Goal: Find specific page/section: Find specific page/section

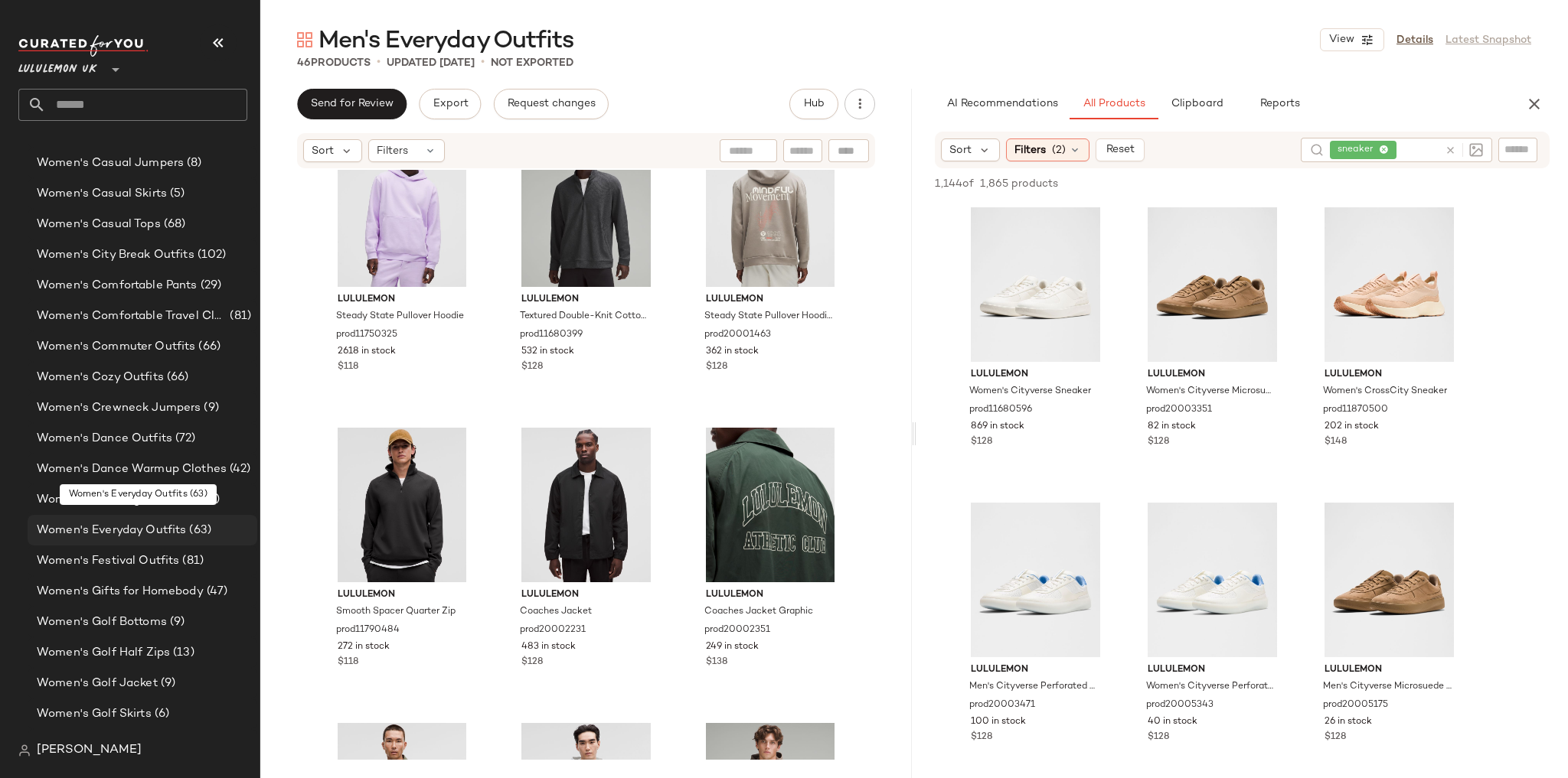
scroll to position [4157, 0]
click at [148, 316] on span "Women's Comfortable Travel Clothes" at bounding box center [131, 319] width 190 height 17
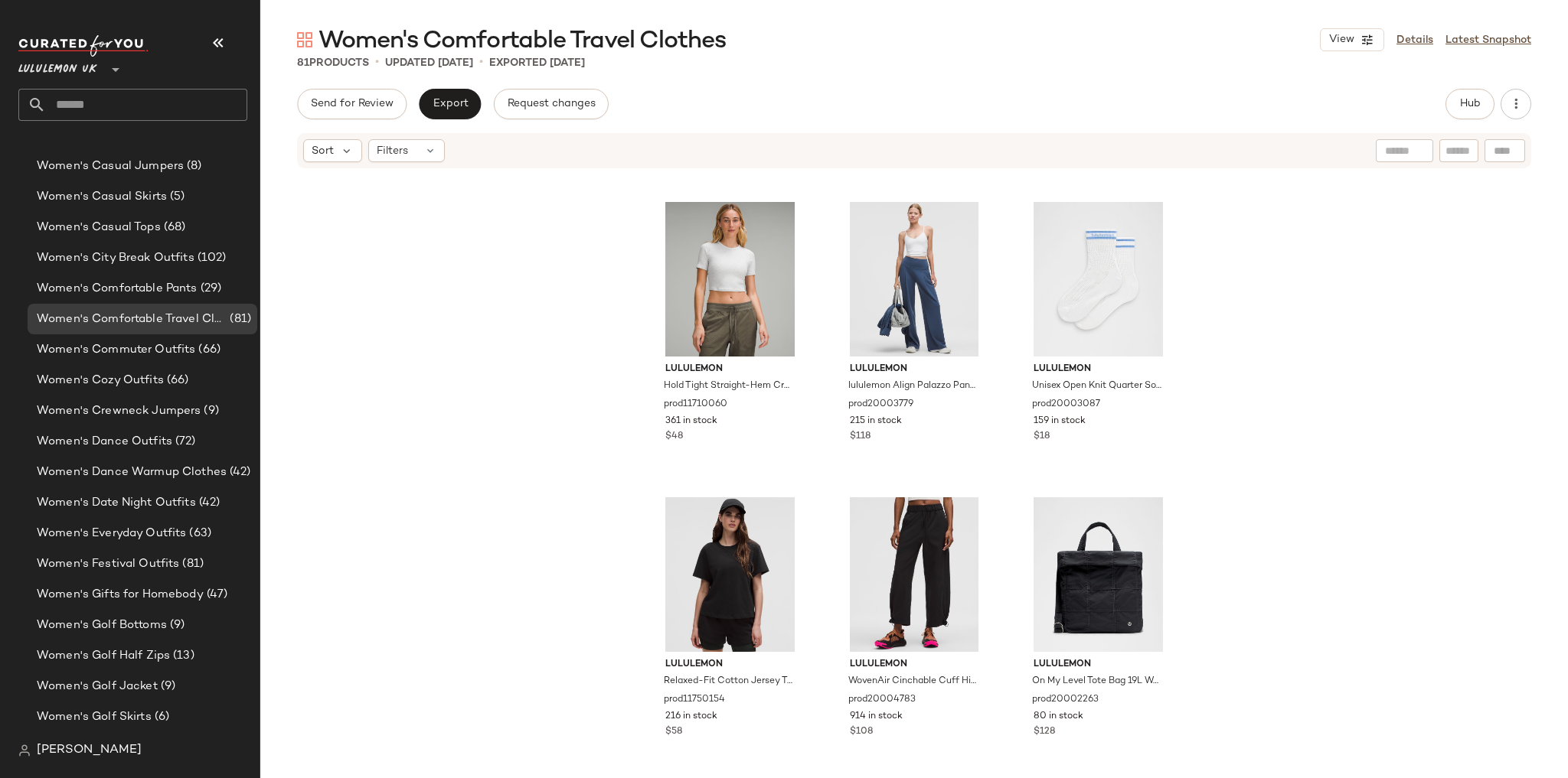
scroll to position [7390, 0]
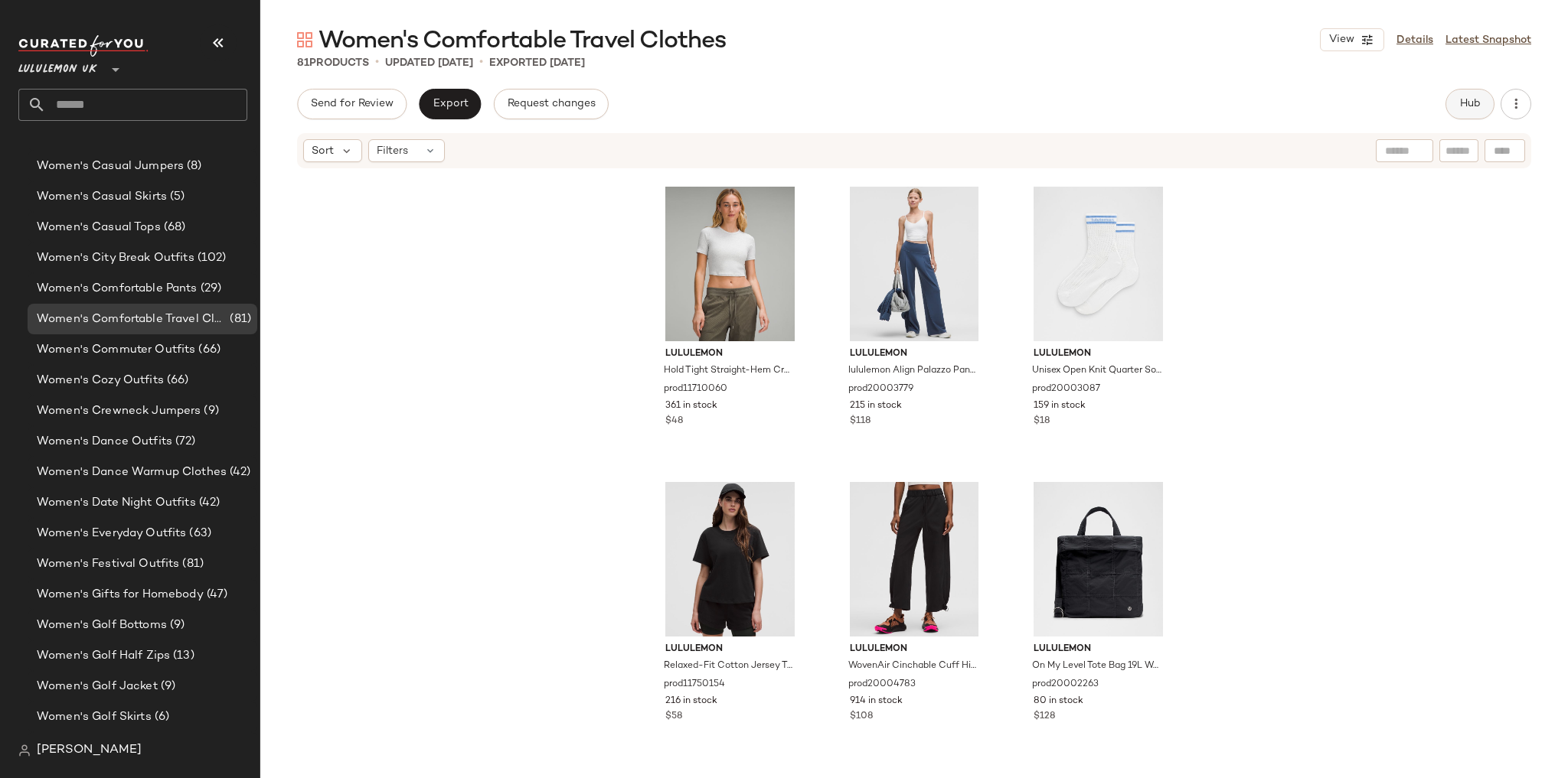
click at [1458, 108] on button "Hub" at bounding box center [1470, 104] width 49 height 30
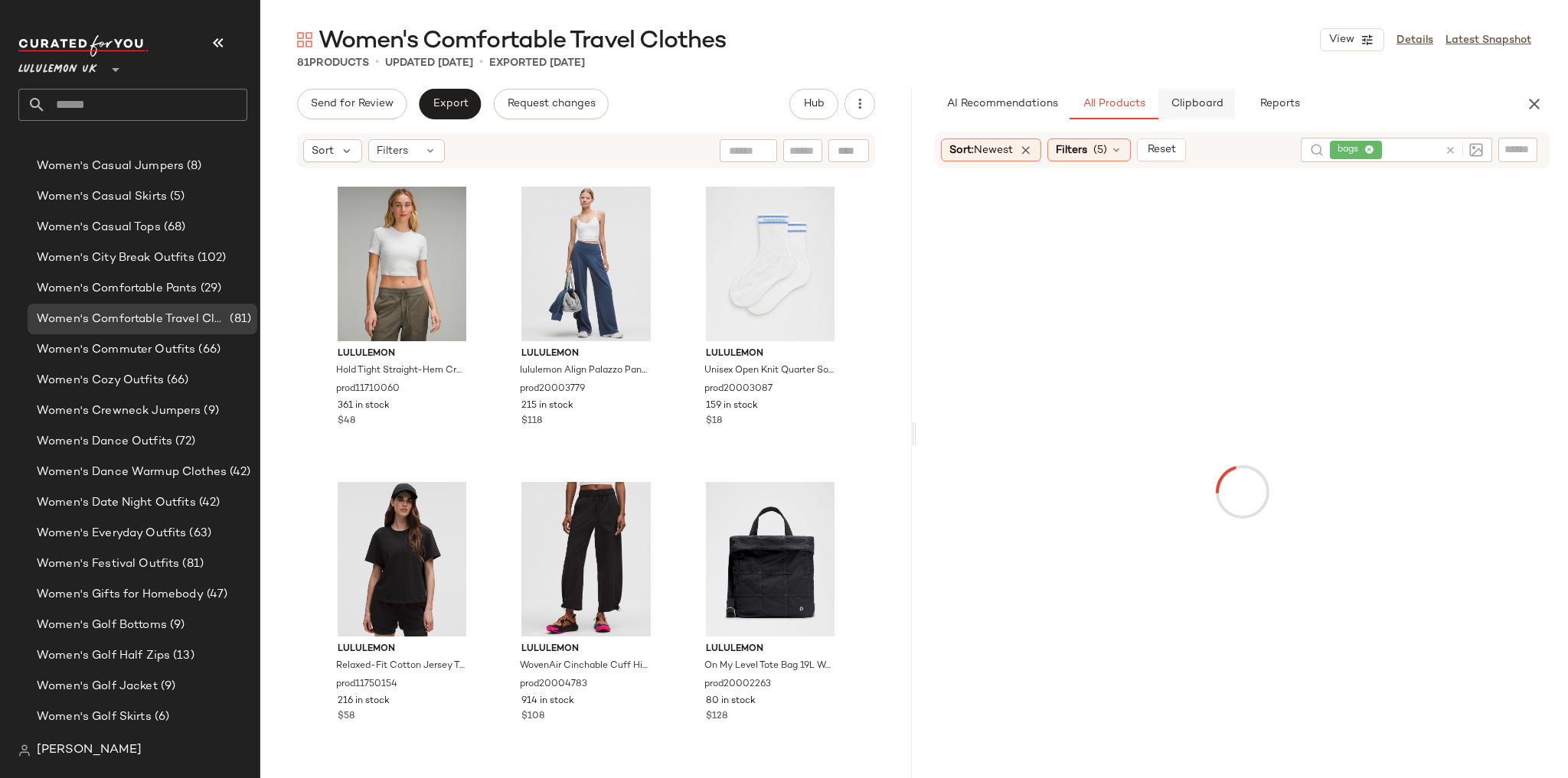
click at [1210, 99] on span "Clipboard" at bounding box center [1196, 104] width 53 height 12
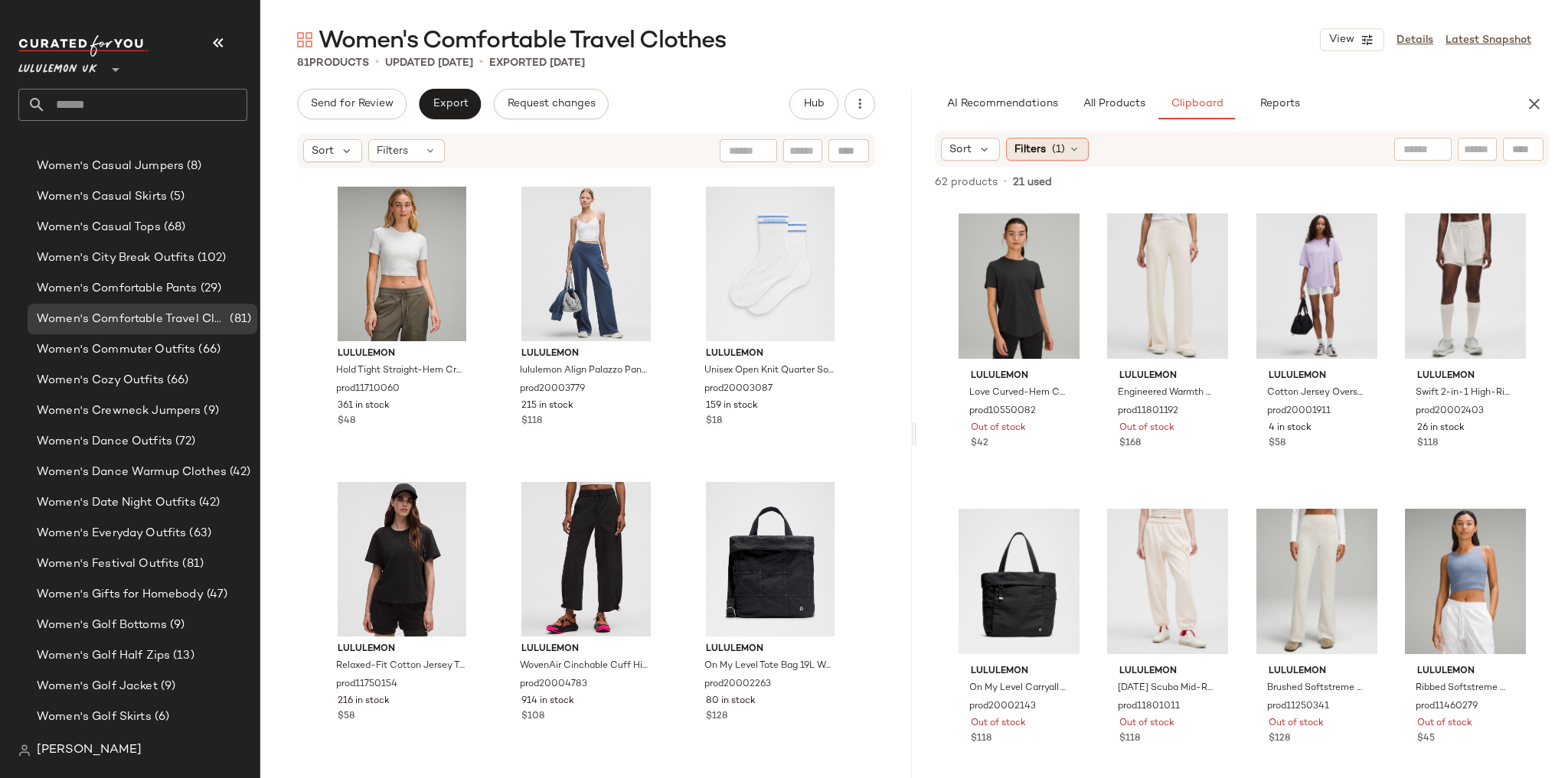
click at [1054, 160] on div "Filters (1)" at bounding box center [1047, 150] width 83 height 23
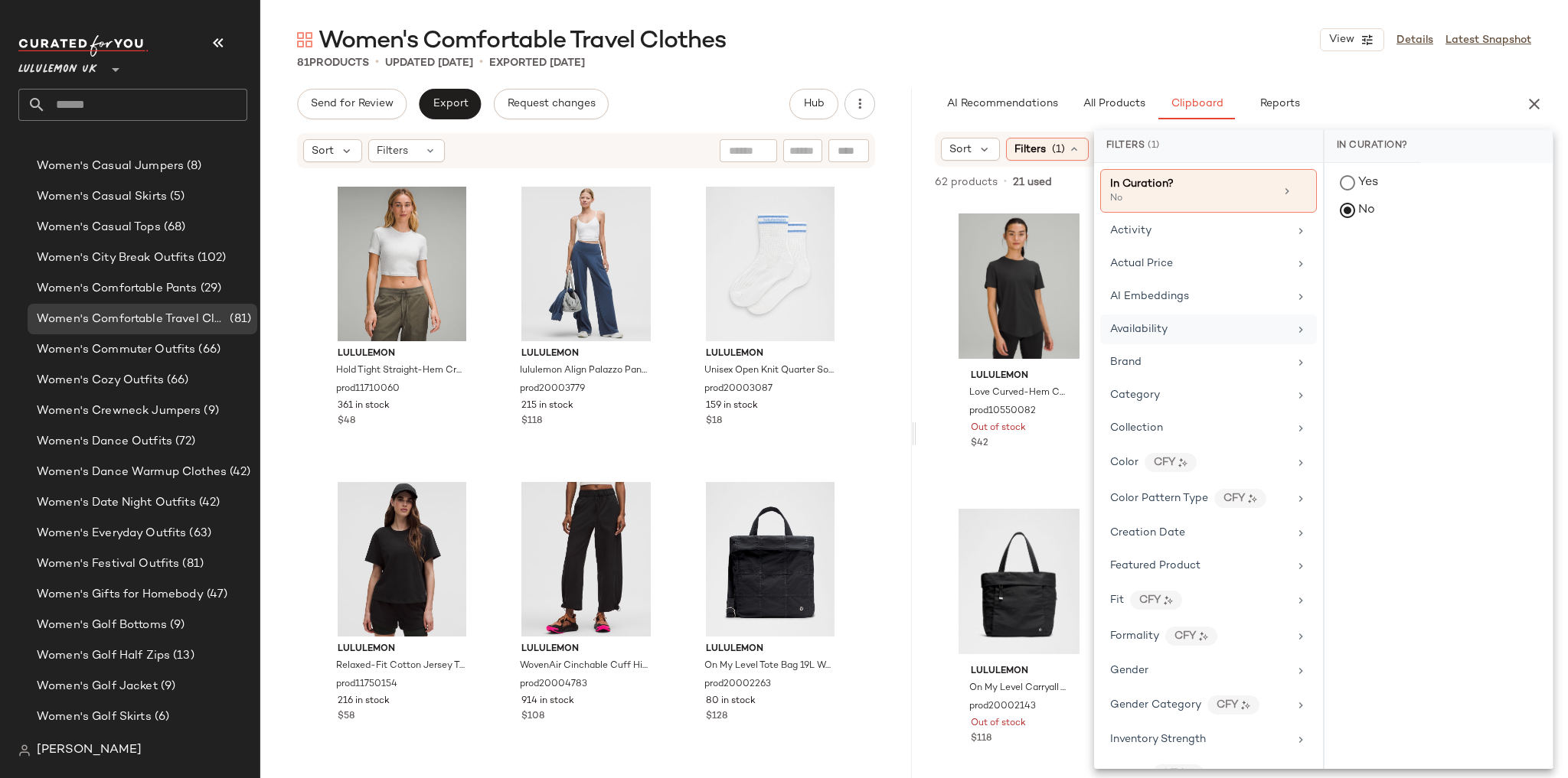
click at [1167, 327] on span "Availability" at bounding box center [1139, 329] width 58 height 12
click at [1336, 277] on div "in_stock" at bounding box center [1439, 295] width 228 height 37
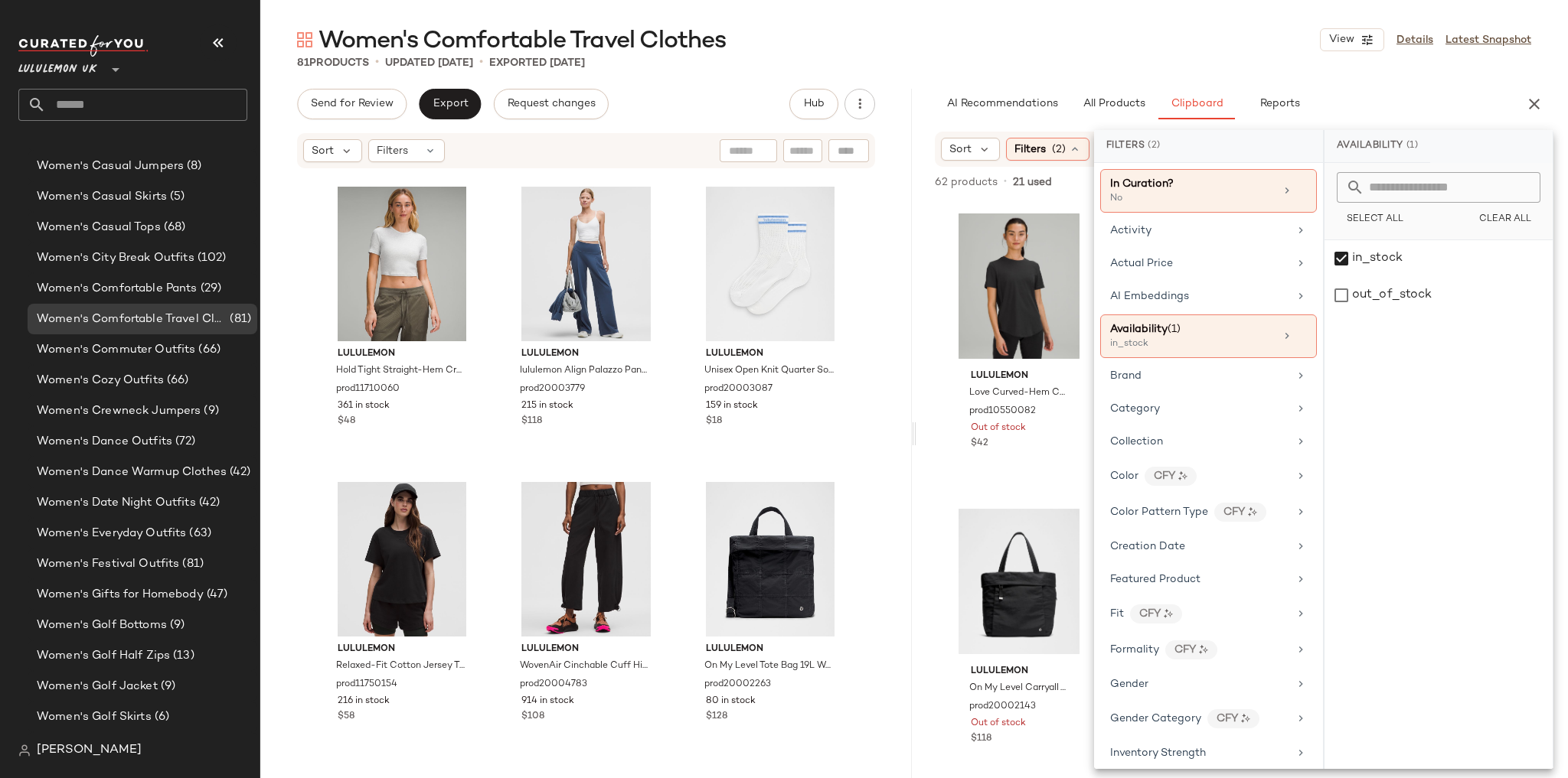
click at [1234, 65] on div "81 Products • updated Aug 27th • Exported Aug 27th" at bounding box center [914, 62] width 1307 height 16
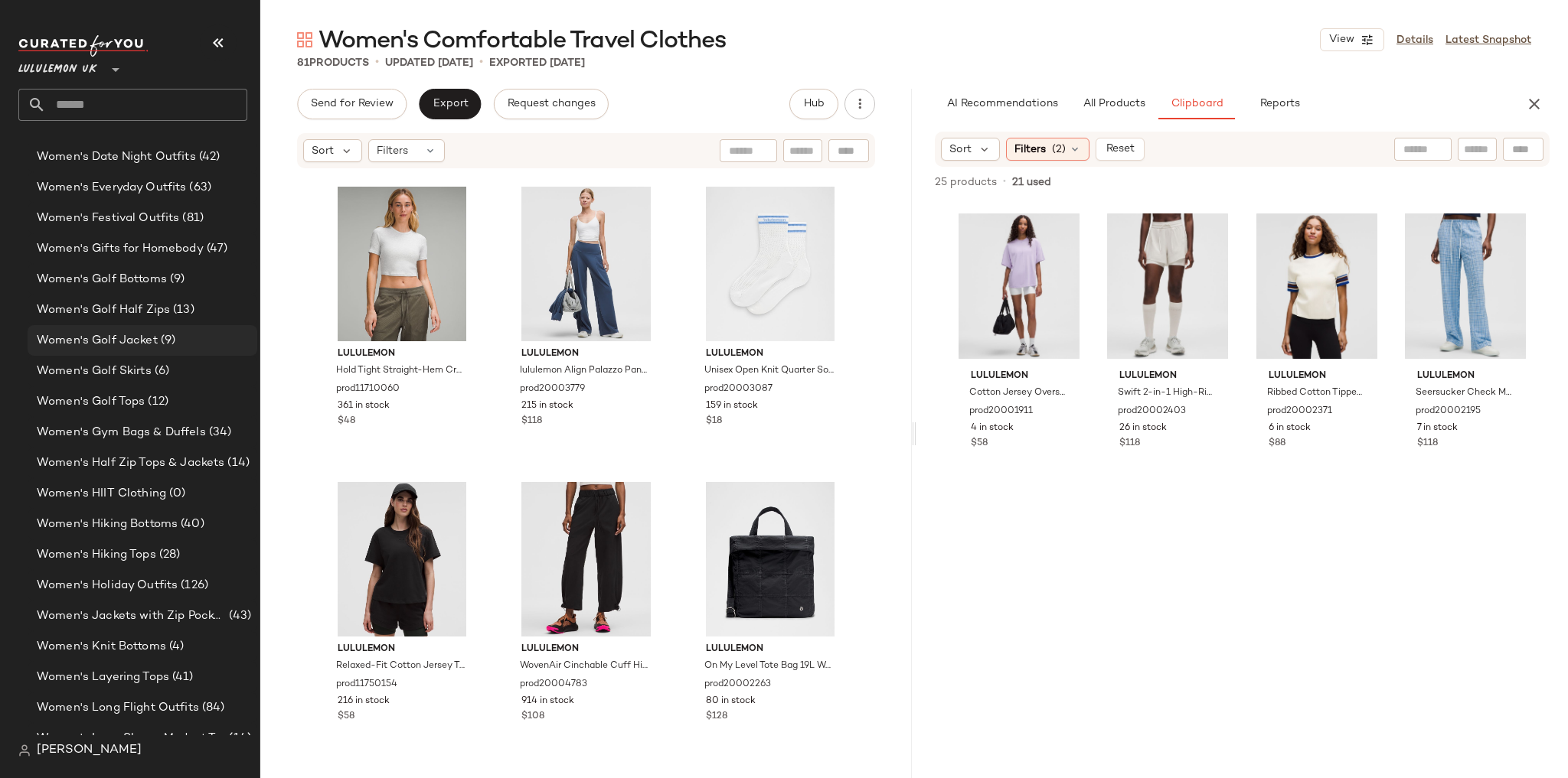
scroll to position [4524, 0]
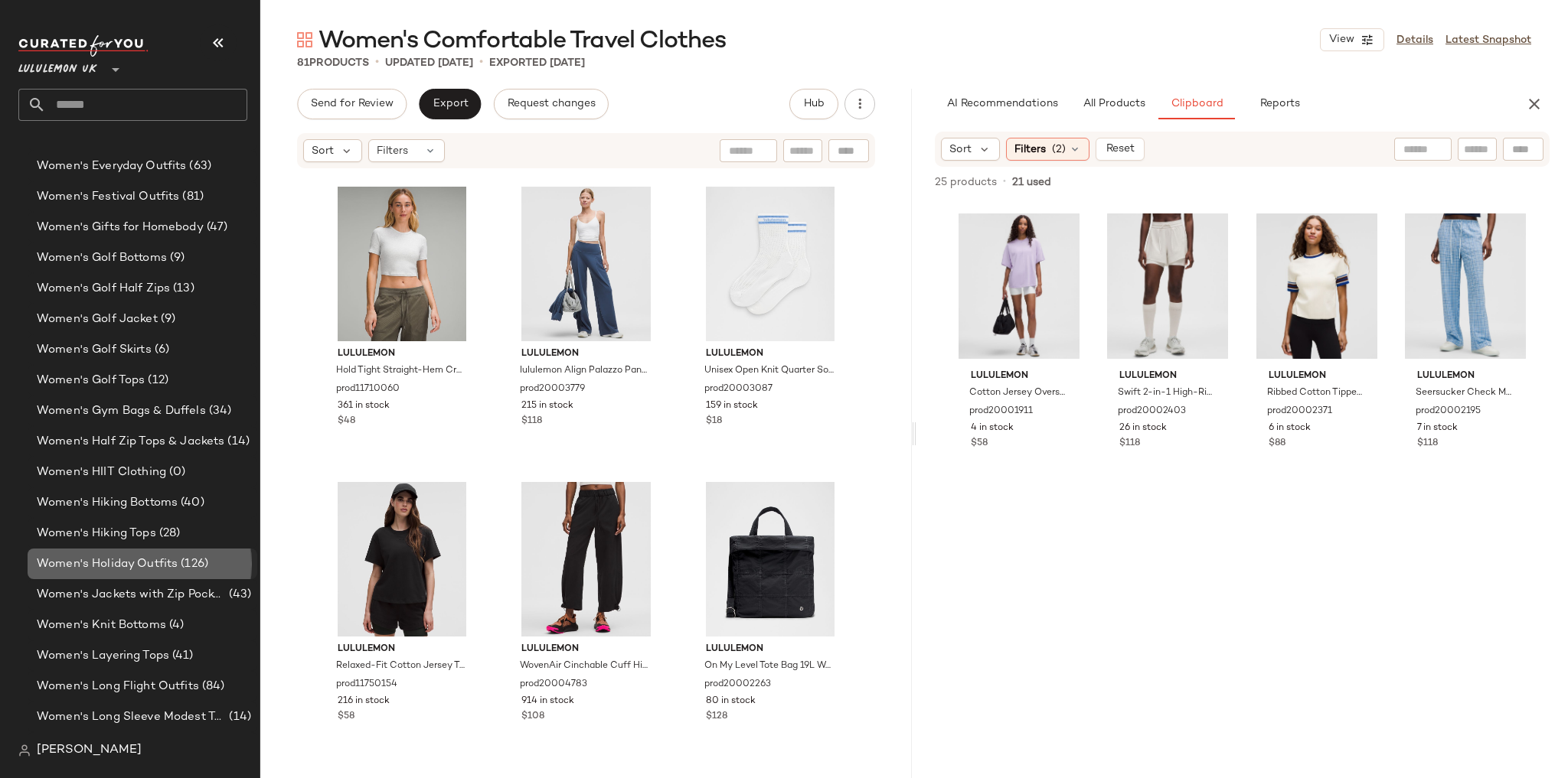
click at [147, 549] on div "Women's Holiday Outfits (126)" at bounding box center [142, 564] width 229 height 30
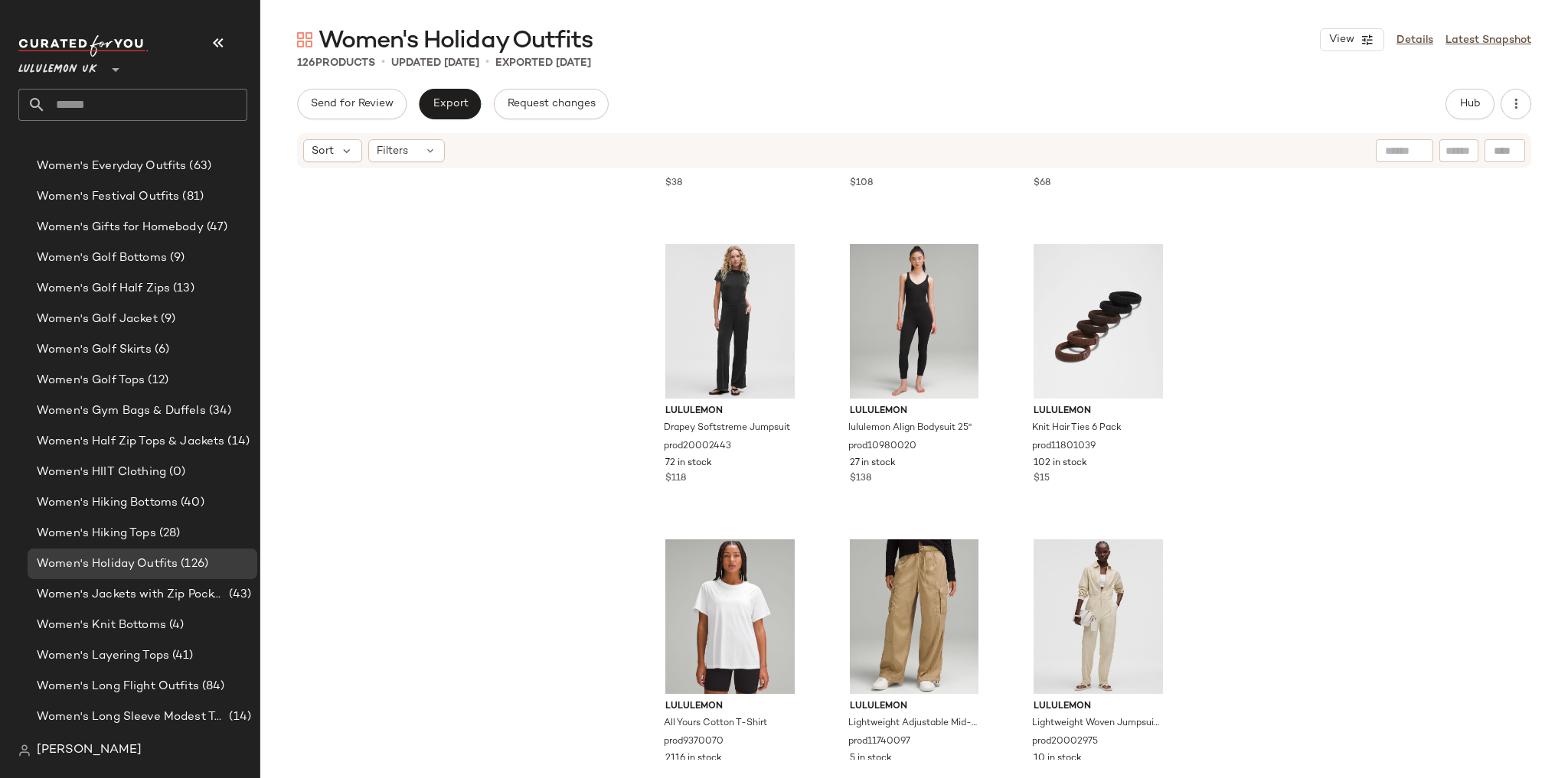
scroll to position [3257, 0]
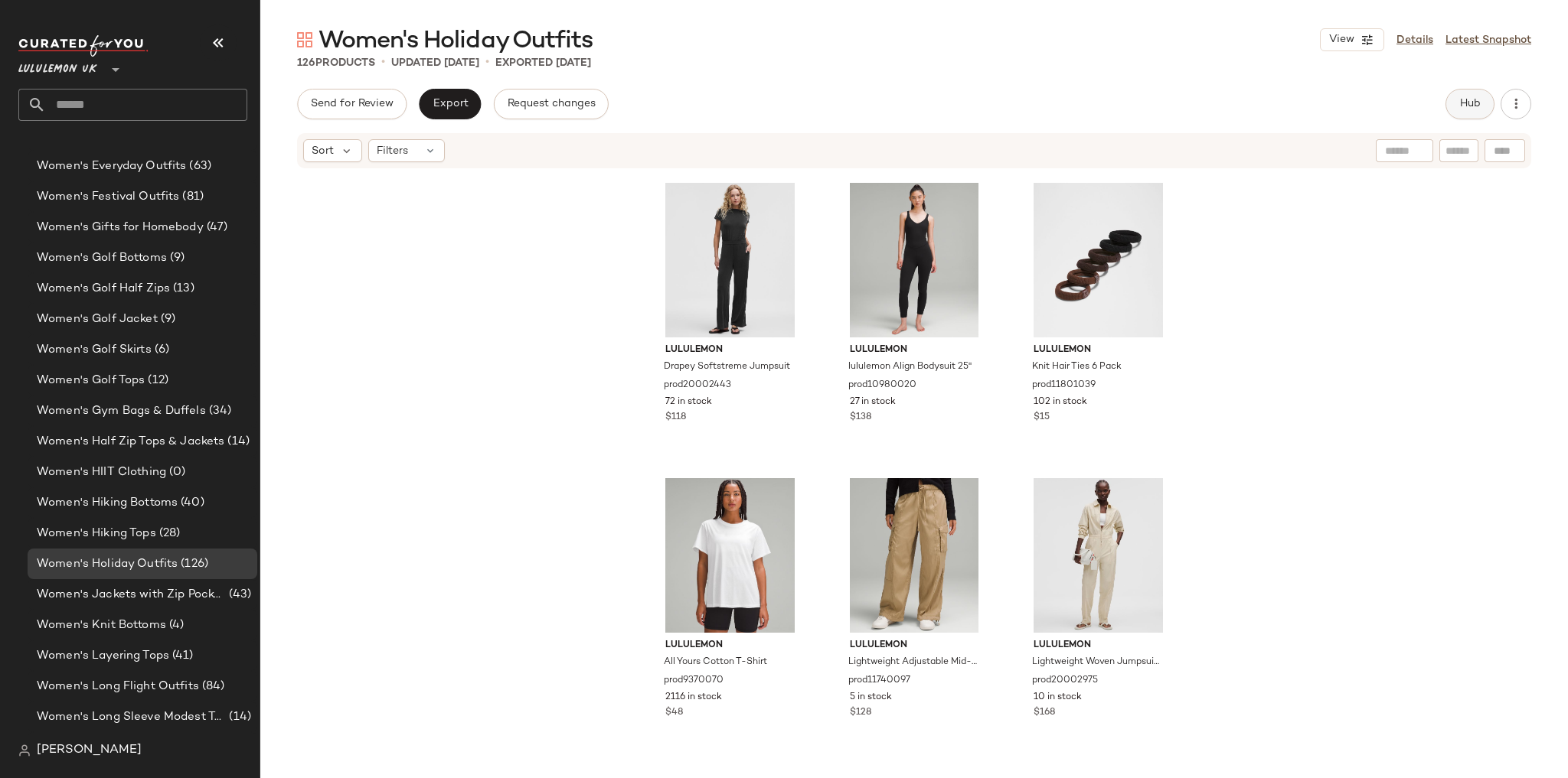
click at [1471, 95] on button "Hub" at bounding box center [1470, 104] width 49 height 30
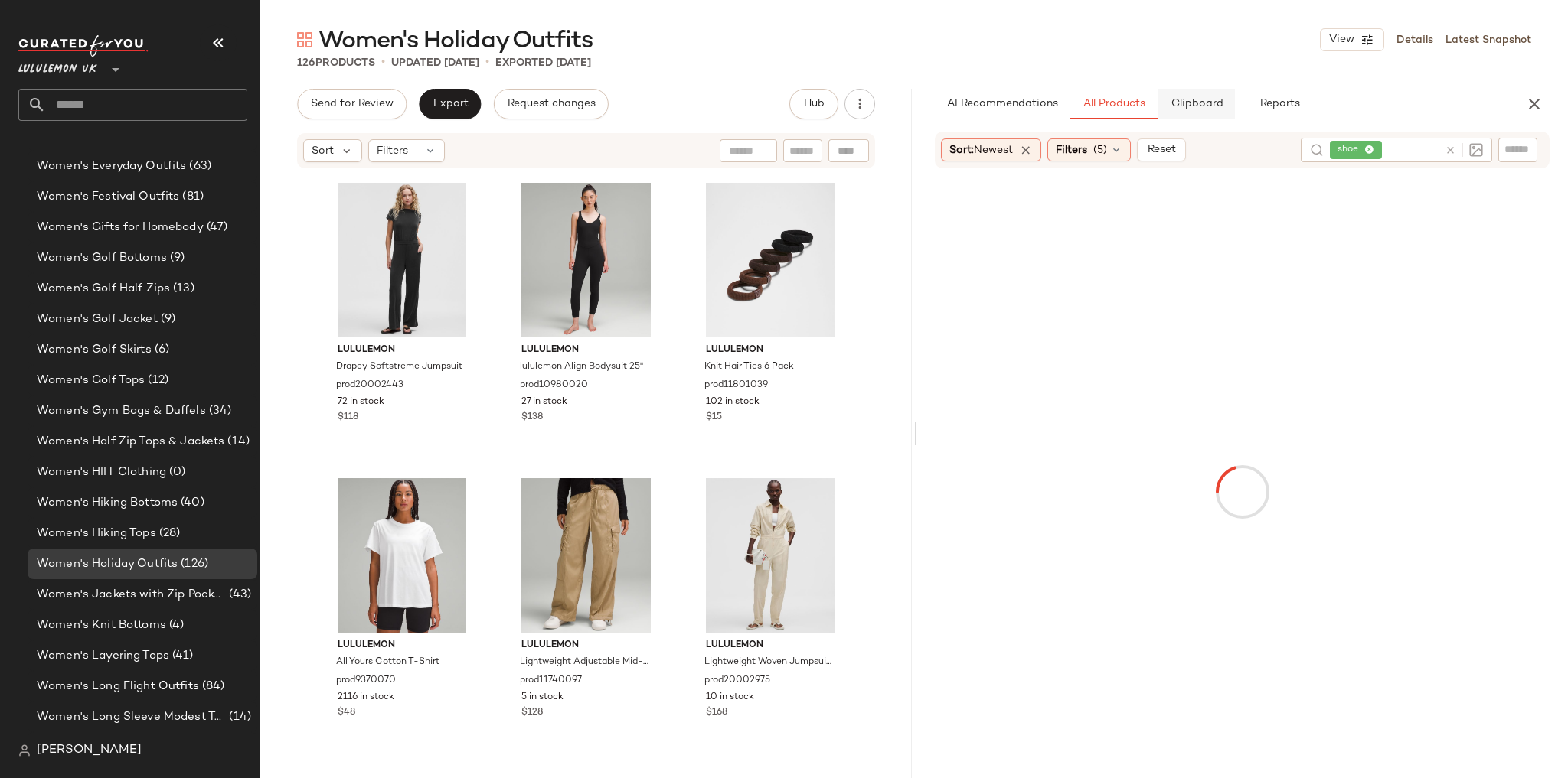
click at [1178, 112] on button "Clipboard" at bounding box center [1197, 104] width 76 height 30
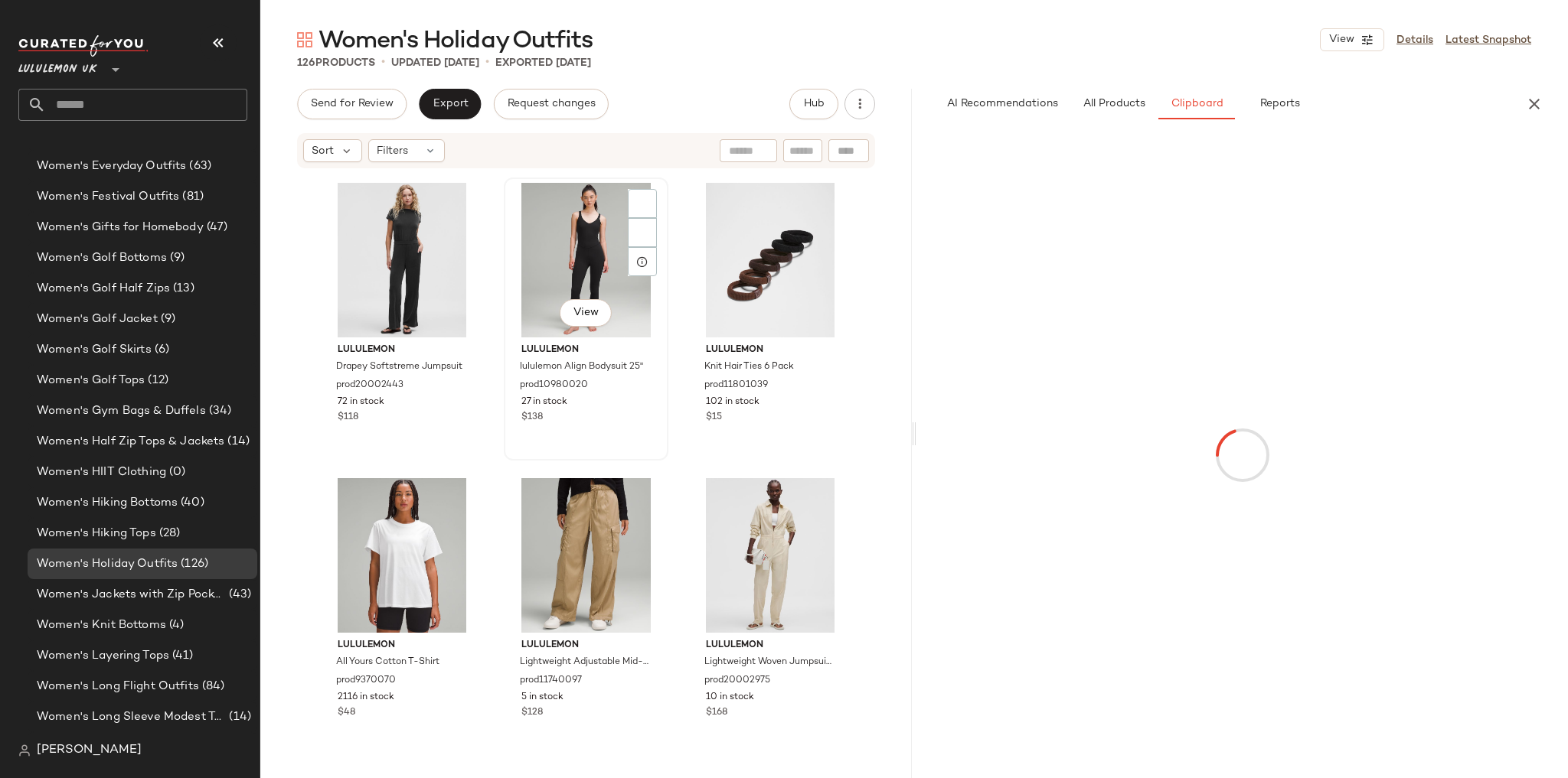
scroll to position [3318, 0]
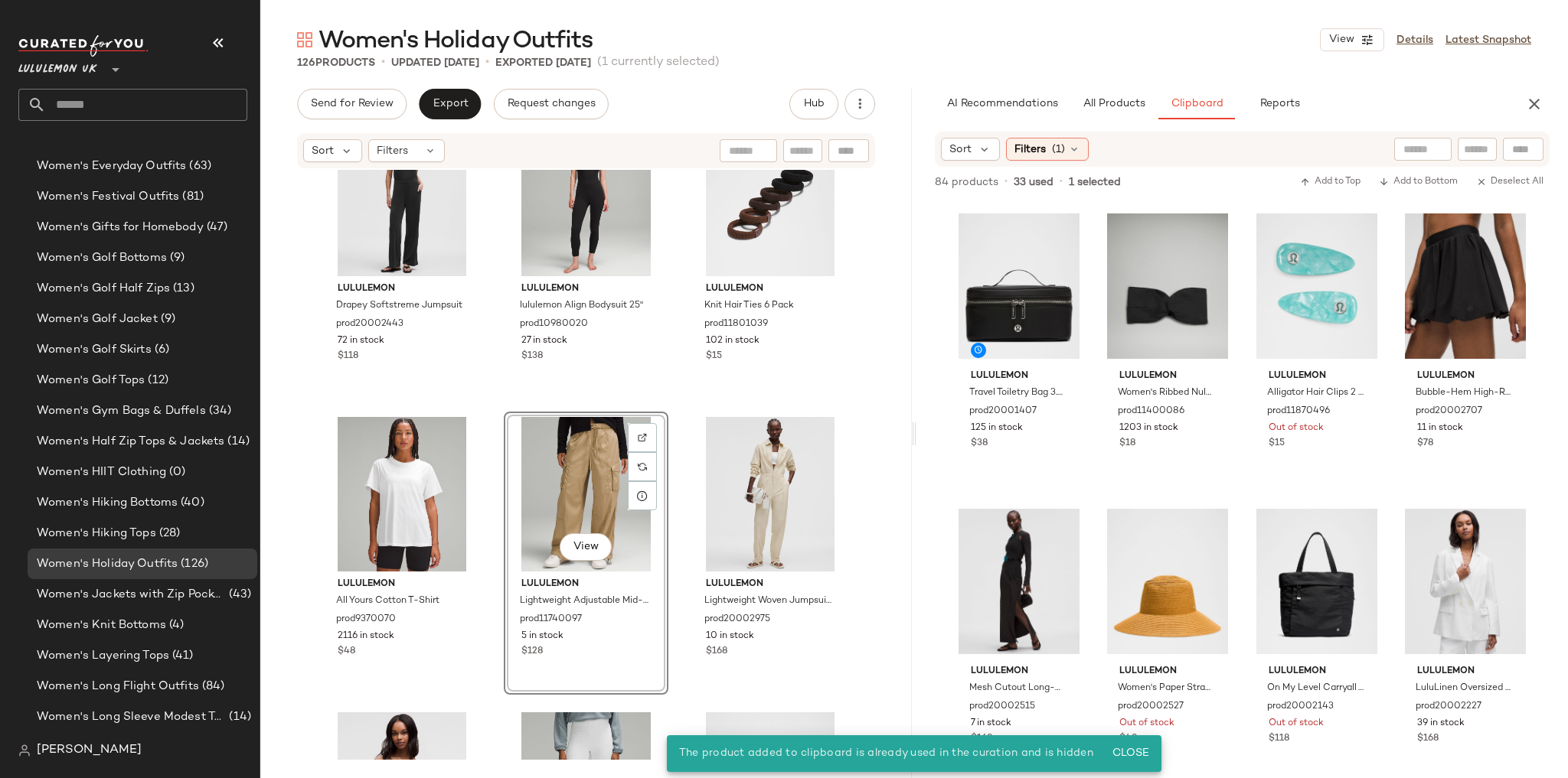
click at [1041, 163] on div "Sort Filters (1)" at bounding box center [1242, 149] width 615 height 35
click at [1046, 159] on div "Filters (1)" at bounding box center [1047, 150] width 83 height 23
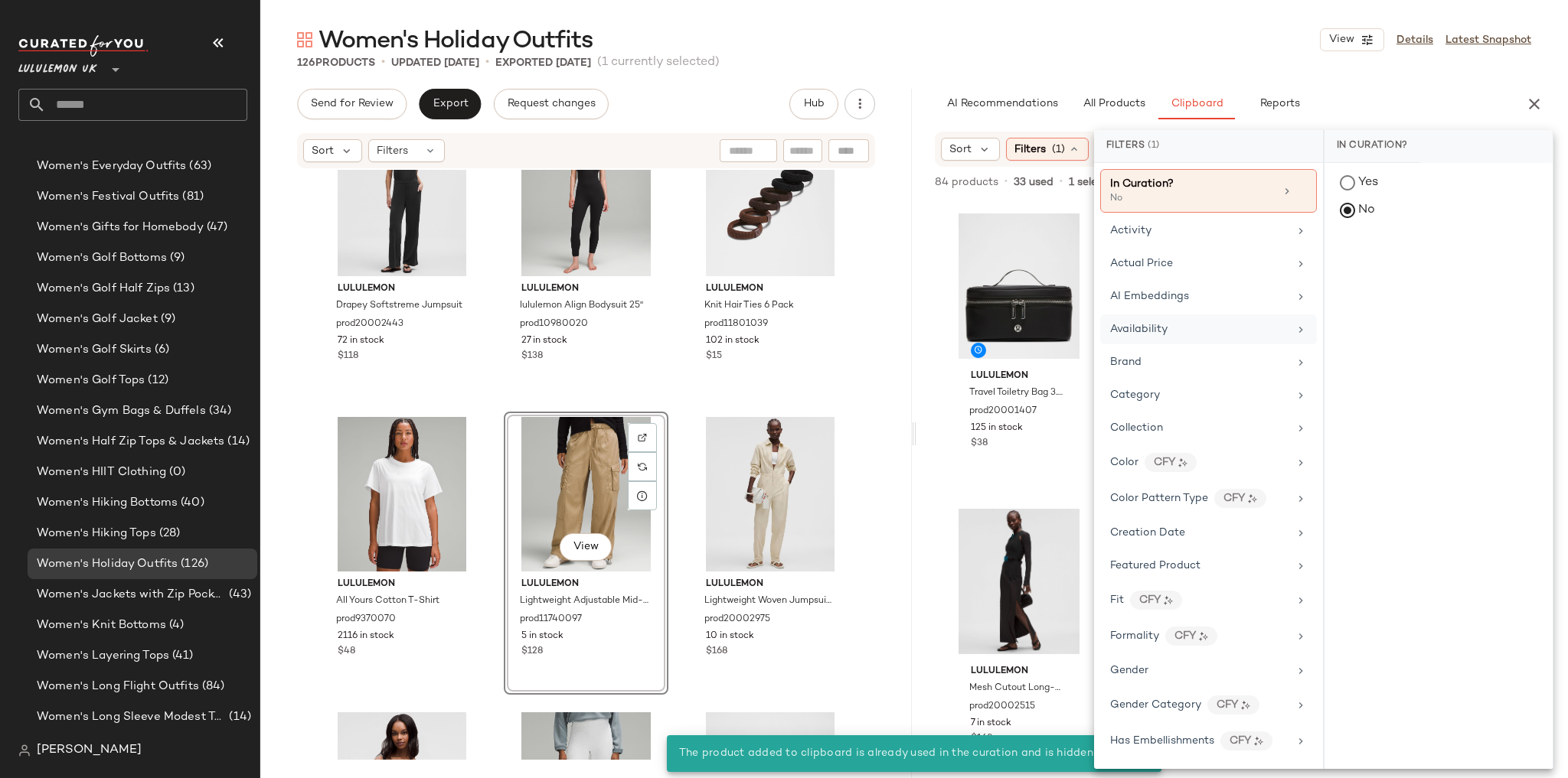
click at [1160, 328] on span "Availability" at bounding box center [1139, 329] width 58 height 12
click at [1335, 277] on div "in_stock" at bounding box center [1439, 295] width 228 height 37
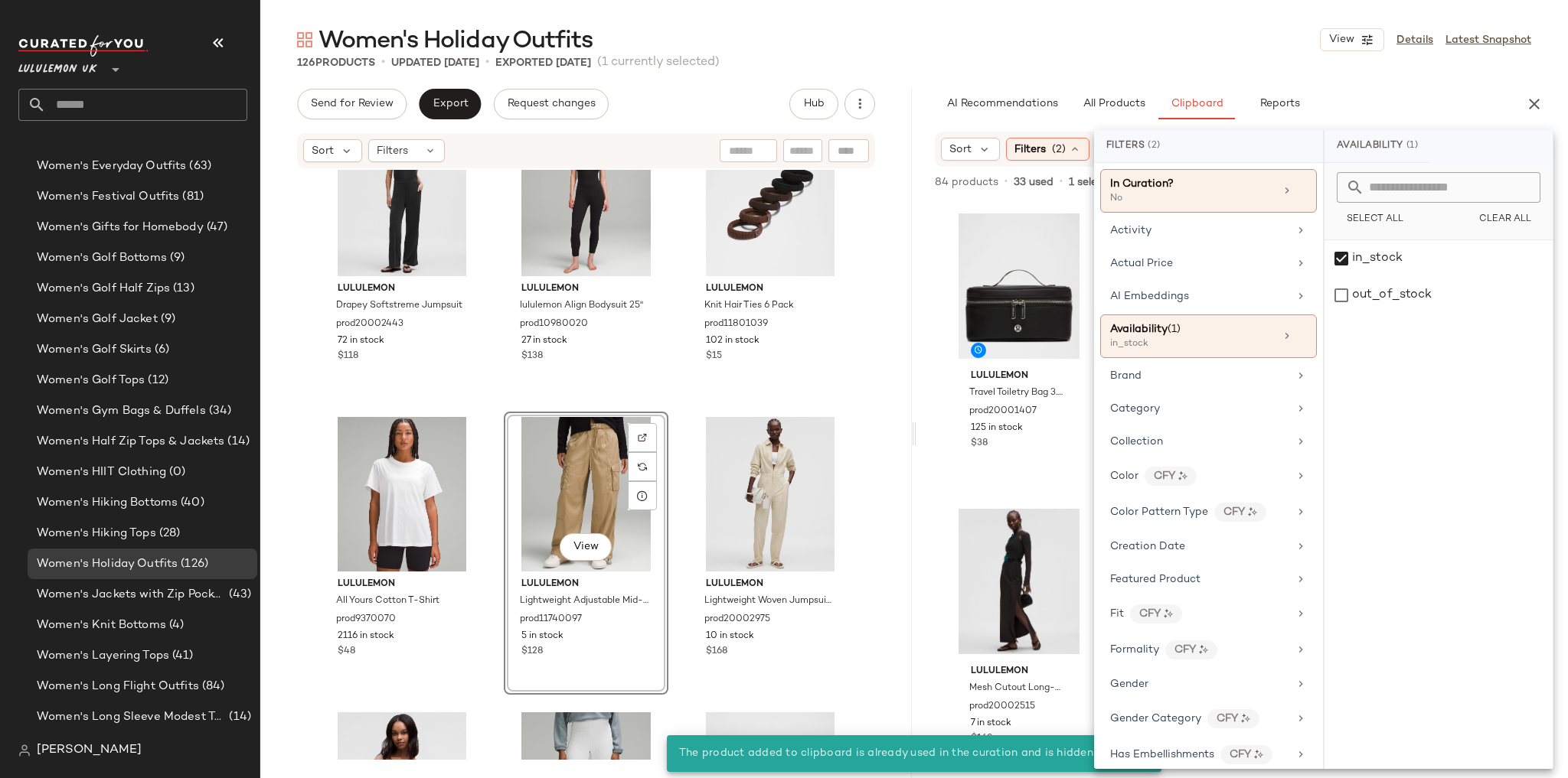
click at [1211, 64] on div "126 Products • updated Aug 27th • Exported Aug 27th (1 currently selected)" at bounding box center [914, 62] width 1307 height 16
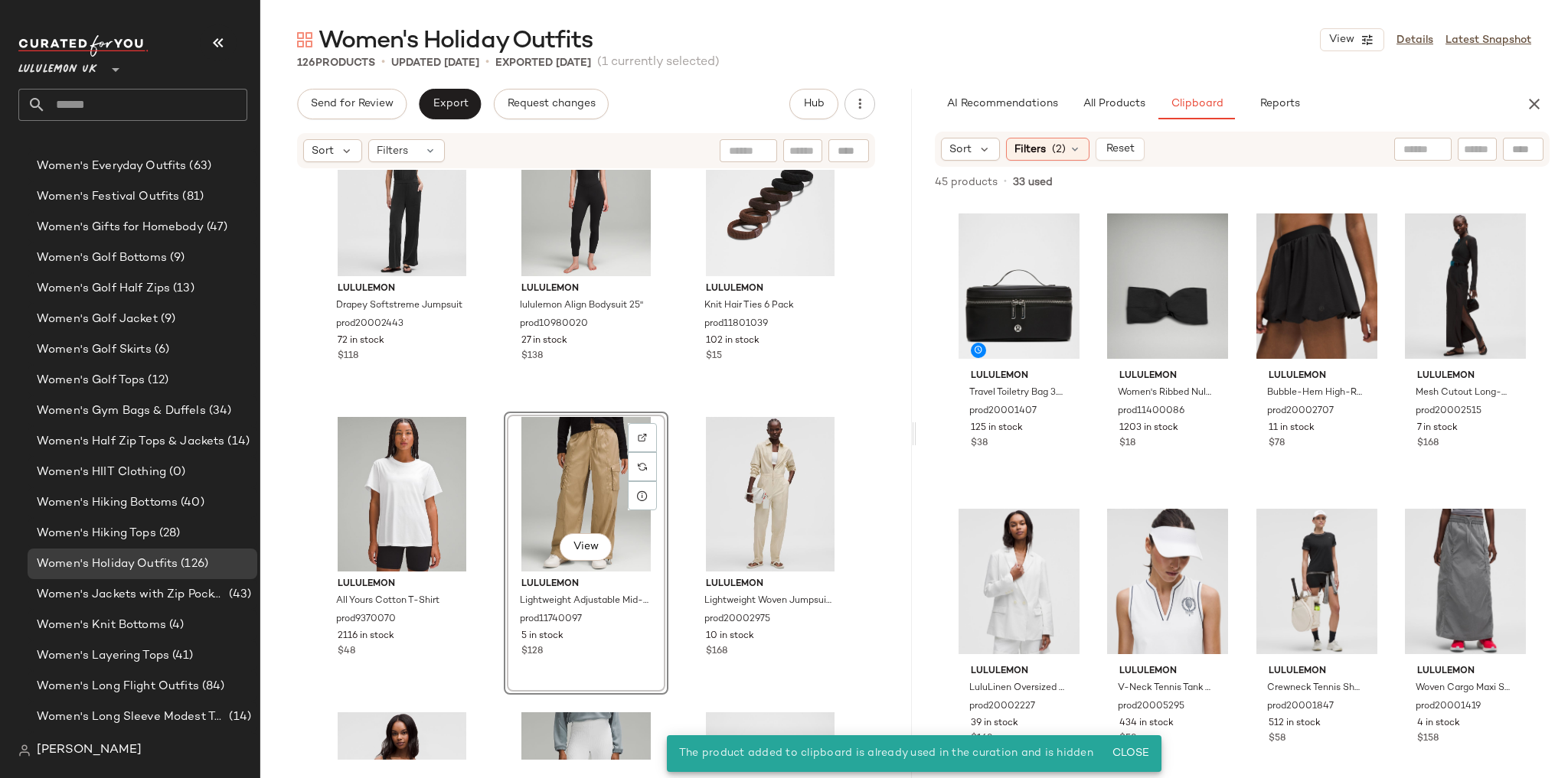
click at [1091, 297] on div "lululemon Travel Toiletry Bag 3.5L prod20001407 125 in stock $38 lululemon Wome…" at bounding box center [1242, 491] width 578 height 575
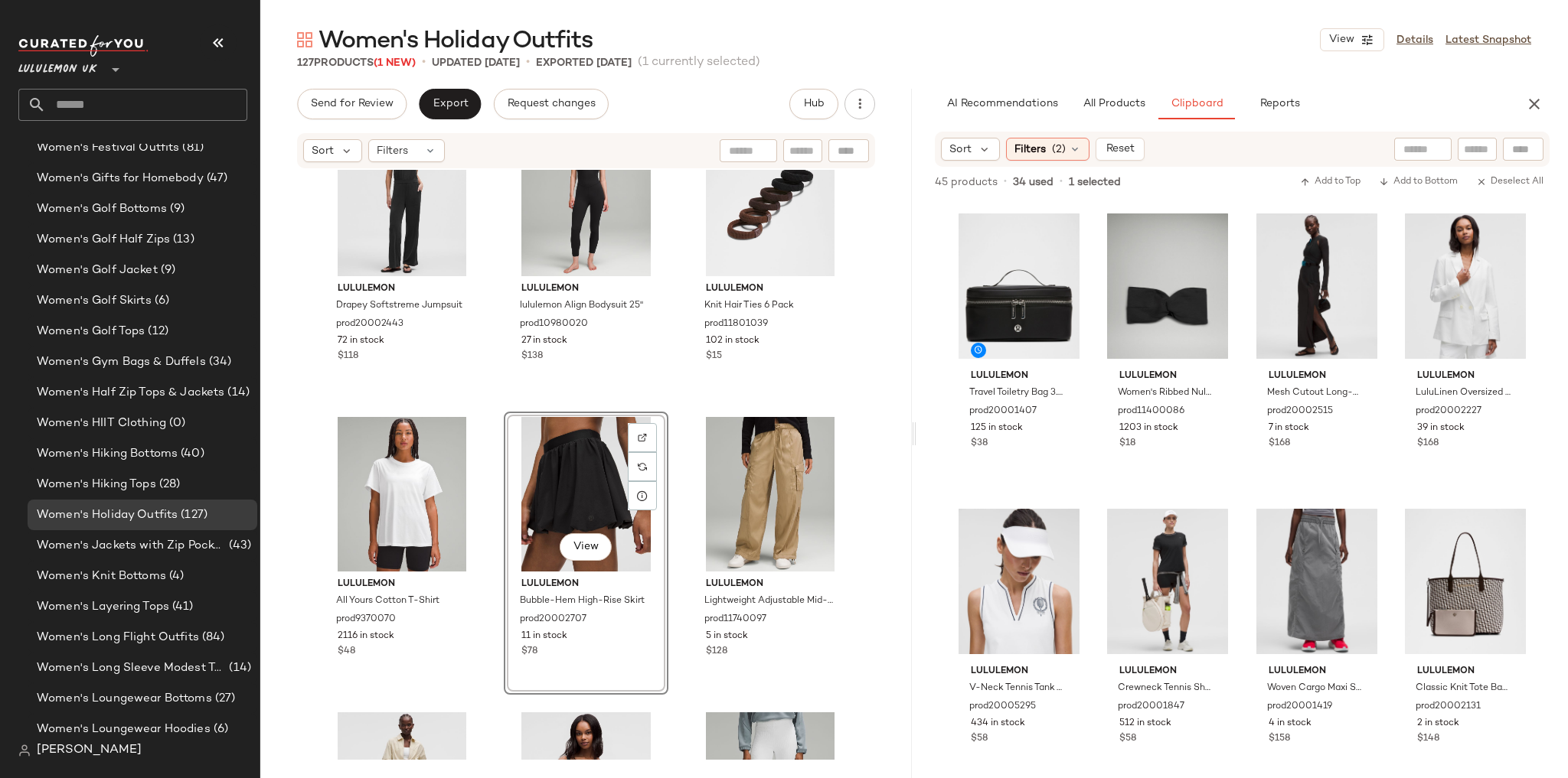
drag, startPoint x: 674, startPoint y: 384, endPoint x: 690, endPoint y: 403, distance: 24.8
click at [675, 384] on div "lululemon Drapey Softstreme Jumpsuit prod20002443 72 in stock $118 lululemon lu…" at bounding box center [586, 465] width 652 height 590
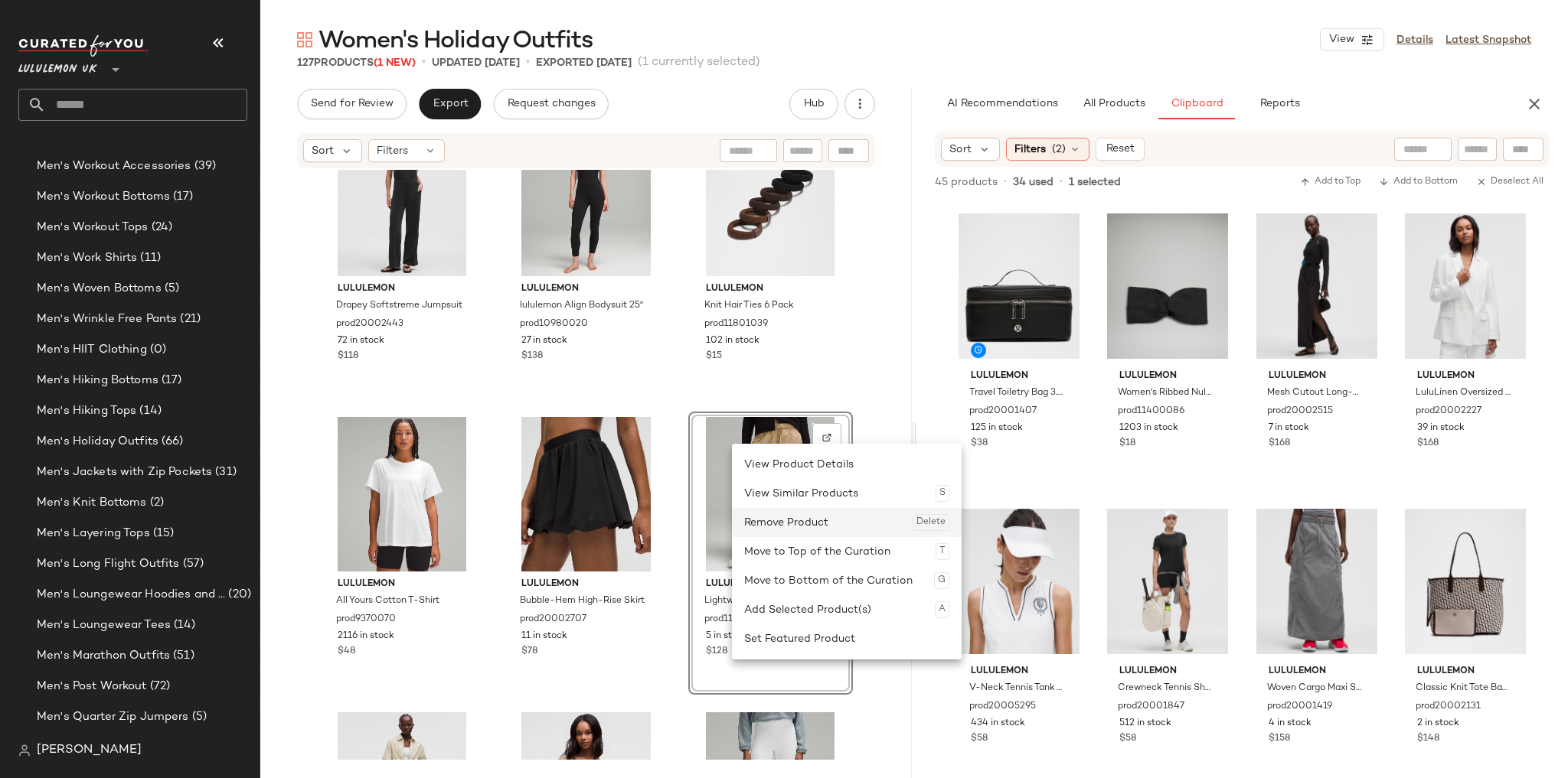
click at [778, 521] on div "Remove Product Delete" at bounding box center [847, 523] width 205 height 29
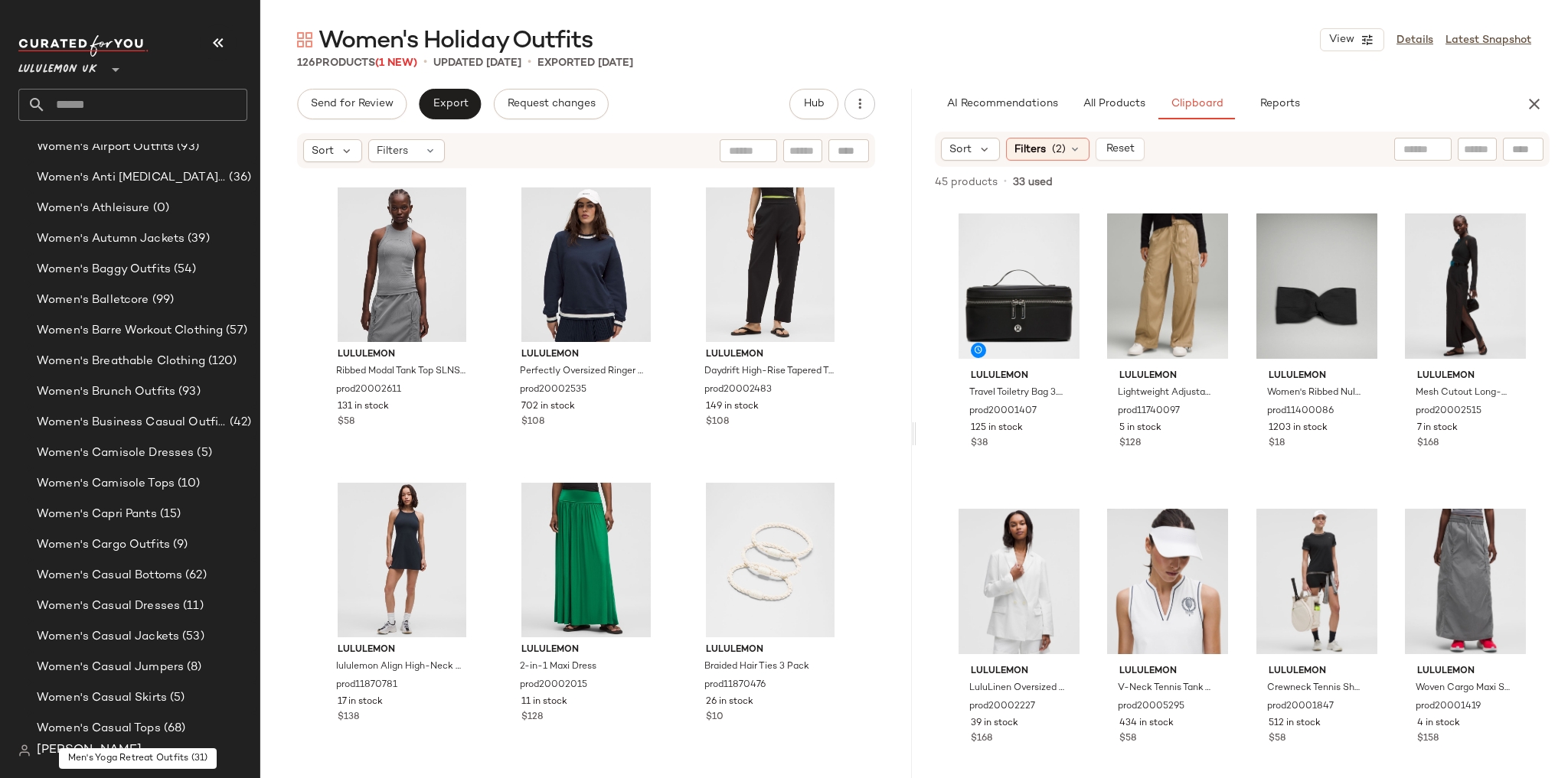
scroll to position [3544, 0]
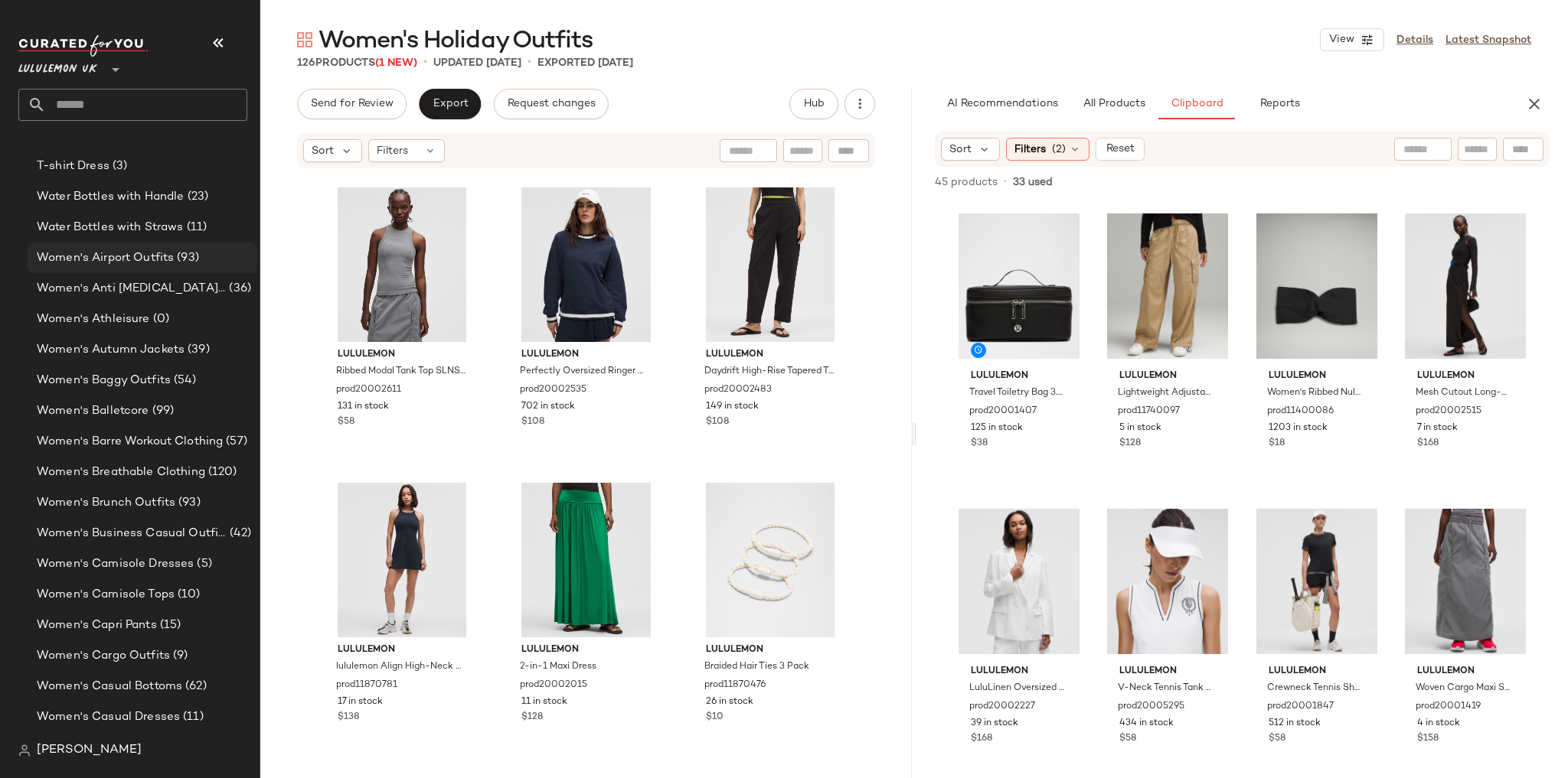
click at [128, 254] on span "Women's Airport Outfits" at bounding box center [105, 258] width 137 height 17
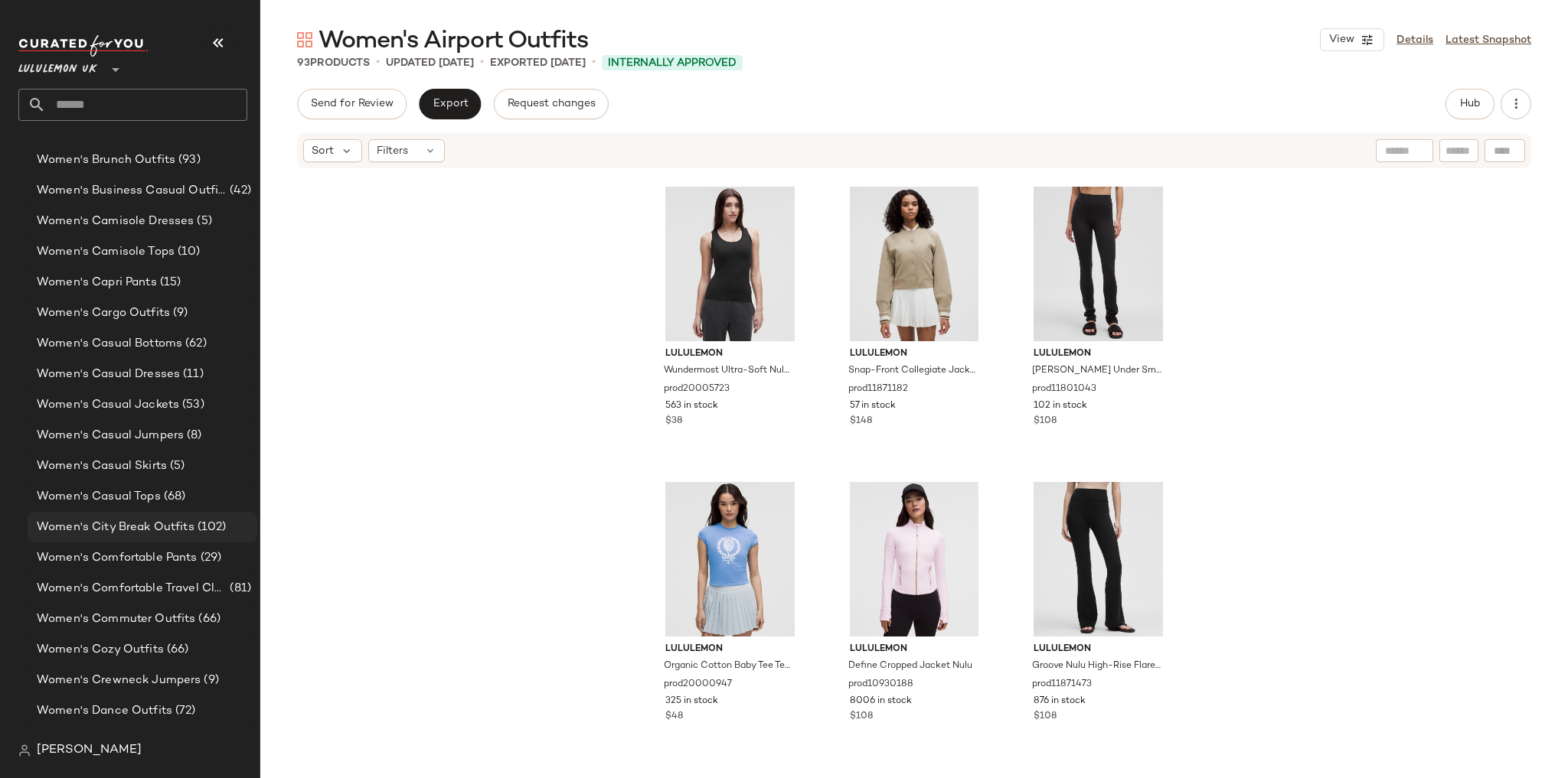
scroll to position [3911, 0]
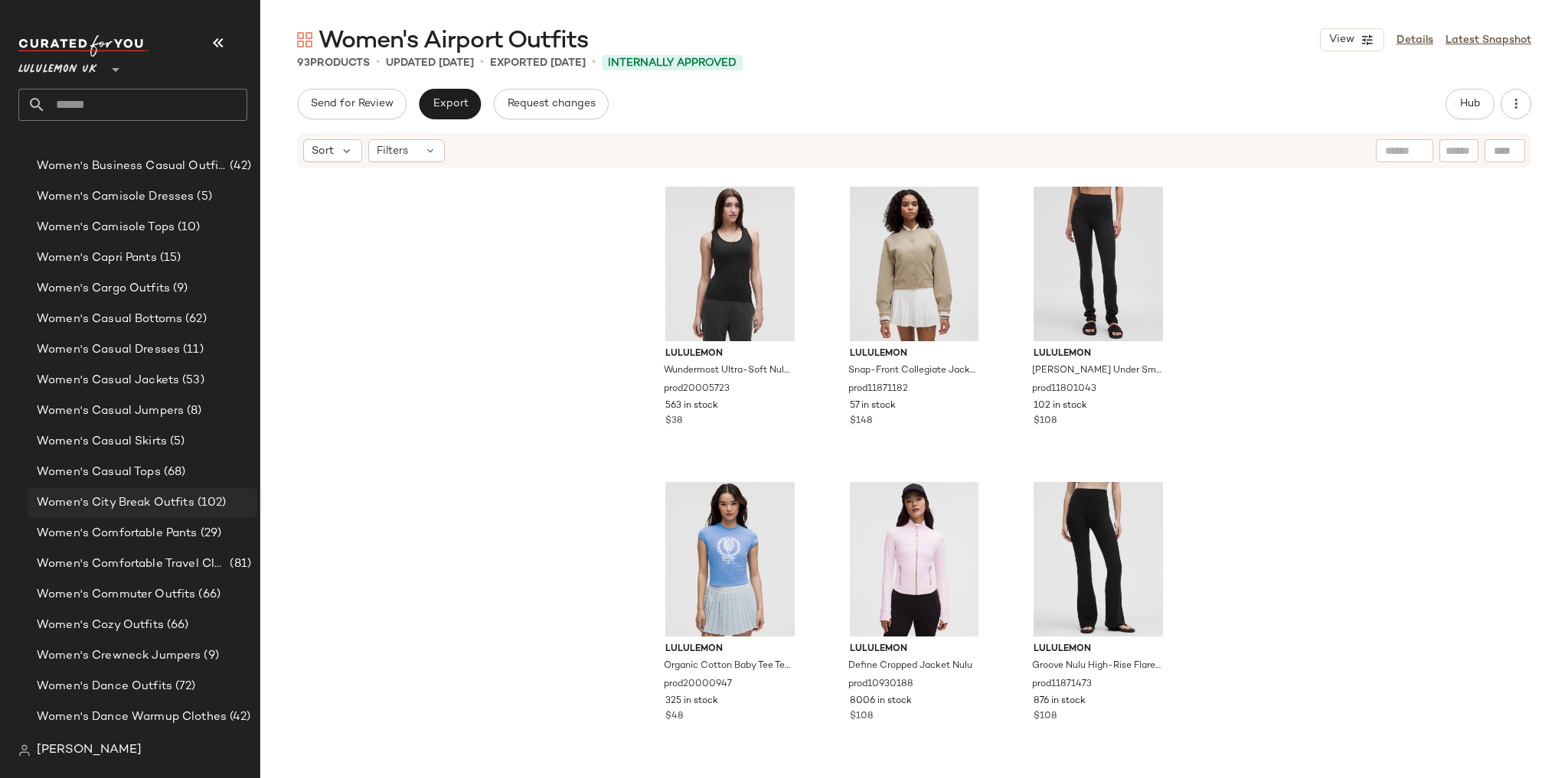
click at [119, 509] on span "Women's City Break Outfits" at bounding box center [116, 503] width 158 height 17
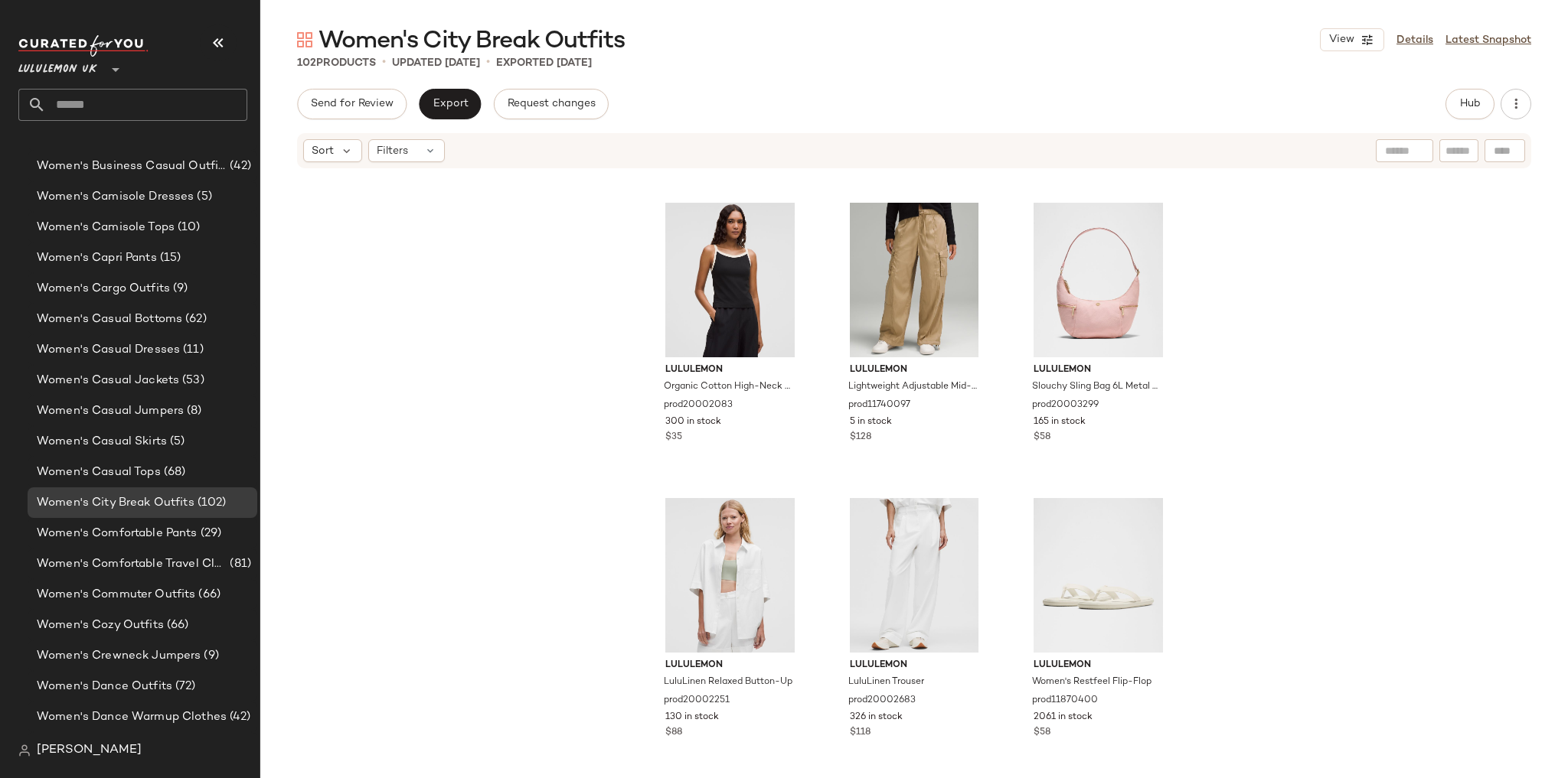
scroll to position [9457, 0]
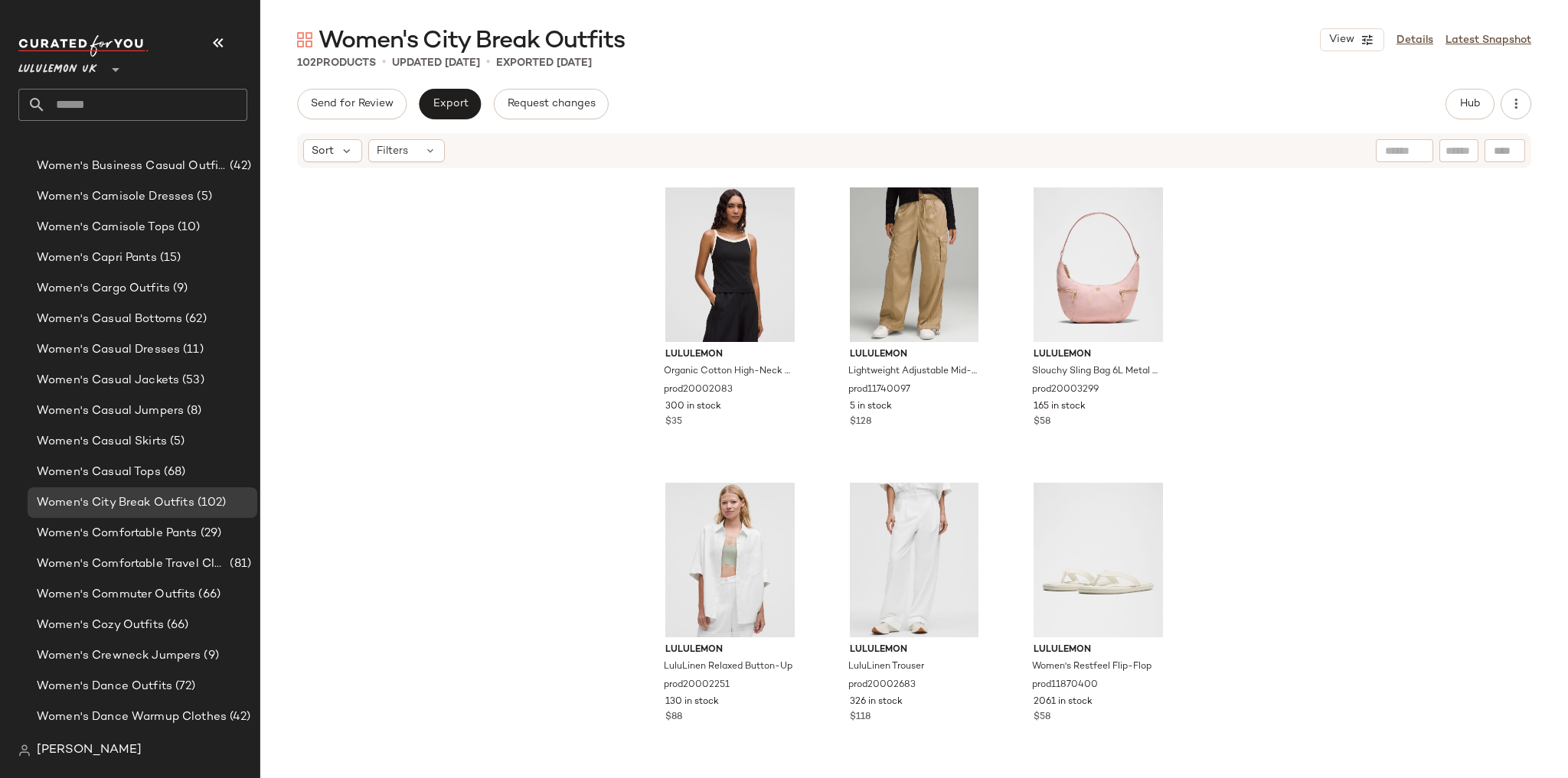
click at [1474, 88] on div "Women's City Break Outfits View Details Latest Snapshot 102 Products • updated …" at bounding box center [914, 402] width 1307 height 754
click at [1460, 101] on span "Hub" at bounding box center [1470, 104] width 21 height 12
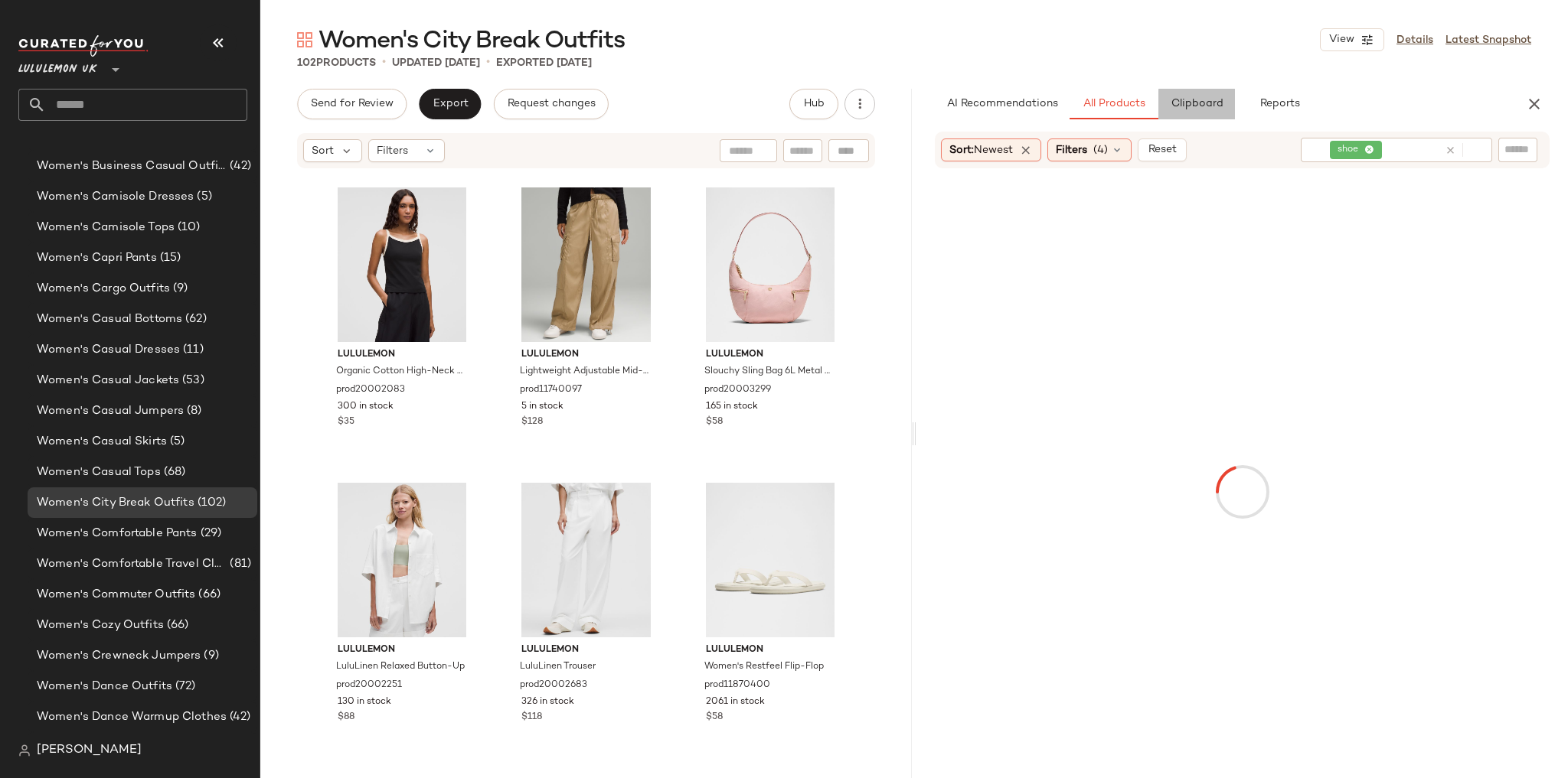
click at [1192, 117] on button "Clipboard" at bounding box center [1197, 104] width 76 height 30
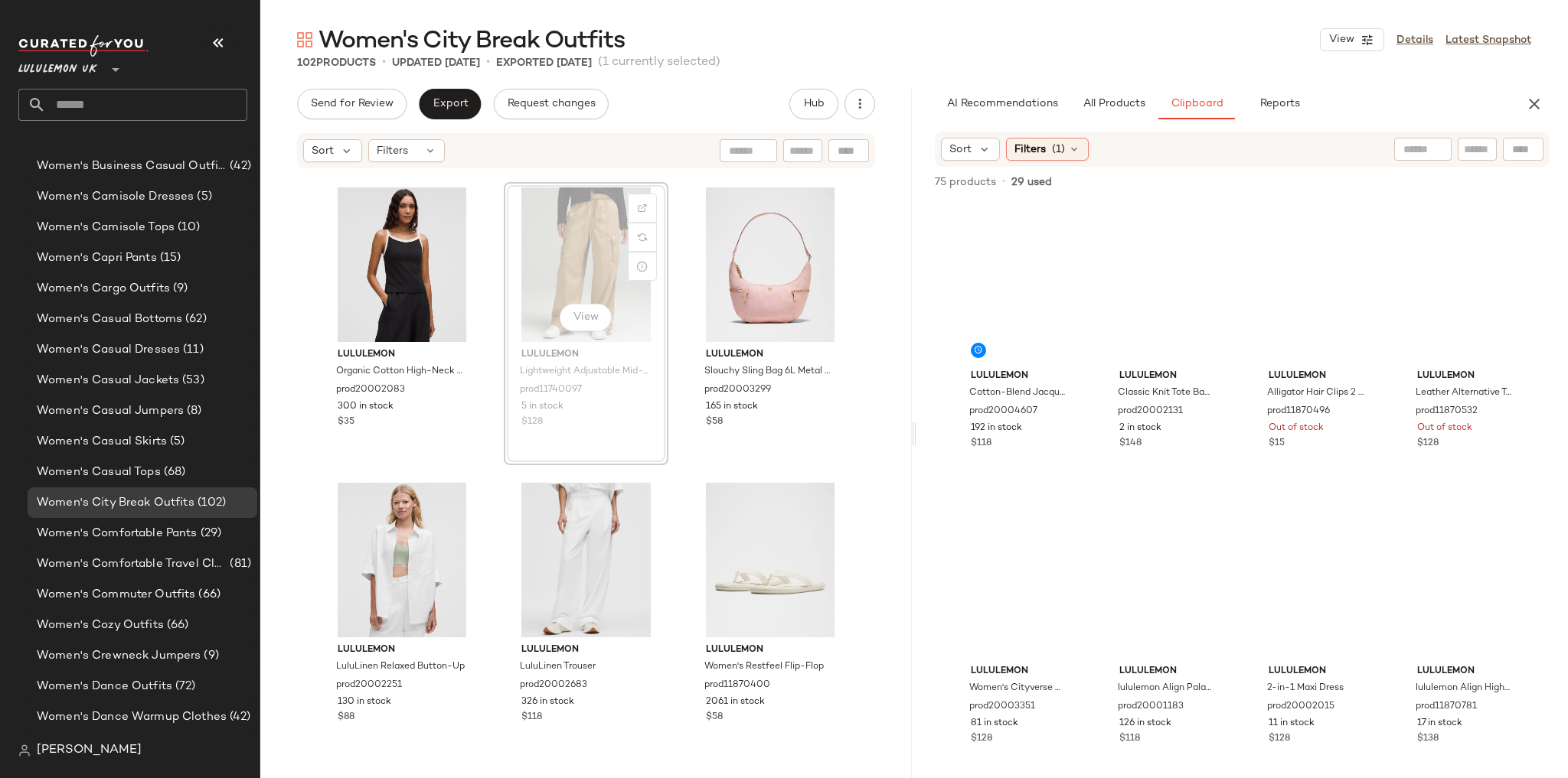
scroll to position [9454, 0]
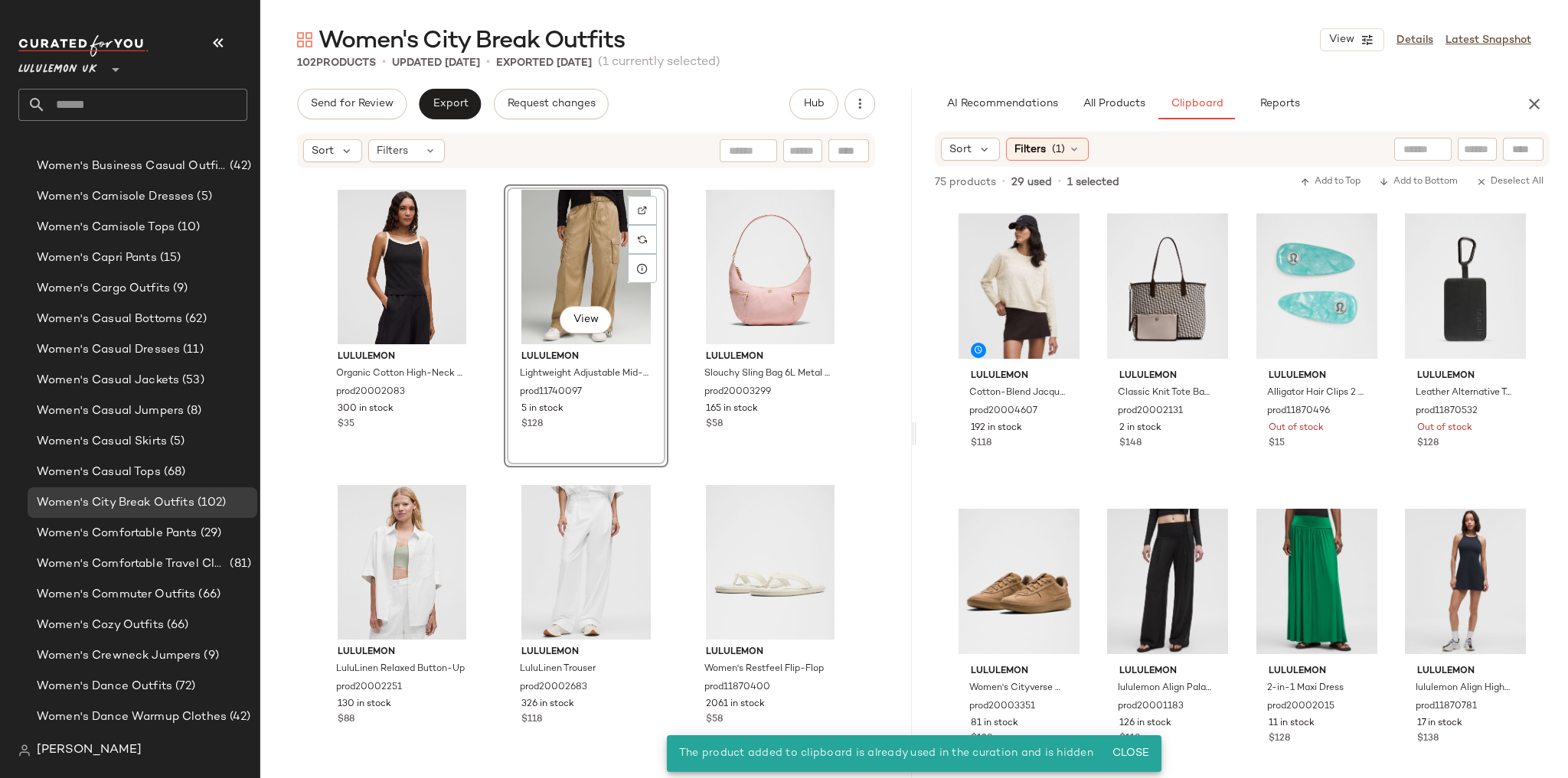
click at [1087, 498] on div "lululemon Cotton-Blend Jacquard Crewneck Sweater prod20004607 192 in stock $118…" at bounding box center [1242, 491] width 578 height 575
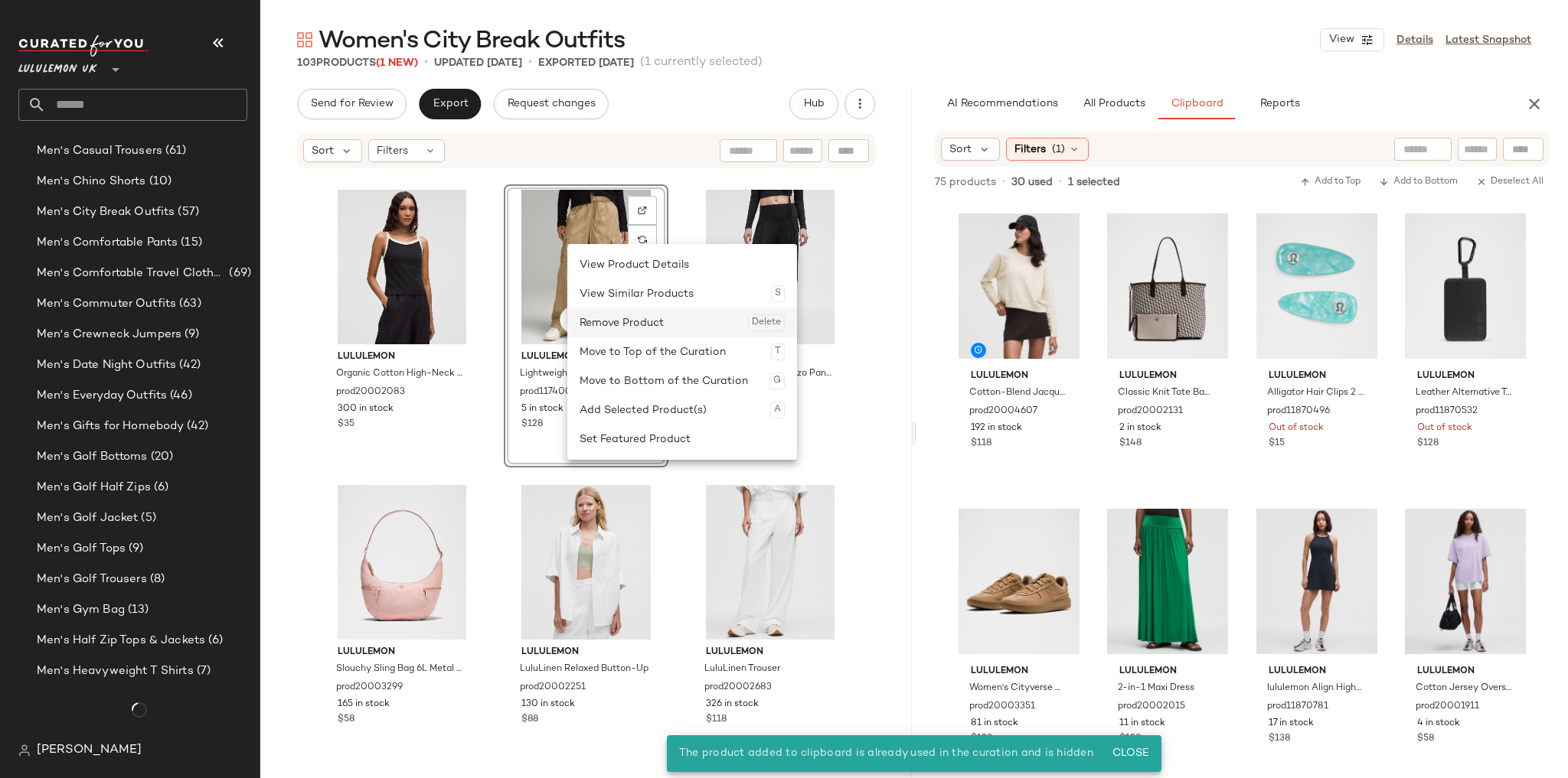
click at [606, 329] on div "Remove Product Delete" at bounding box center [682, 322] width 205 height 29
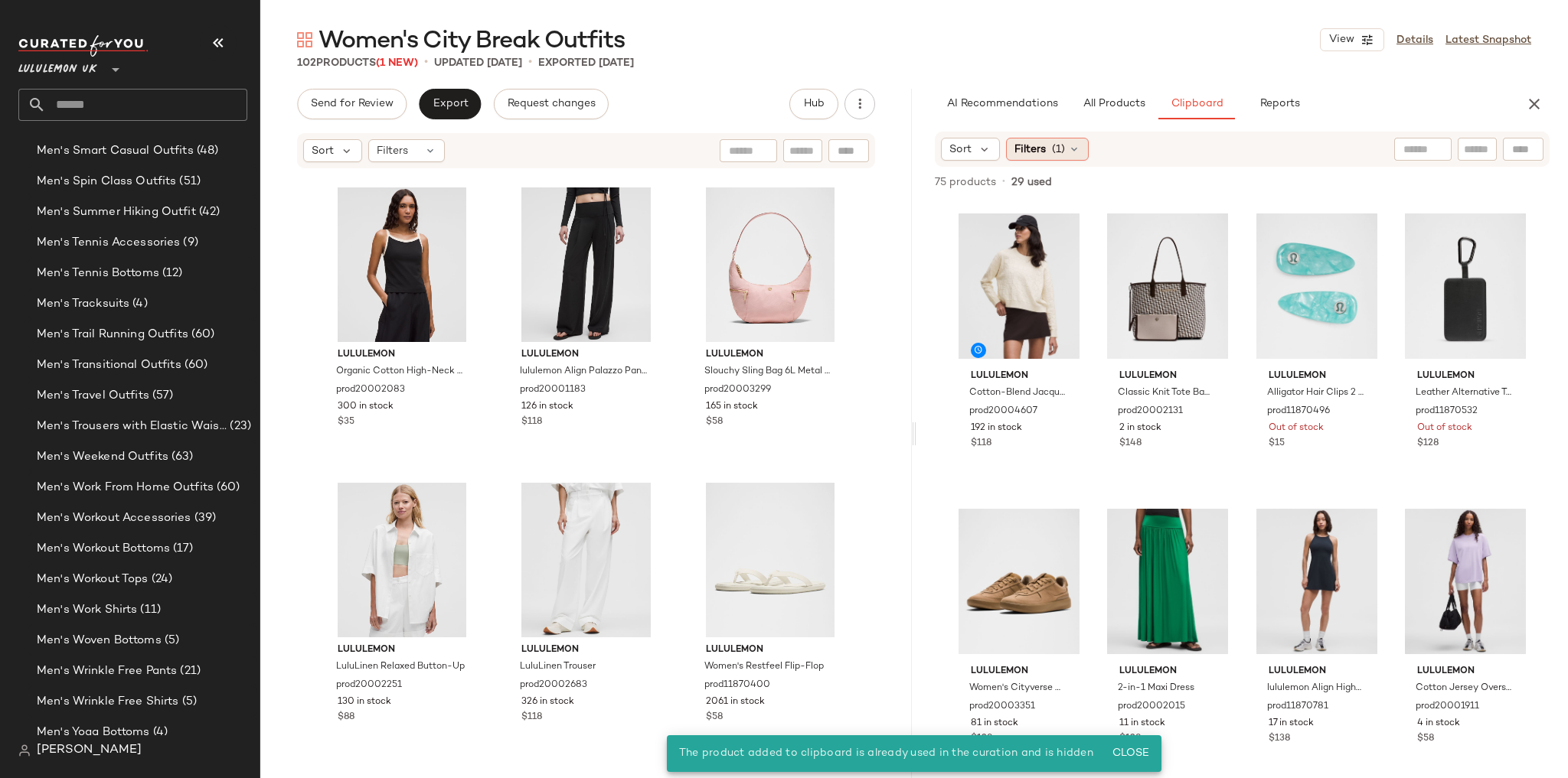
scroll to position [3911, 0]
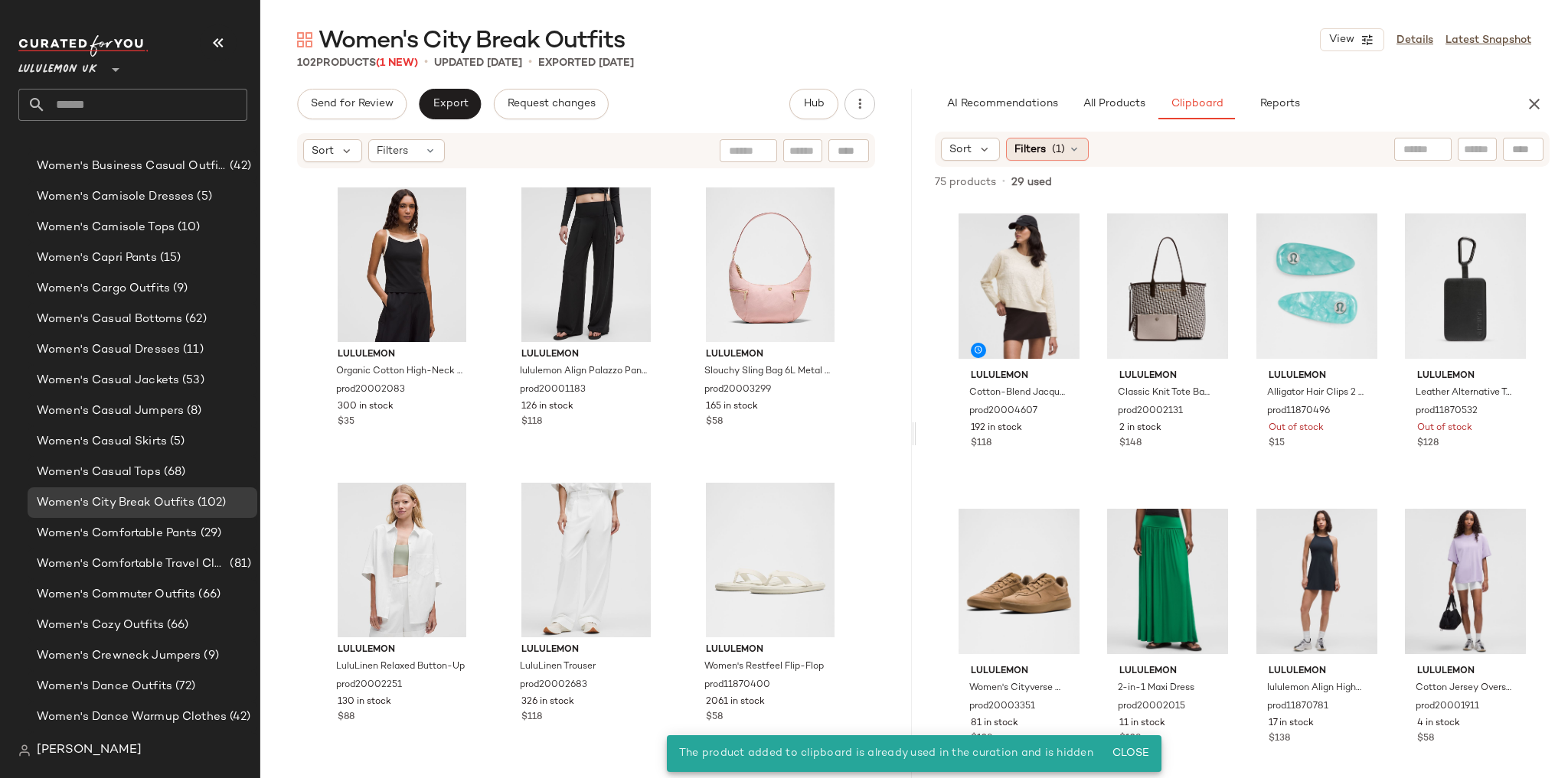
click at [1074, 153] on icon at bounding box center [1074, 149] width 12 height 12
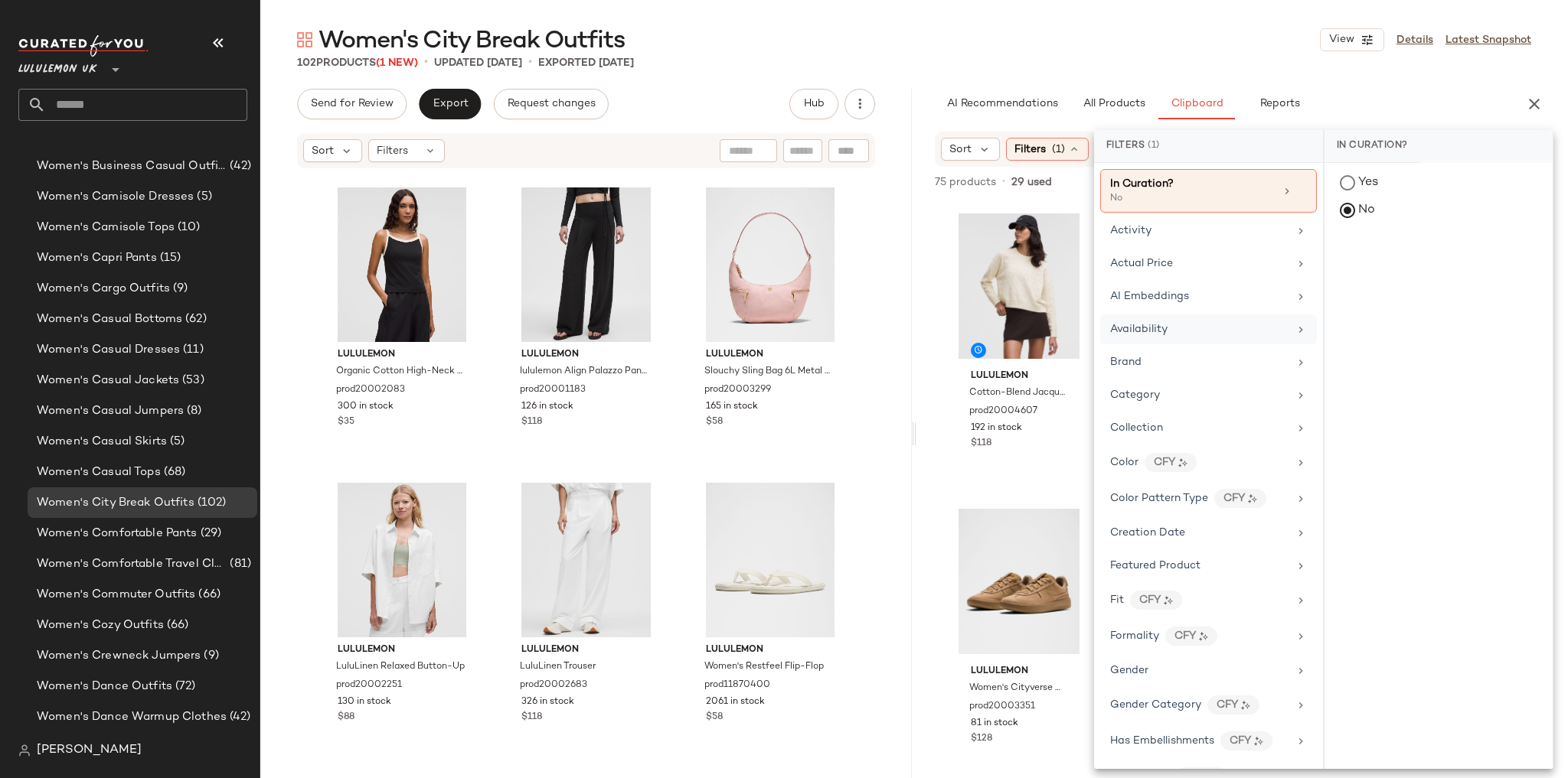
click at [1146, 330] on span "Availability" at bounding box center [1139, 329] width 58 height 12
click at [1349, 277] on div "in_stock" at bounding box center [1439, 295] width 228 height 37
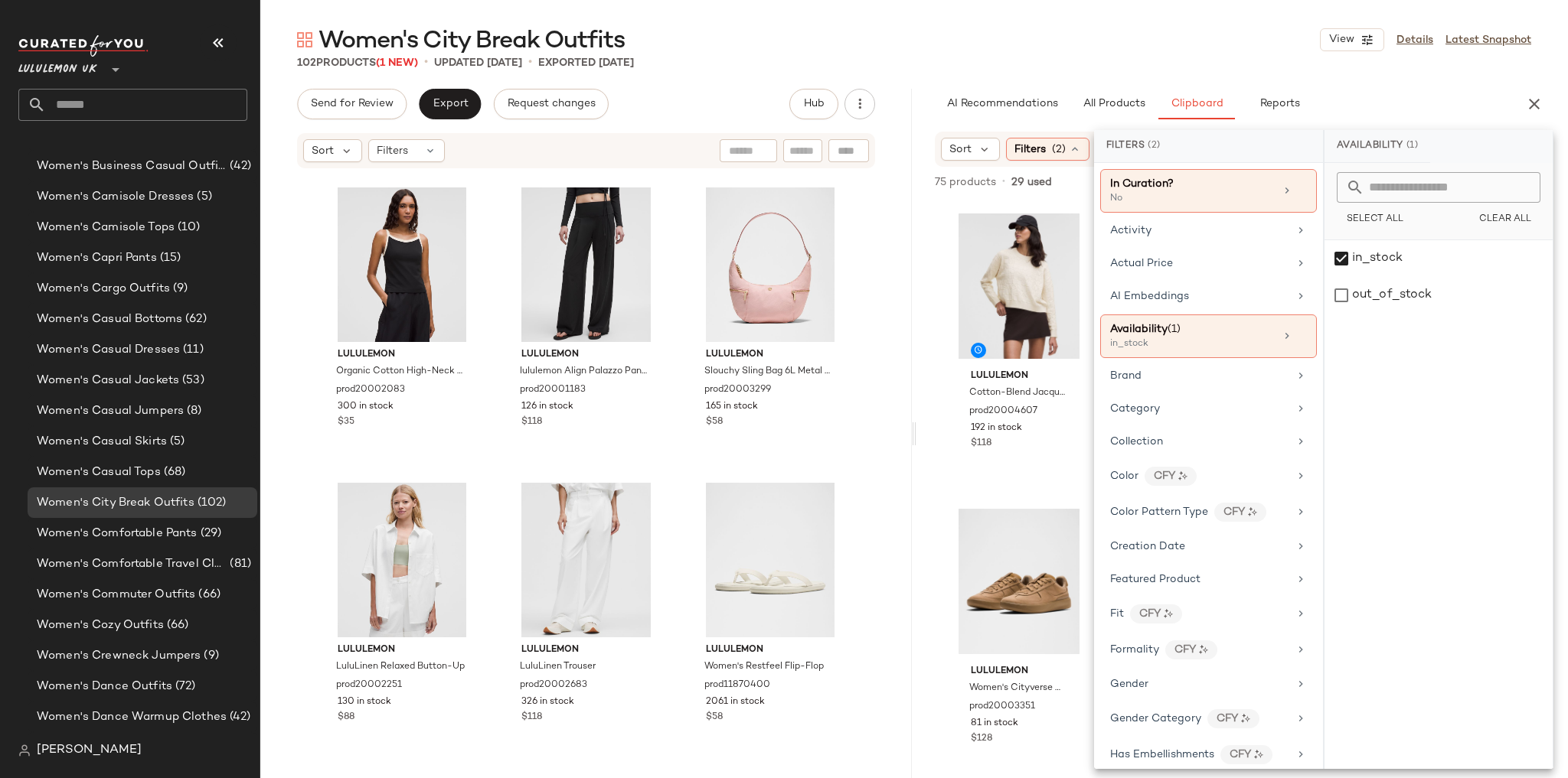
click at [1238, 80] on div "Women's City Break Outfits View Details Latest Snapshot 102 Products (1 New) • …" at bounding box center [914, 402] width 1307 height 754
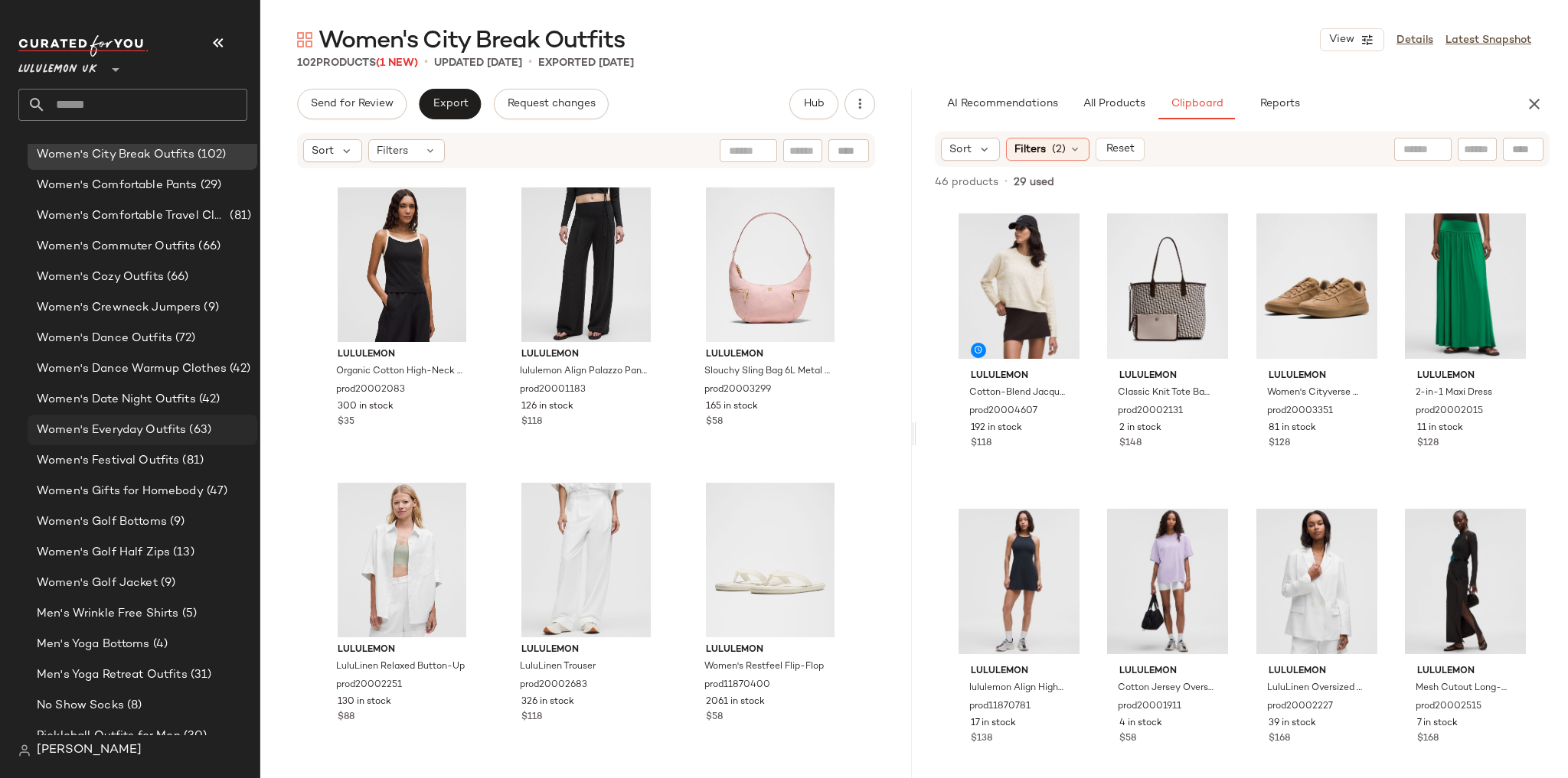
scroll to position [4279, 0]
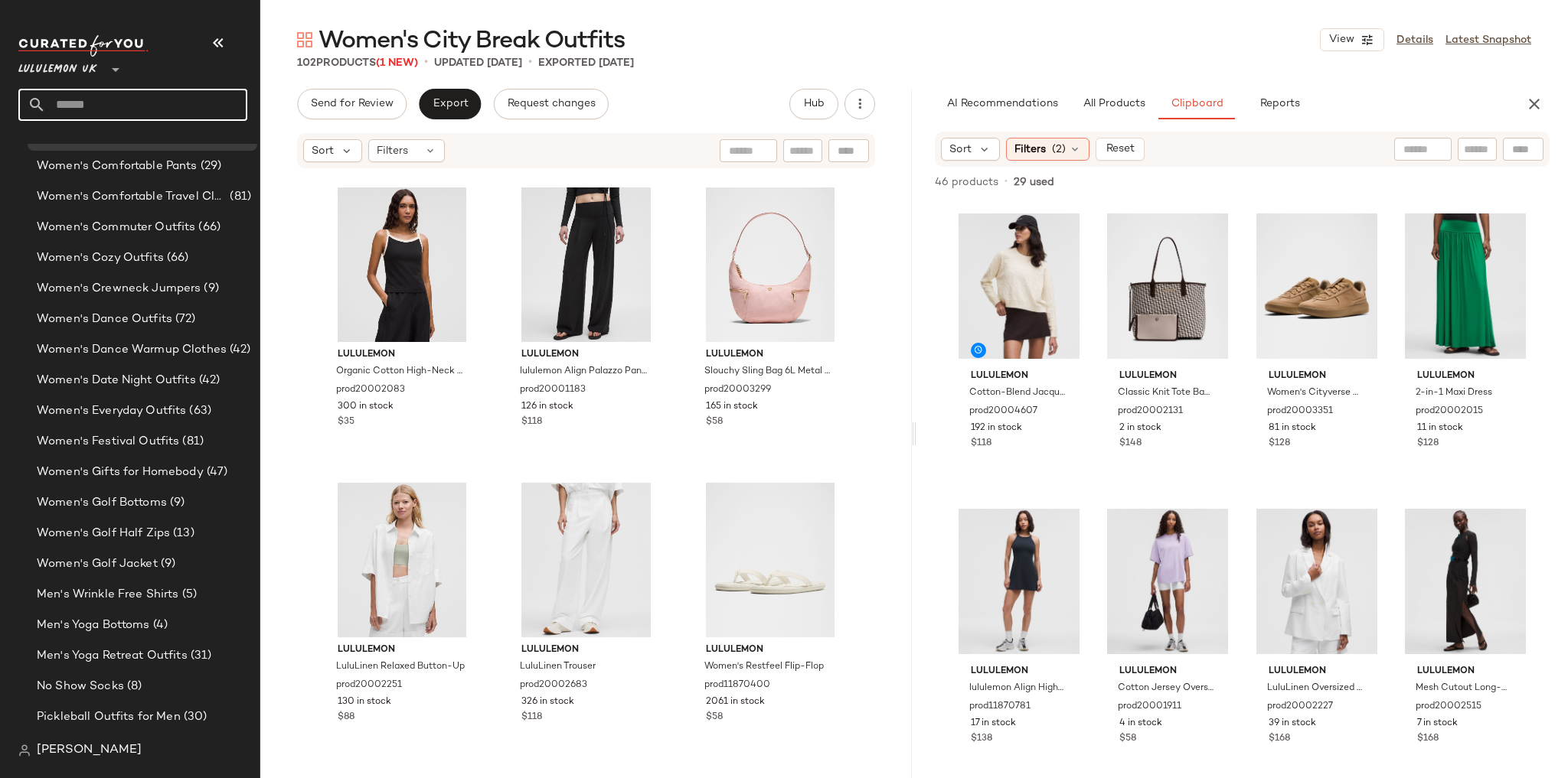
drag, startPoint x: 141, startPoint y: 99, endPoint x: 150, endPoint y: 103, distance: 9.8
click at [141, 99] on input "text" at bounding box center [146, 104] width 201 height 32
type input "**********"
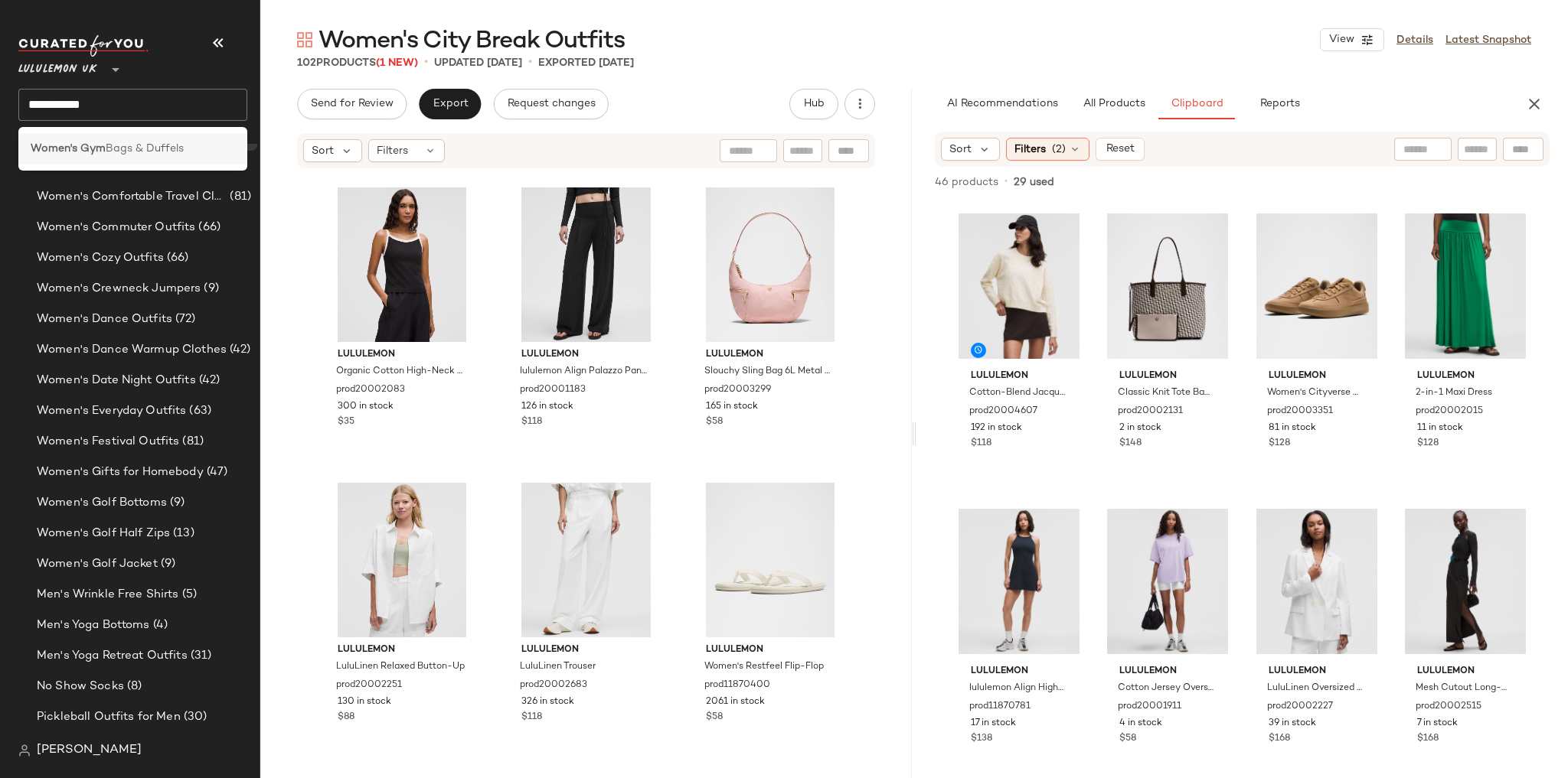
click at [162, 158] on div "Women's Gym Bags & Duffels" at bounding box center [132, 149] width 229 height 31
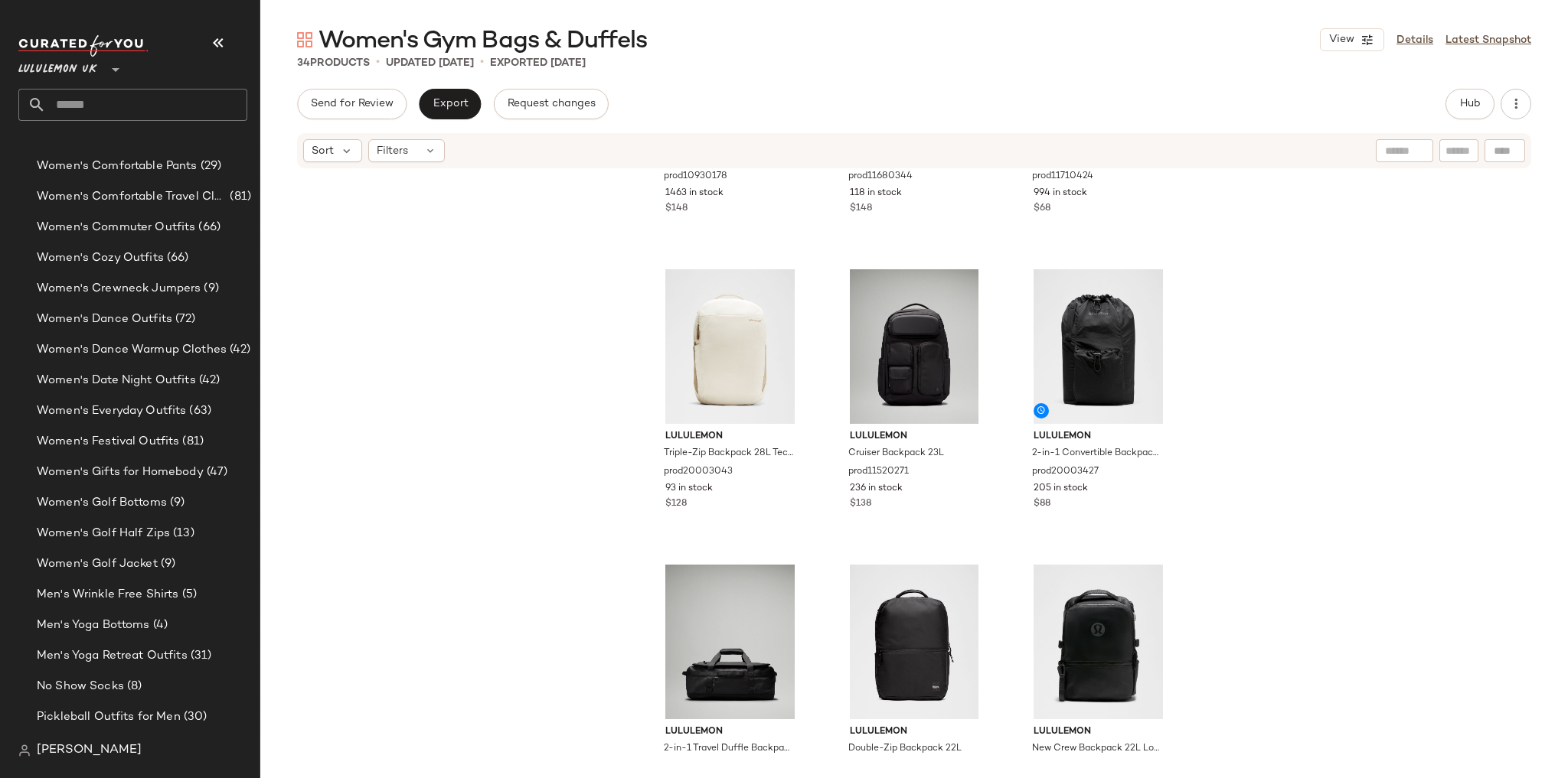
scroll to position [245, 0]
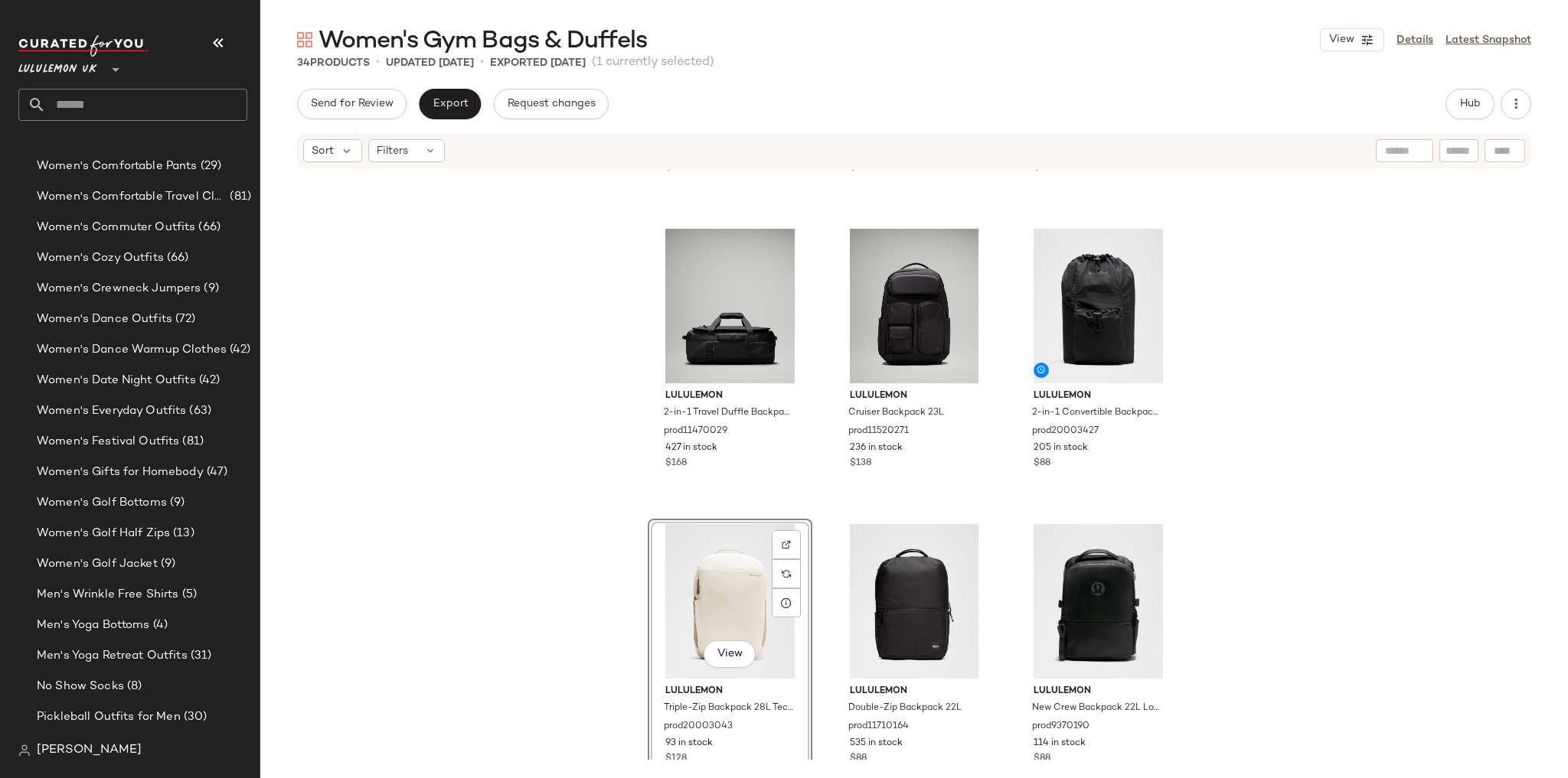
click at [528, 533] on div "lululemon Wunderlust Backpack 25L prod10930178 1463 in stock $148 lululemon Cit…" at bounding box center [914, 465] width 1307 height 590
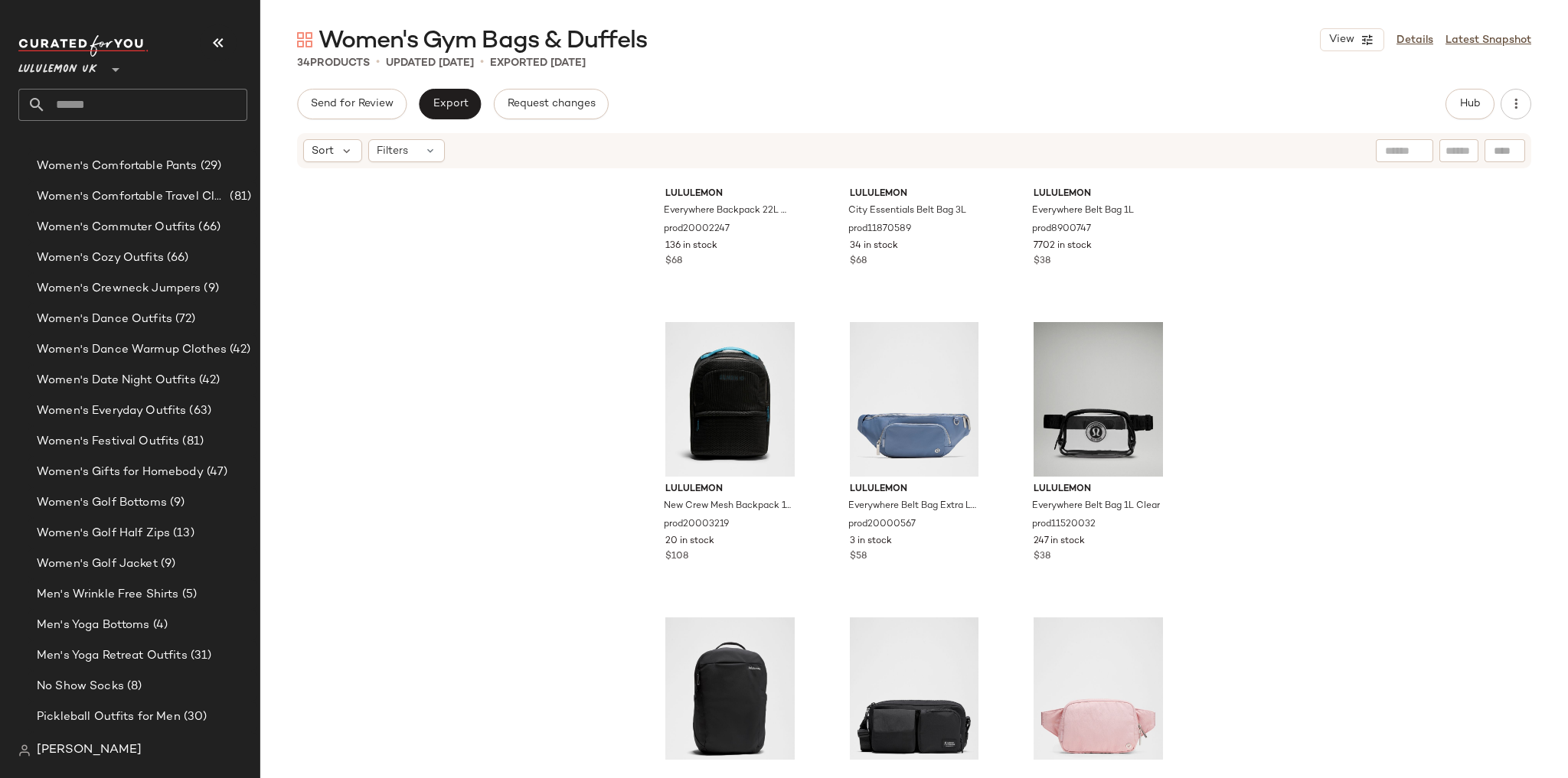
scroll to position [2155, 0]
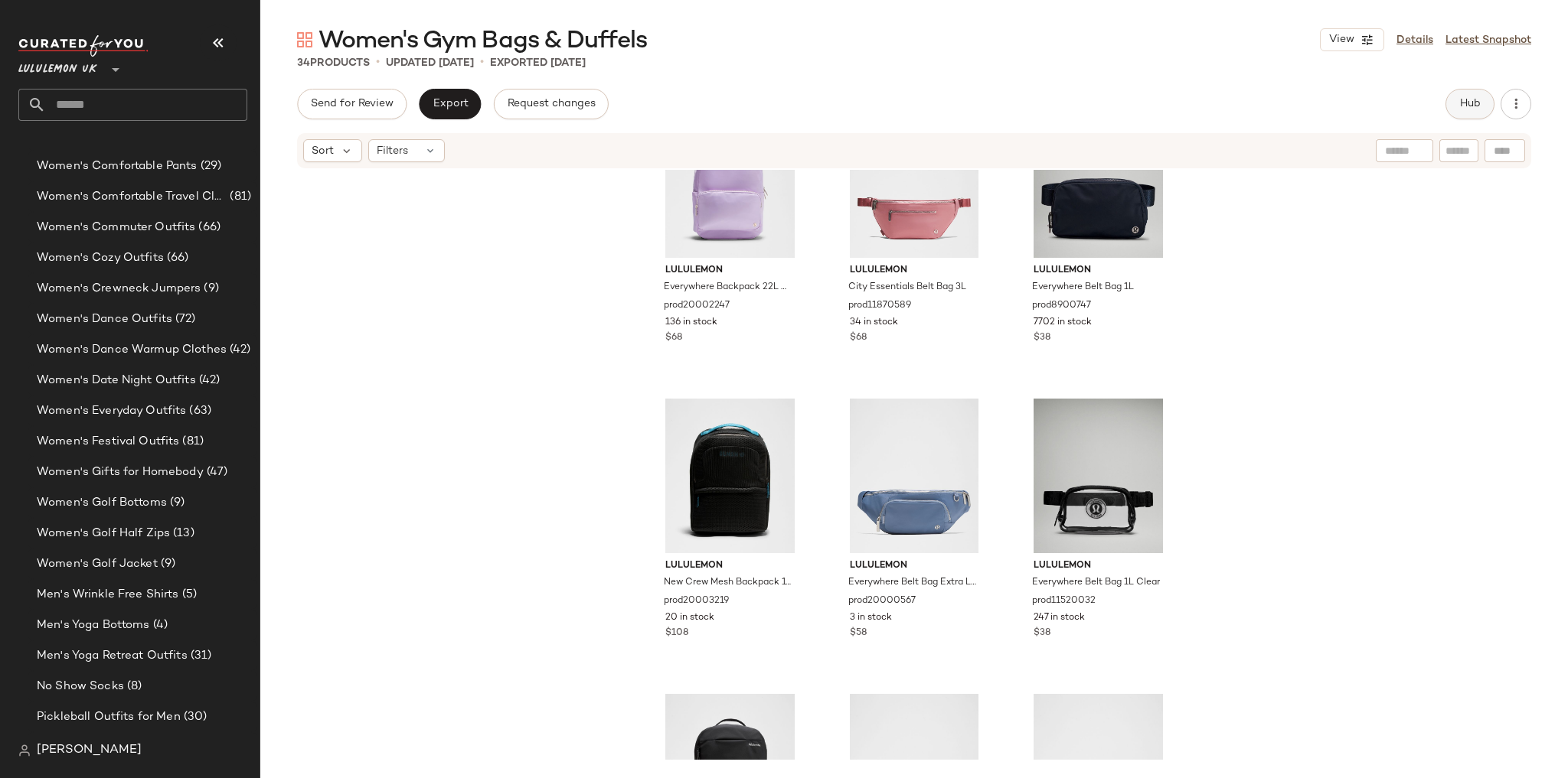
click at [1476, 102] on span "Hub" at bounding box center [1470, 104] width 21 height 12
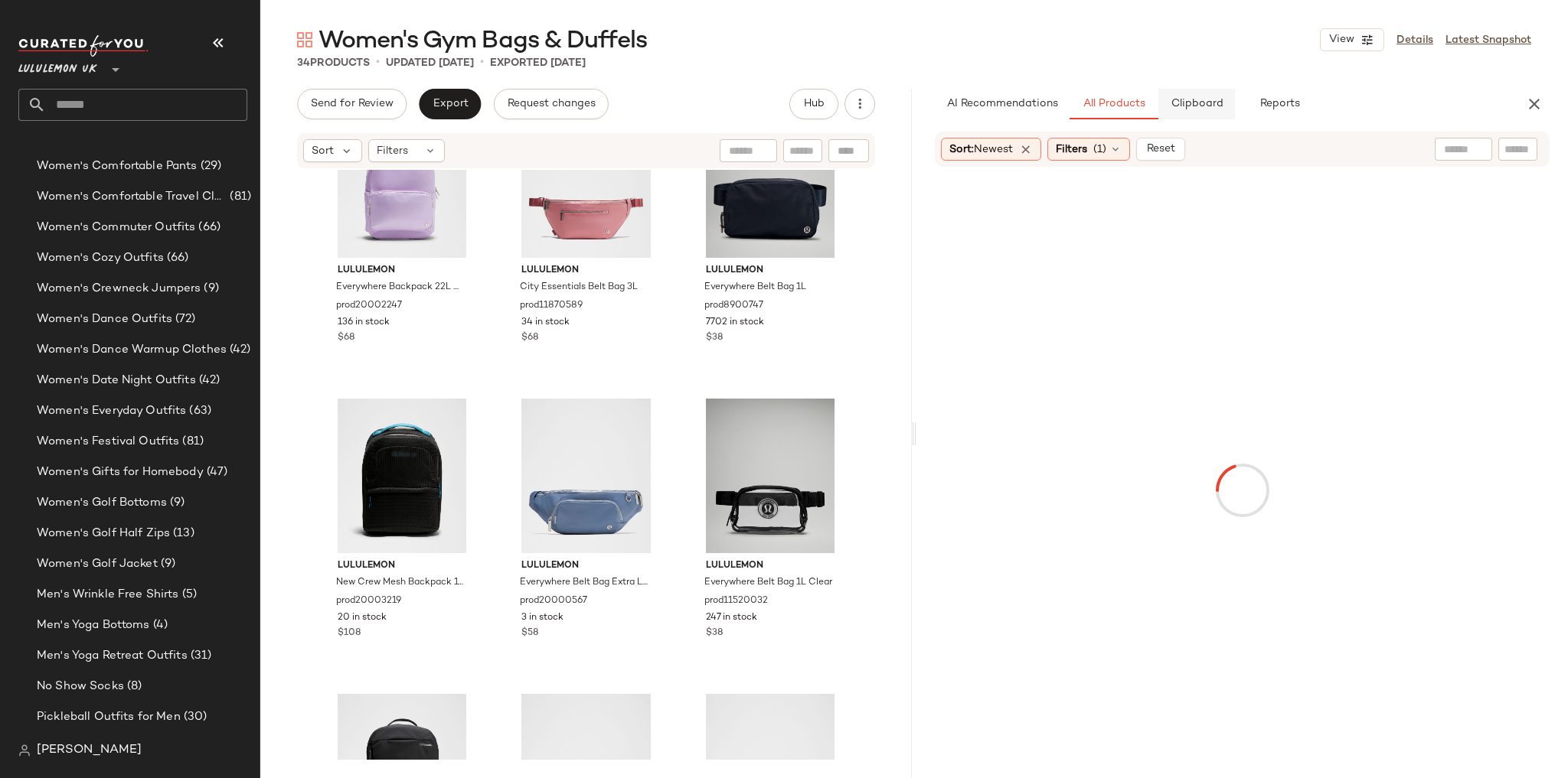
click at [1200, 107] on span "Clipboard" at bounding box center [1196, 104] width 53 height 12
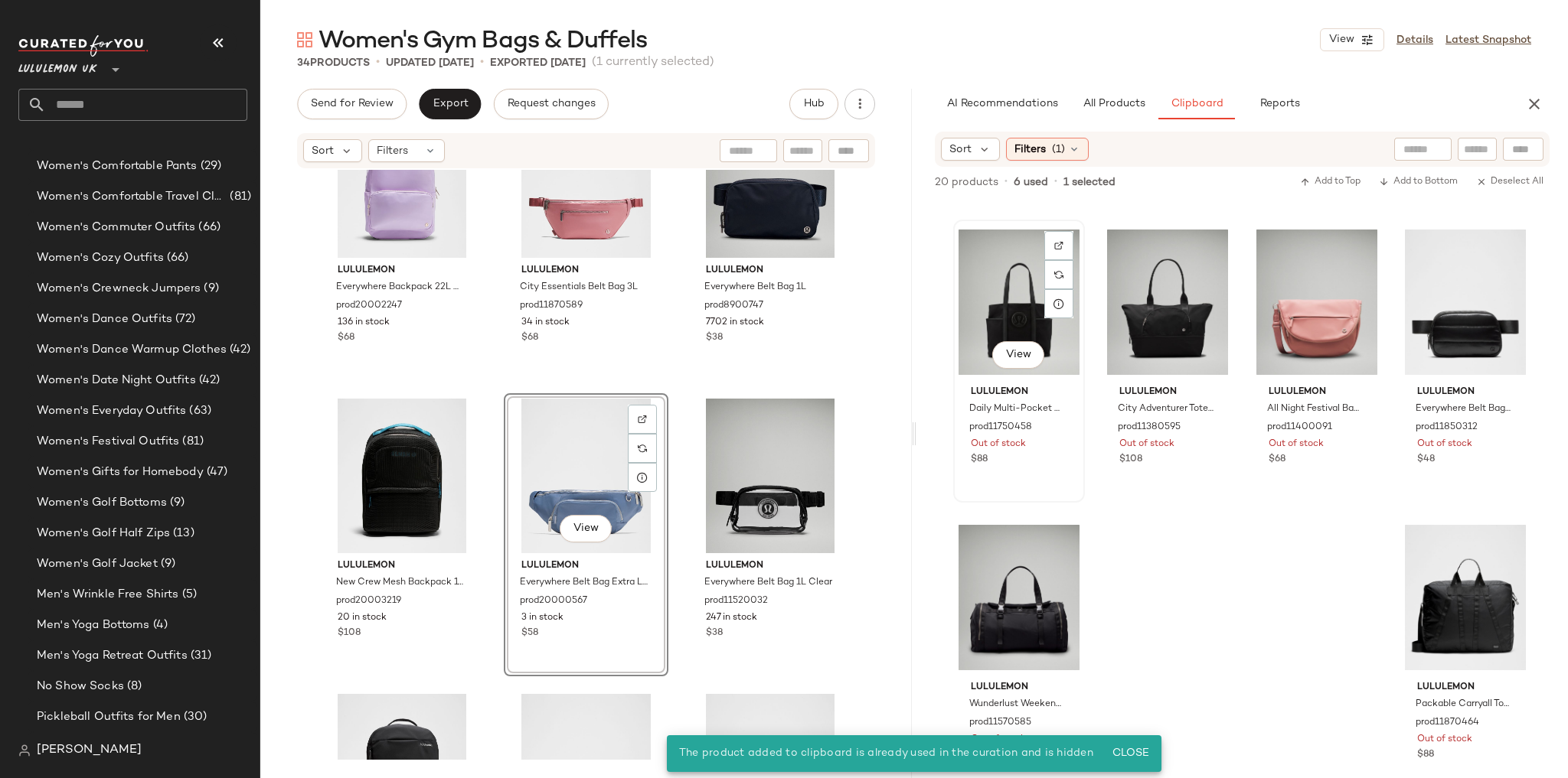
scroll to position [606, 0]
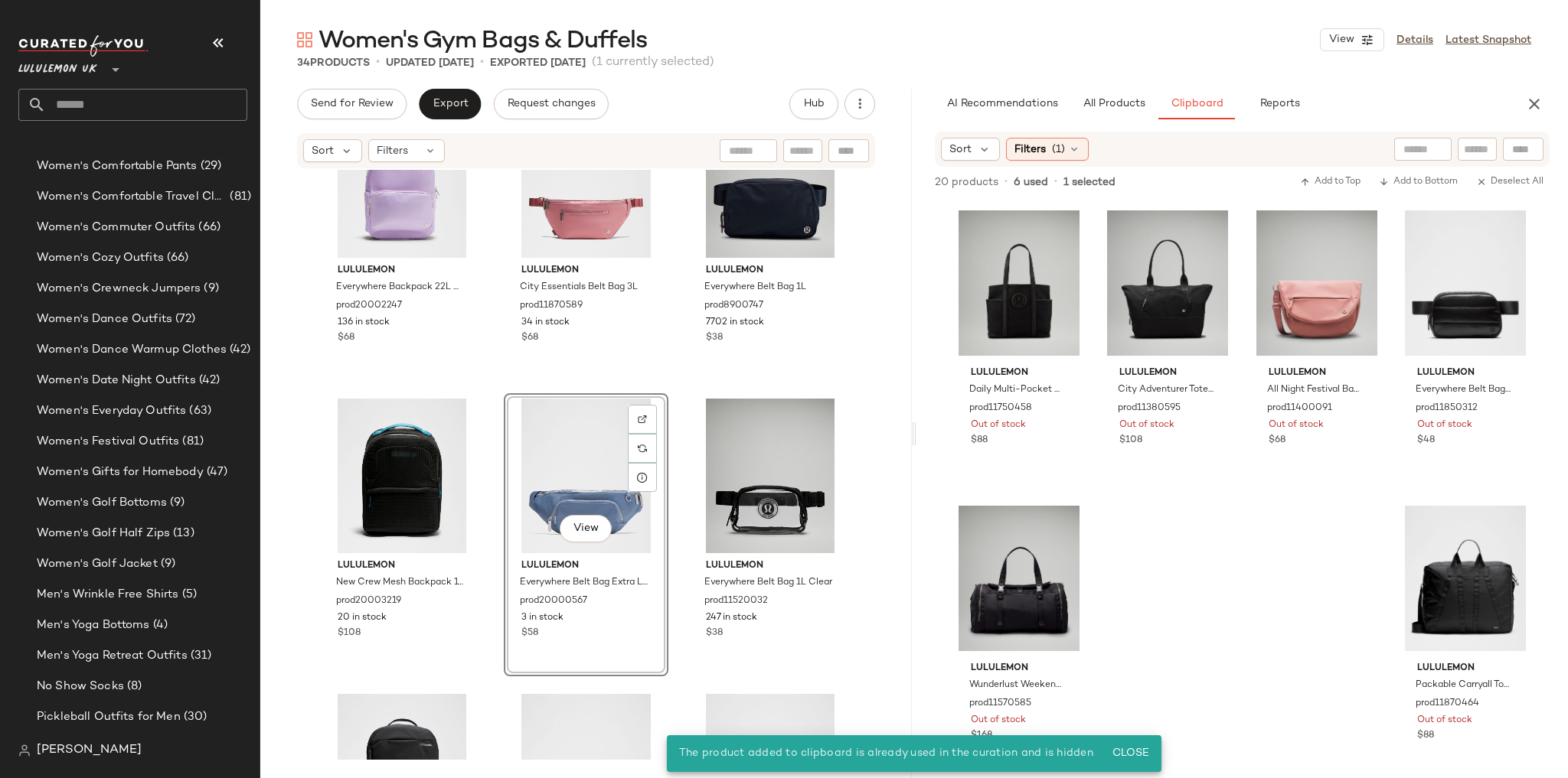
click at [680, 378] on div "lululemon Everywhere Backpack 22L Metal Hardware prod20002247 136 in stock $68 …" at bounding box center [586, 465] width 652 height 590
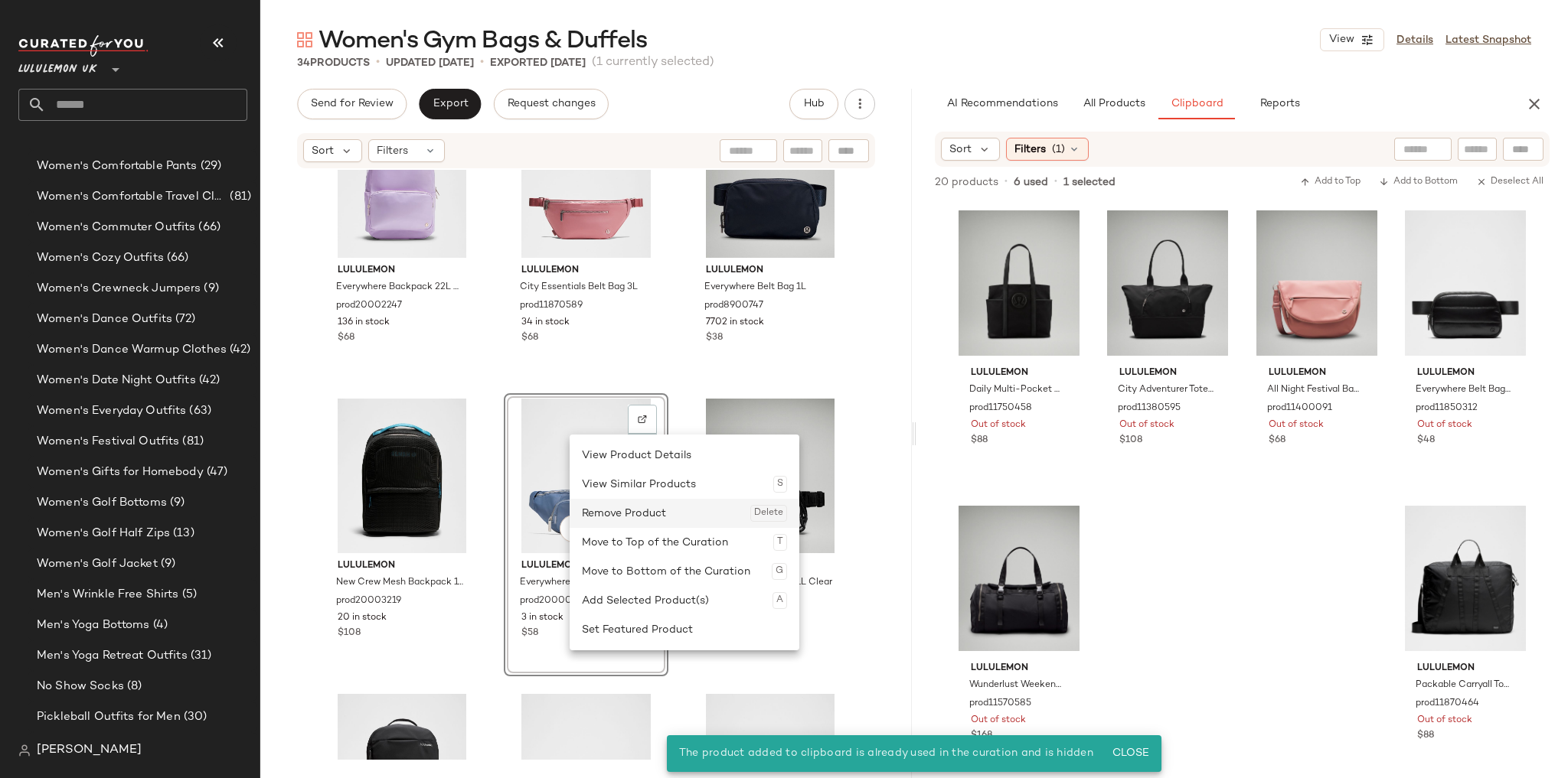
click at [613, 515] on div "Remove Product Delete" at bounding box center [685, 513] width 205 height 29
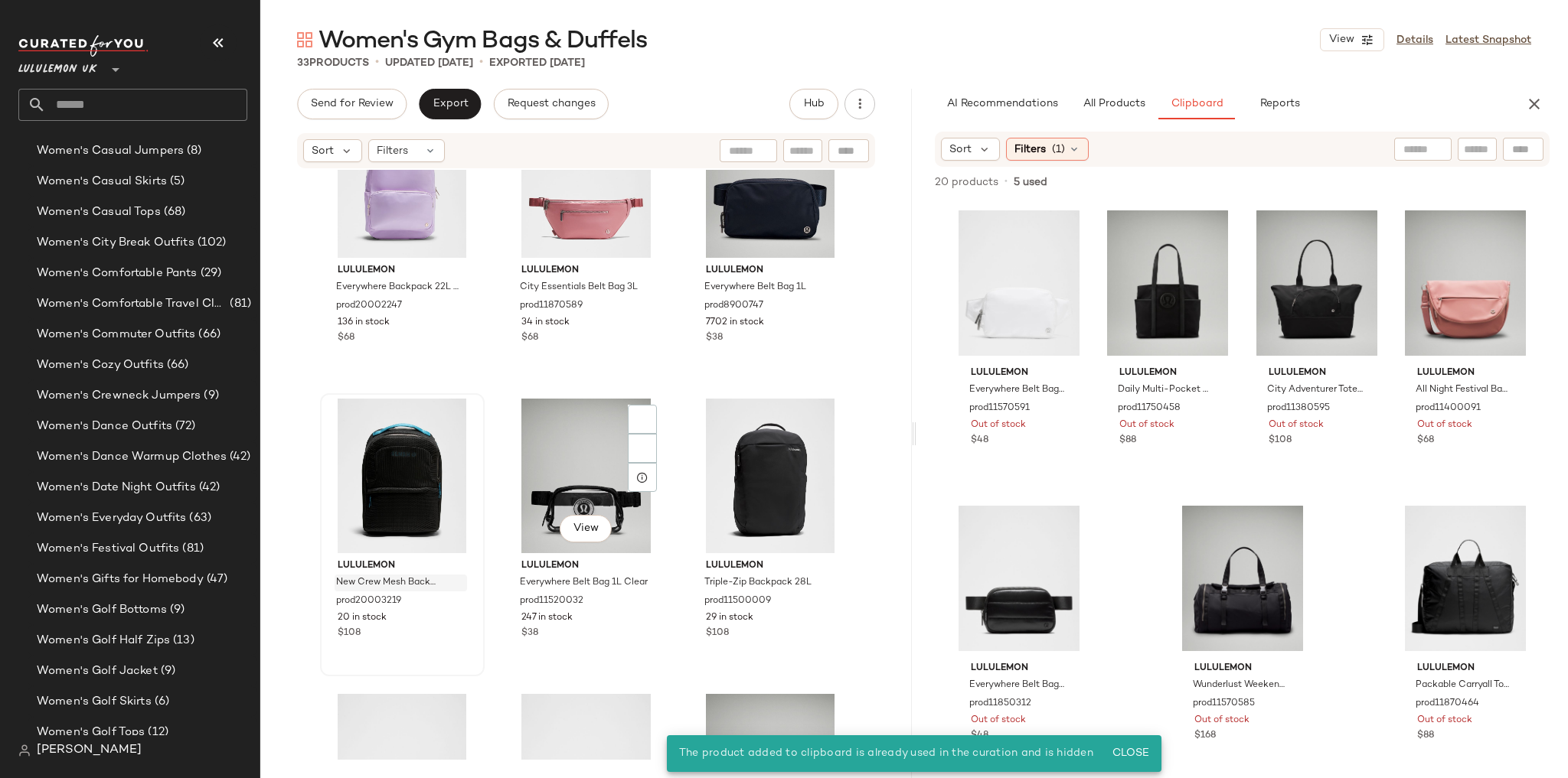
scroll to position [4279, 0]
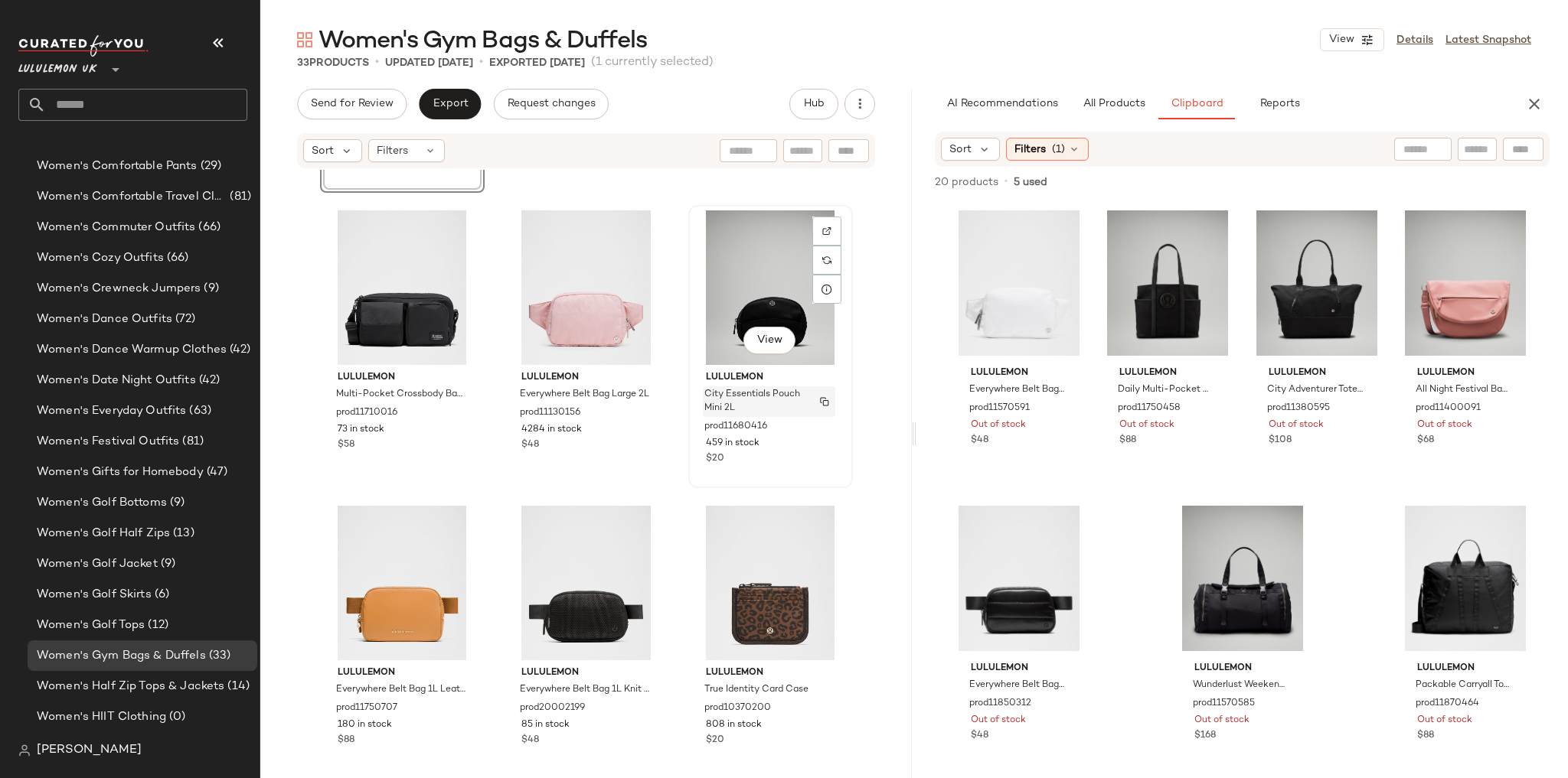
scroll to position [2645, 0]
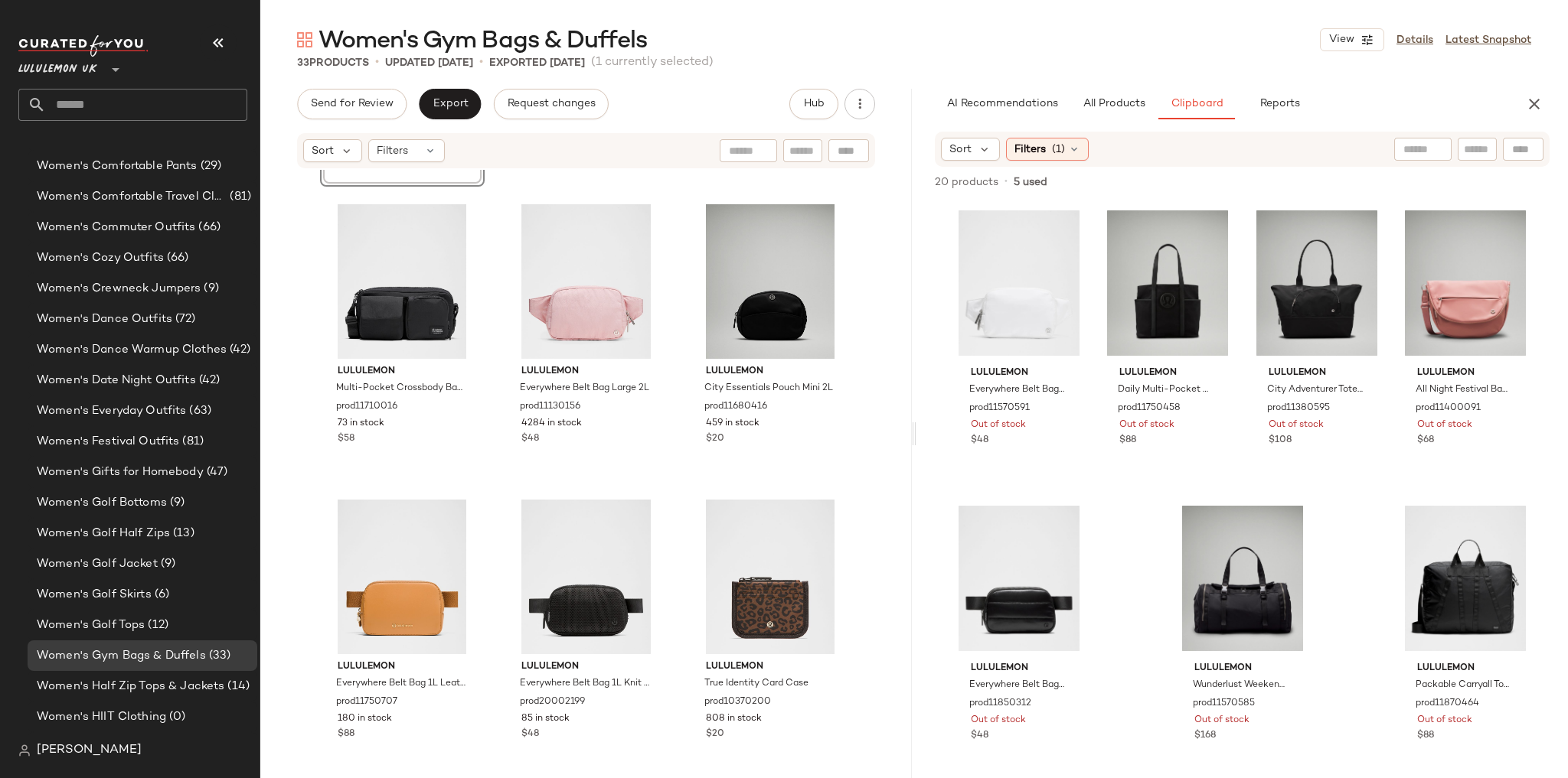
click at [165, 104] on input "text" at bounding box center [146, 104] width 201 height 32
type input "*"
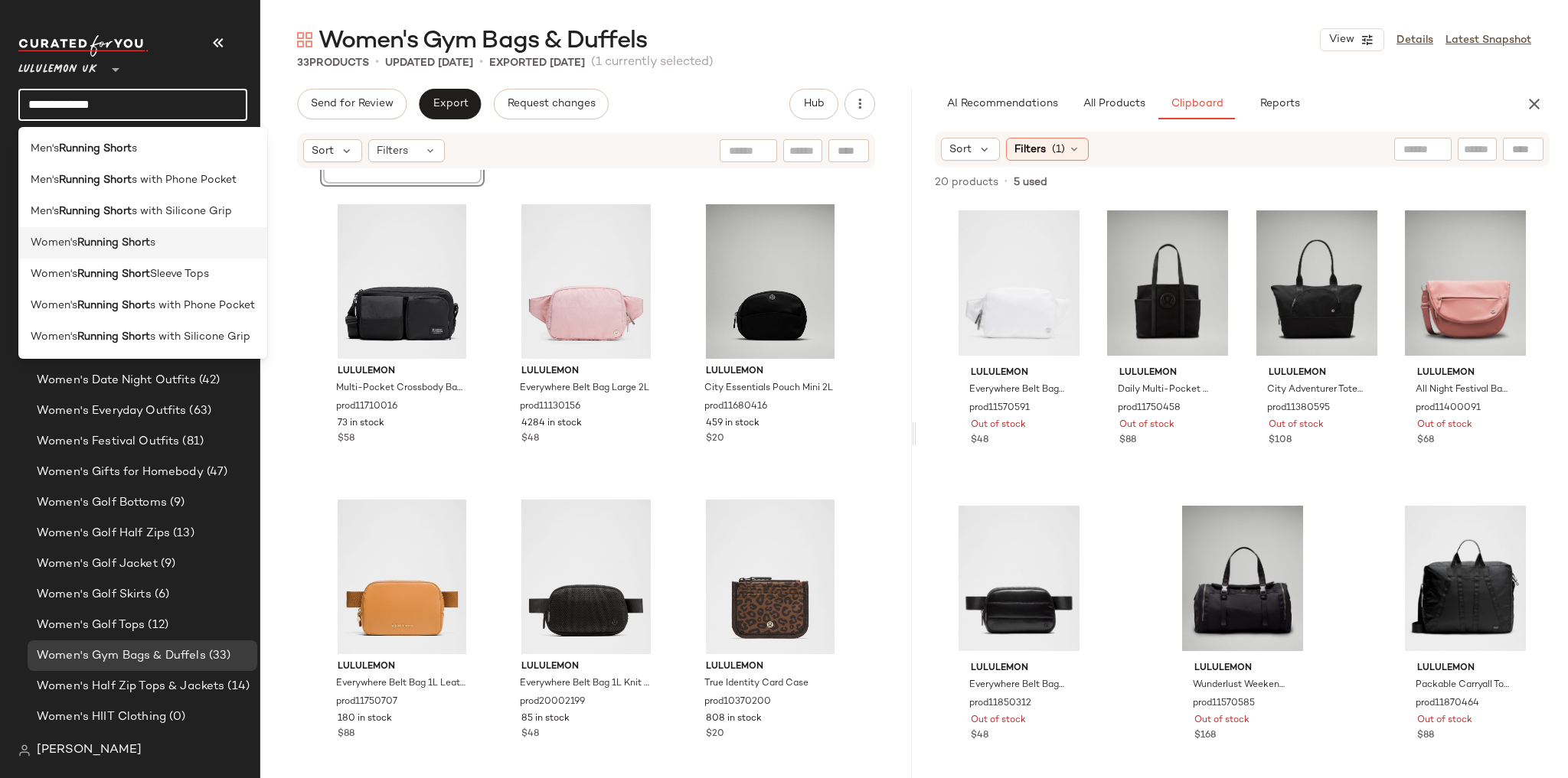
type input "**********"
click at [154, 245] on span "s" at bounding box center [153, 243] width 6 height 16
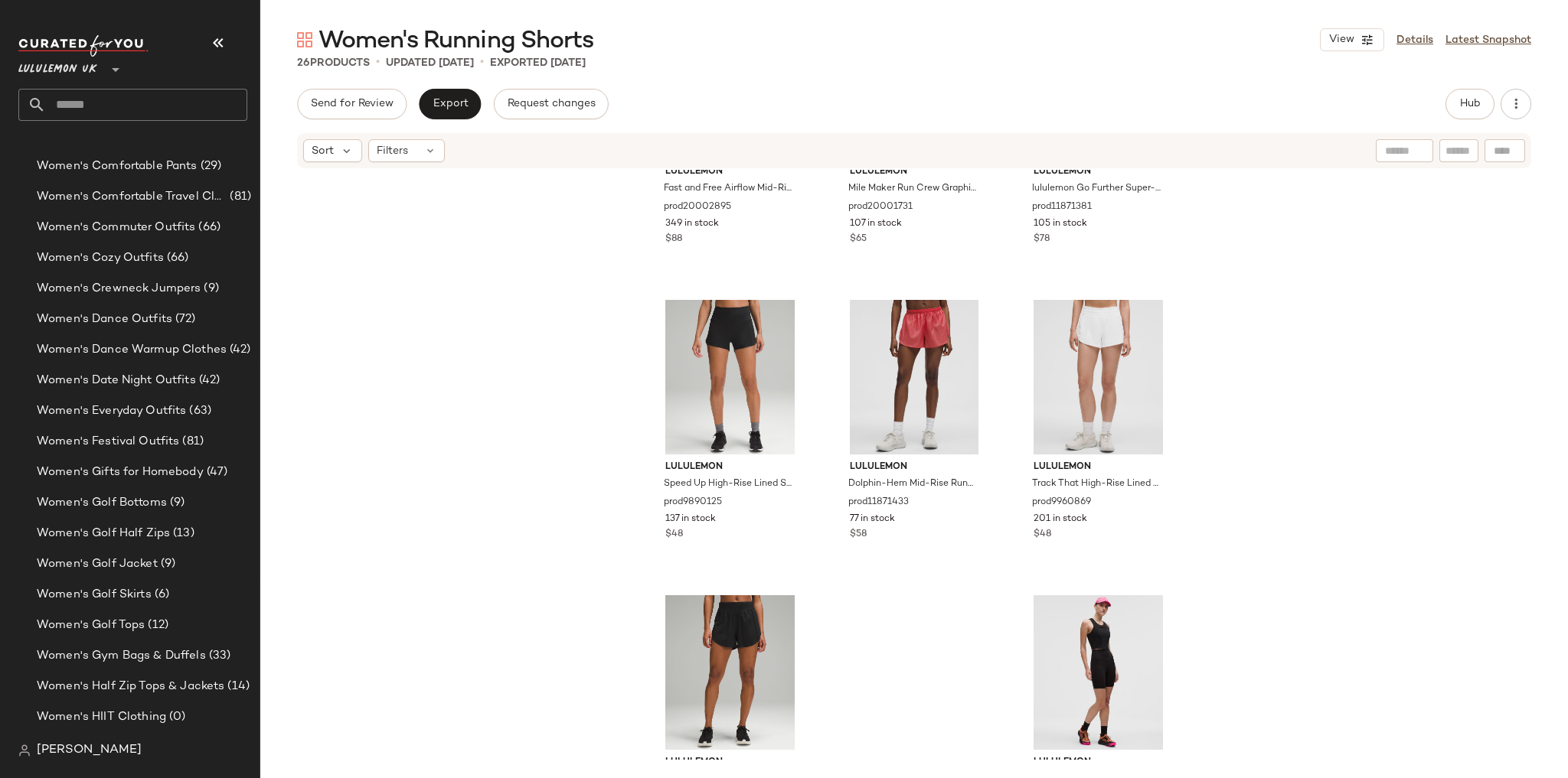
scroll to position [2072, 0]
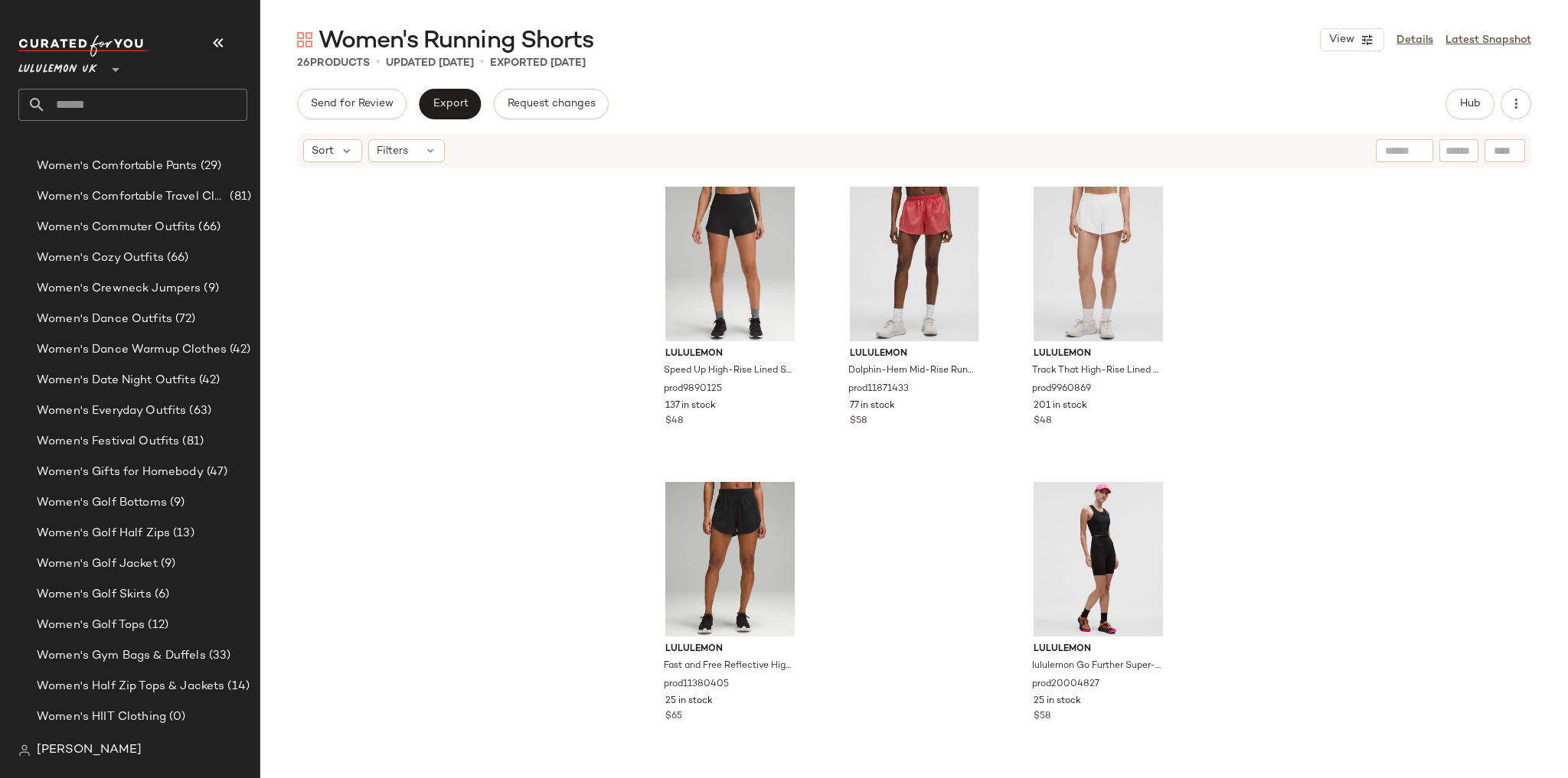
click at [1465, 126] on div "Send for Review Export Request changes Hub Sort Filters lululemon Fast and Free…" at bounding box center [914, 433] width 1307 height 689
click at [1456, 117] on button "Hub" at bounding box center [1470, 104] width 49 height 30
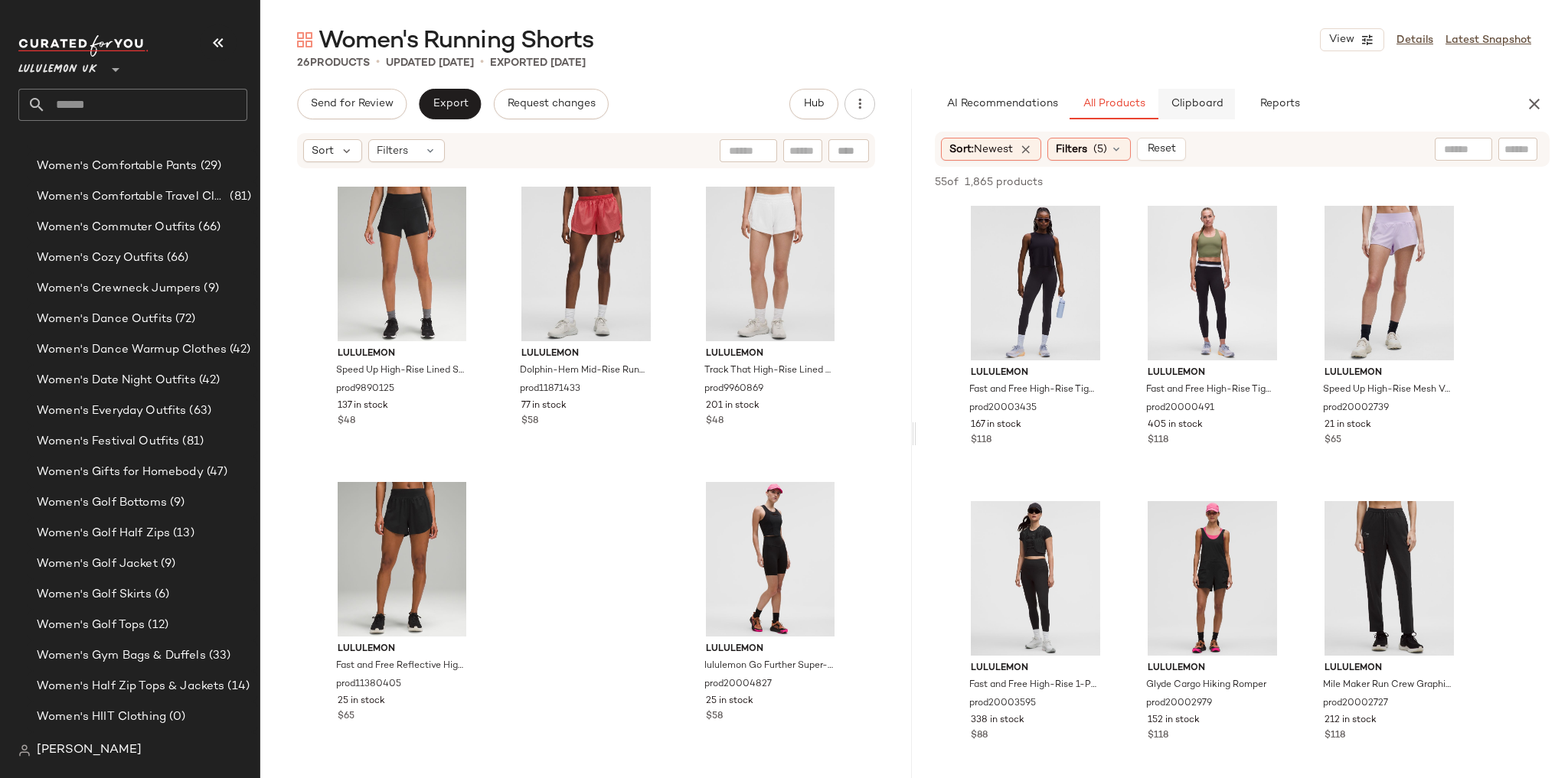
click at [1192, 106] on span "Clipboard" at bounding box center [1196, 104] width 53 height 12
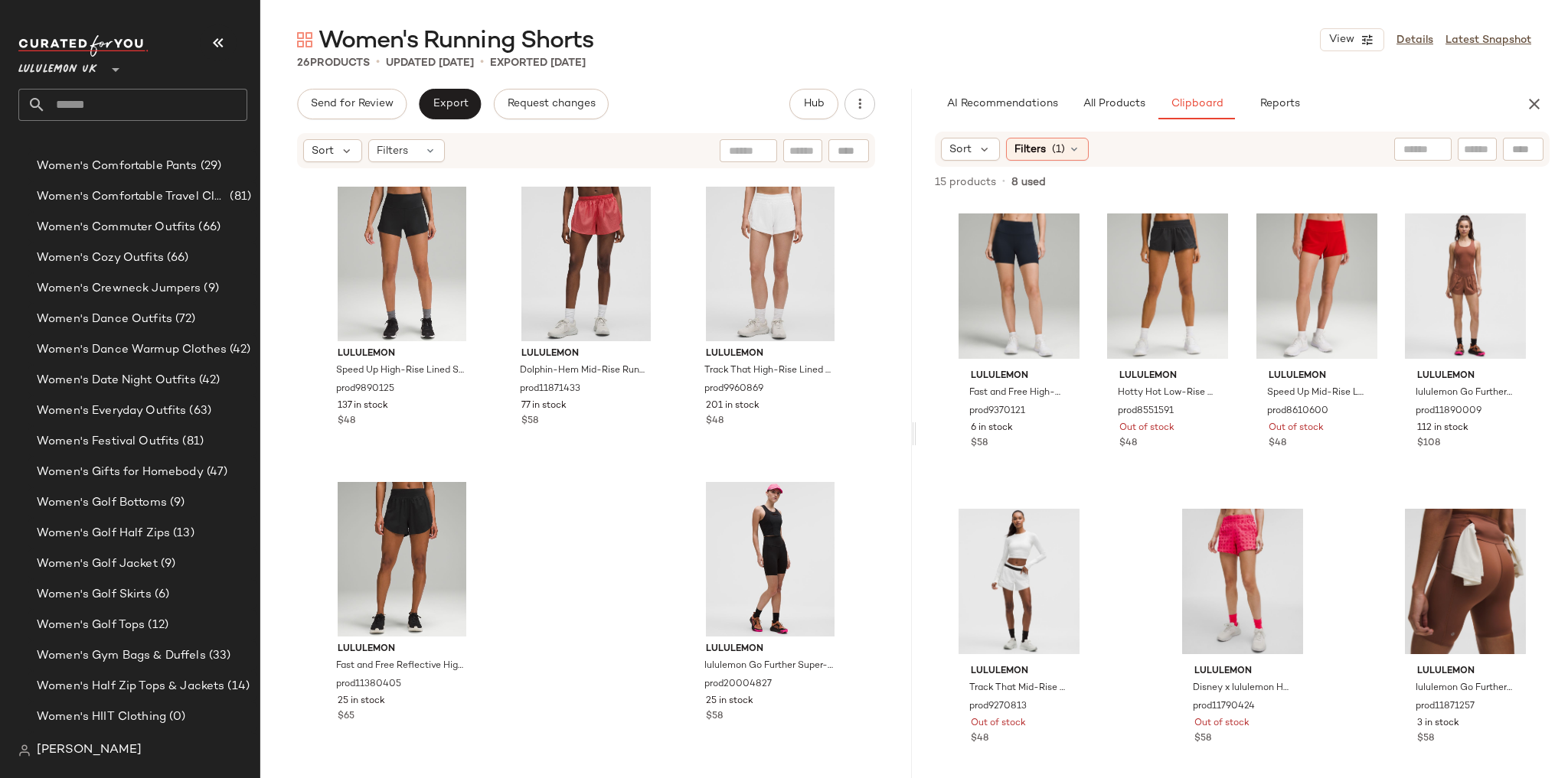
scroll to position [3, 0]
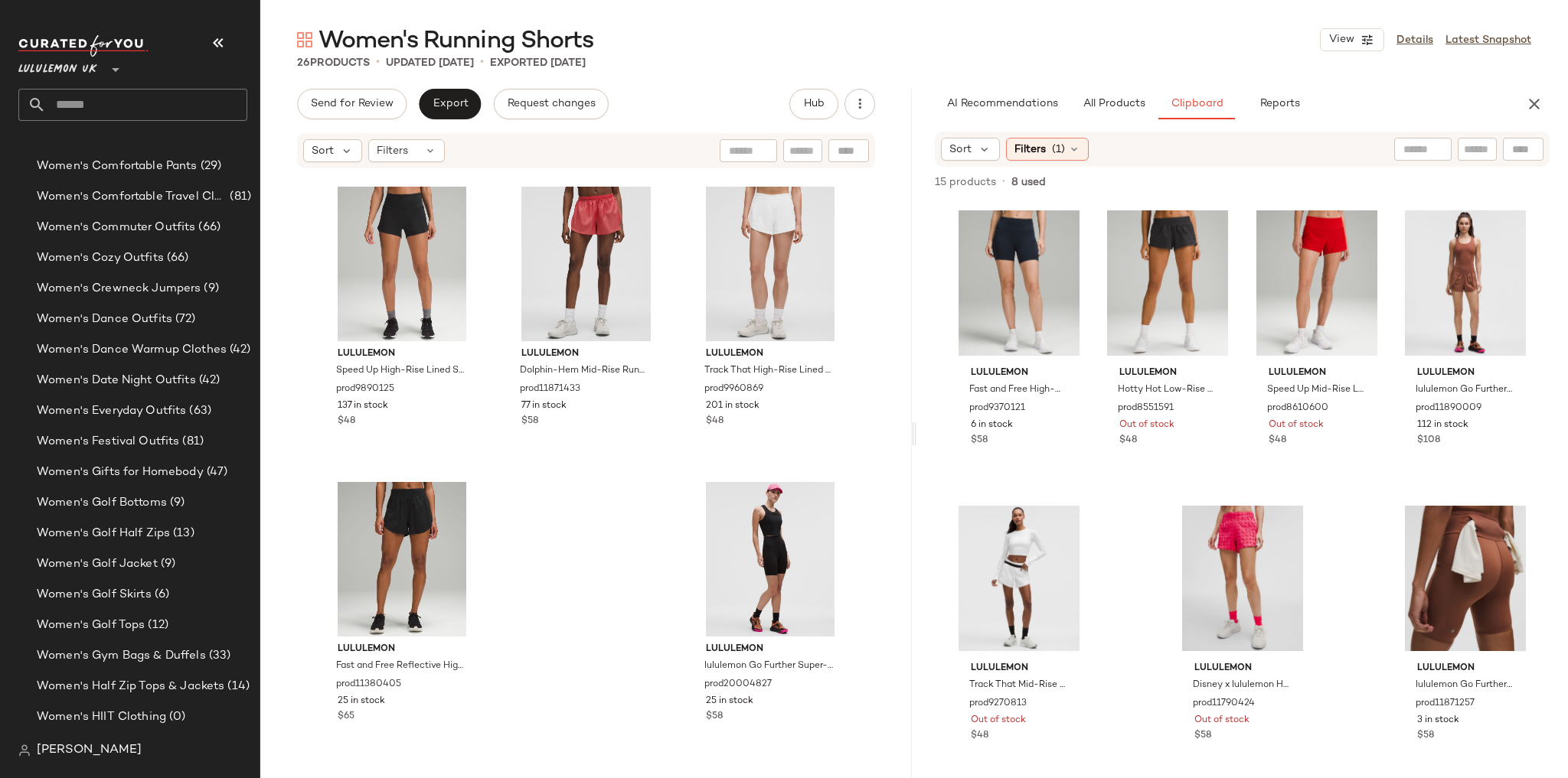
click at [111, 113] on input "text" at bounding box center [146, 104] width 201 height 32
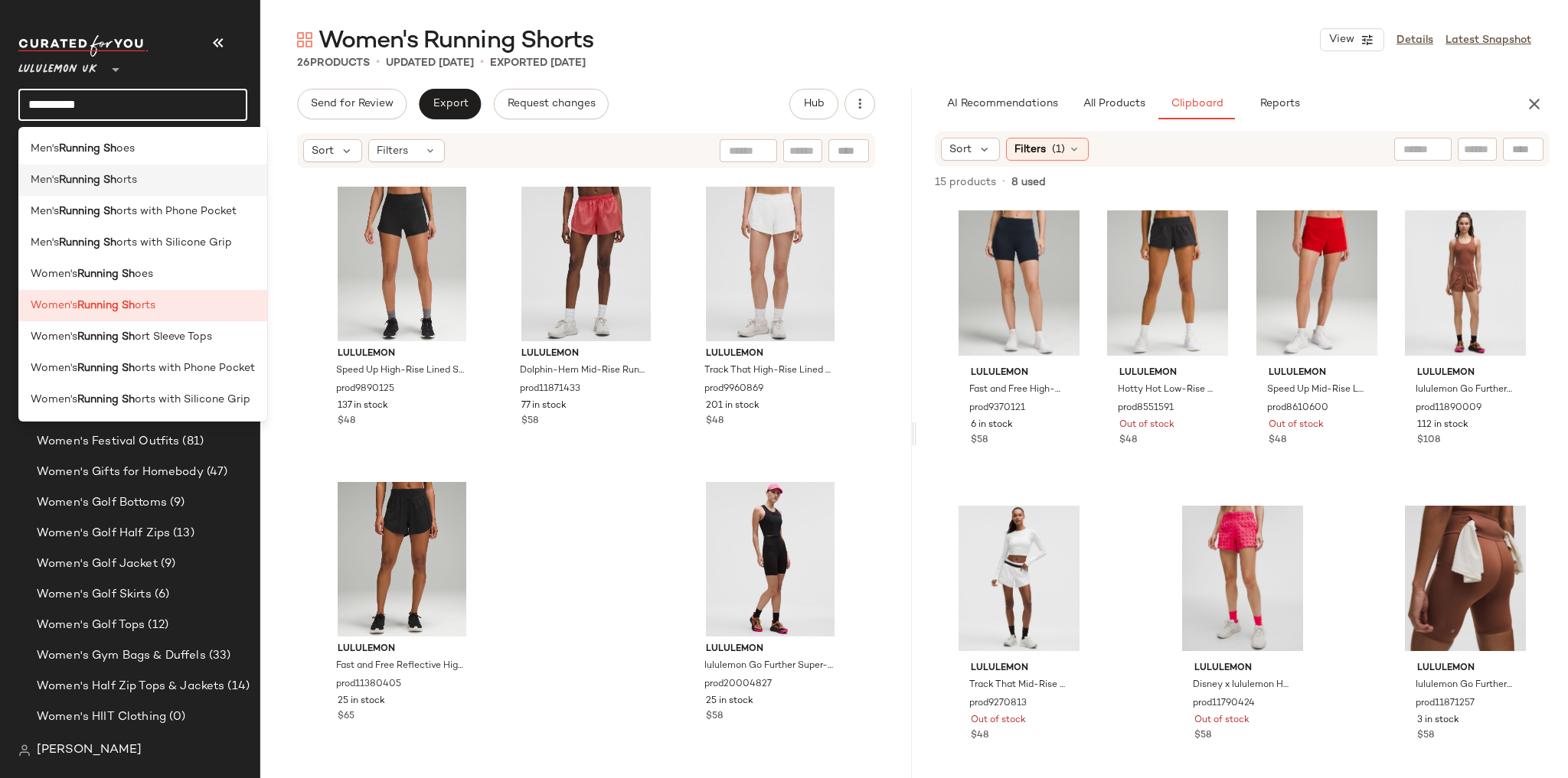
type input "**********"
click at [132, 184] on span "orts" at bounding box center [127, 181] width 21 height 16
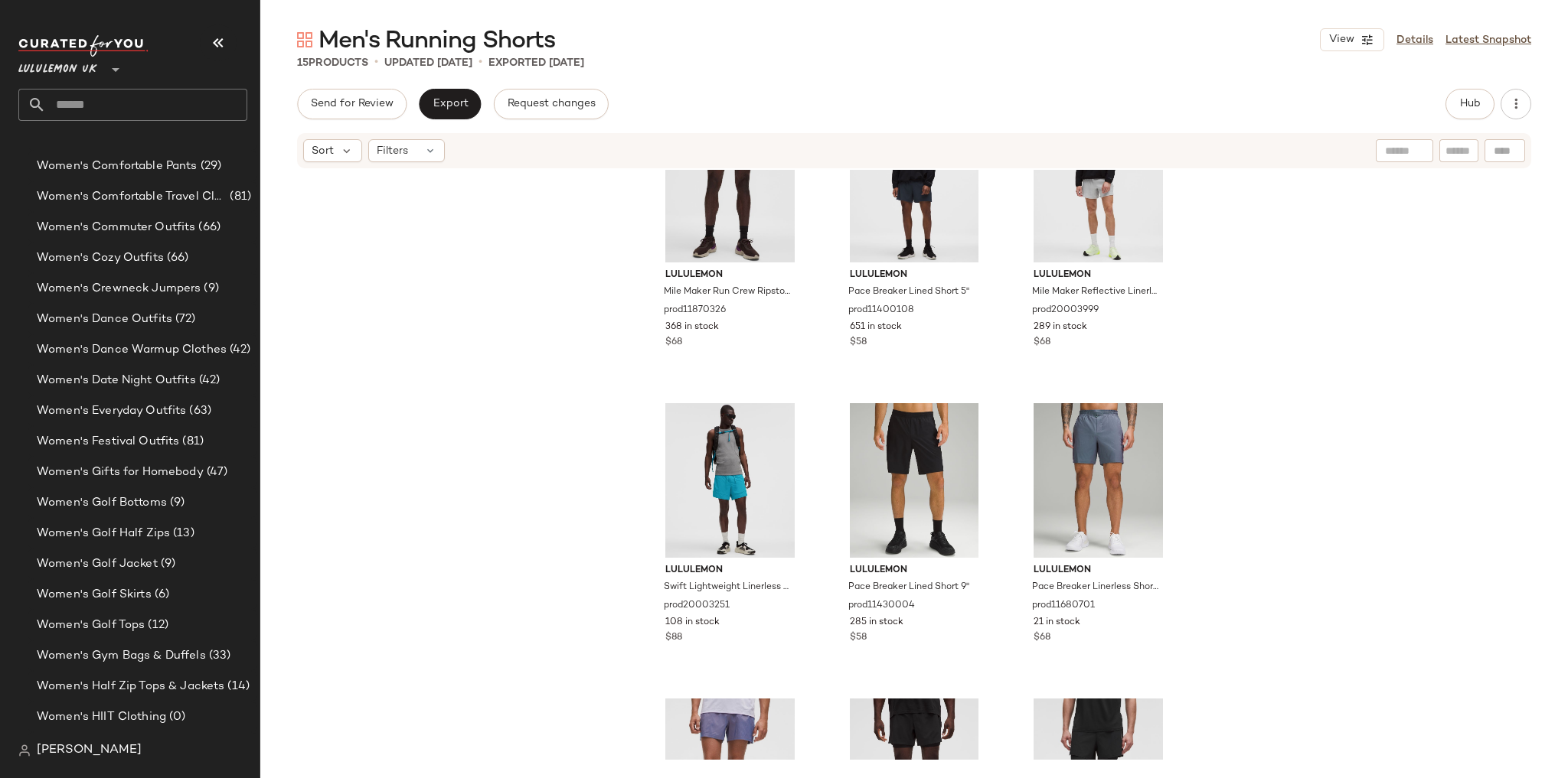
scroll to position [890, 0]
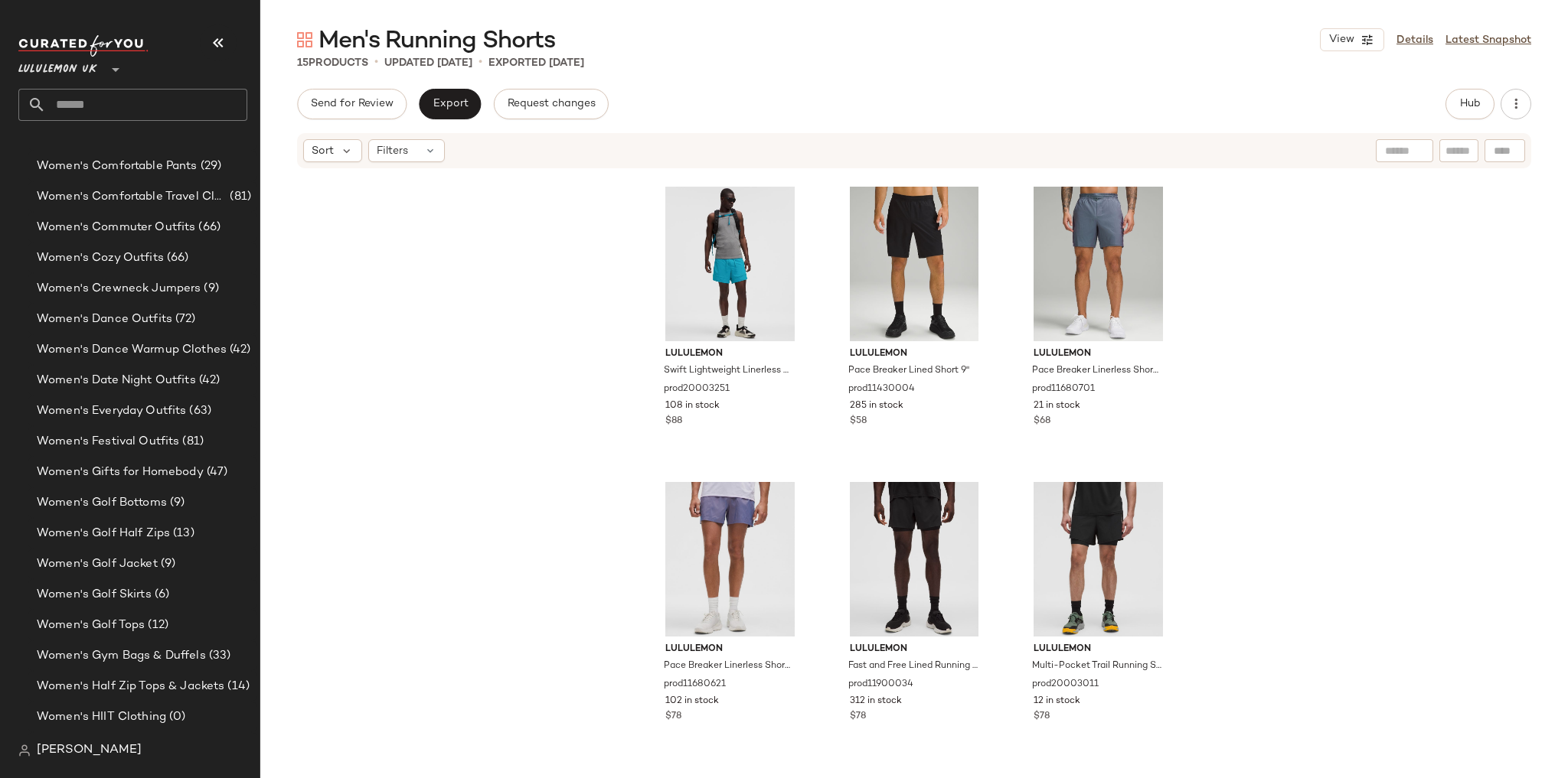
click at [149, 104] on input "text" at bounding box center [146, 104] width 201 height 32
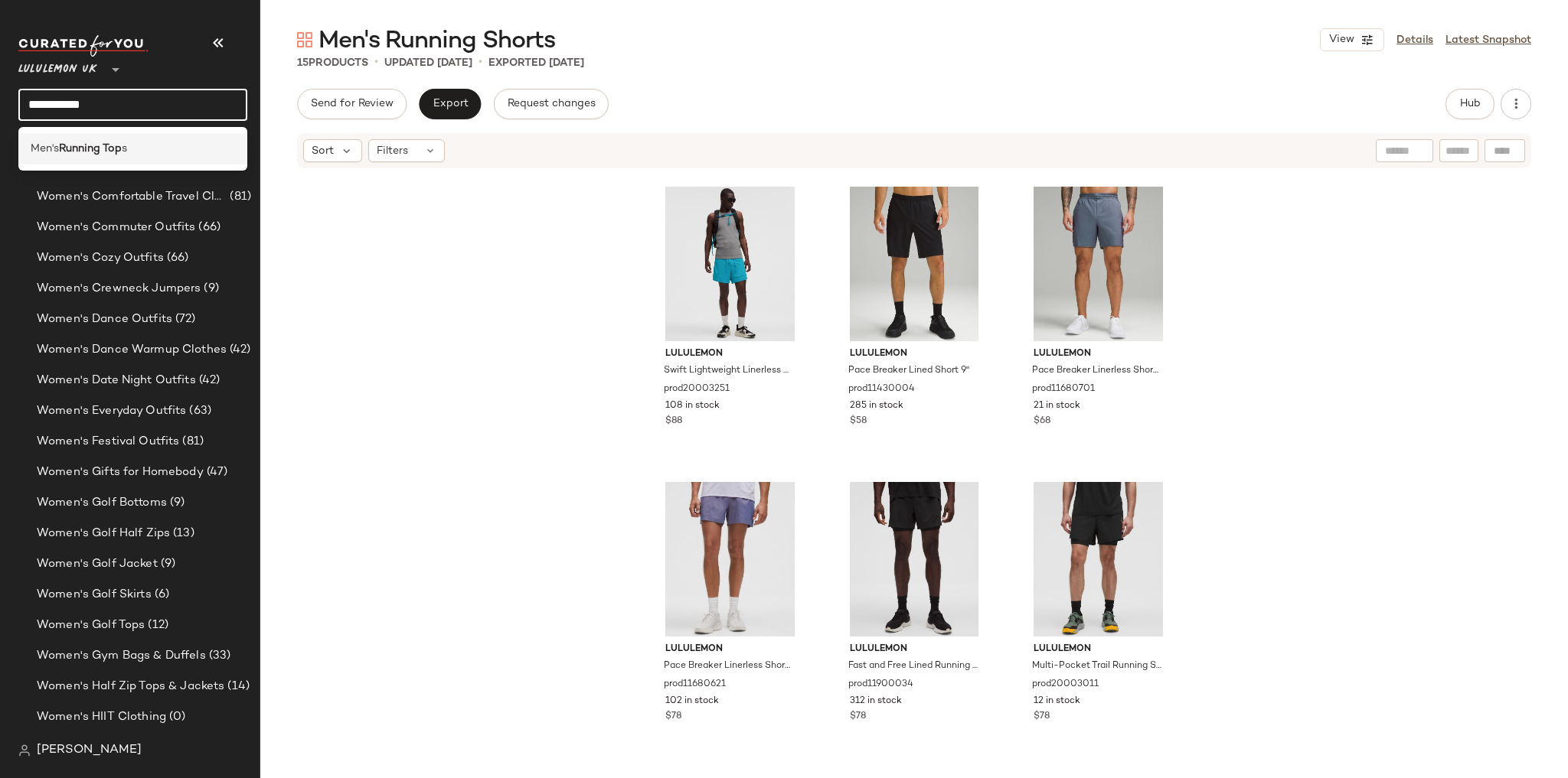
type input "**********"
click at [145, 143] on div "Men's Running Top s" at bounding box center [132, 149] width 205 height 16
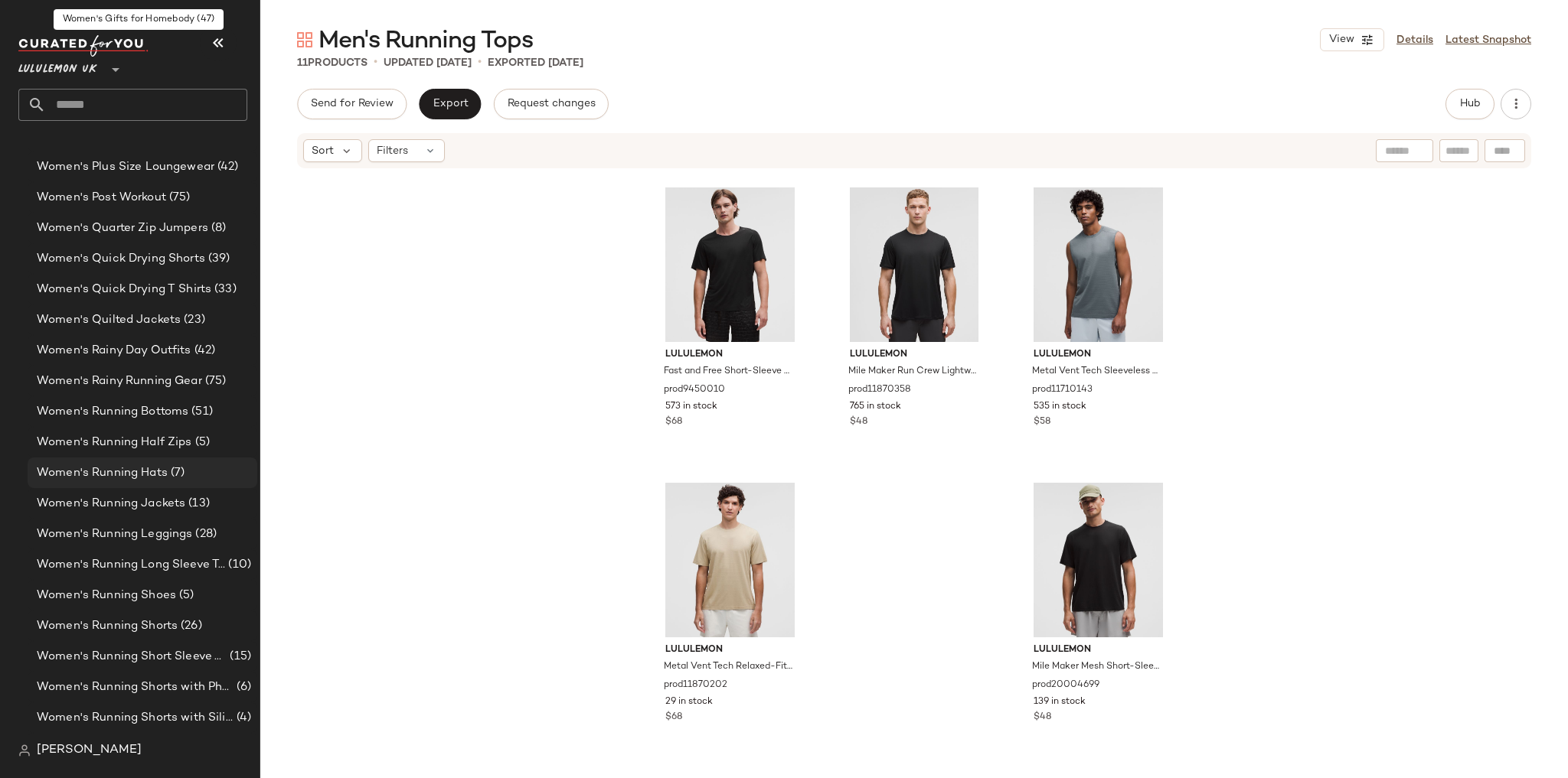
scroll to position [5320, 0]
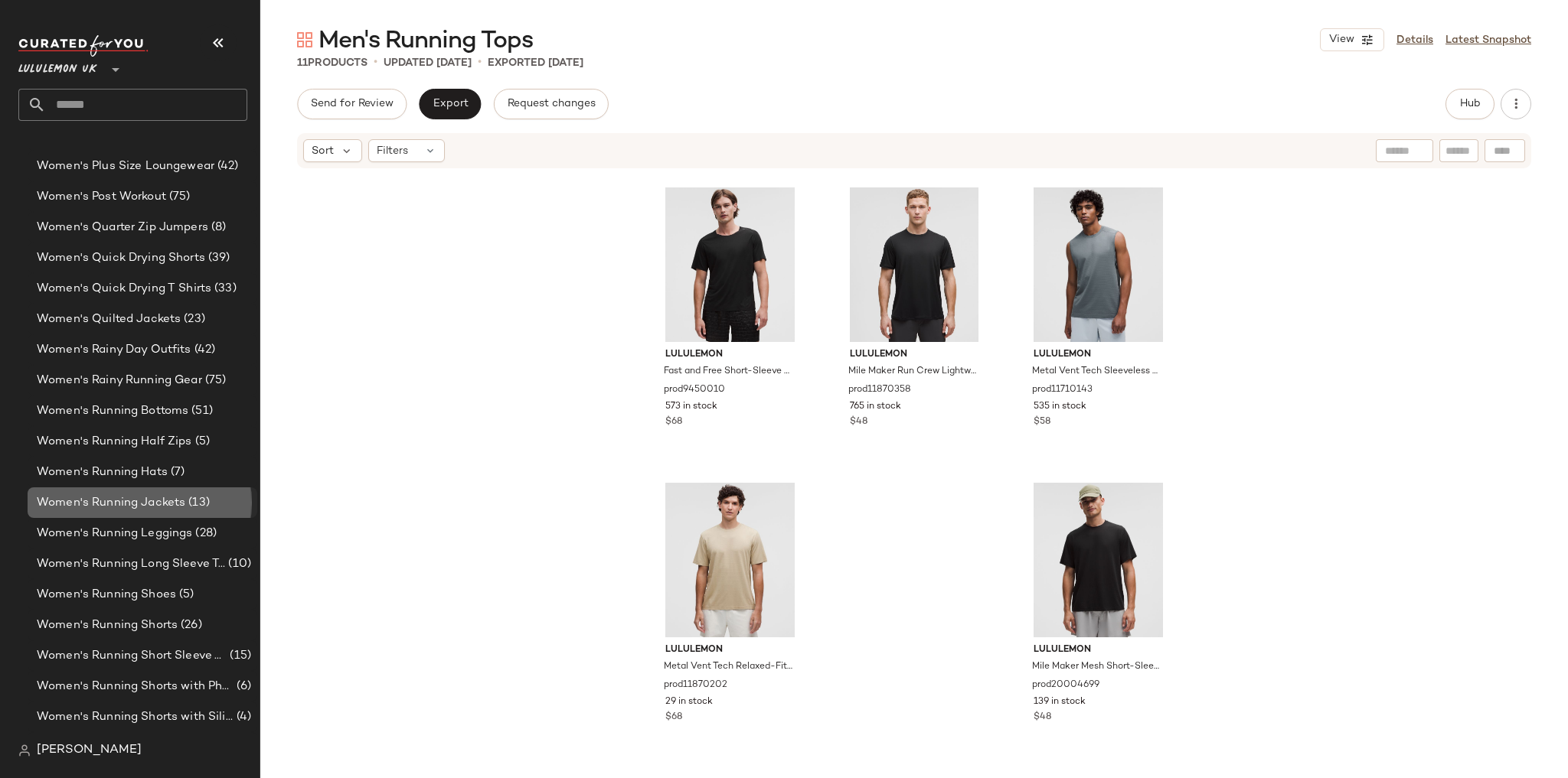
click at [159, 502] on span "Women's Running Jackets" at bounding box center [111, 503] width 149 height 17
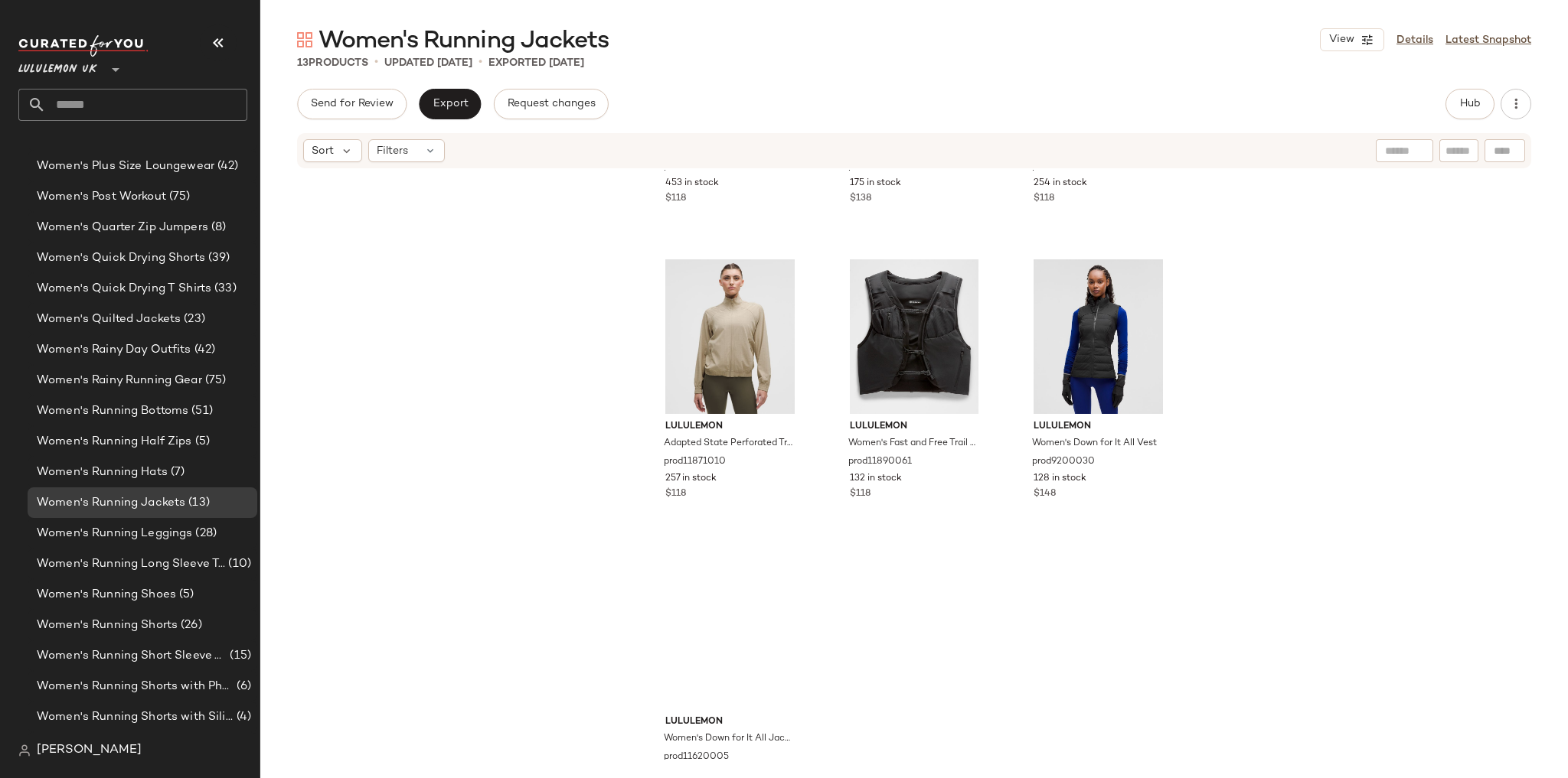
scroll to position [890, 0]
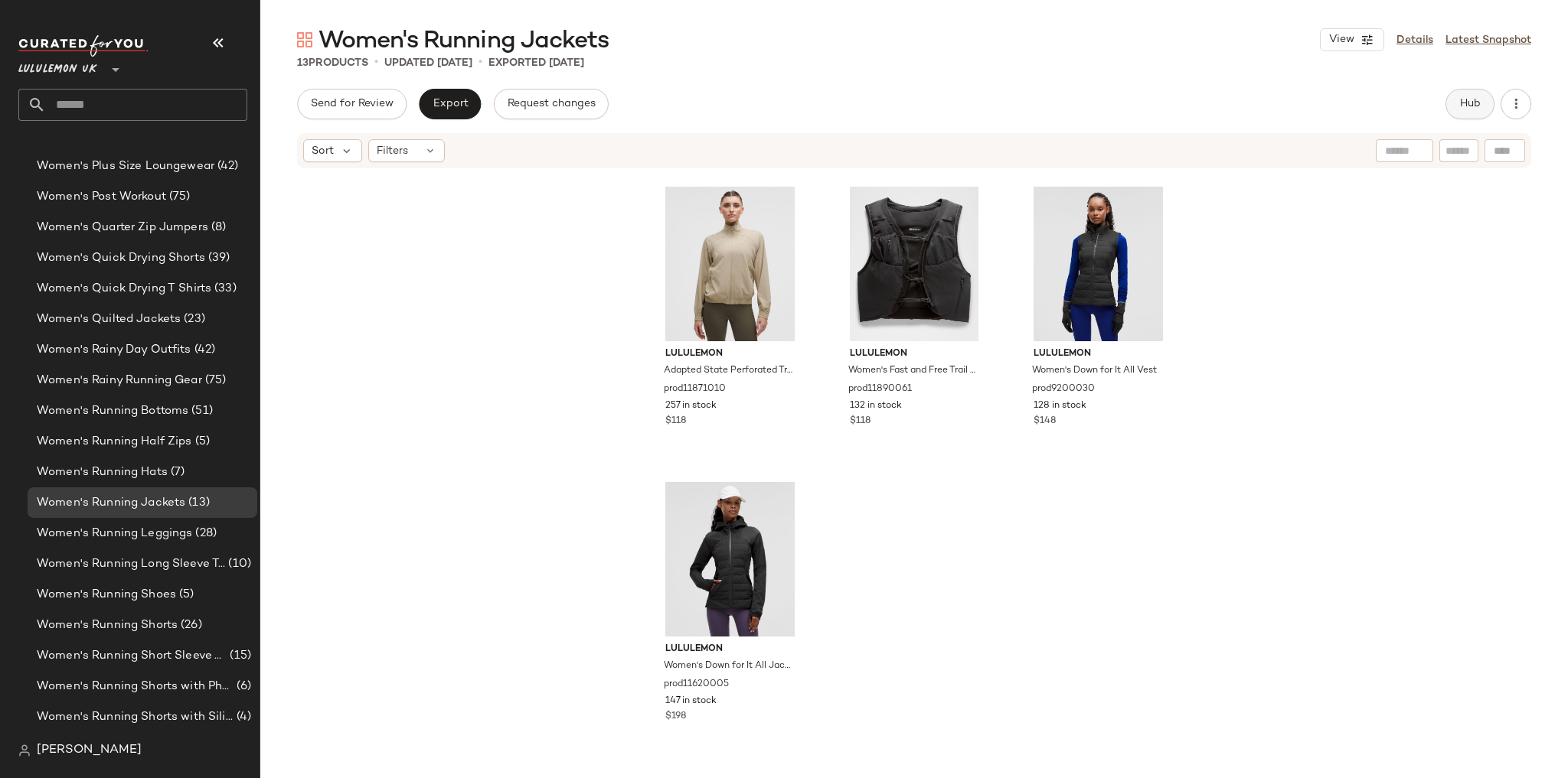
click at [1455, 100] on button "Hub" at bounding box center [1470, 104] width 49 height 30
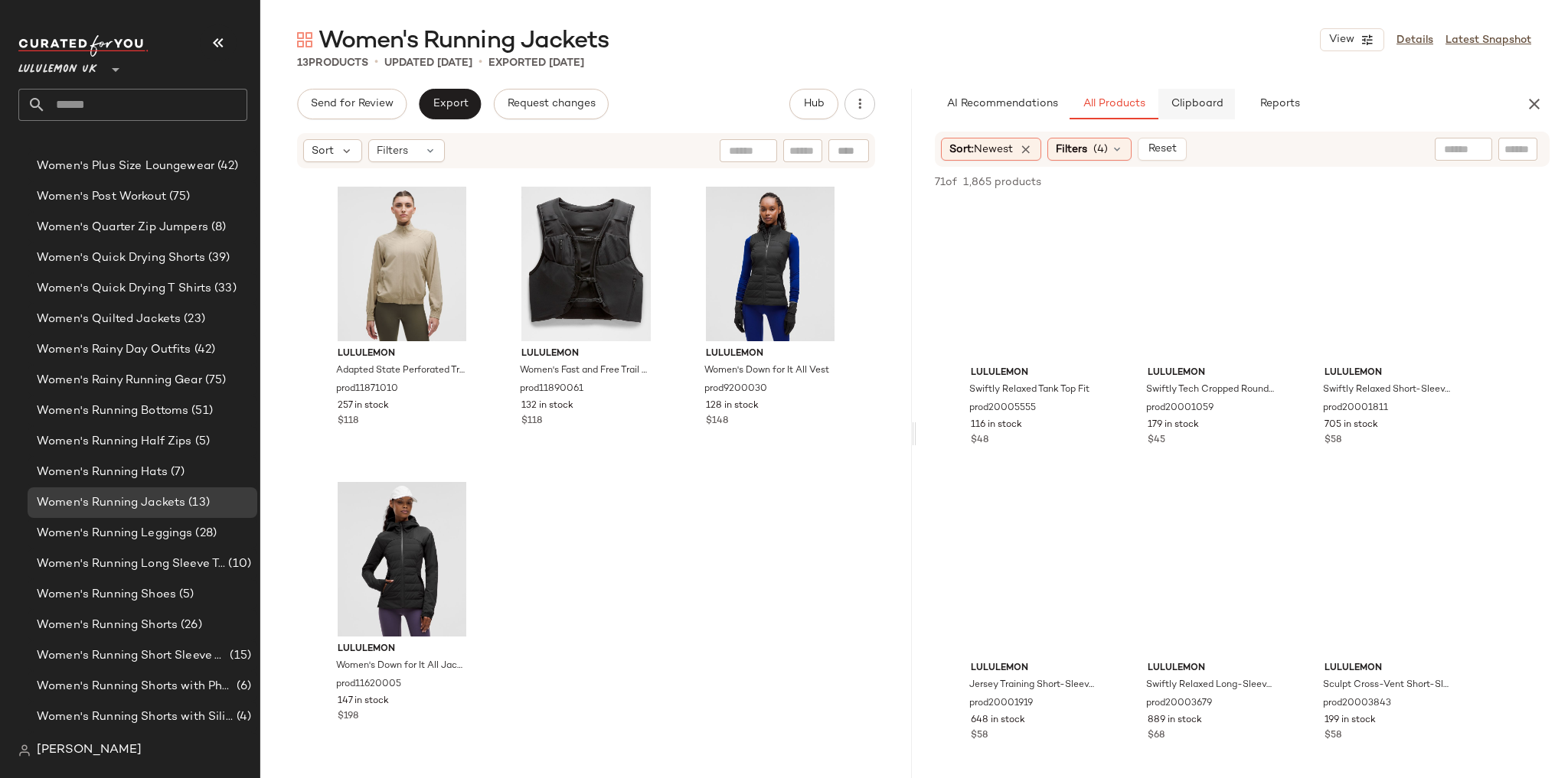
click at [1227, 107] on button "Clipboard" at bounding box center [1197, 104] width 76 height 30
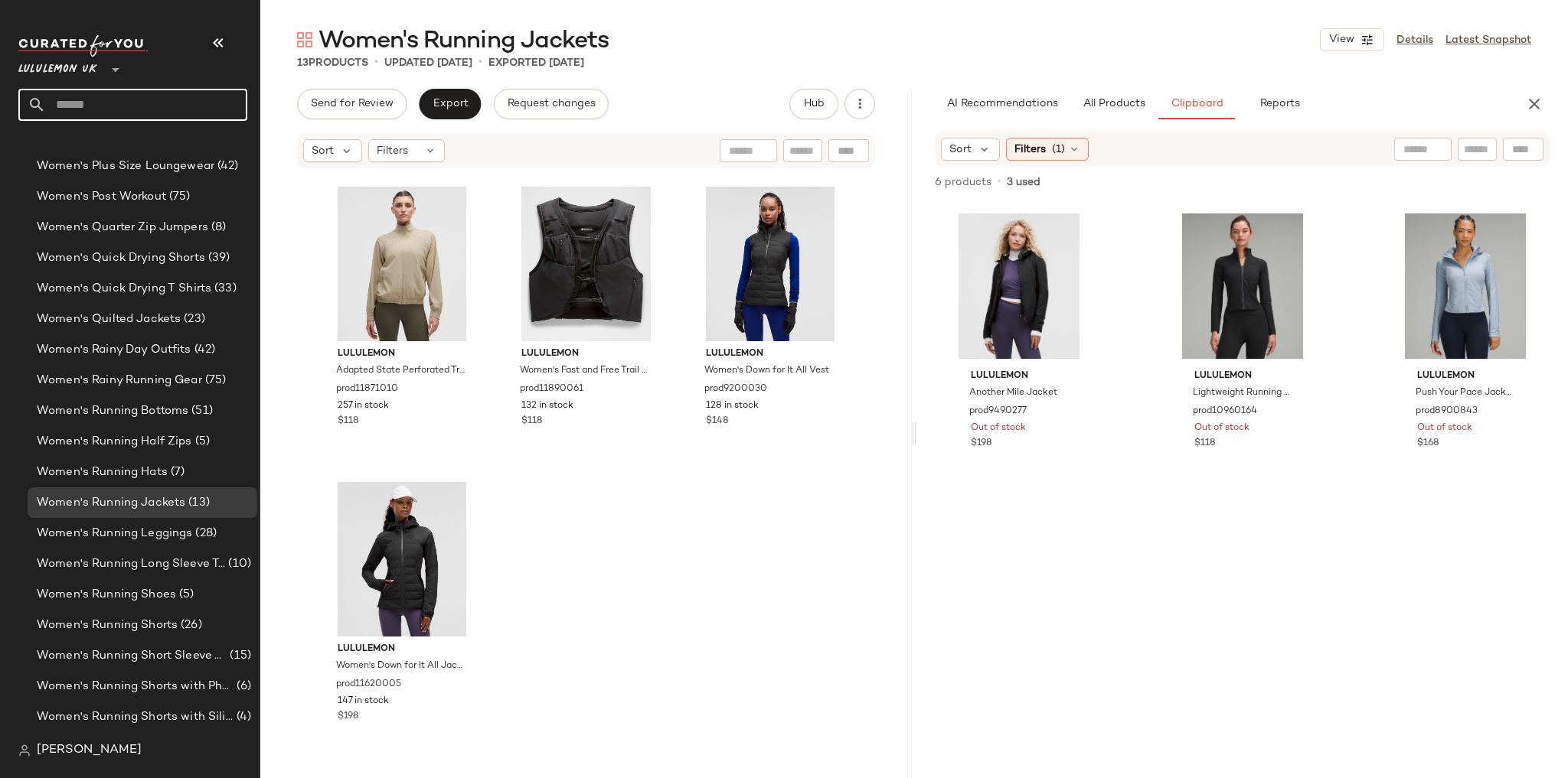
click at [89, 113] on input "text" at bounding box center [146, 104] width 201 height 32
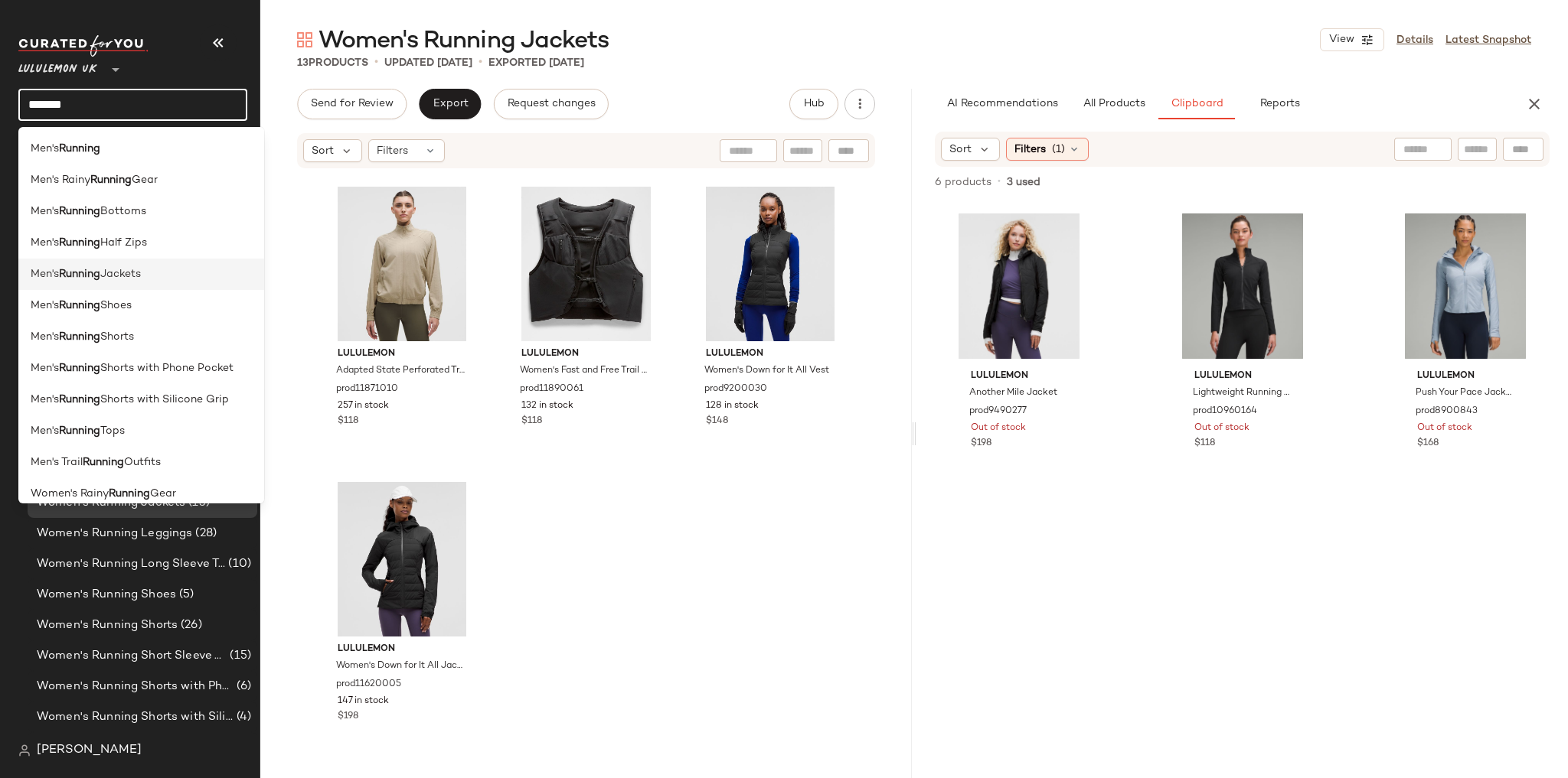
type input "*******"
click at [98, 321] on div "Men's Running Jackets" at bounding box center [141, 337] width 246 height 31
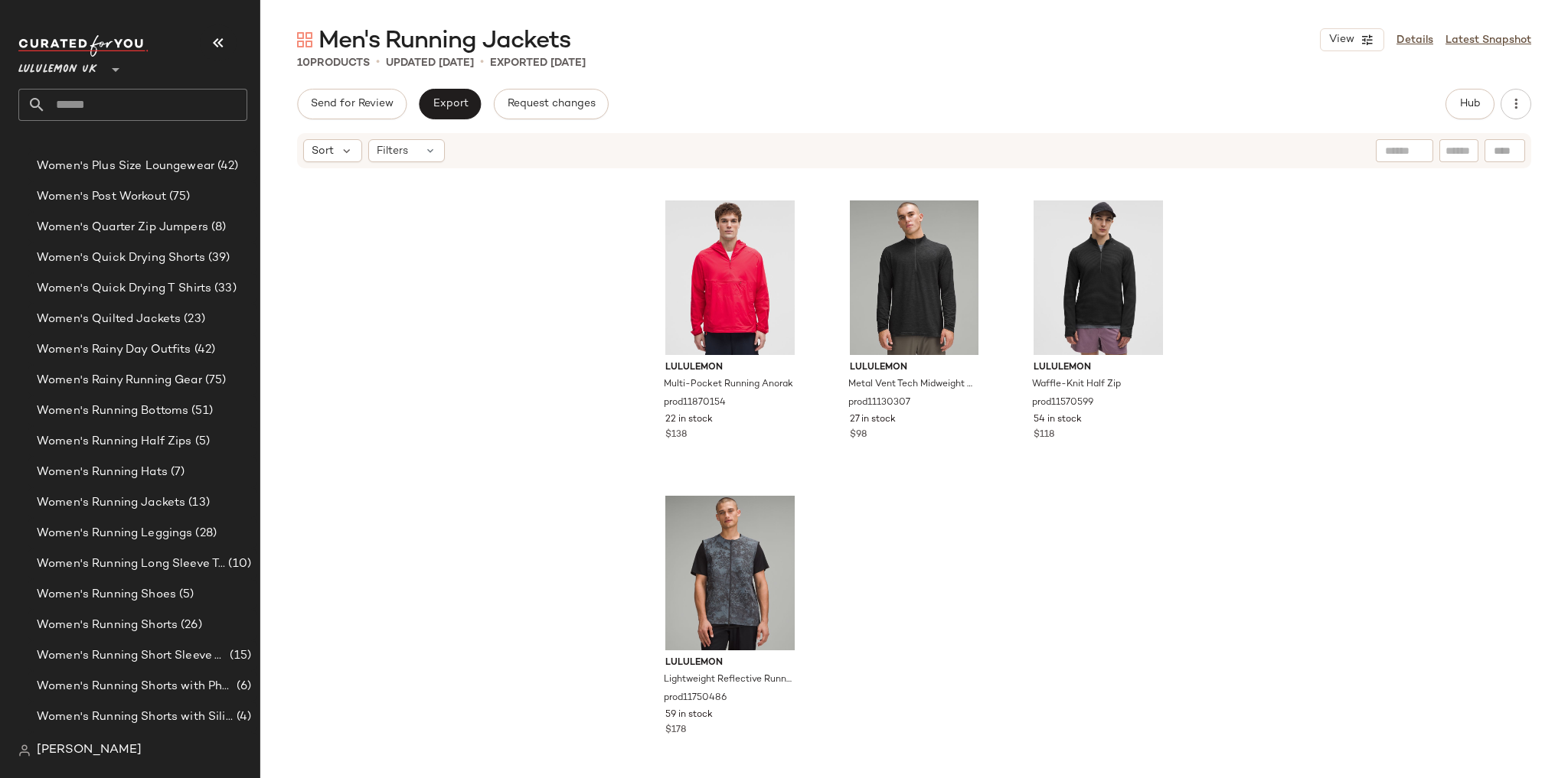
scroll to position [594, 0]
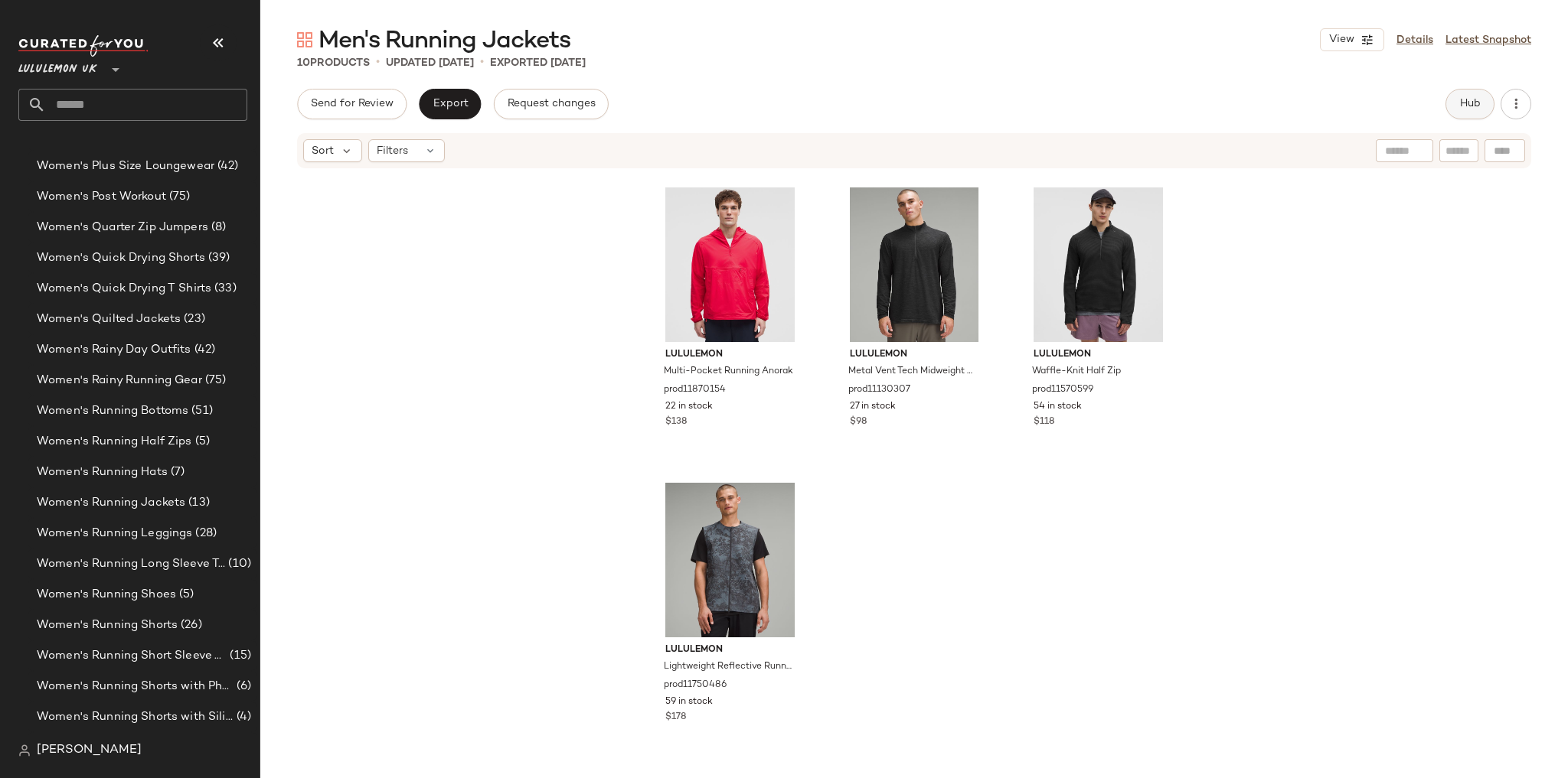
click at [1466, 101] on span "Hub" at bounding box center [1470, 104] width 21 height 12
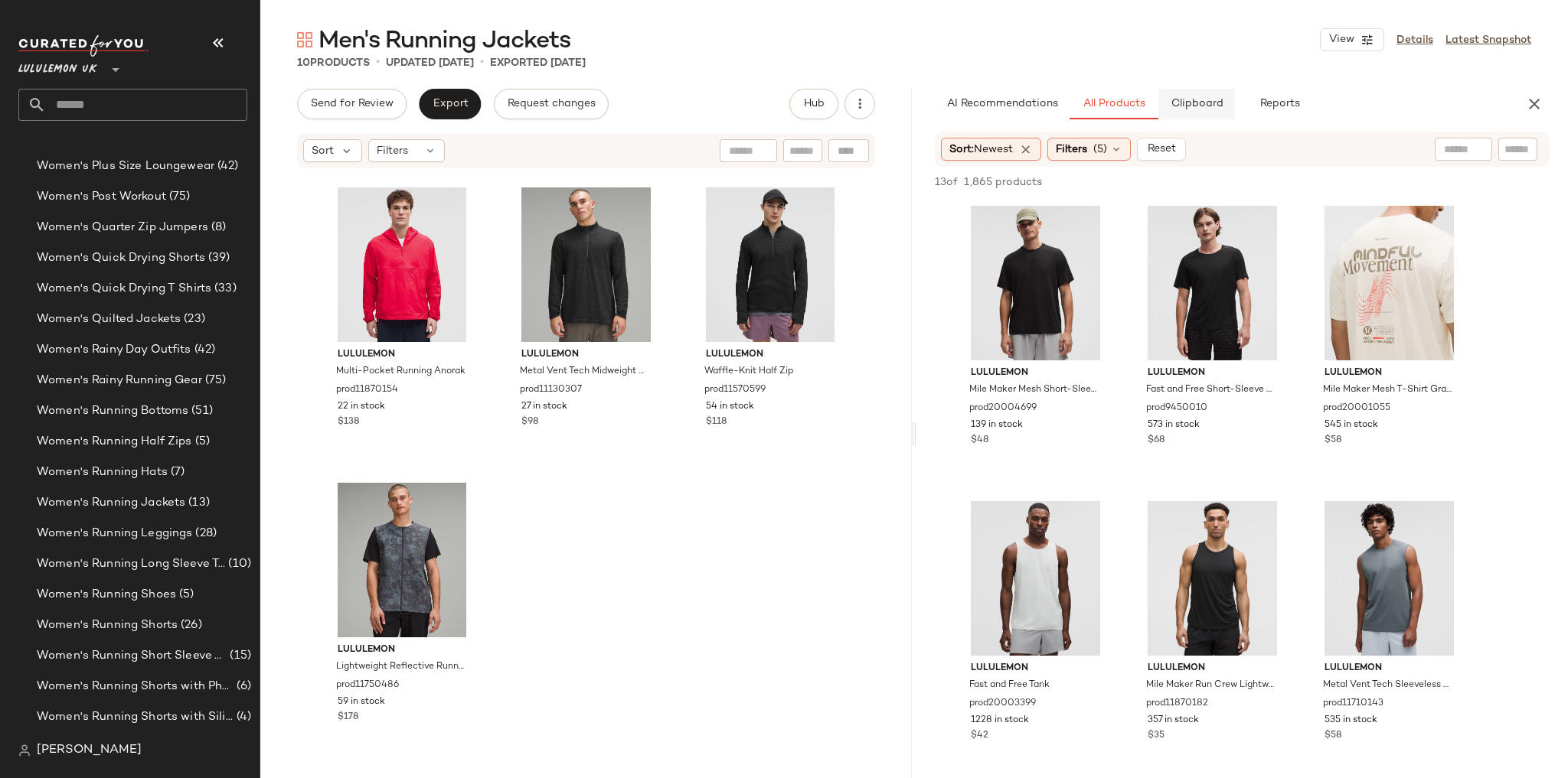
click at [1213, 107] on span "Clipboard" at bounding box center [1196, 104] width 53 height 12
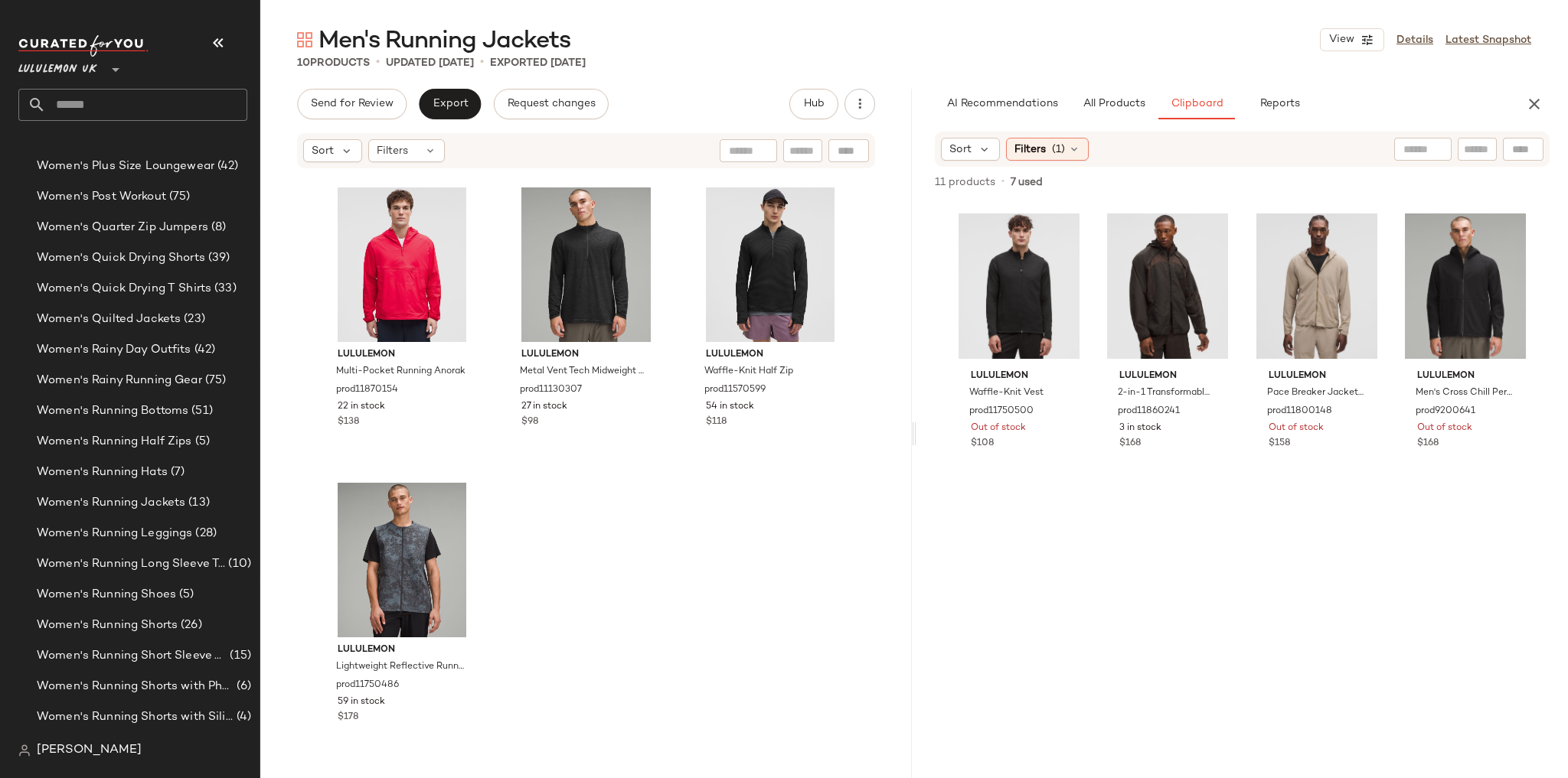
click at [179, 102] on input "text" at bounding box center [146, 104] width 201 height 32
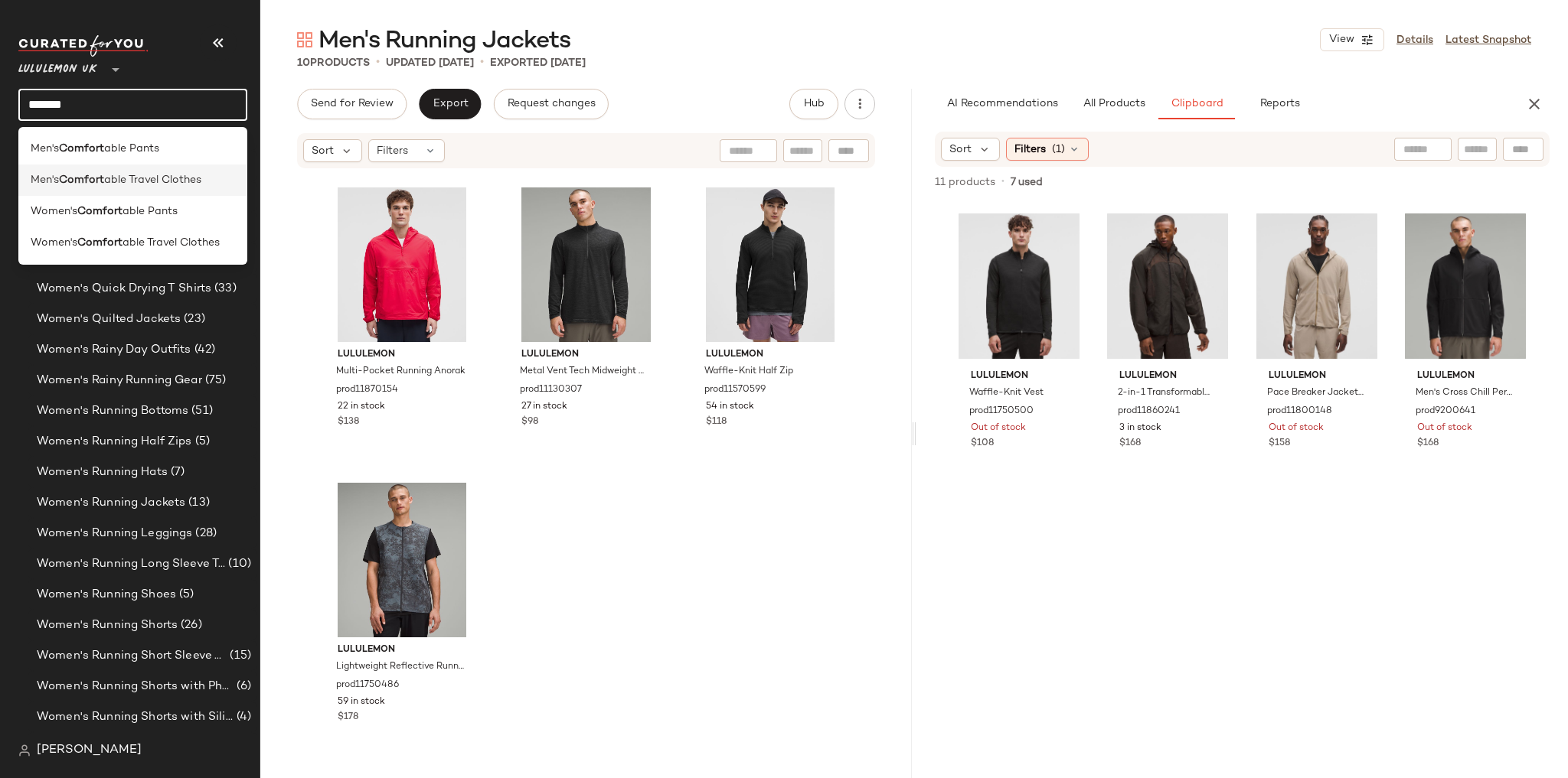
type input "*******"
click at [177, 184] on span "able Travel Clothes" at bounding box center [153, 181] width 97 height 16
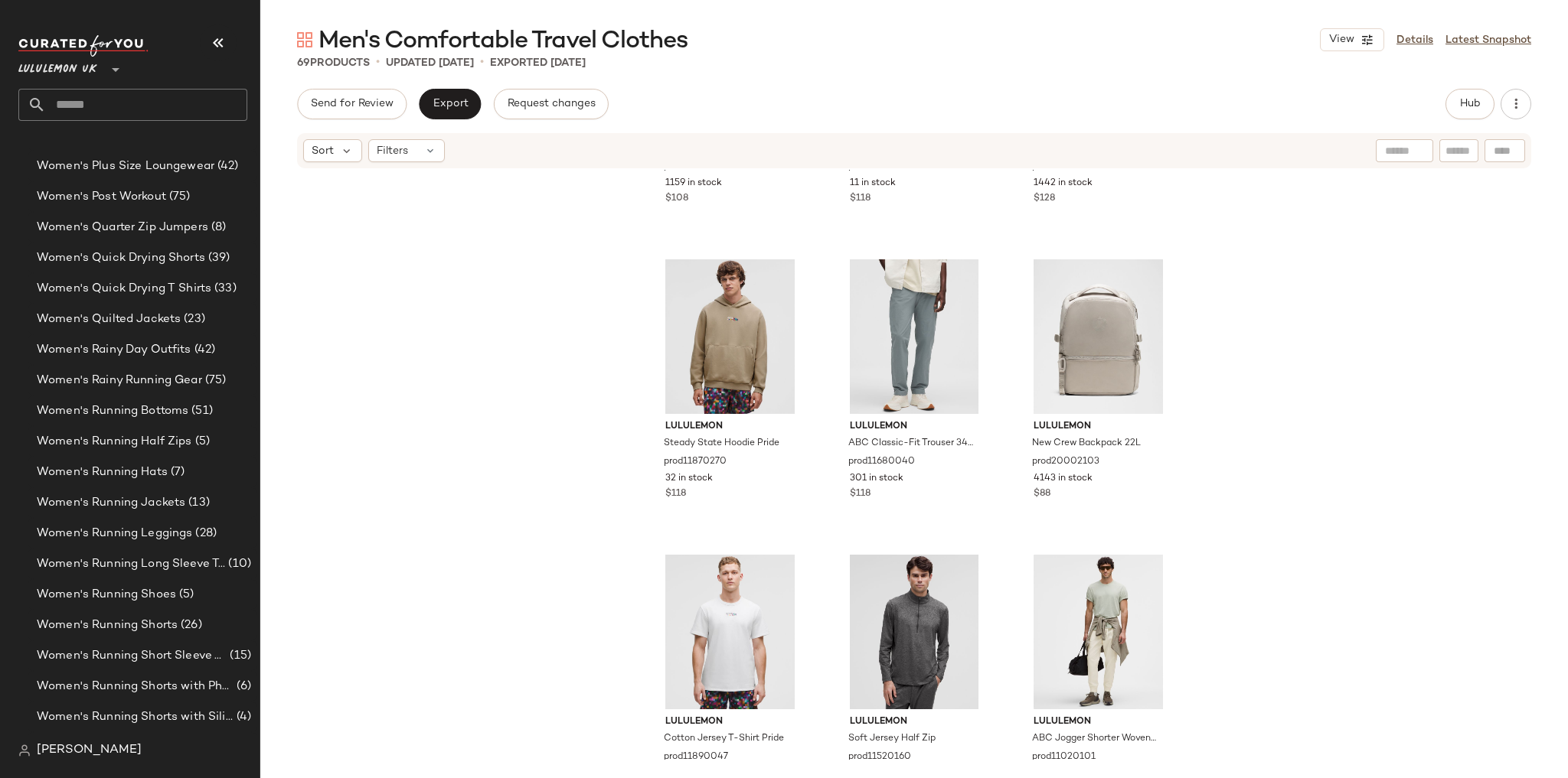
scroll to position [6208, 0]
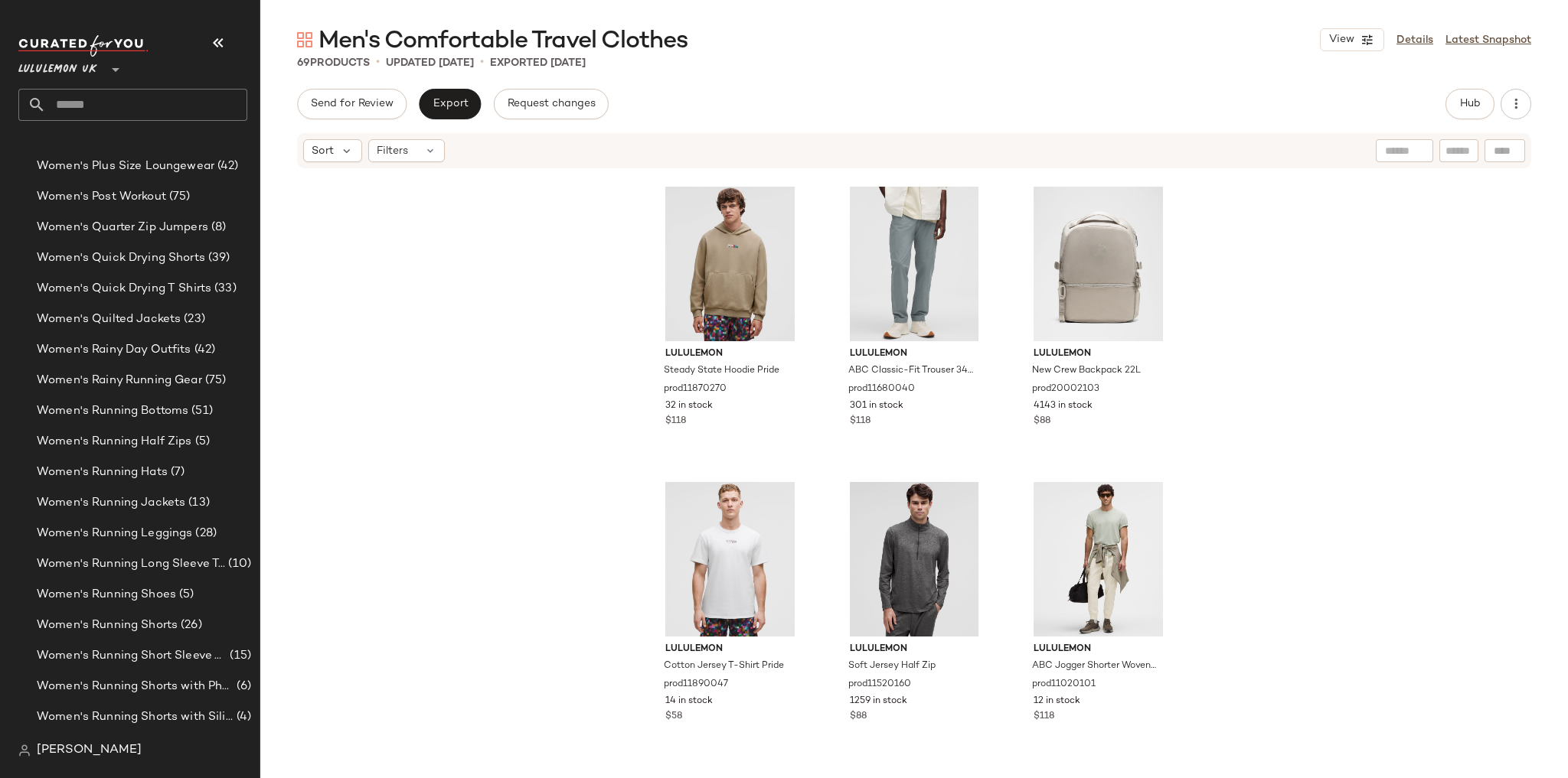
click at [172, 110] on input "text" at bounding box center [146, 104] width 201 height 32
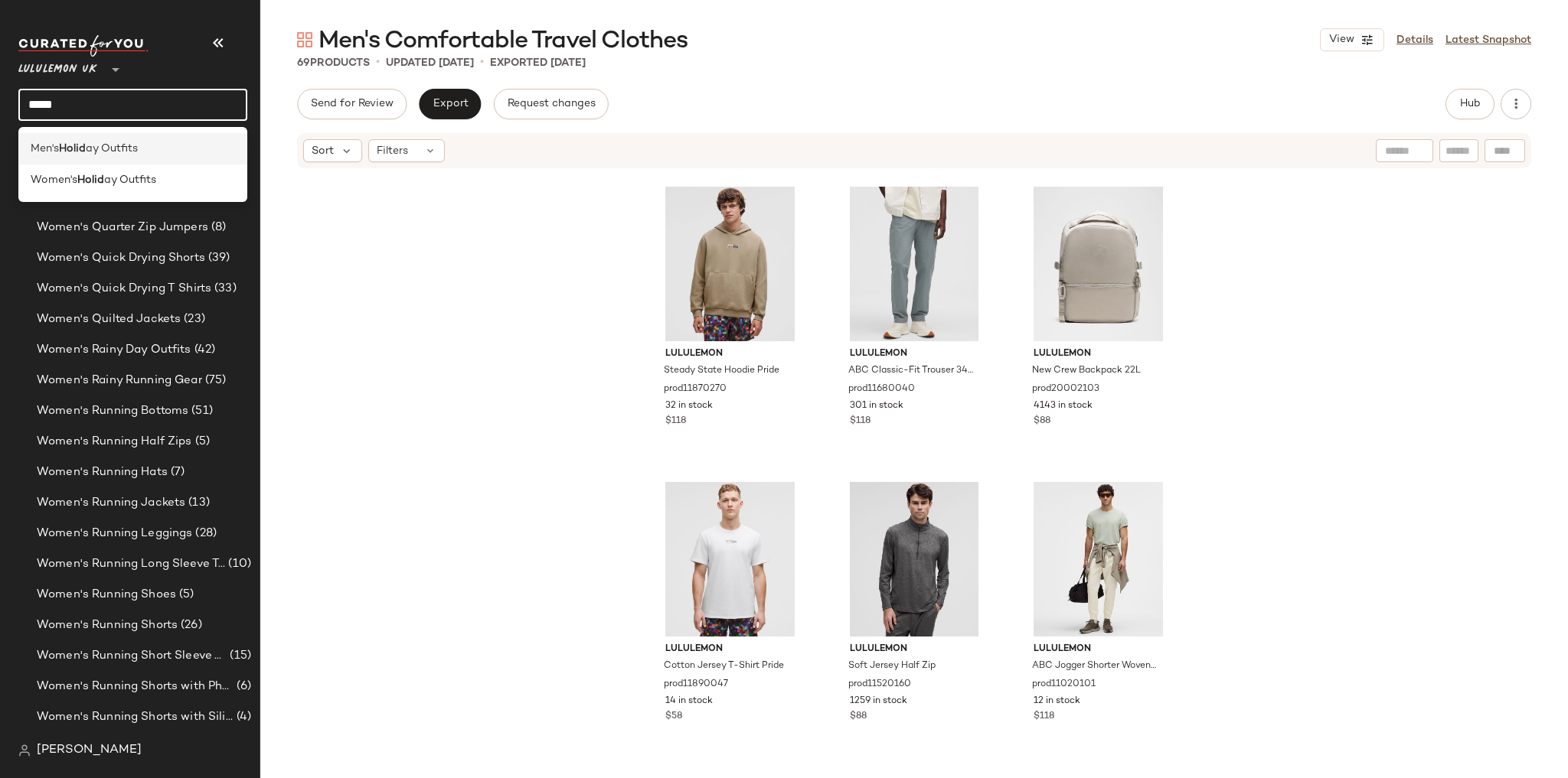
type input "*****"
click at [165, 148] on div "Men's Holid ay Outfits" at bounding box center [132, 149] width 205 height 16
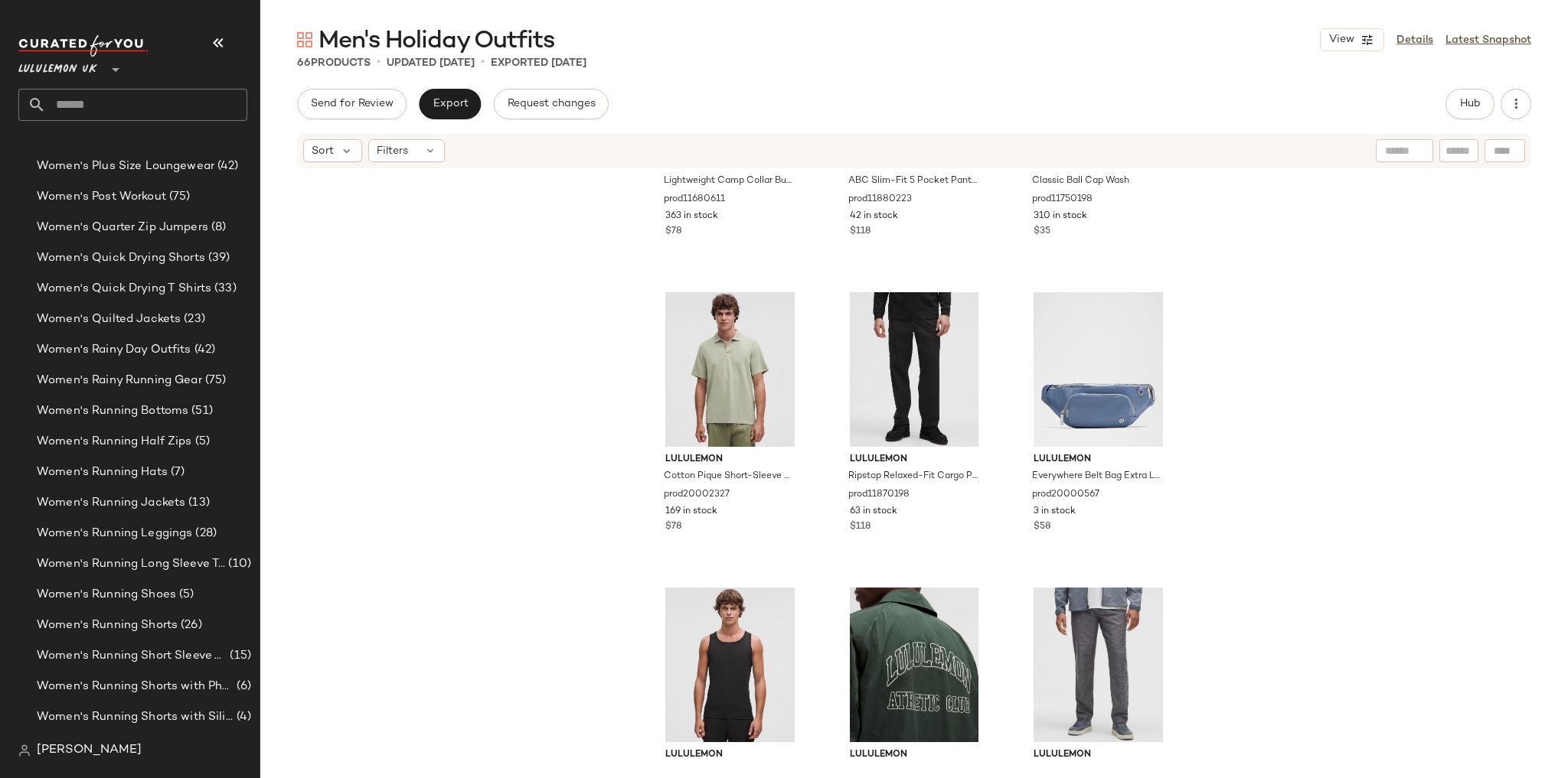
scroll to position [2523, 0]
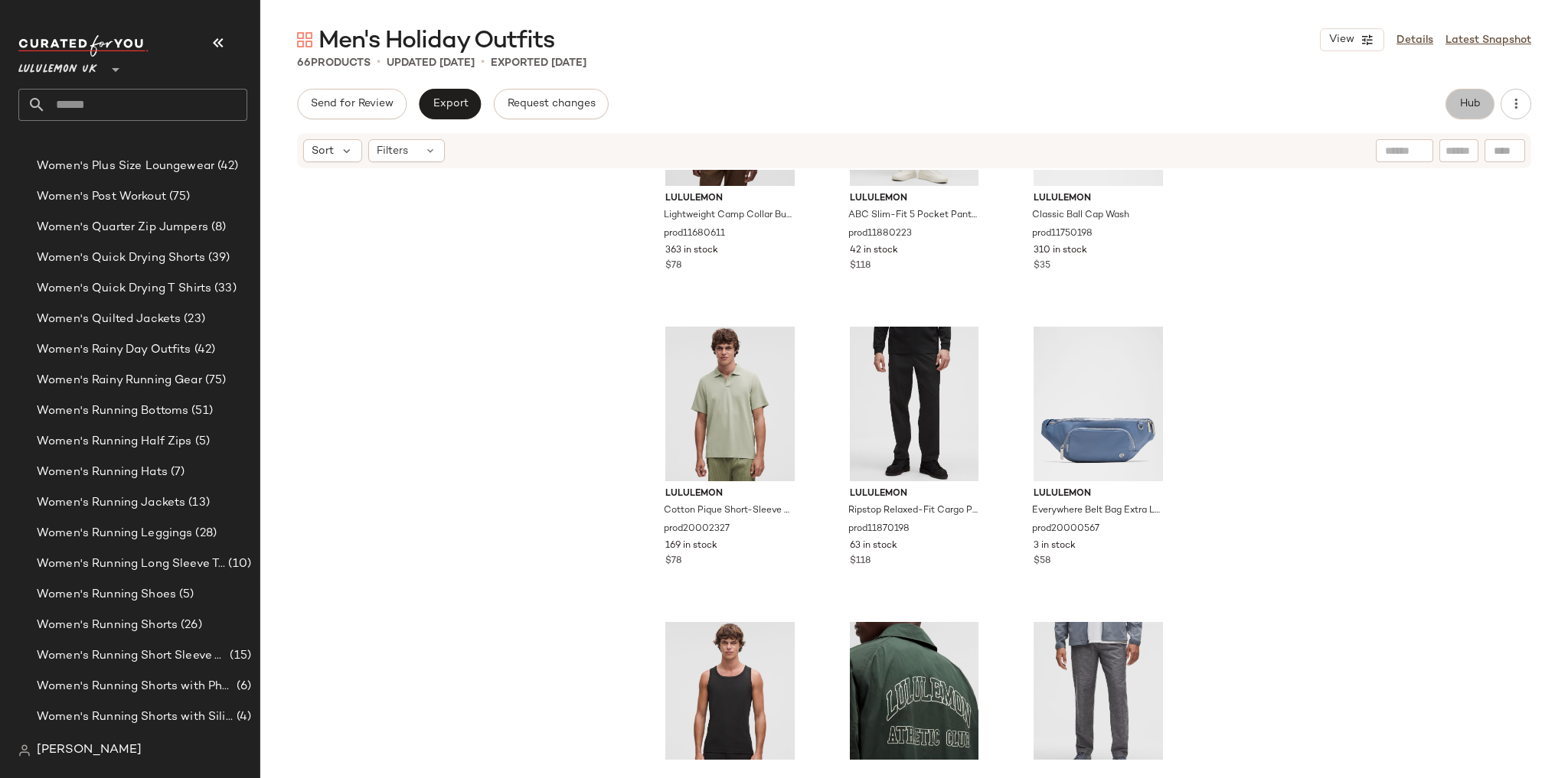
click at [1469, 101] on span "Hub" at bounding box center [1470, 104] width 21 height 12
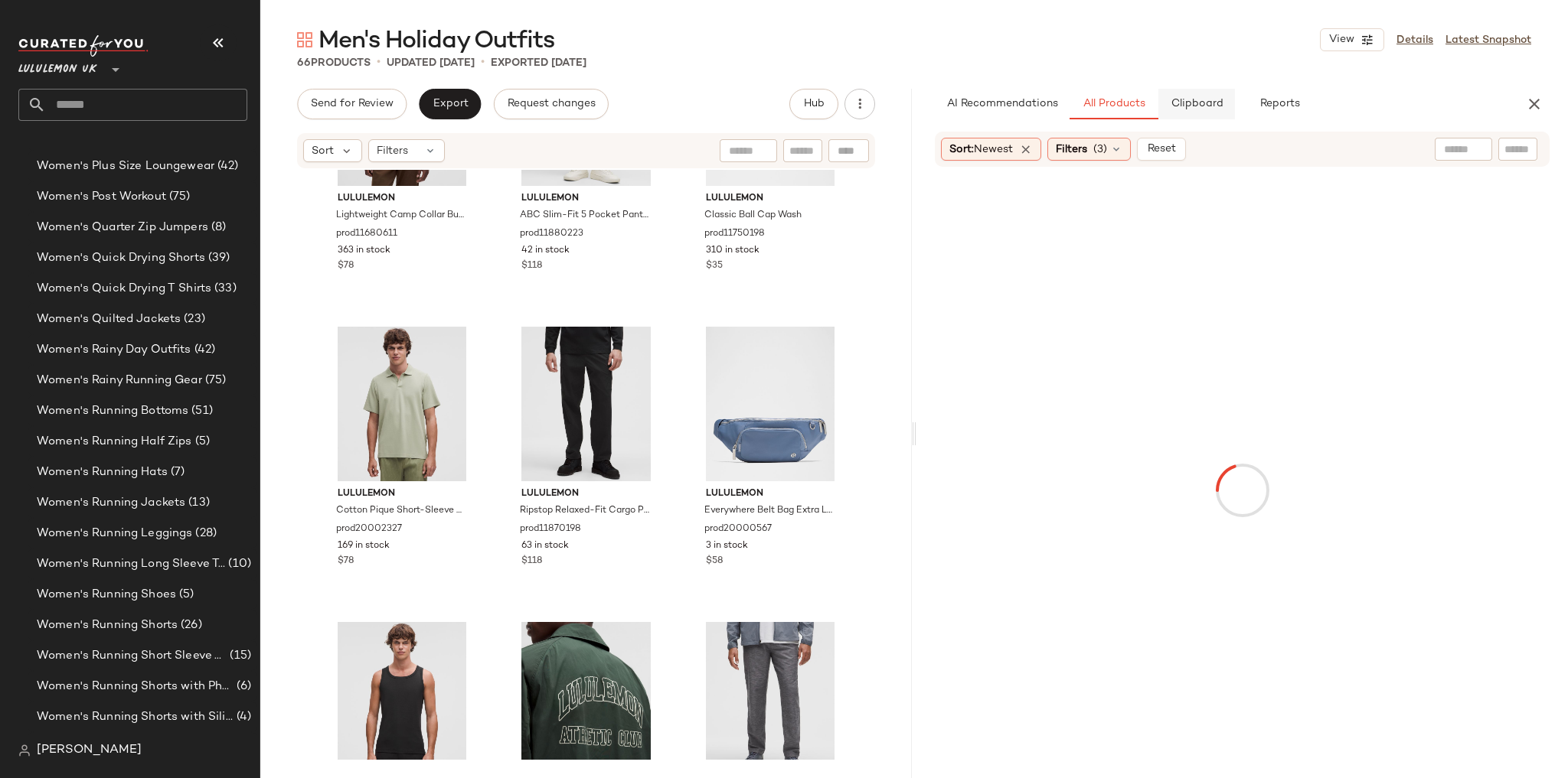
click at [1183, 109] on span "Clipboard" at bounding box center [1196, 104] width 53 height 12
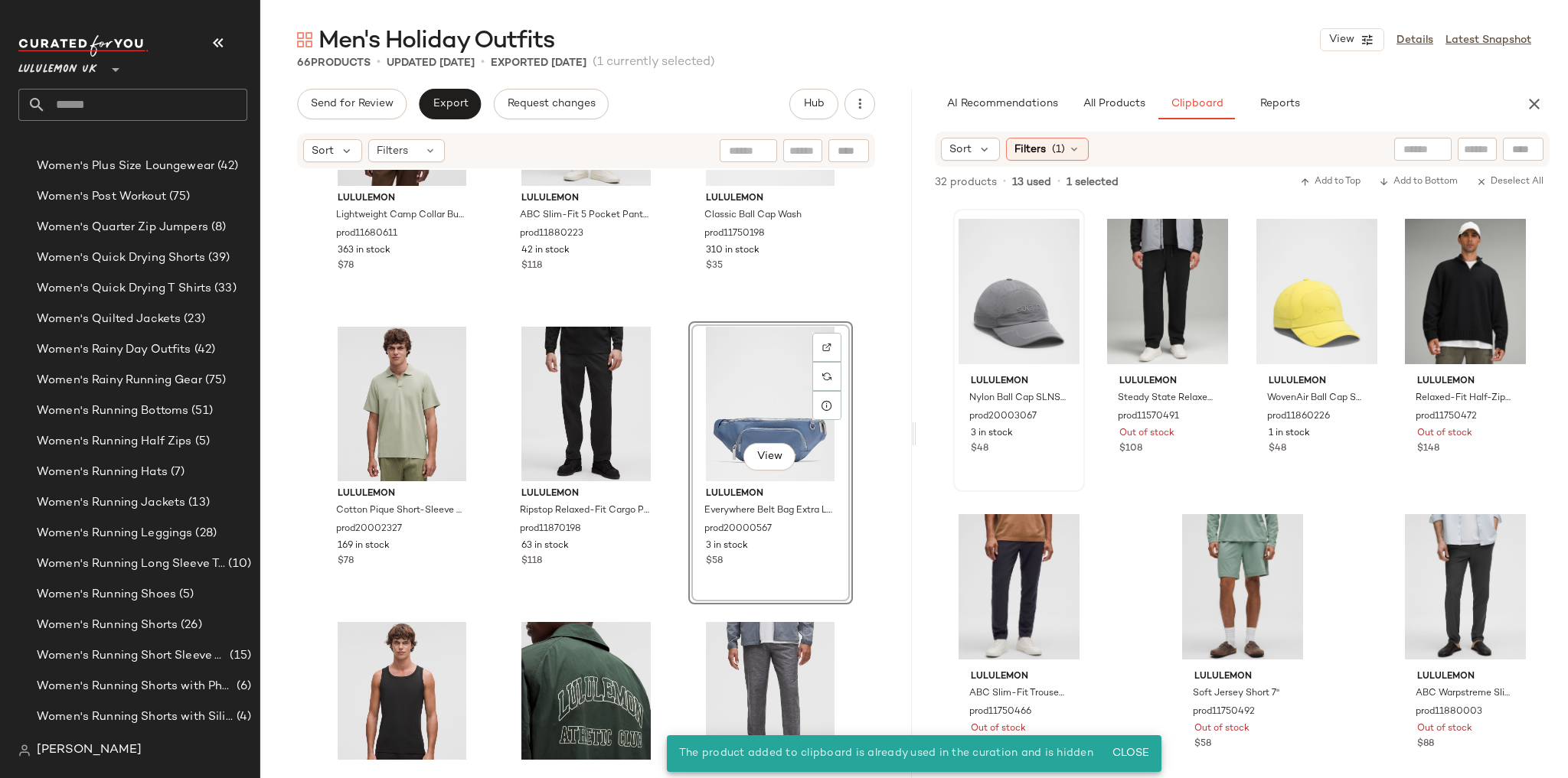
scroll to position [902, 0]
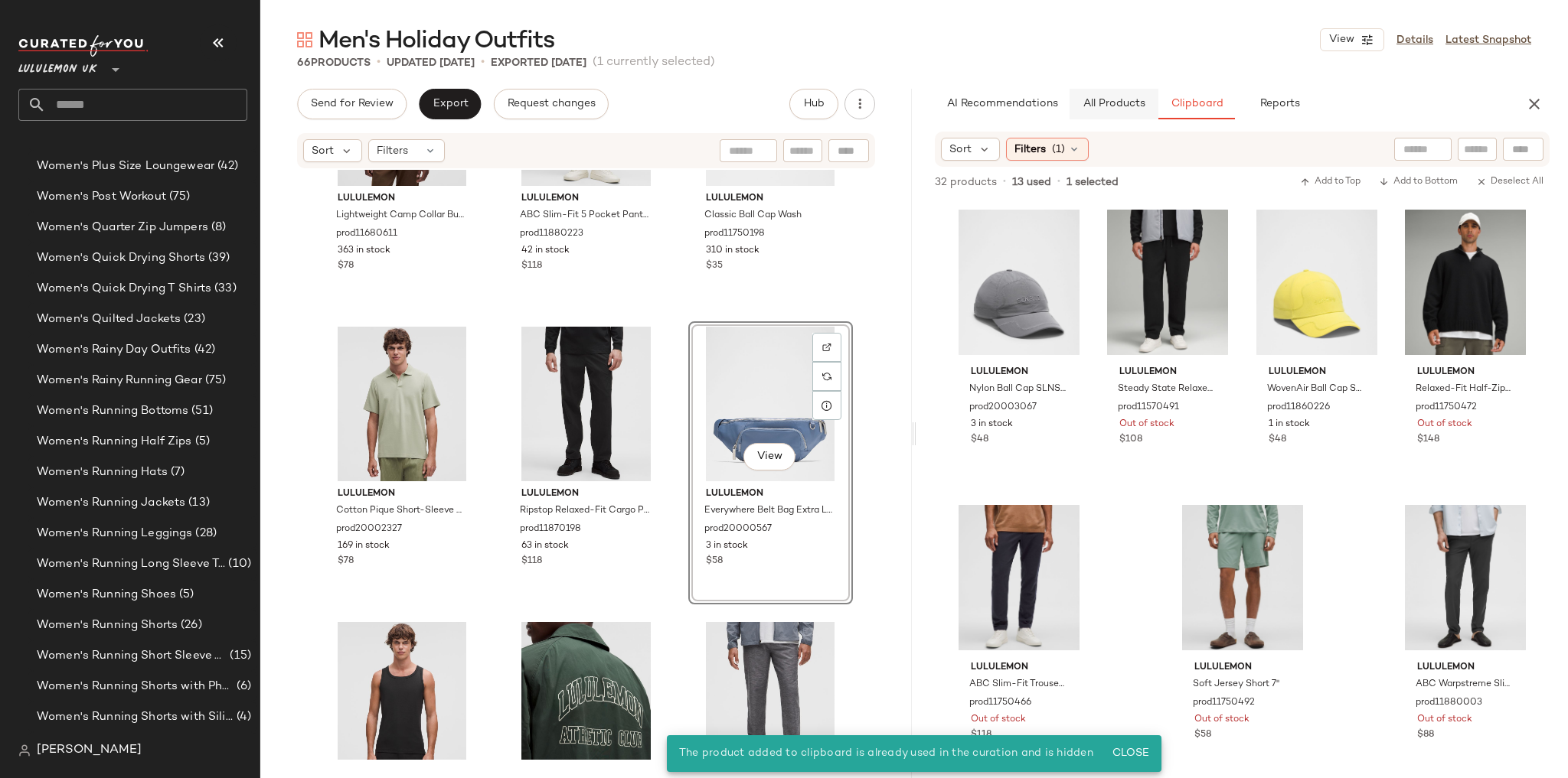
click at [1087, 108] on span "All Products" at bounding box center [1114, 104] width 62 height 12
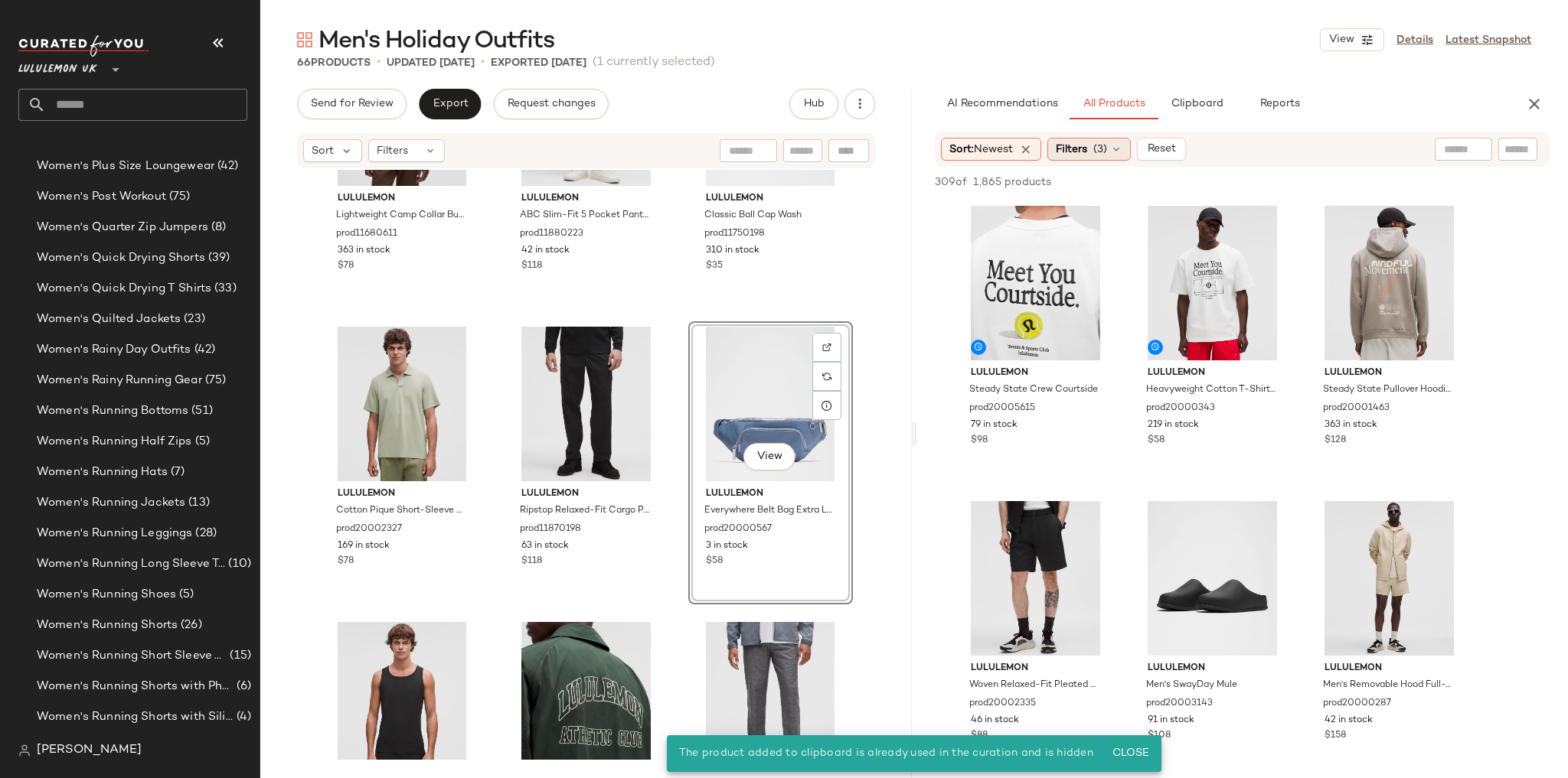
click at [1076, 141] on span "Filters" at bounding box center [1072, 150] width 31 height 16
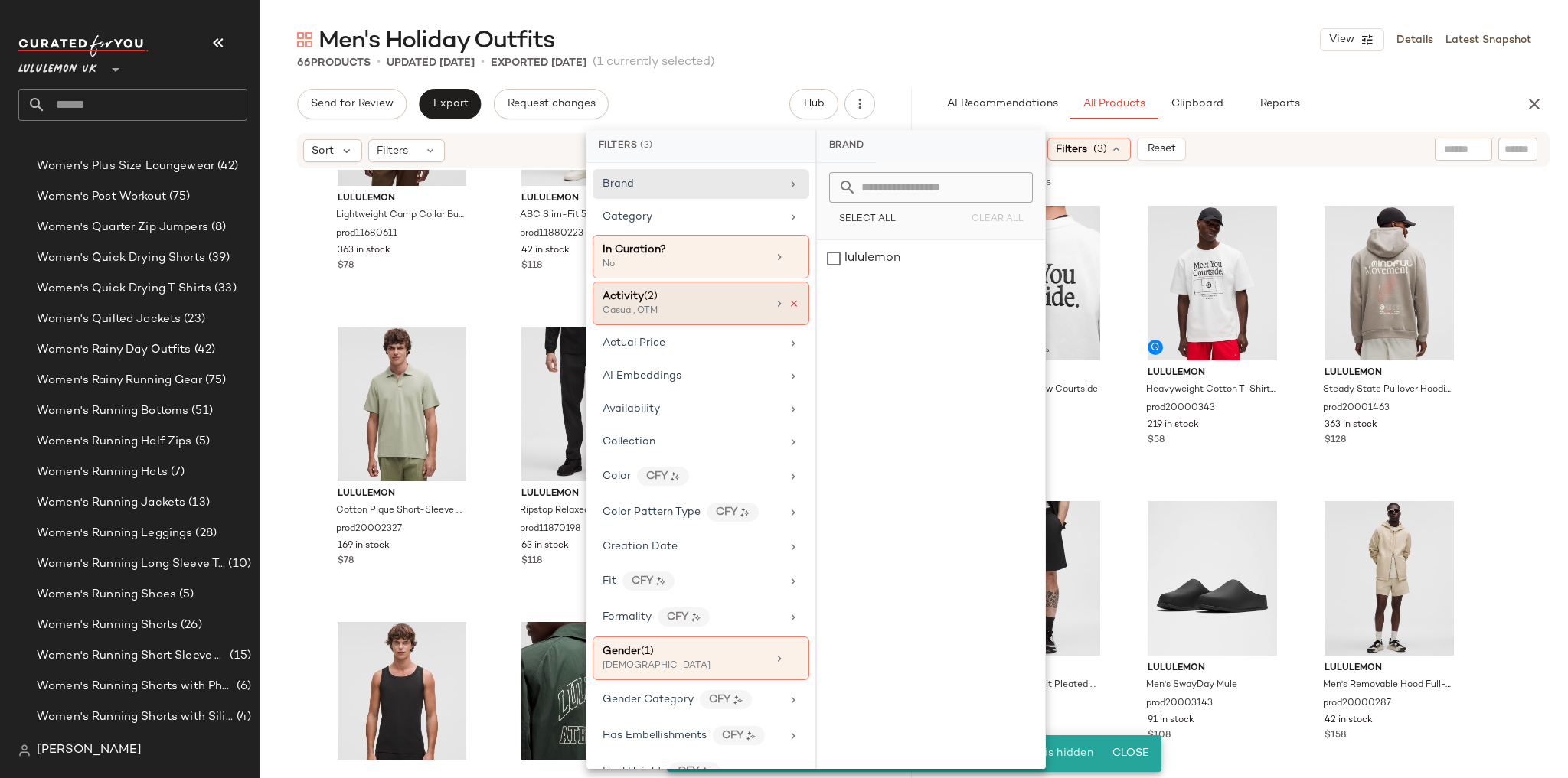
click at [789, 300] on icon at bounding box center [794, 303] width 11 height 11
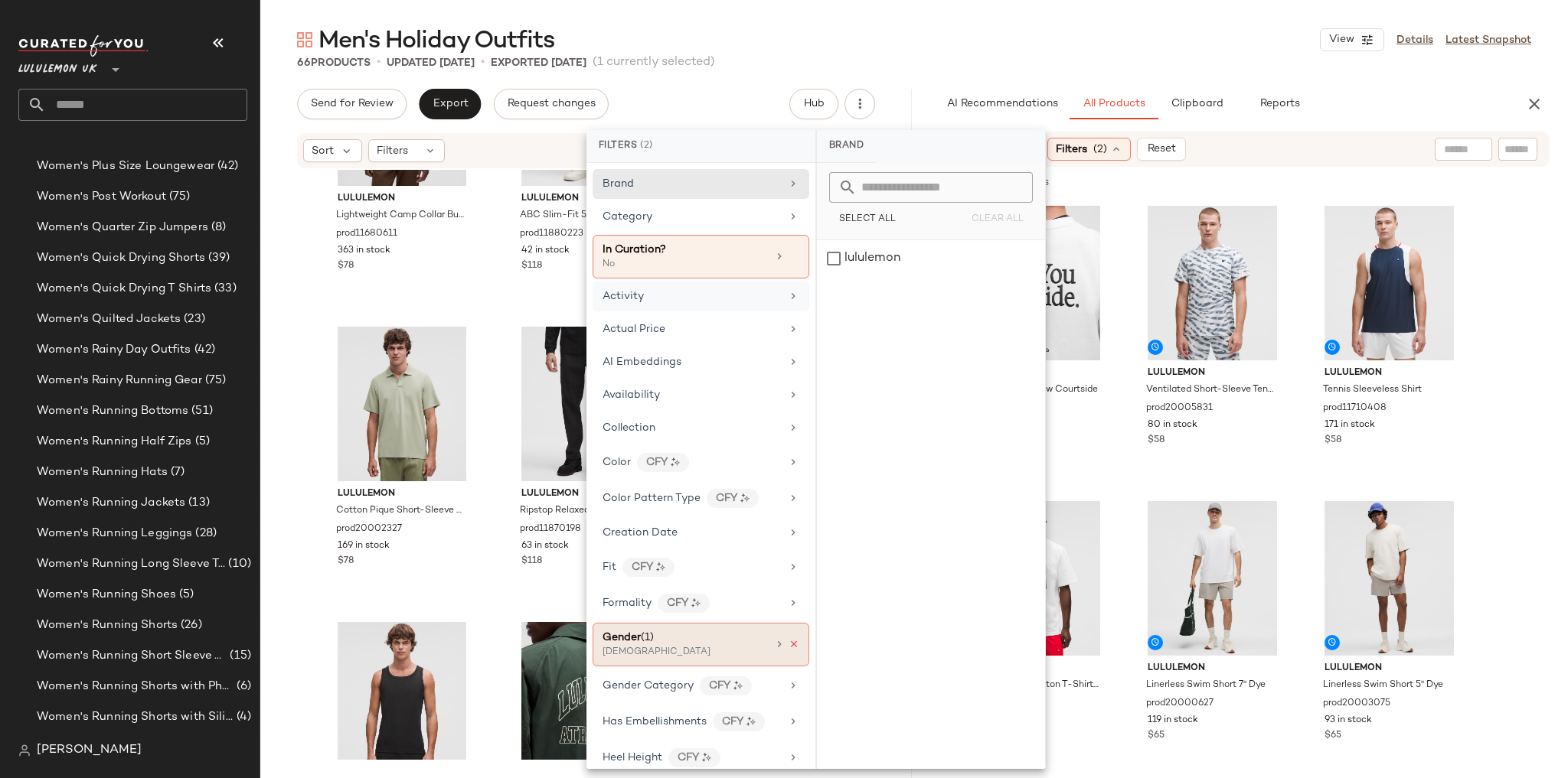
click at [789, 643] on icon at bounding box center [794, 644] width 11 height 11
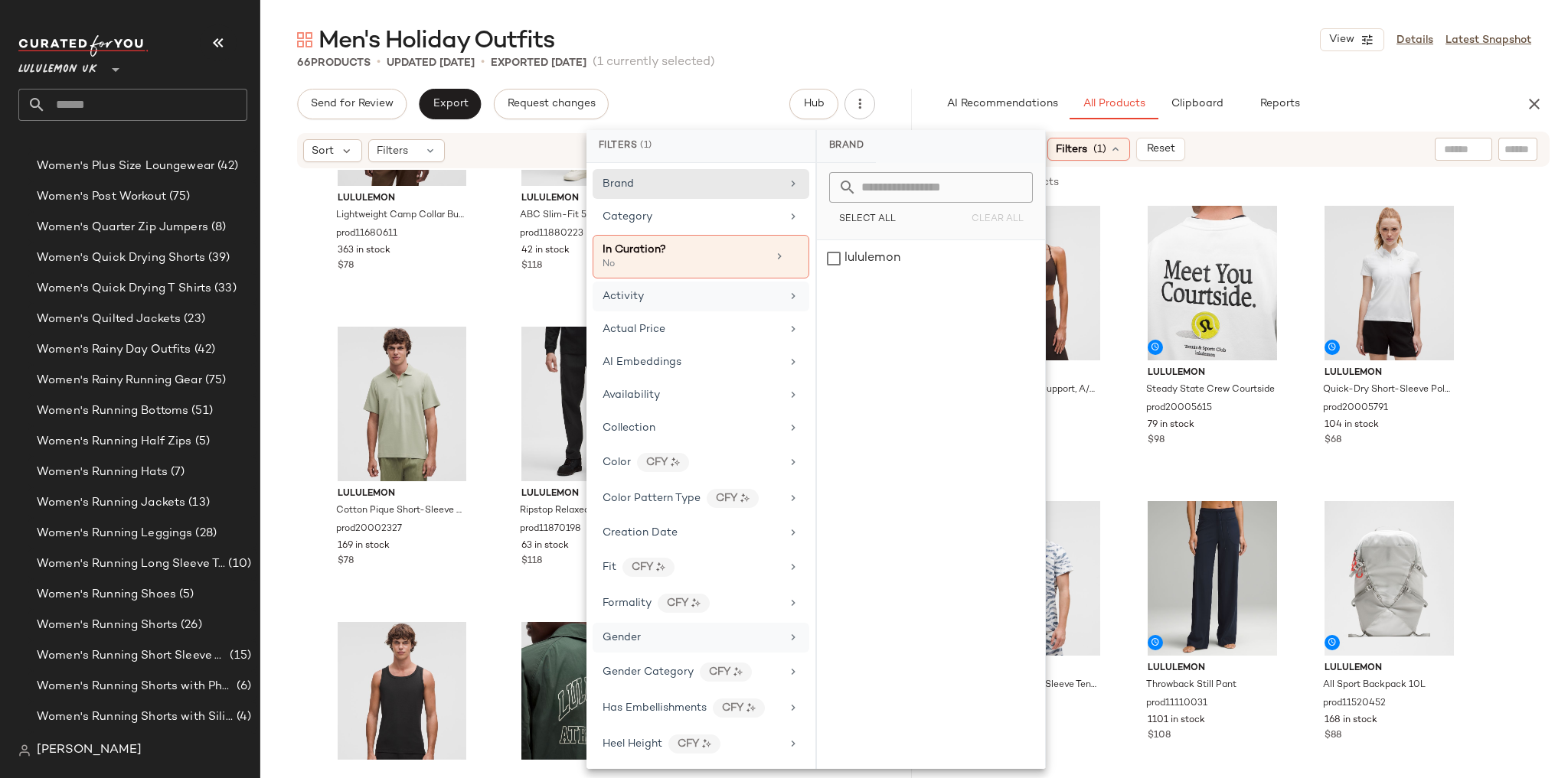
click at [1237, 54] on div "Men's Holiday Outfits View Details Latest Snapshot" at bounding box center [914, 39] width 1307 height 30
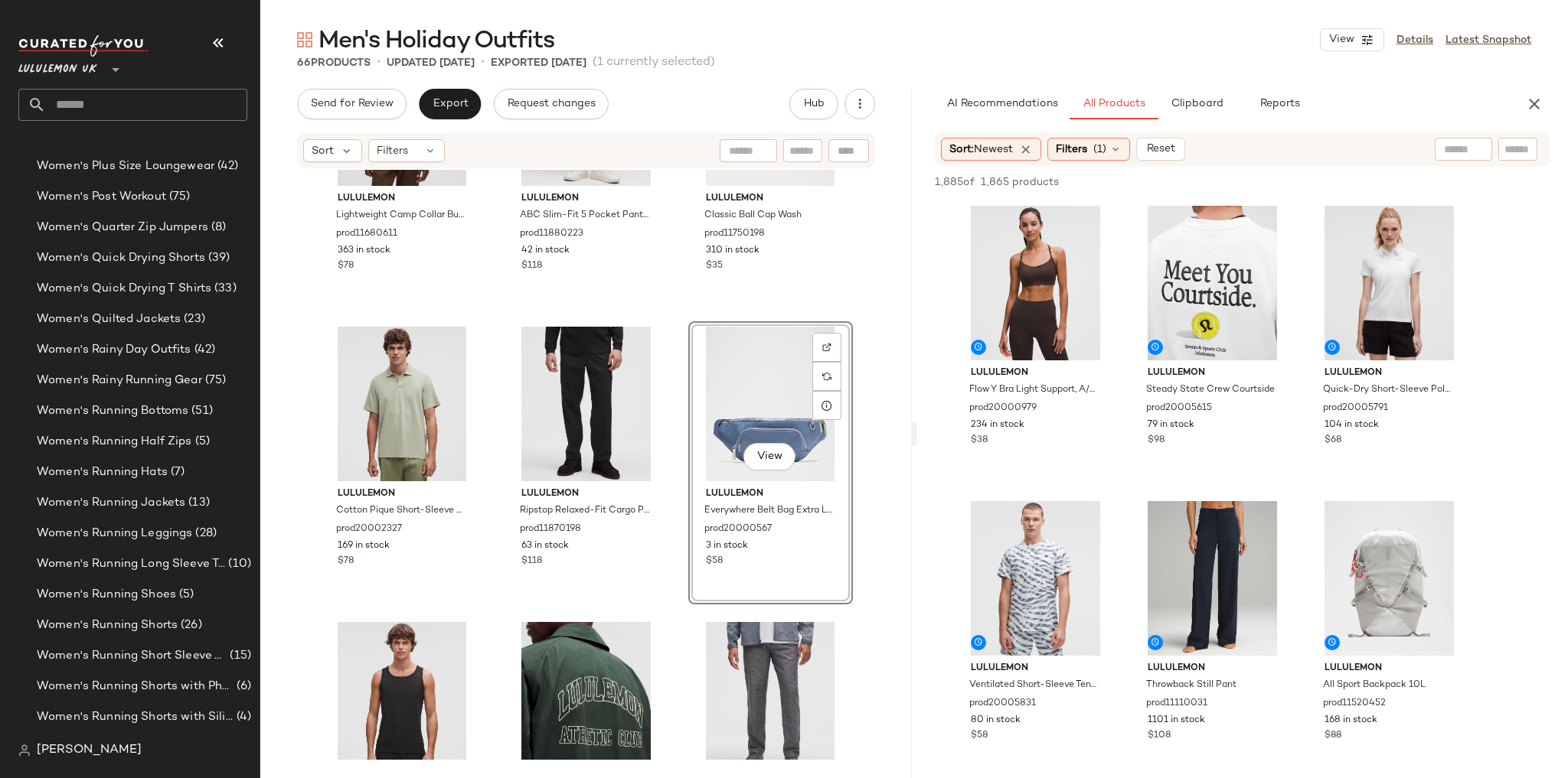
click at [1454, 149] on input "text" at bounding box center [1464, 150] width 39 height 16
type input "********"
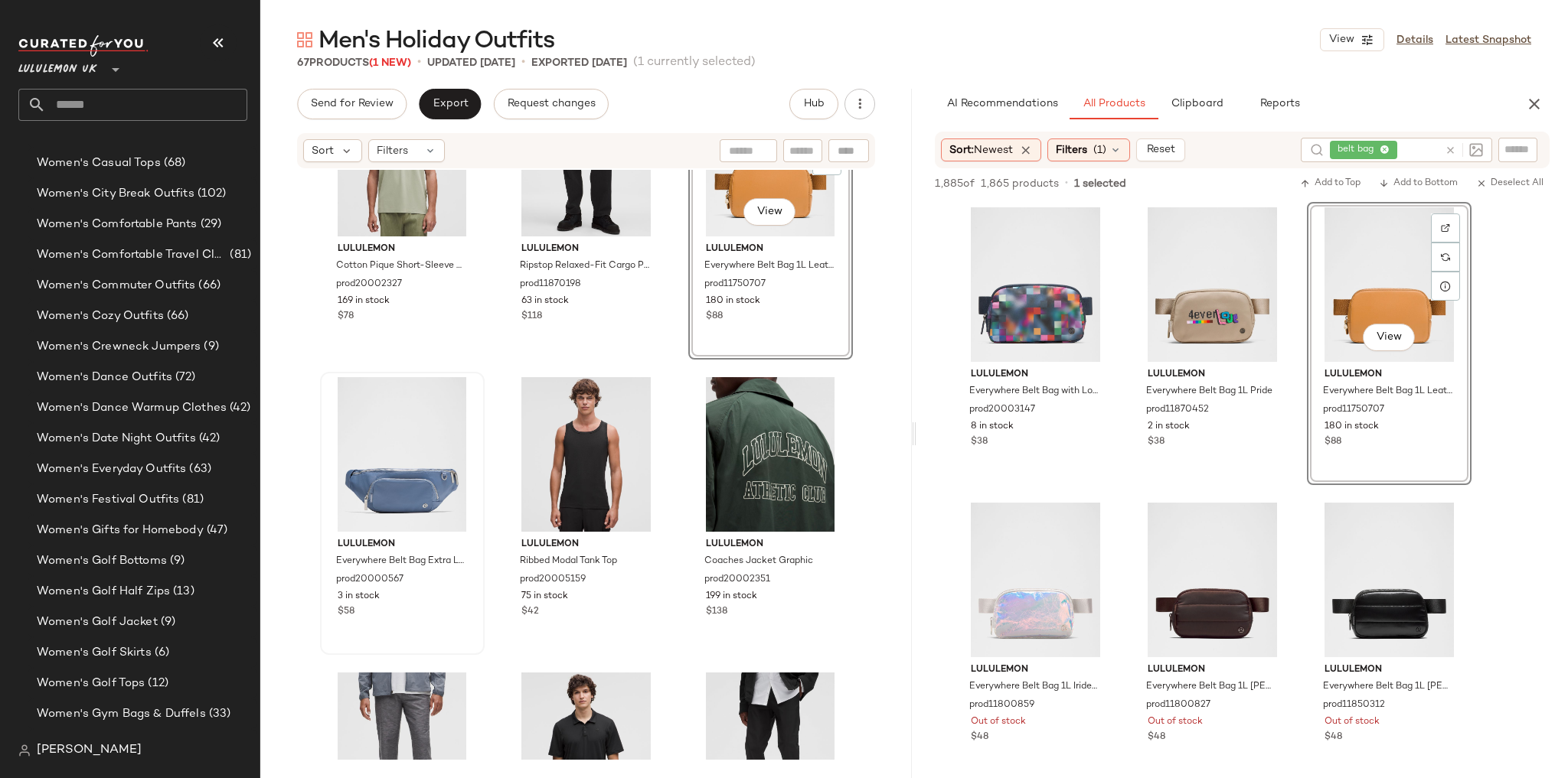
scroll to position [5320, 0]
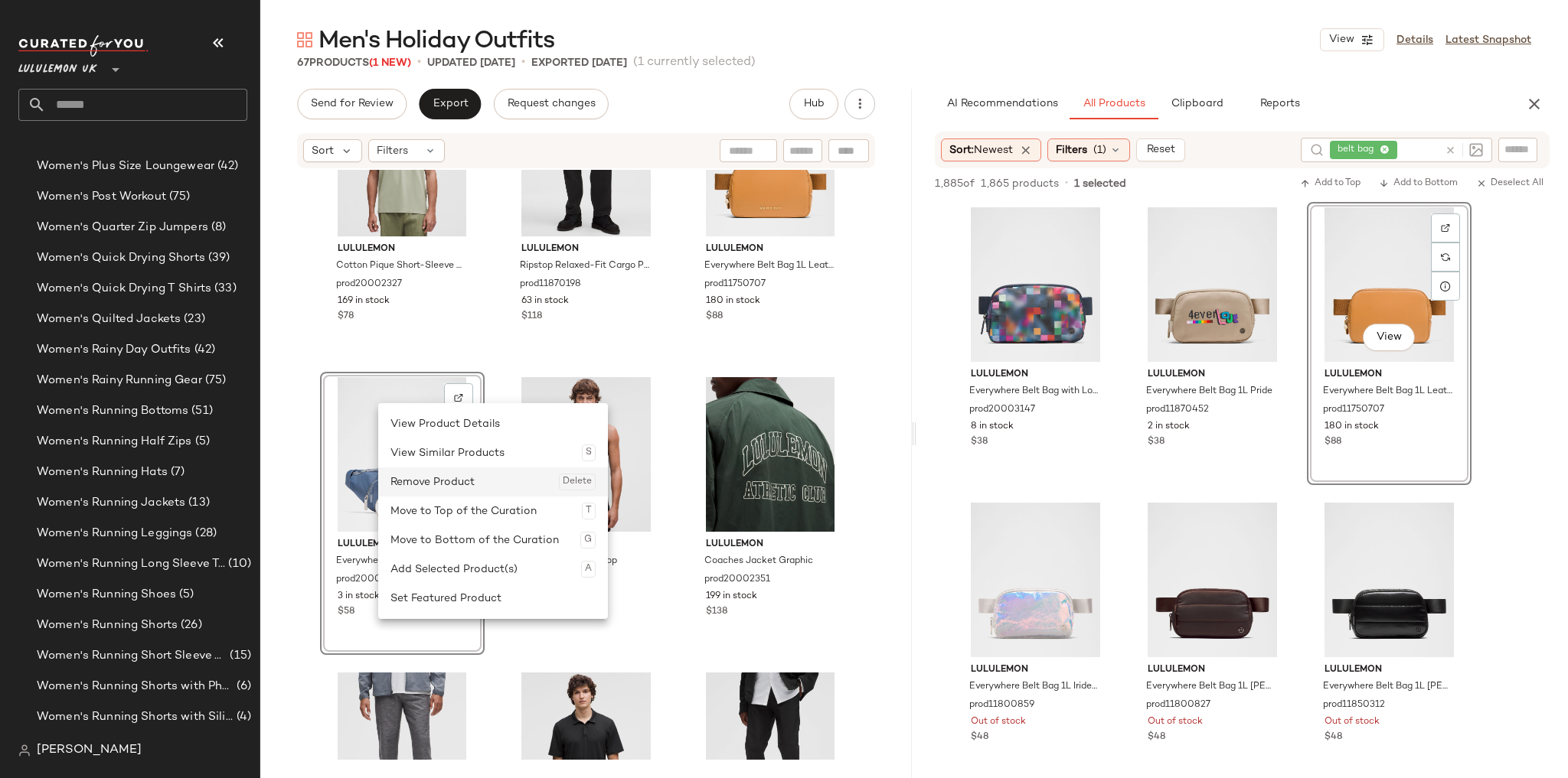
click at [425, 480] on div "Remove Product Delete" at bounding box center [493, 481] width 205 height 29
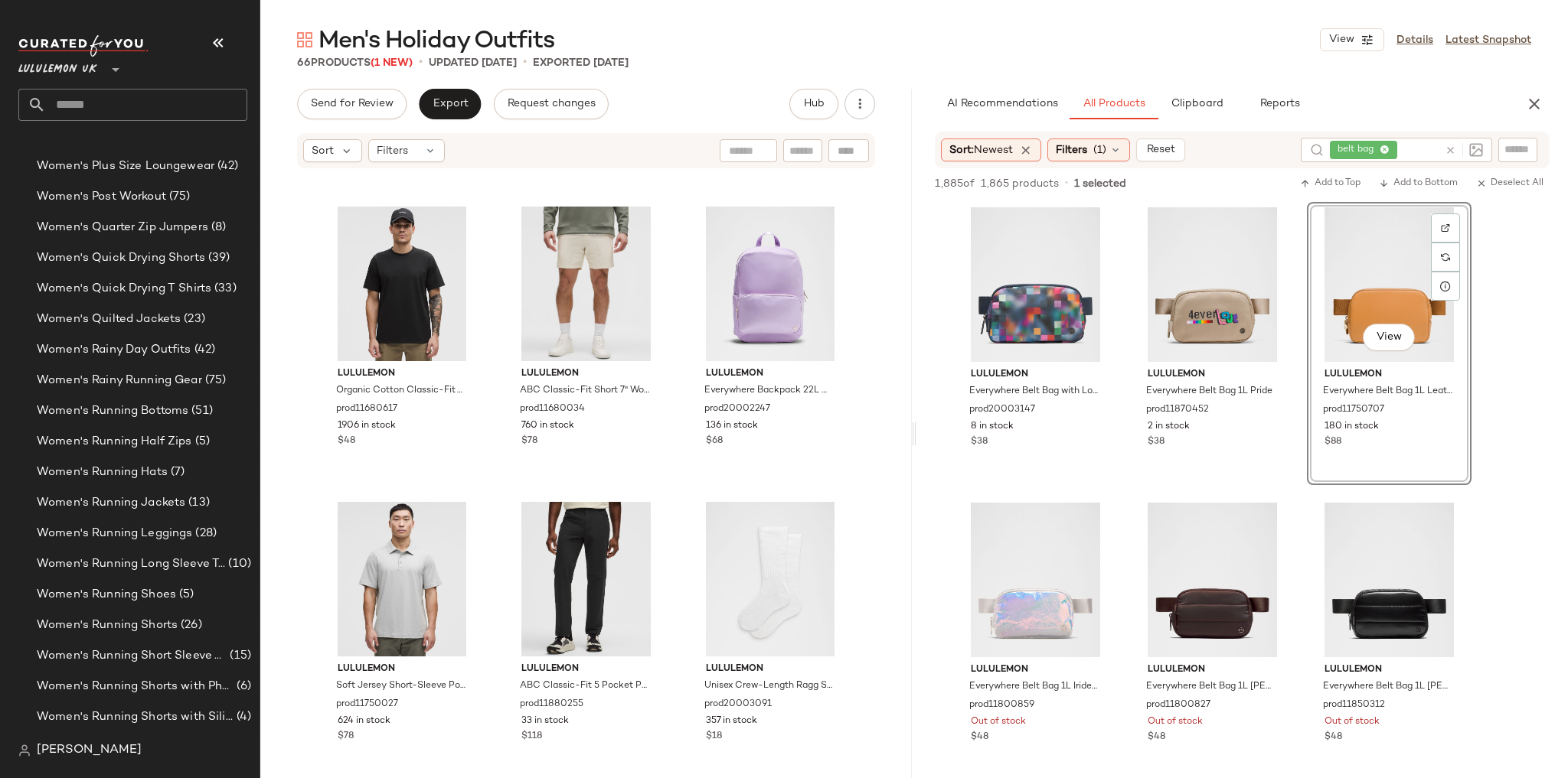
scroll to position [5912, 0]
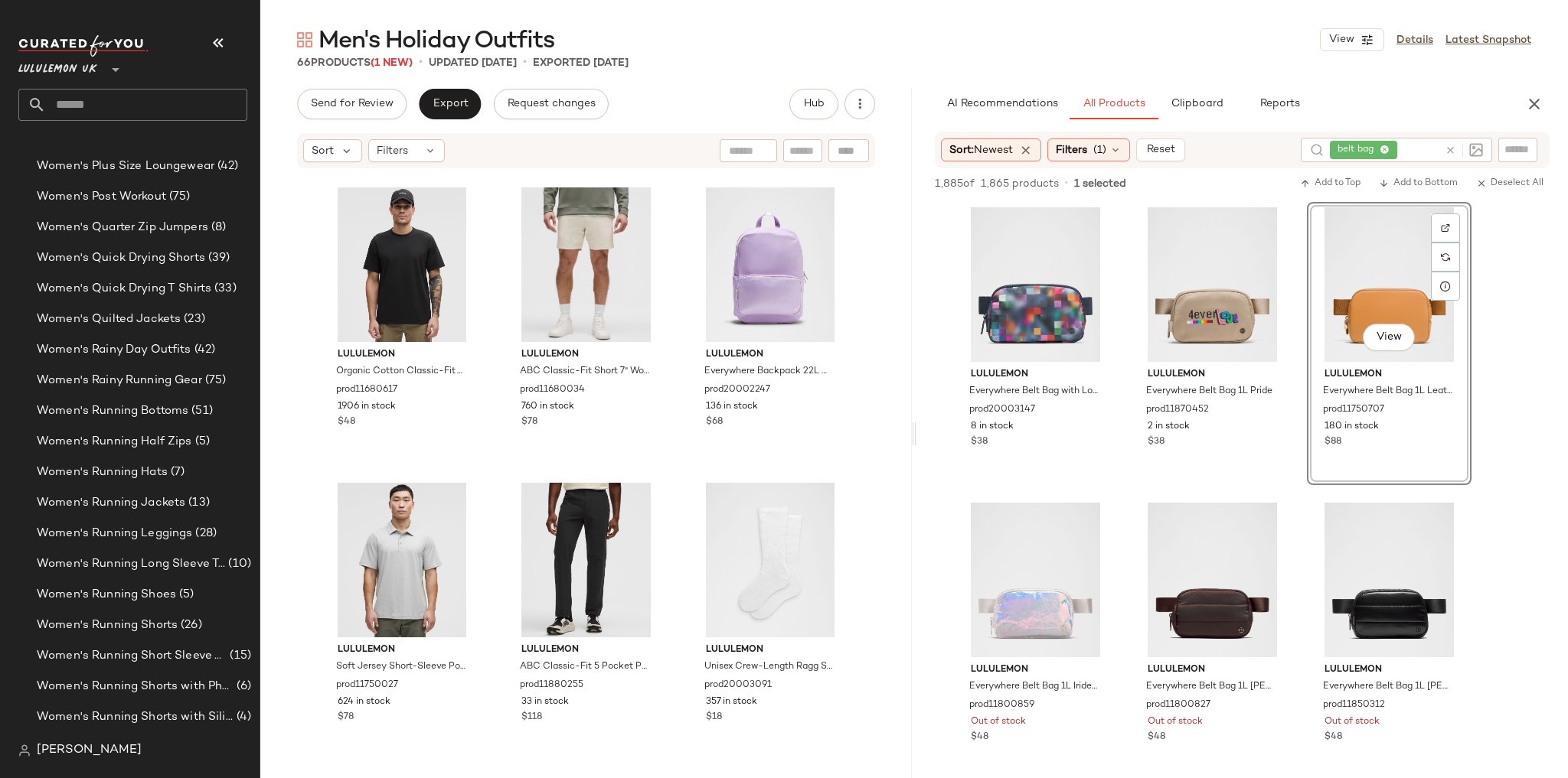
click at [110, 99] on input "text" at bounding box center [146, 104] width 201 height 32
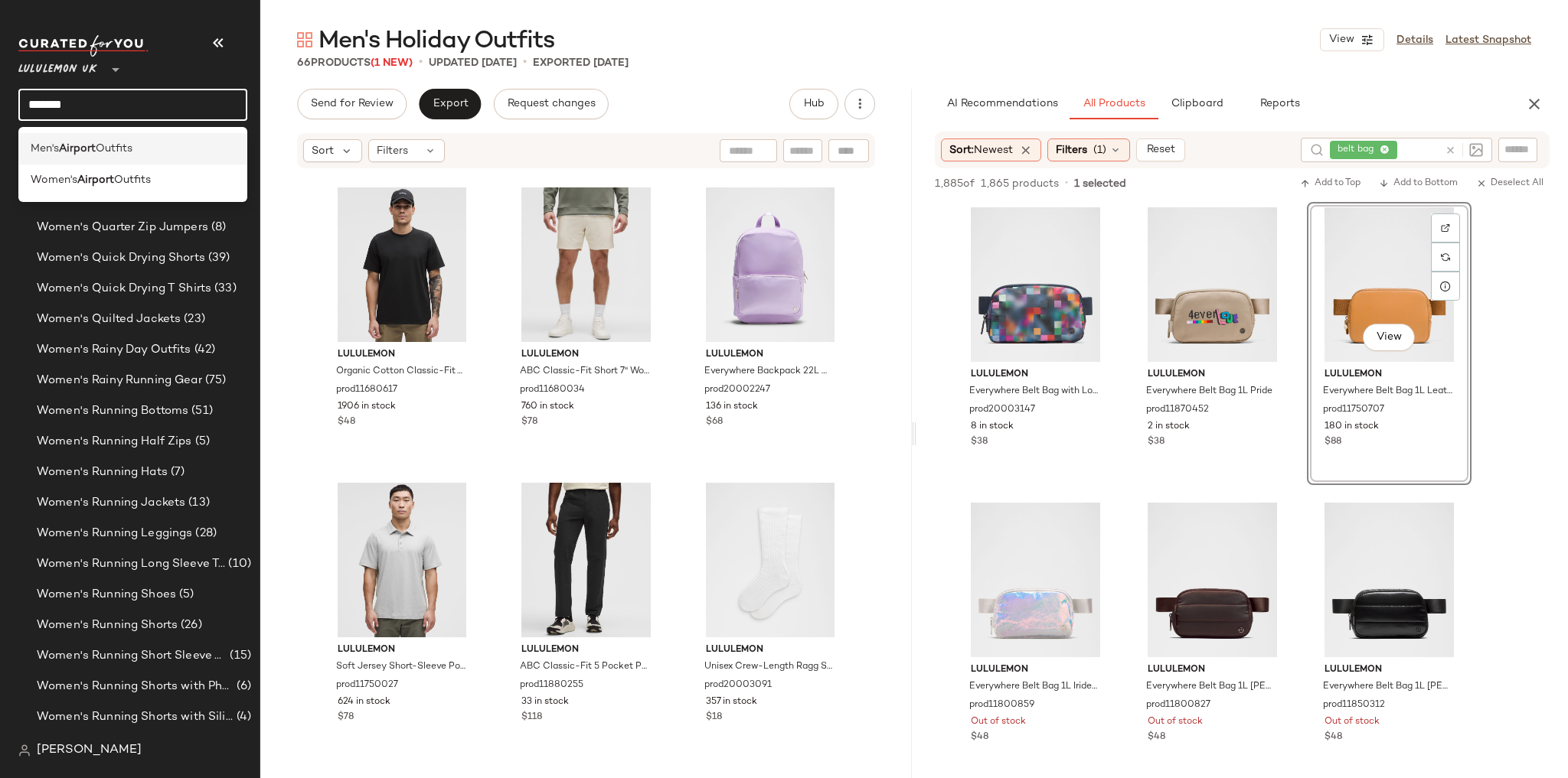
type input "*******"
click at [115, 153] on span "Outfits" at bounding box center [113, 149] width 37 height 16
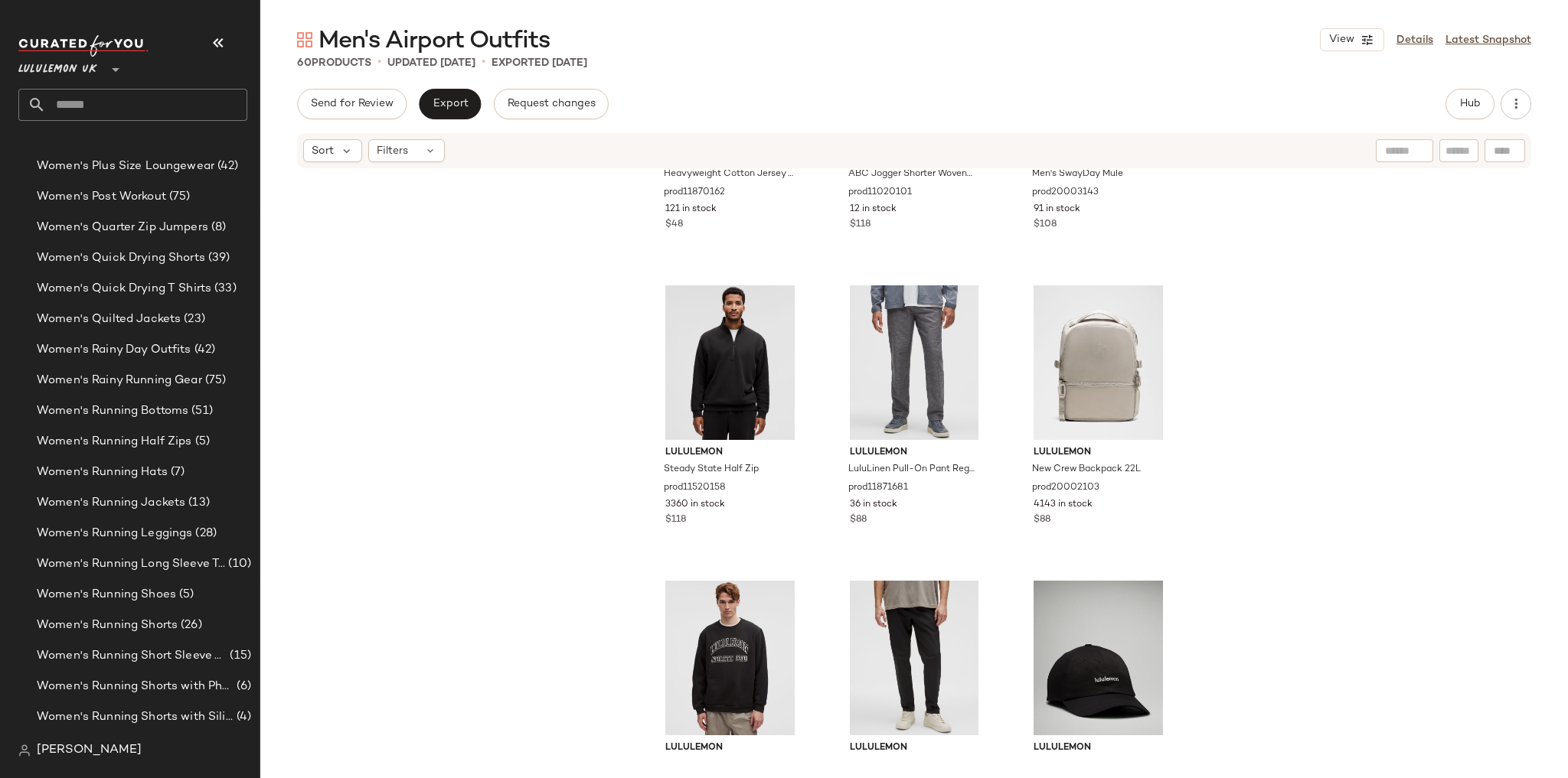
scroll to position [1727, 0]
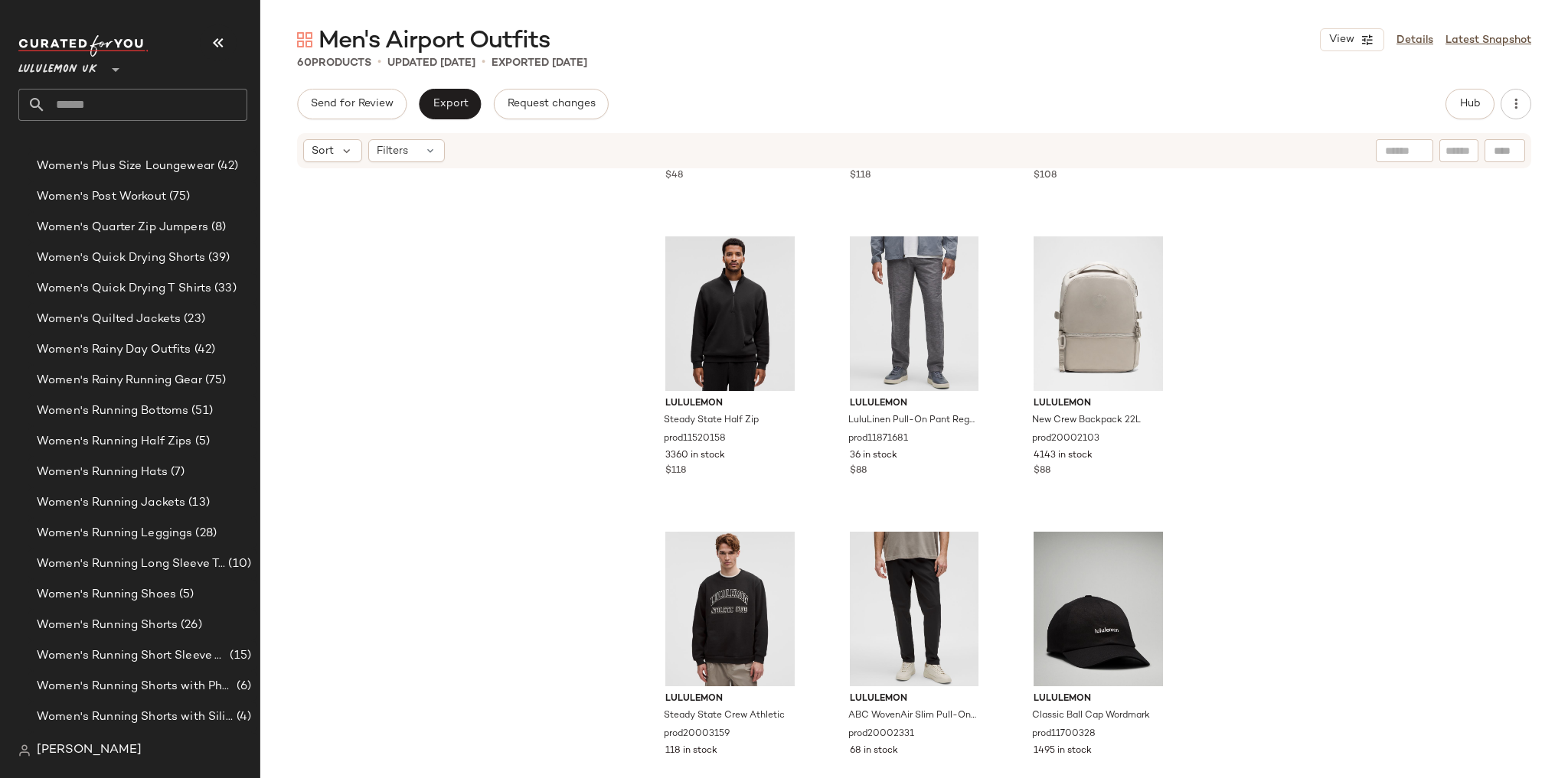
click at [126, 117] on input "text" at bounding box center [146, 104] width 201 height 32
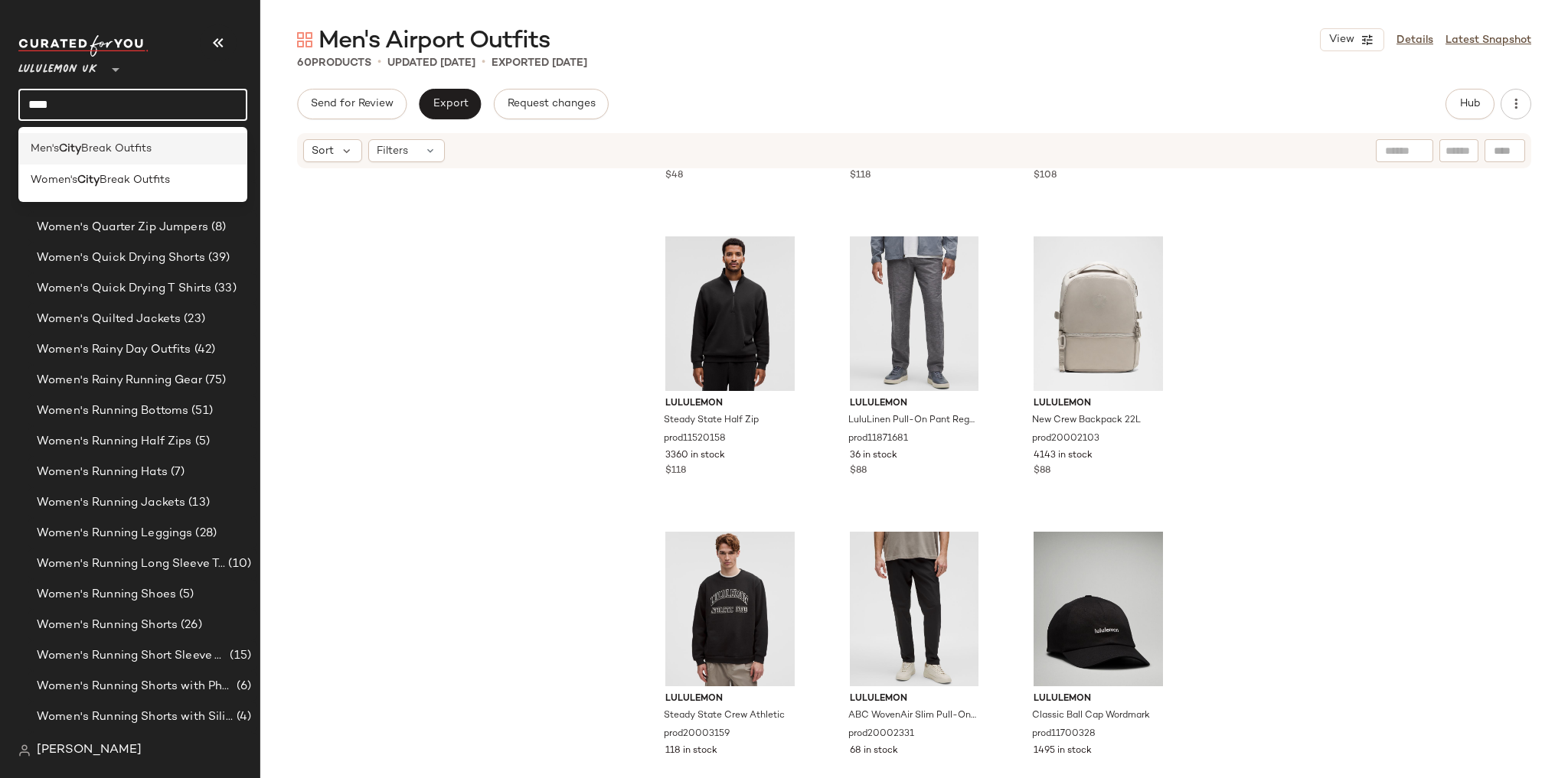
type input "****"
click at [119, 145] on span "Break Outfits" at bounding box center [117, 149] width 71 height 16
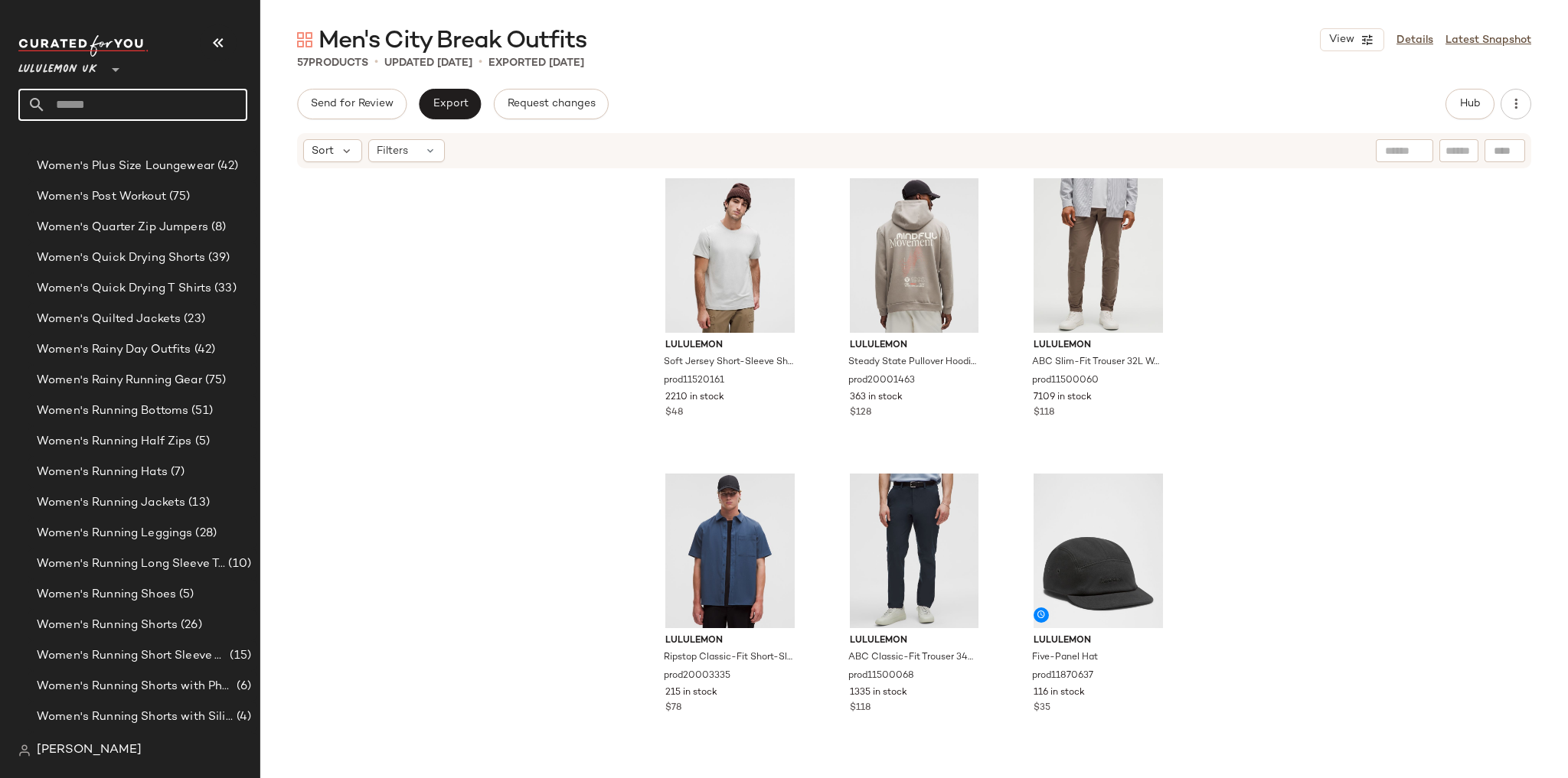
click at [129, 110] on input "text" at bounding box center [146, 104] width 201 height 32
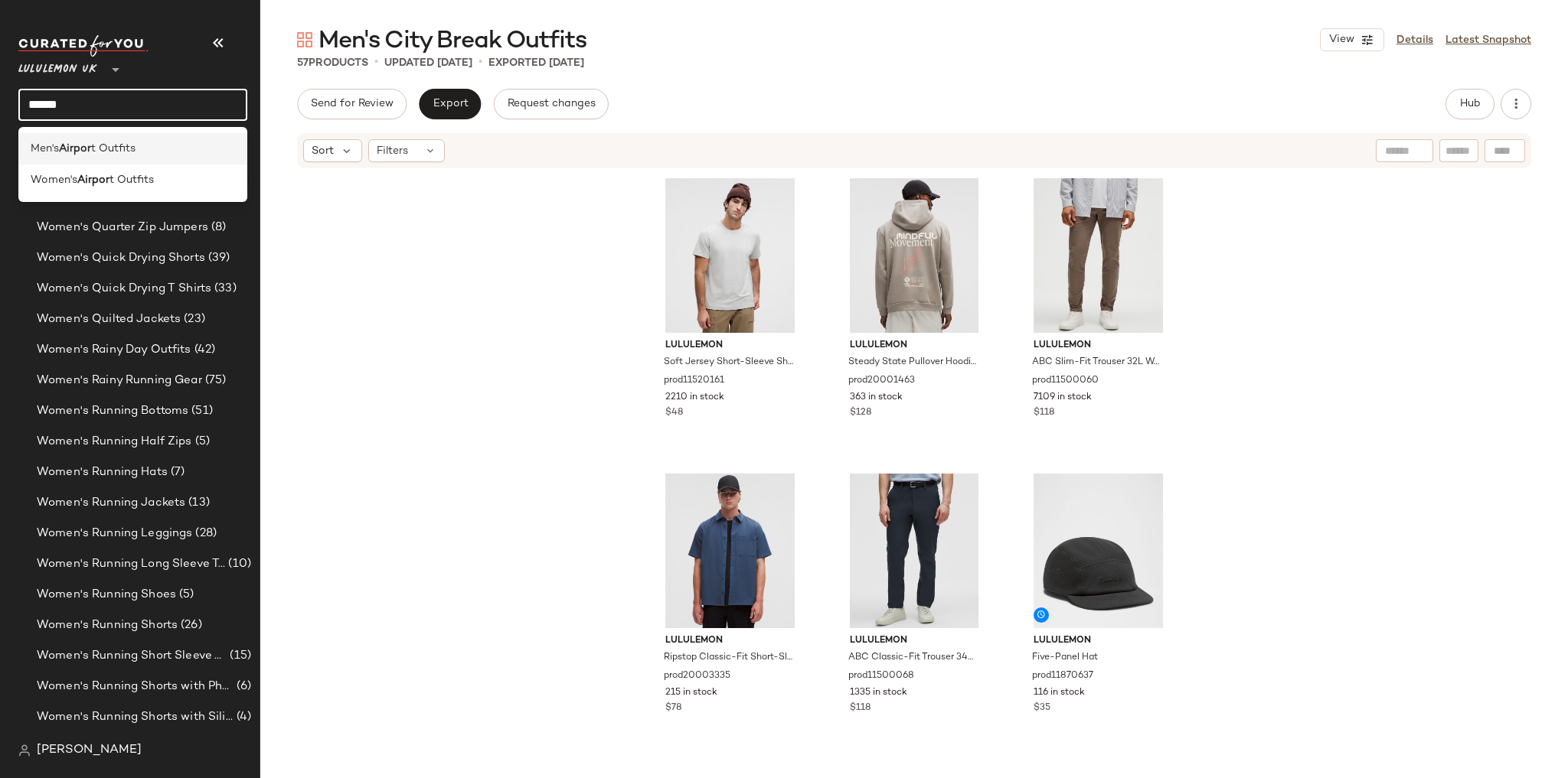
type input "******"
click at [123, 147] on span "t Outfits" at bounding box center [113, 149] width 44 height 16
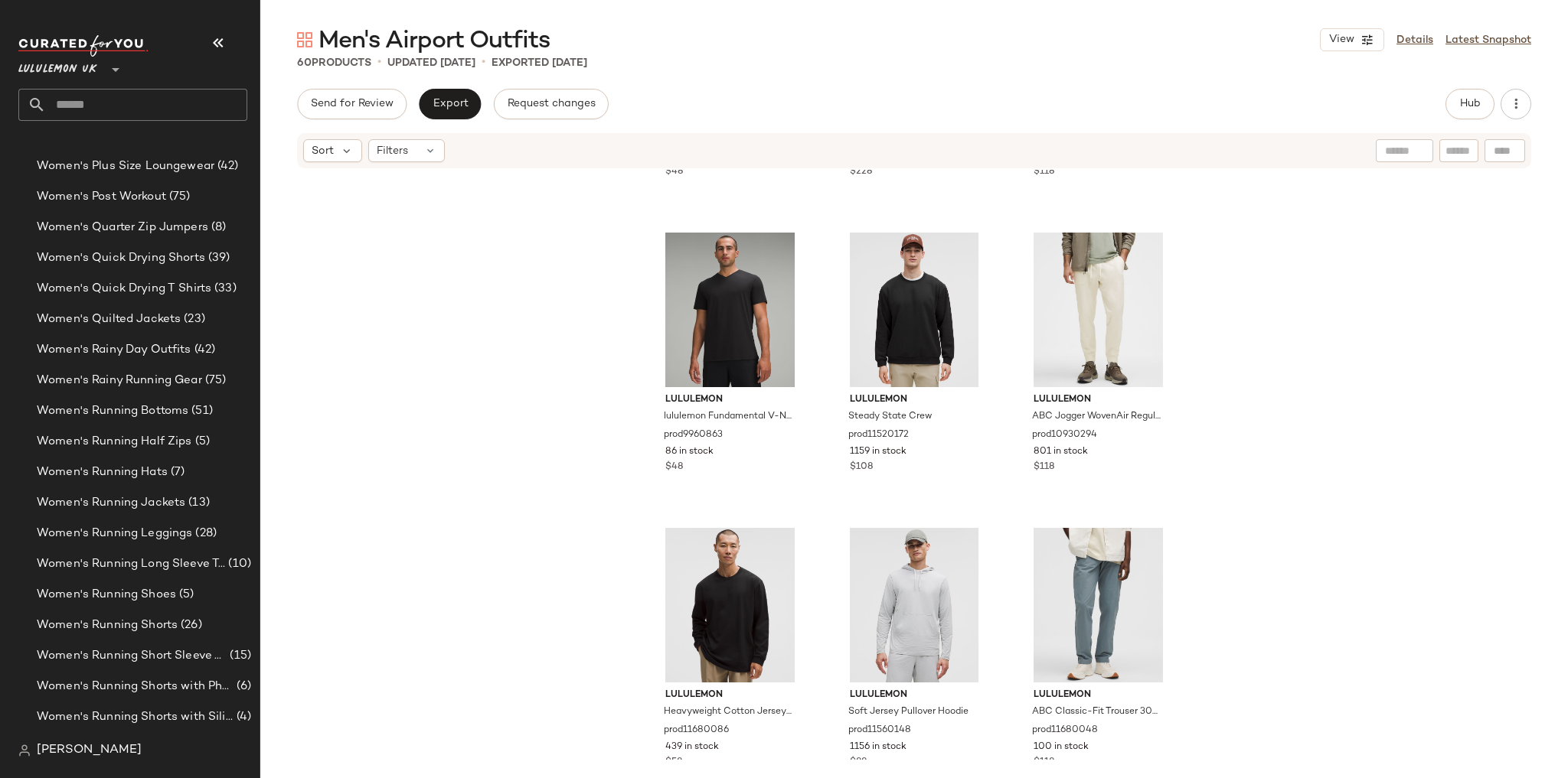
scroll to position [5320, 0]
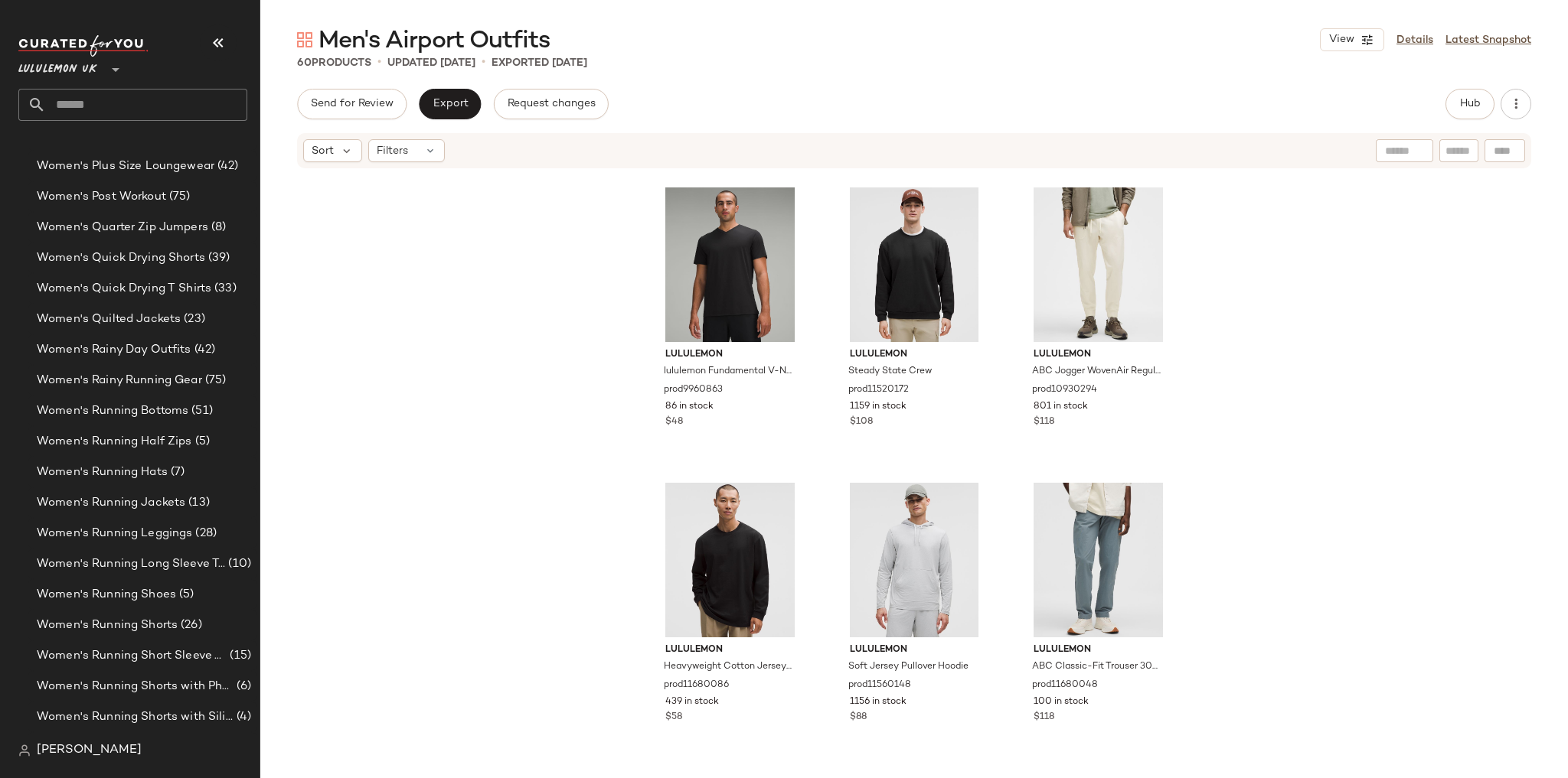
click at [199, 98] on input "text" at bounding box center [146, 104] width 201 height 32
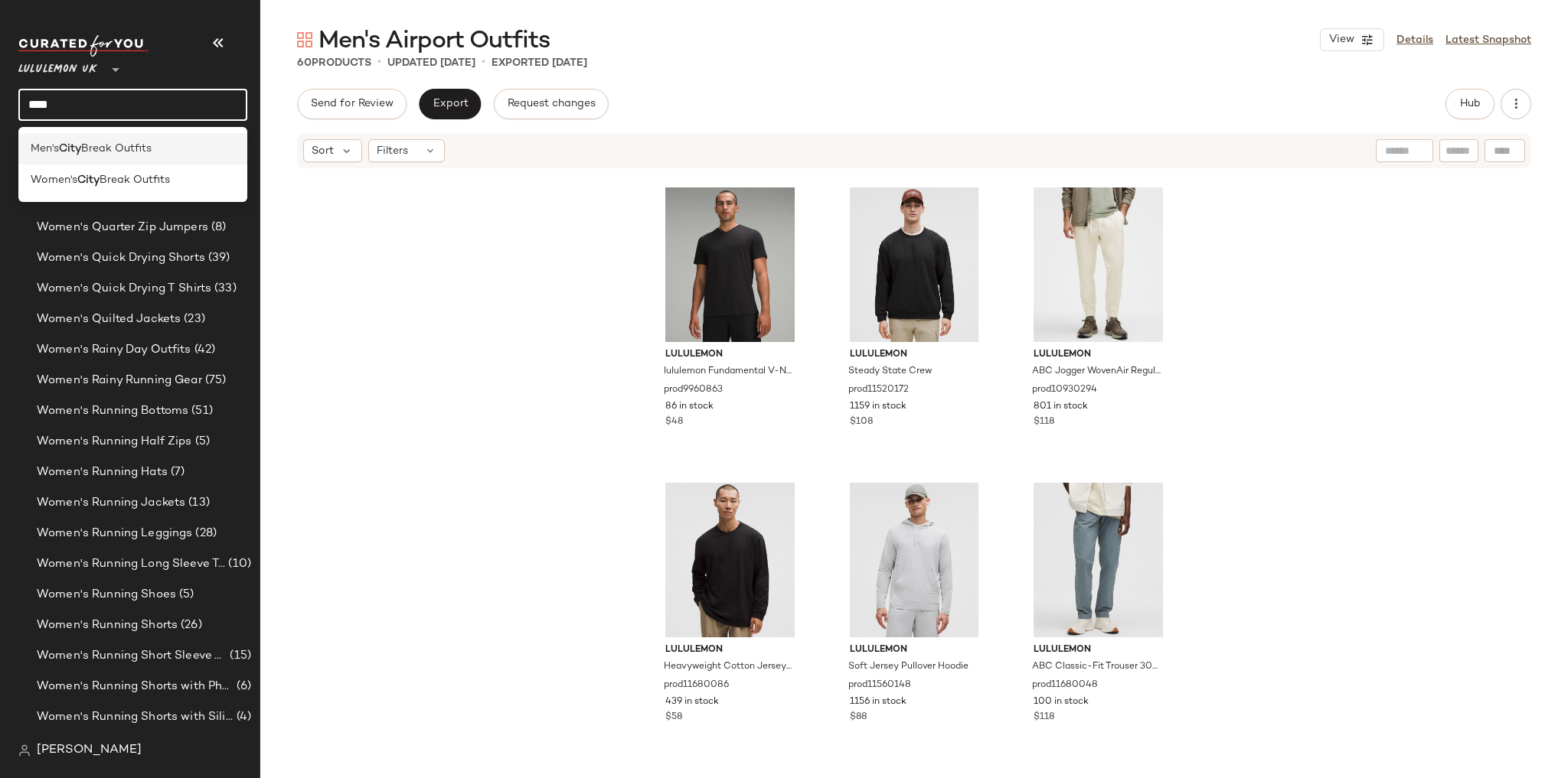
type input "****"
click at [196, 150] on div "Men's City Break Outfits" at bounding box center [132, 149] width 205 height 16
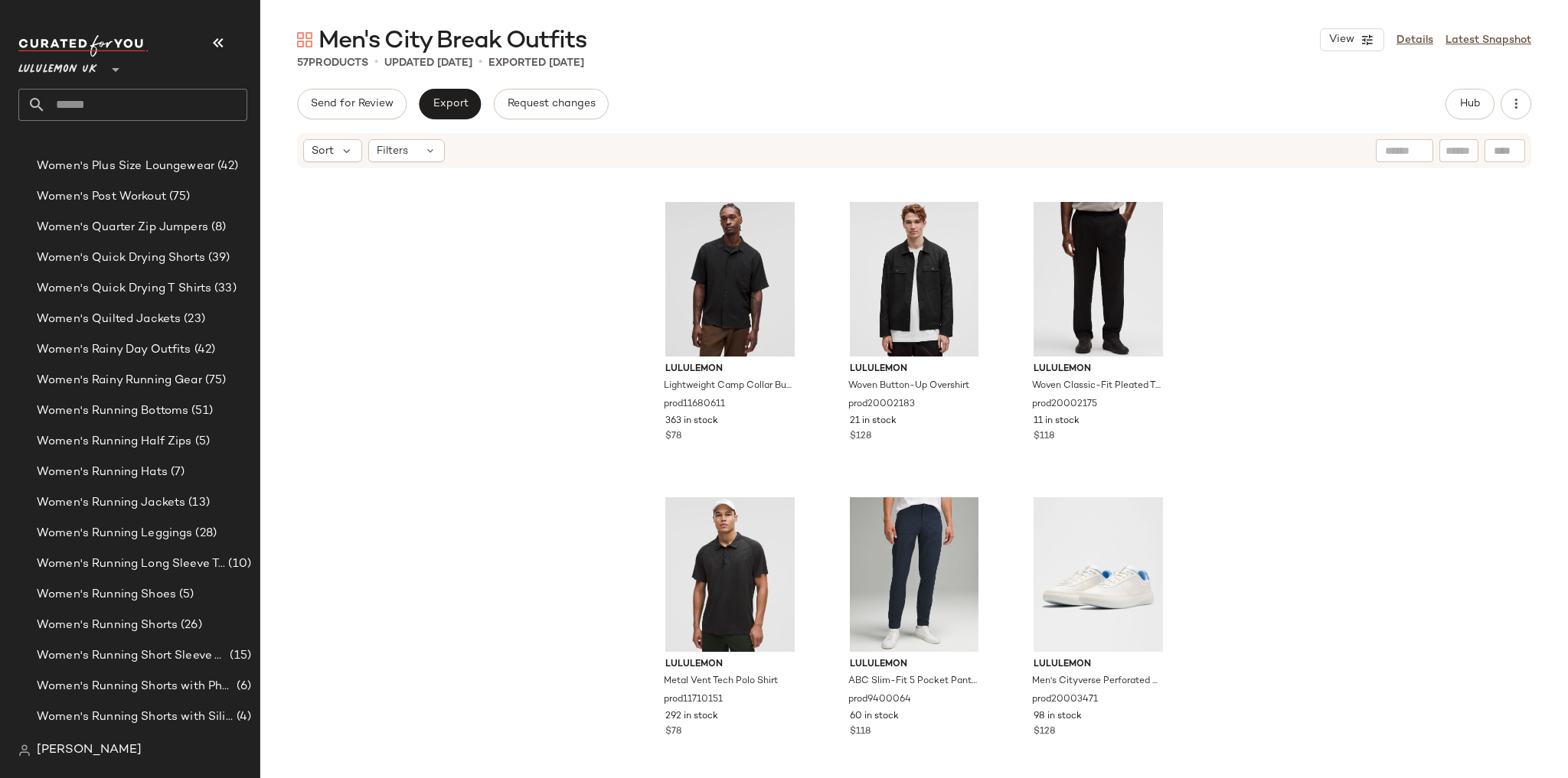
scroll to position [5026, 0]
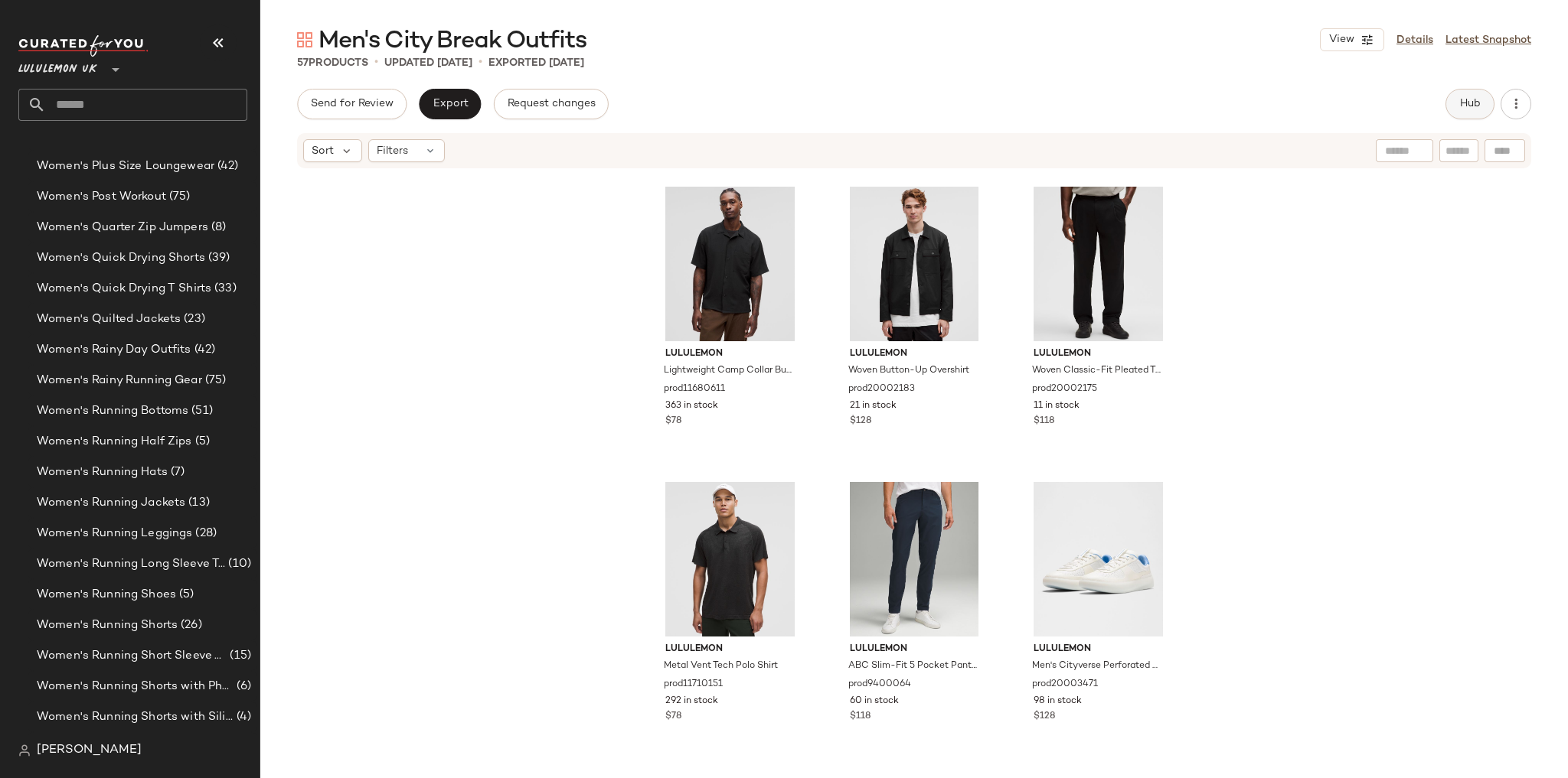
click at [1485, 98] on button "Hub" at bounding box center [1470, 104] width 49 height 30
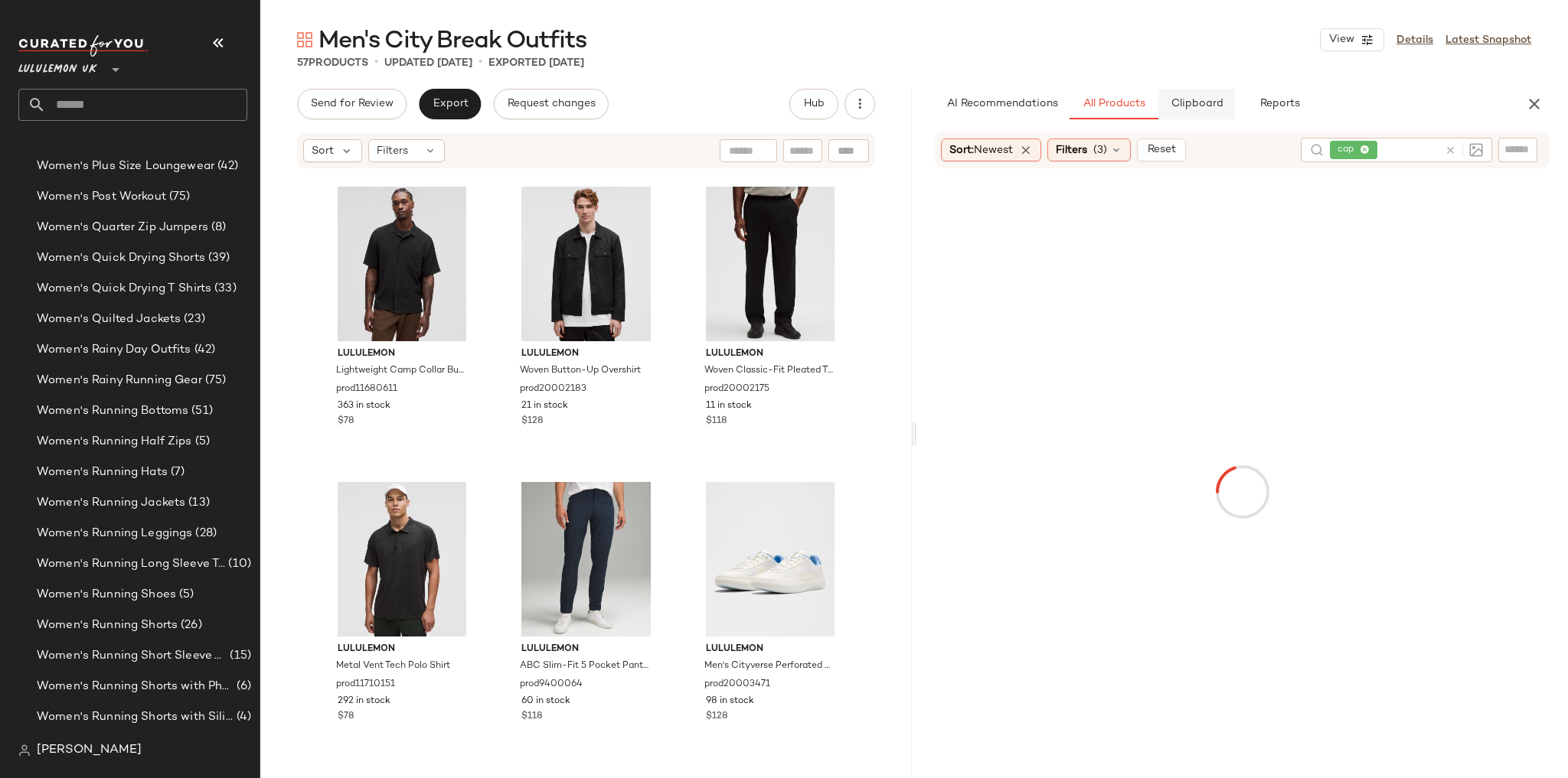
click at [1214, 106] on span "Clipboard" at bounding box center [1196, 104] width 53 height 12
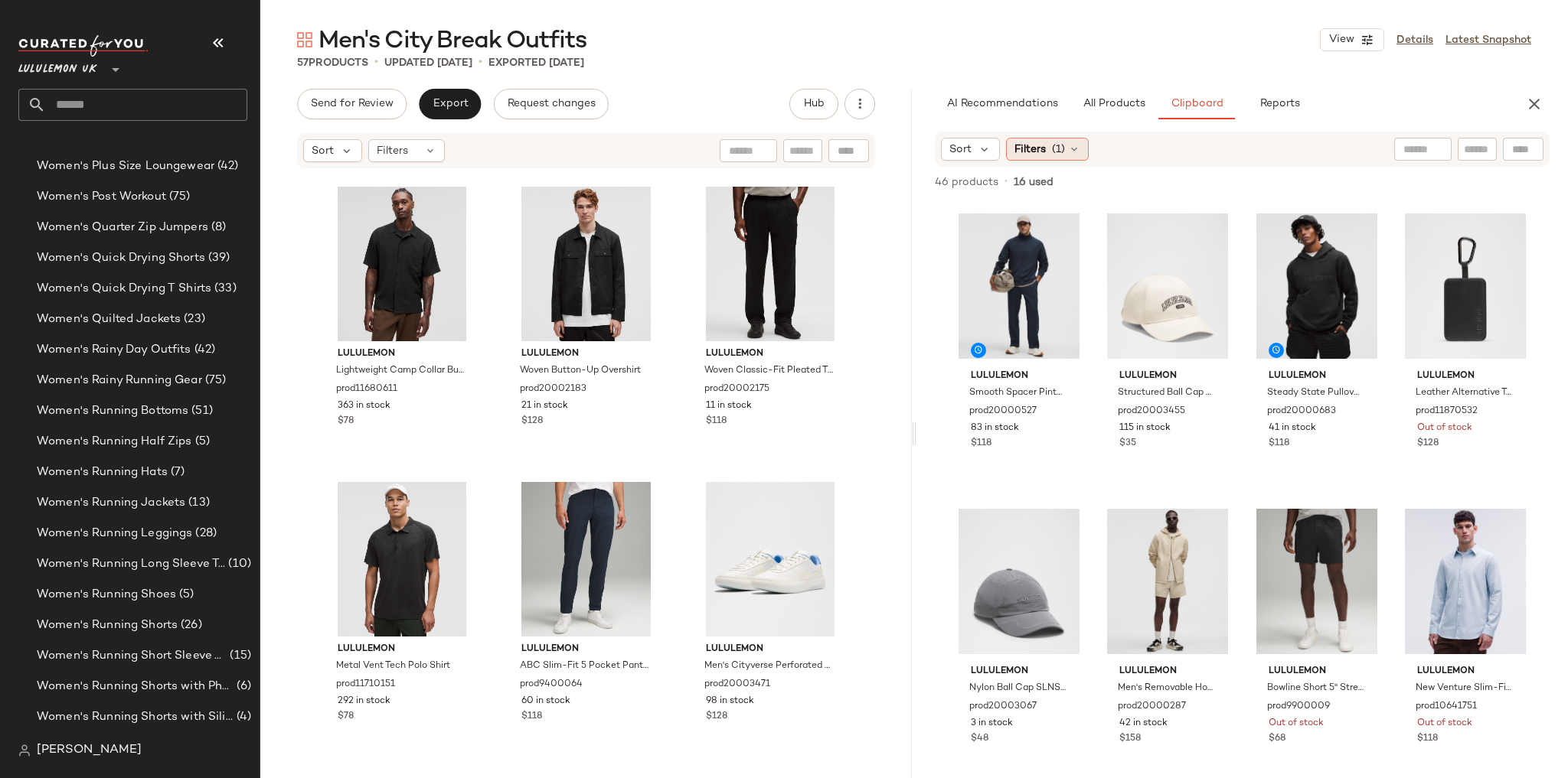
click at [1068, 147] on icon at bounding box center [1074, 149] width 12 height 12
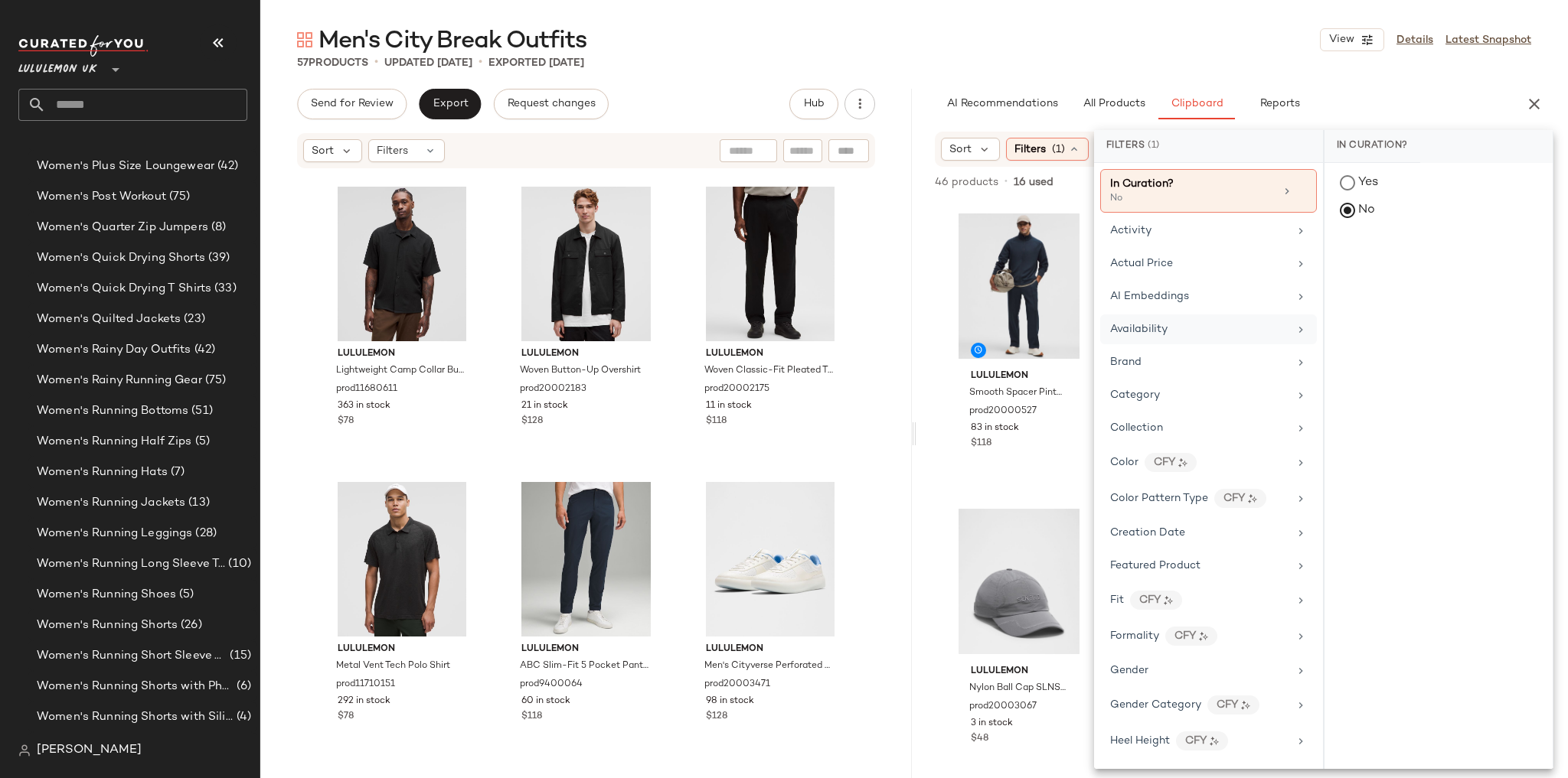
click at [1151, 328] on span "Availability" at bounding box center [1139, 329] width 58 height 12
click at [1371, 277] on div "in_stock" at bounding box center [1439, 295] width 228 height 37
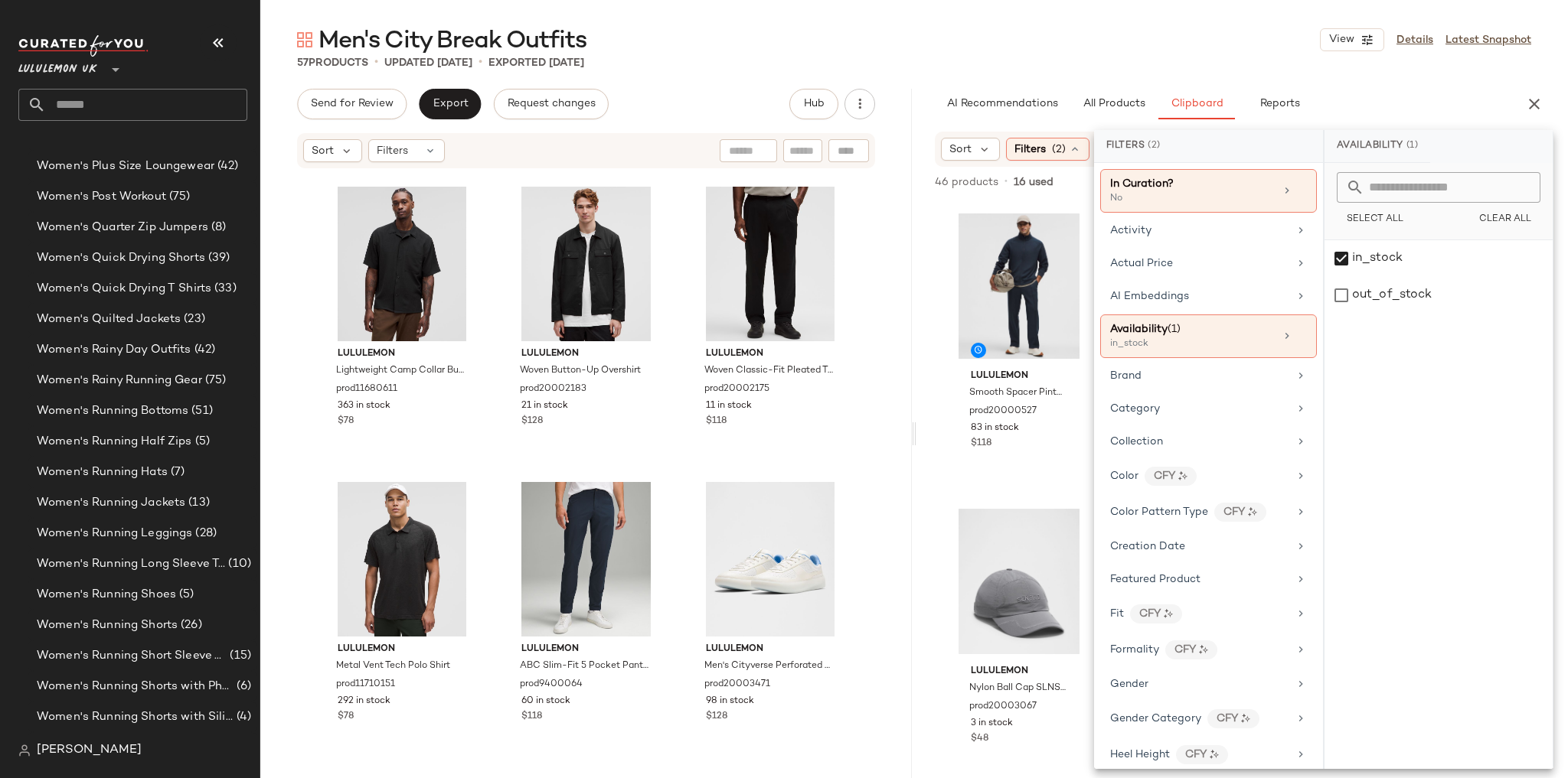
click at [1214, 58] on div "57 Products • updated Aug 27th • Exported Aug 27th" at bounding box center [914, 62] width 1307 height 16
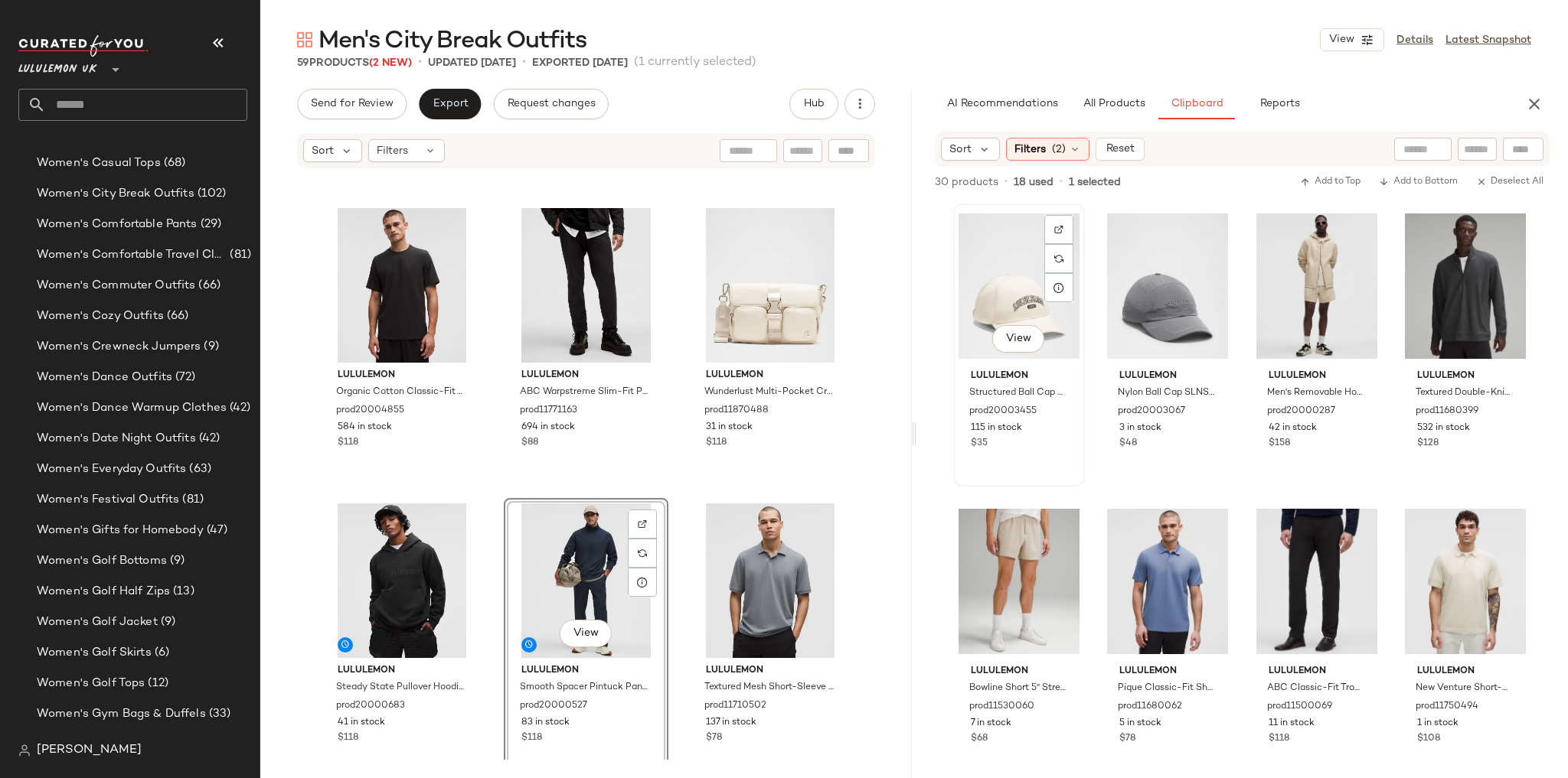
scroll to position [5320, 0]
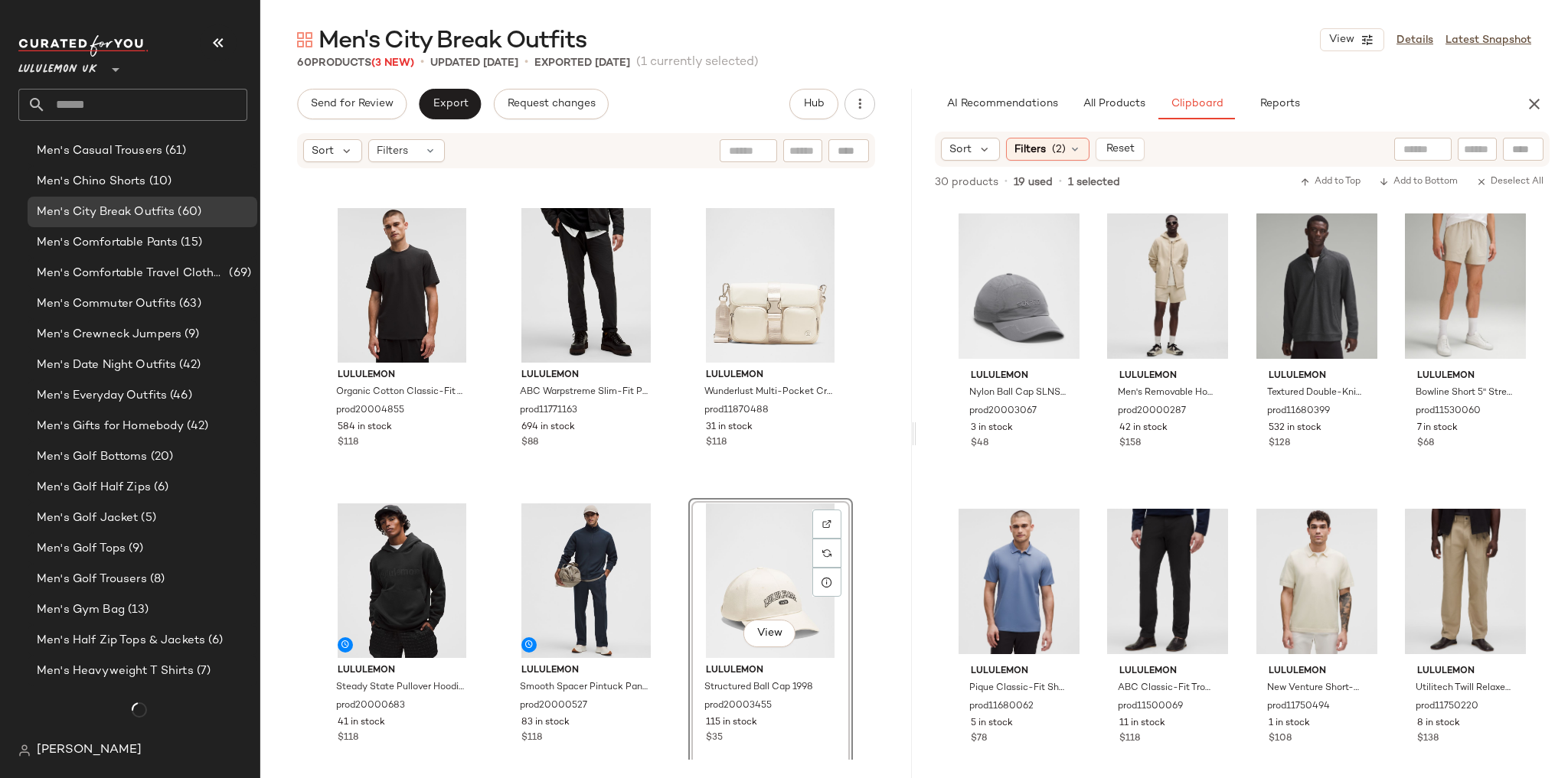
click at [876, 398] on div "lululemon Ripstop Classic-Fit Short-Sleeve Shirt prod20003335 215 in stock $78 …" at bounding box center [586, 465] width 652 height 590
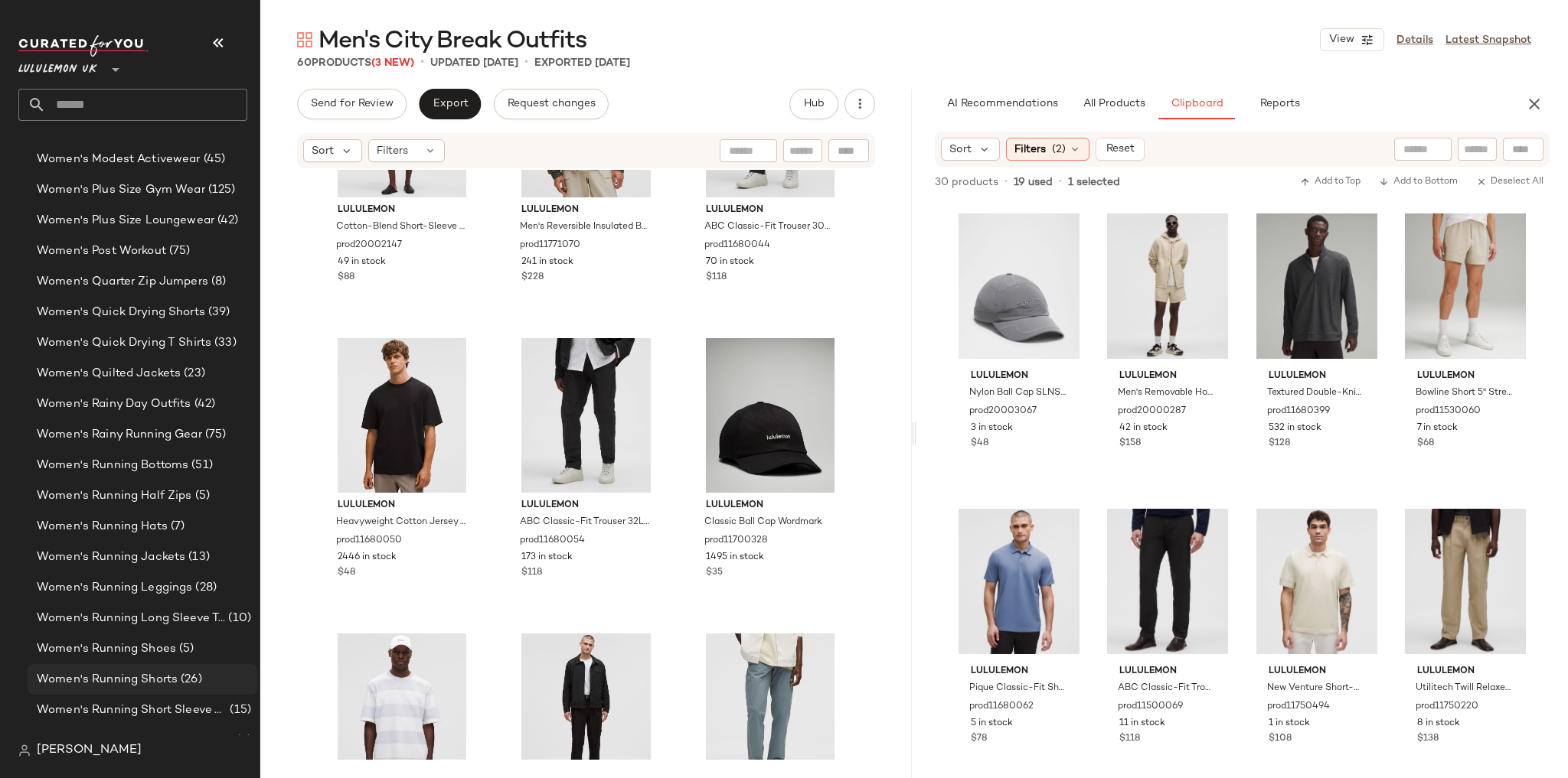
scroll to position [5259, 0]
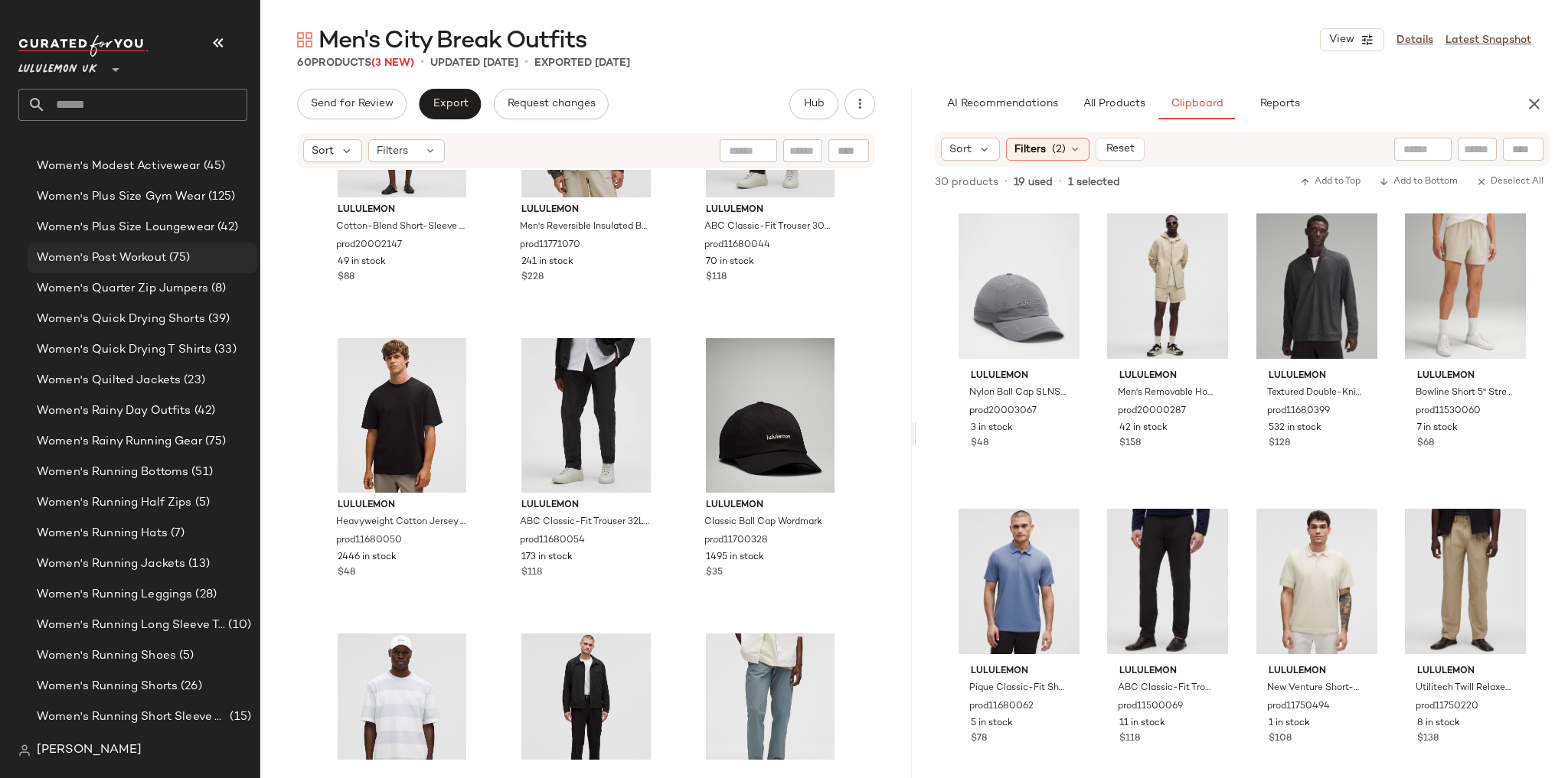
click at [140, 262] on span "Women's Post Workout" at bounding box center [101, 258] width 129 height 17
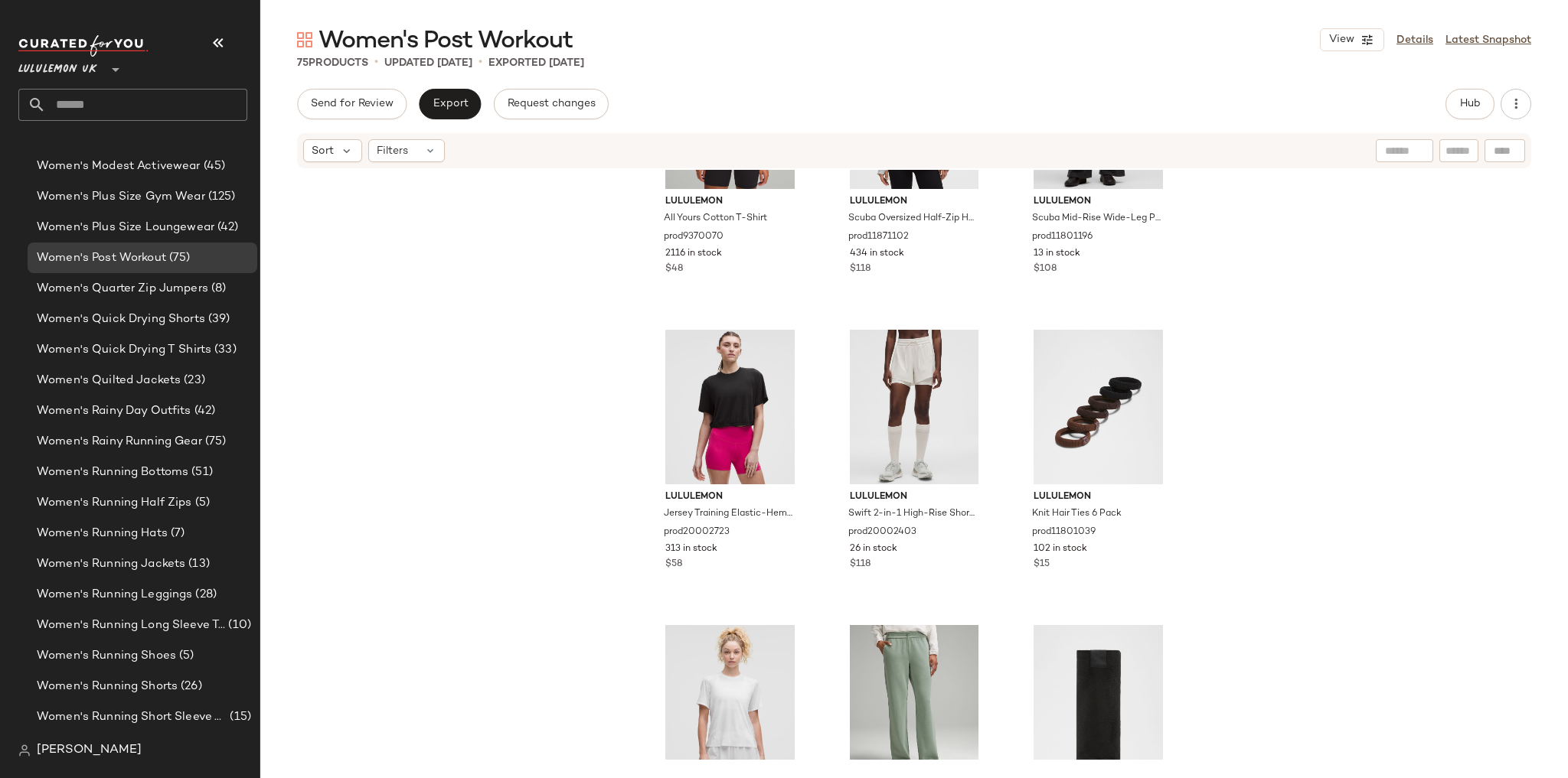
scroll to position [6798, 0]
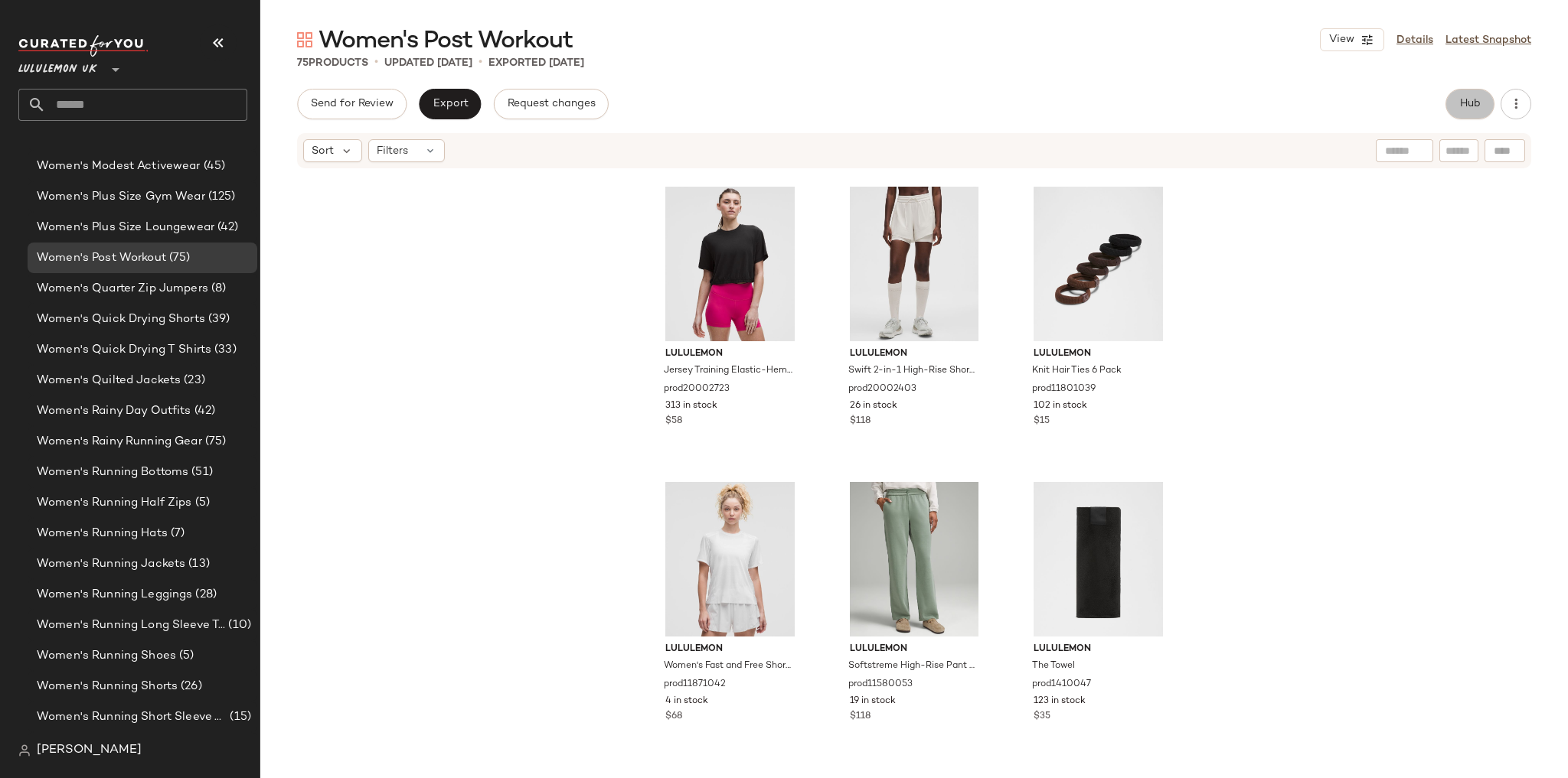
click at [1468, 90] on button "Hub" at bounding box center [1470, 104] width 49 height 30
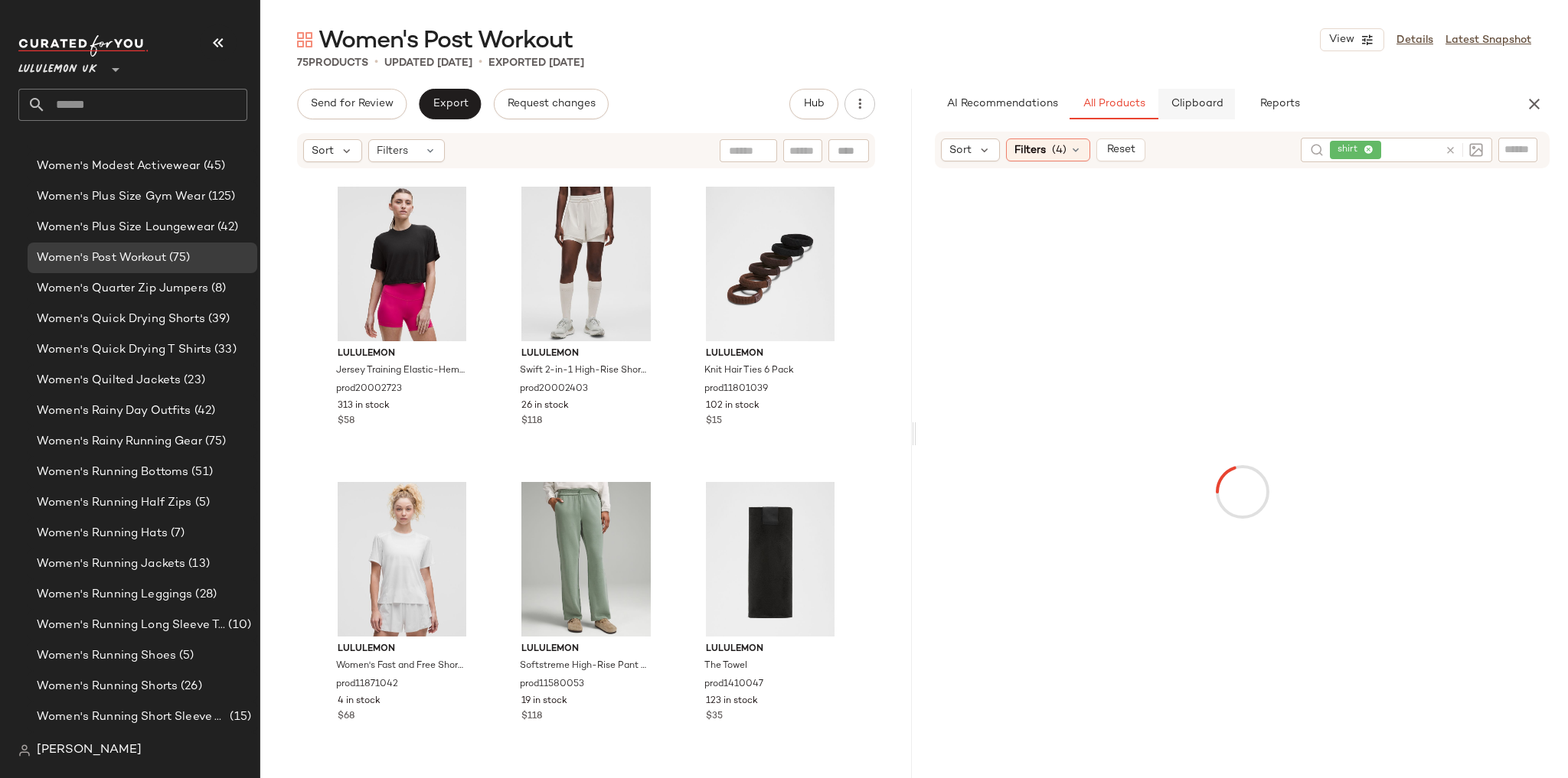
click at [1221, 108] on span "Clipboard" at bounding box center [1196, 104] width 53 height 12
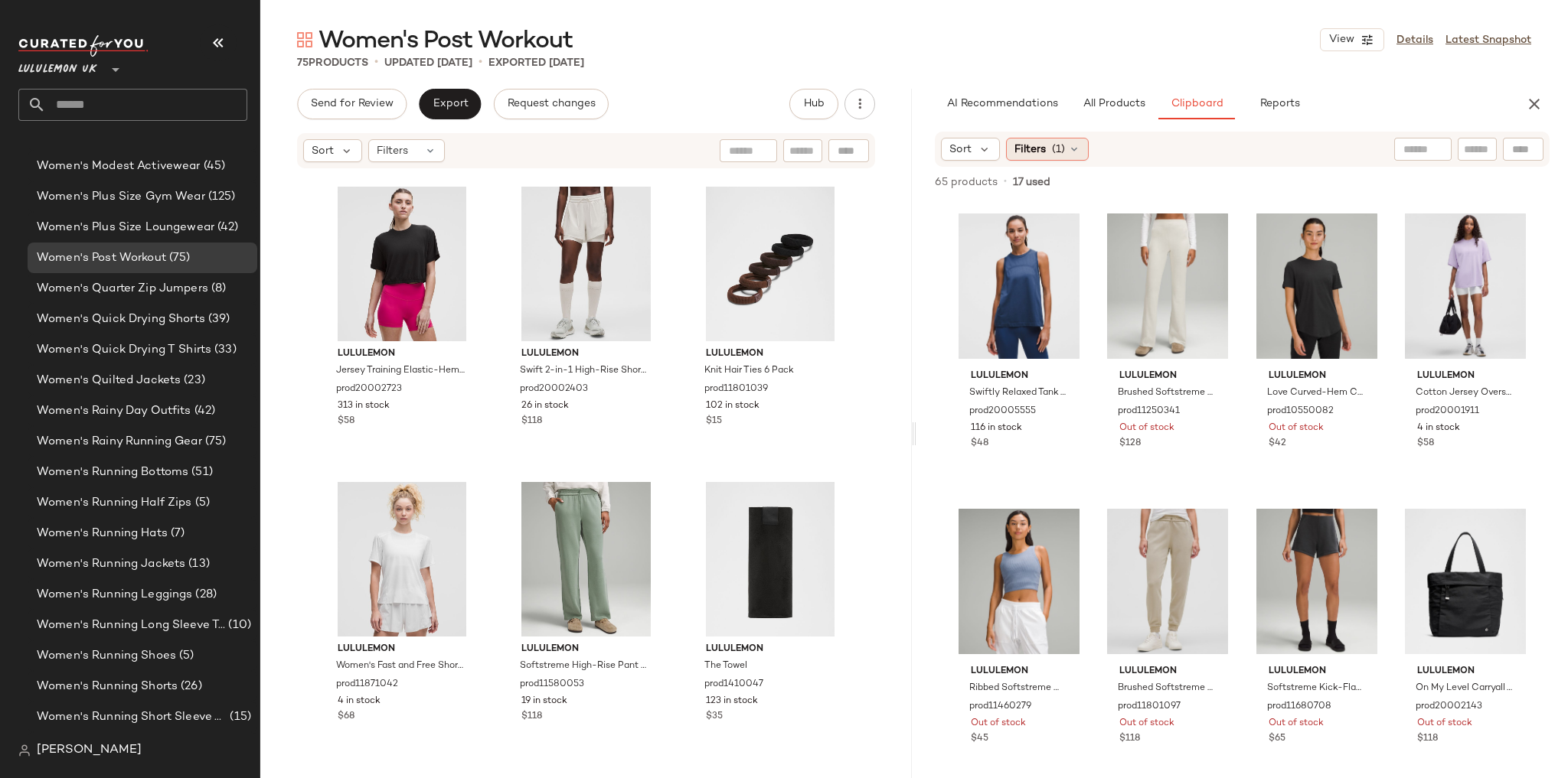
click at [1066, 155] on div "Filters (1)" at bounding box center [1047, 150] width 83 height 23
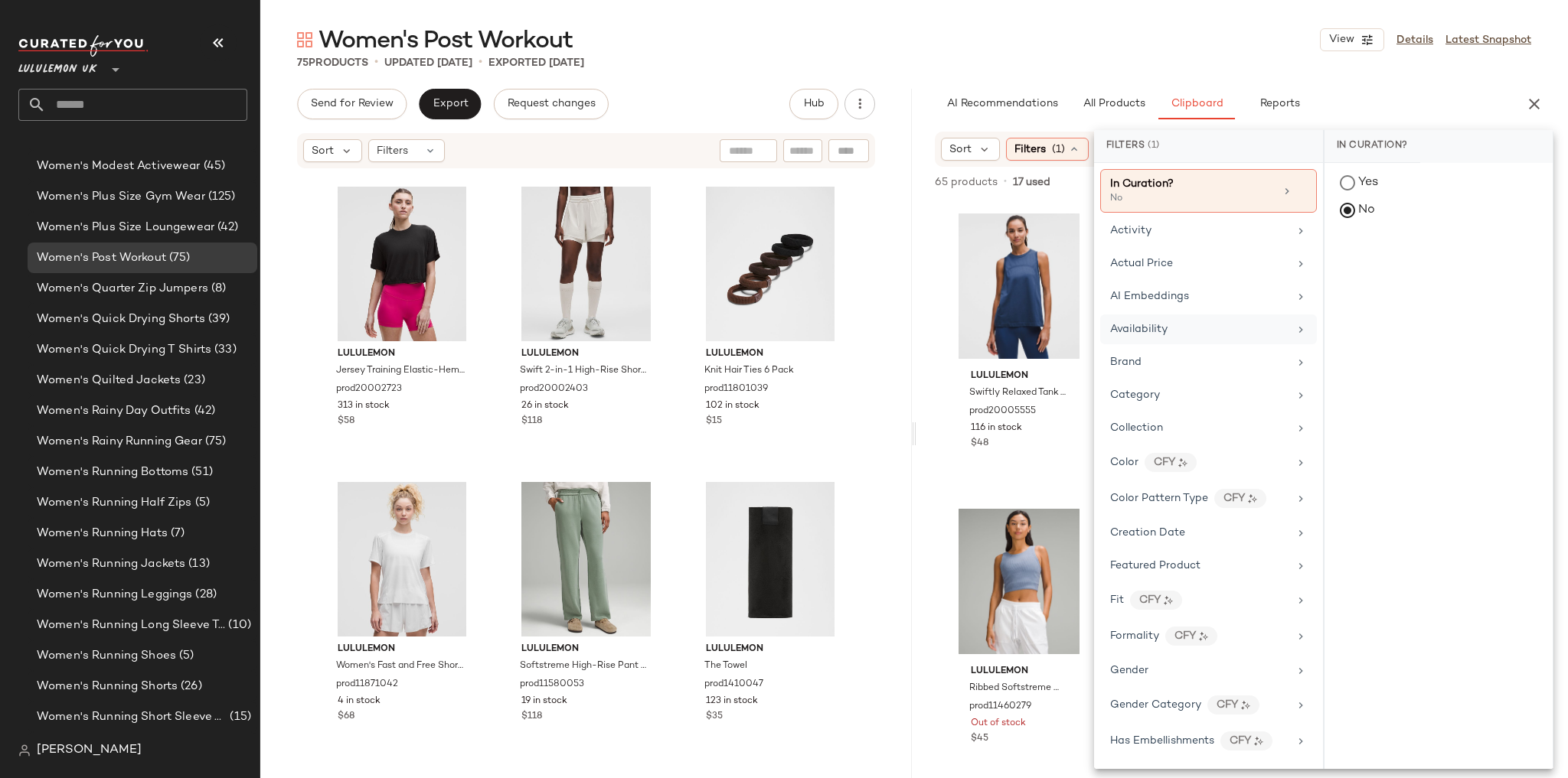
click at [1181, 348] on div "Availability" at bounding box center [1209, 362] width 217 height 30
click at [1405, 277] on div "in_stock" at bounding box center [1439, 295] width 228 height 37
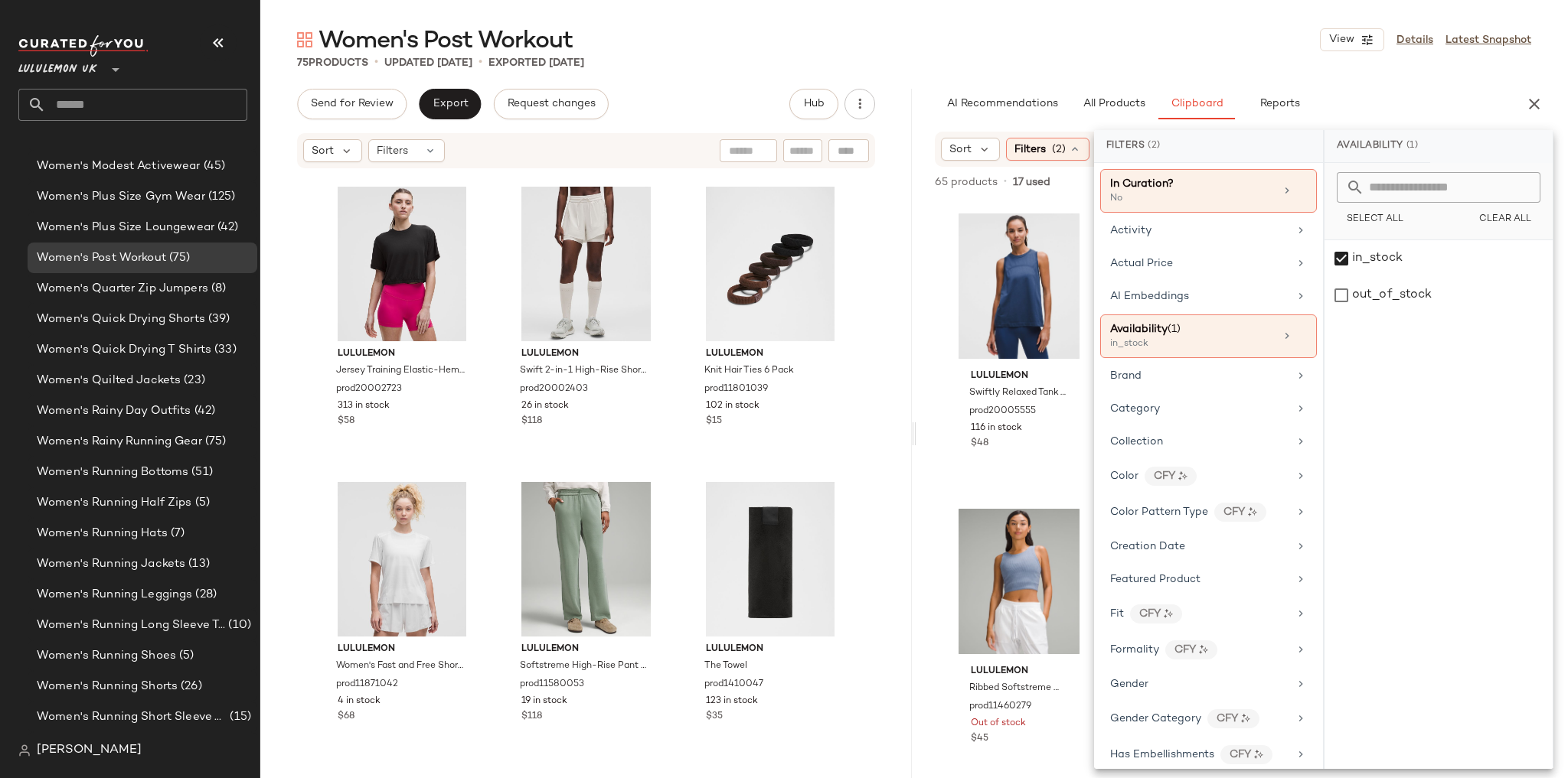
click at [1211, 49] on div "Women's Post Workout View Details Latest Snapshot" at bounding box center [914, 39] width 1307 height 30
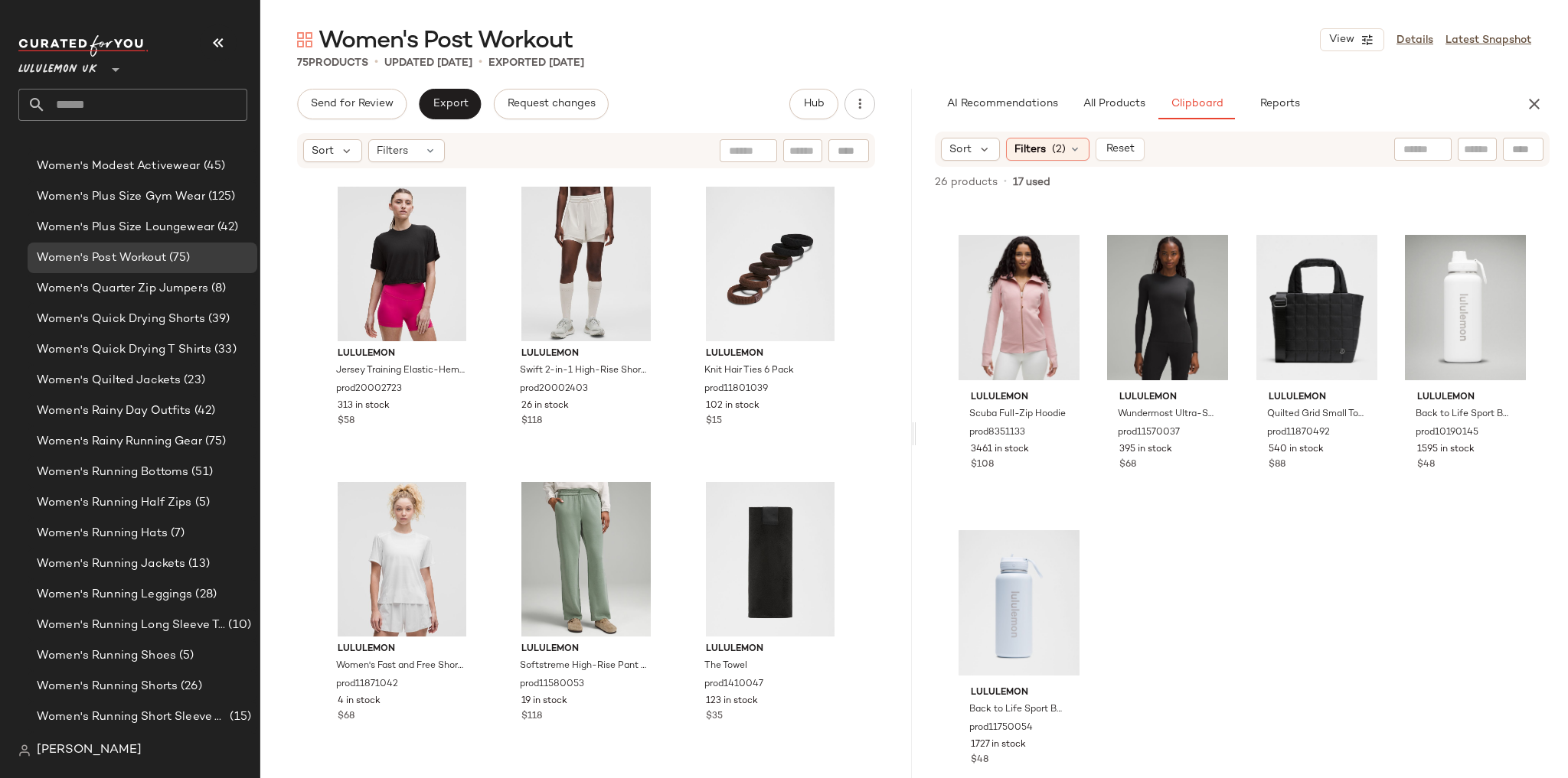
scroll to position [311, 0]
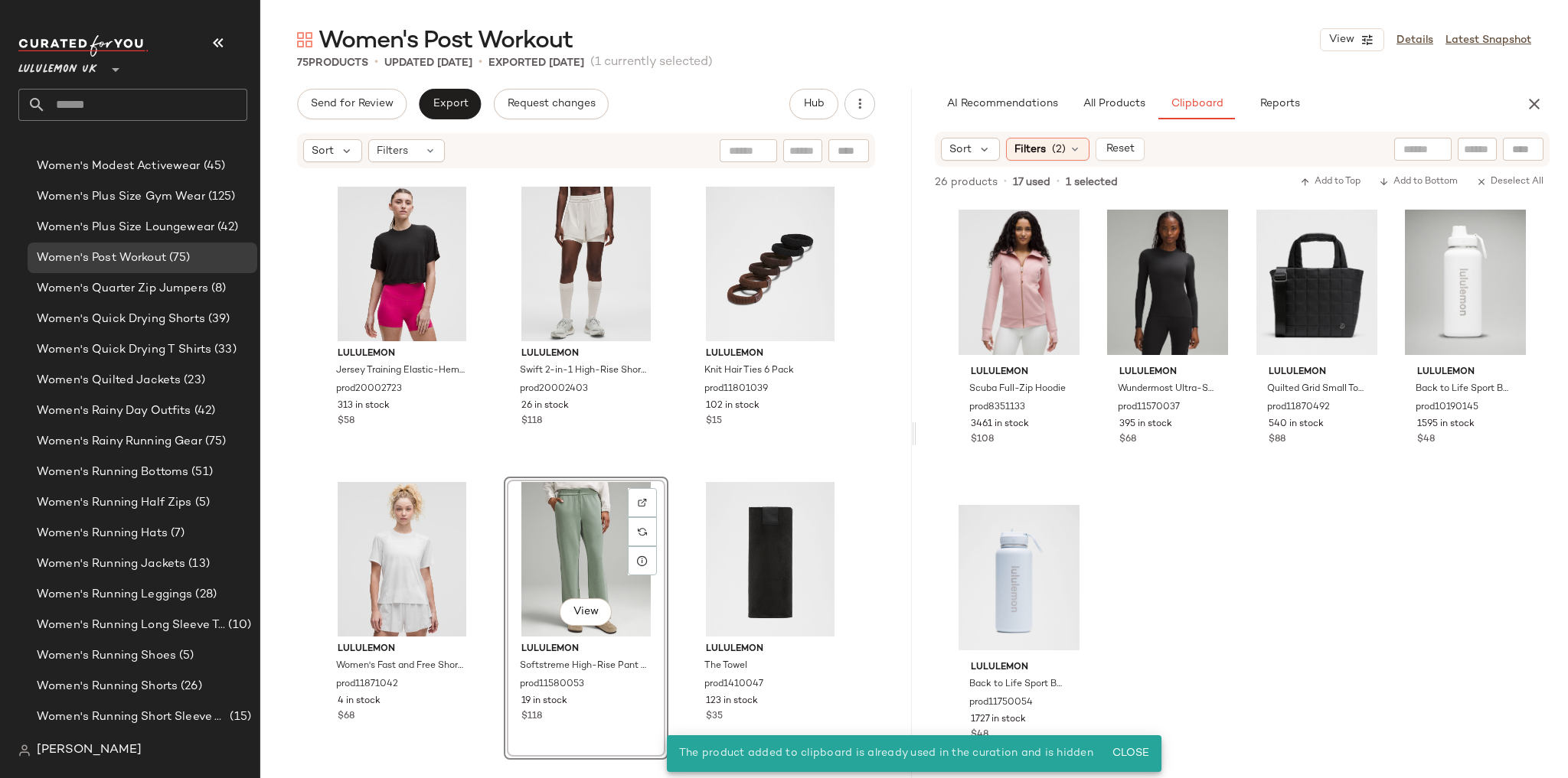
click at [884, 471] on div "lululemon All Yours Cotton T-Shirt prod9370070 2116 in stock $48 lululemon Scub…" at bounding box center [586, 465] width 652 height 590
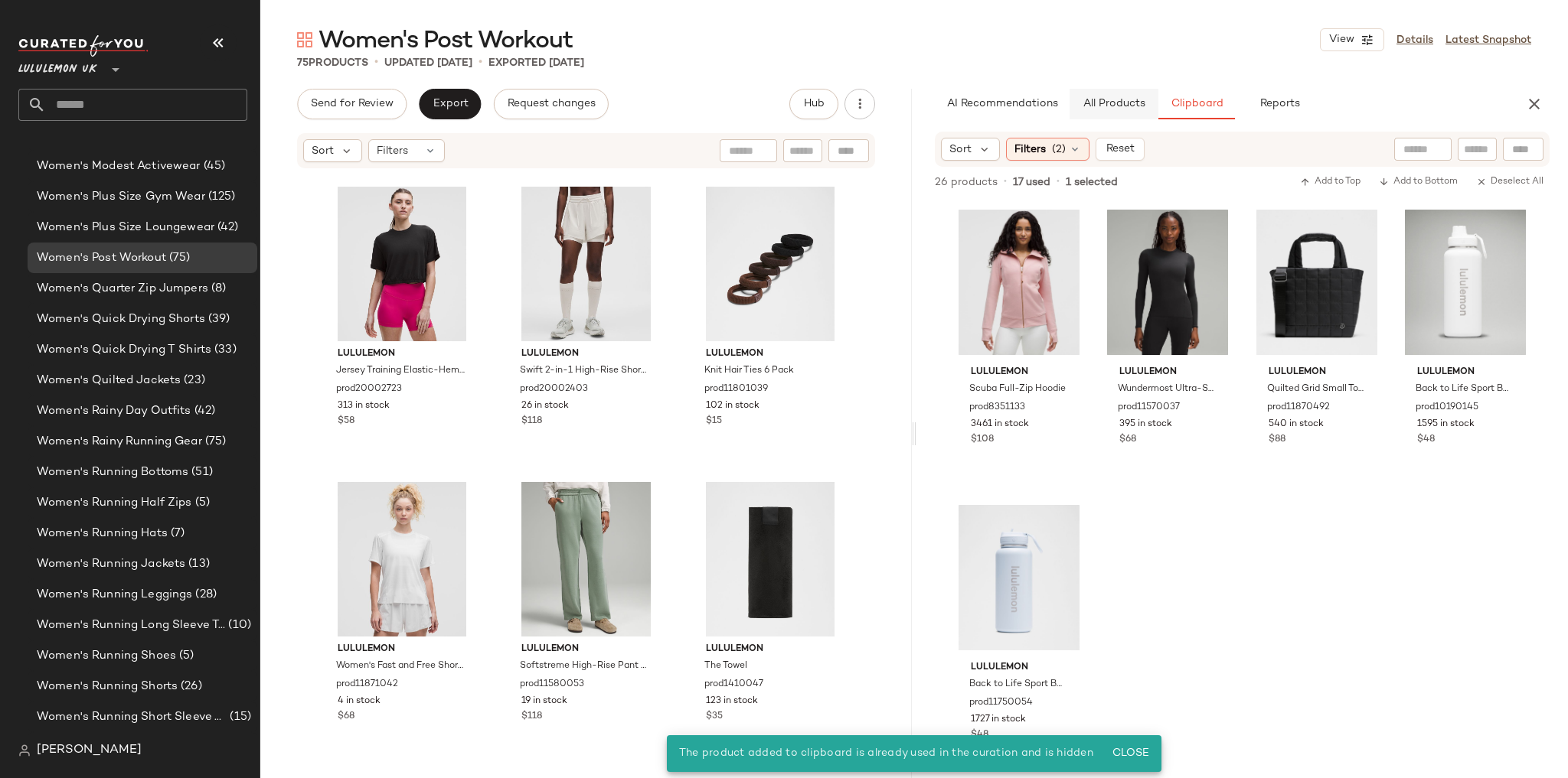
click at [1093, 101] on span "All Products" at bounding box center [1114, 104] width 62 height 12
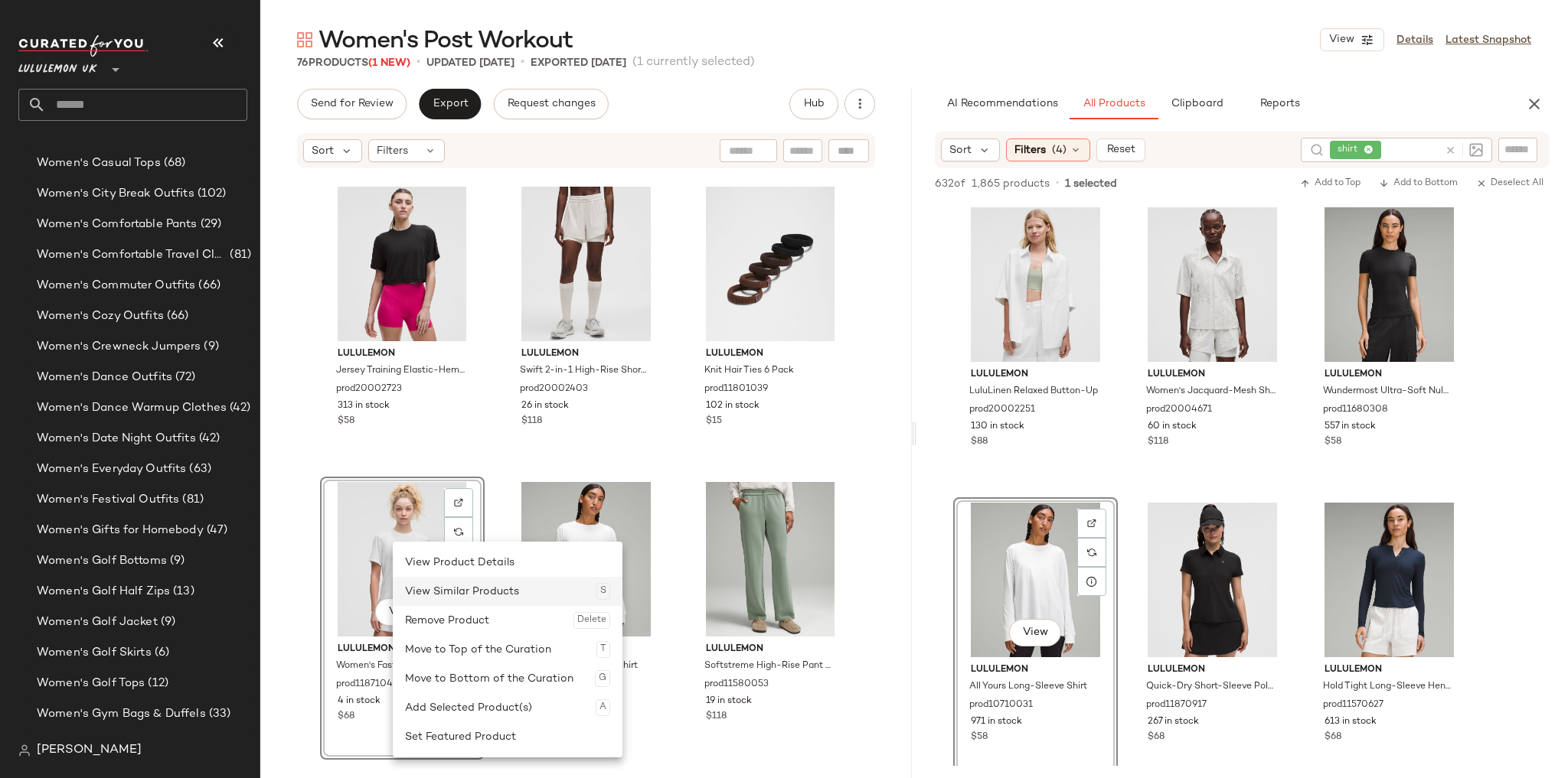
scroll to position [5259, 0]
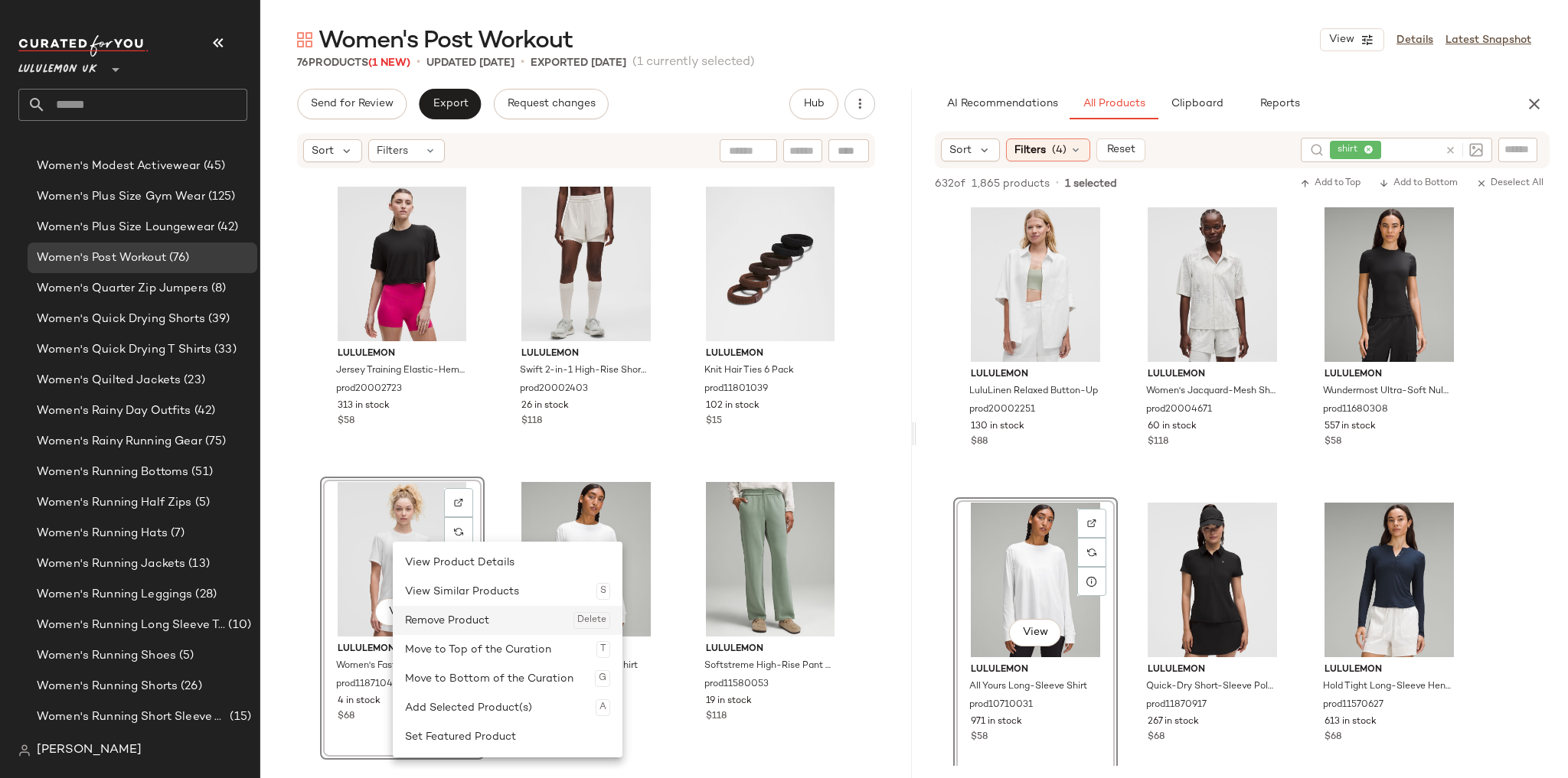
click at [429, 616] on div "Remove Product Delete" at bounding box center [508, 620] width 205 height 29
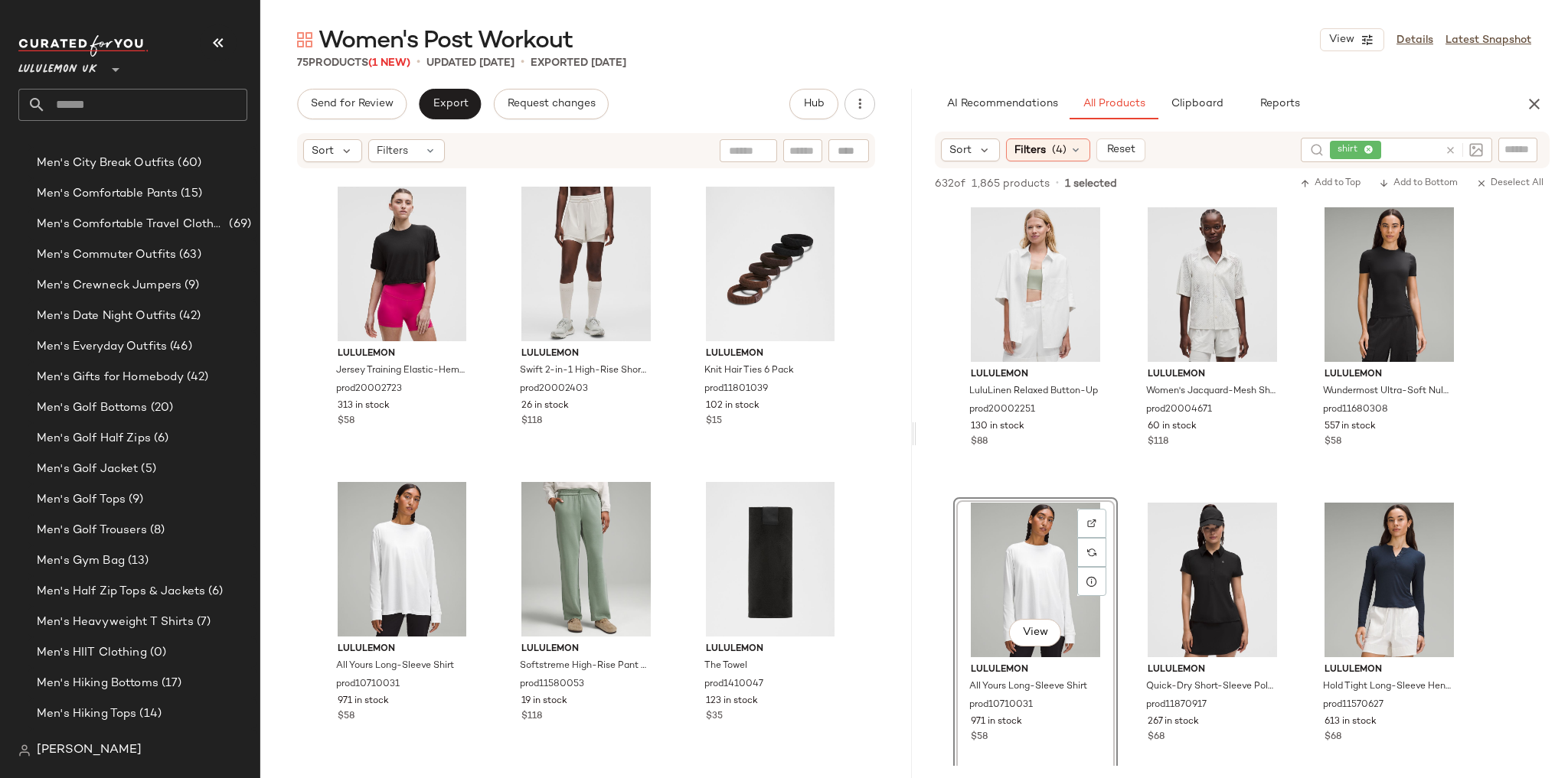
click at [872, 444] on div "lululemon All Yours Cotton T-Shirt prod9370070 2116 in stock $48 lululemon Scub…" at bounding box center [586, 465] width 652 height 590
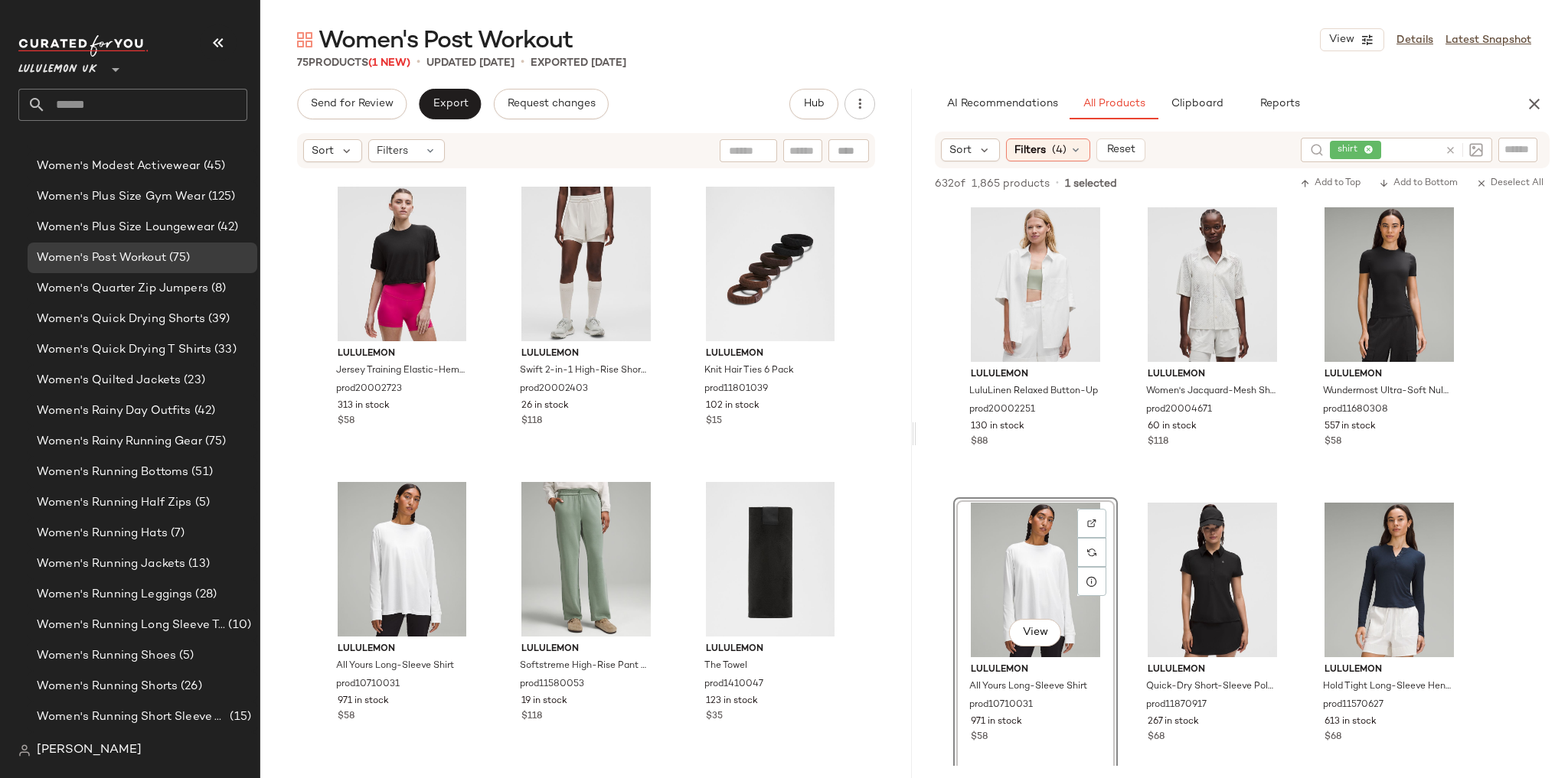
scroll to position [5259, 0]
click at [127, 98] on input "text" at bounding box center [146, 104] width 201 height 32
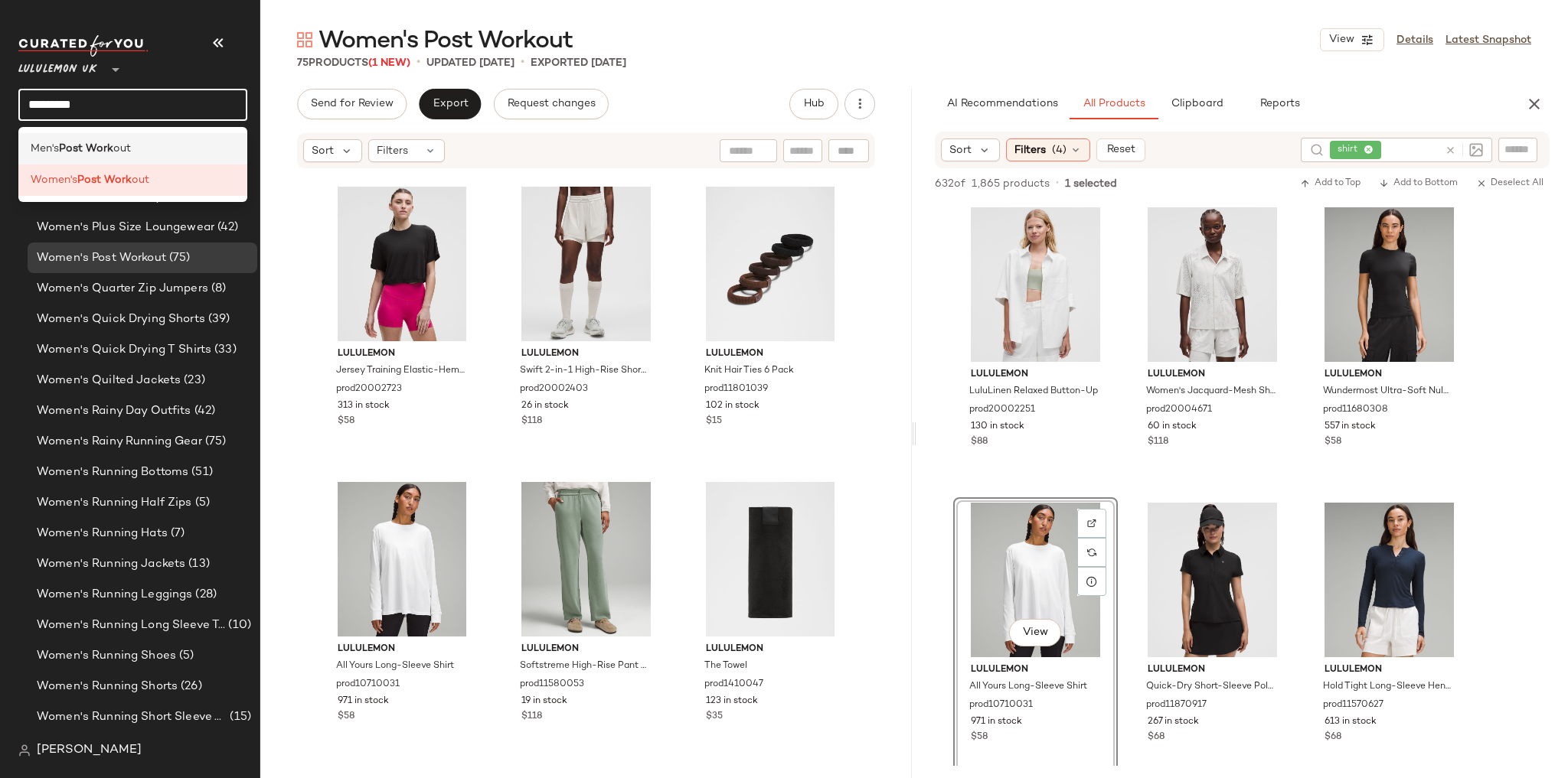
type input "*********"
click at [169, 146] on div "Men's Post Work out" at bounding box center [132, 149] width 205 height 16
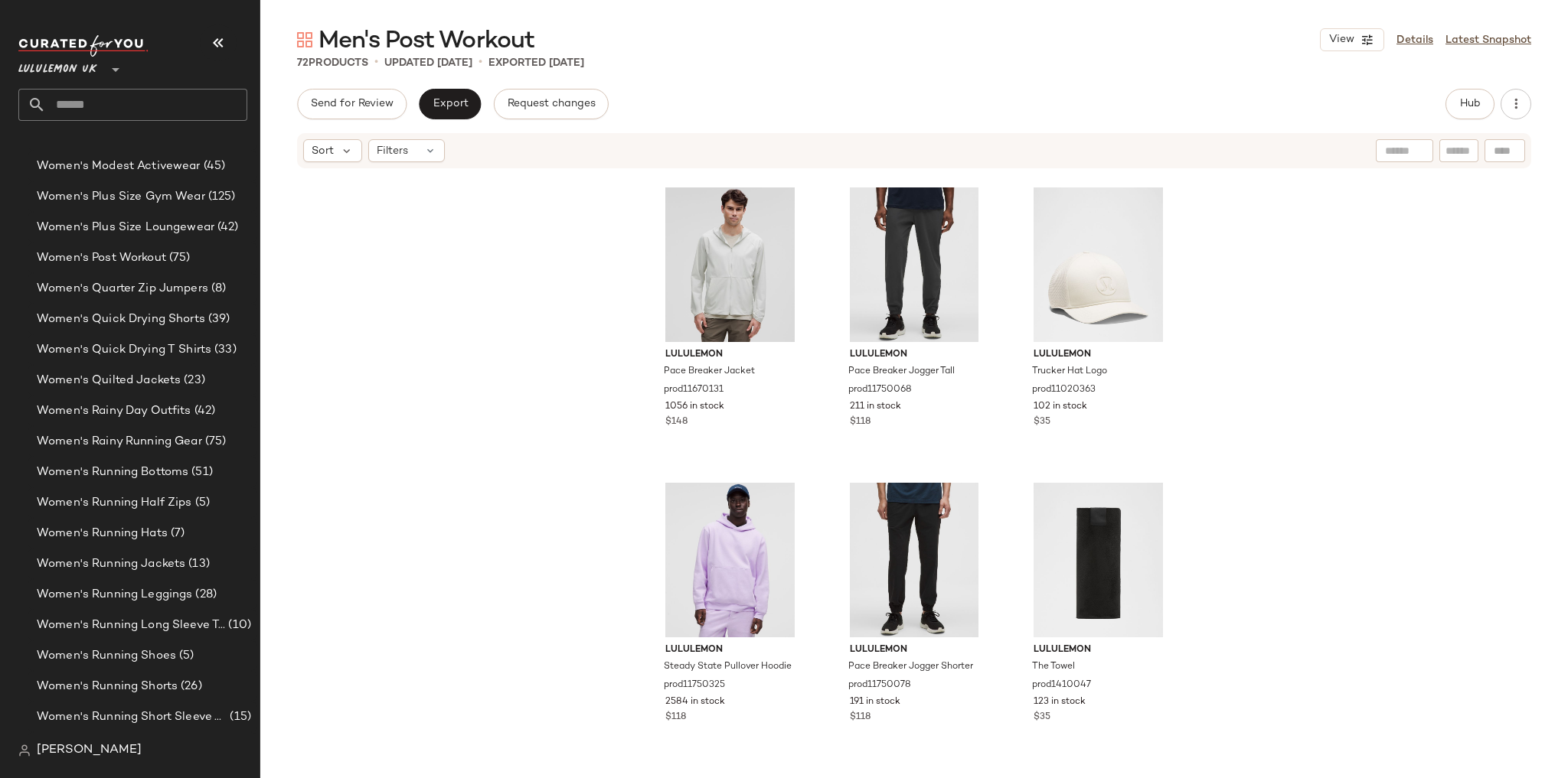
scroll to position [6503, 0]
click at [110, 100] on input "text" at bounding box center [146, 104] width 201 height 32
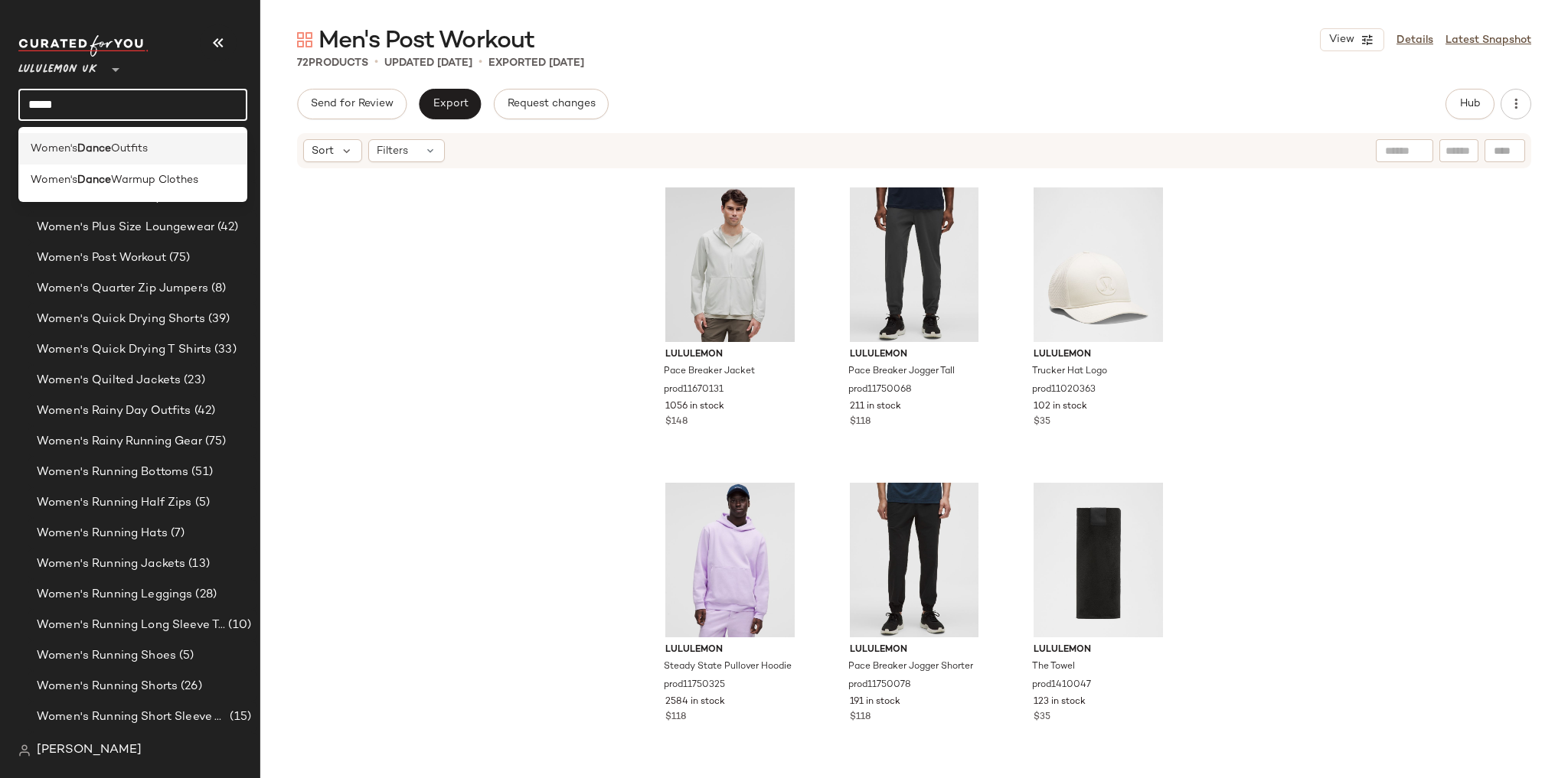
type input "*****"
click at [107, 145] on b "Dance" at bounding box center [94, 149] width 34 height 16
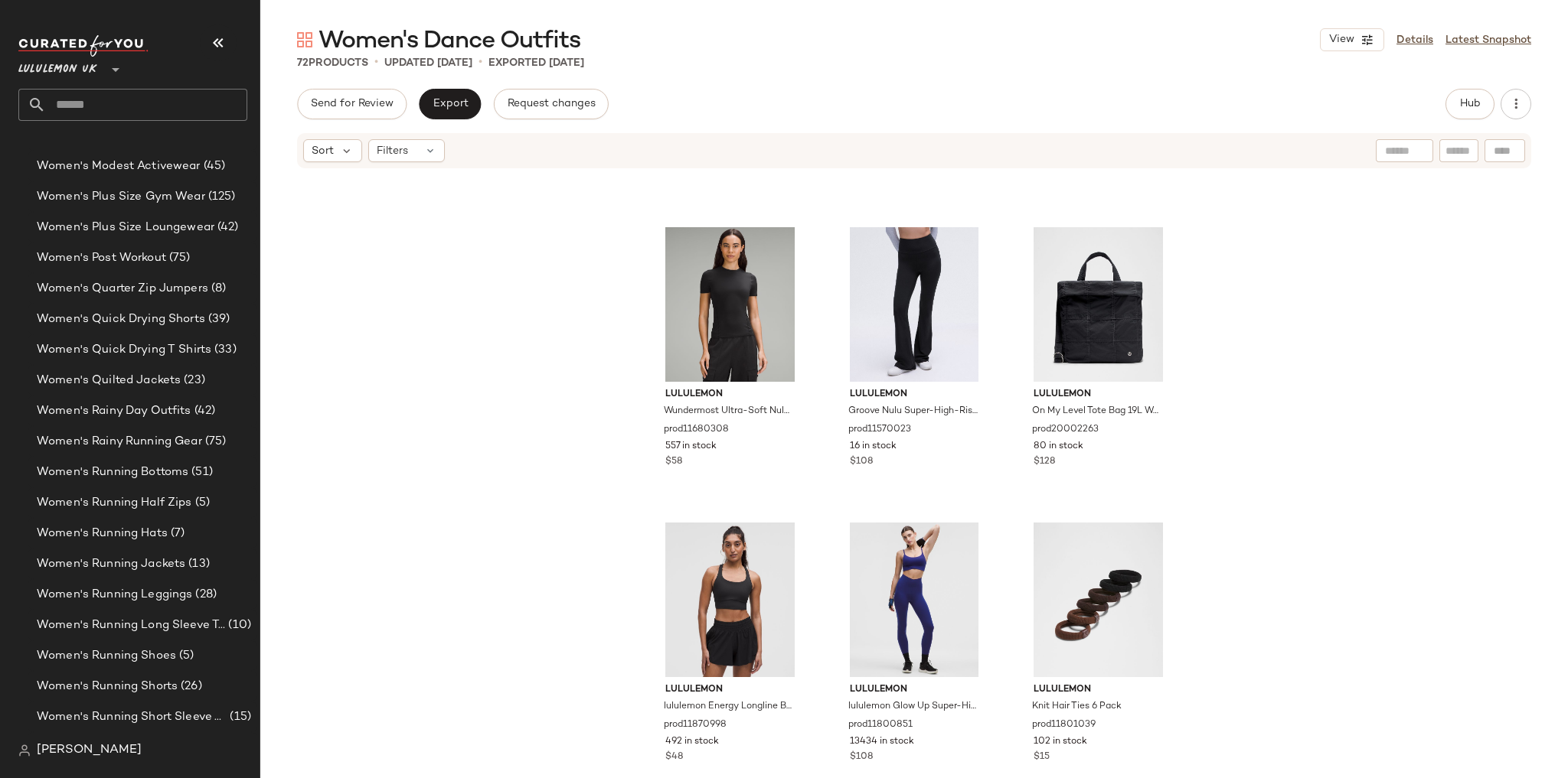
scroll to position [6503, 0]
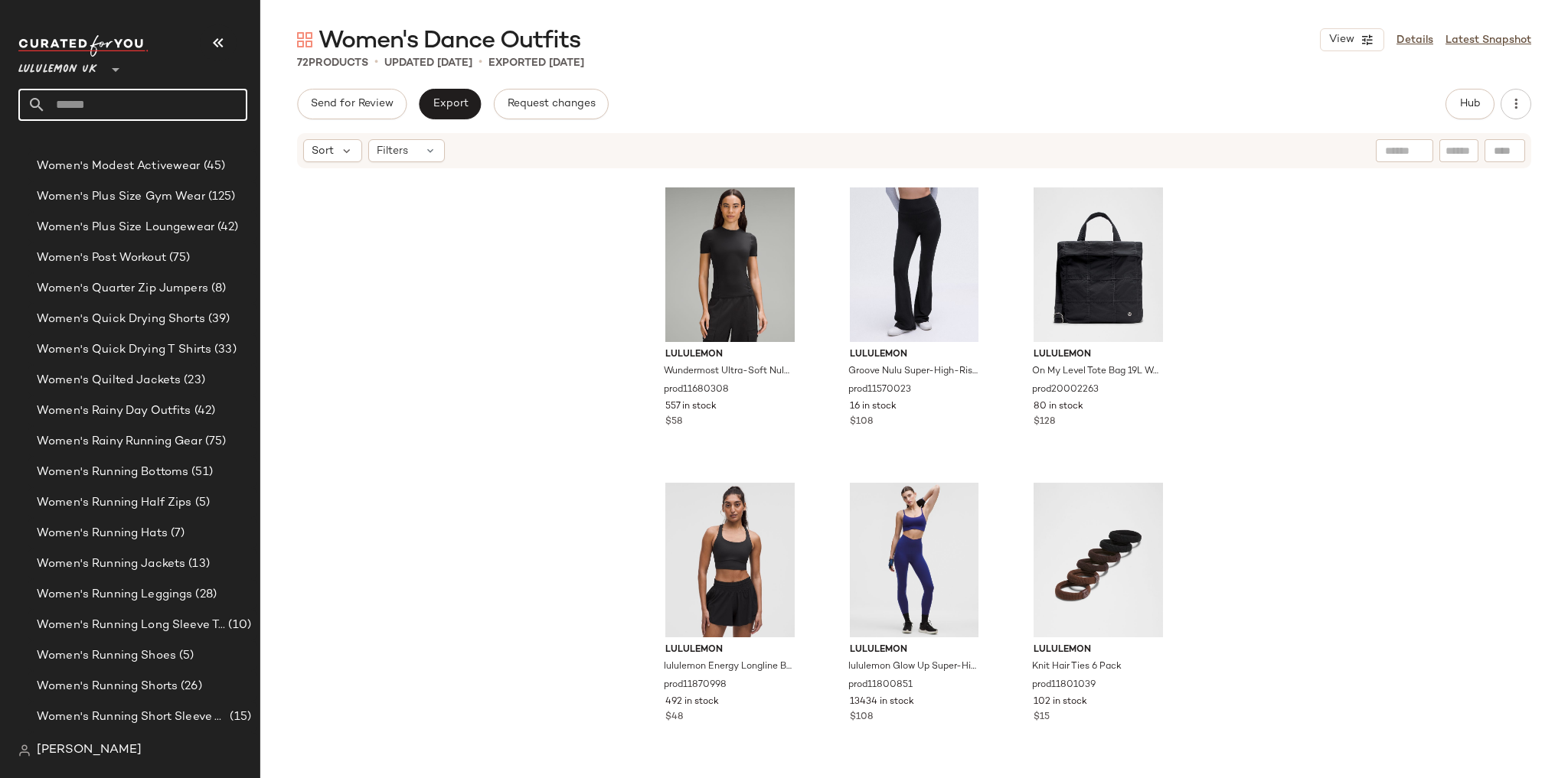
click at [164, 103] on input "text" at bounding box center [146, 104] width 201 height 32
type input "******"
click at [136, 140] on span "Outfits" at bounding box center [131, 149] width 37 height 16
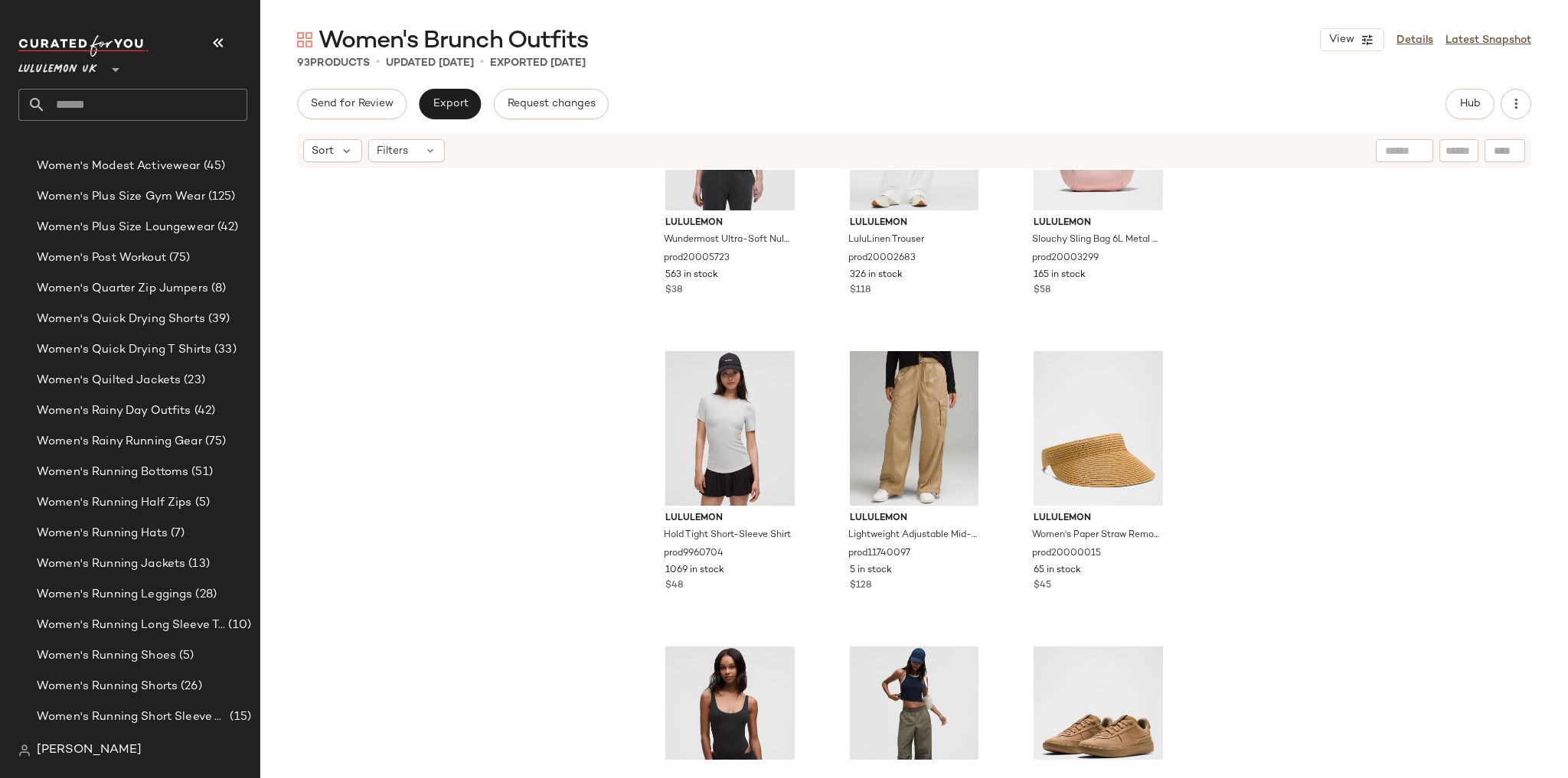
scroll to position [441, 0]
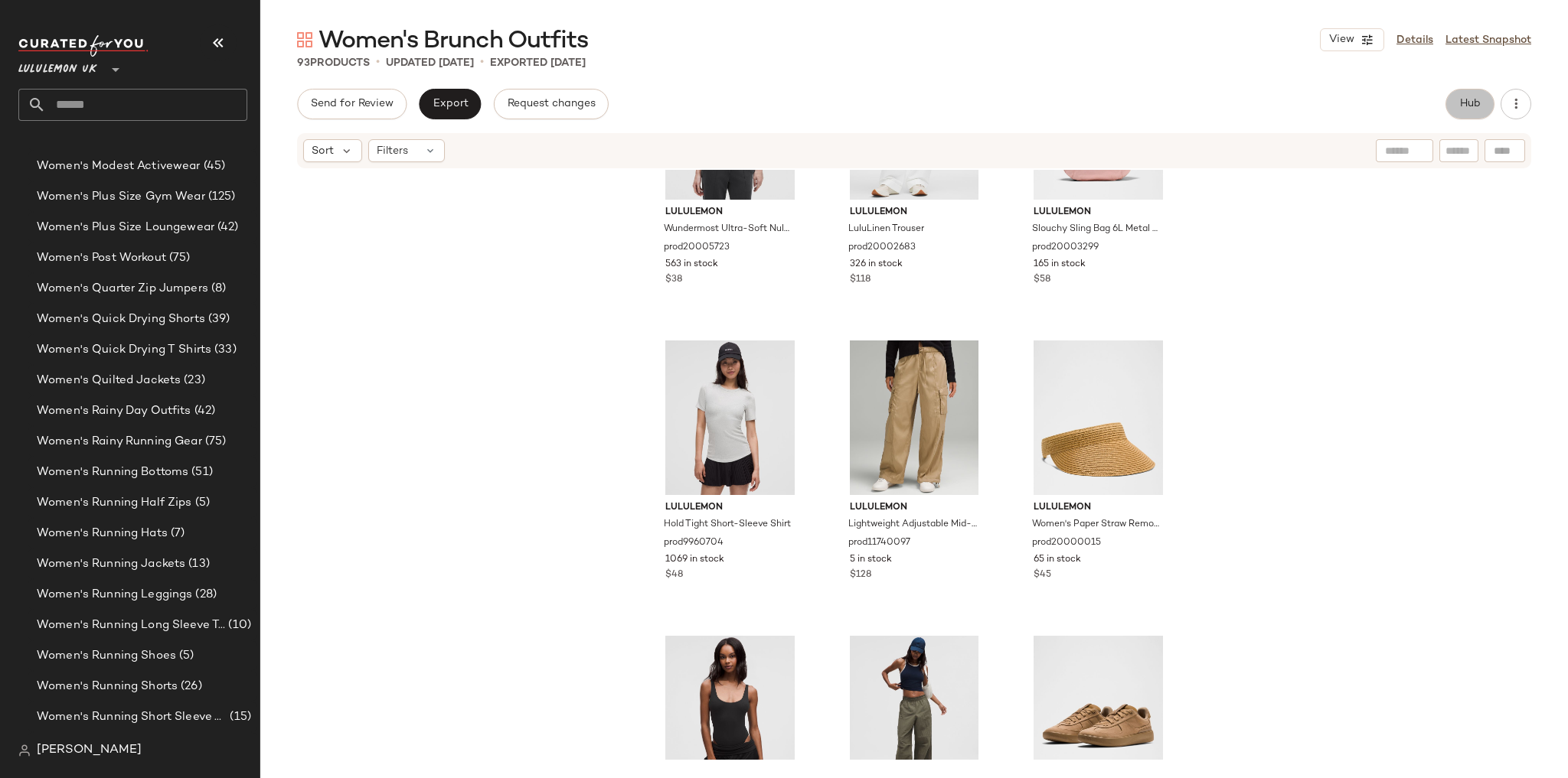
click at [1451, 99] on button "Hub" at bounding box center [1470, 104] width 49 height 30
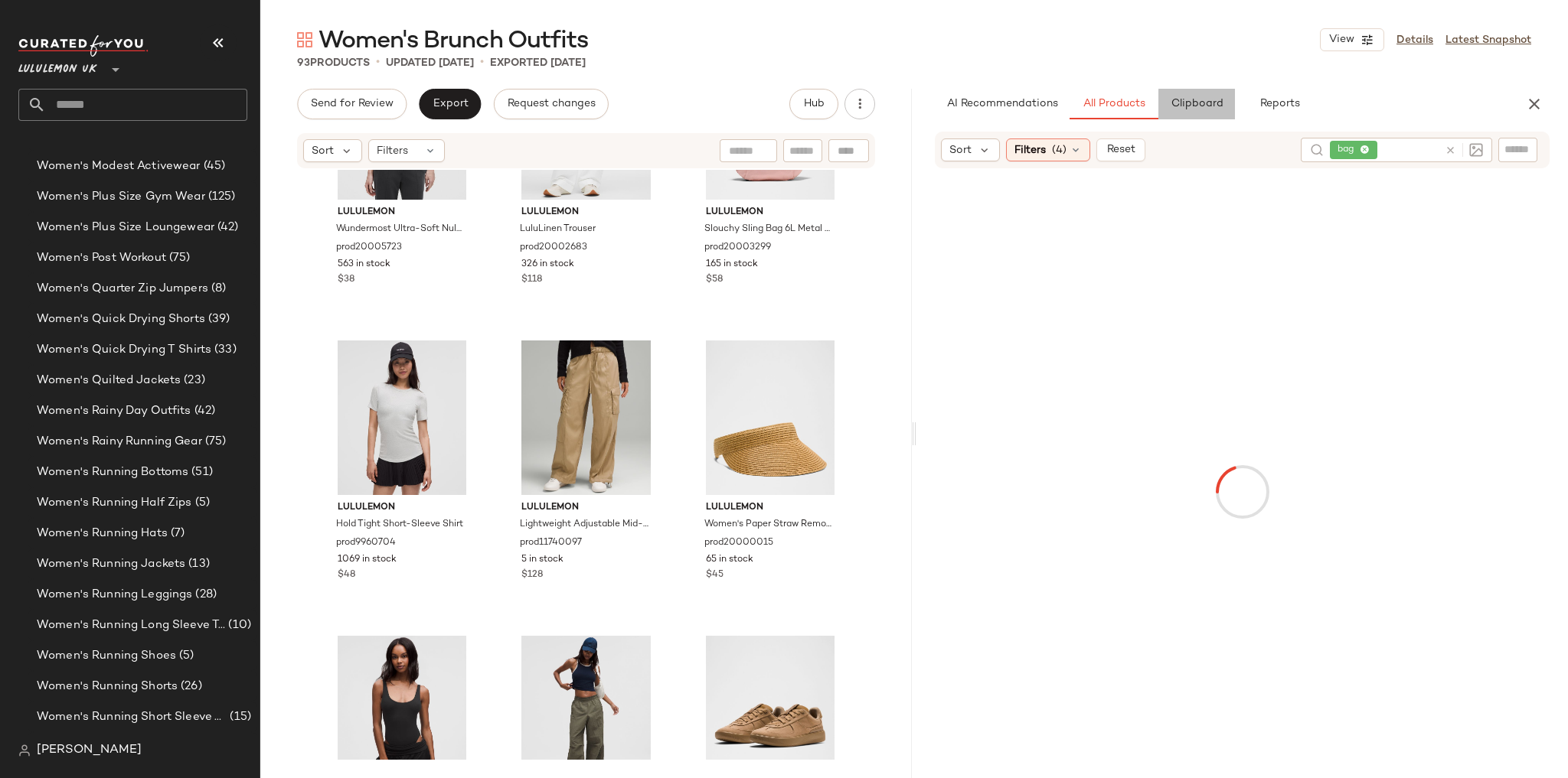
click at [1213, 98] on span "Clipboard" at bounding box center [1196, 104] width 53 height 12
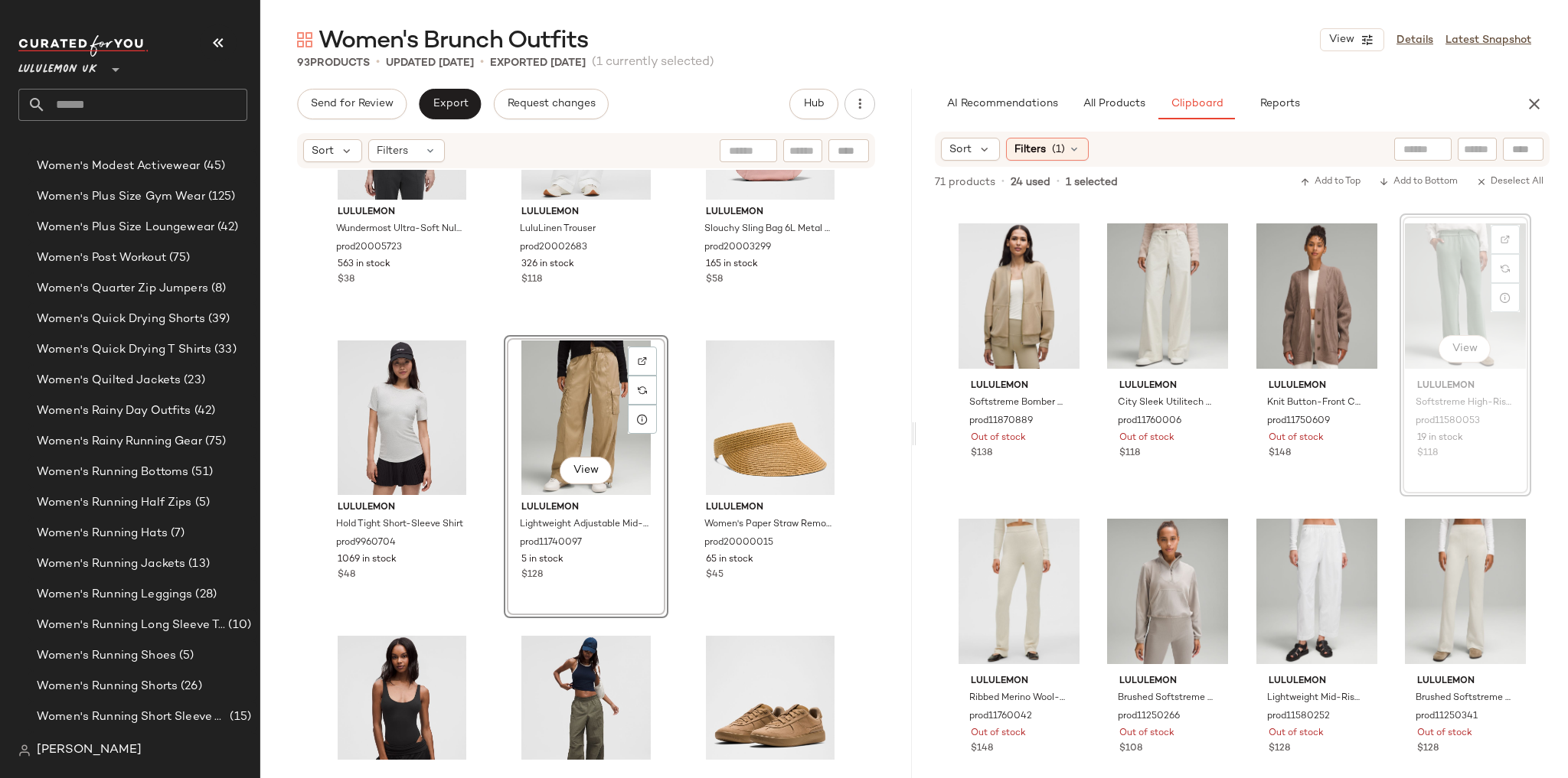
scroll to position [888, 0]
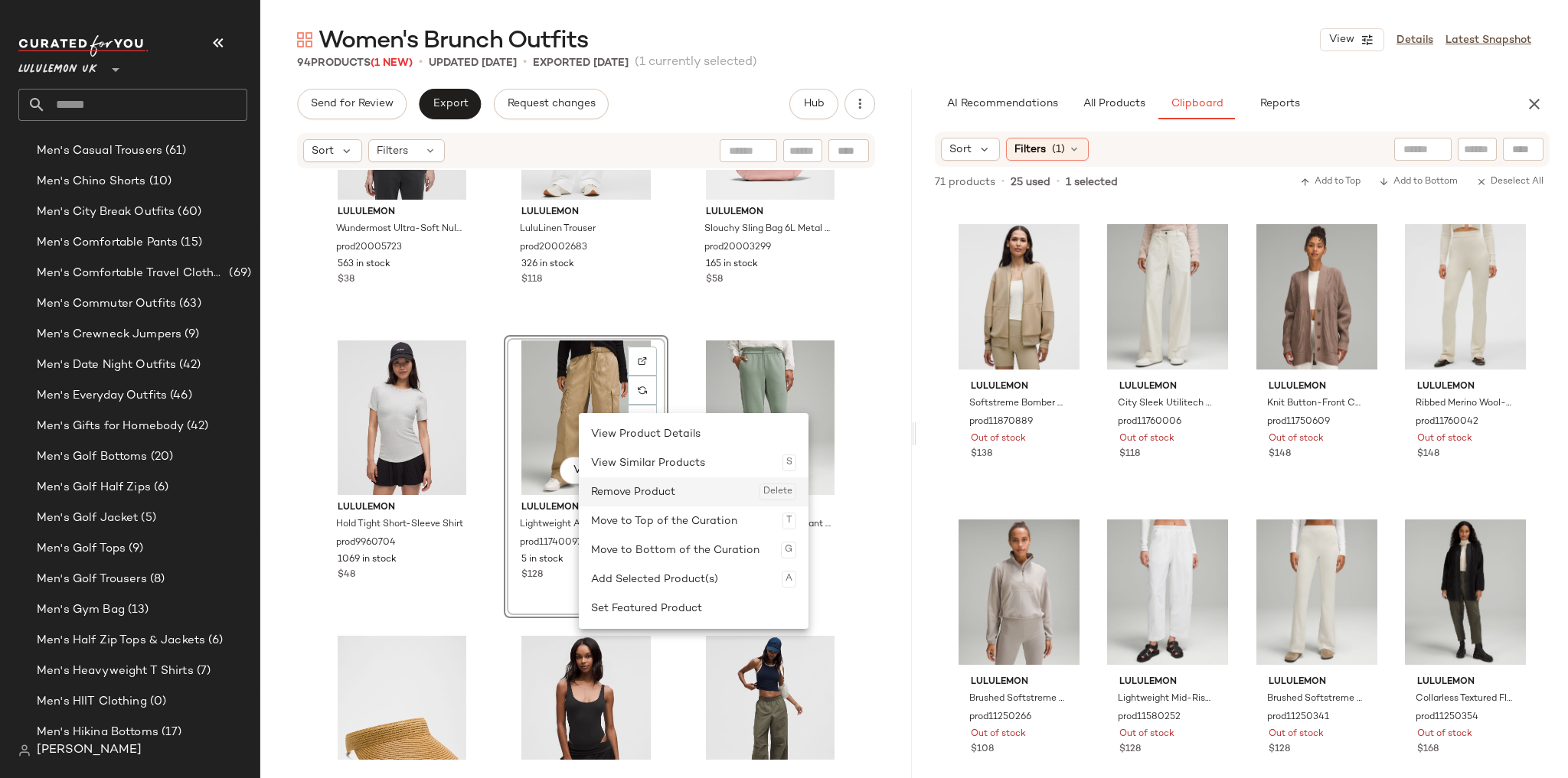
click at [611, 496] on div "Remove Product Delete" at bounding box center [694, 491] width 205 height 29
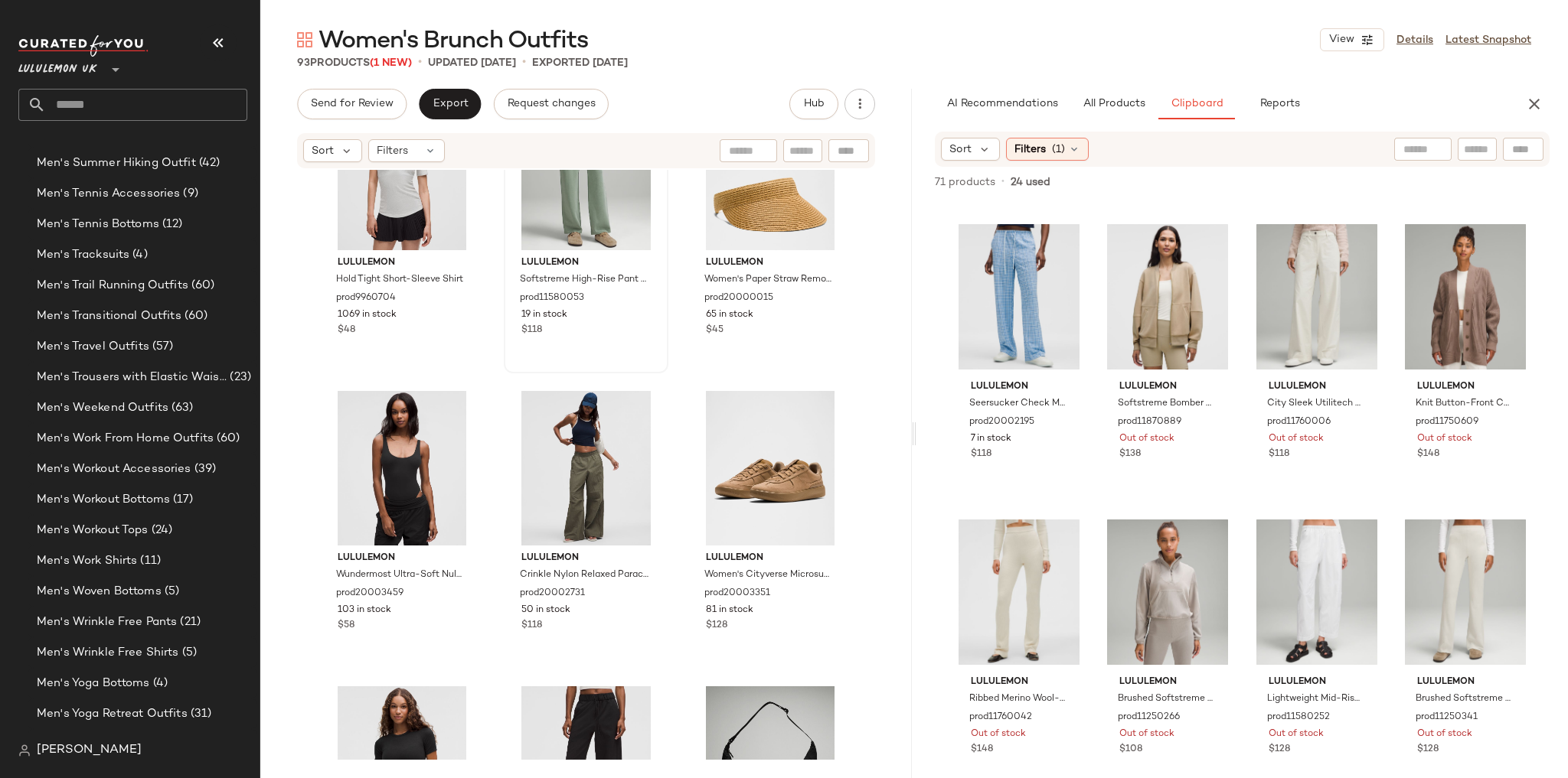
scroll to position [5259, 0]
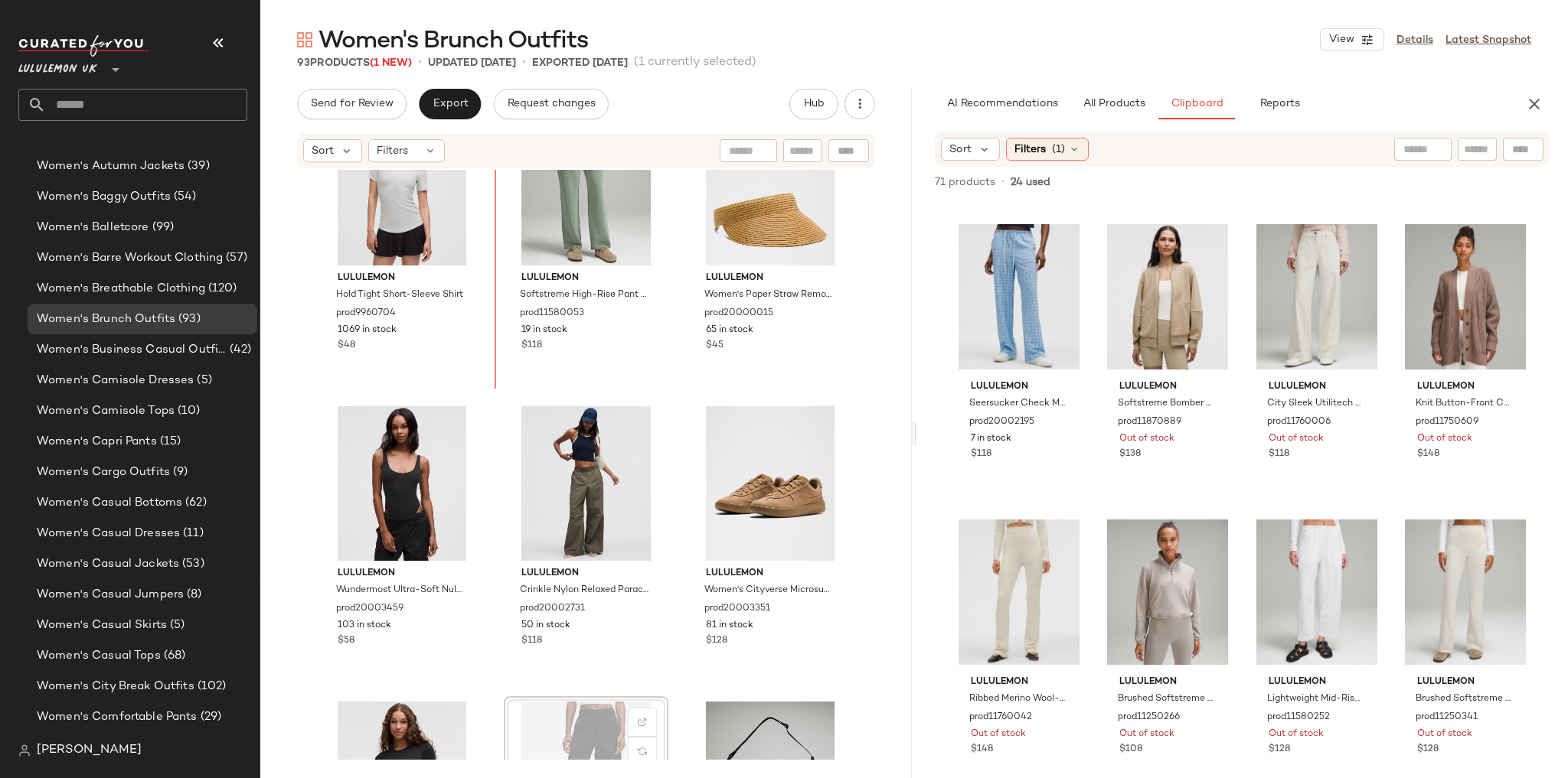
scroll to position [665, 0]
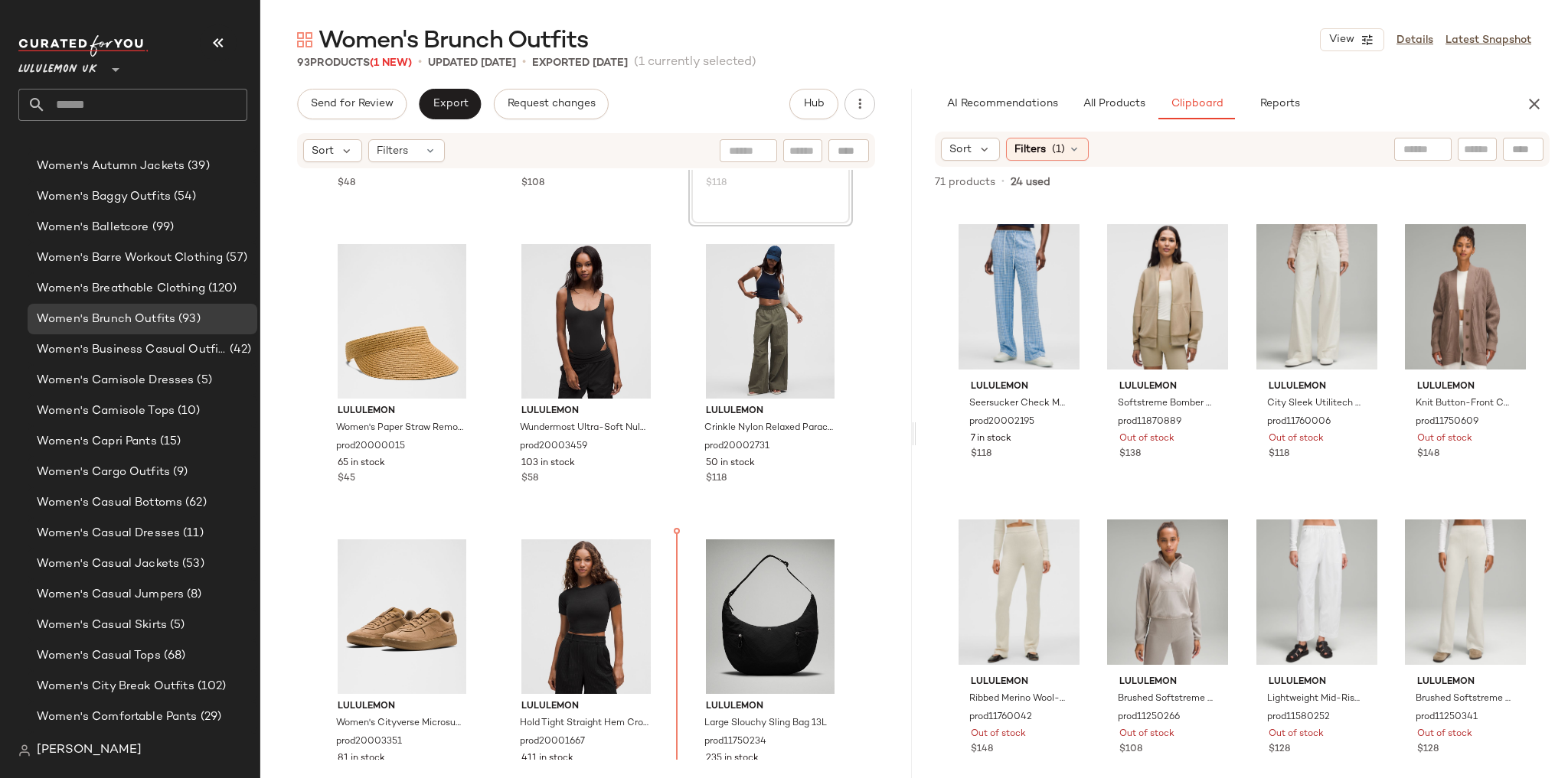
scroll to position [855, 0]
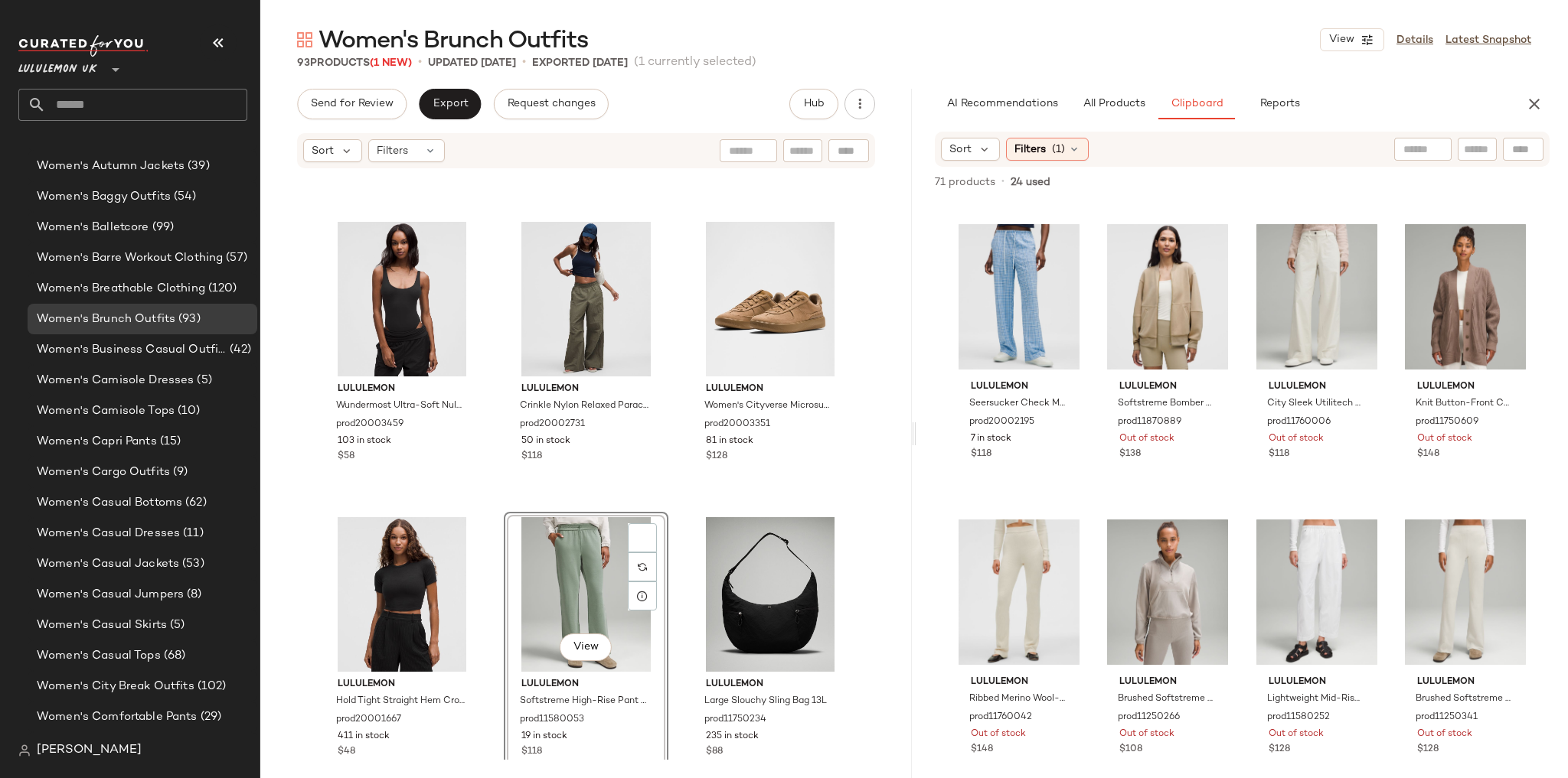
click at [674, 509] on div "lululemon Hold Tight Short-Sleeve Shirt prod9960704 1069 in stock $48 lululemon…" at bounding box center [586, 465] width 652 height 590
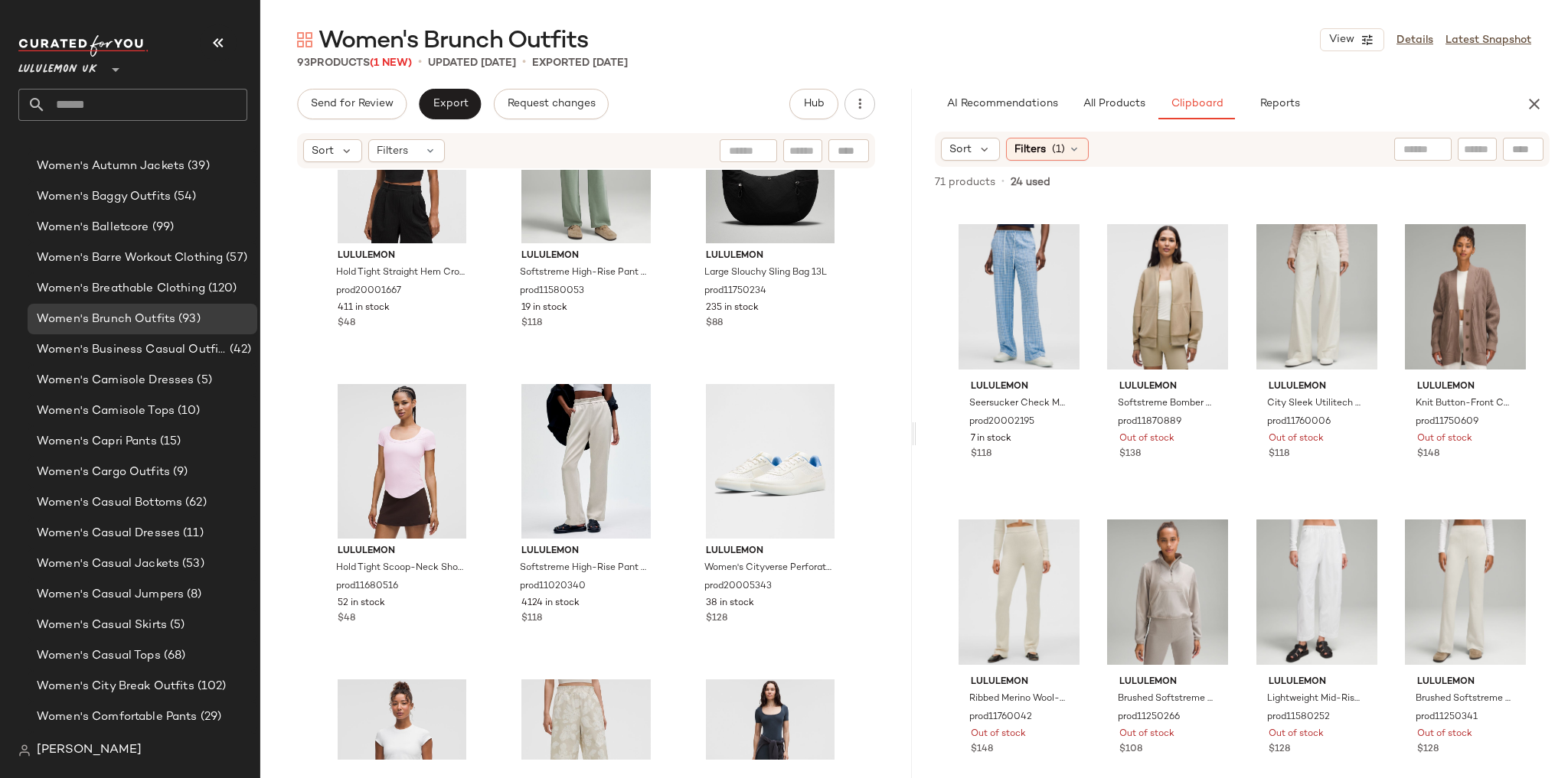
scroll to position [1222, 0]
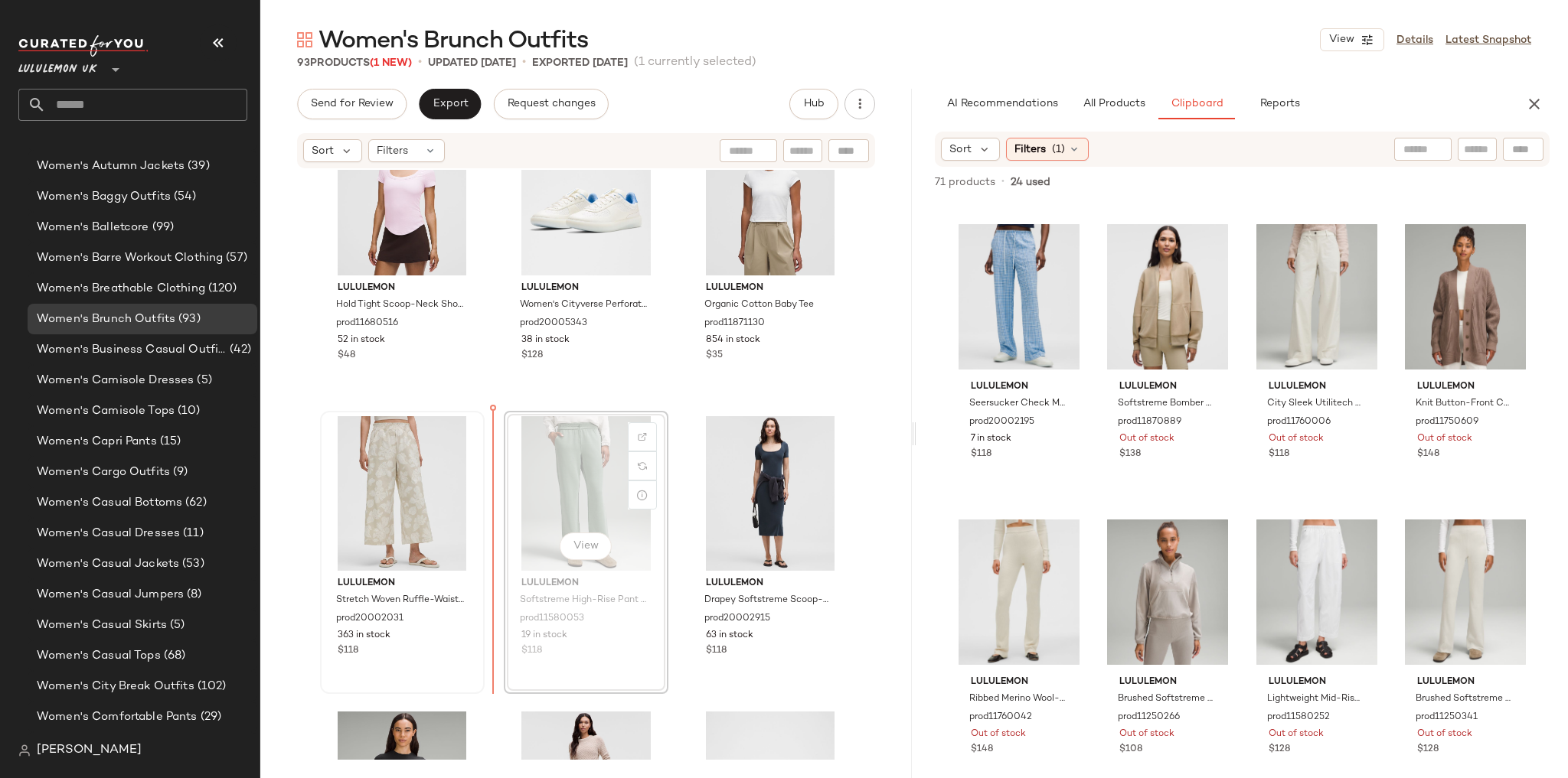
scroll to position [1549, 0]
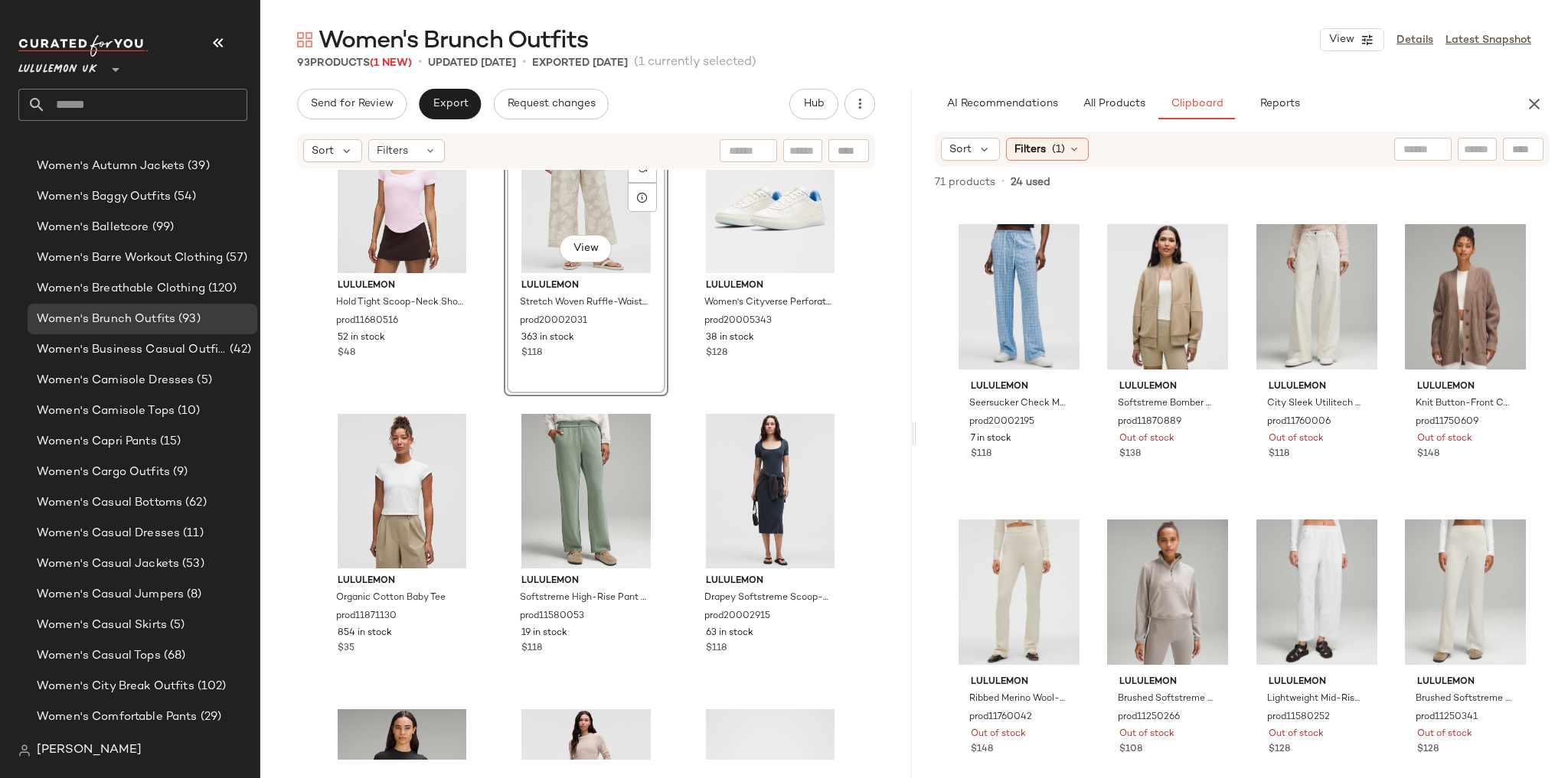
click at [684, 407] on div "lululemon Hold Tight Scoop-Neck Short-Sleeve Shirt prod11680516 52 in stock $48…" at bounding box center [586, 465] width 652 height 590
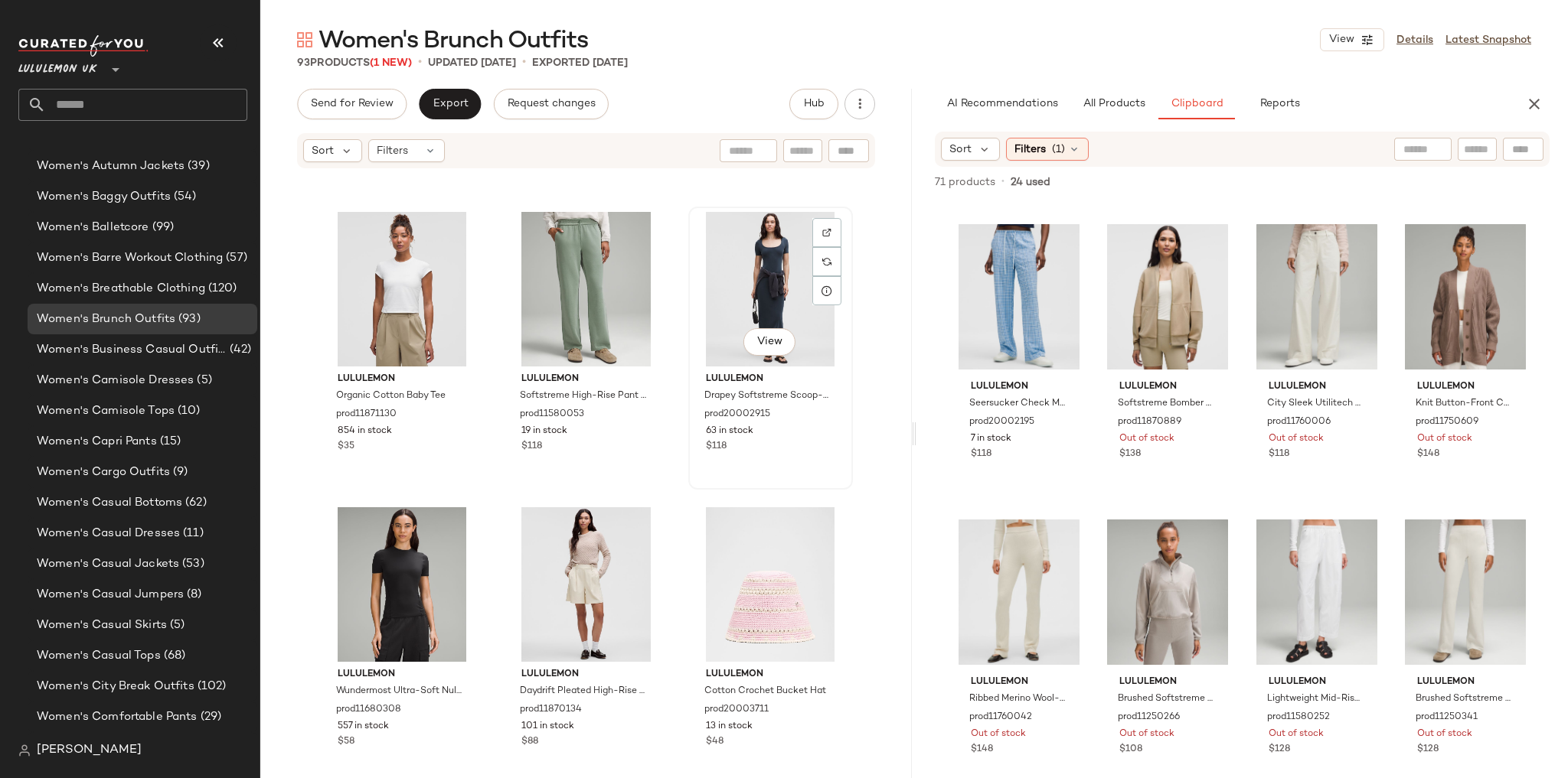
scroll to position [1794, 0]
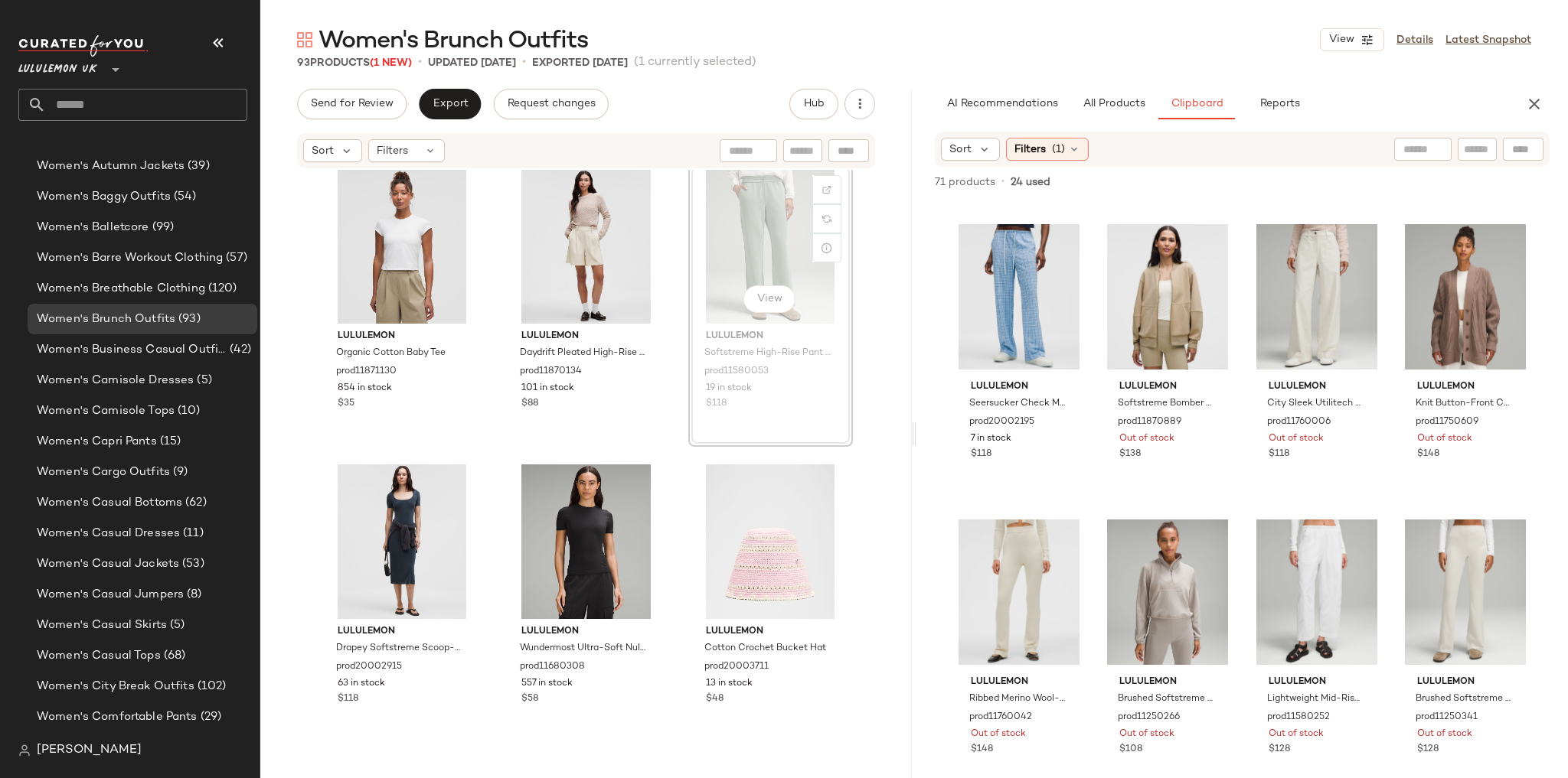
scroll to position [1794, 0]
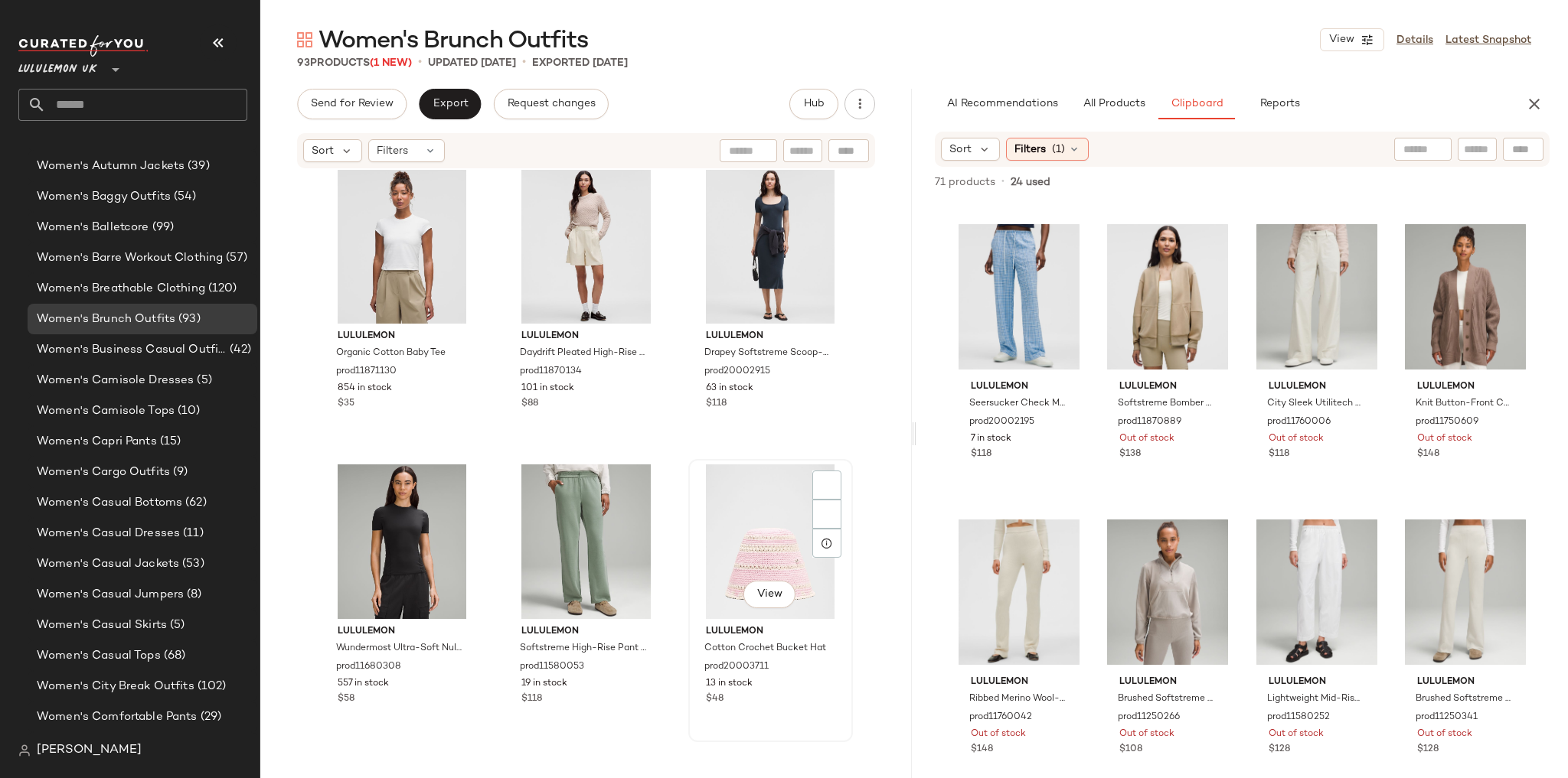
click at [689, 461] on div "View lululemon Cotton Crochet Bucket Hat prod20003711 13 in stock $48" at bounding box center [771, 601] width 164 height 283
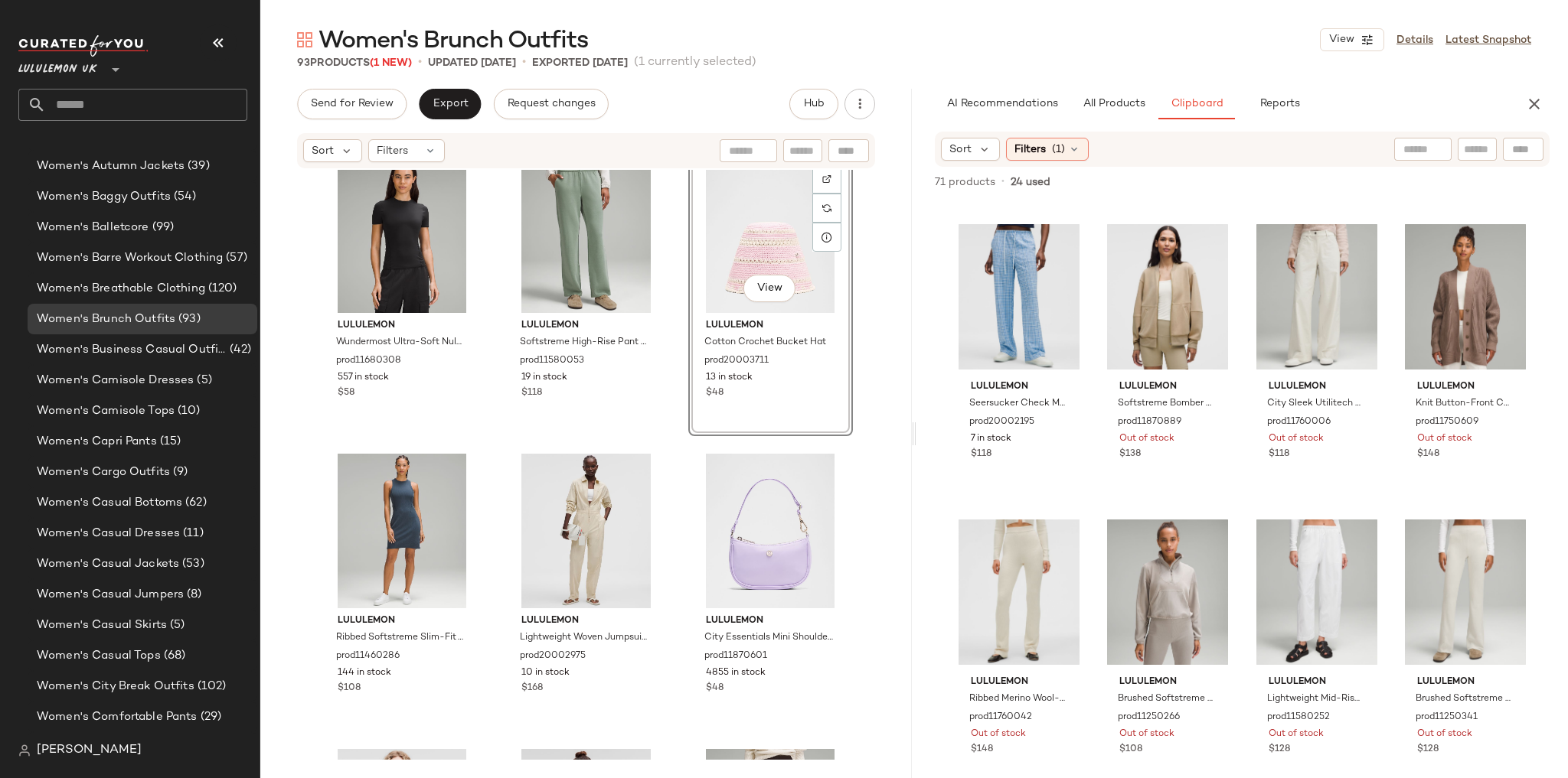
click at [673, 494] on div "lululemon Organic Cotton Baby Tee prod11871130 854 in stock $35 lululemon Daydr…" at bounding box center [586, 465] width 652 height 590
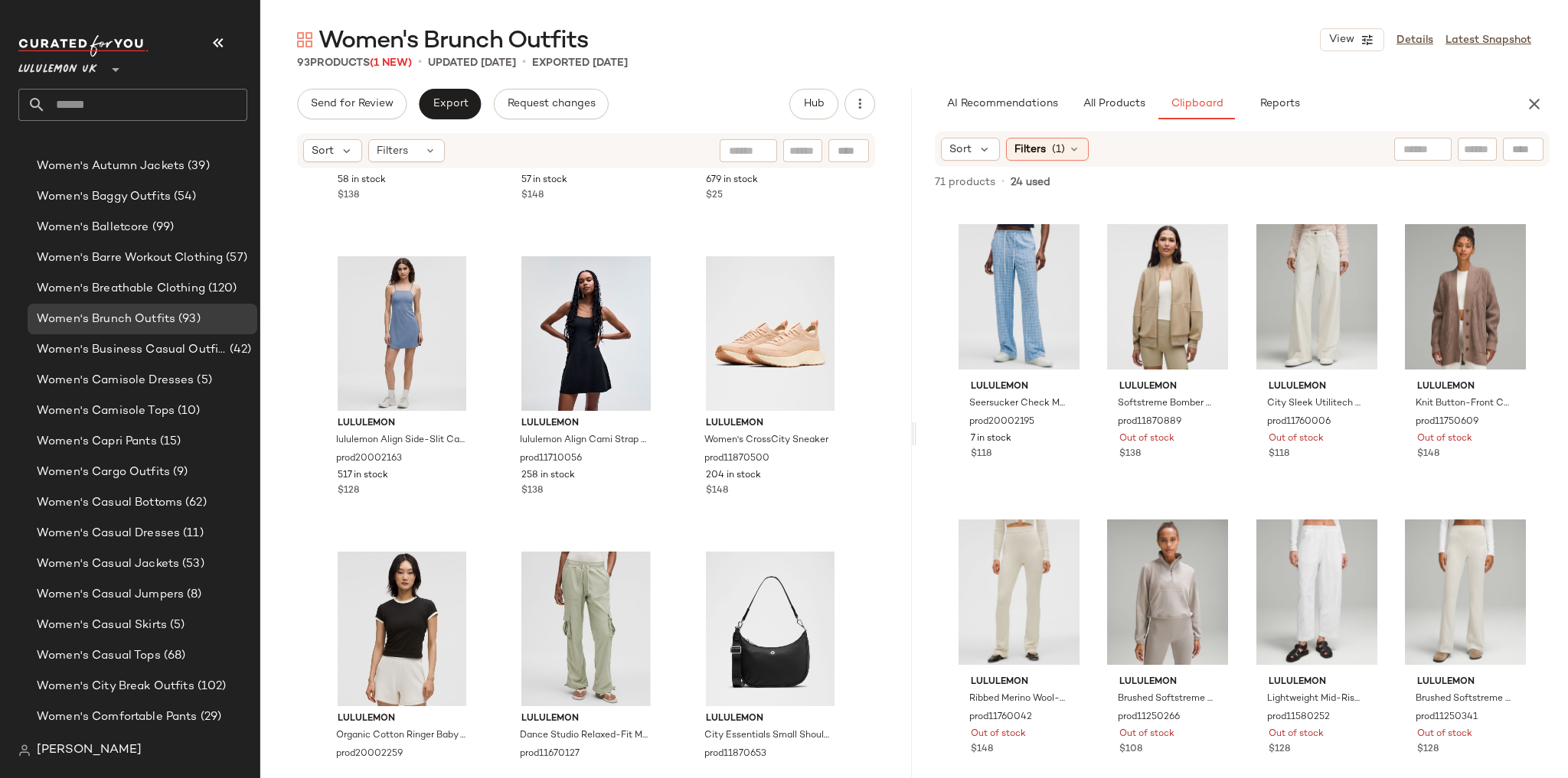
scroll to position [6747, 0]
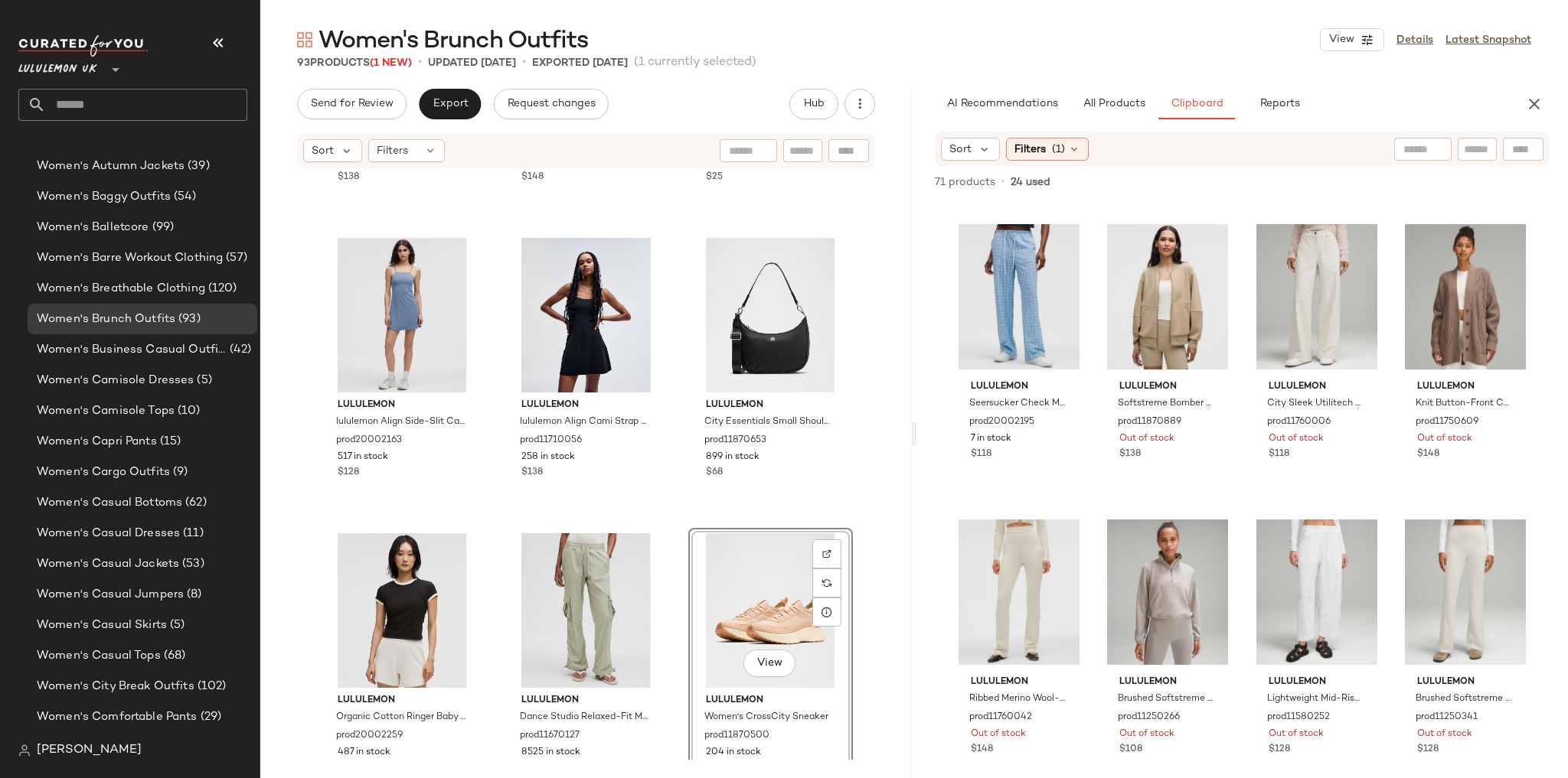
click at [671, 526] on div "lululemon lululemon Align High-Neck Dress Light Support, A/B Cup prod11870962 5…" at bounding box center [586, 465] width 652 height 590
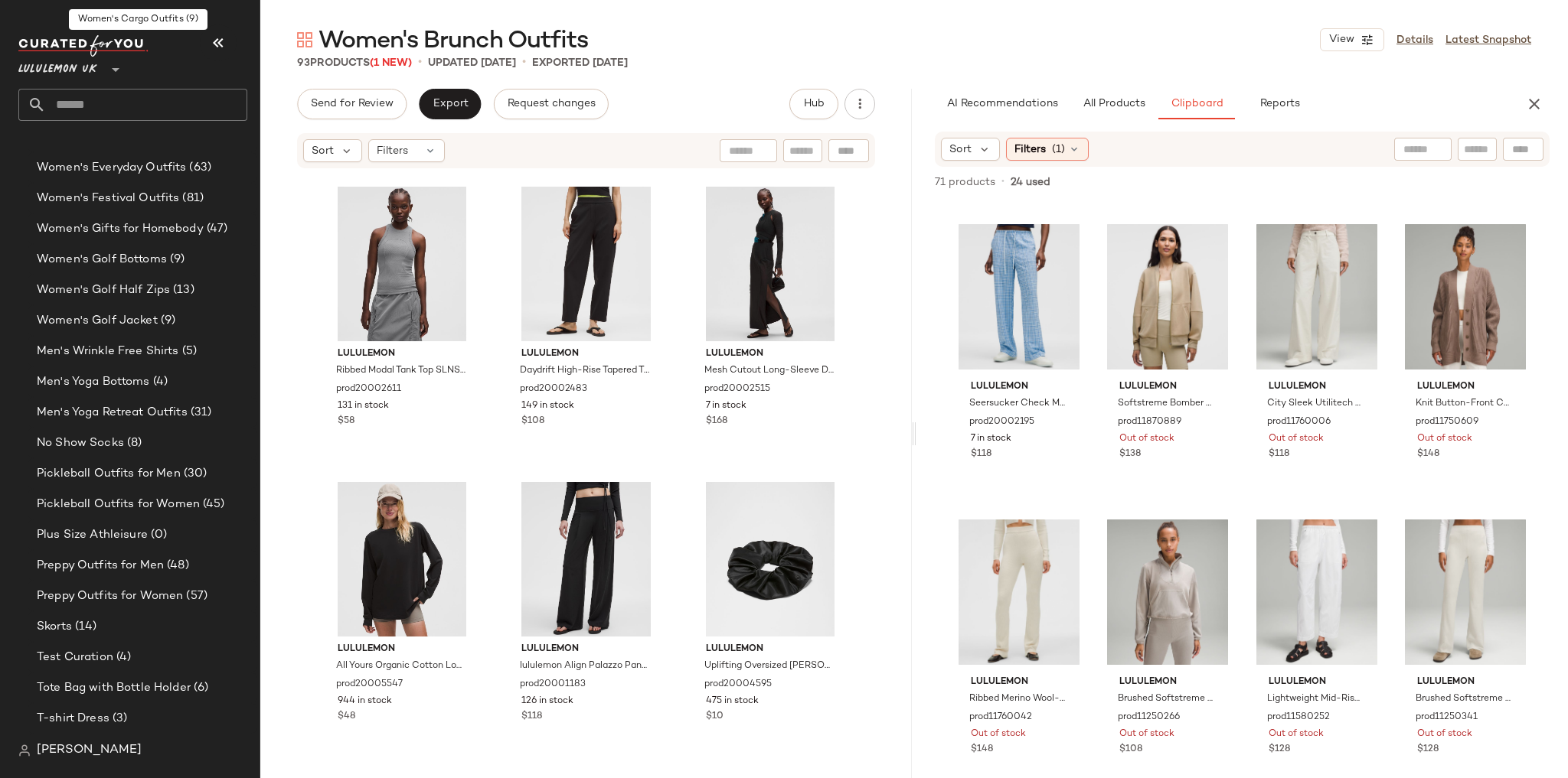
scroll to position [6116, 0]
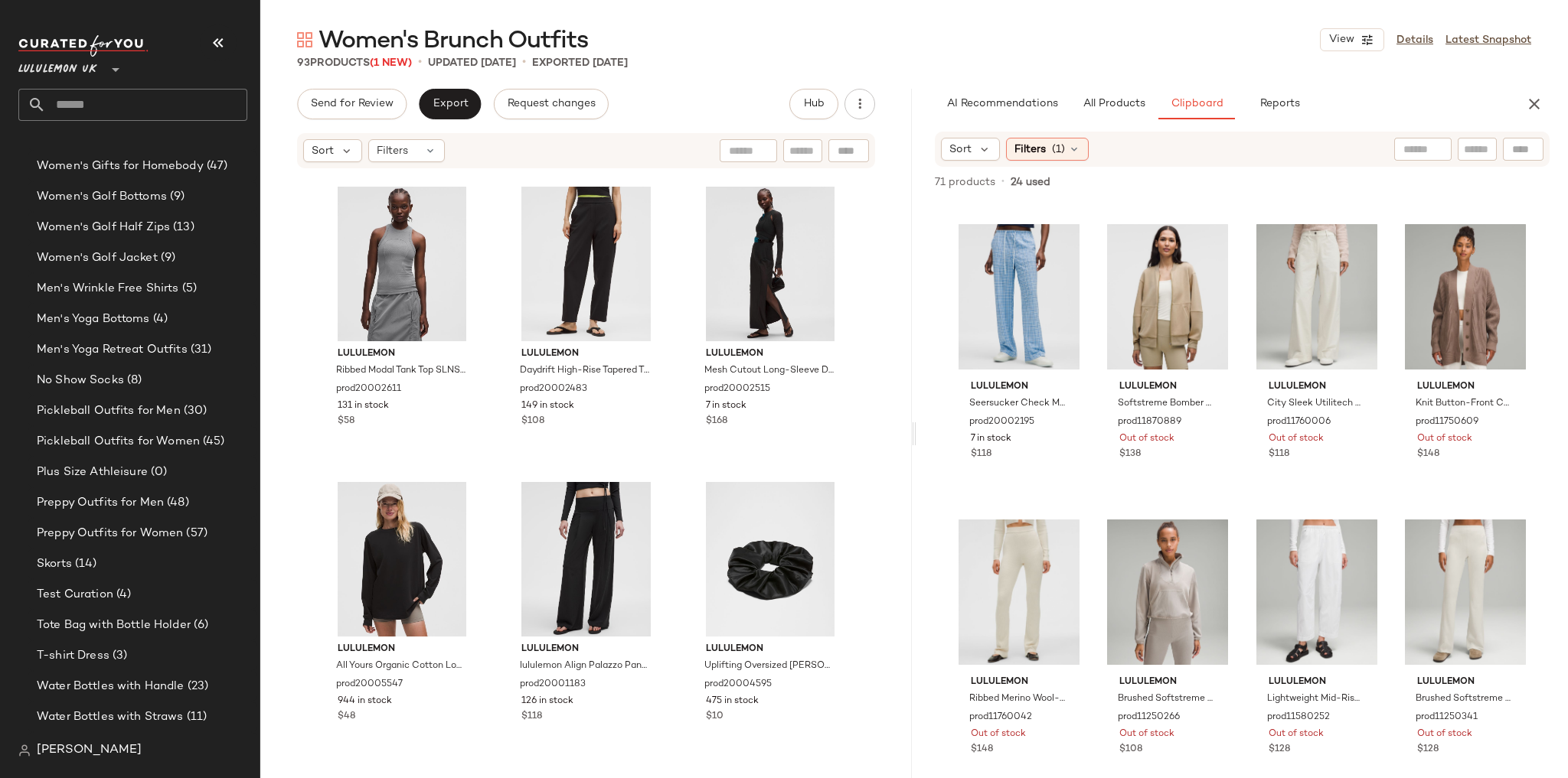
click at [125, 107] on input "text" at bounding box center [146, 104] width 201 height 32
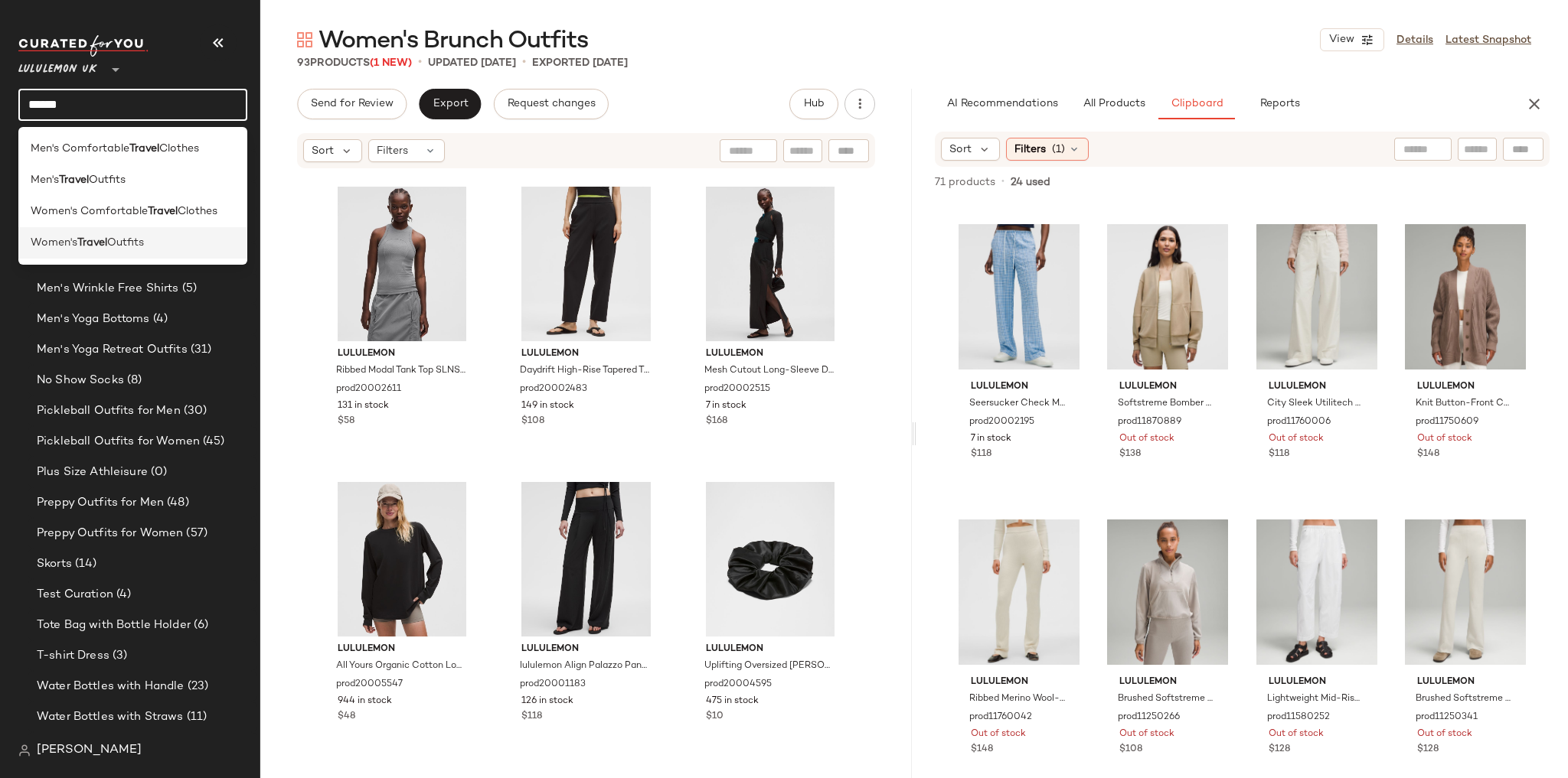
type input "******"
click at [127, 242] on span "Outfits" at bounding box center [125, 243] width 37 height 16
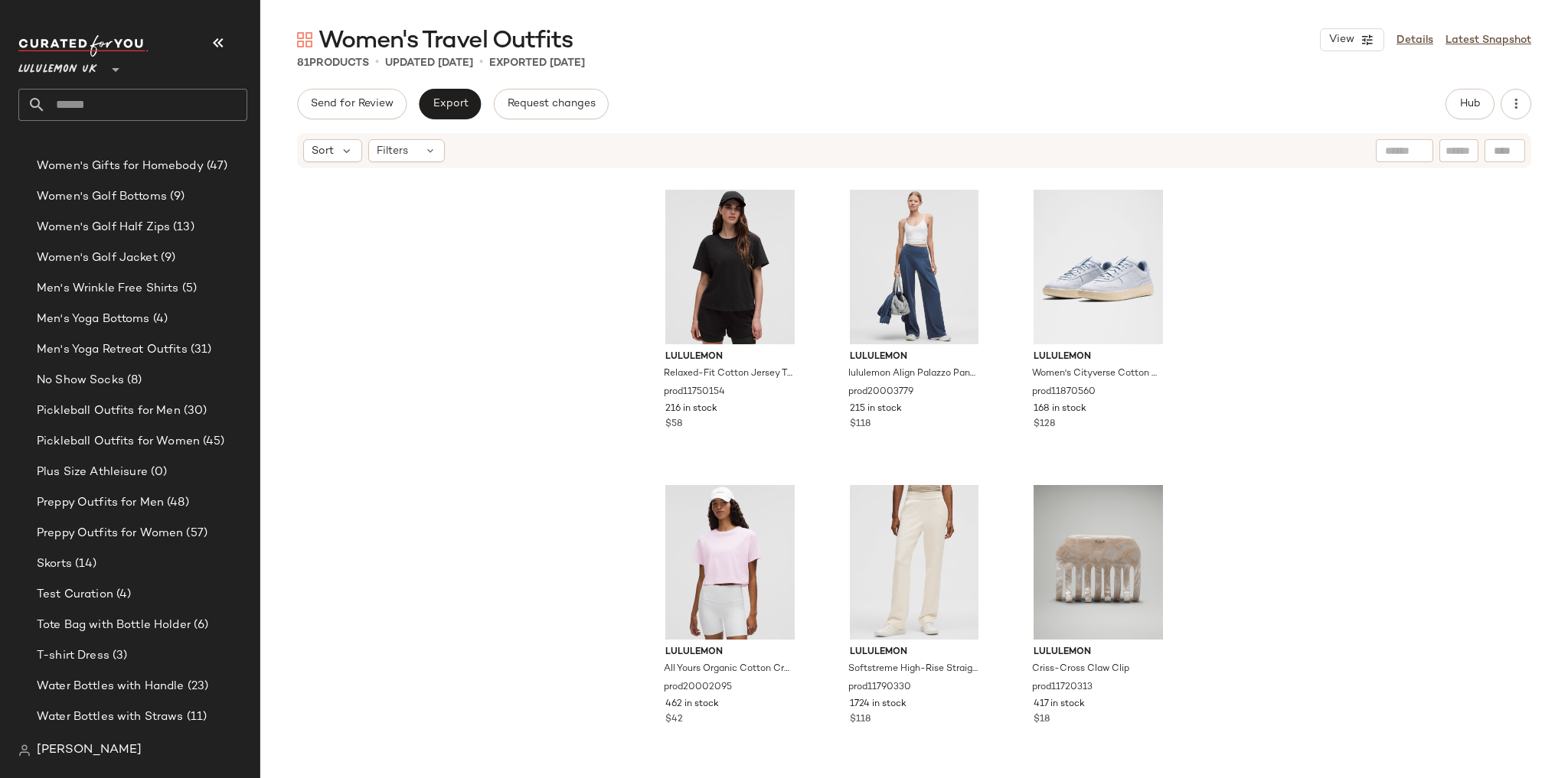
scroll to position [7390, 0]
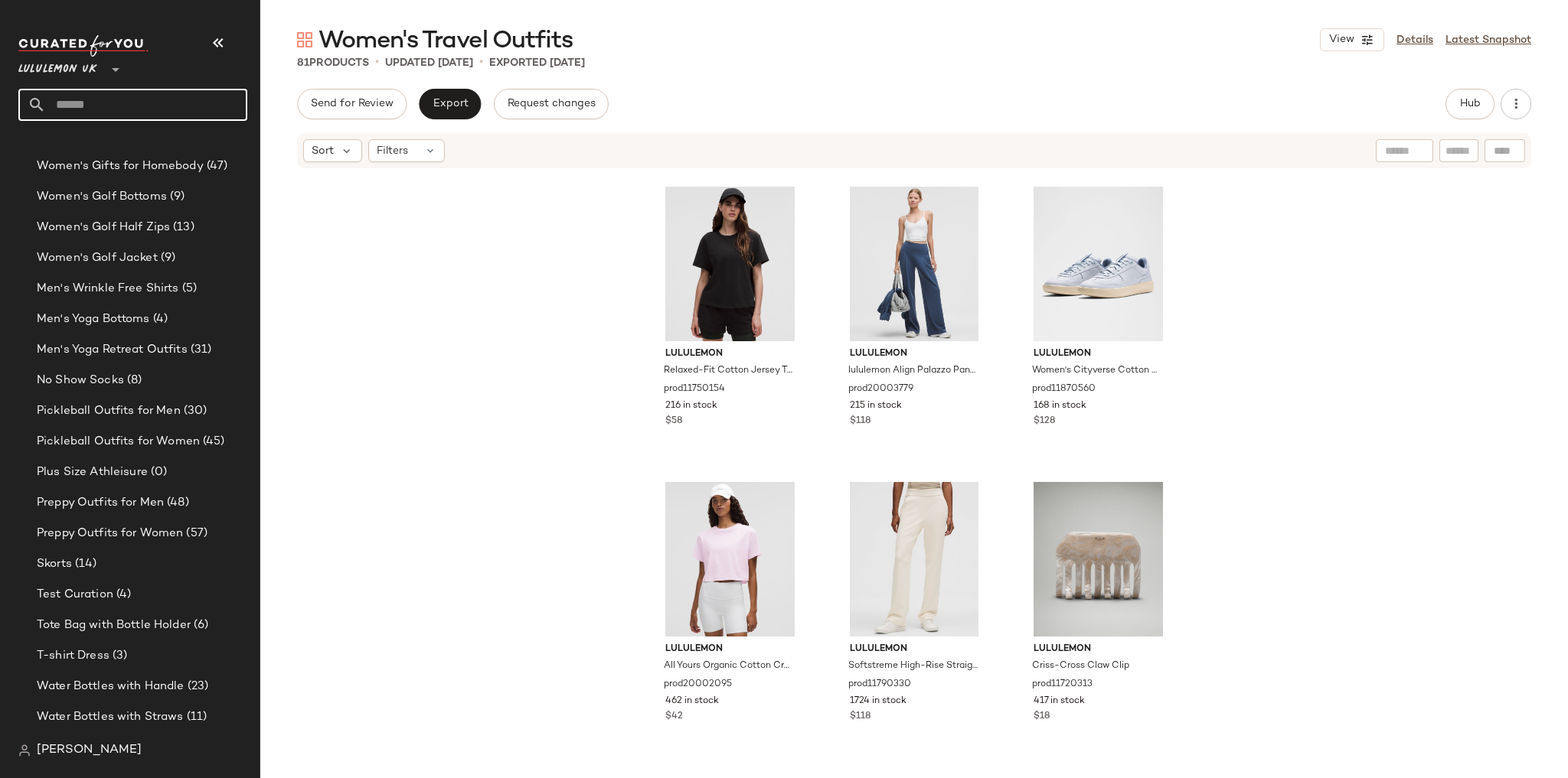
click at [111, 104] on input "text" at bounding box center [146, 104] width 201 height 32
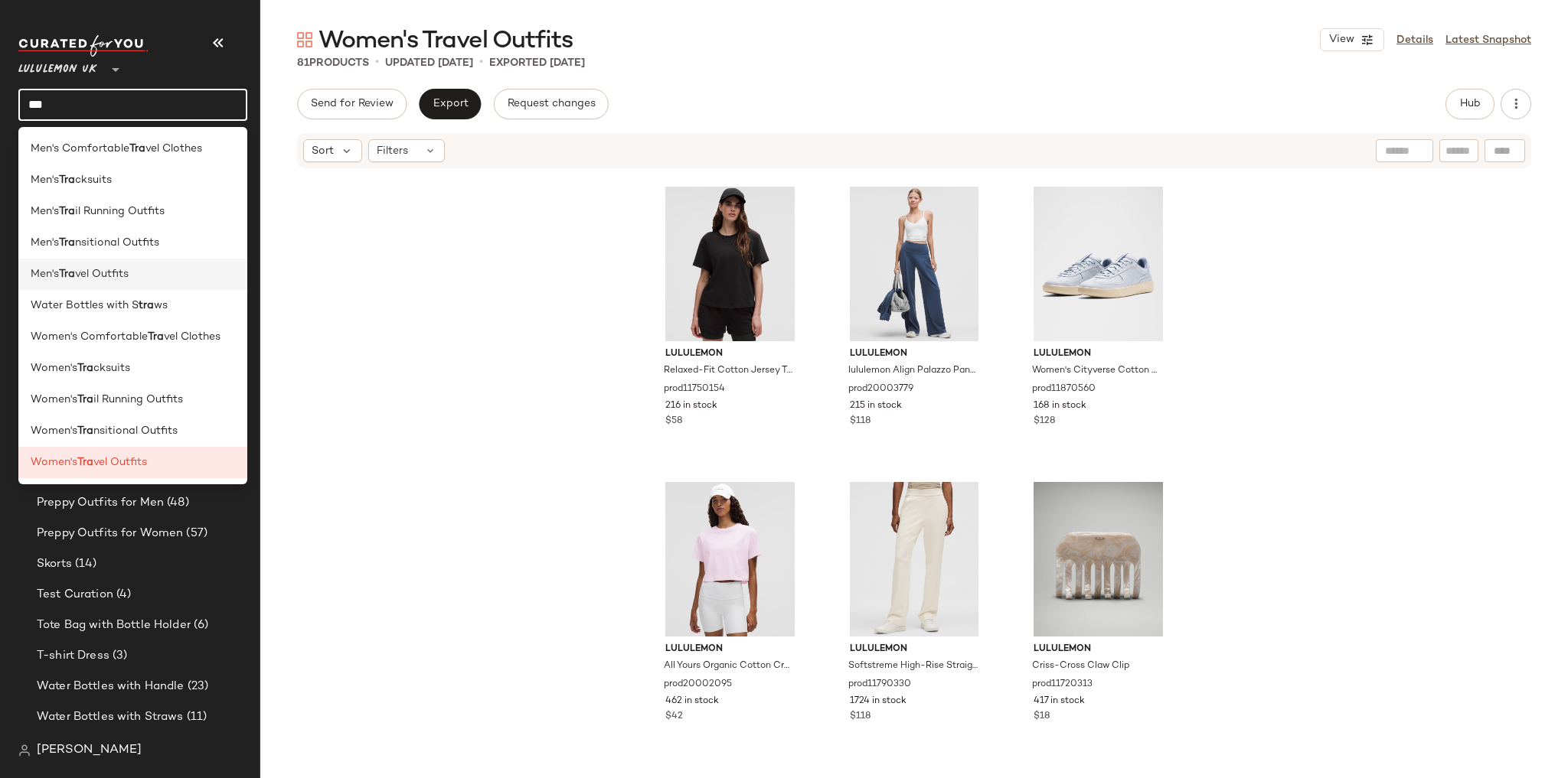
type input "***"
click at [114, 279] on span "vel Outfits" at bounding box center [101, 274] width 53 height 16
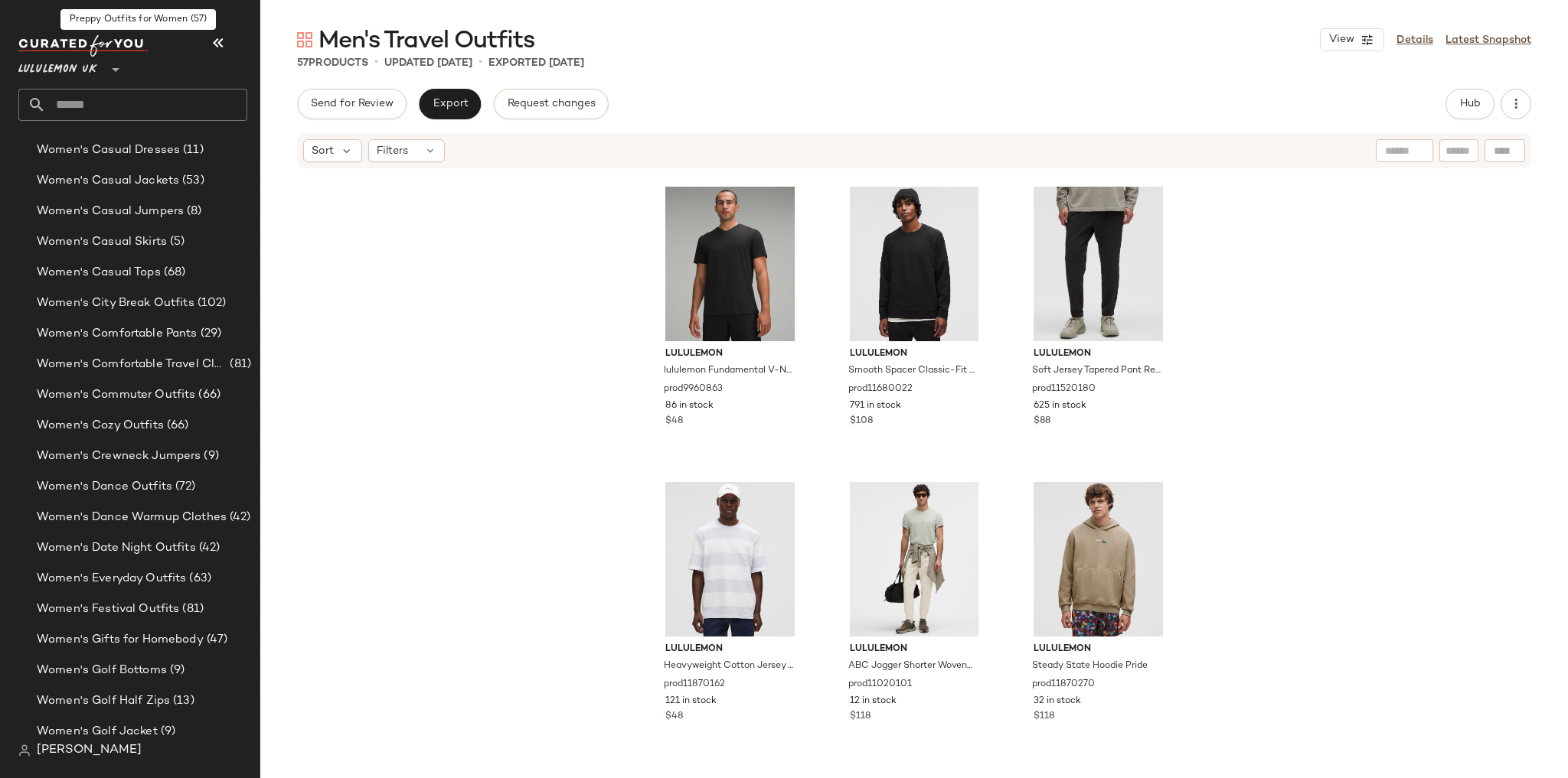
scroll to position [7184, 0]
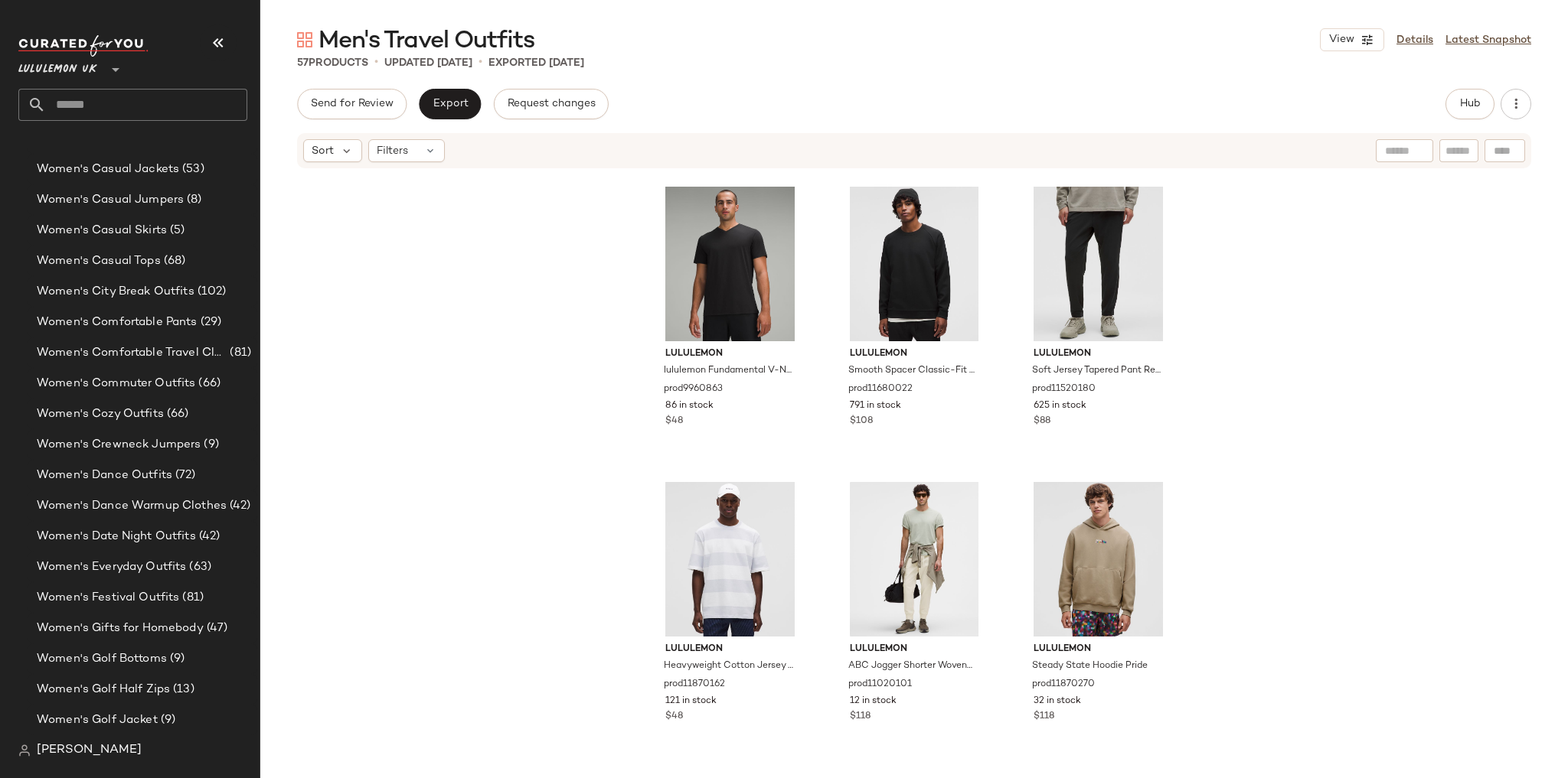
click at [119, 106] on input "text" at bounding box center [146, 104] width 201 height 32
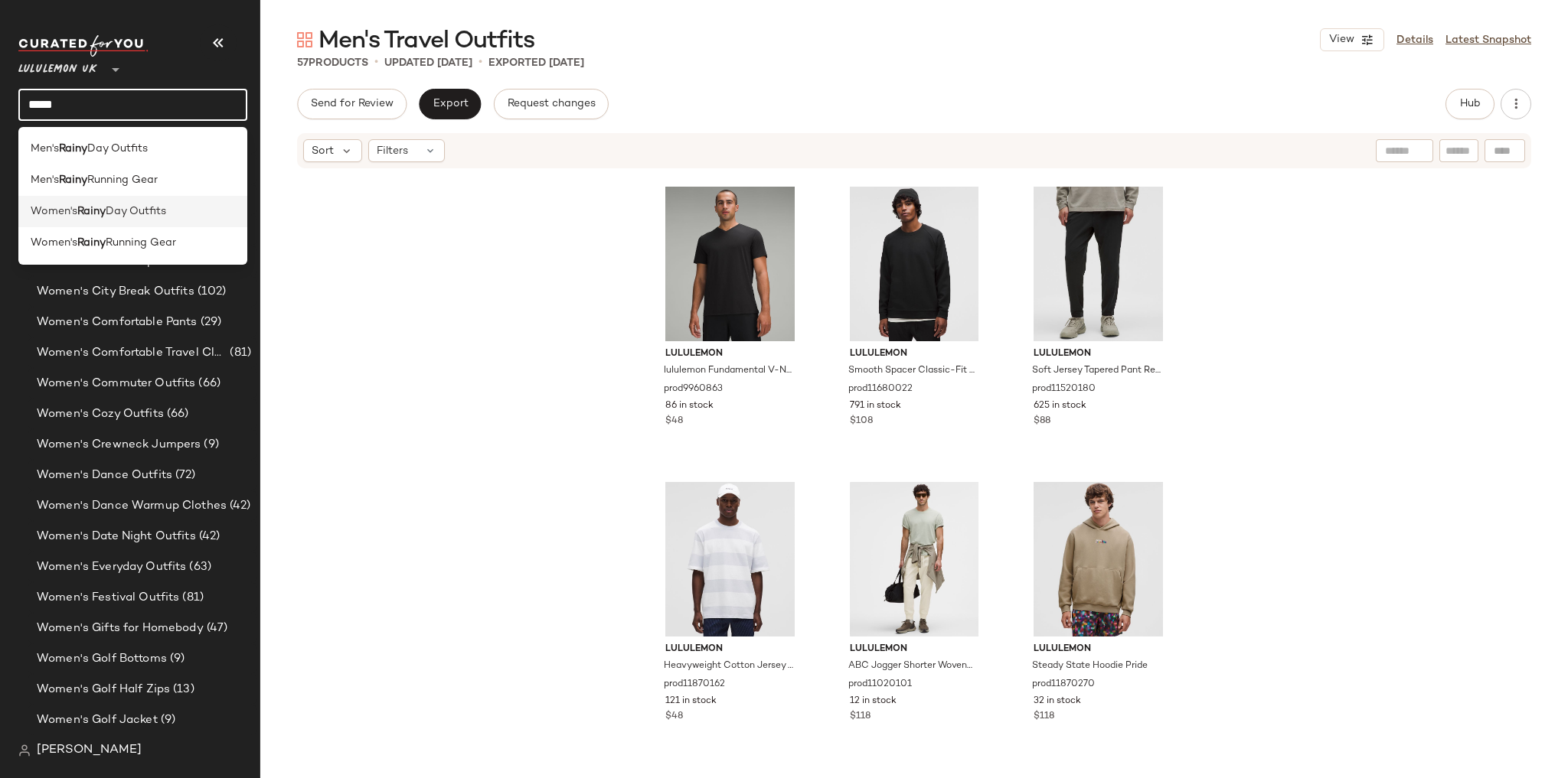
type input "*****"
click at [106, 202] on div "Women's Rainy Day Outfits" at bounding box center [132, 211] width 229 height 31
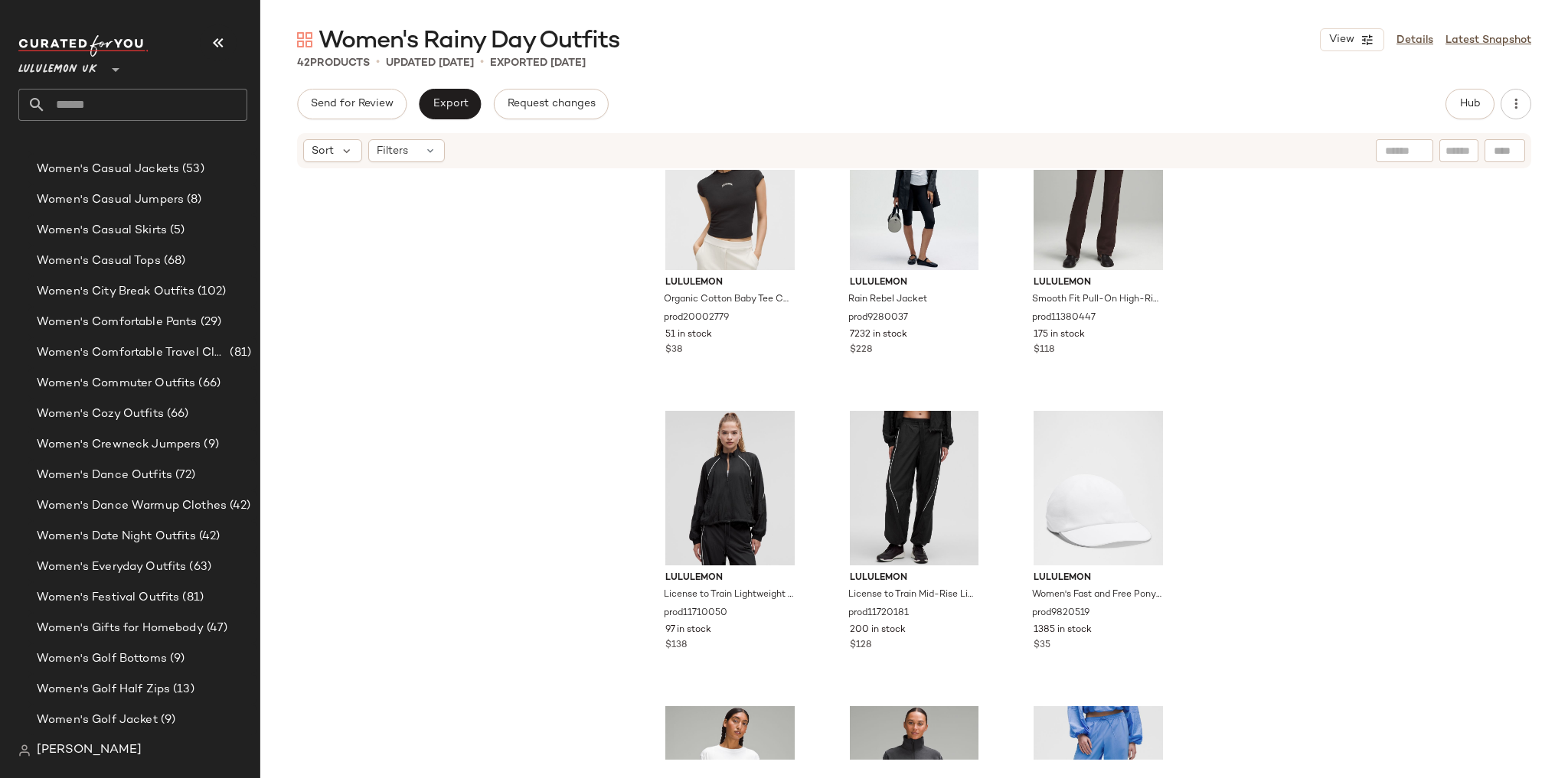
scroll to position [1053, 0]
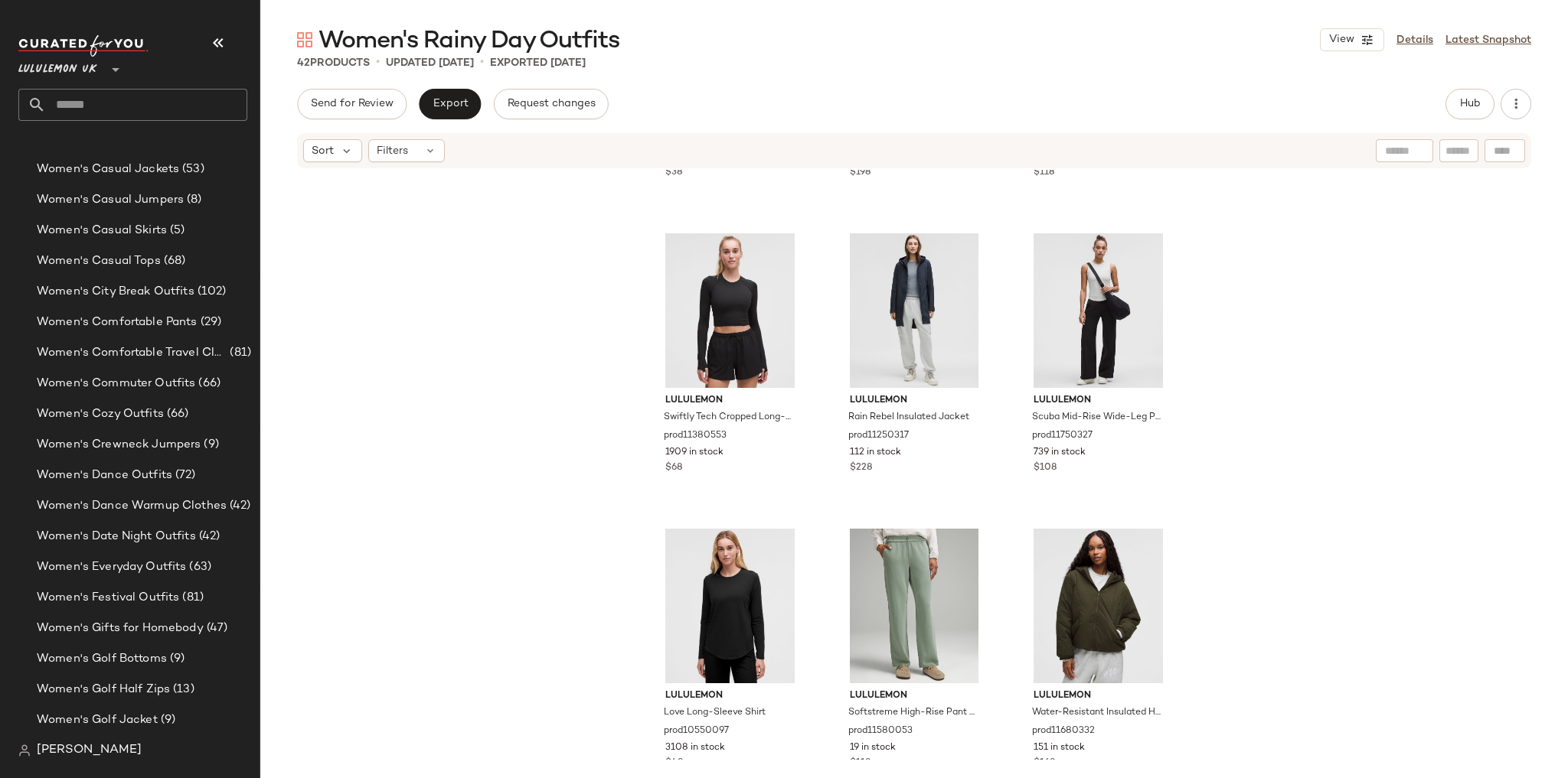
scroll to position [3548, 0]
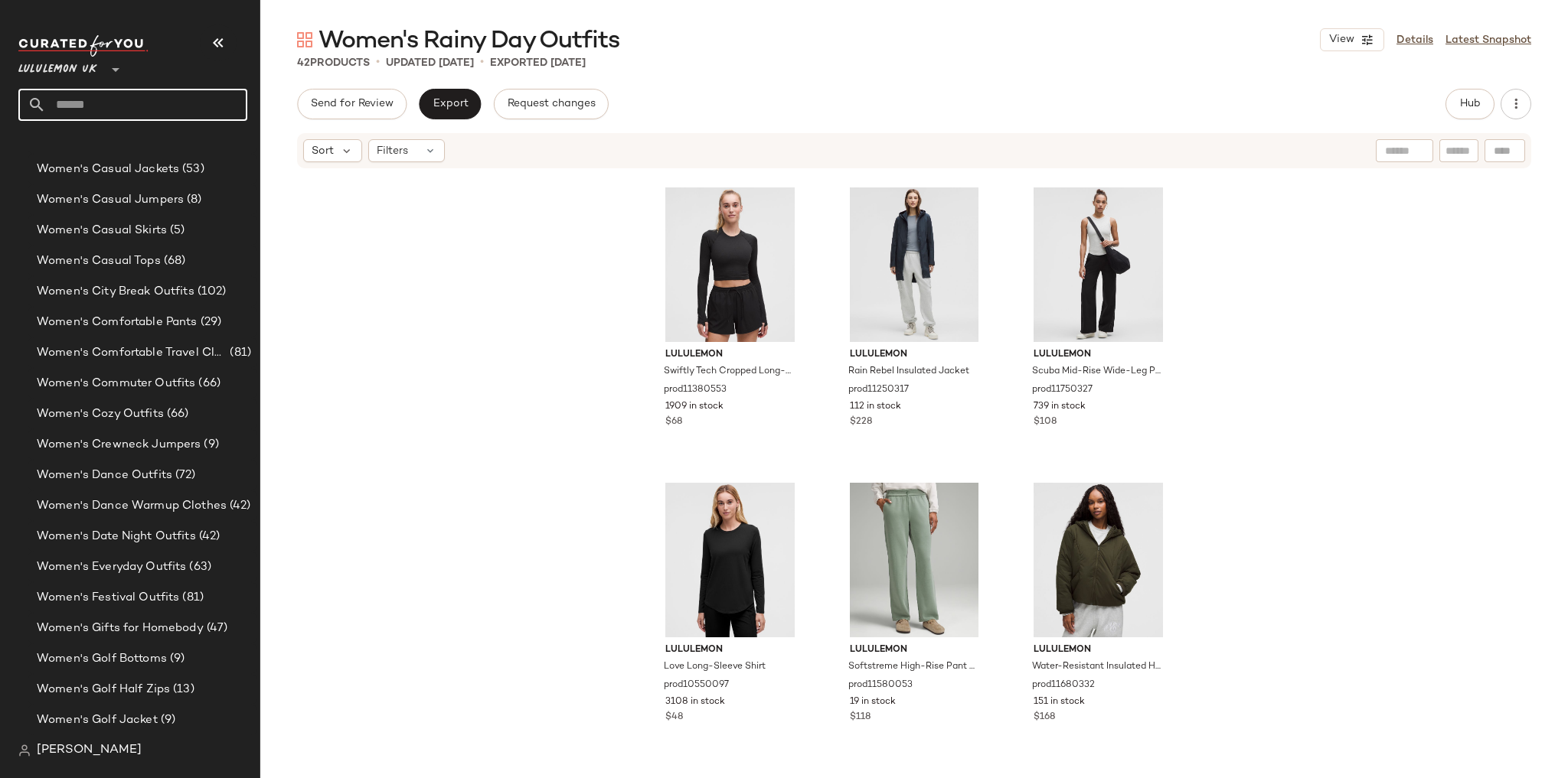
click at [151, 113] on input "text" at bounding box center [146, 104] width 201 height 32
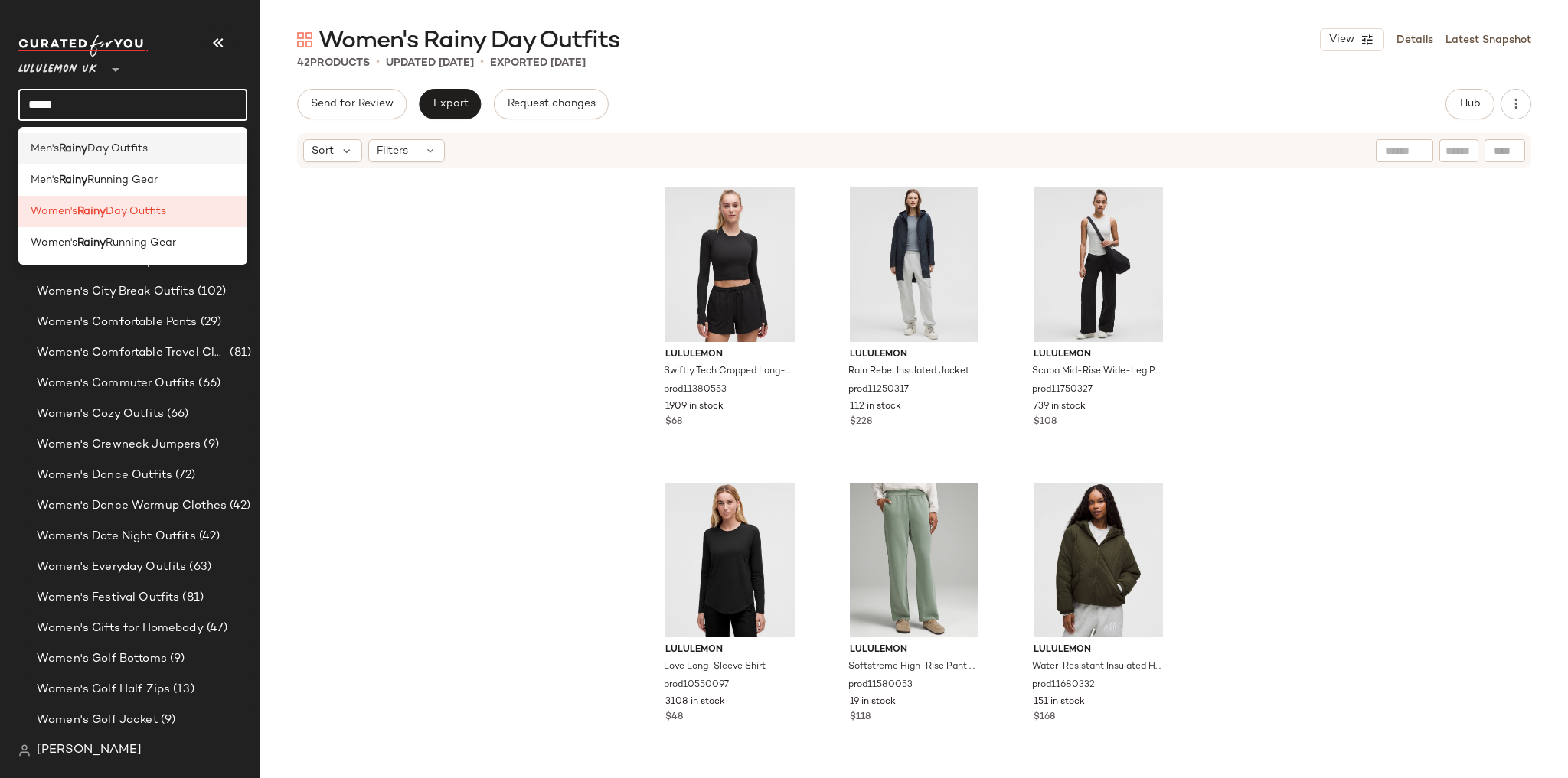
type input "*****"
click at [159, 148] on div "Men's Rainy Day Outfits" at bounding box center [132, 149] width 205 height 16
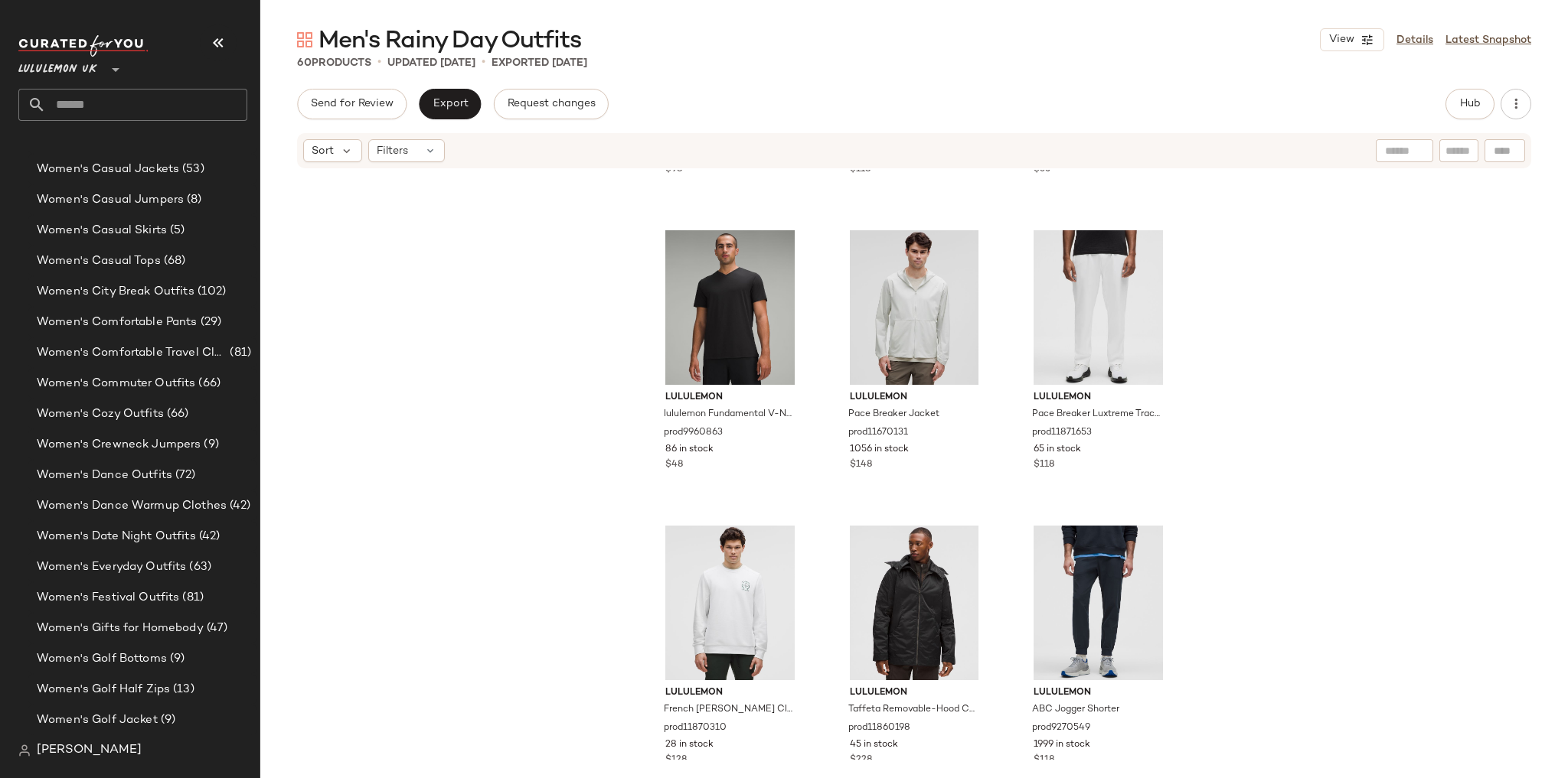
scroll to position [5320, 0]
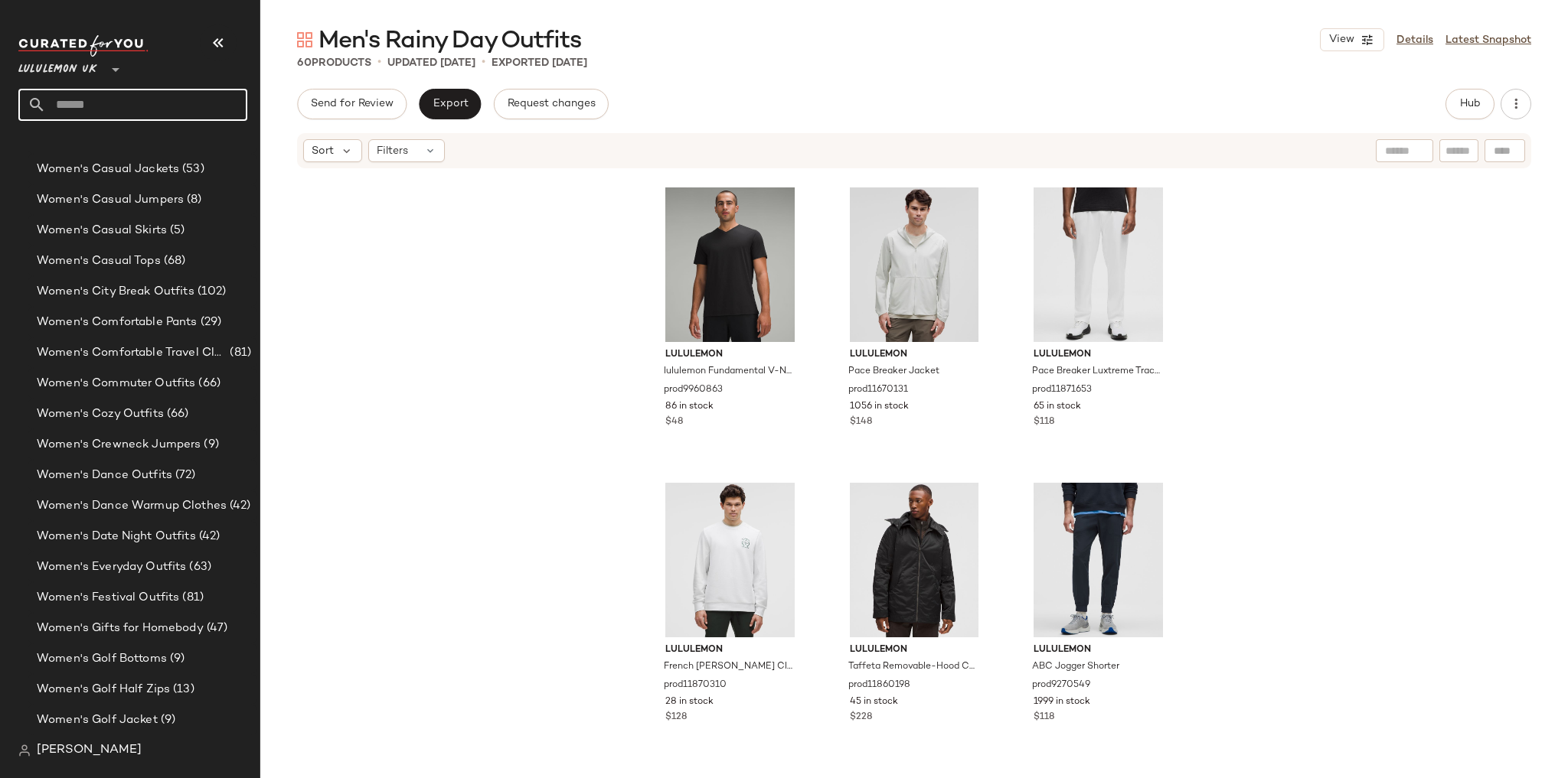
click at [118, 110] on input "text" at bounding box center [146, 104] width 201 height 32
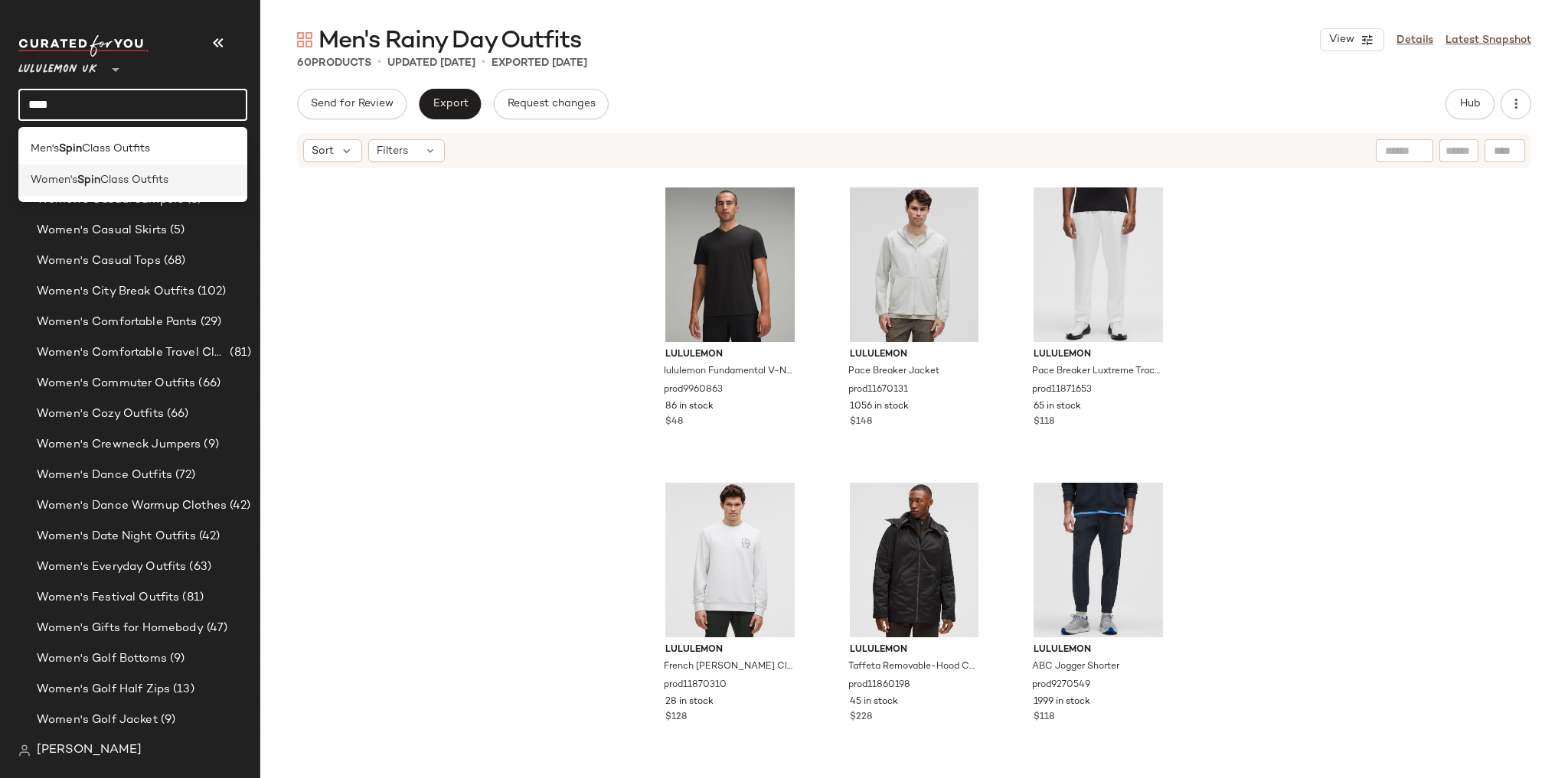
type input "****"
click at [72, 182] on span "Women's" at bounding box center [53, 181] width 47 height 16
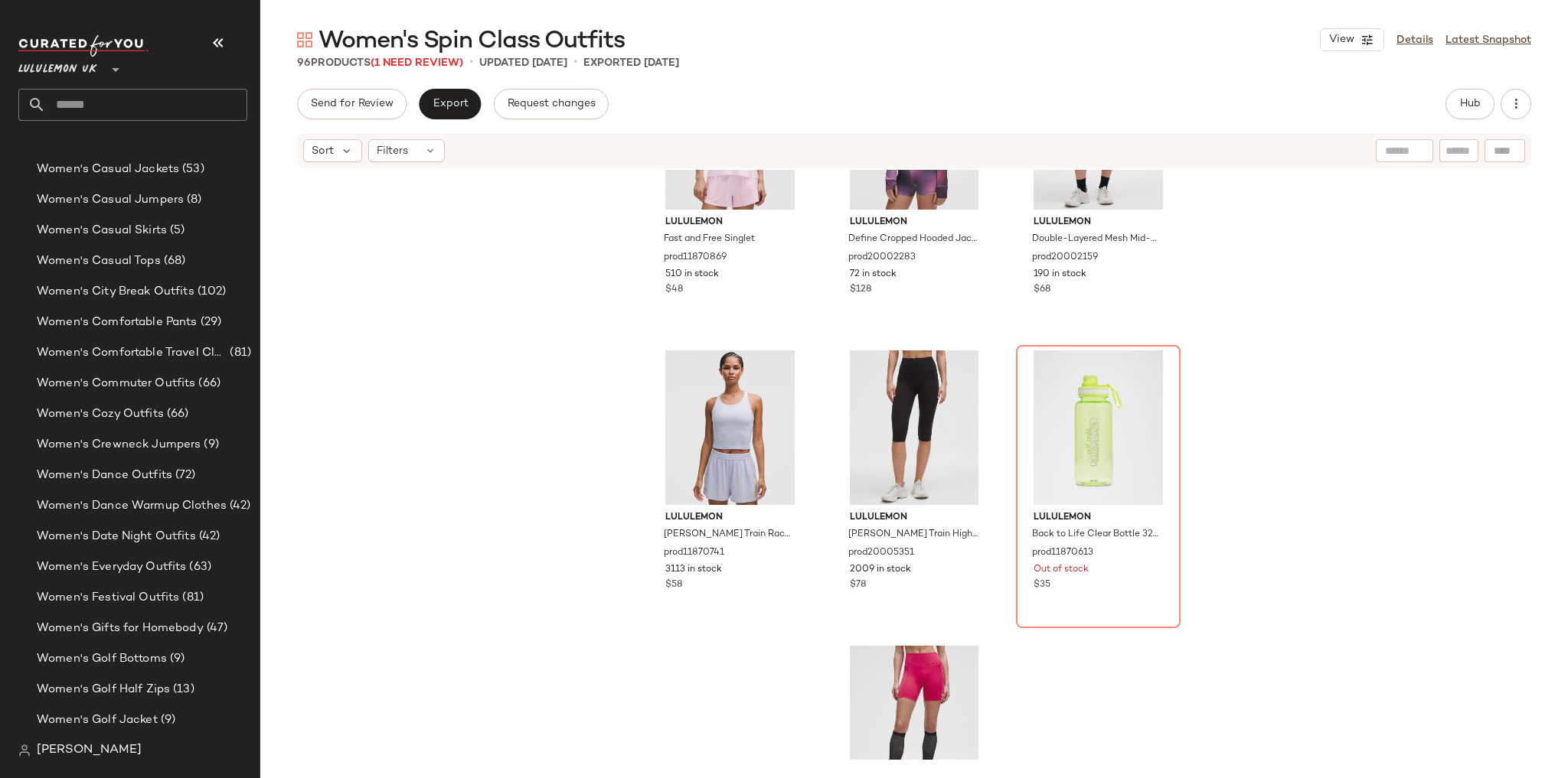
scroll to position [2217, 0]
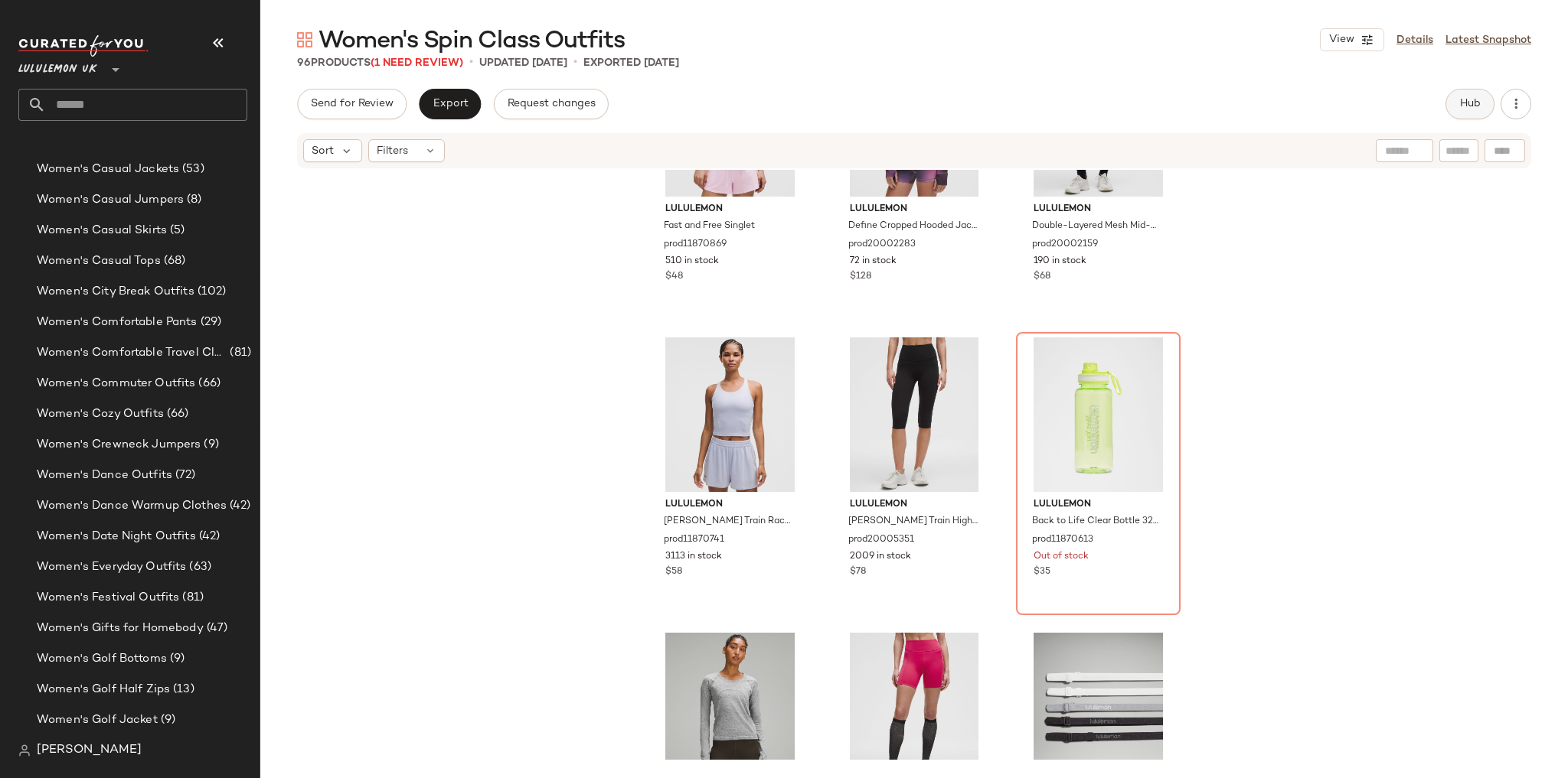
click at [1478, 110] on button "Hub" at bounding box center [1470, 104] width 49 height 30
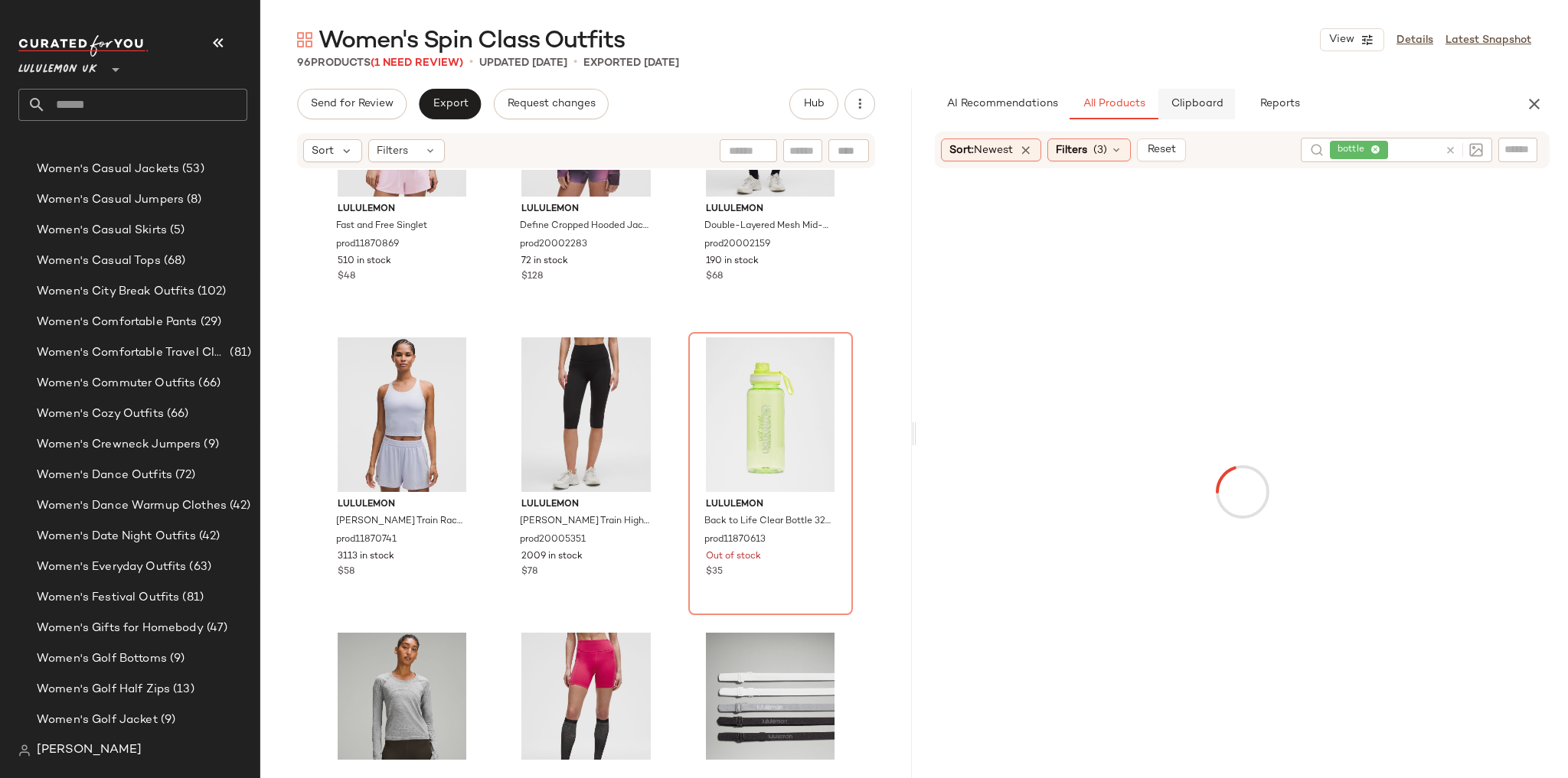
click at [1203, 98] on span "Clipboard" at bounding box center [1196, 104] width 53 height 12
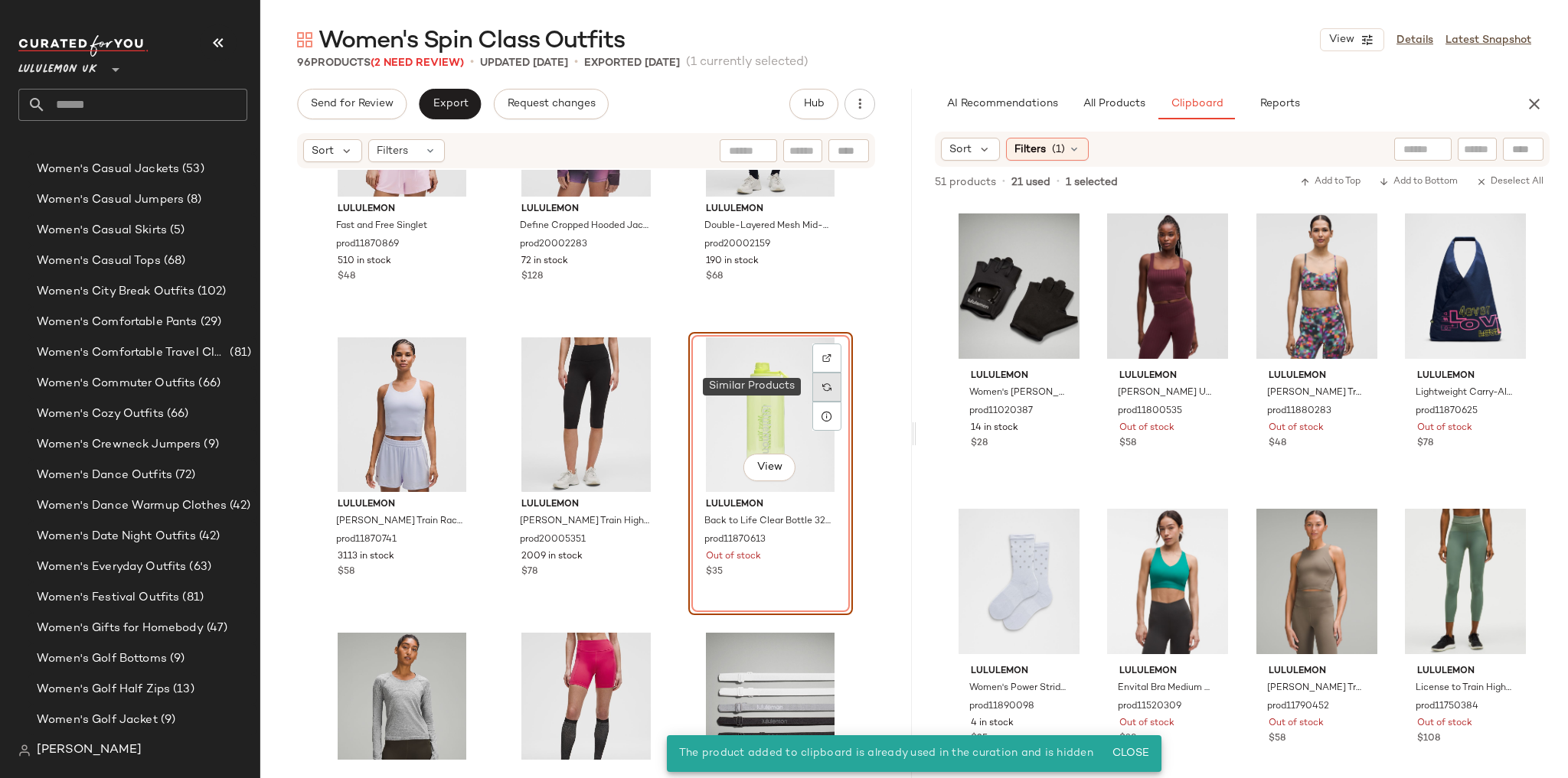
click at [830, 389] on div at bounding box center [826, 387] width 29 height 29
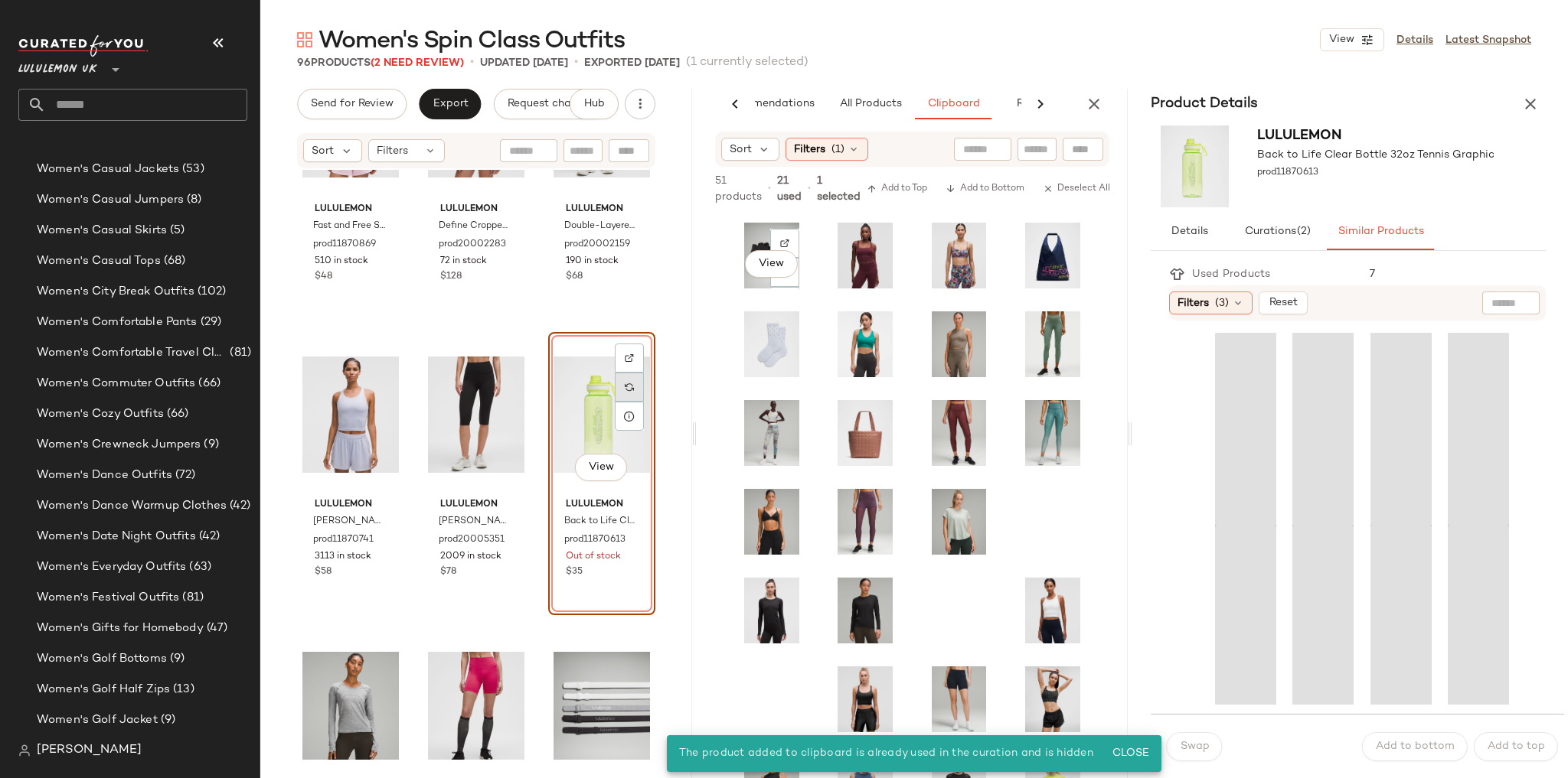
scroll to position [0, 64]
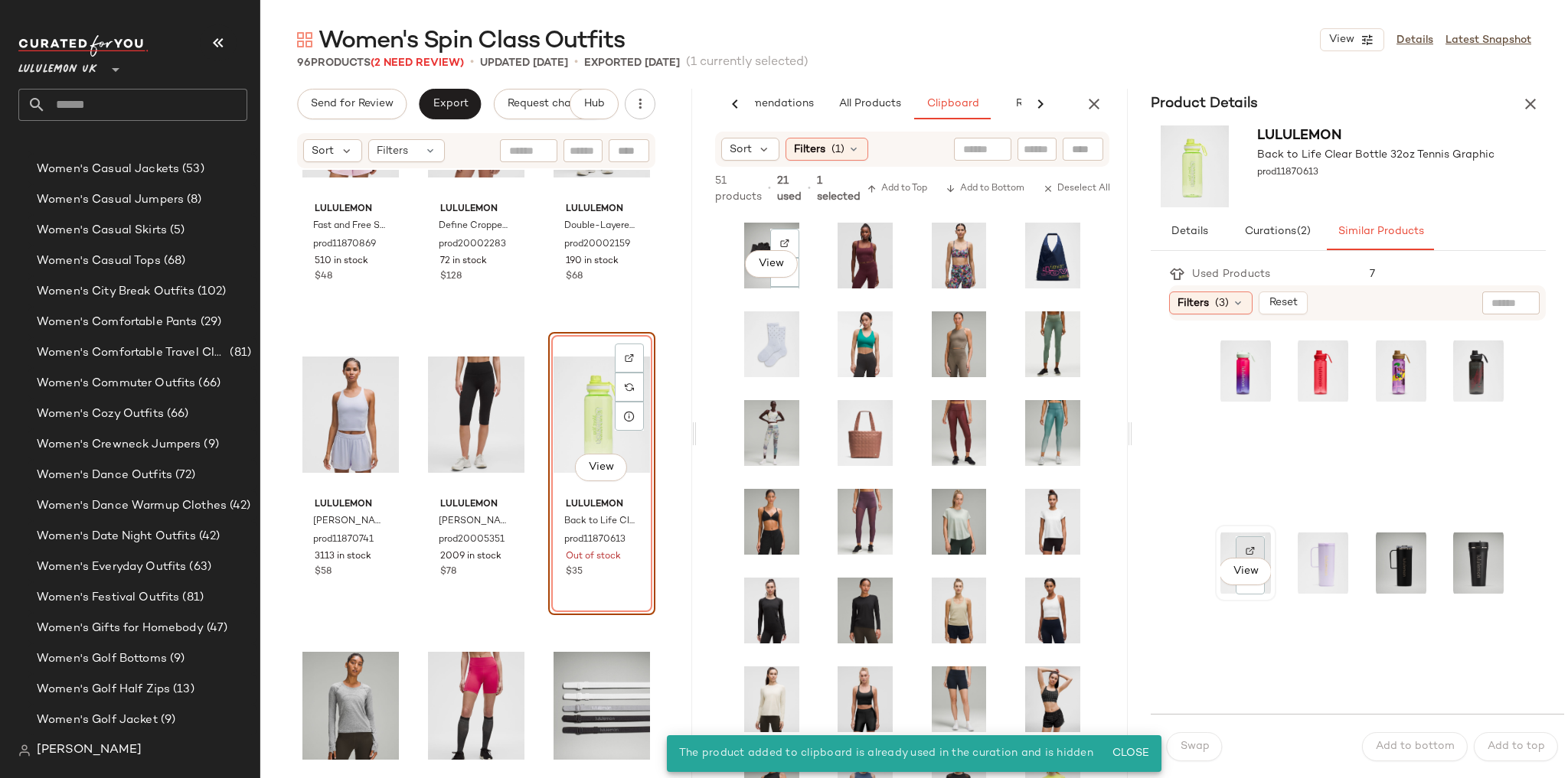
click at [1252, 550] on img at bounding box center [1250, 550] width 9 height 9
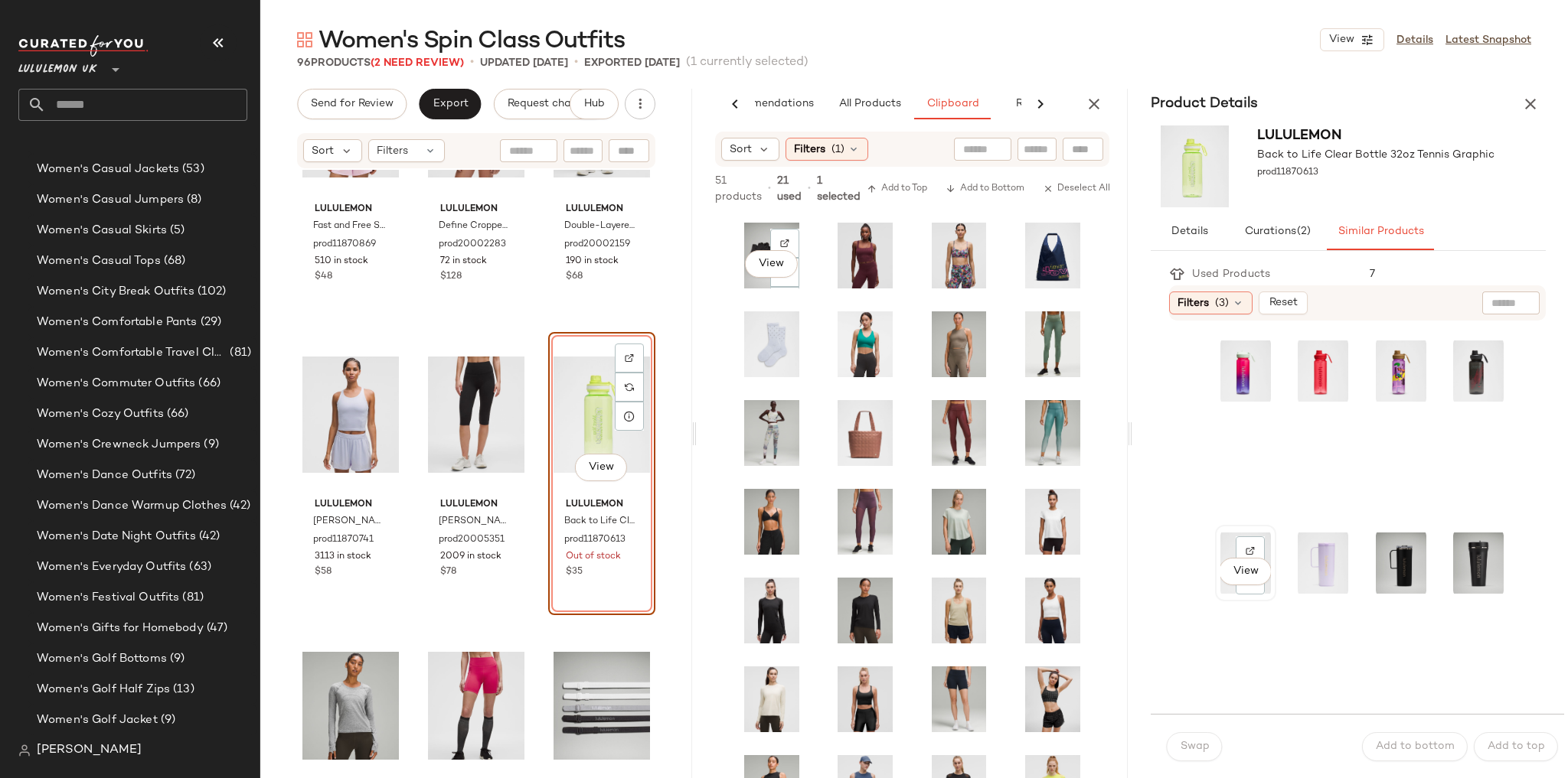
click at [1224, 544] on div "View" at bounding box center [1245, 564] width 50 height 66
click at [1204, 733] on button "Swap" at bounding box center [1194, 747] width 56 height 29
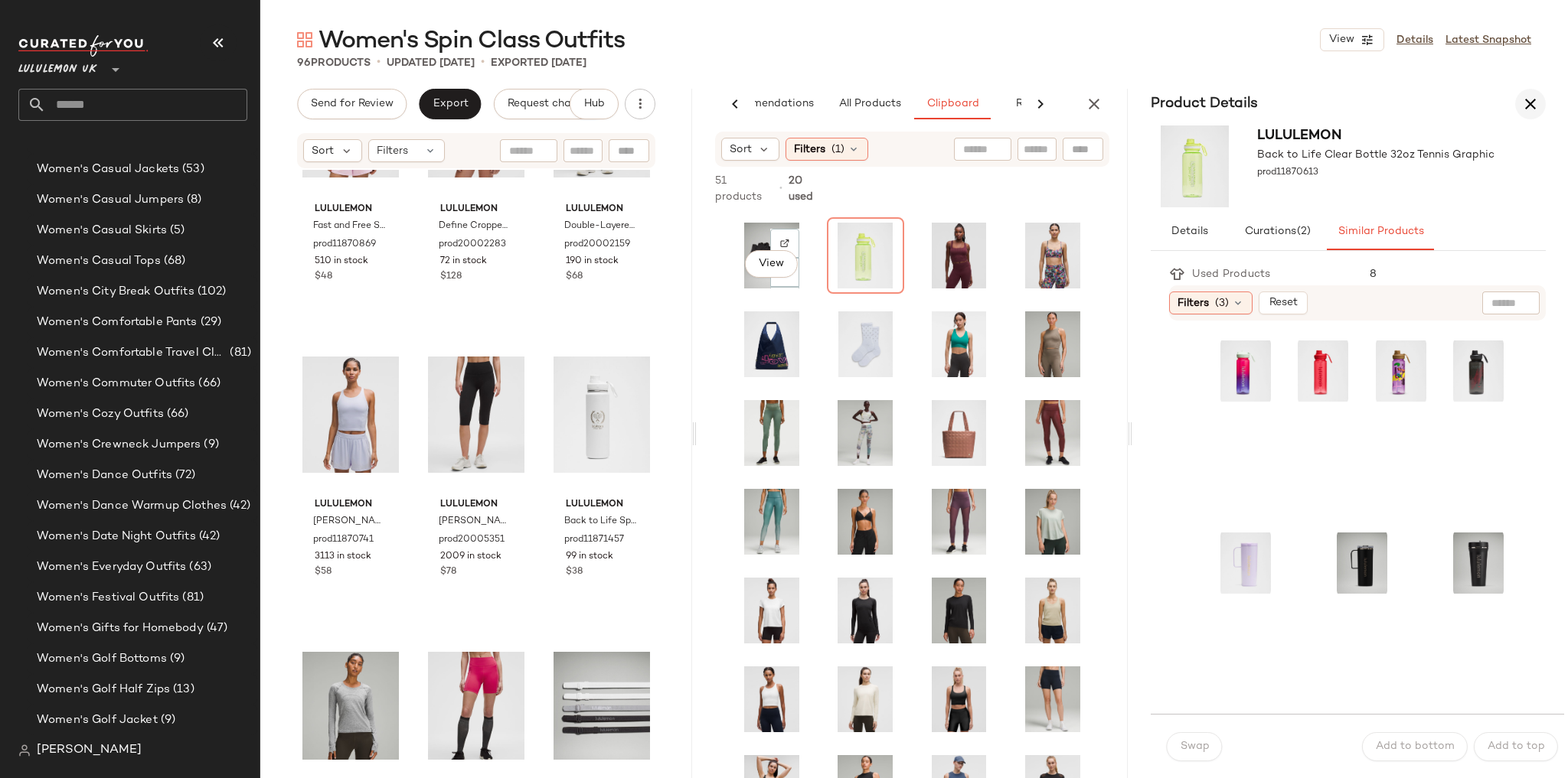
click at [1528, 108] on icon "button" at bounding box center [1530, 104] width 18 height 18
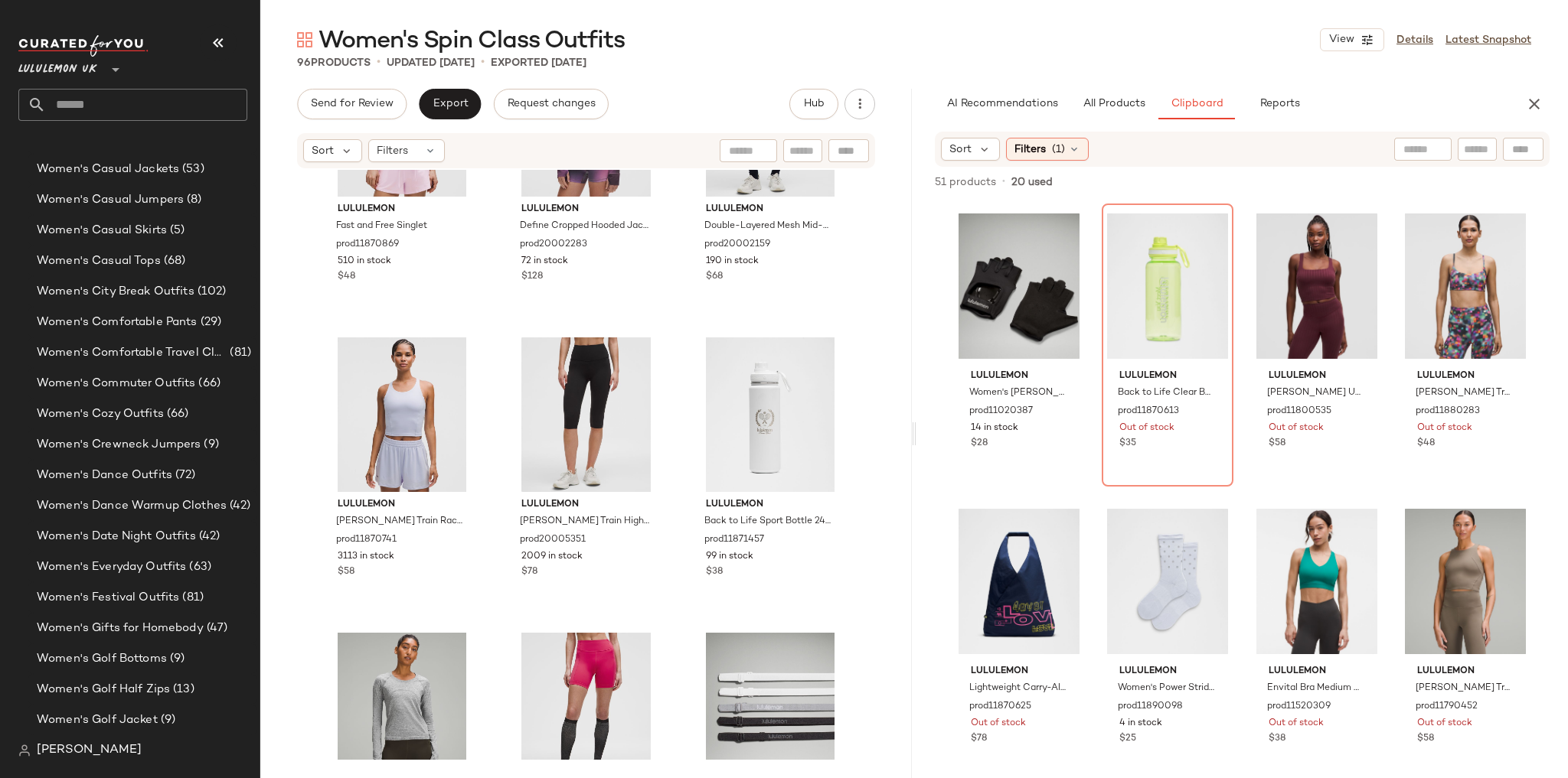
click at [856, 306] on div "lululemon Fast and Free Singlet prod11870869 510 in stock $48 lululemon Define …" at bounding box center [586, 465] width 652 height 590
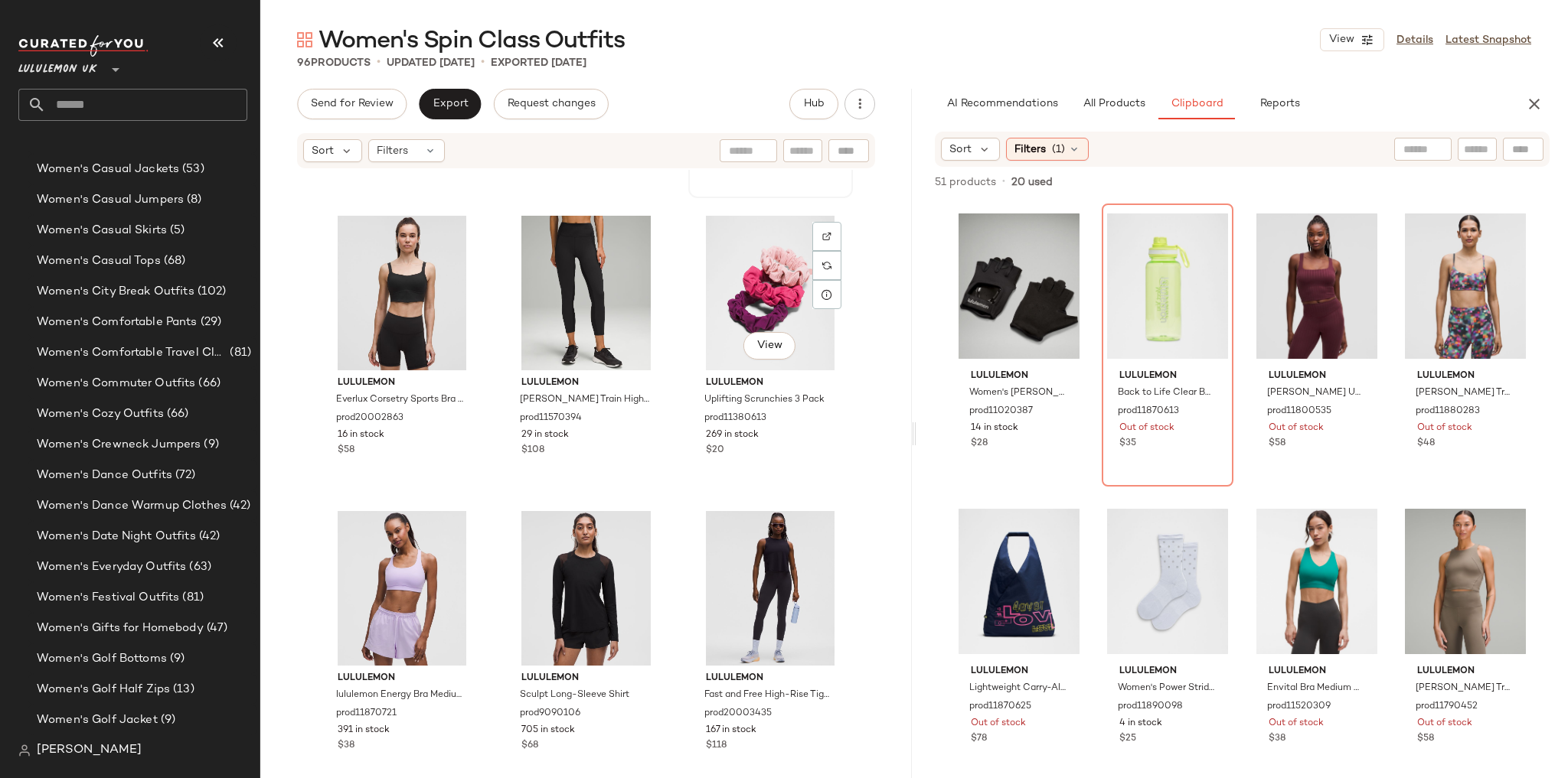
scroll to position [8866, 0]
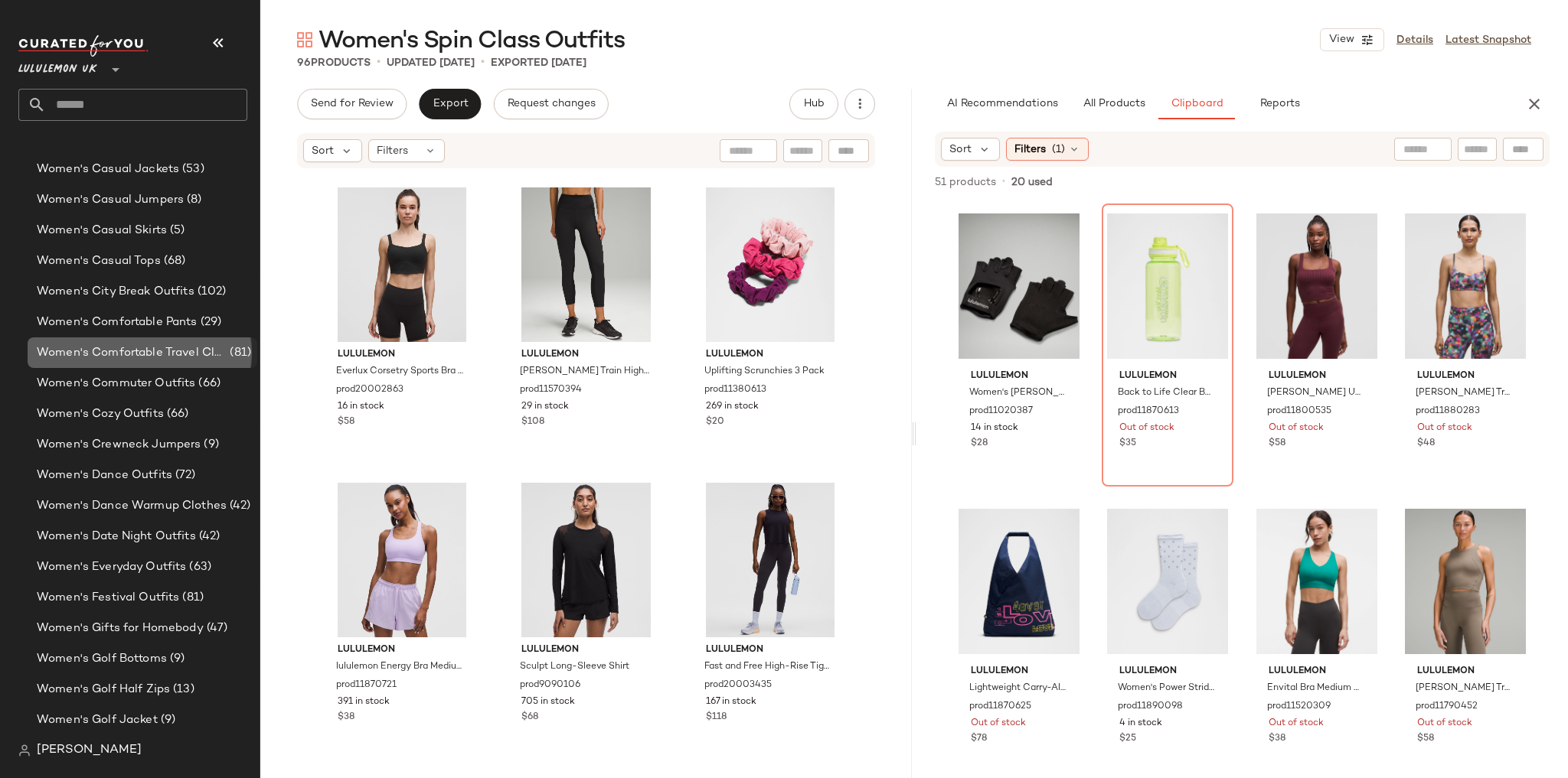
click at [162, 366] on div "Women's Comfortable Travel Clothes (81)" at bounding box center [142, 352] width 229 height 30
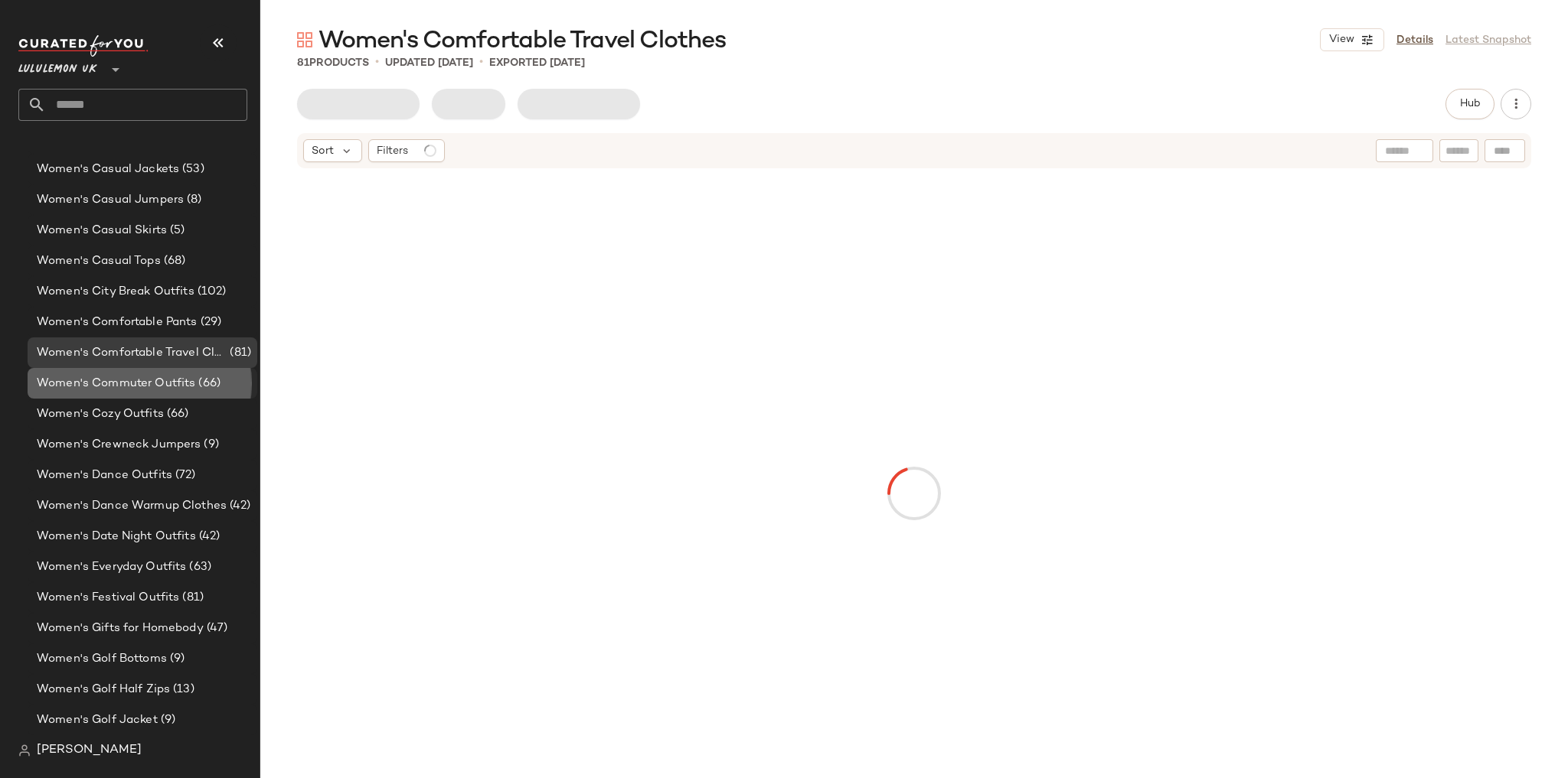
click at [158, 382] on span "Women's Commuter Outfits" at bounding box center [116, 383] width 159 height 17
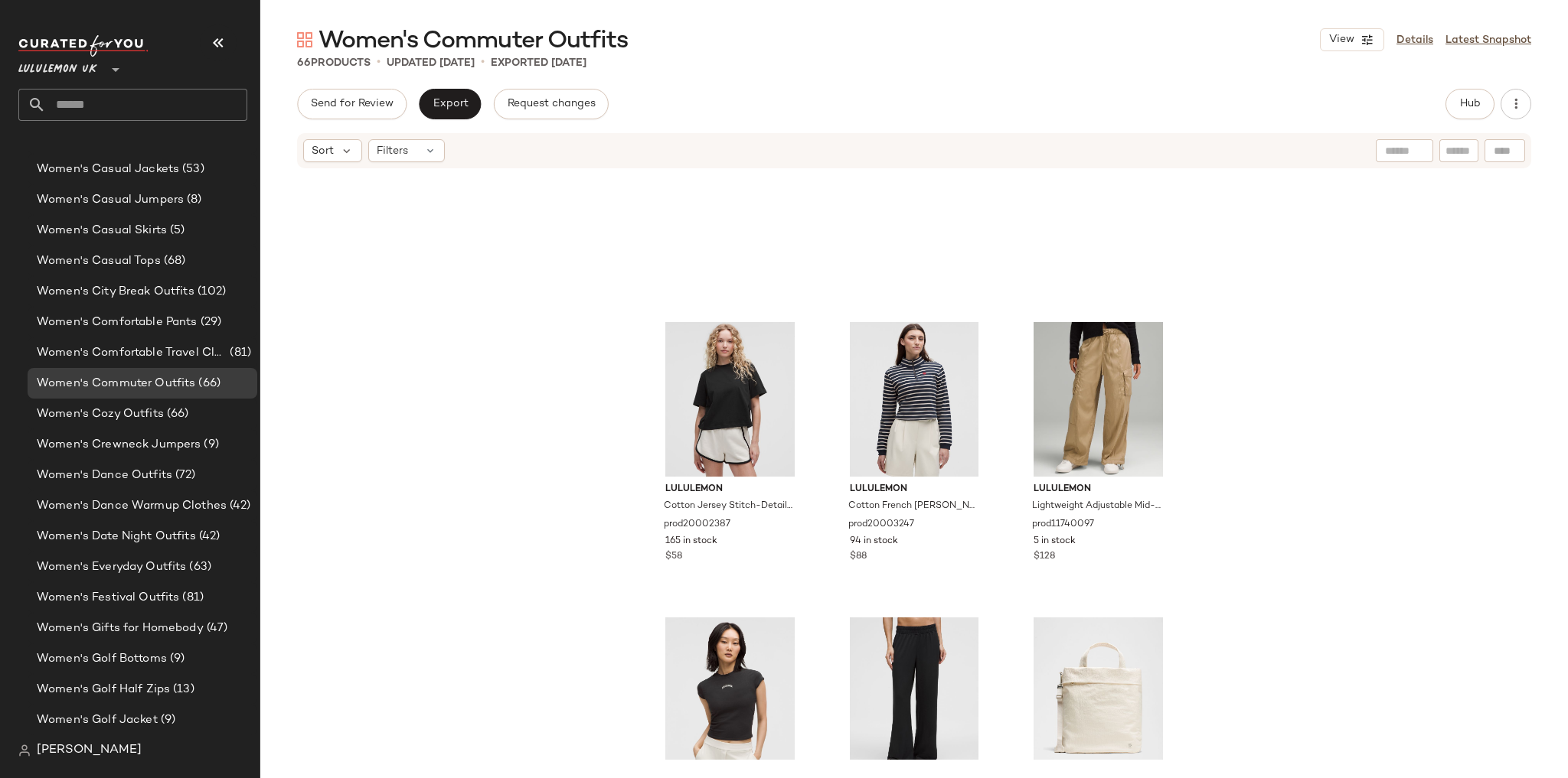
scroll to position [1910, 0]
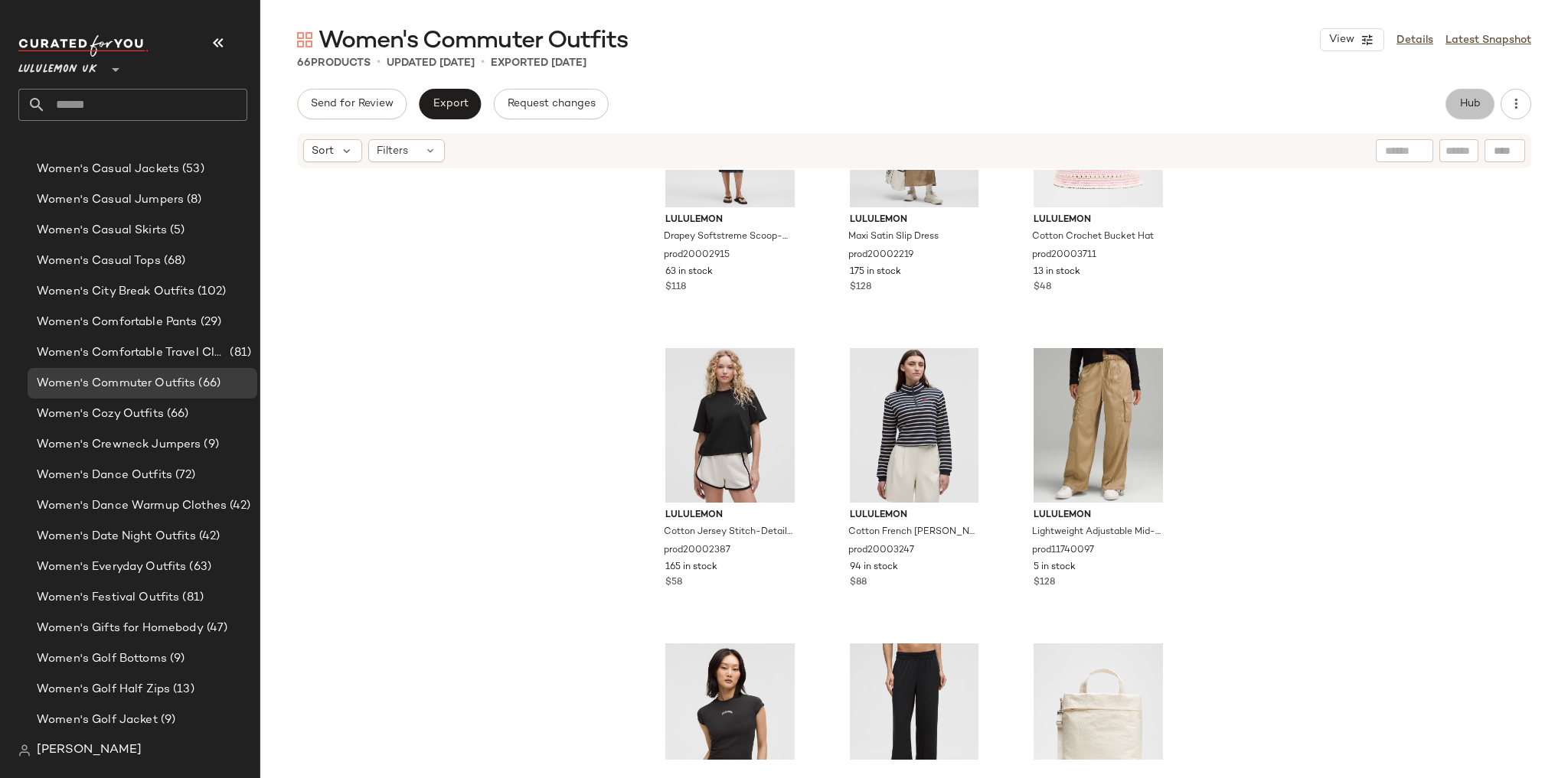
click at [1484, 110] on button "Hub" at bounding box center [1470, 104] width 49 height 30
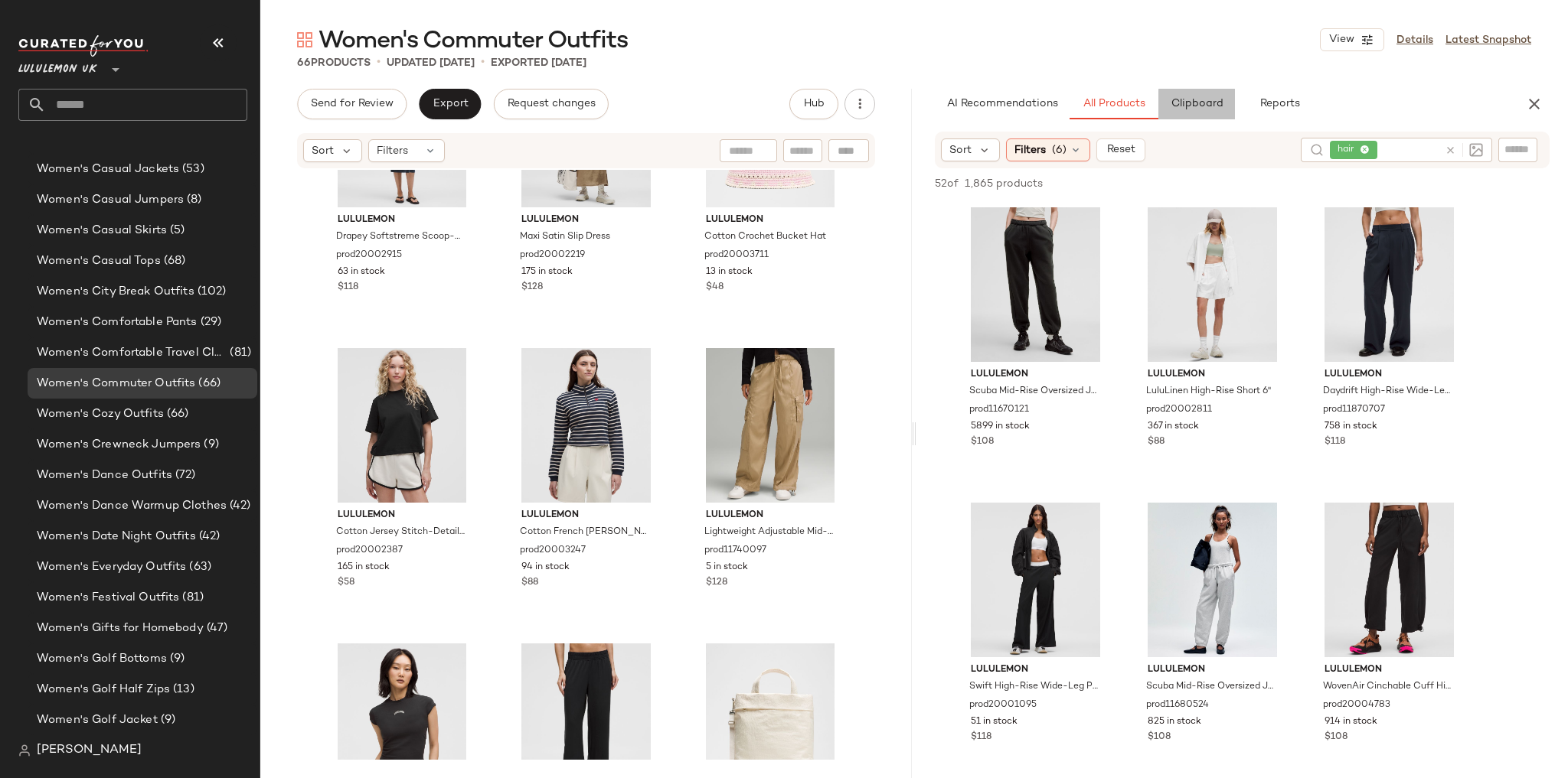
click at [1195, 113] on button "Clipboard" at bounding box center [1197, 104] width 76 height 30
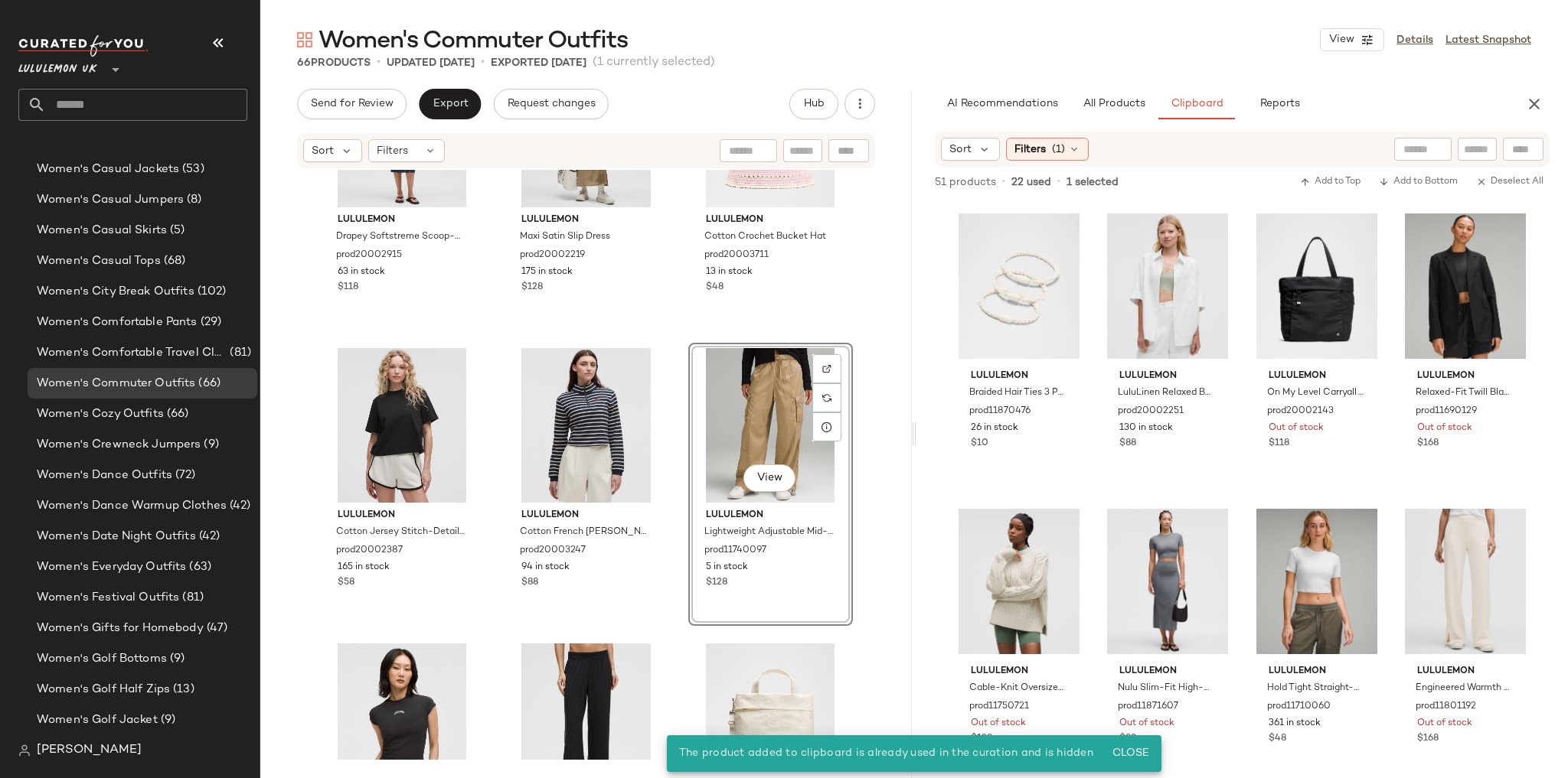
click at [1087, 472] on div "lululemon Braided Hair Ties 3 Pack prod11870476 26 in stock $10 lululemon LuluL…" at bounding box center [1242, 491] width 578 height 575
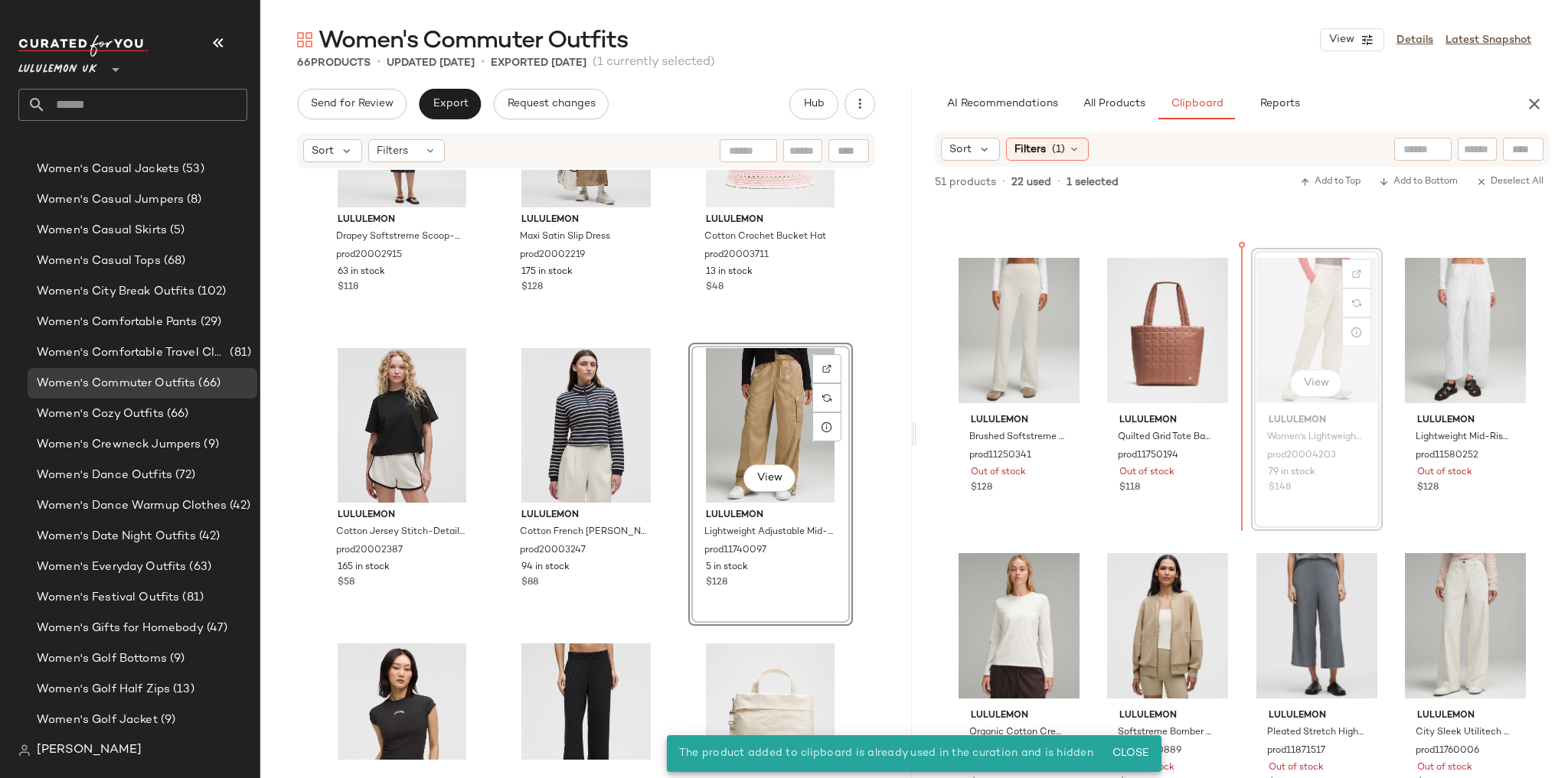
scroll to position [825, 0]
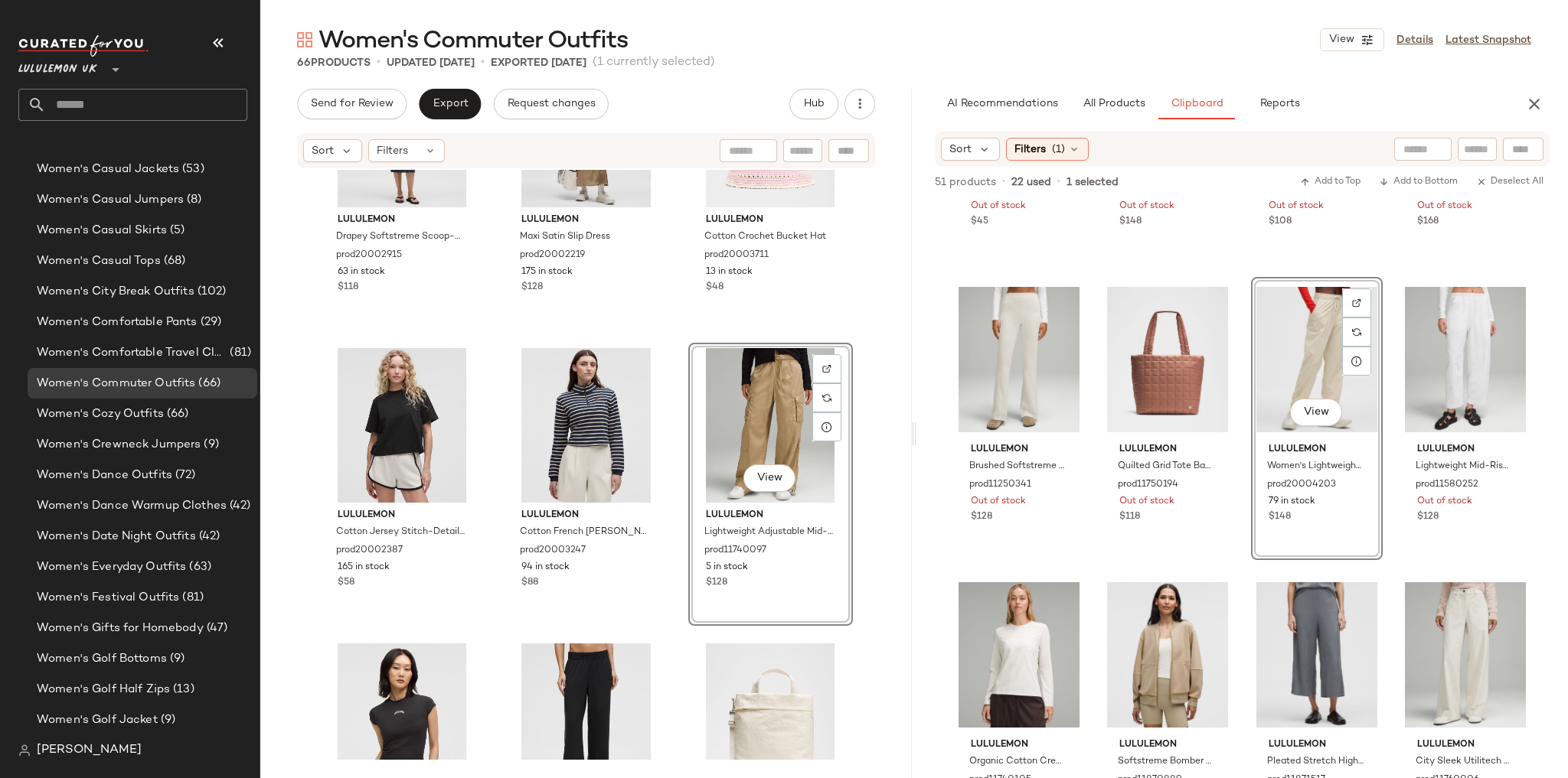
click at [1236, 274] on div "lululemon Ribbed Softstreme Cropped Tank Top prod11460279 Out of stock $45 lulu…" at bounding box center [1242, 489] width 652 height 578
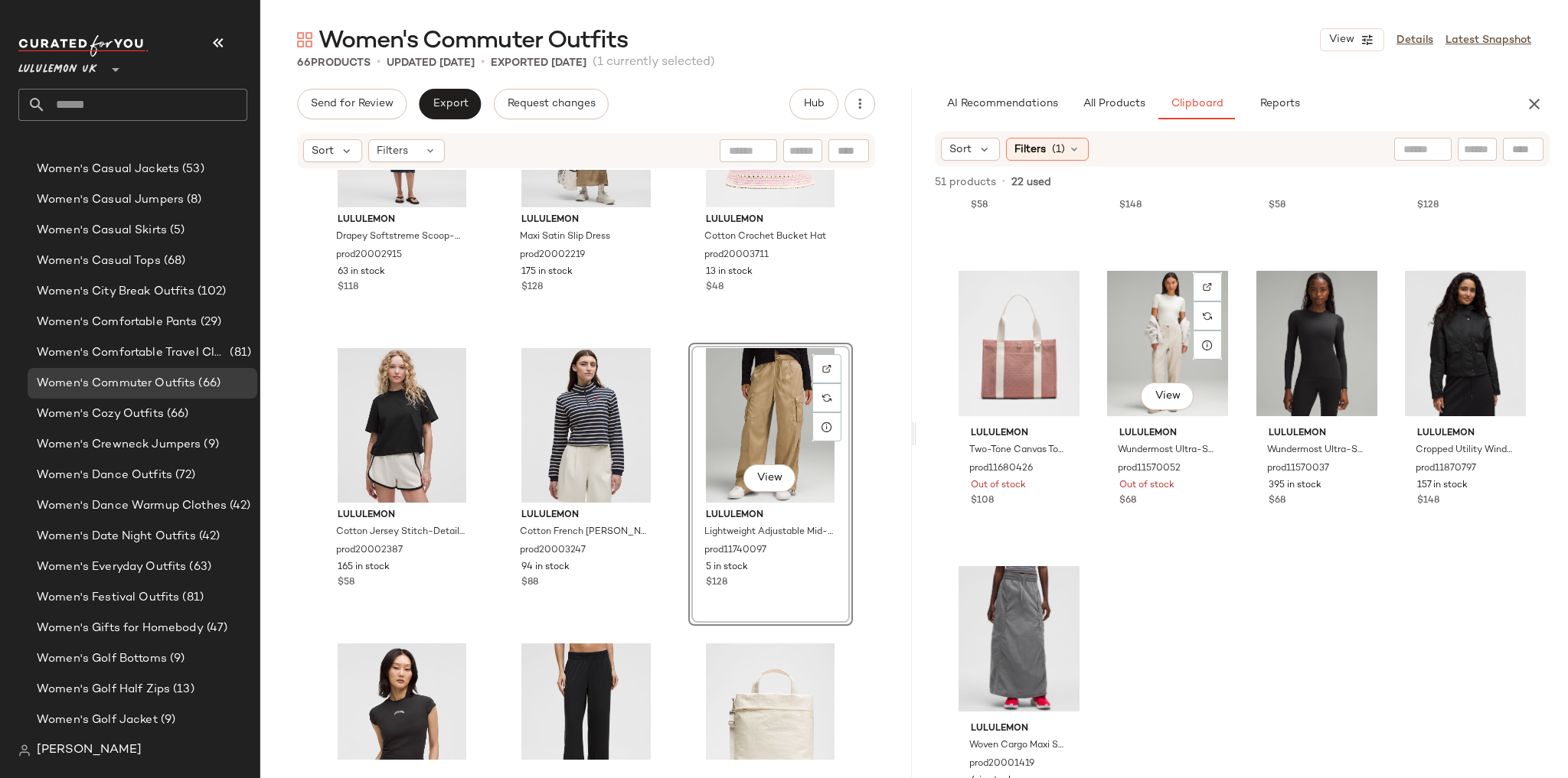
scroll to position [1788, 0]
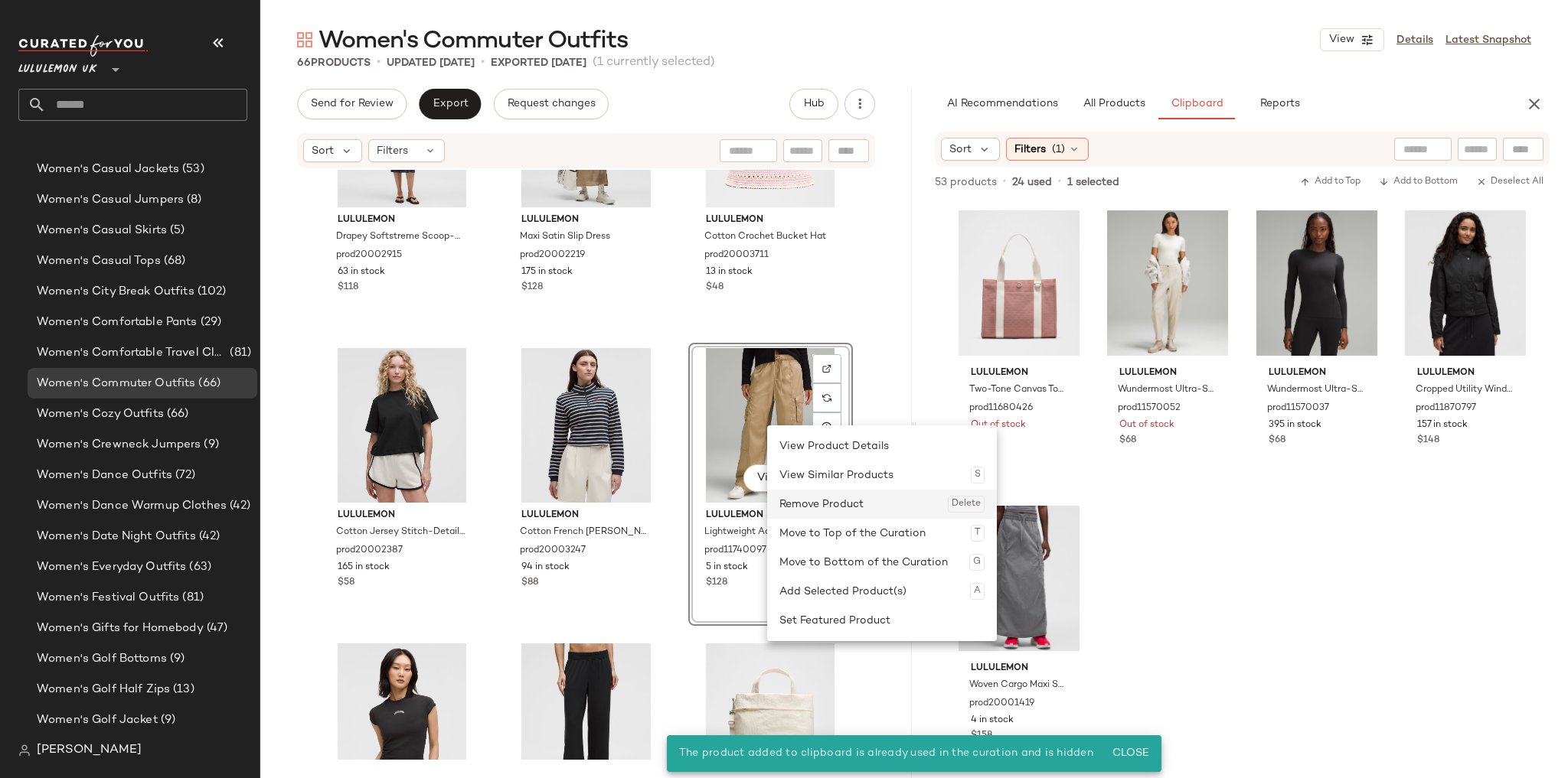
click at [799, 498] on div "Remove Product Delete" at bounding box center [882, 504] width 205 height 29
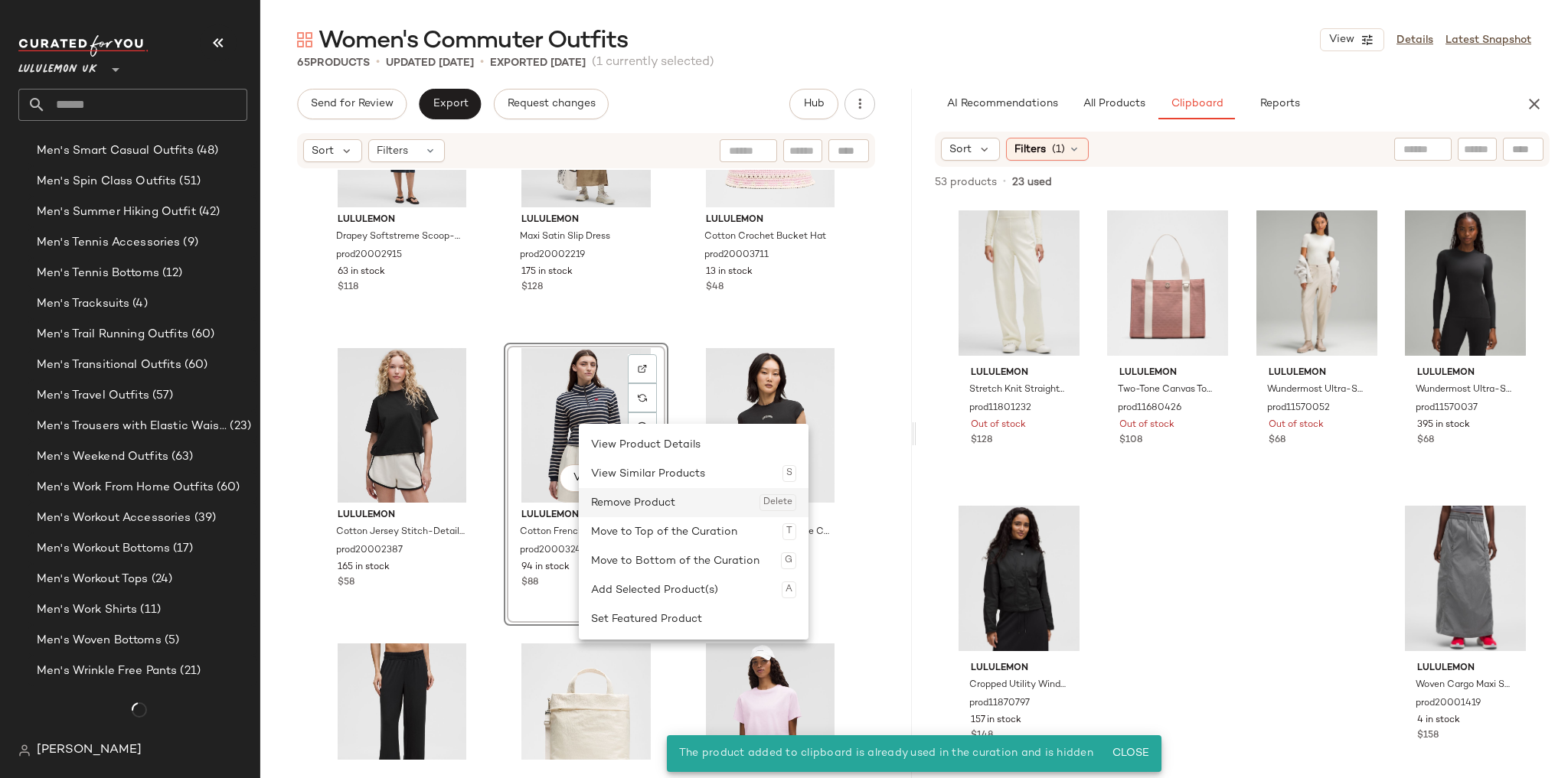
click at [597, 502] on div "Remove Product Delete" at bounding box center [694, 502] width 205 height 29
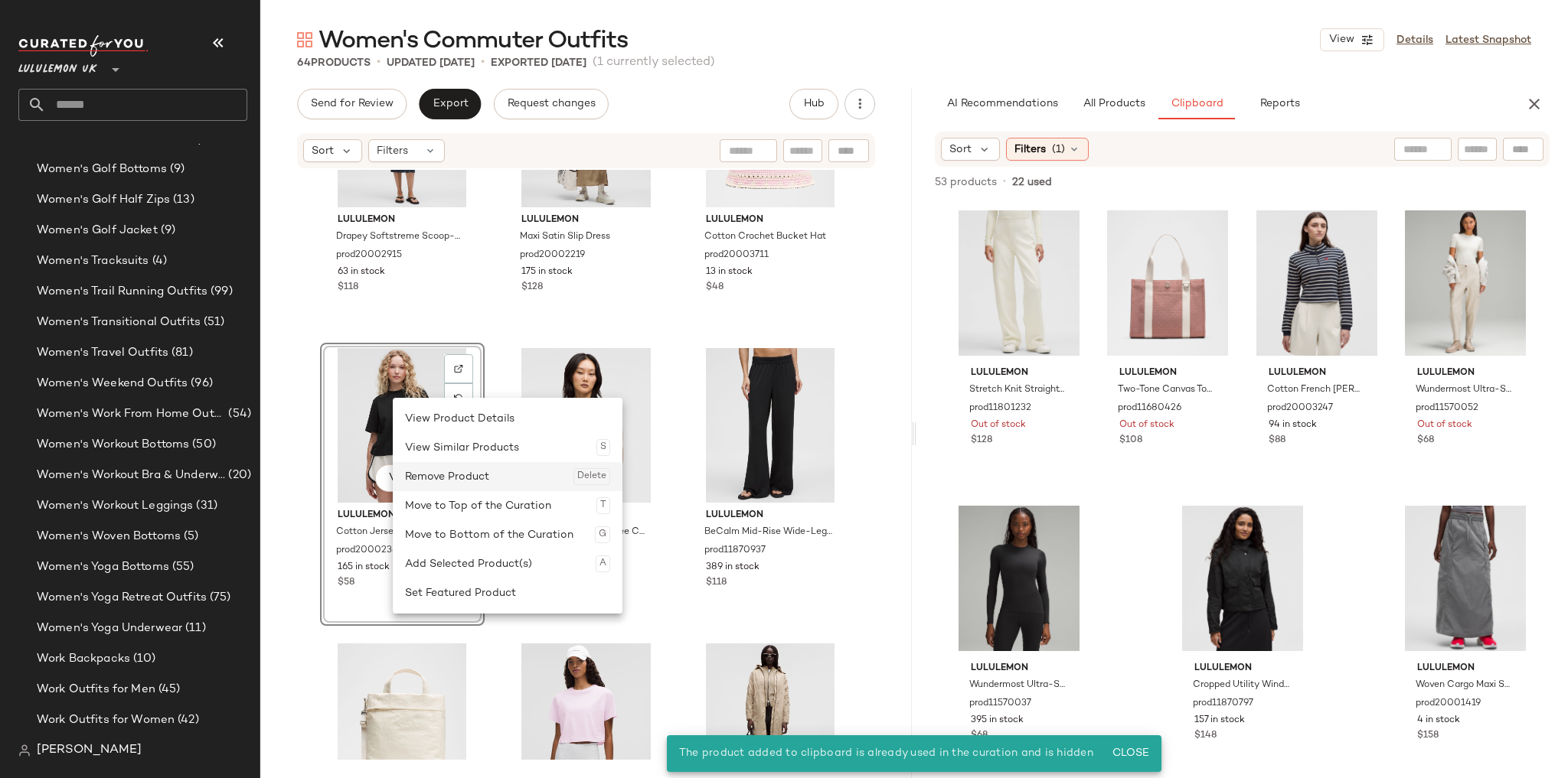
click at [459, 468] on div "Remove Product Delete" at bounding box center [508, 476] width 205 height 29
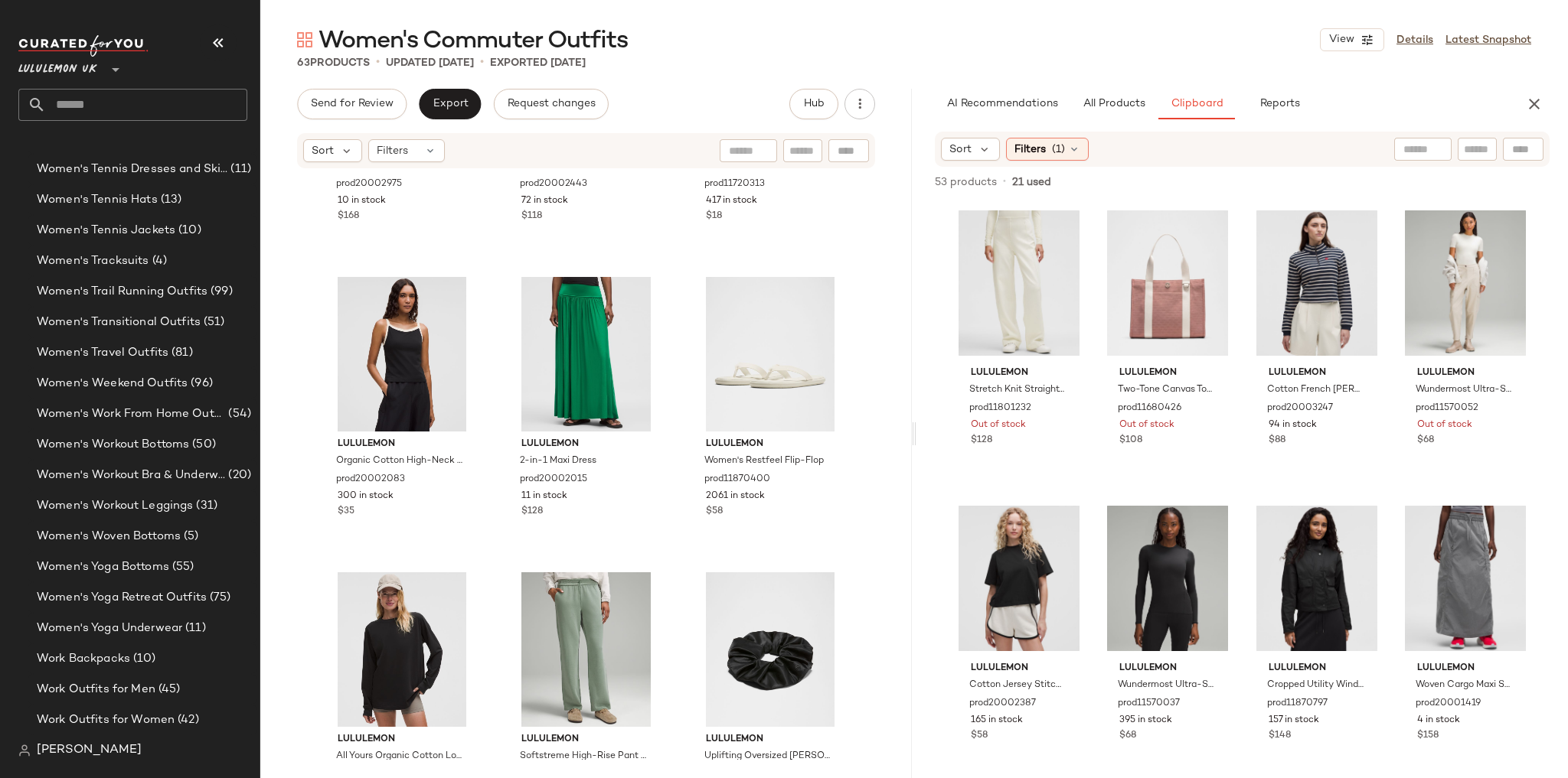
scroll to position [5617, 0]
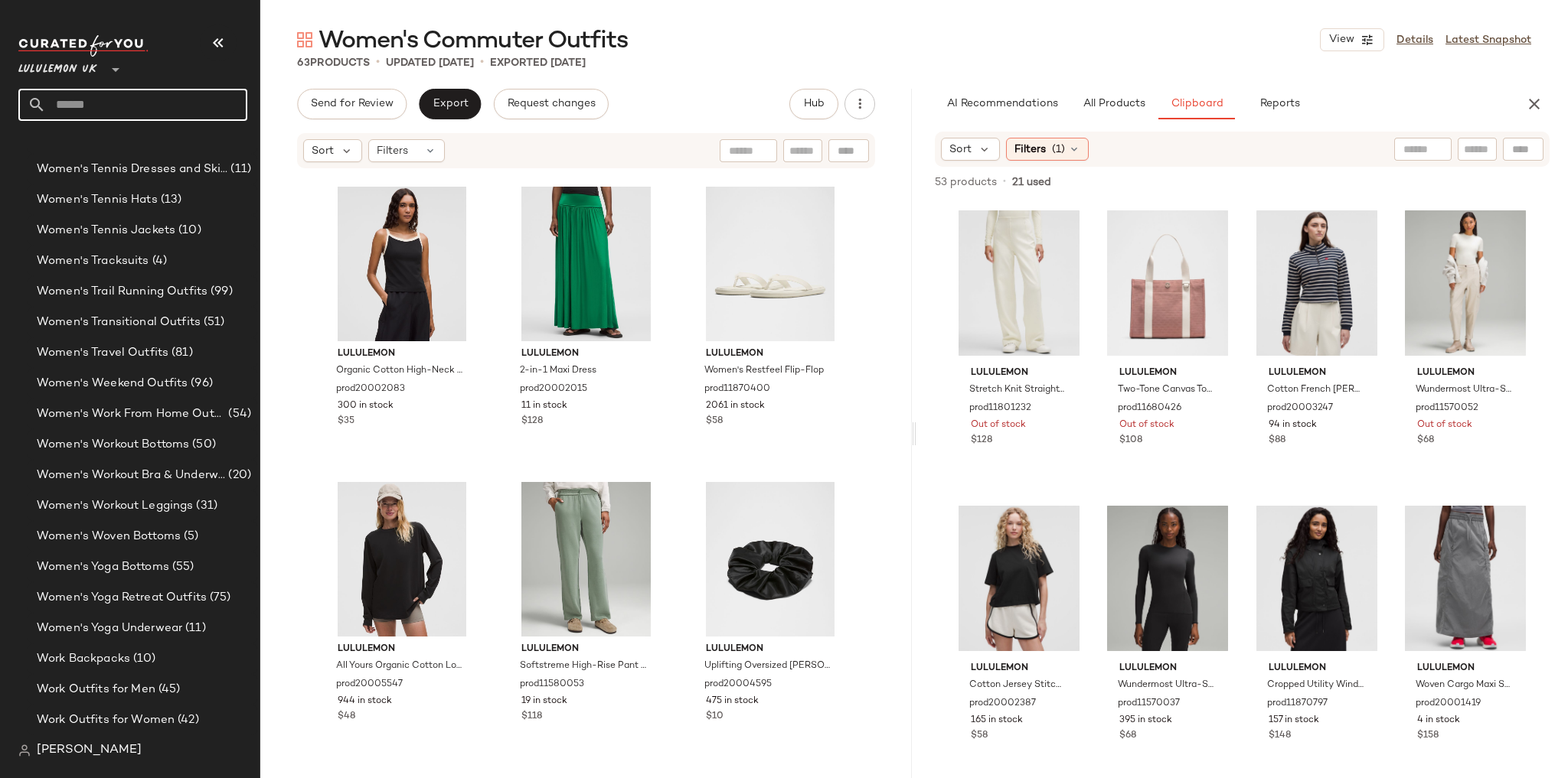
drag, startPoint x: 122, startPoint y: 107, endPoint x: 132, endPoint y: 104, distance: 10.4
click at [122, 107] on input "text" at bounding box center [146, 104] width 201 height 32
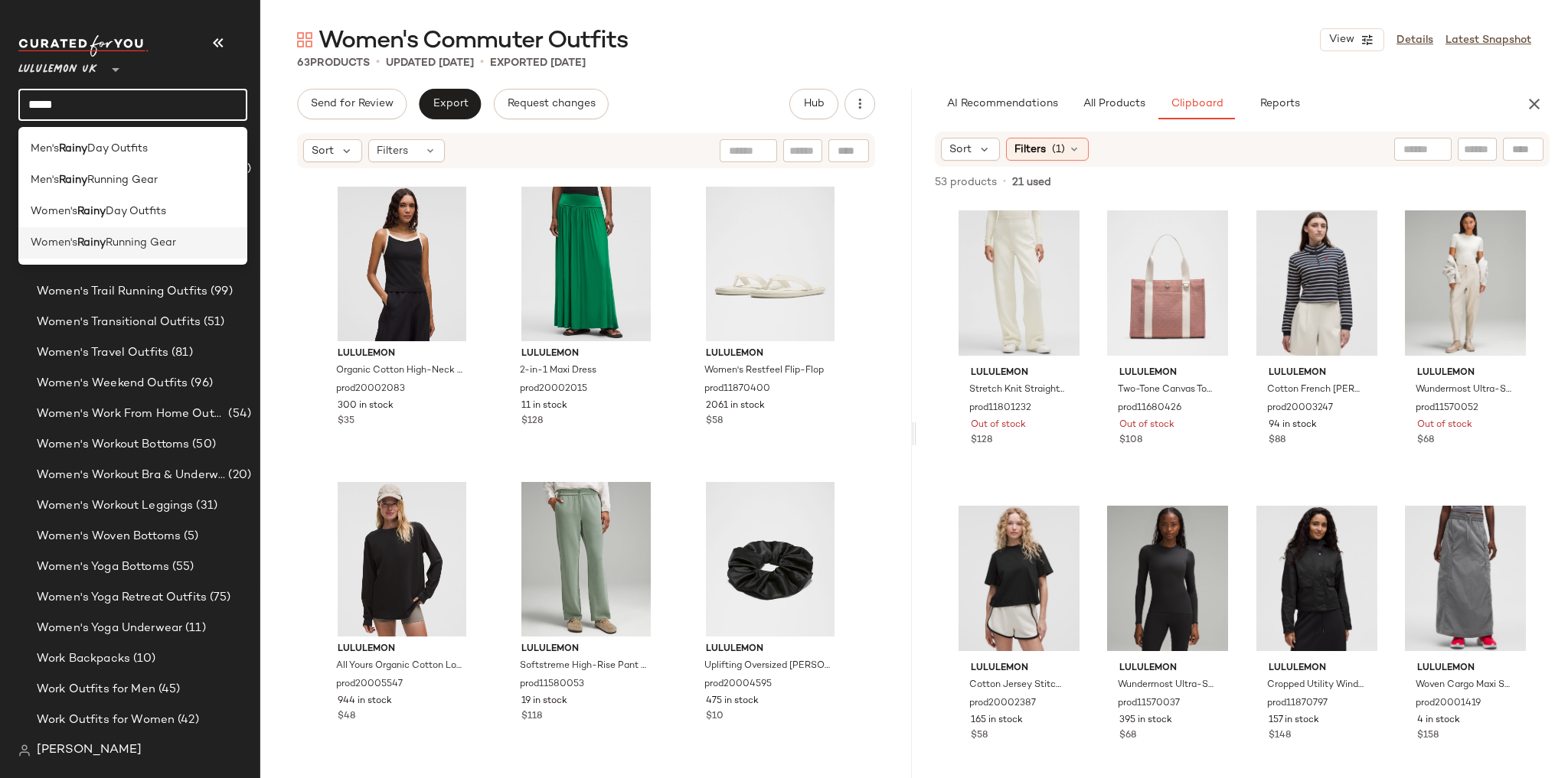
type input "*****"
click at [156, 239] on span "Running Gear" at bounding box center [141, 243] width 71 height 16
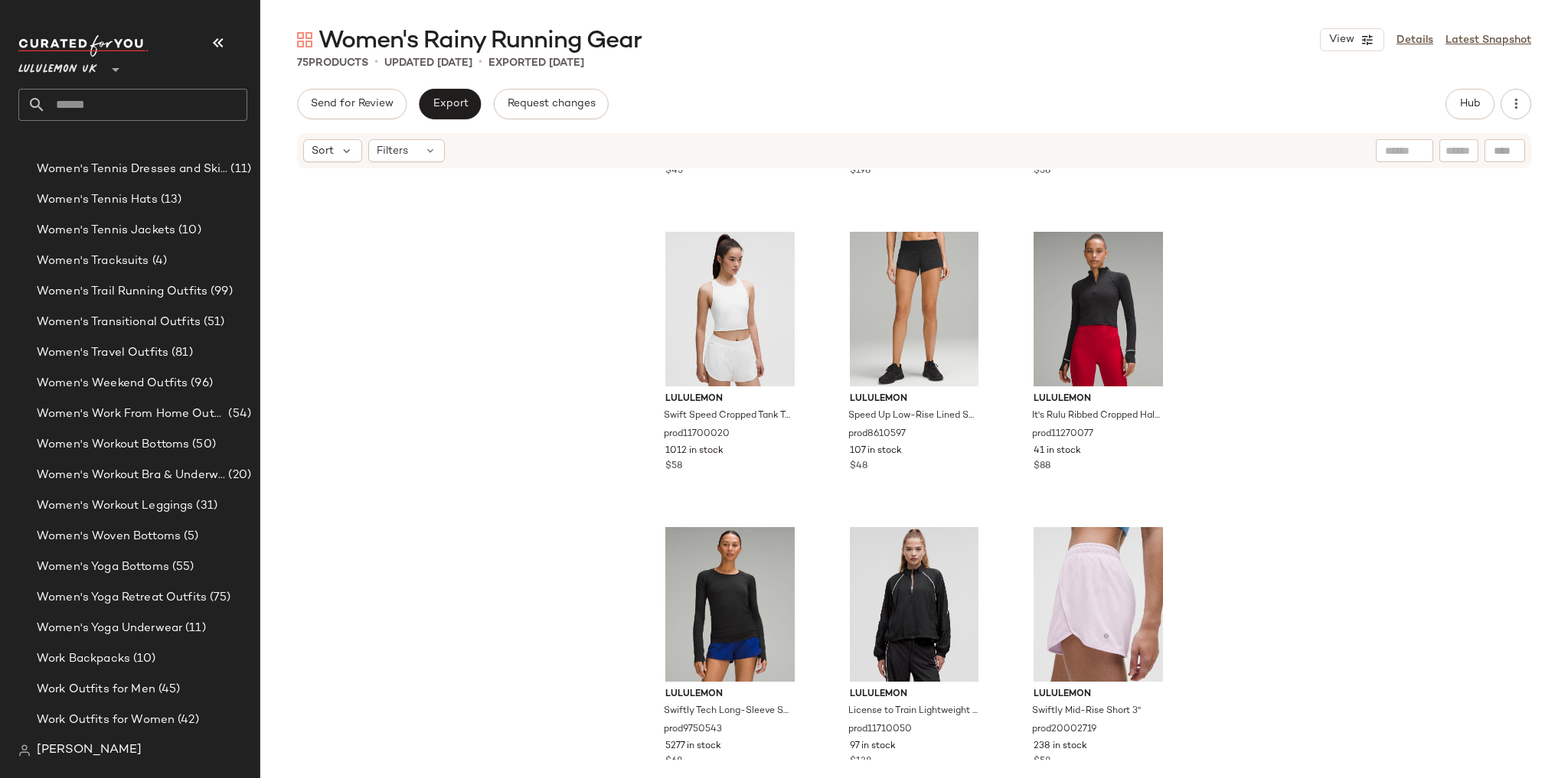
scroll to position [6798, 0]
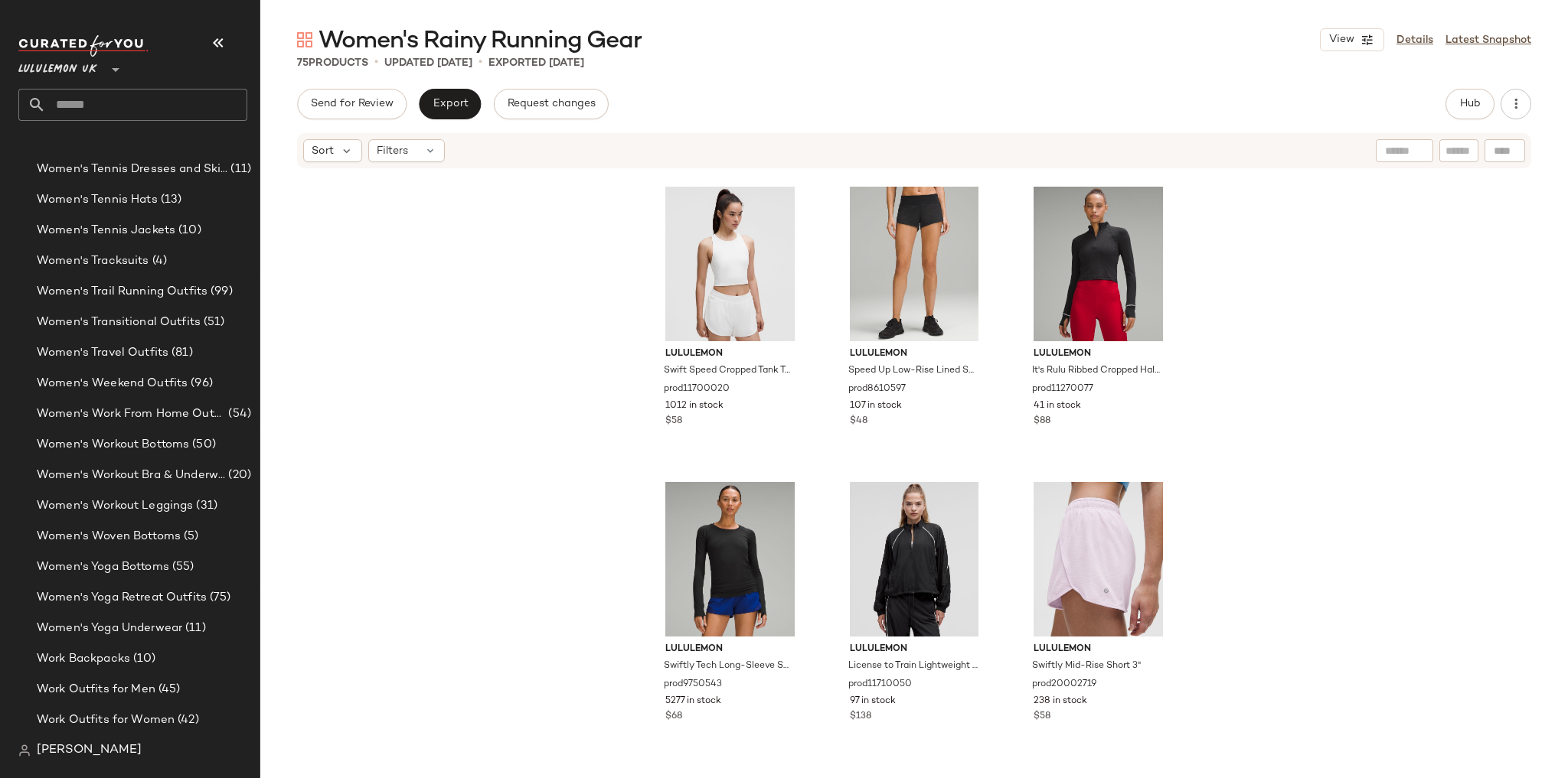
click at [161, 91] on input "text" at bounding box center [146, 104] width 201 height 32
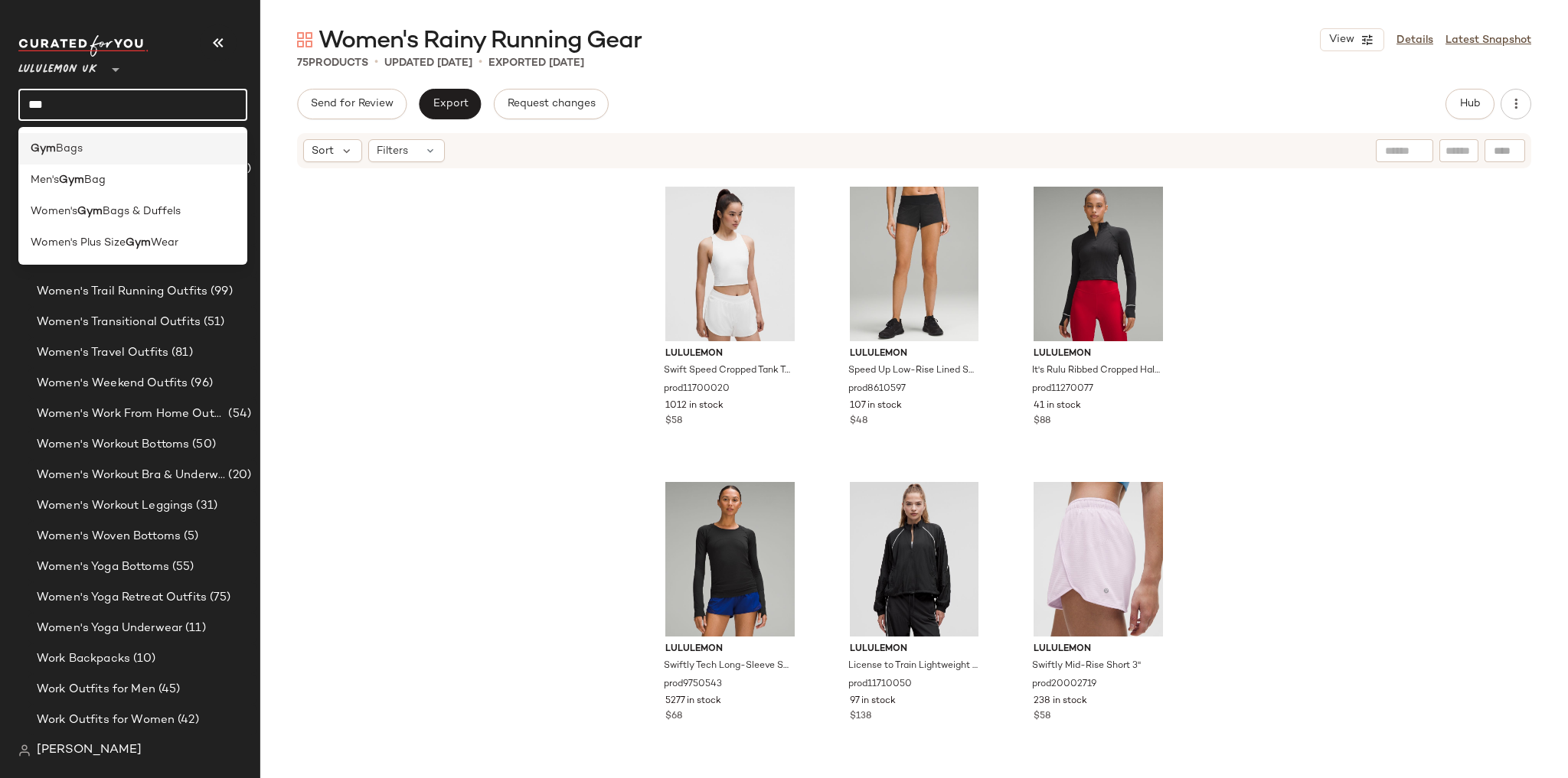
type input "***"
click at [112, 142] on div "Gym Bags" at bounding box center [132, 149] width 205 height 16
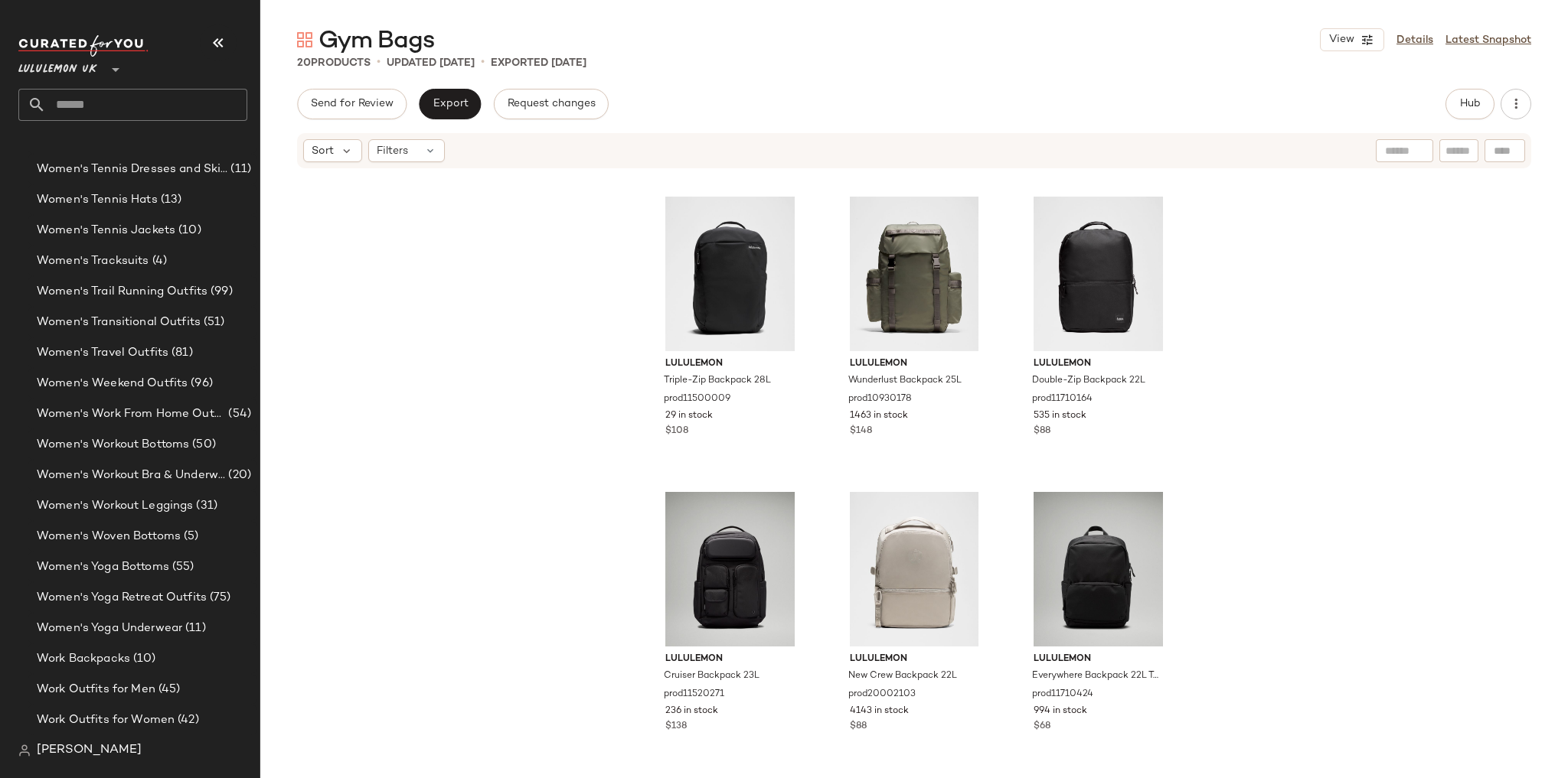
scroll to position [1481, 0]
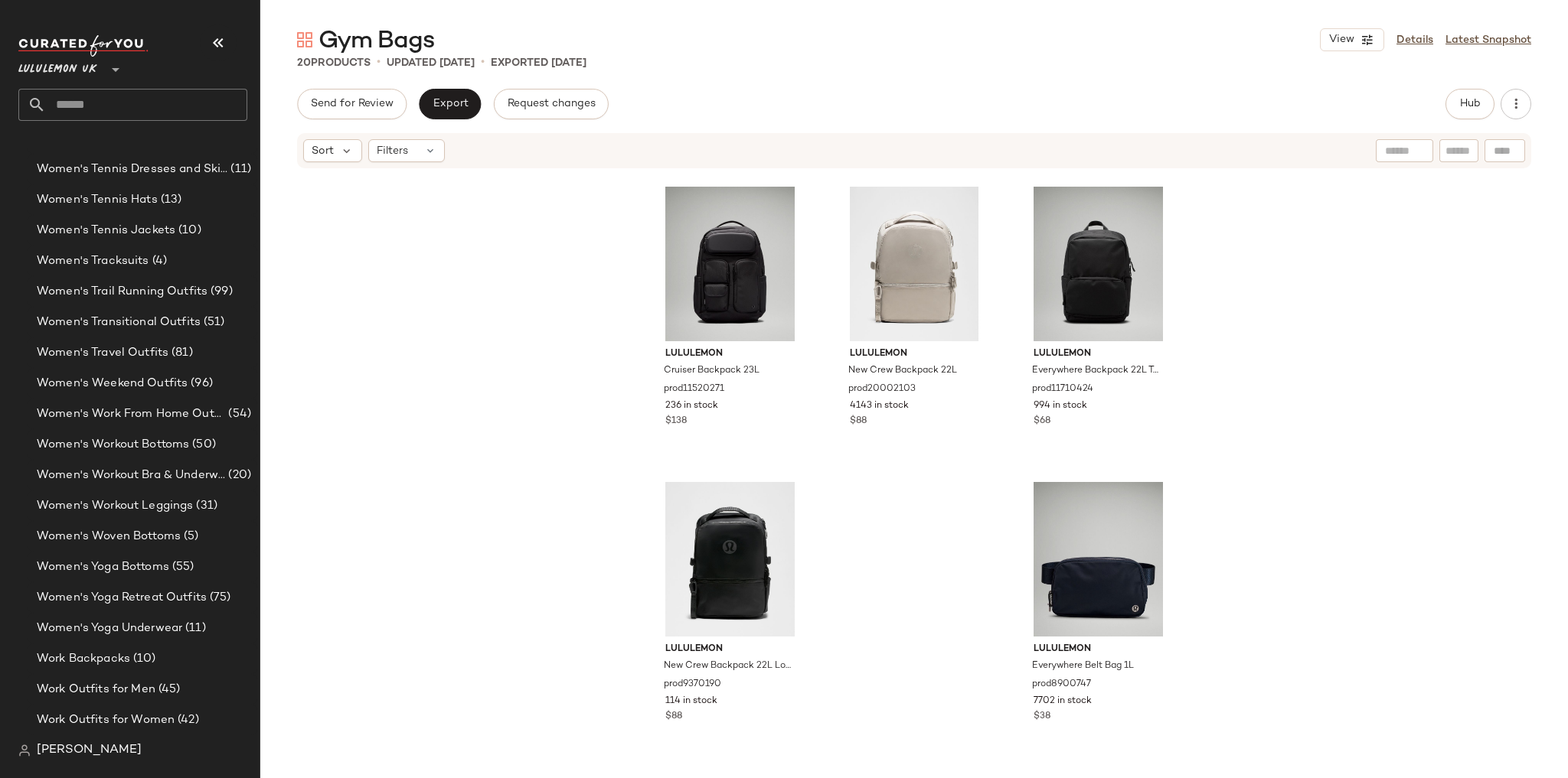
click at [129, 107] on input "text" at bounding box center [146, 104] width 201 height 32
type input "*"
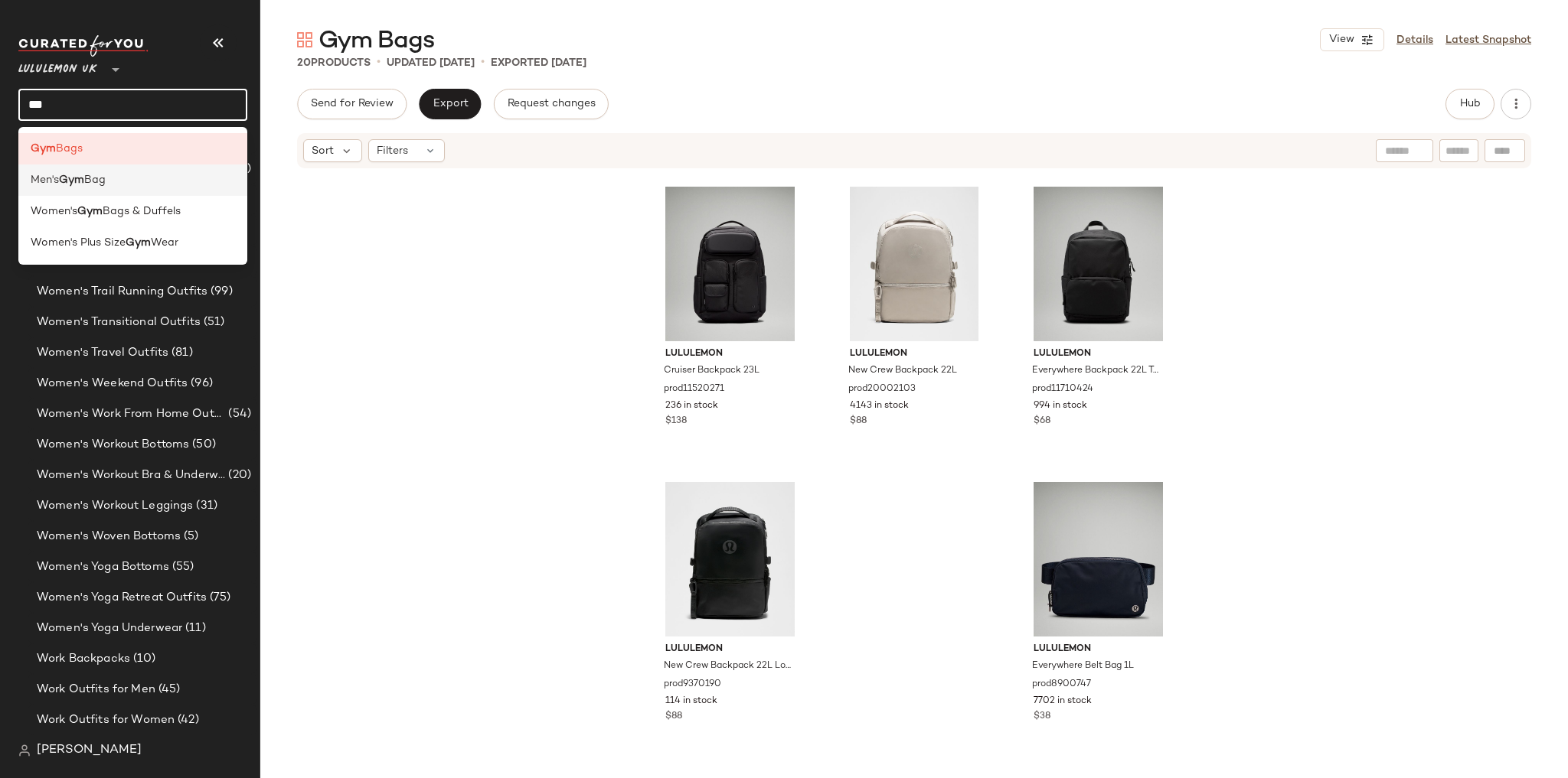
type input "***"
click at [98, 182] on span "Bag" at bounding box center [95, 181] width 21 height 16
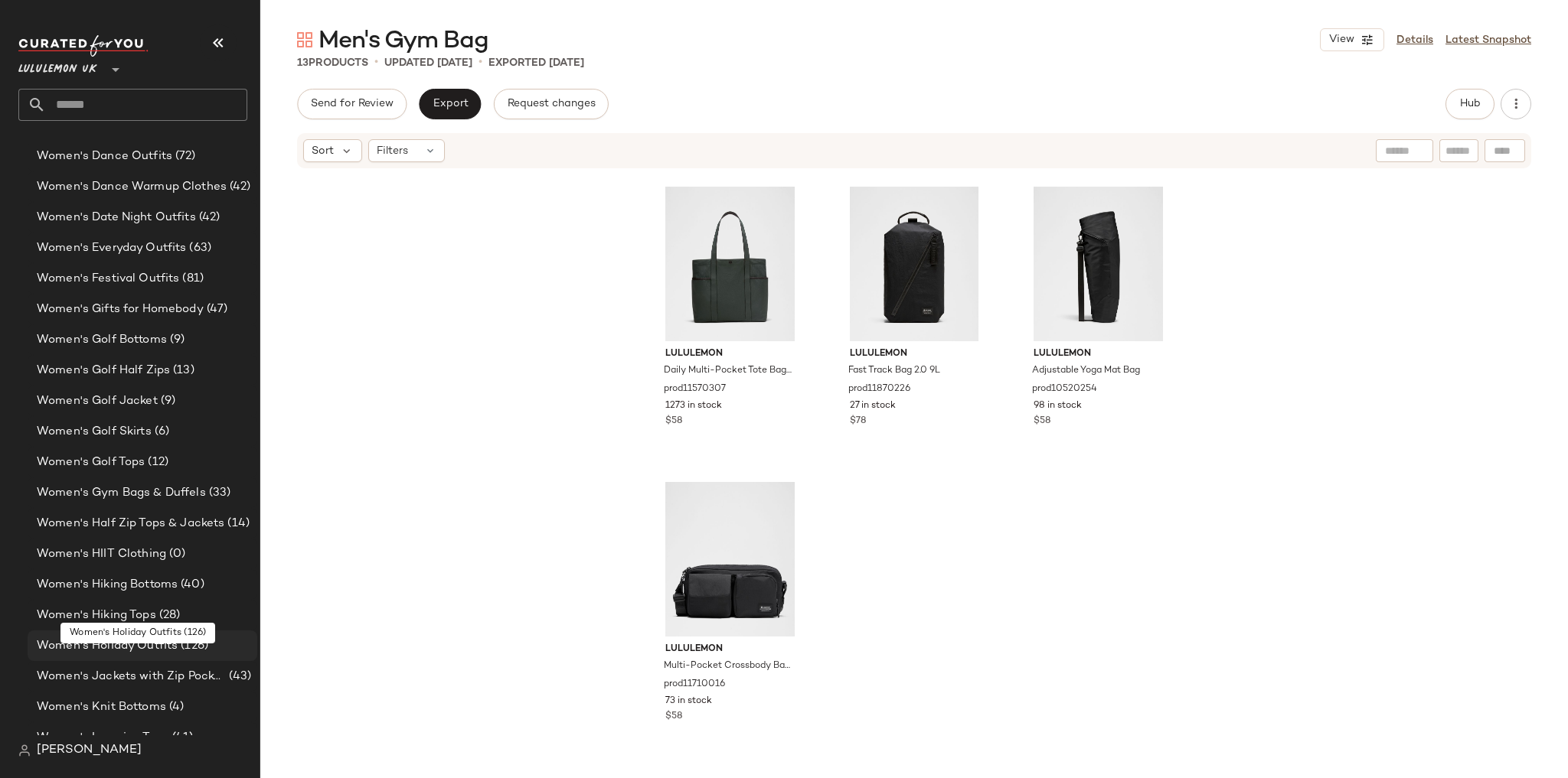
scroll to position [4429, 0]
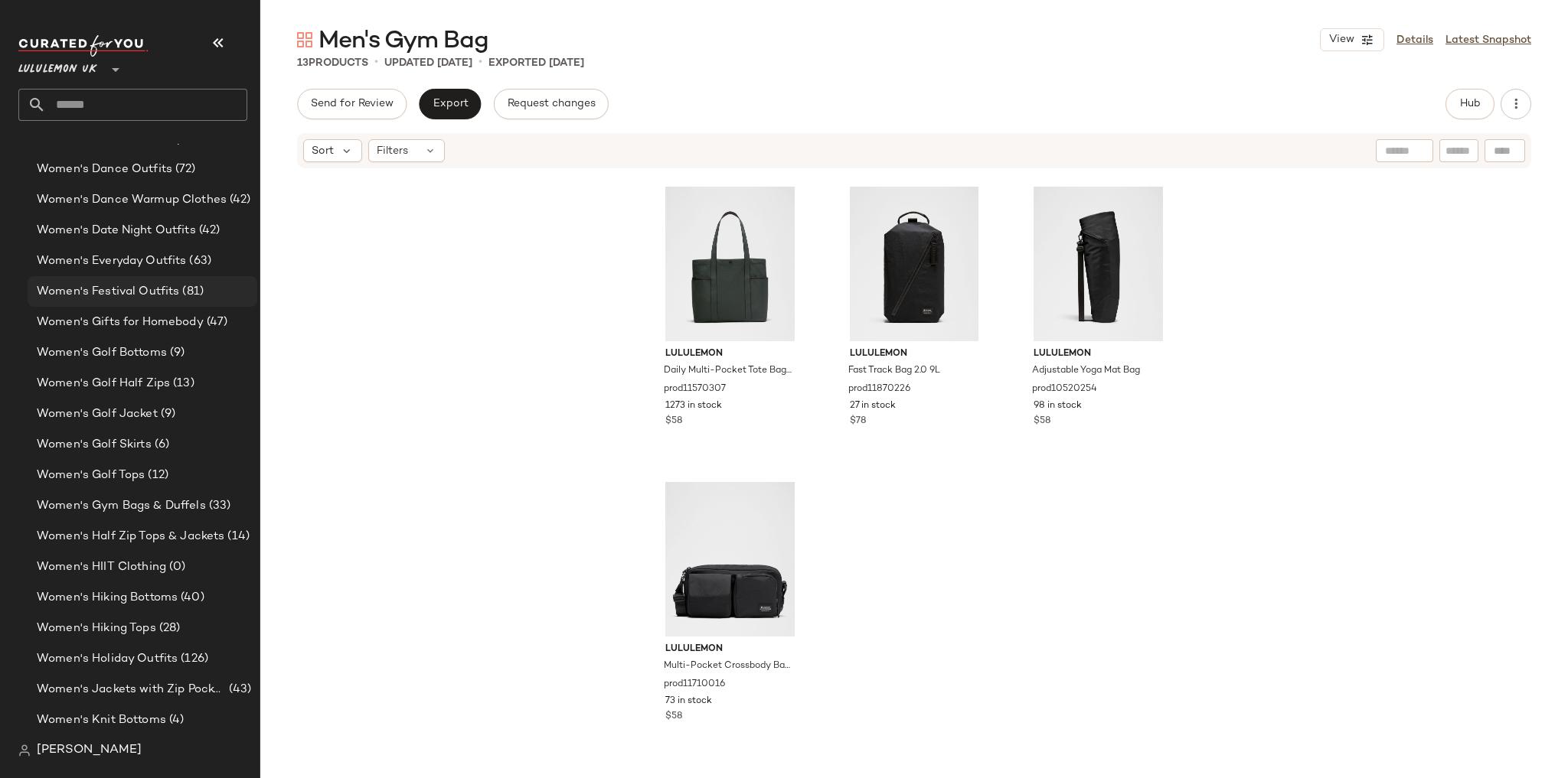
click at [156, 291] on span "Women's Festival Outfits" at bounding box center [108, 292] width 142 height 17
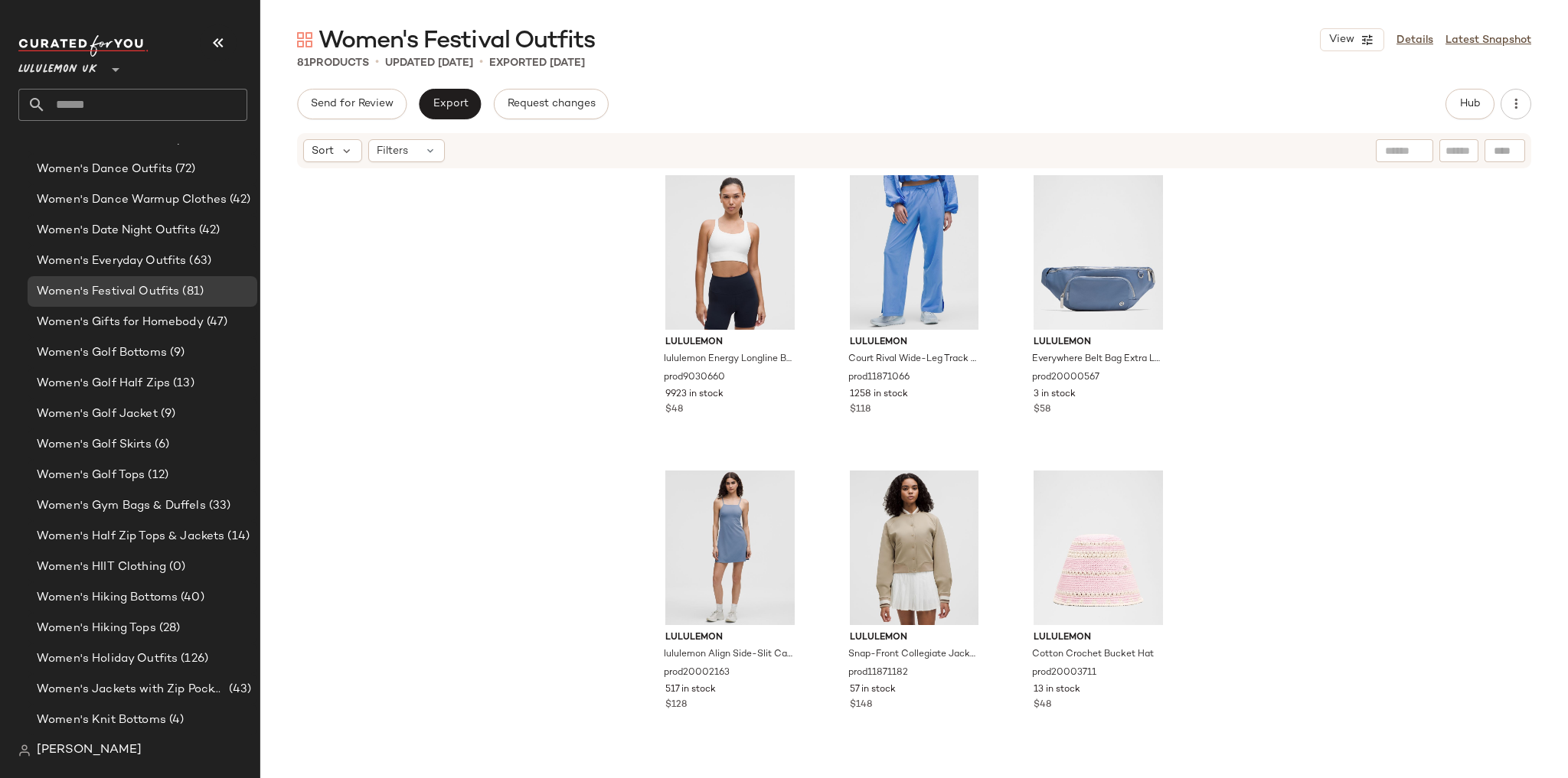
scroll to position [2400, 0]
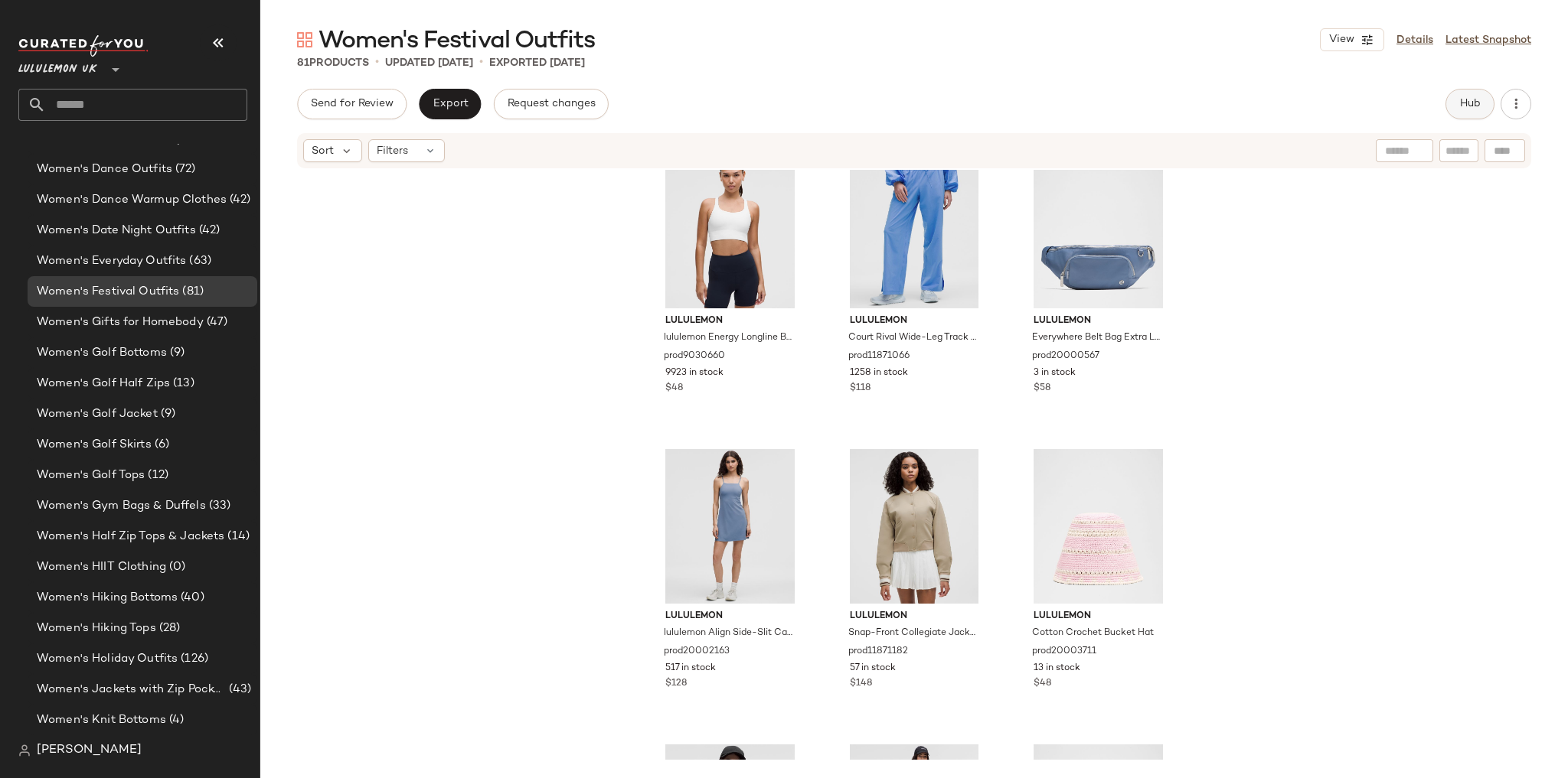
click at [1464, 98] on span "Hub" at bounding box center [1470, 104] width 21 height 12
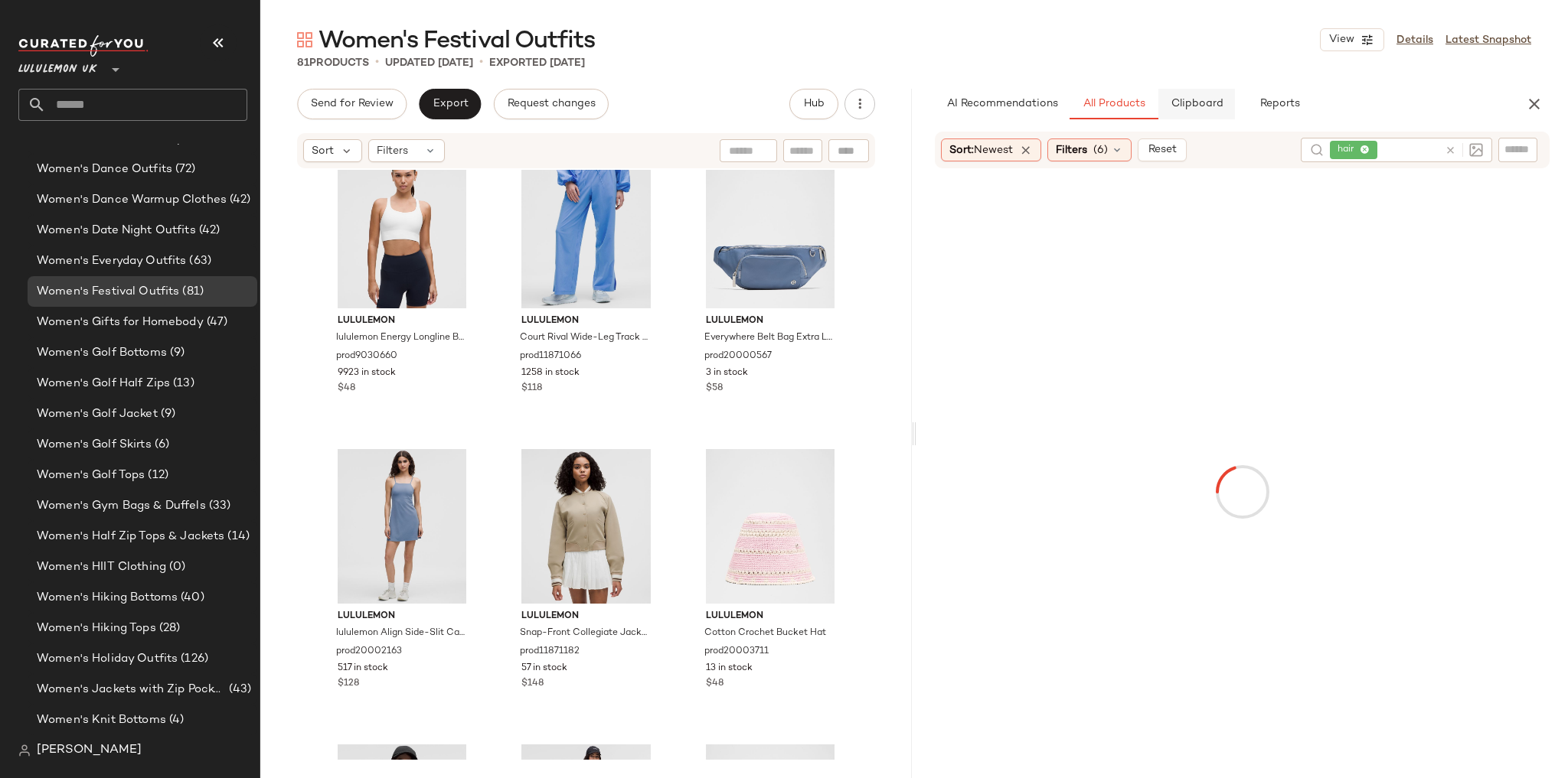
click at [1198, 110] on span "Clipboard" at bounding box center [1196, 104] width 53 height 12
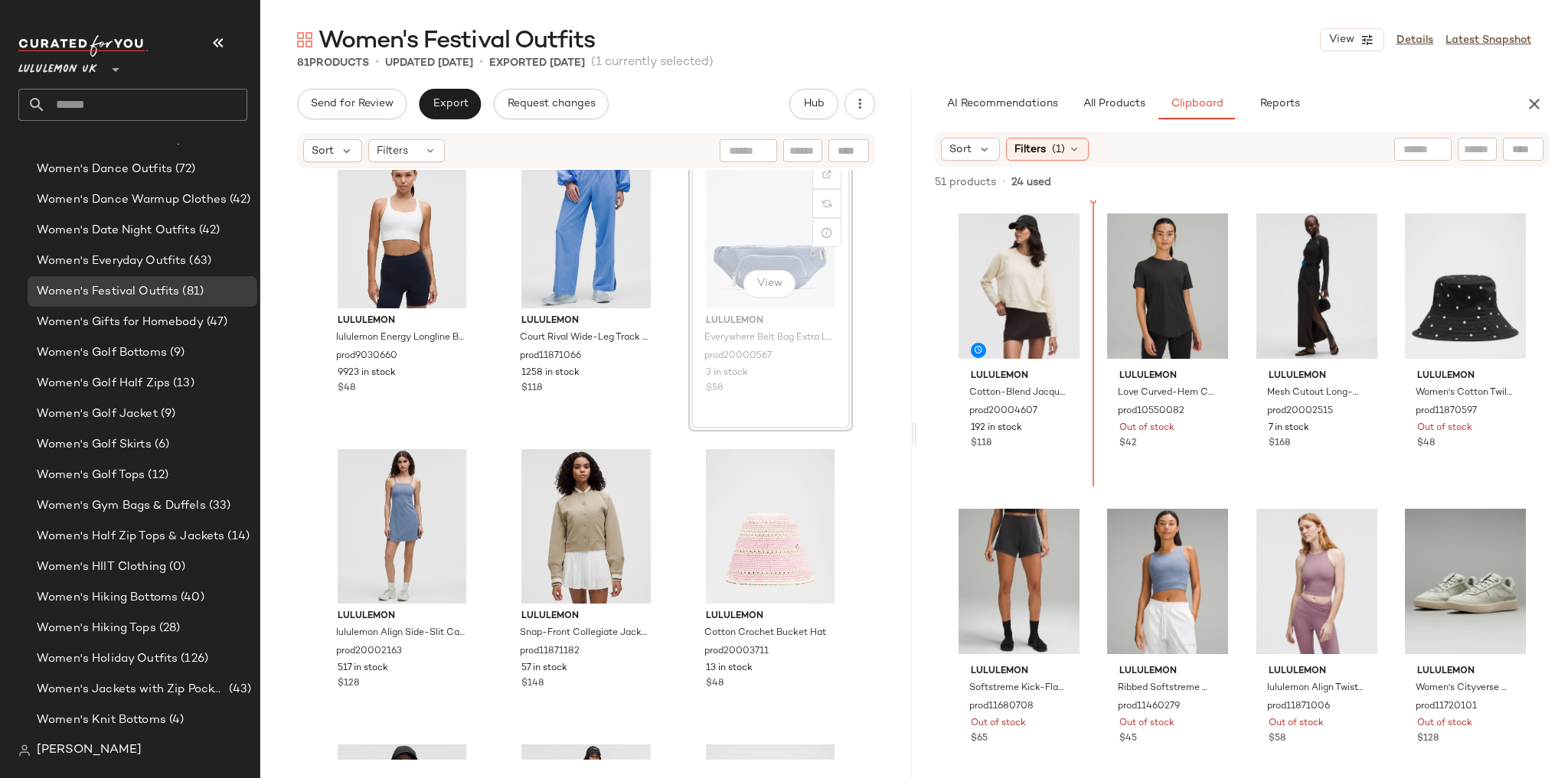
scroll to position [2391, 0]
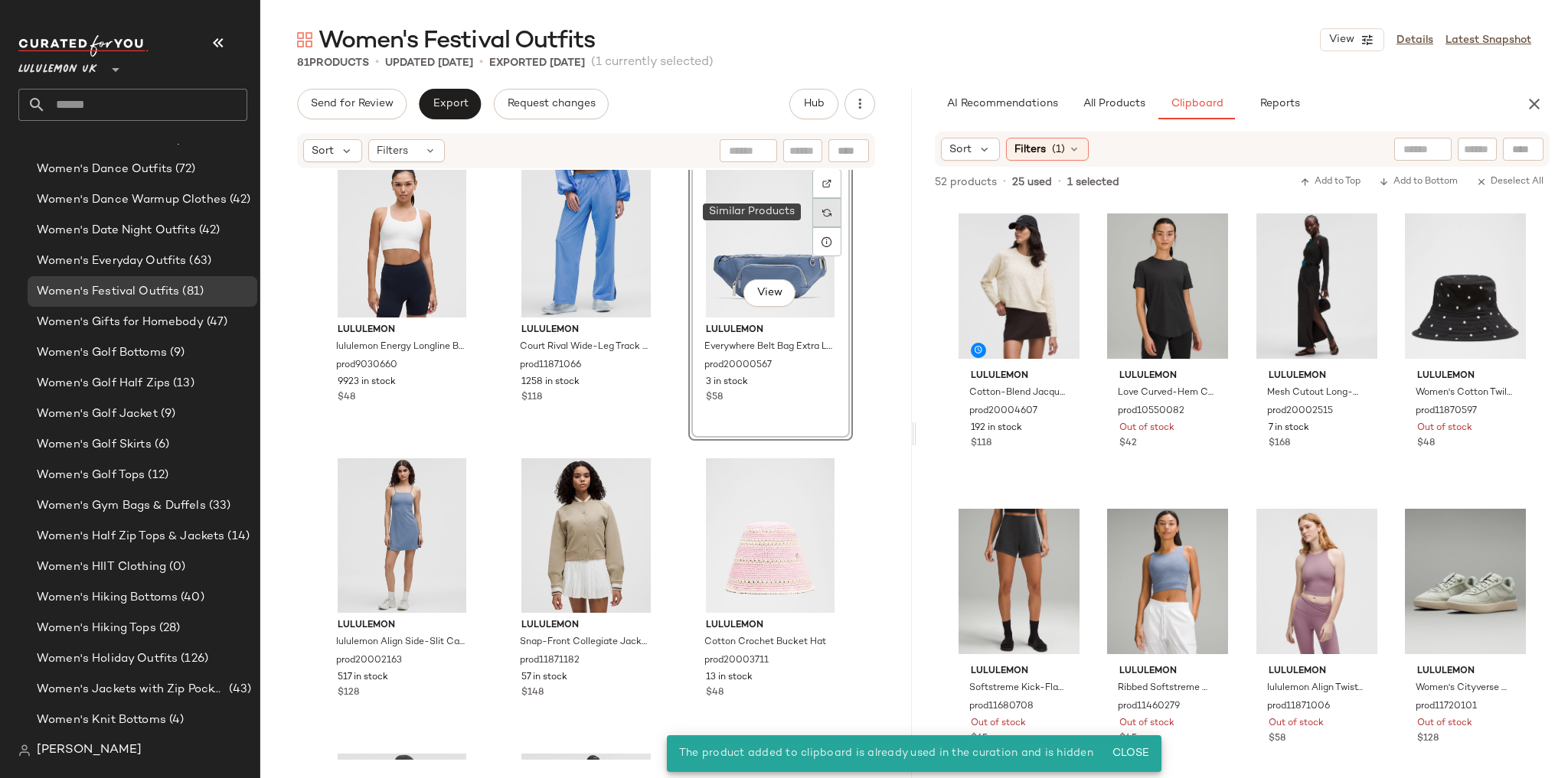
click at [823, 209] on img at bounding box center [827, 212] width 9 height 9
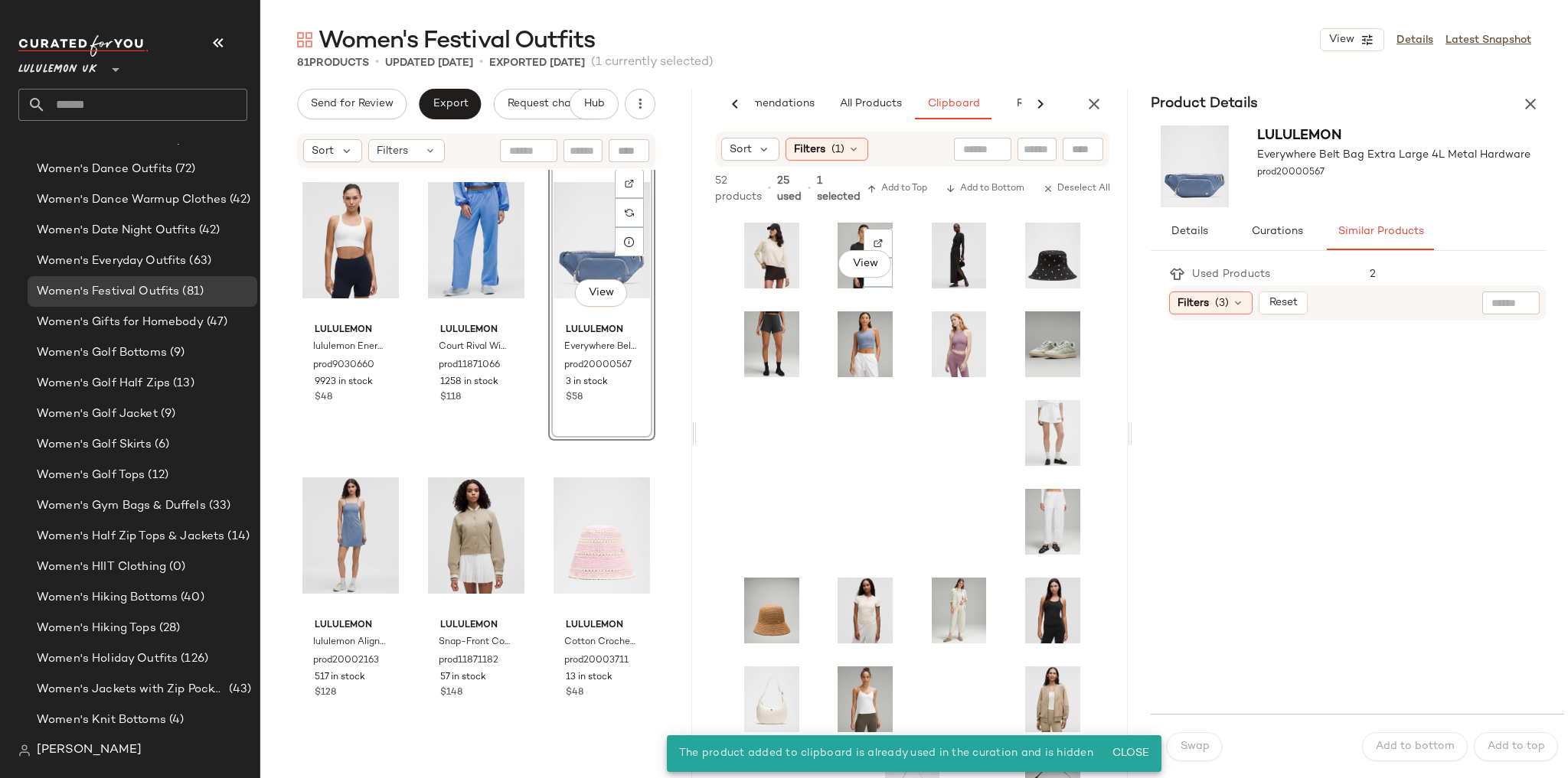
scroll to position [0, 64]
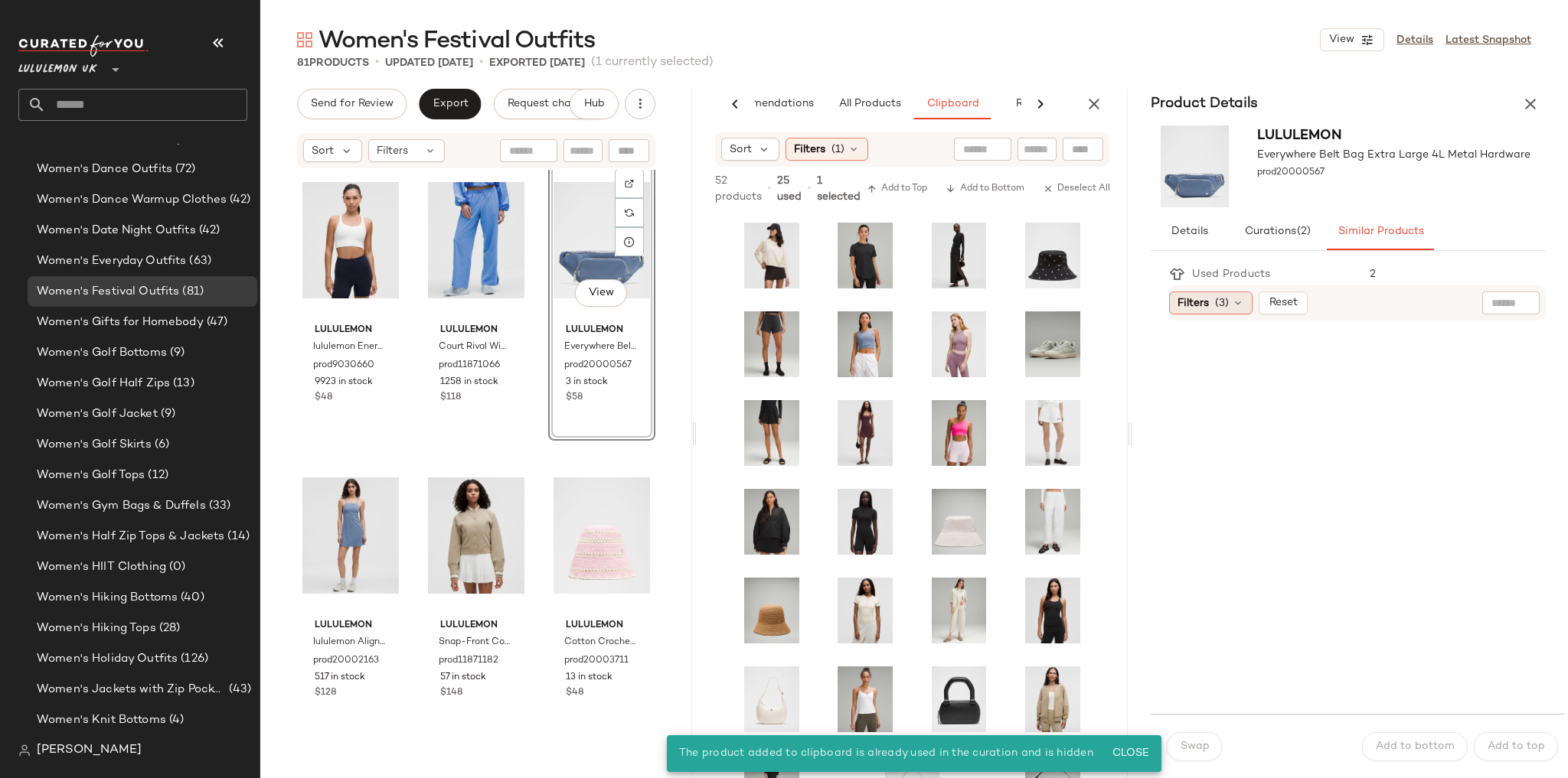
click at [1229, 299] on div "Filters (3)" at bounding box center [1211, 303] width 84 height 23
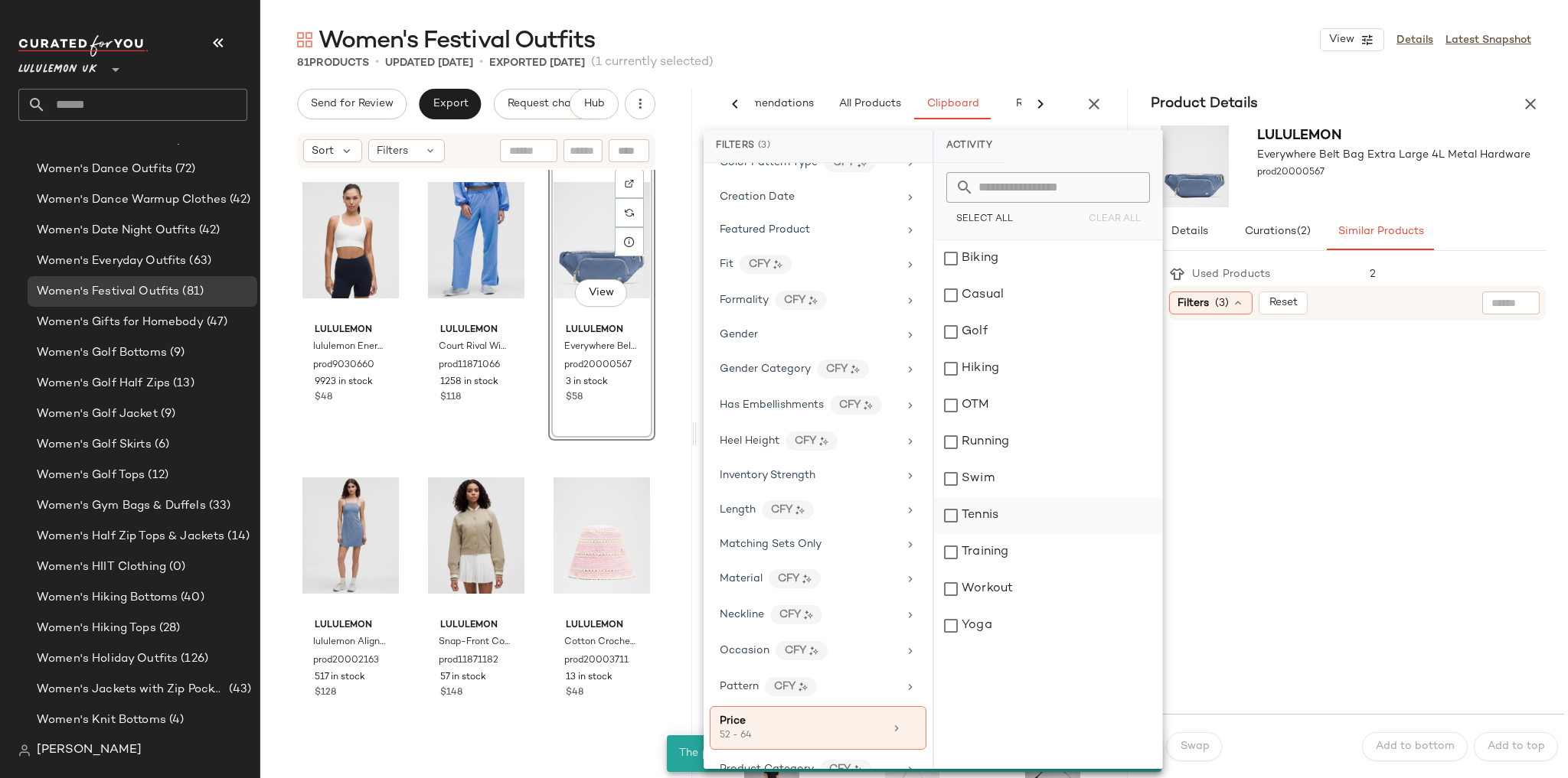
scroll to position [306, 0]
drag, startPoint x: 1316, startPoint y: 502, endPoint x: 1316, endPoint y: 490, distance: 12.0
click at [1316, 501] on div at bounding box center [1362, 518] width 294 height 372
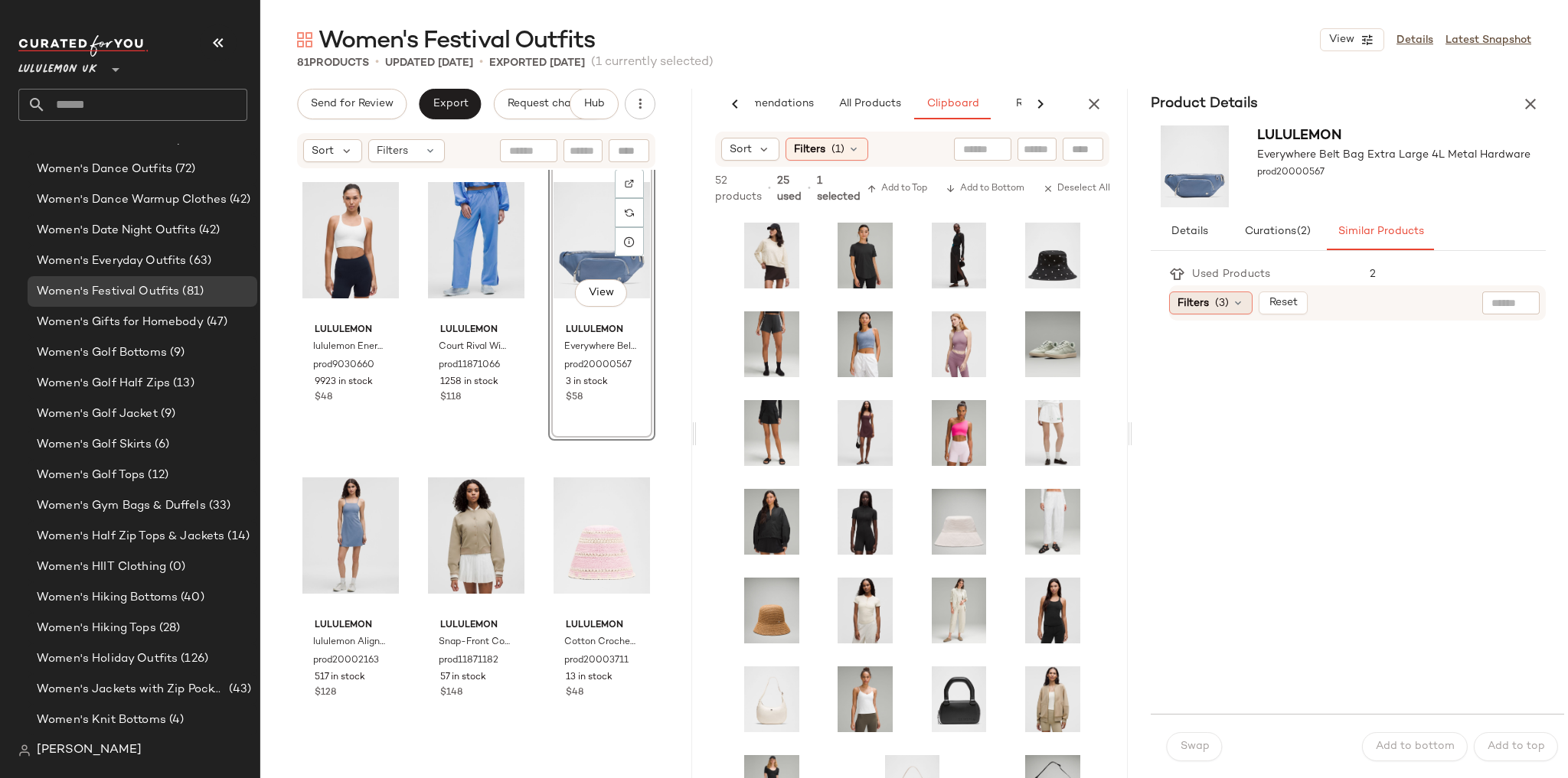
click at [1223, 312] on div "Filters (3)" at bounding box center [1211, 303] width 84 height 23
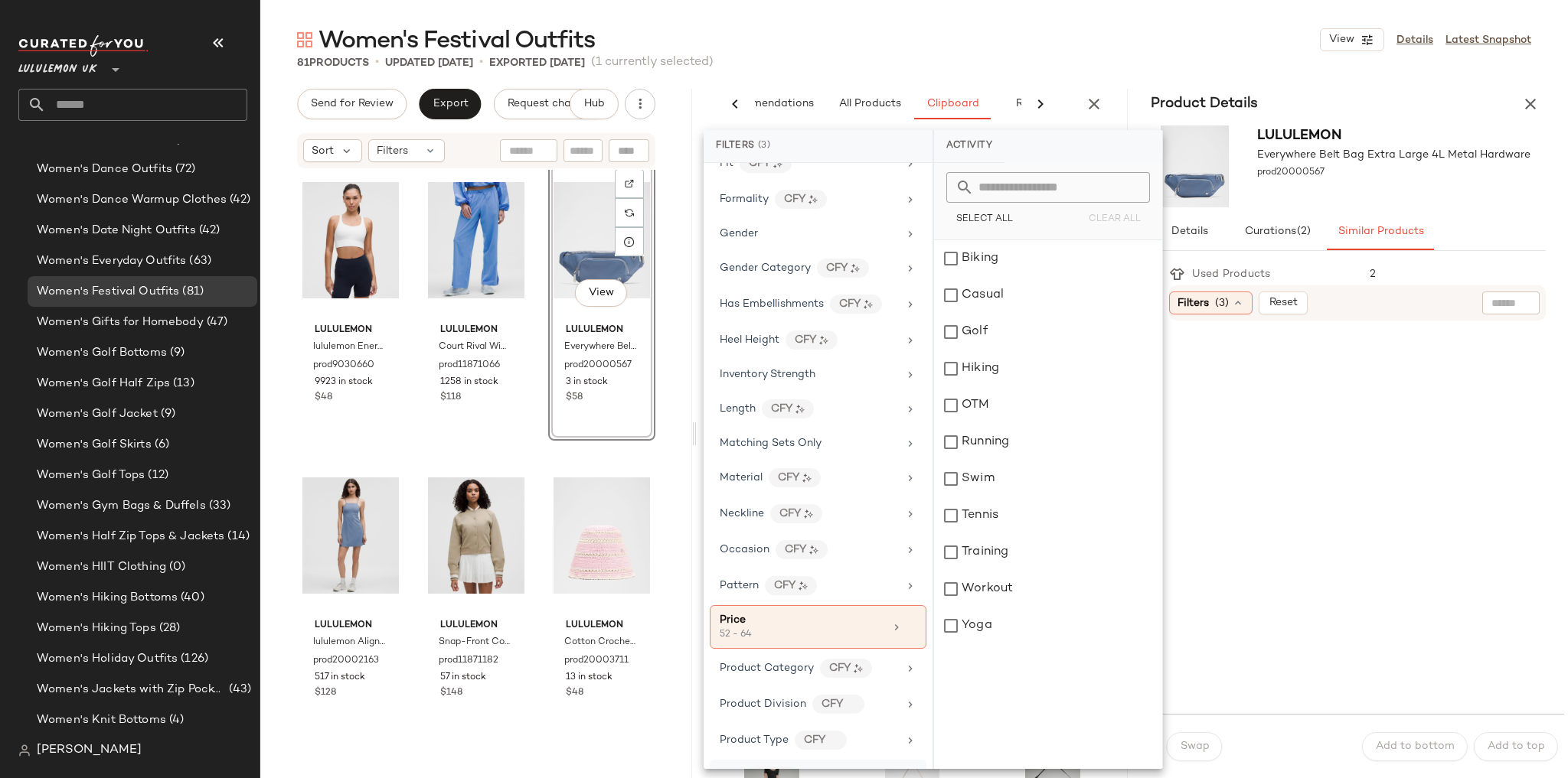
scroll to position [551, 0]
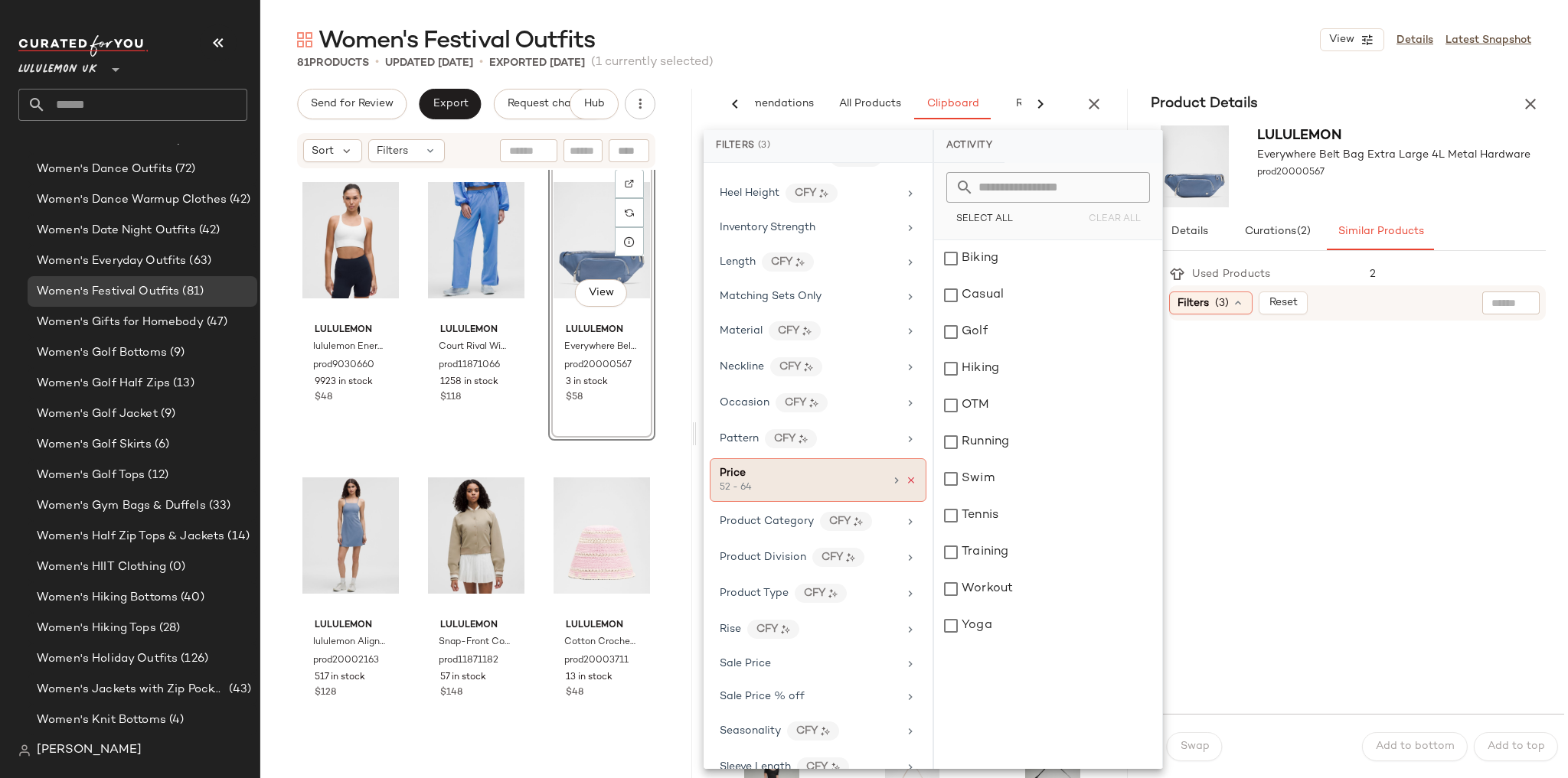
click at [906, 476] on icon at bounding box center [911, 481] width 11 height 11
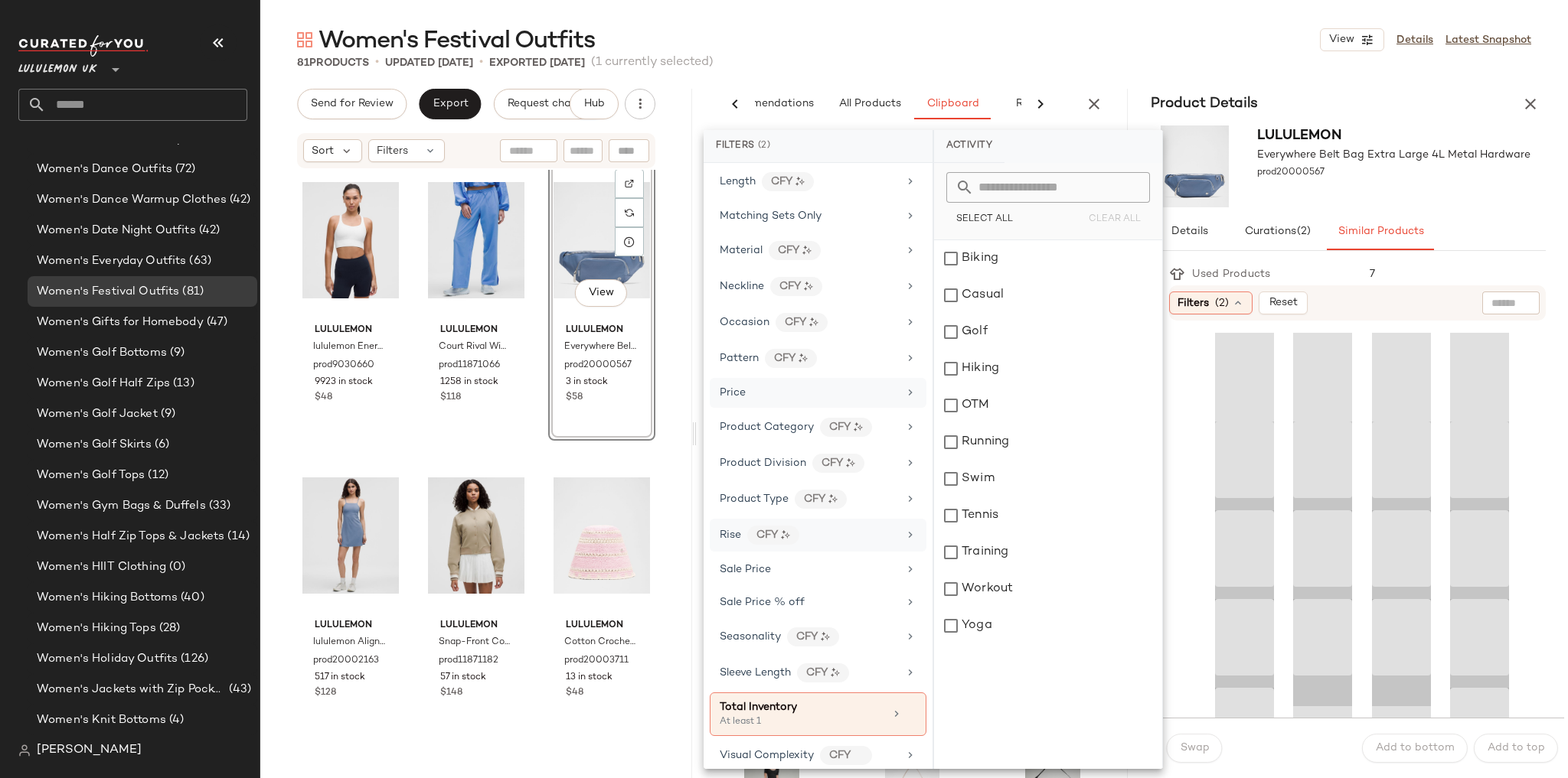
scroll to position [633, 0]
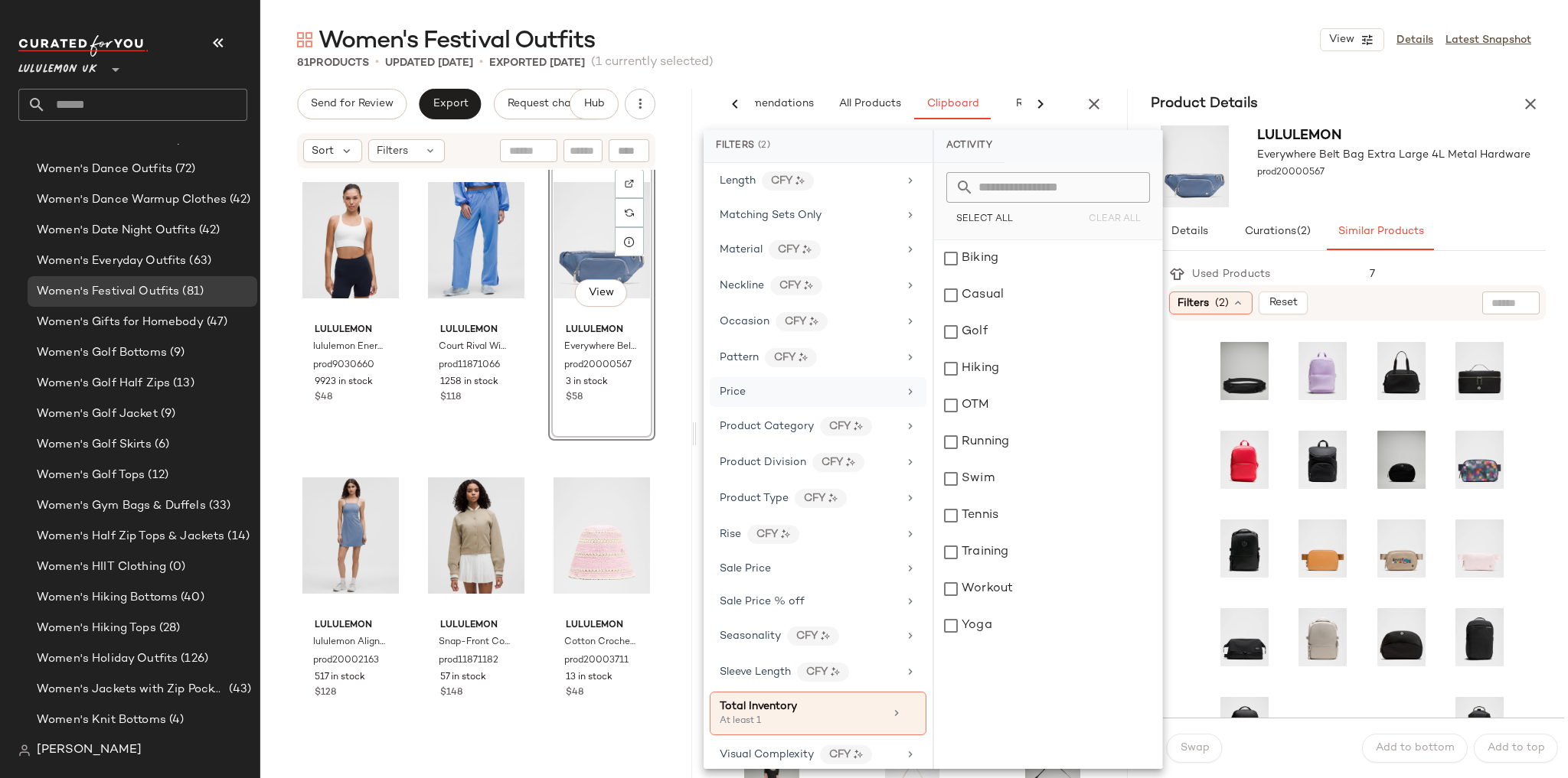
click at [1175, 435] on div at bounding box center [1367, 519] width 395 height 398
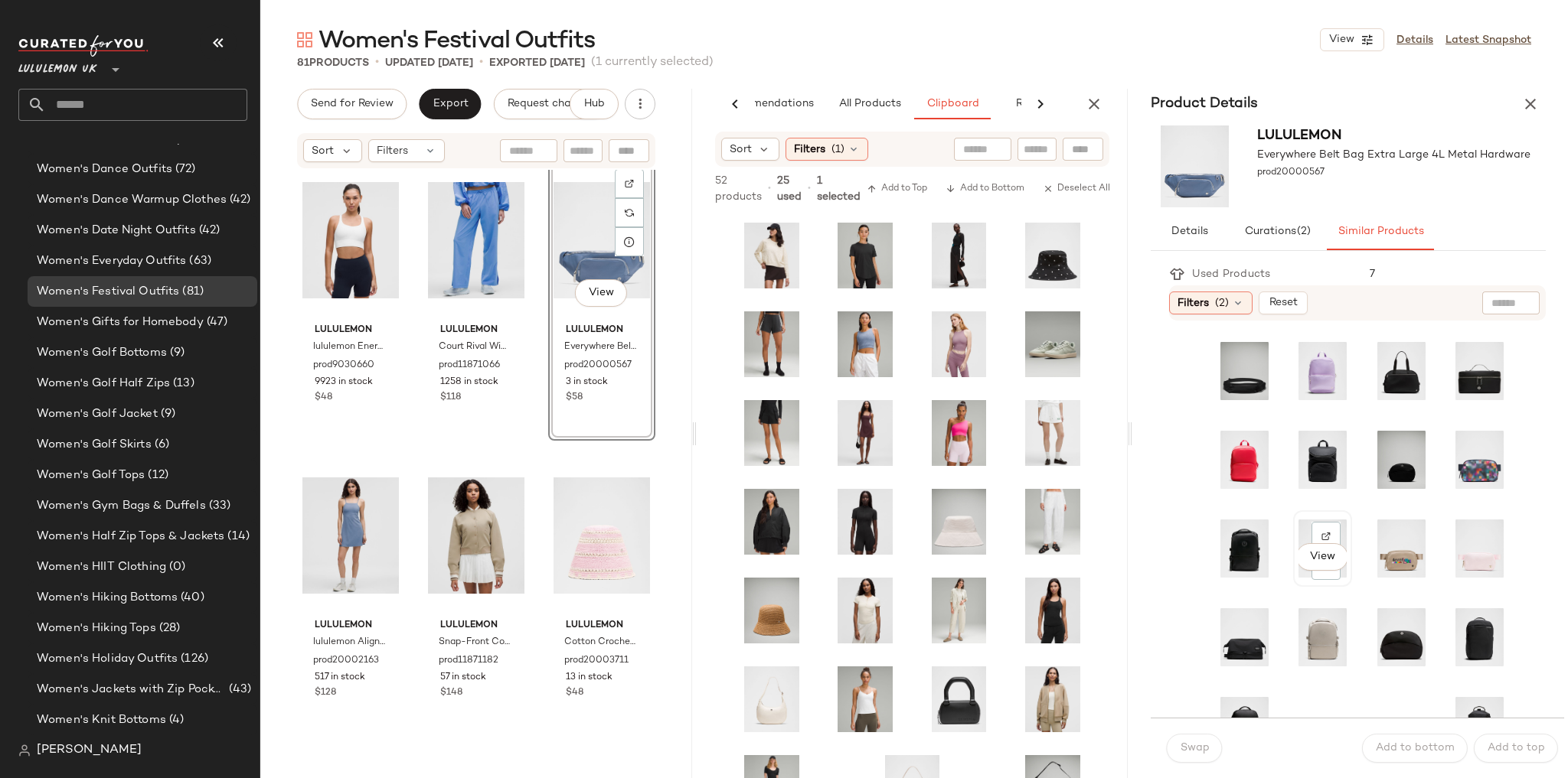
click at [1298, 532] on div "View" at bounding box center [1322, 549] width 48 height 66
click at [1188, 743] on span "Swap" at bounding box center [1194, 748] width 30 height 12
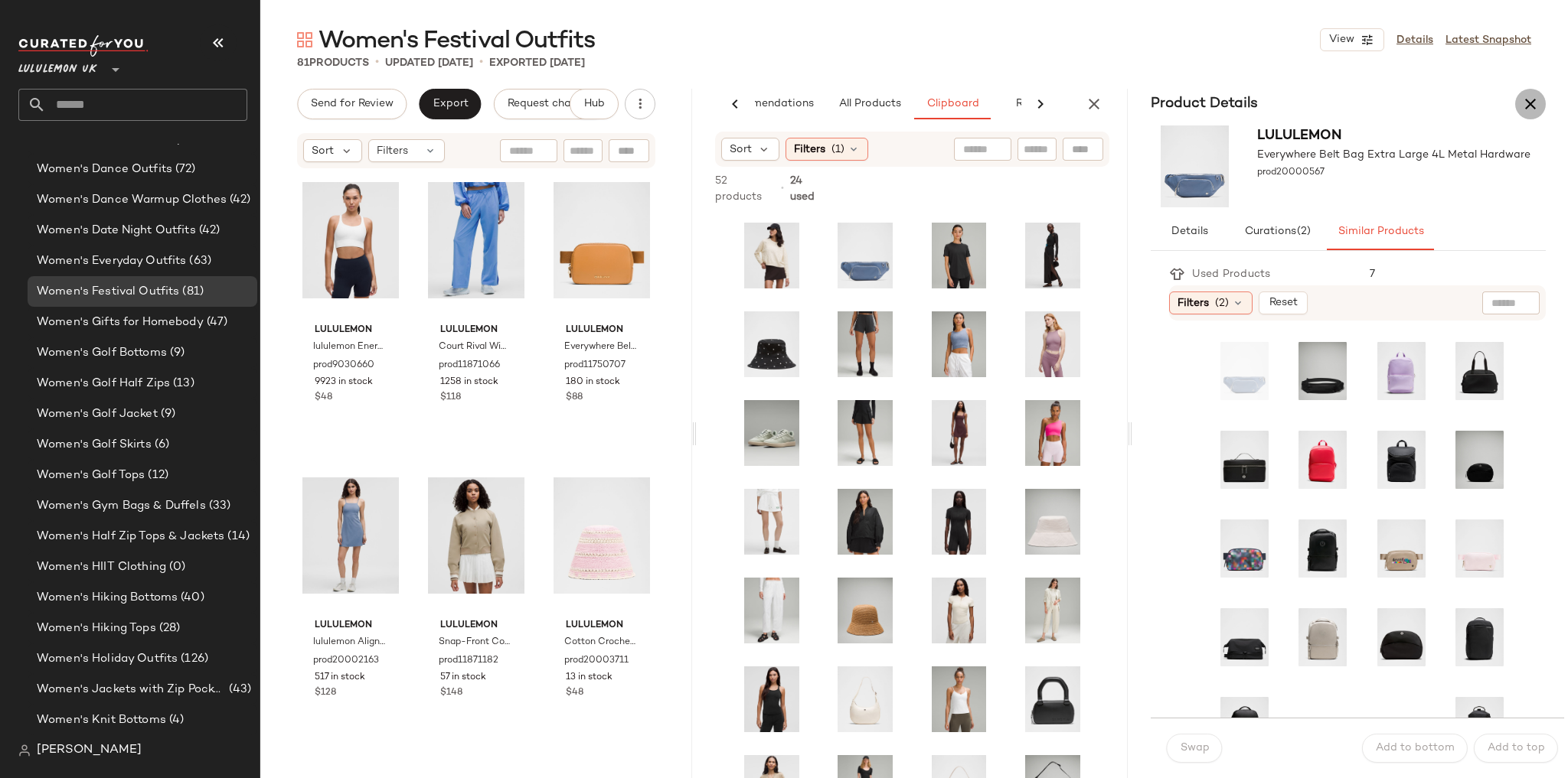
click at [1537, 111] on icon "button" at bounding box center [1530, 104] width 18 height 18
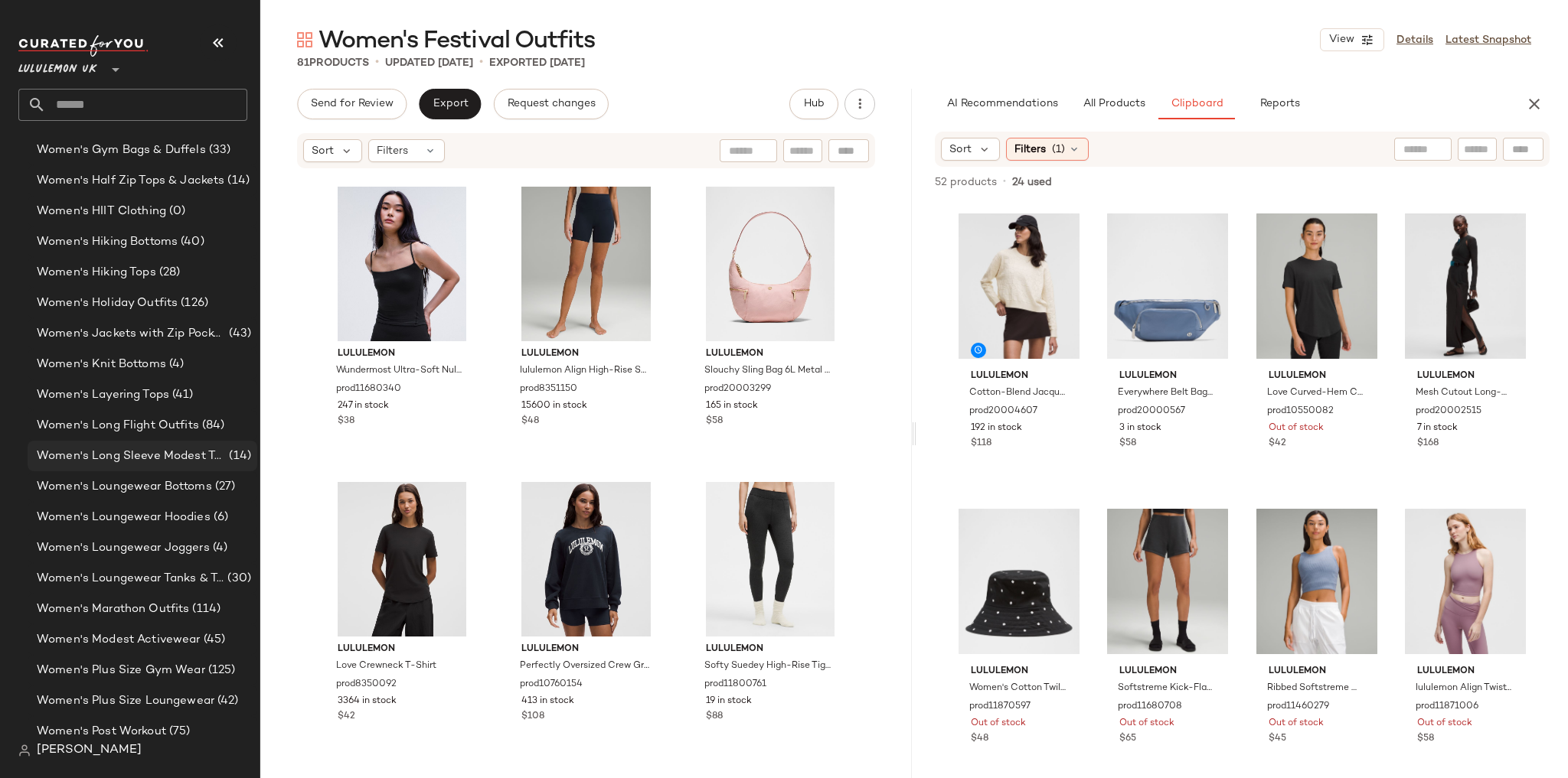
scroll to position [4796, 0]
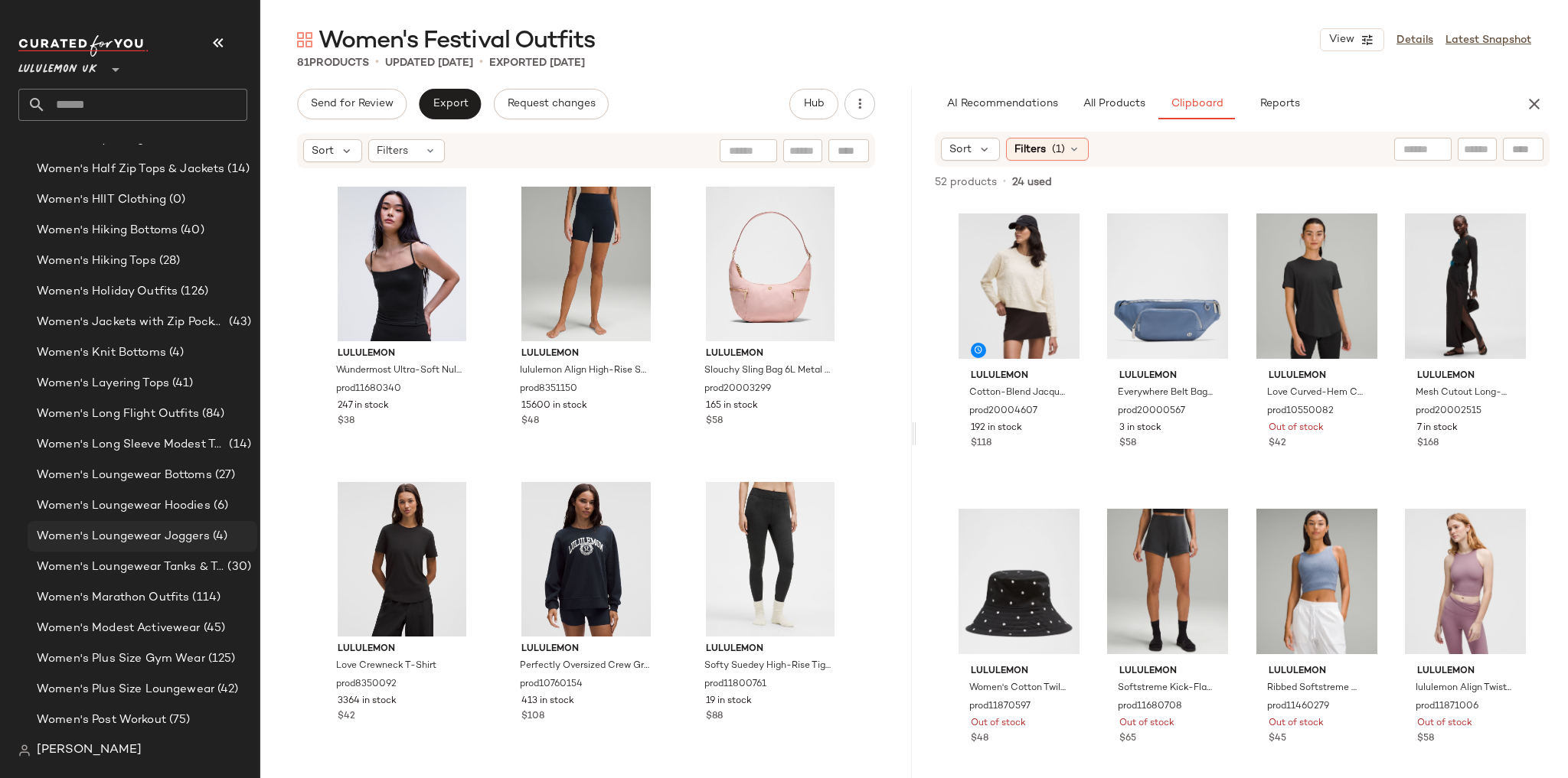
click at [141, 530] on span "Women's Loungewear Joggers" at bounding box center [123, 536] width 173 height 17
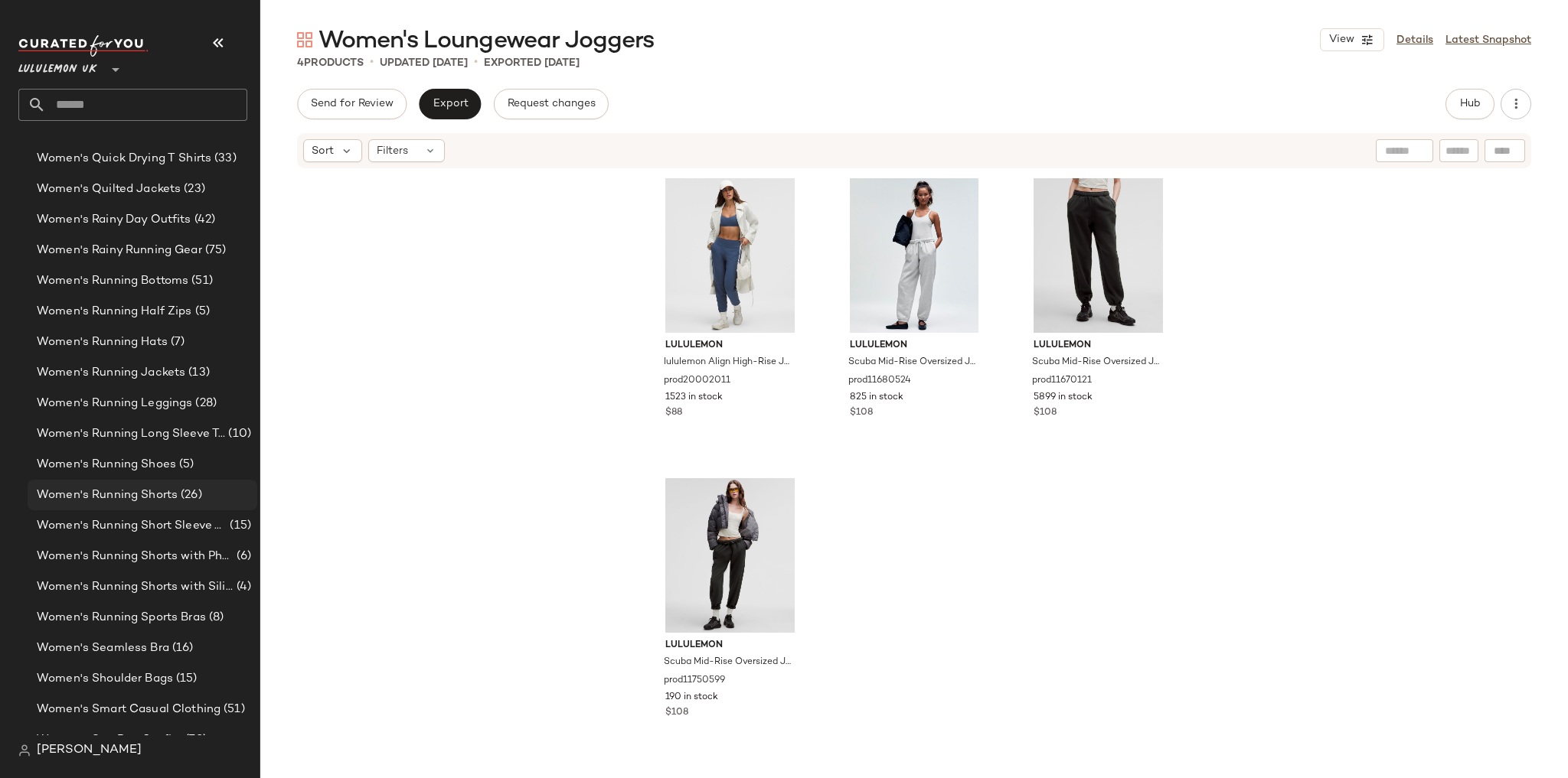
scroll to position [5470, 0]
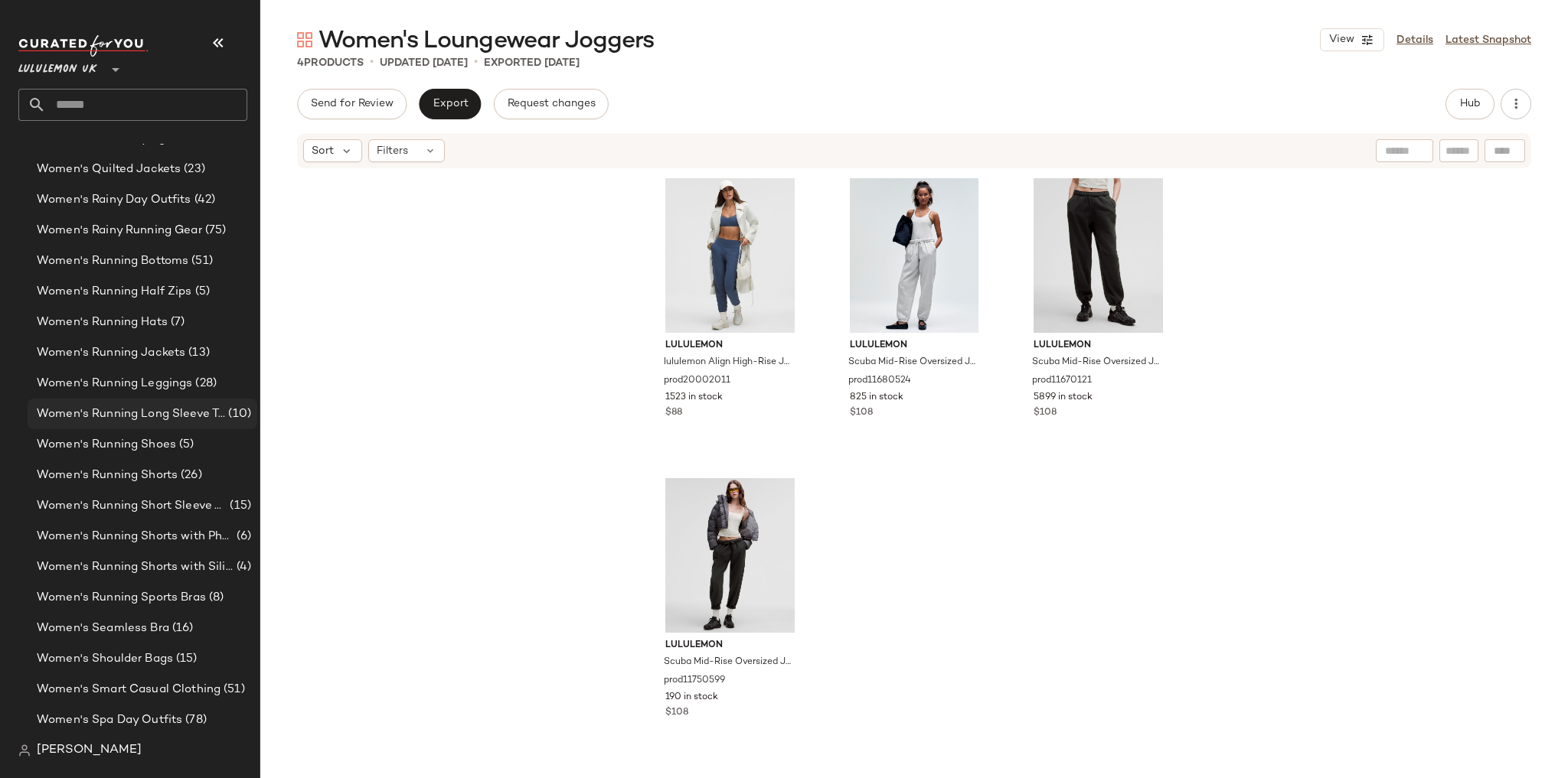
click at [146, 418] on span "Women's Running Long Sleeve Tops" at bounding box center [131, 414] width 188 height 17
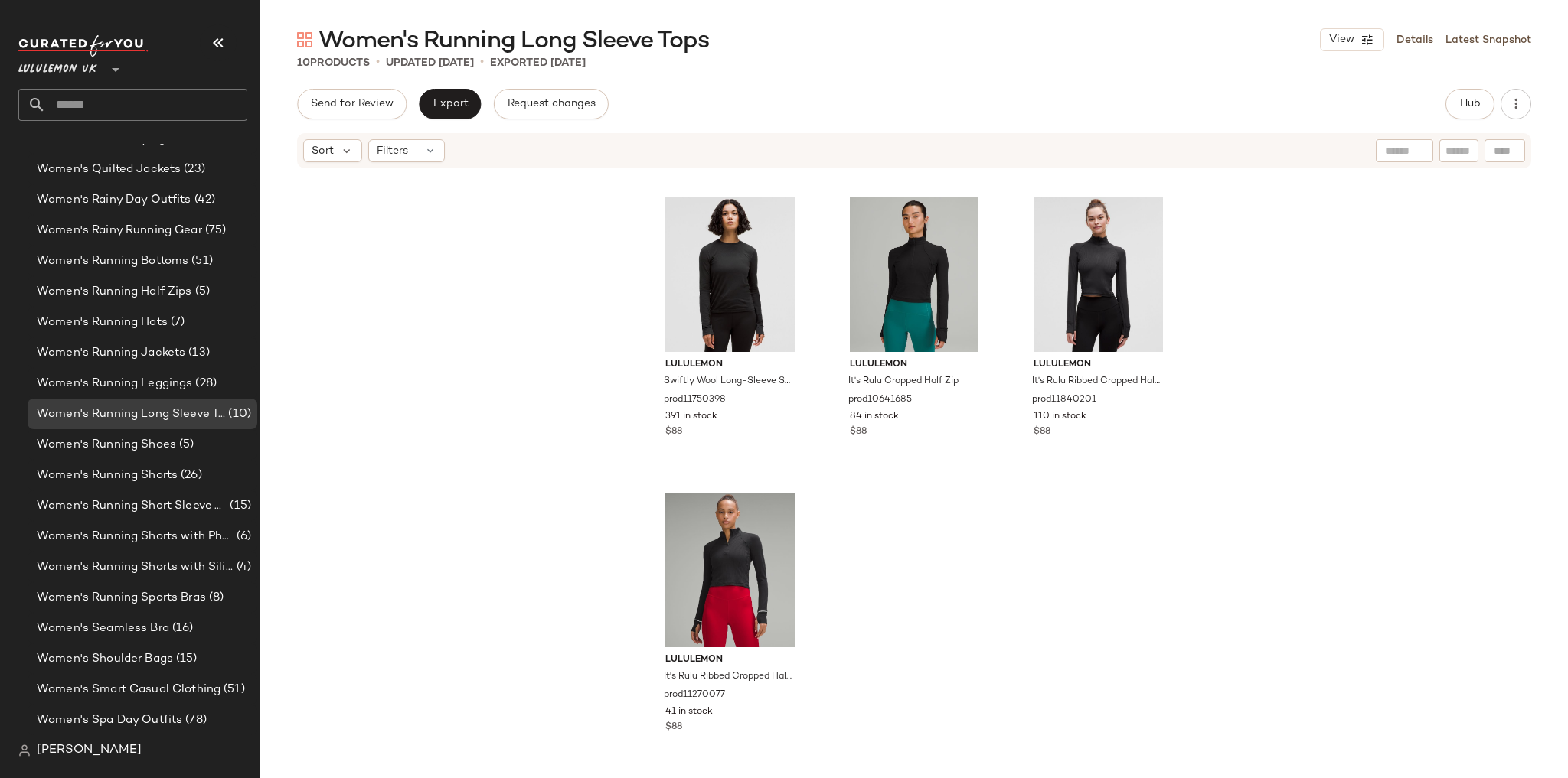
scroll to position [594, 0]
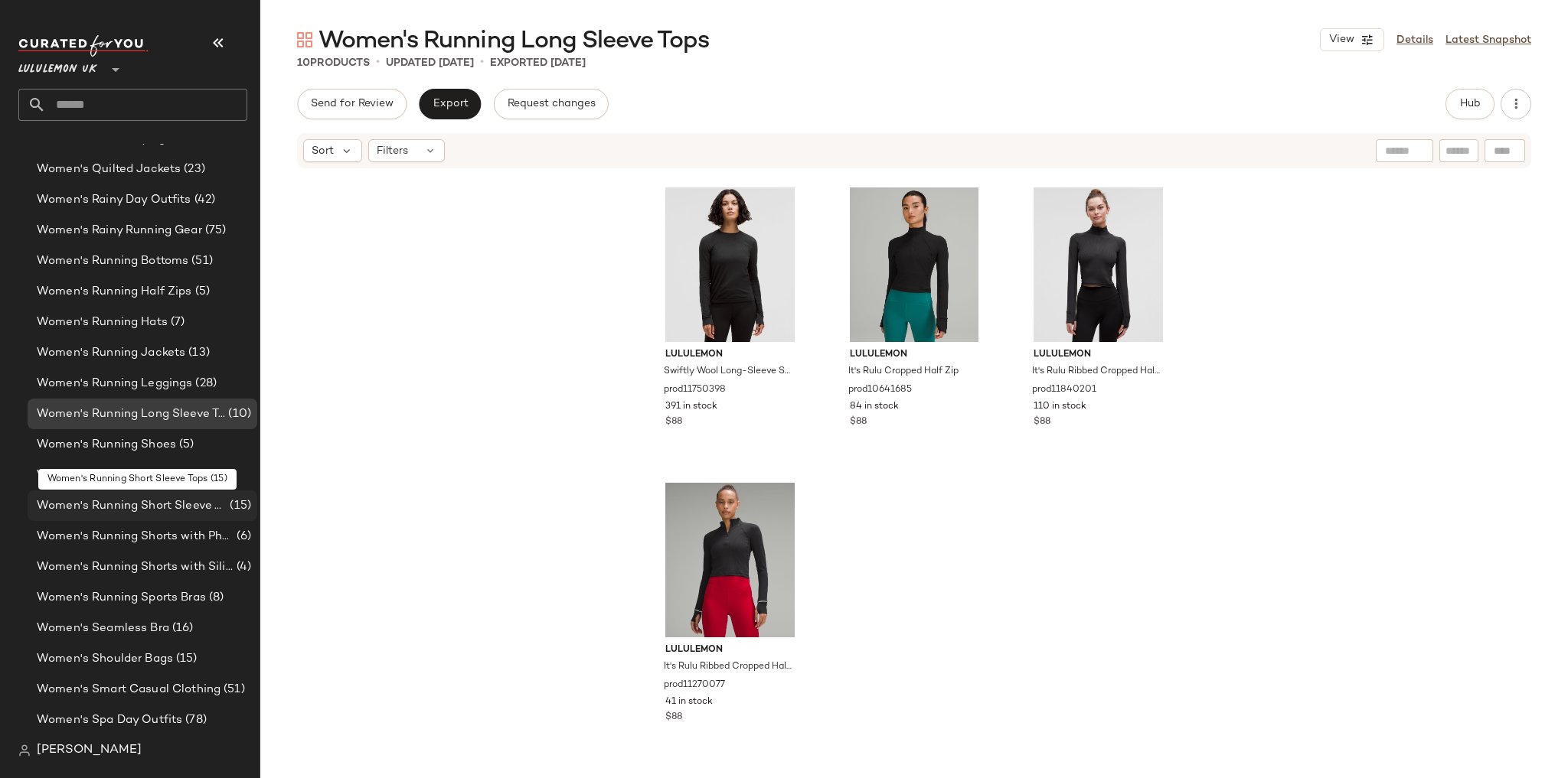
click at [207, 509] on span "Women's Running Short Sleeve Tops" at bounding box center [131, 506] width 190 height 17
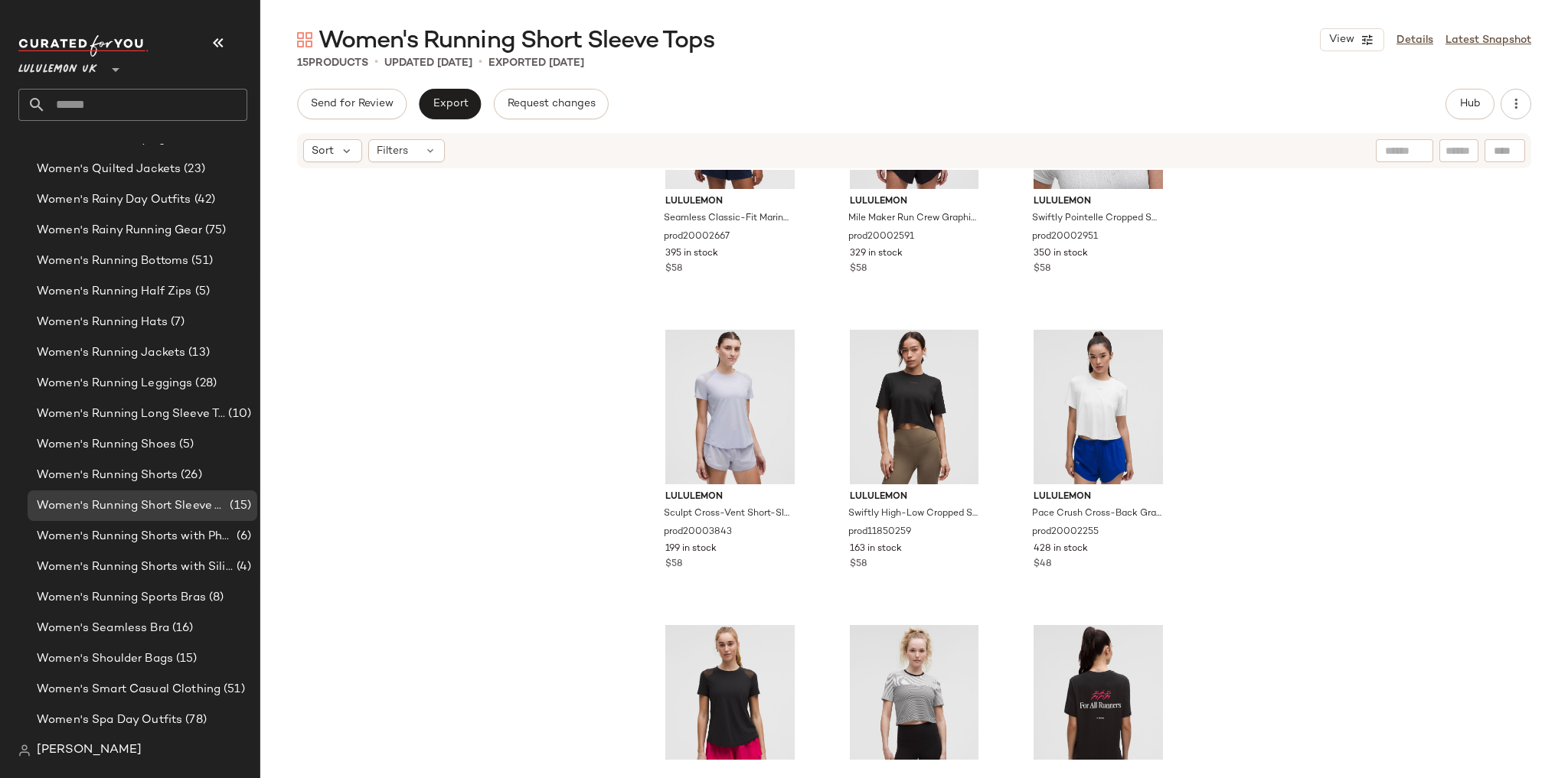
scroll to position [890, 0]
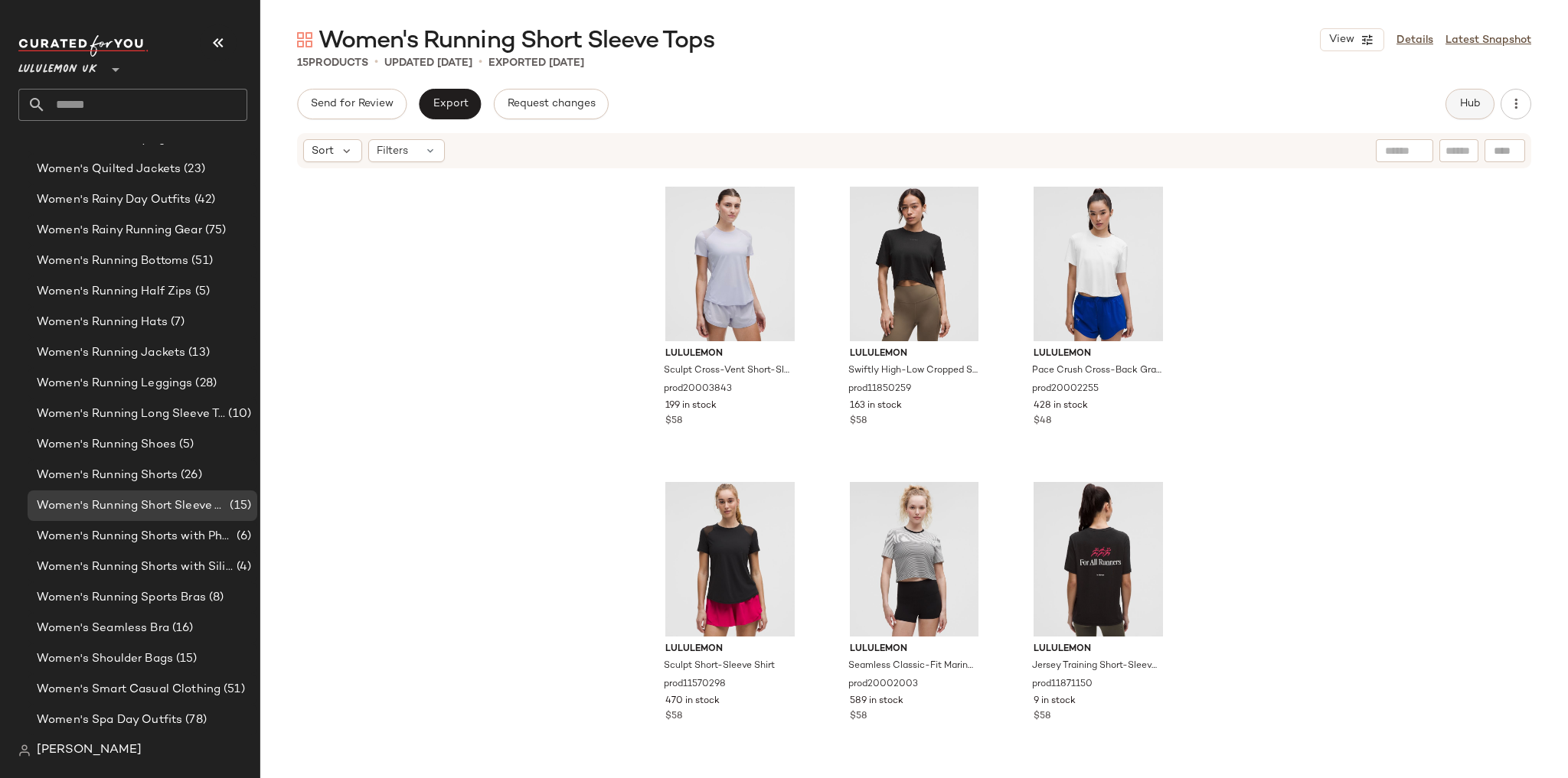
click at [1483, 98] on button "Hub" at bounding box center [1470, 104] width 49 height 30
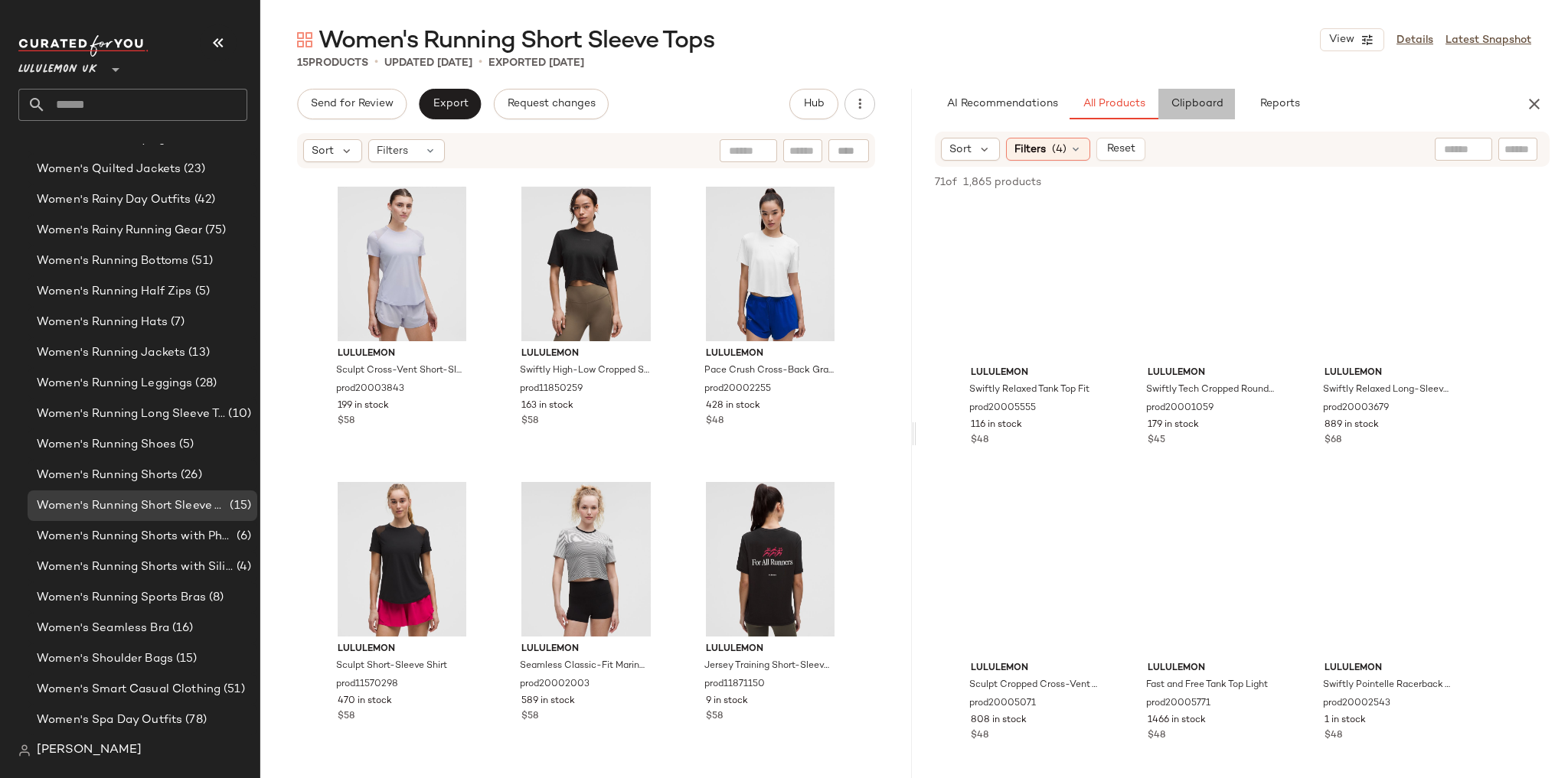
click at [1210, 104] on span "Clipboard" at bounding box center [1196, 104] width 53 height 12
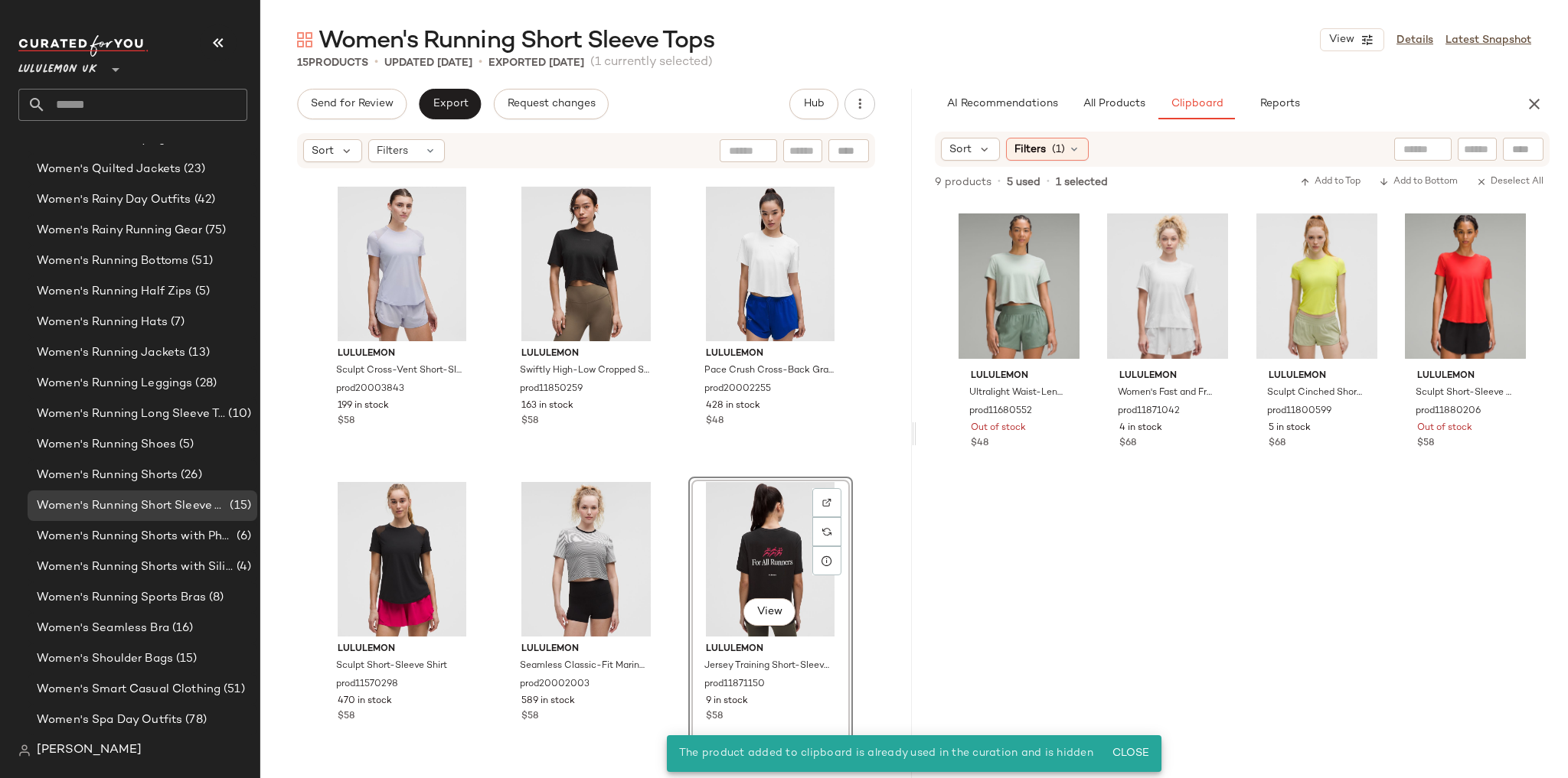
click at [885, 453] on div "lululemon Seamless Classic-Fit Mariner Stripe T-Shirt prod20002667 395 in stock…" at bounding box center [586, 465] width 652 height 590
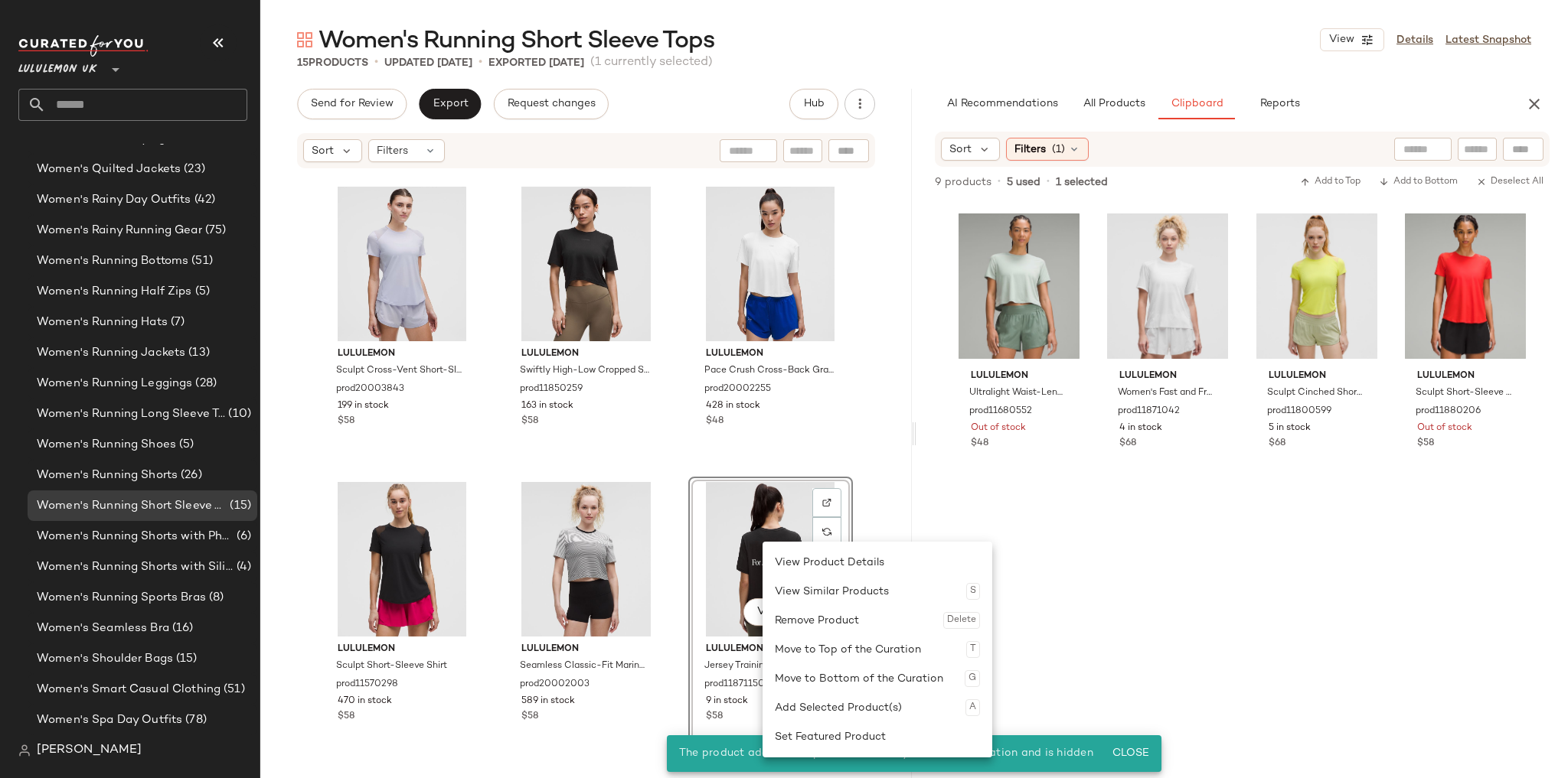
click at [792, 619] on div "Remove Product Delete" at bounding box center [878, 620] width 205 height 29
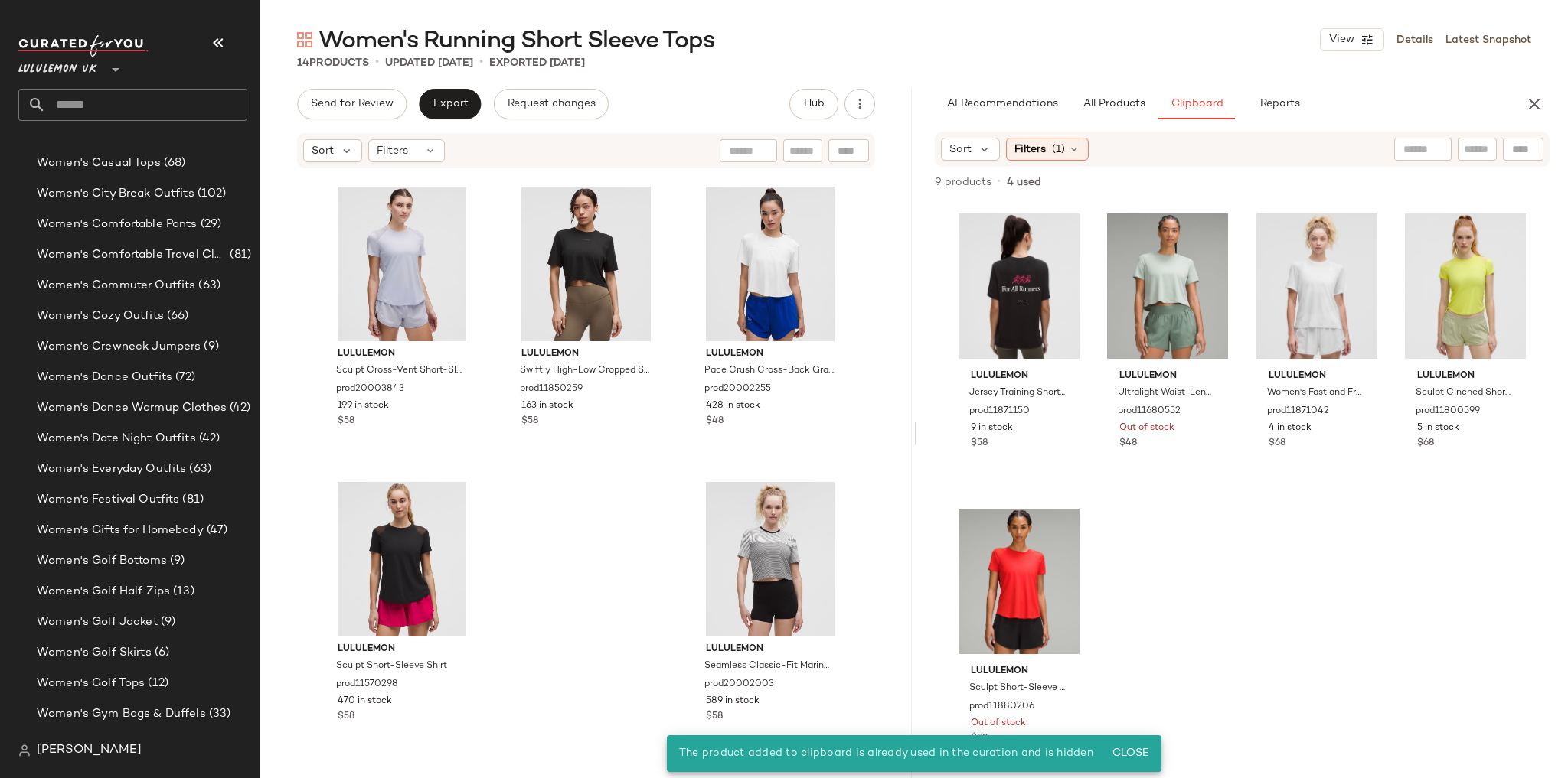
scroll to position [5470, 0]
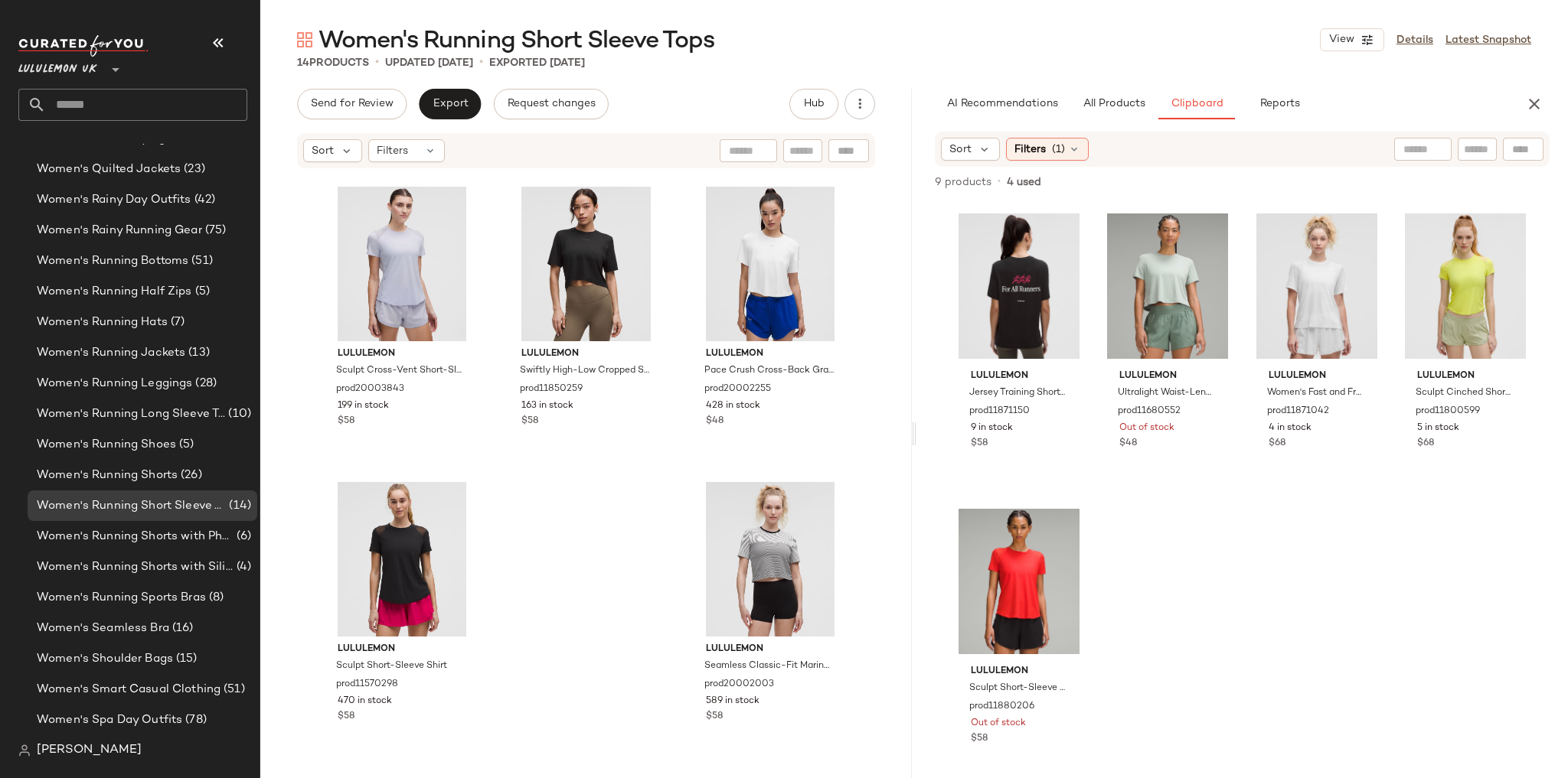
click at [88, 108] on input "text" at bounding box center [146, 104] width 201 height 32
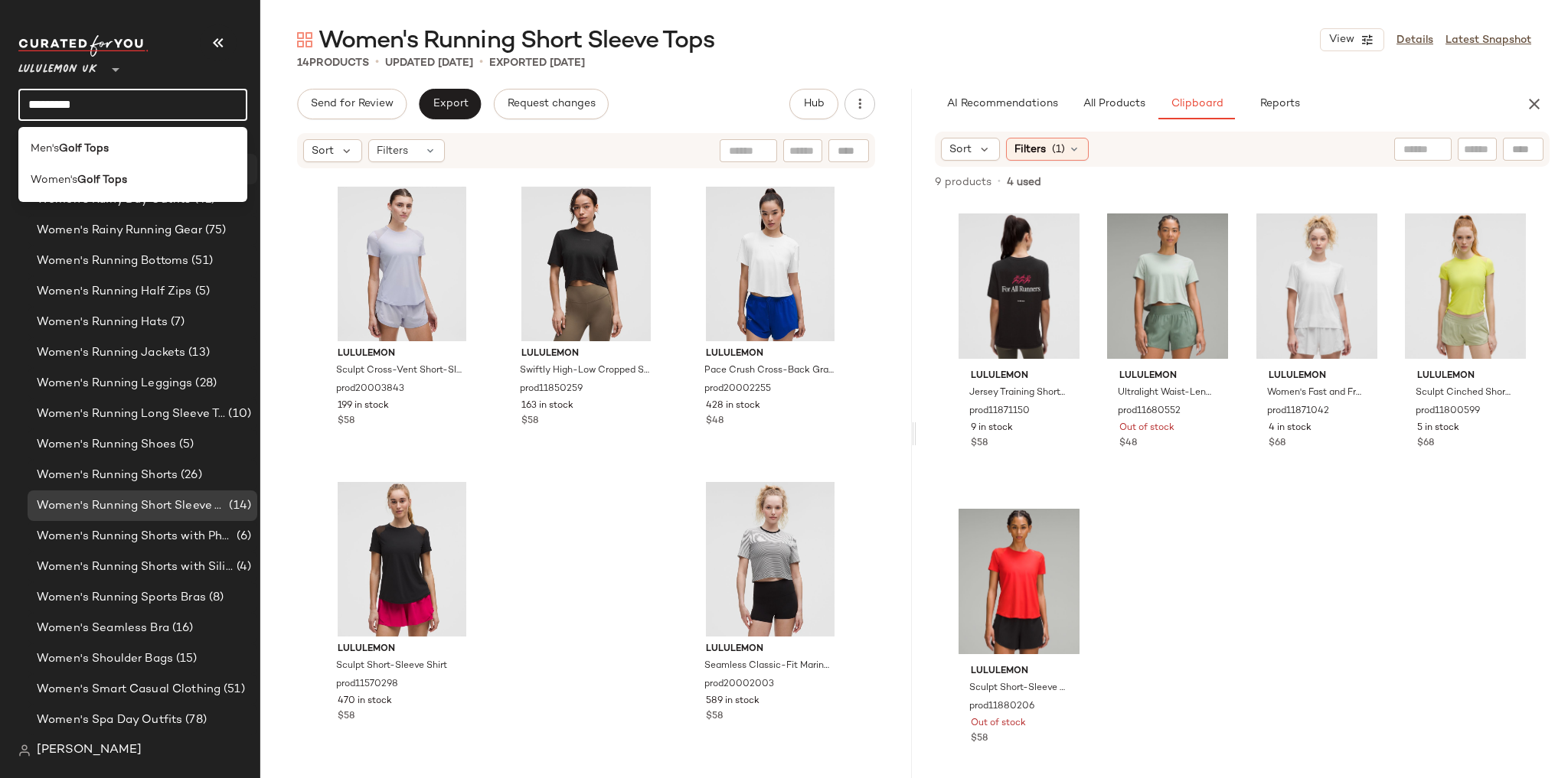
type input "*********"
click at [95, 156] on b "Golf Tops" at bounding box center [84, 149] width 50 height 16
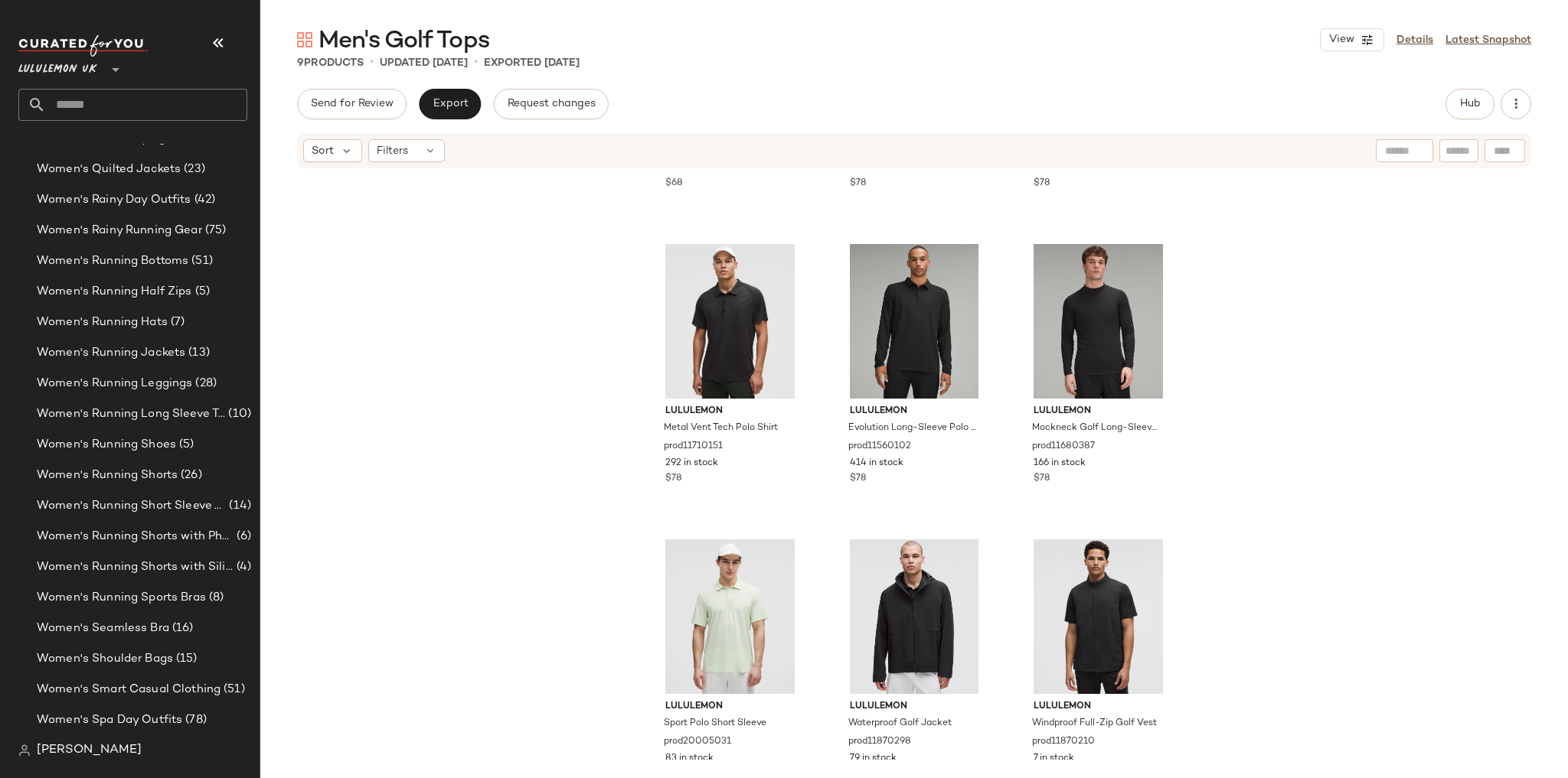
scroll to position [287, 0]
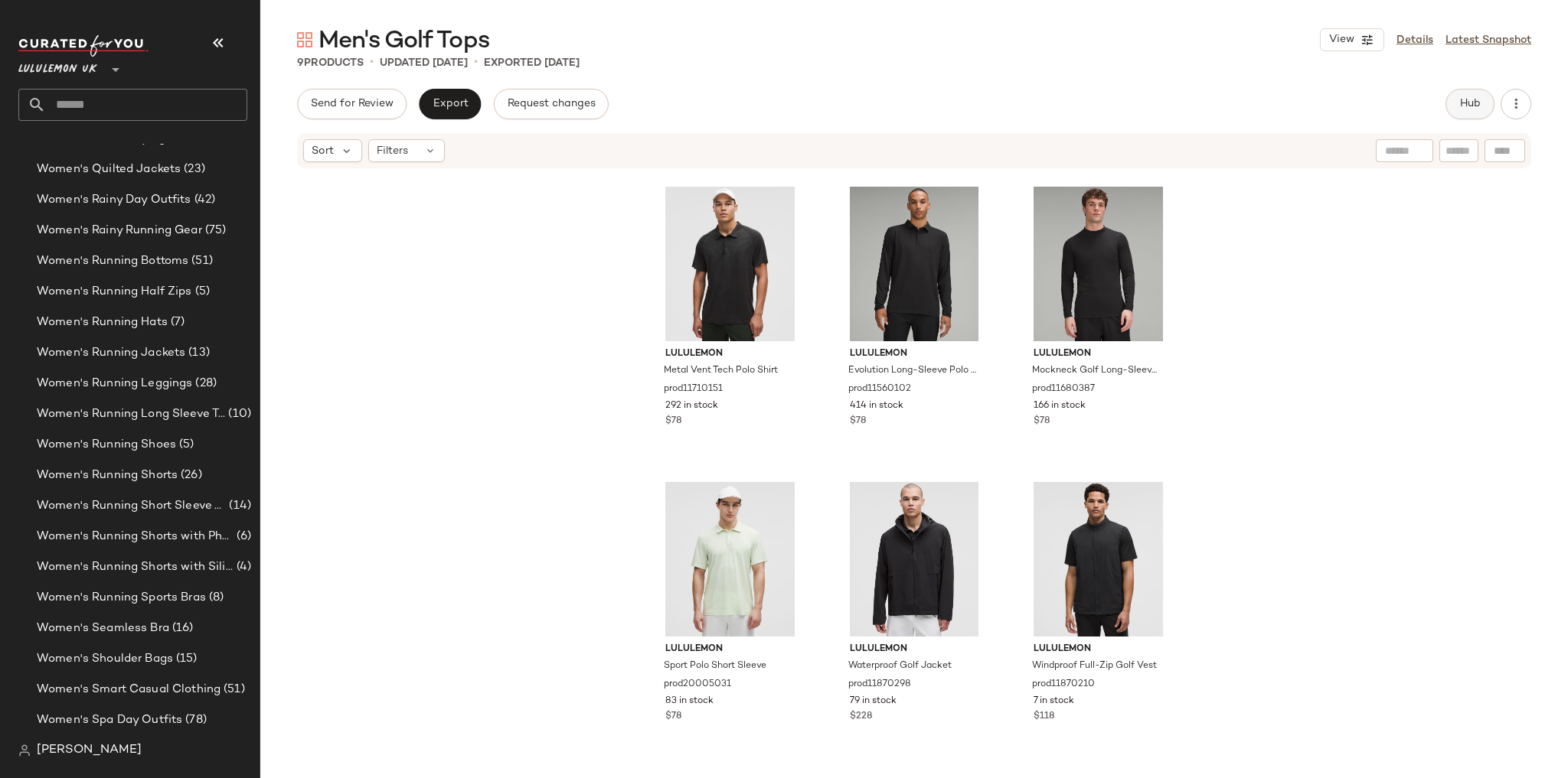
click at [1467, 101] on span "Hub" at bounding box center [1470, 104] width 21 height 12
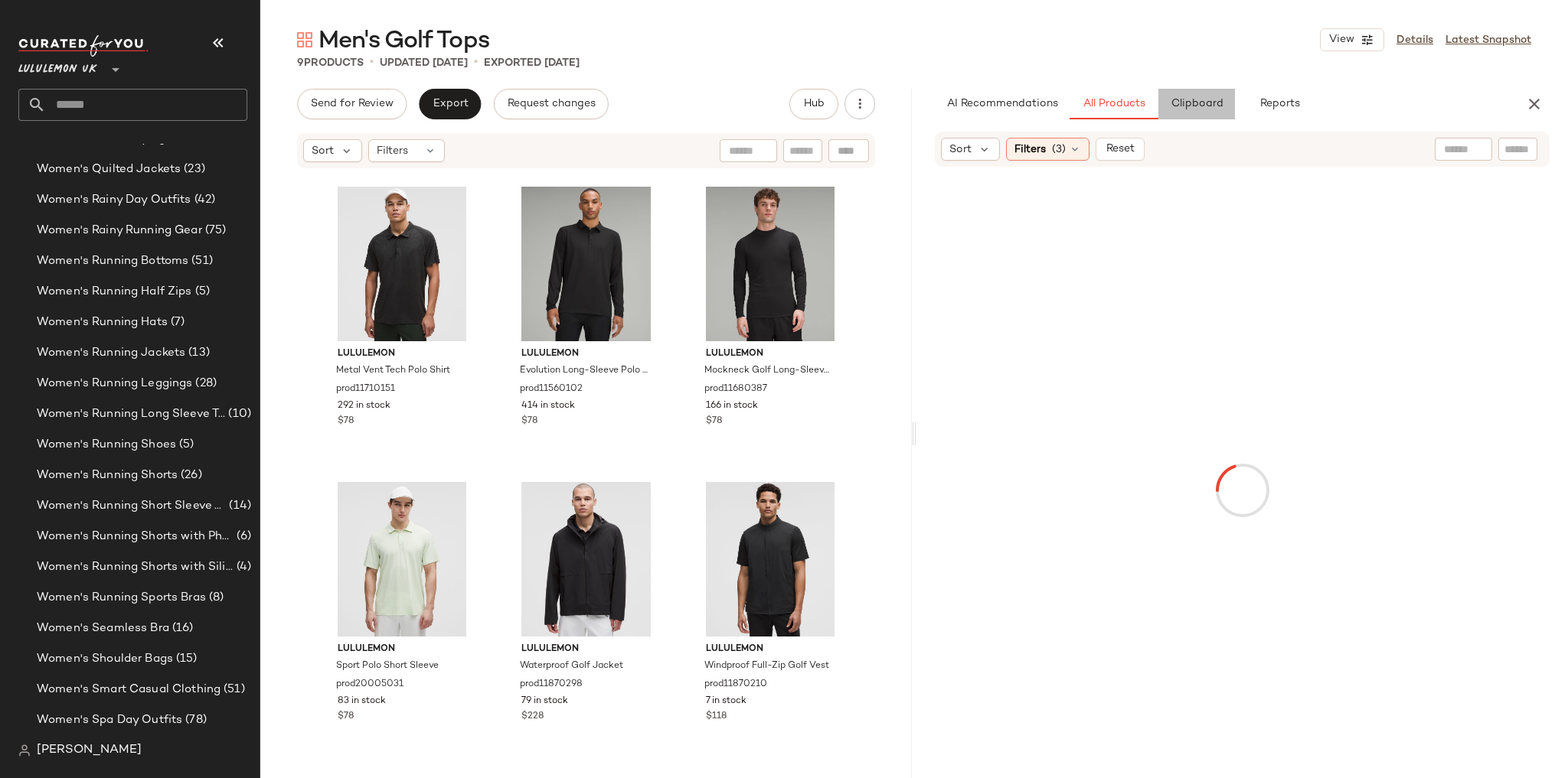
click at [1189, 105] on span "Clipboard" at bounding box center [1196, 104] width 53 height 12
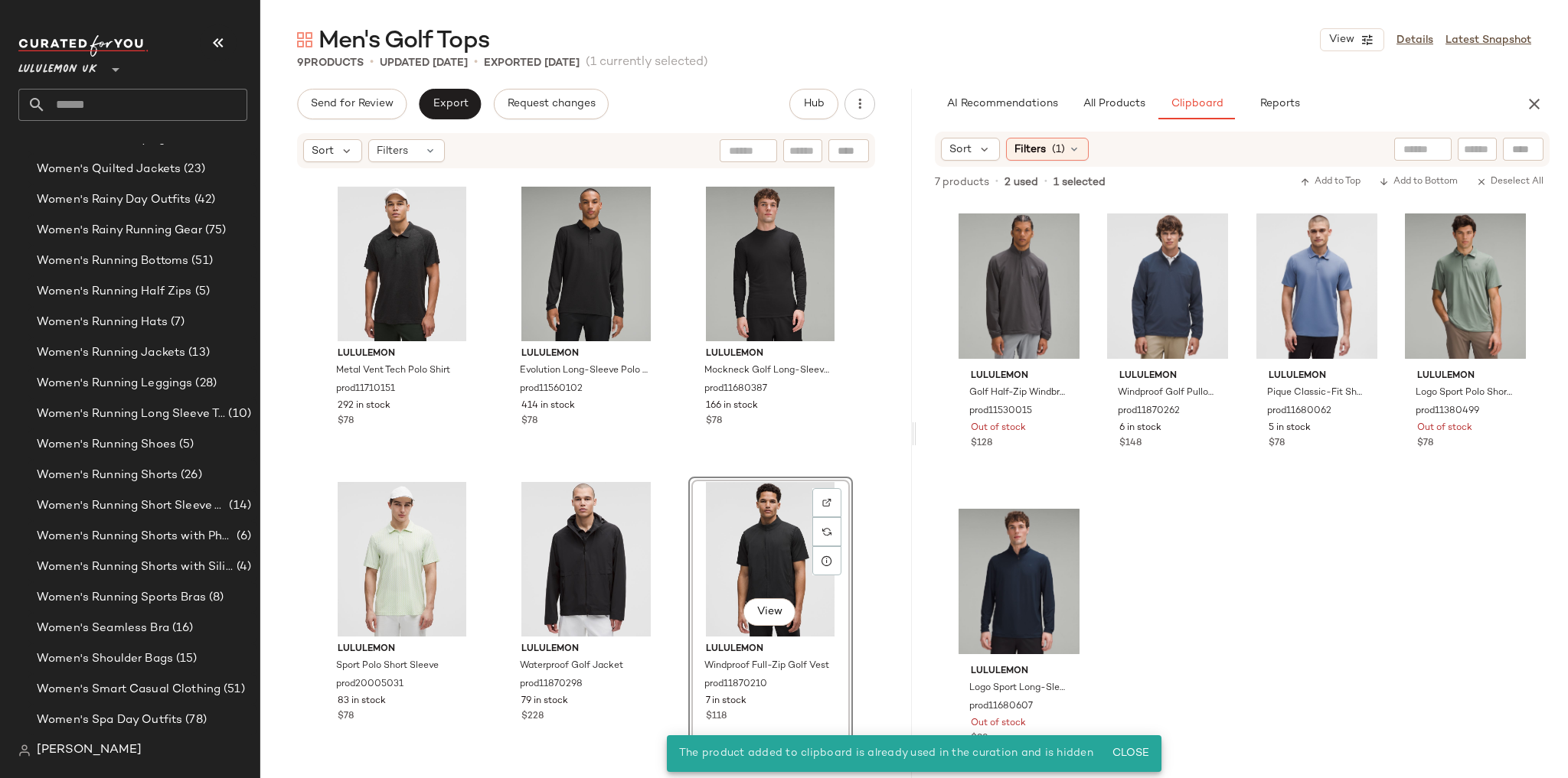
click at [864, 457] on div "lululemon Evolution Short-Sleeve Polo Shirt prod6020330 3570 in stock $68 lulul…" at bounding box center [586, 465] width 652 height 590
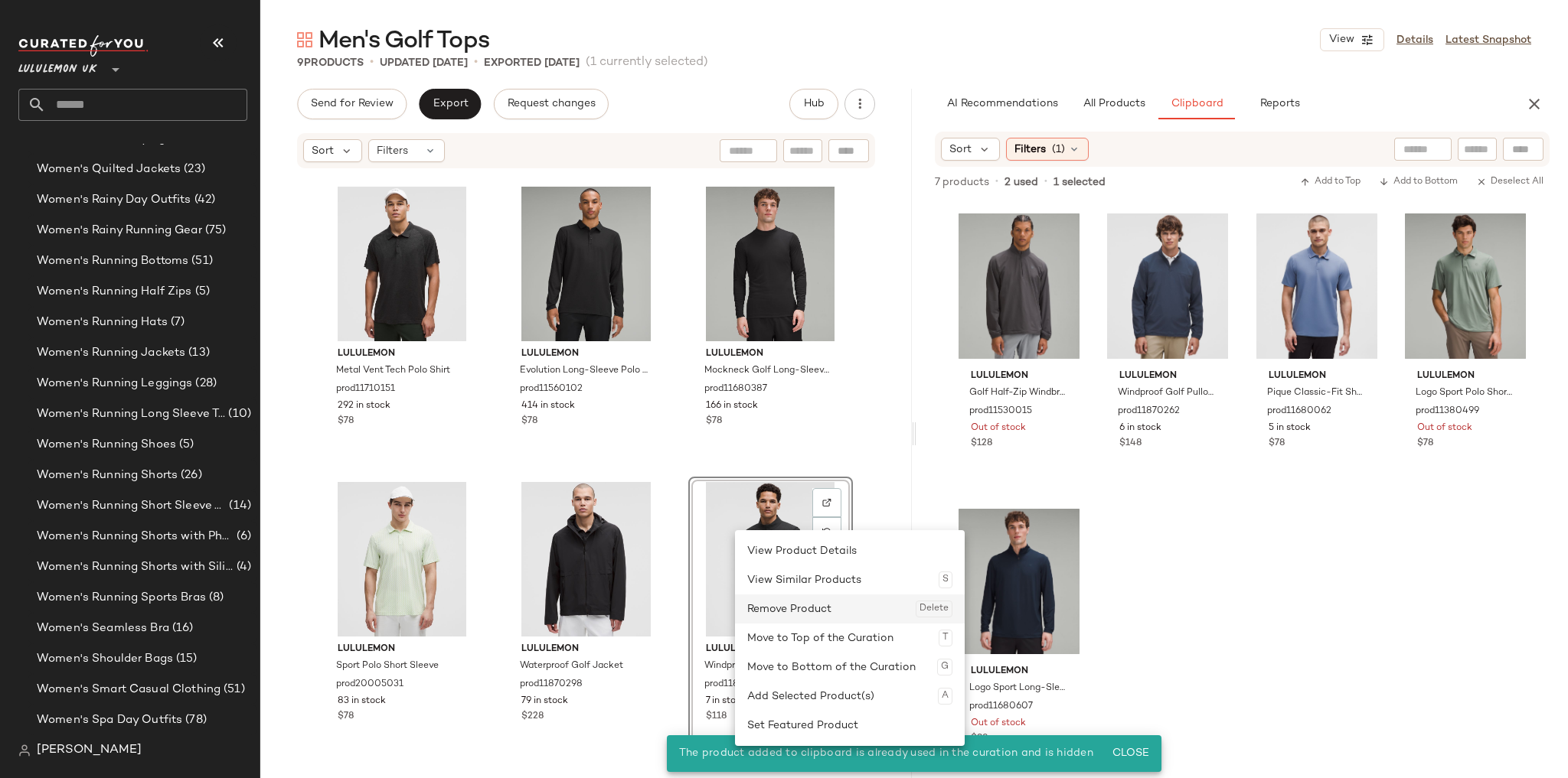
click at [765, 610] on div "Remove Product Delete" at bounding box center [850, 609] width 205 height 29
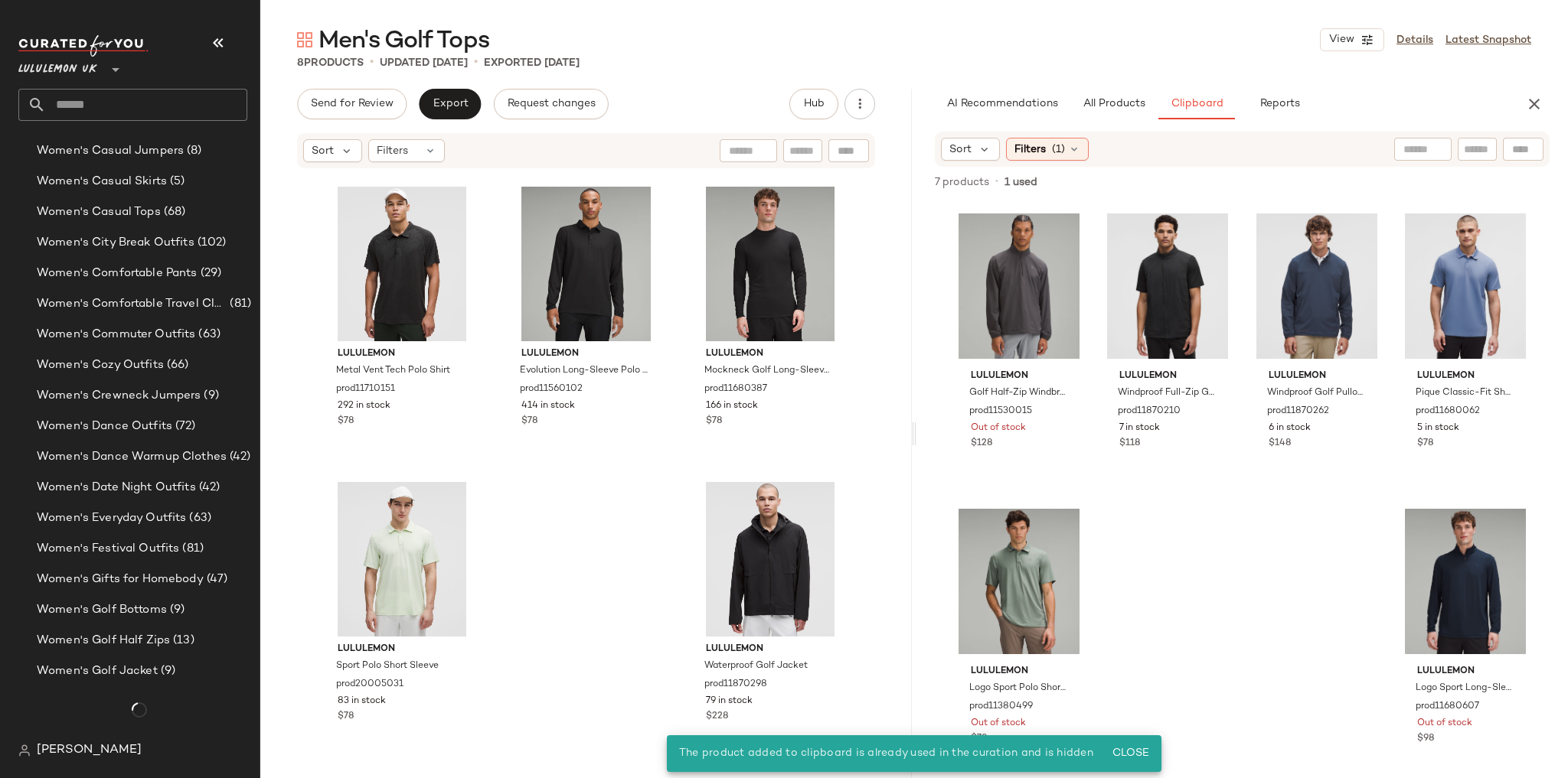
scroll to position [5470, 0]
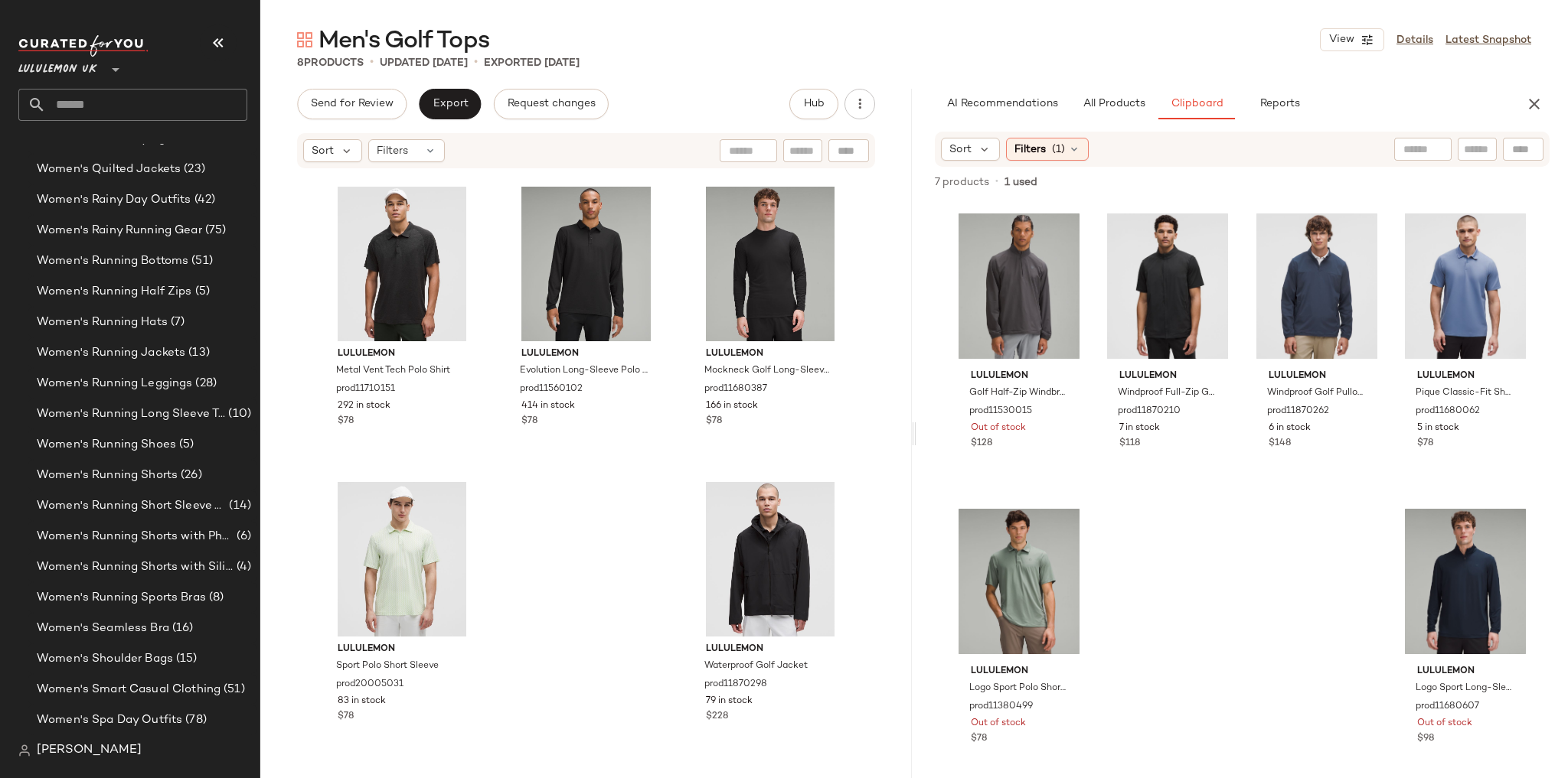
click at [140, 103] on input "text" at bounding box center [146, 104] width 201 height 32
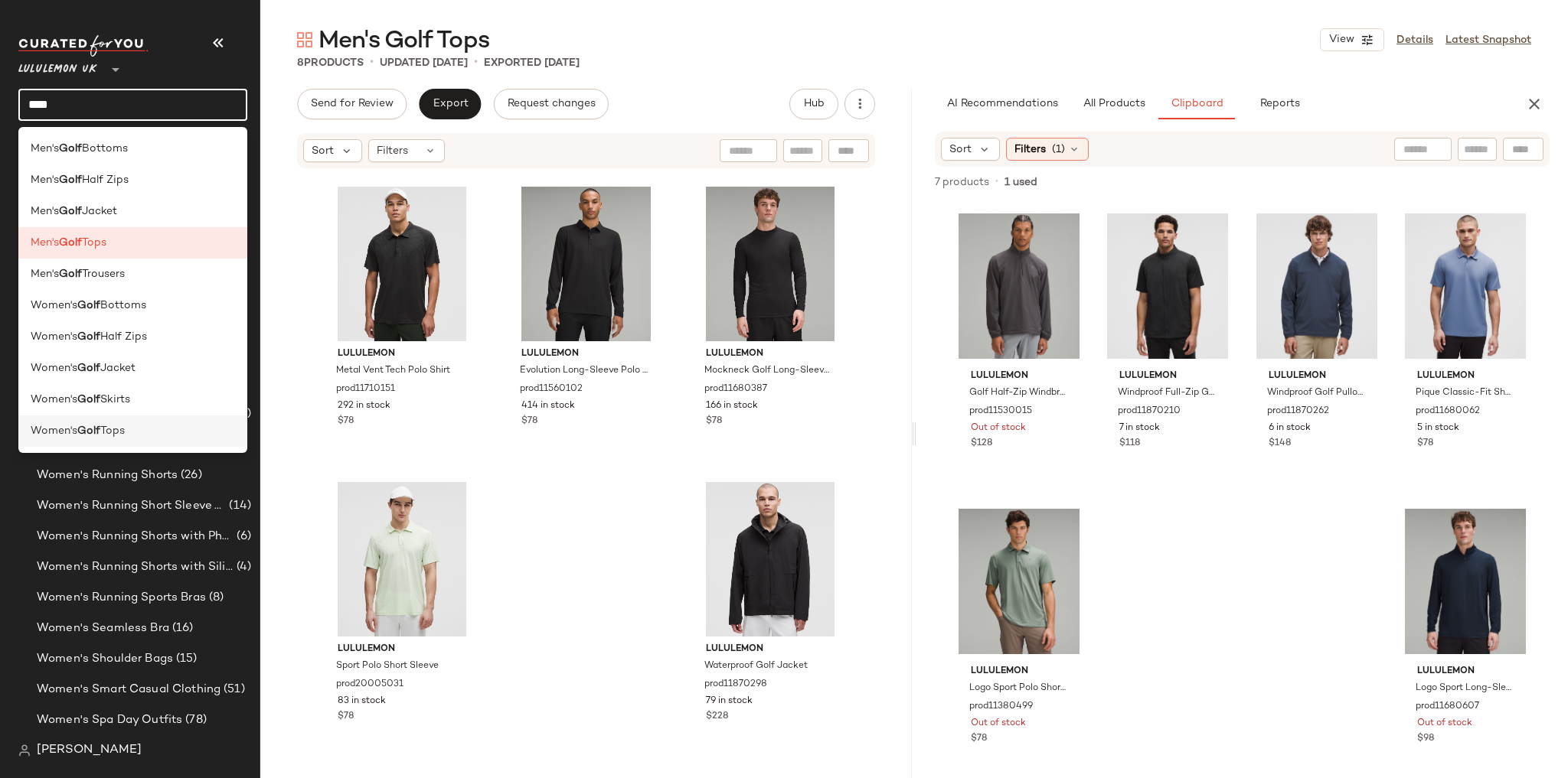
type input "****"
click at [150, 424] on div "Women's Golf Tops" at bounding box center [132, 431] width 205 height 16
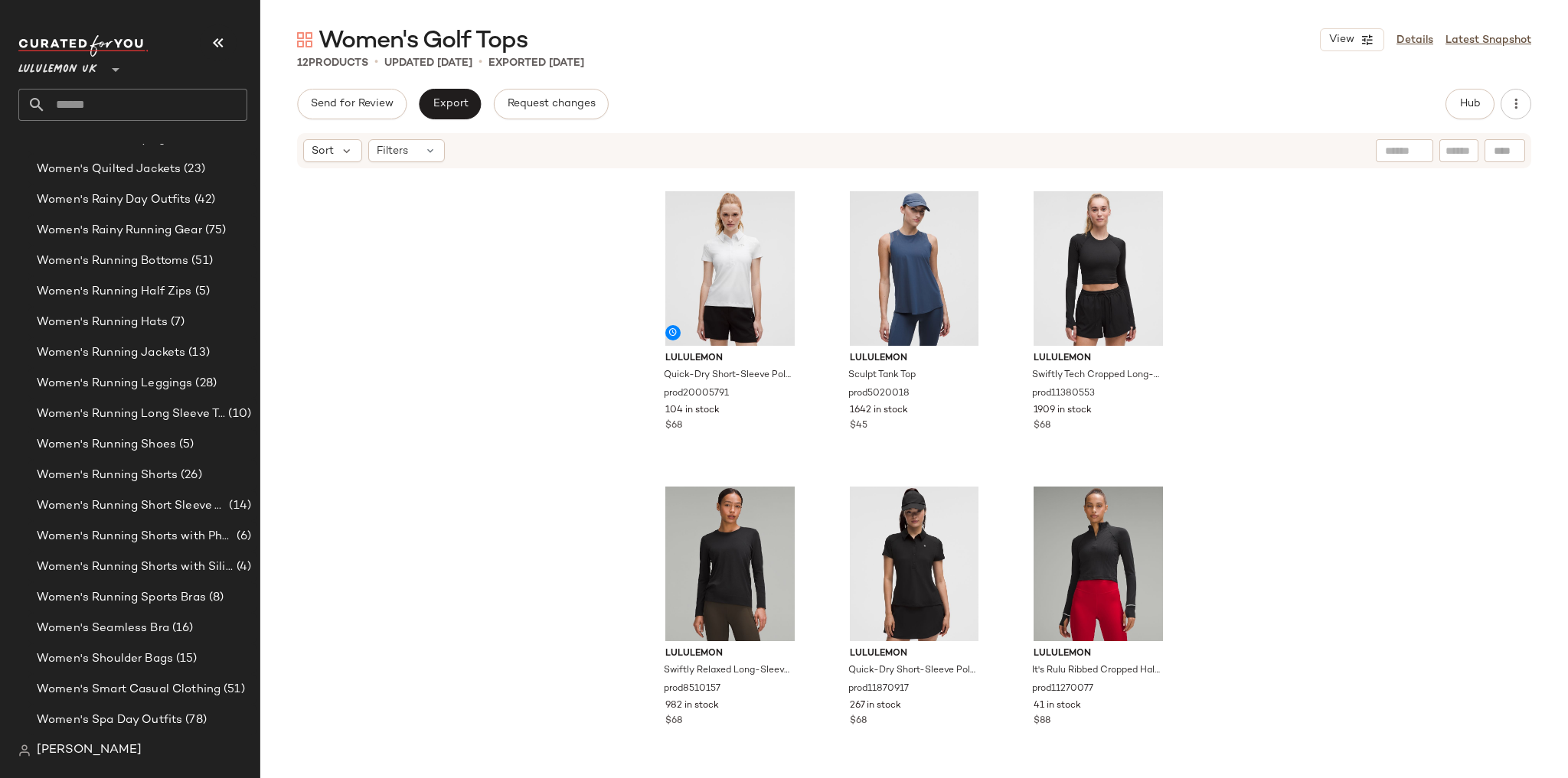
scroll to position [594, 0]
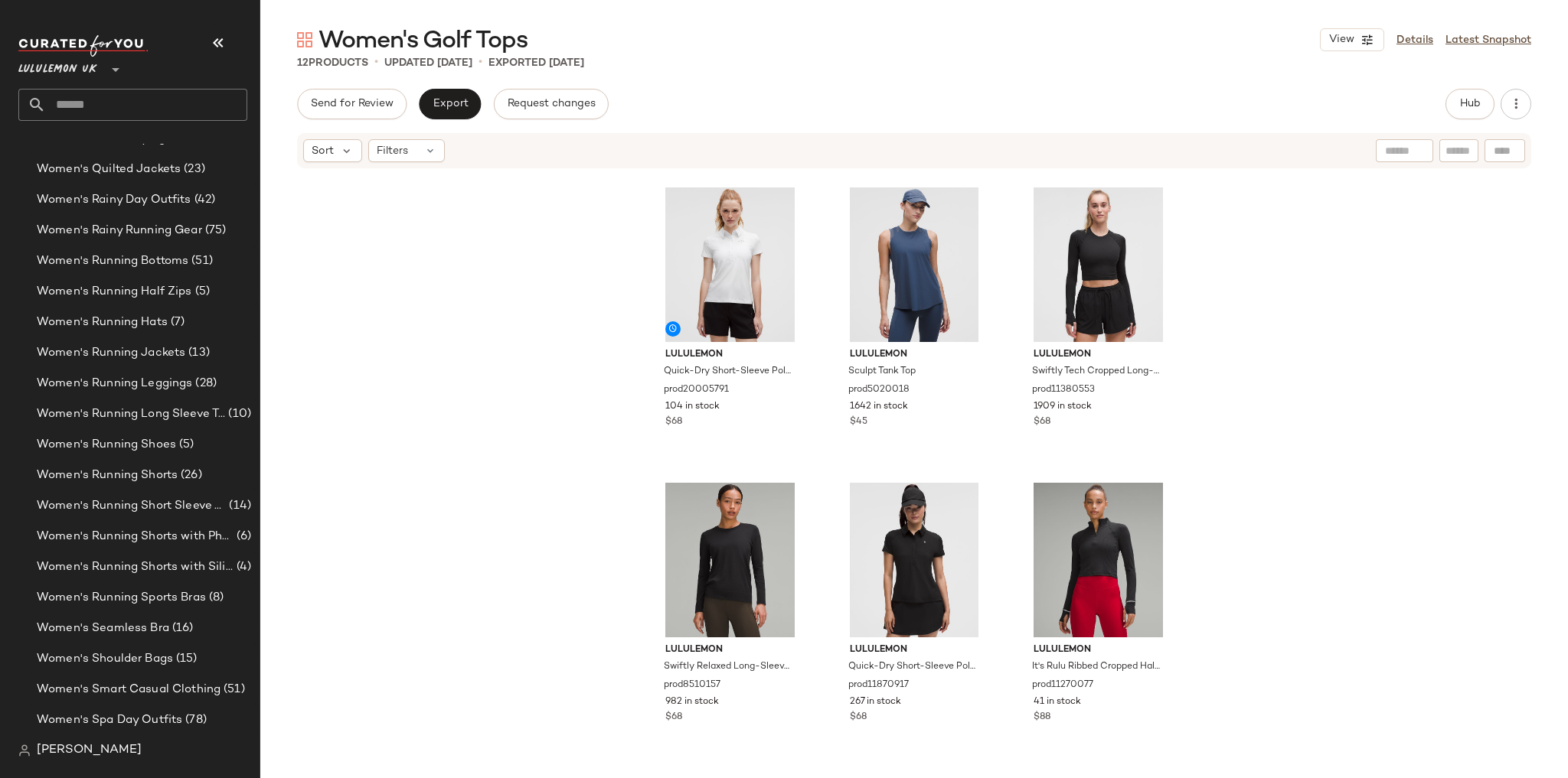
click at [148, 121] on div "Lululemon UK **" at bounding box center [138, 78] width 241 height 95
click at [147, 107] on input "text" at bounding box center [146, 104] width 201 height 32
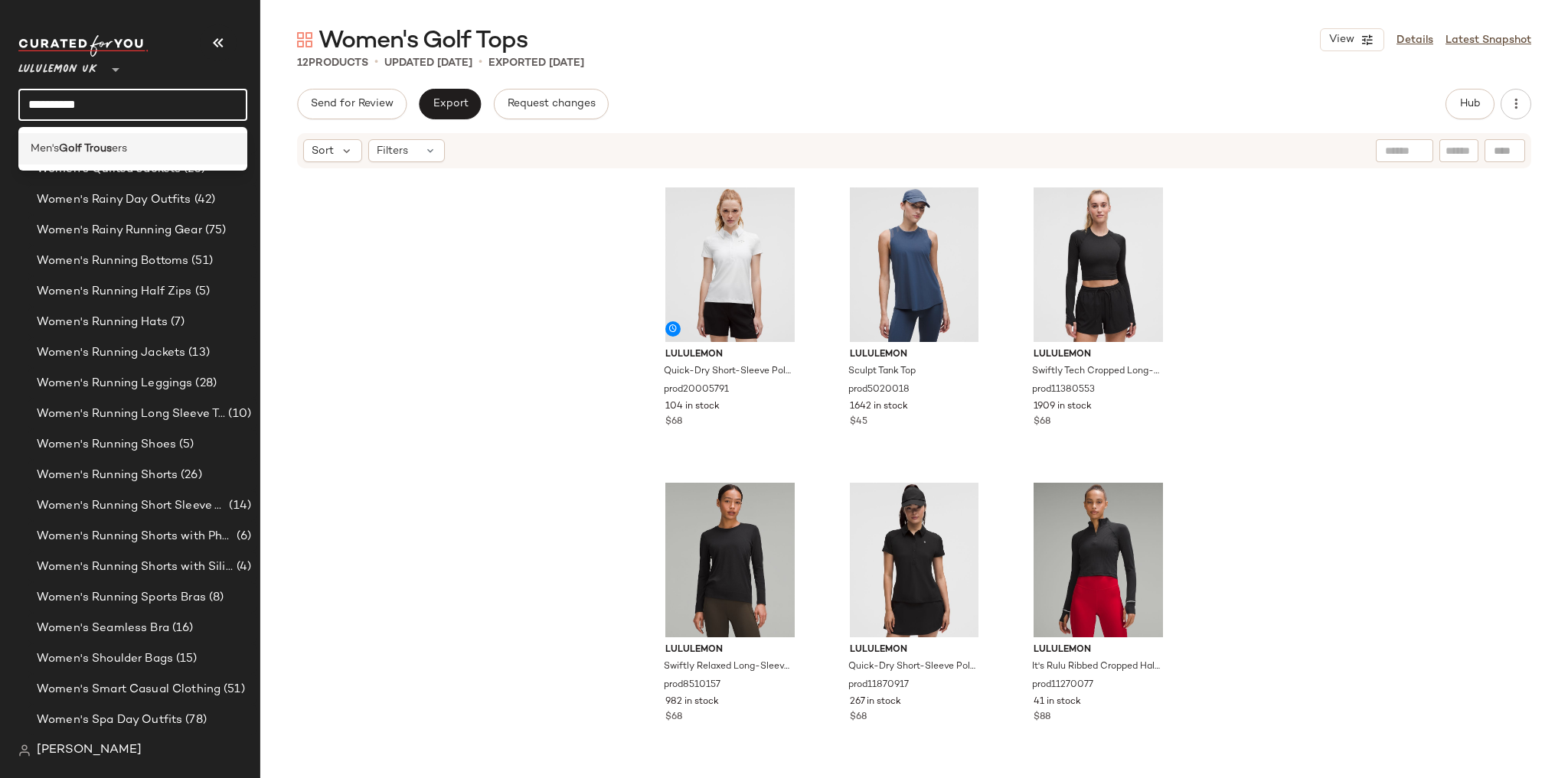
type input "**********"
click at [157, 144] on div "Men's Golf Trous ers" at bounding box center [132, 149] width 205 height 16
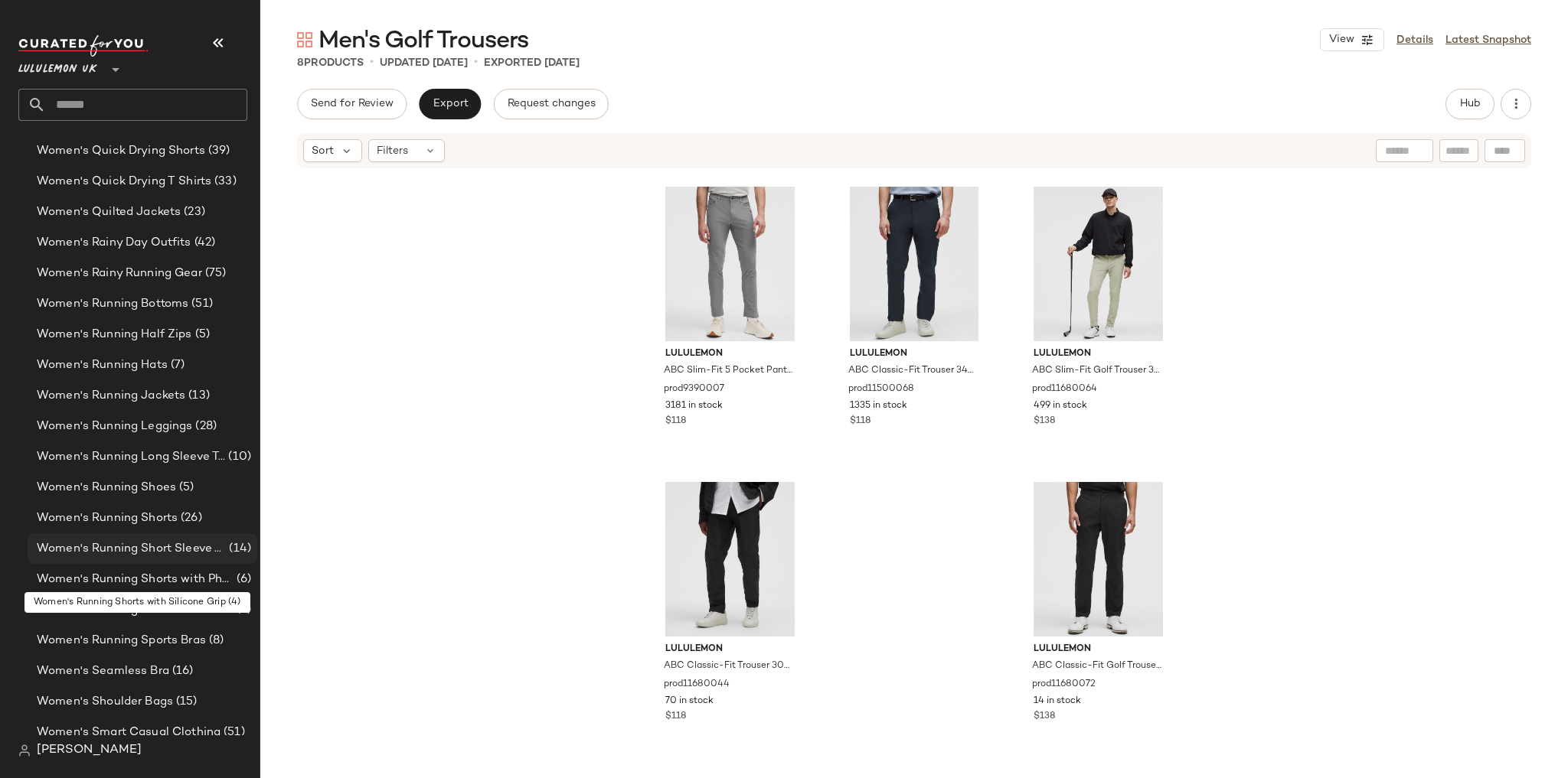
scroll to position [5409, 0]
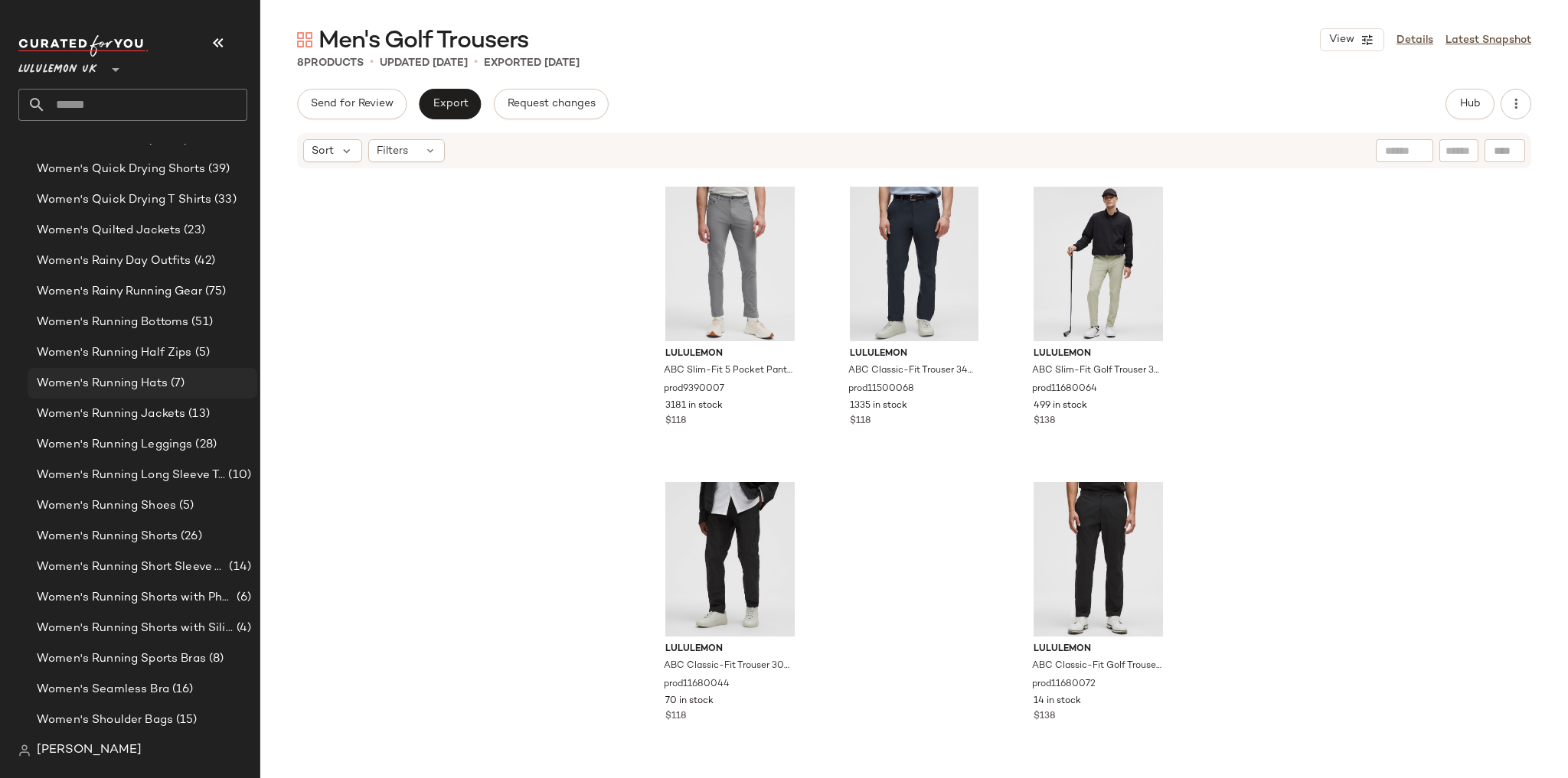
click at [164, 375] on span "Women's Running Hats" at bounding box center [102, 383] width 131 height 17
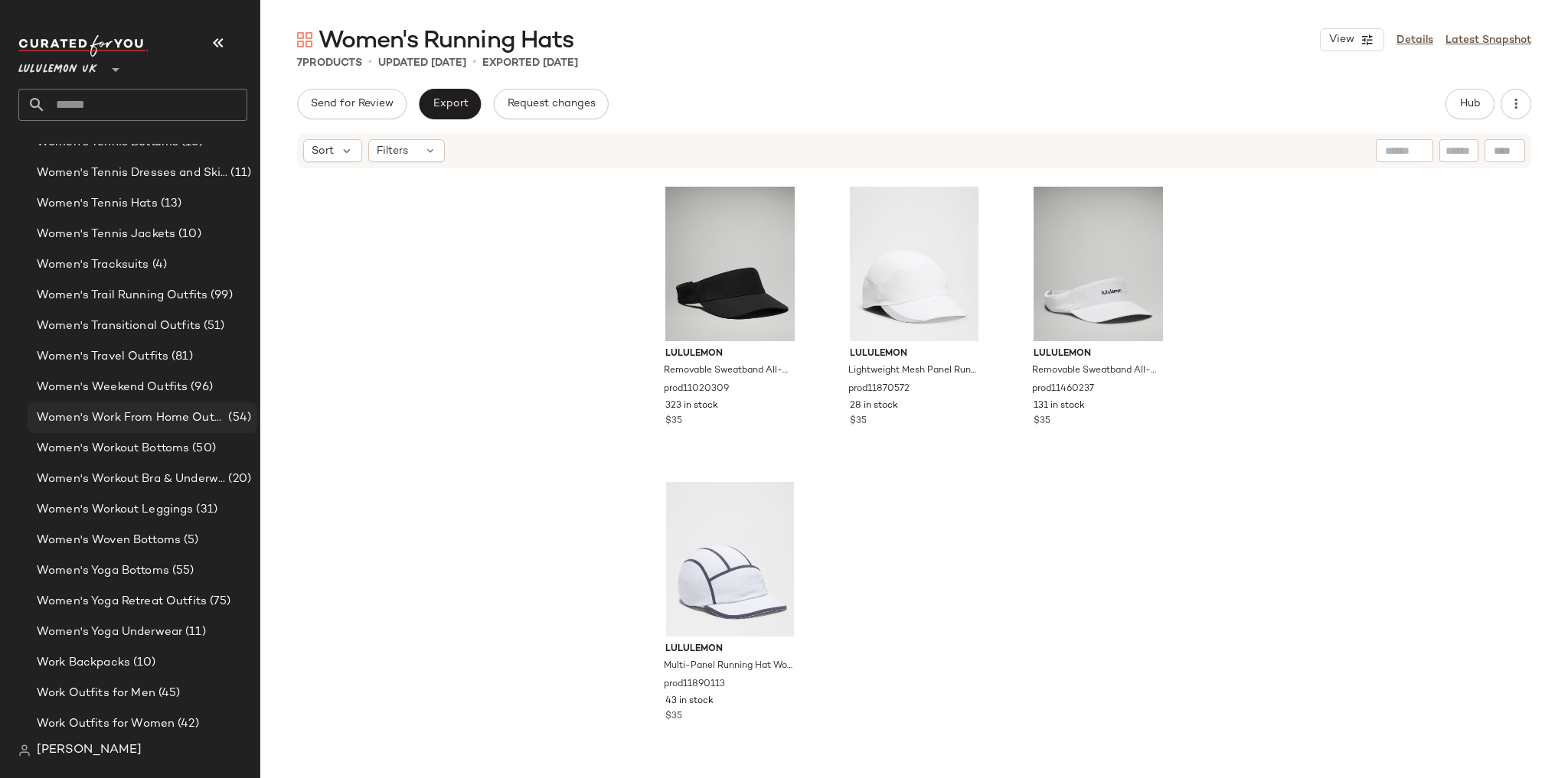
scroll to position [6143, 0]
click at [143, 569] on span "Women's Yoga Bottoms" at bounding box center [103, 567] width 132 height 17
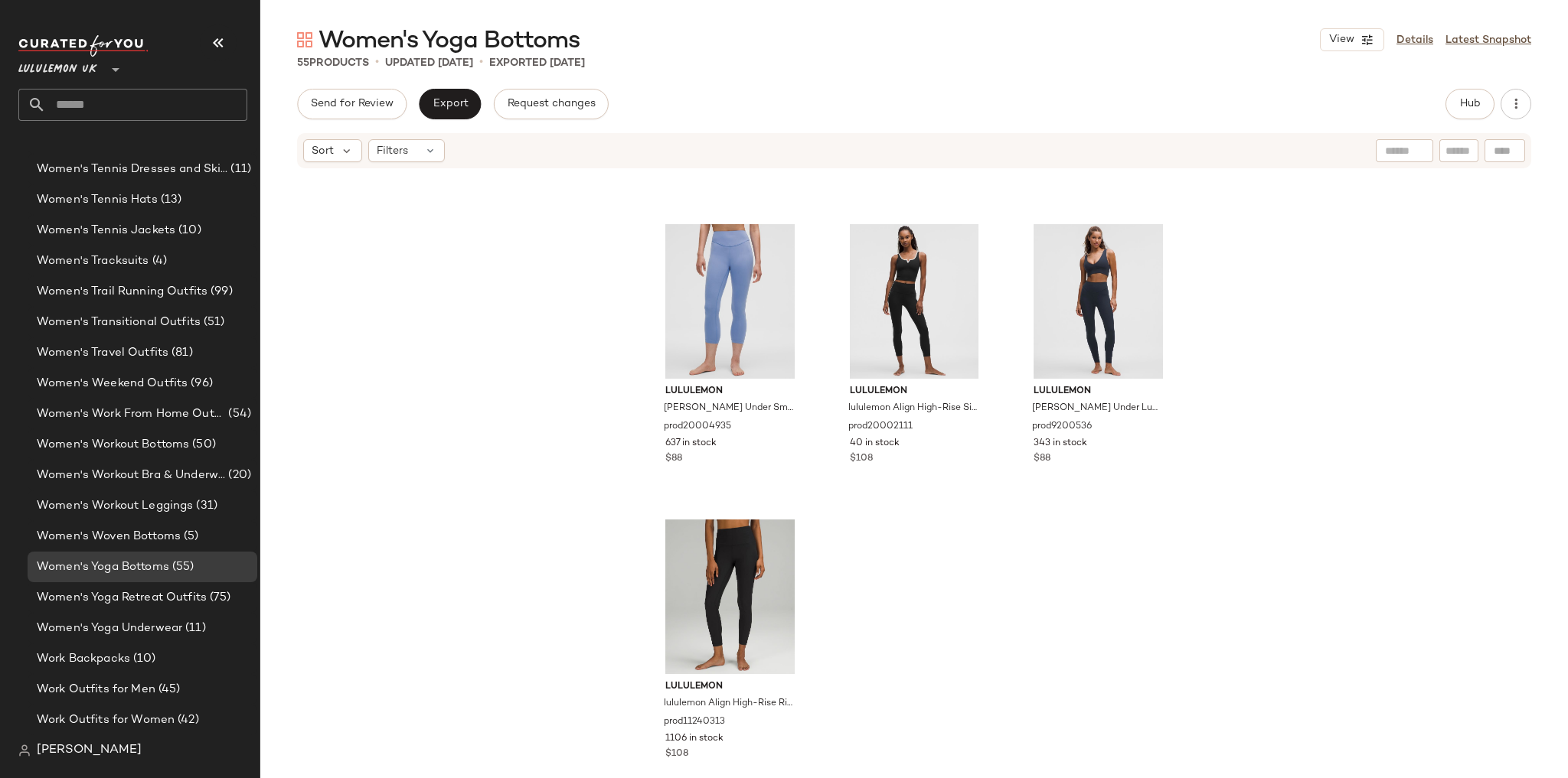
scroll to position [5026, 0]
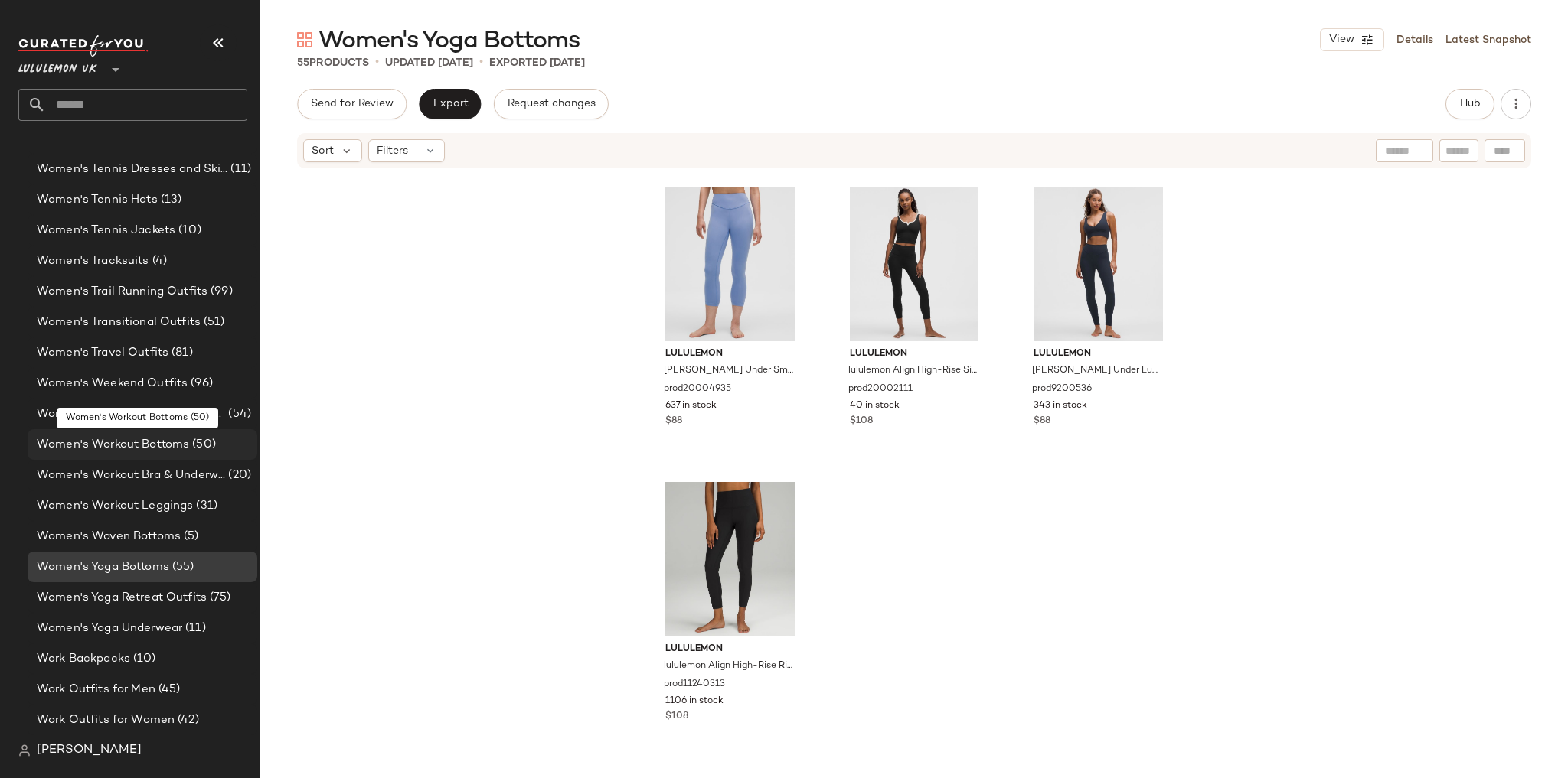
click at [164, 445] on span "Women's Workout Bottoms" at bounding box center [113, 444] width 152 height 17
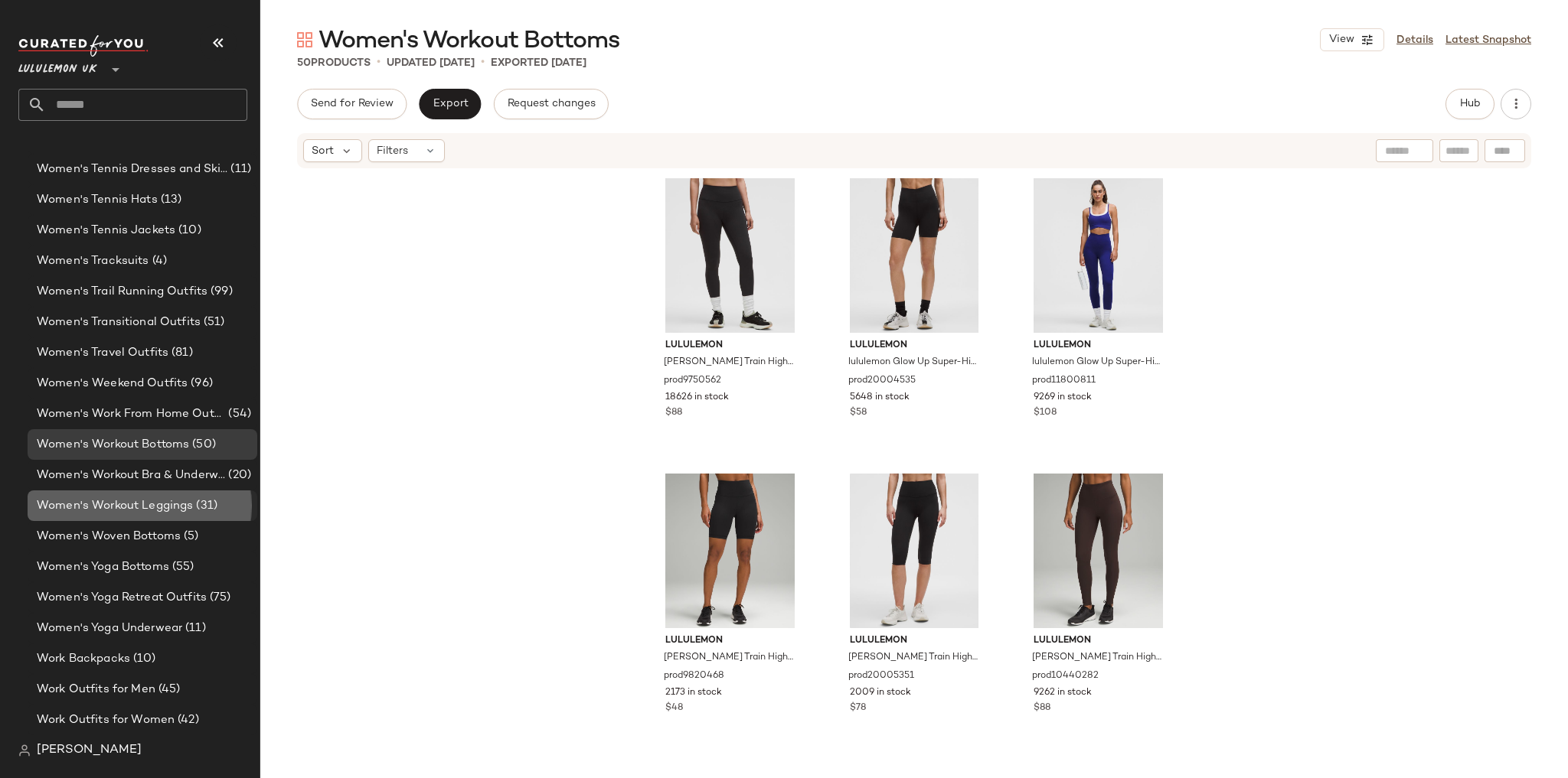
click at [168, 498] on span "Women's Workout Leggings" at bounding box center [115, 506] width 156 height 17
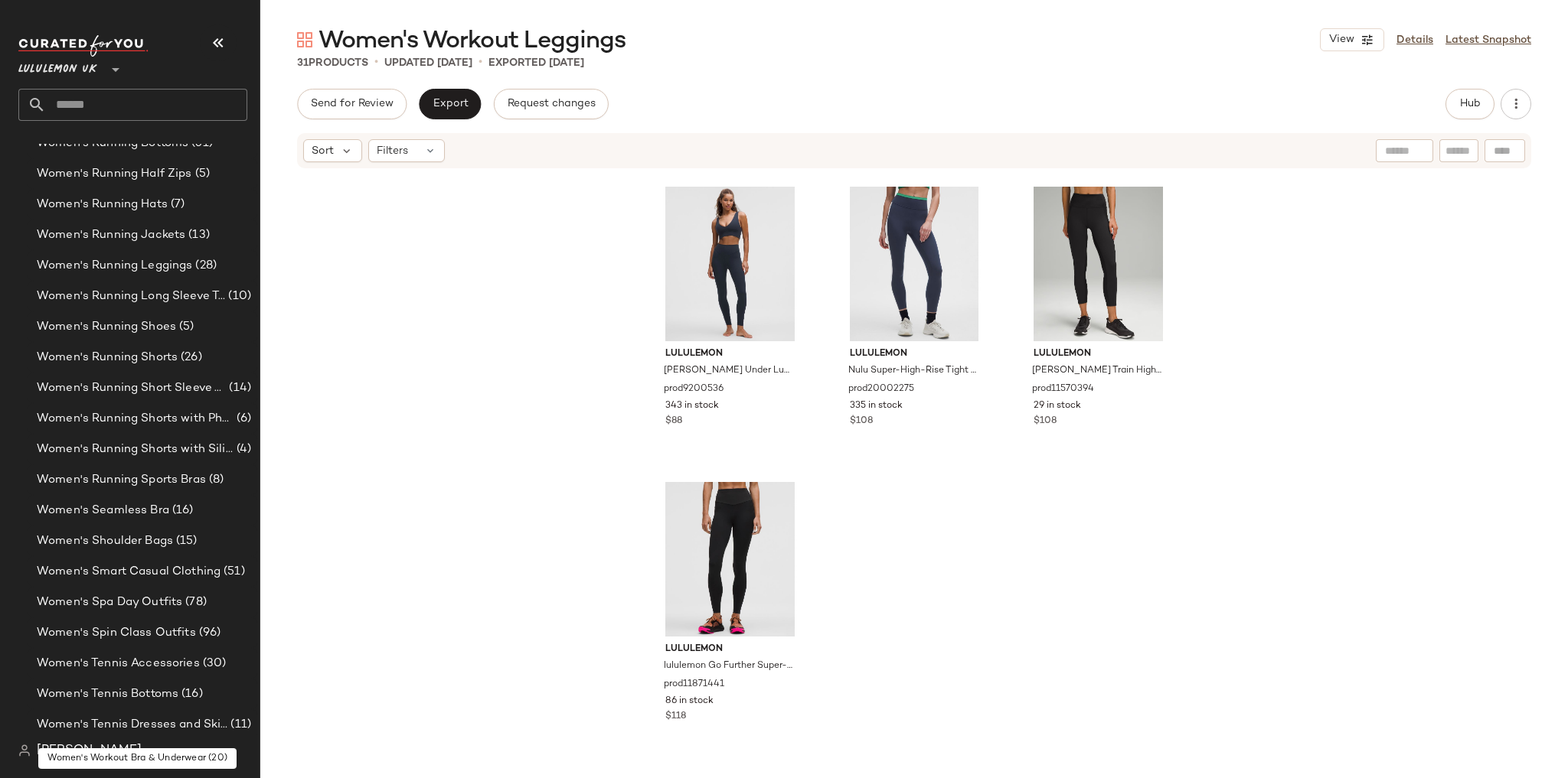
scroll to position [5531, 0]
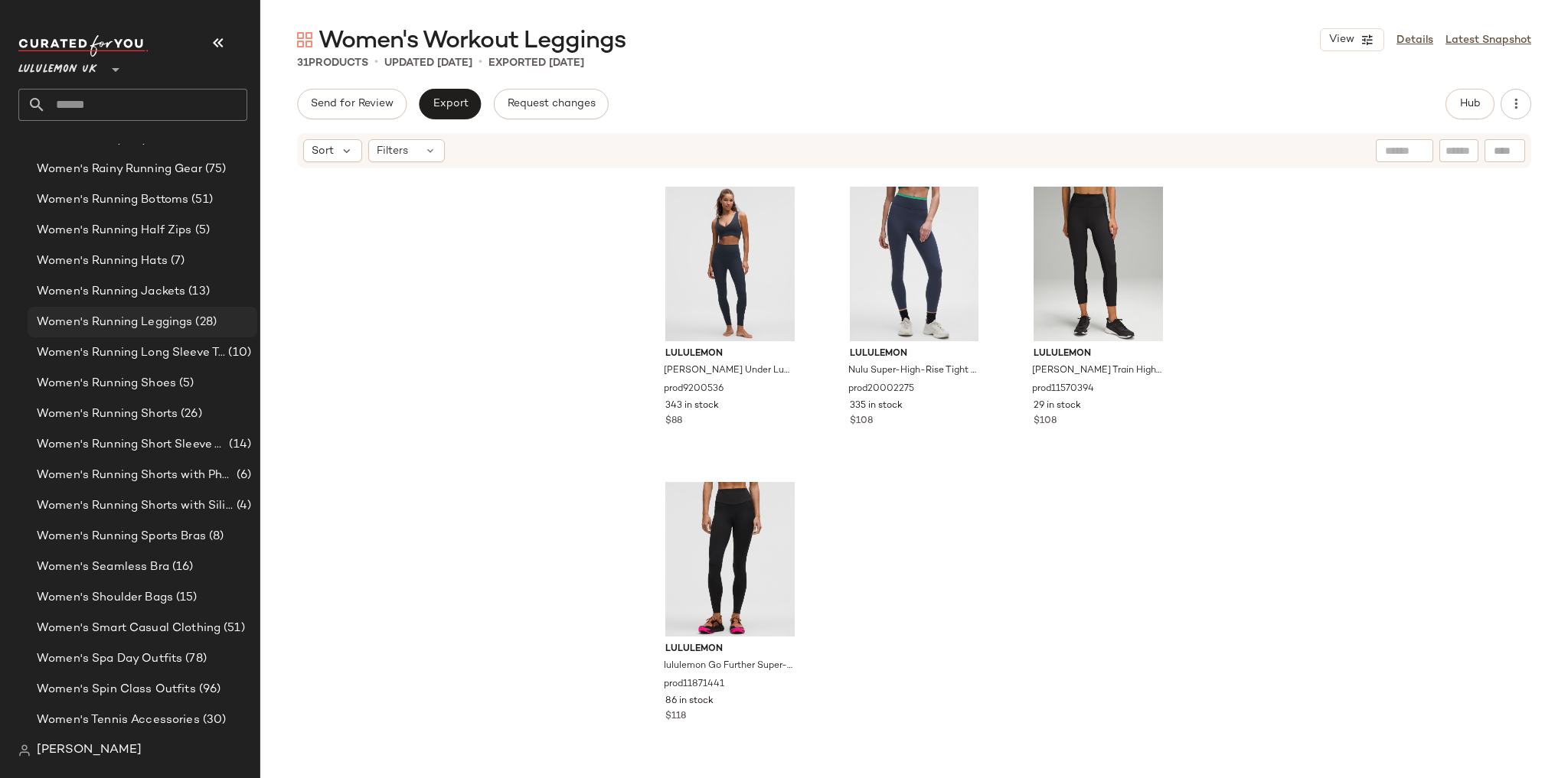
click at [174, 330] on div "Women's Running Leggings (28)" at bounding box center [142, 322] width 229 height 30
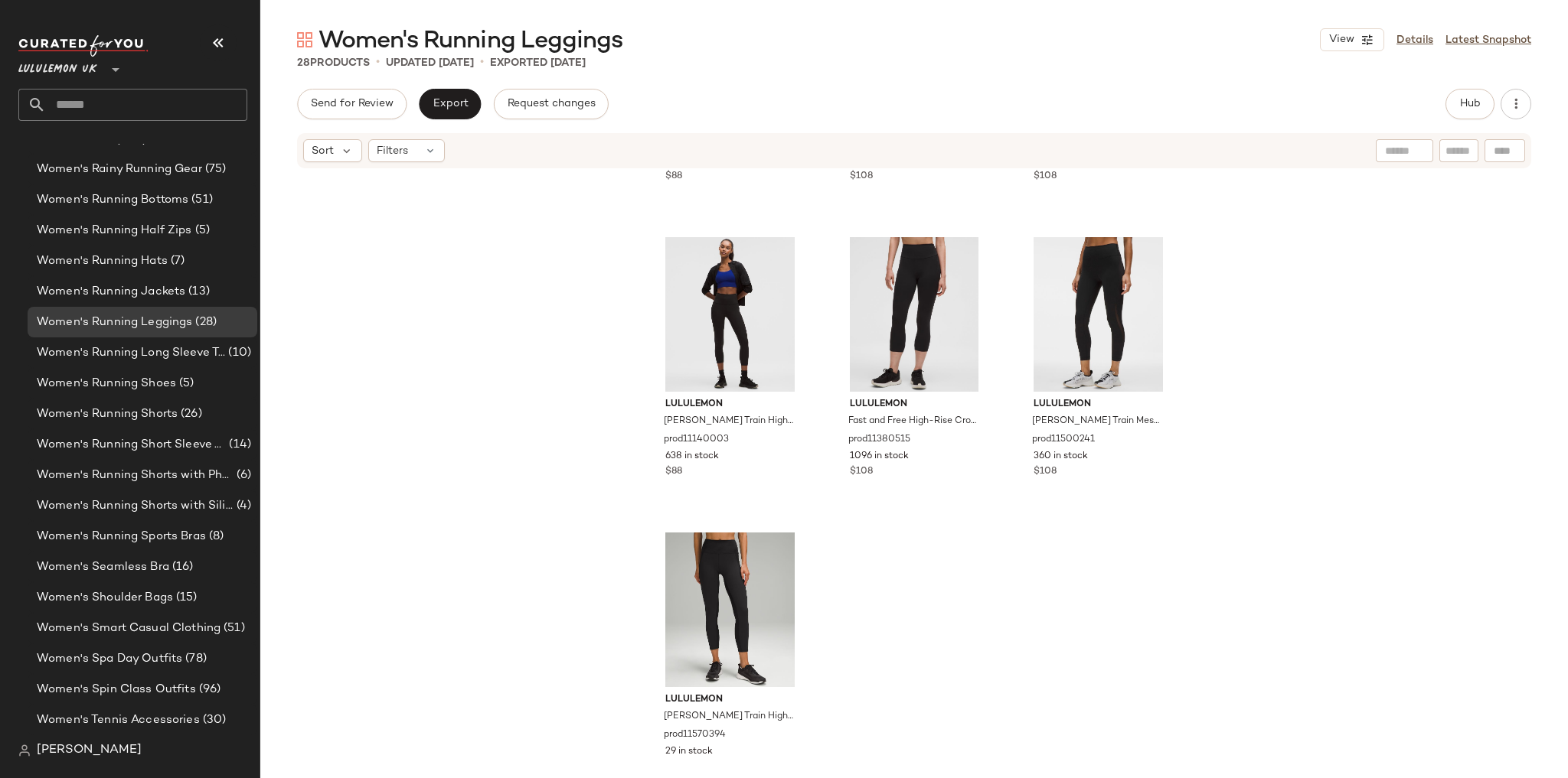
scroll to position [2367, 0]
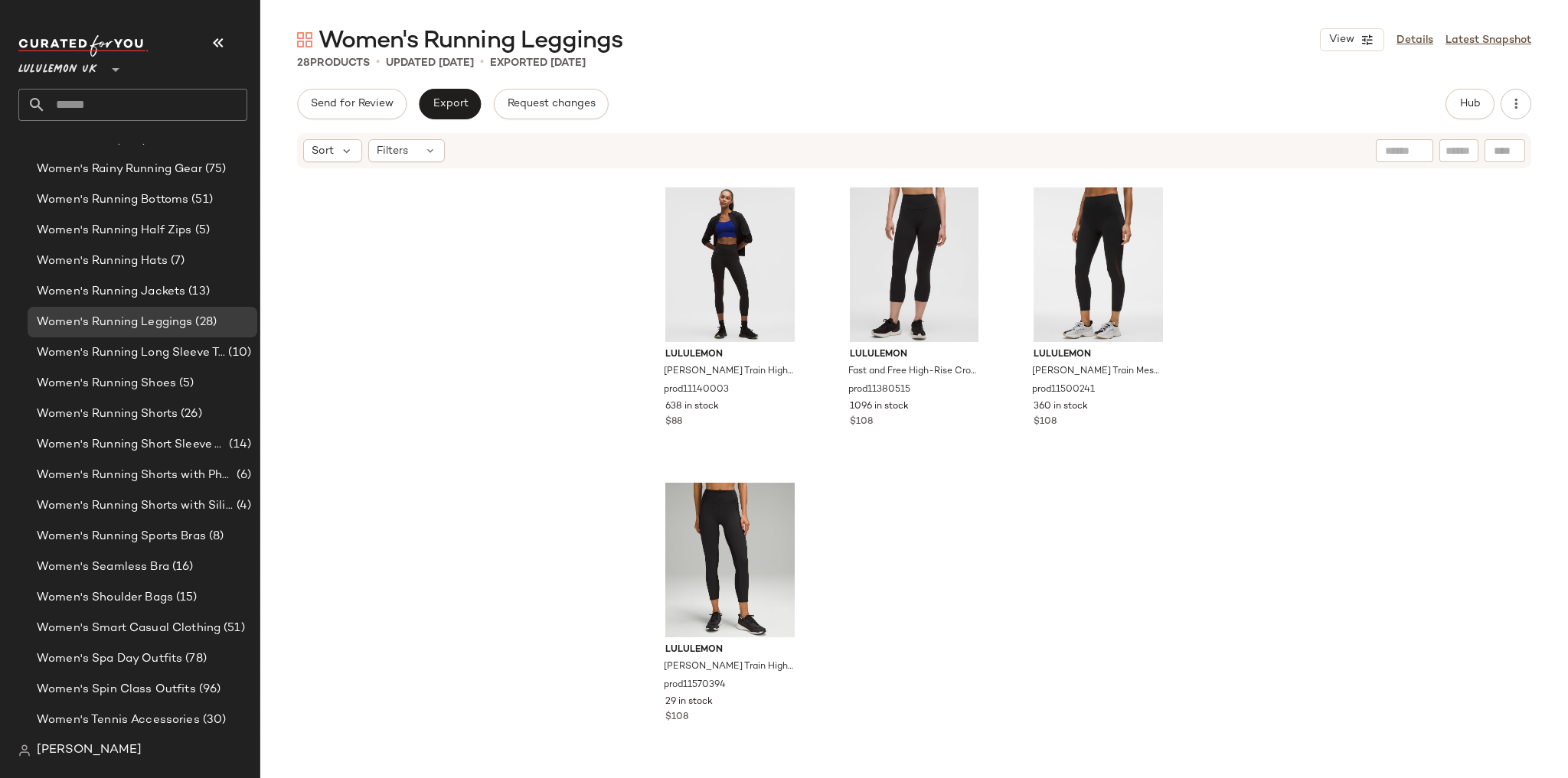
click at [106, 113] on input "text" at bounding box center [146, 104] width 201 height 32
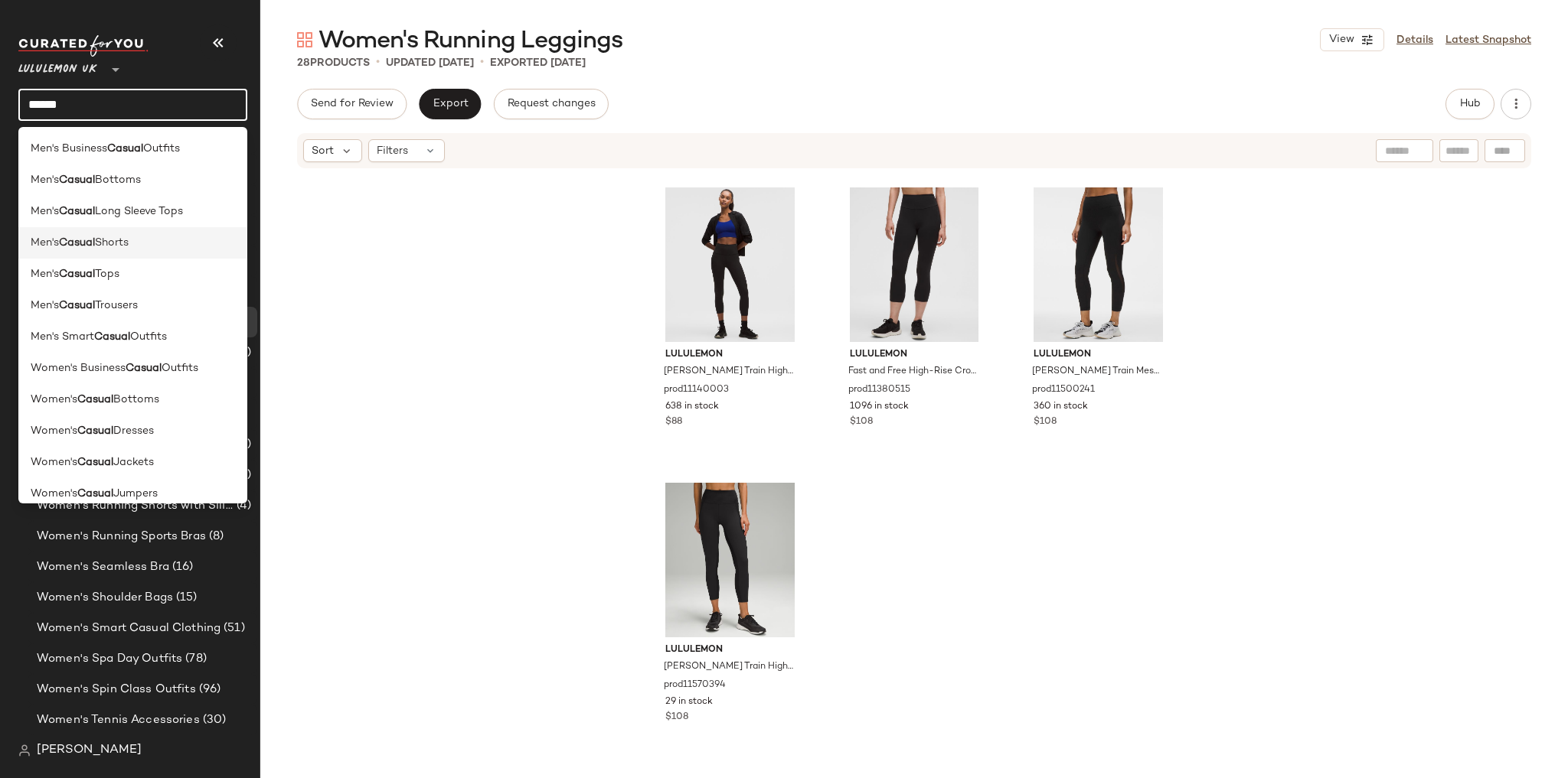
type input "******"
click at [125, 239] on span "Shorts" at bounding box center [112, 243] width 34 height 16
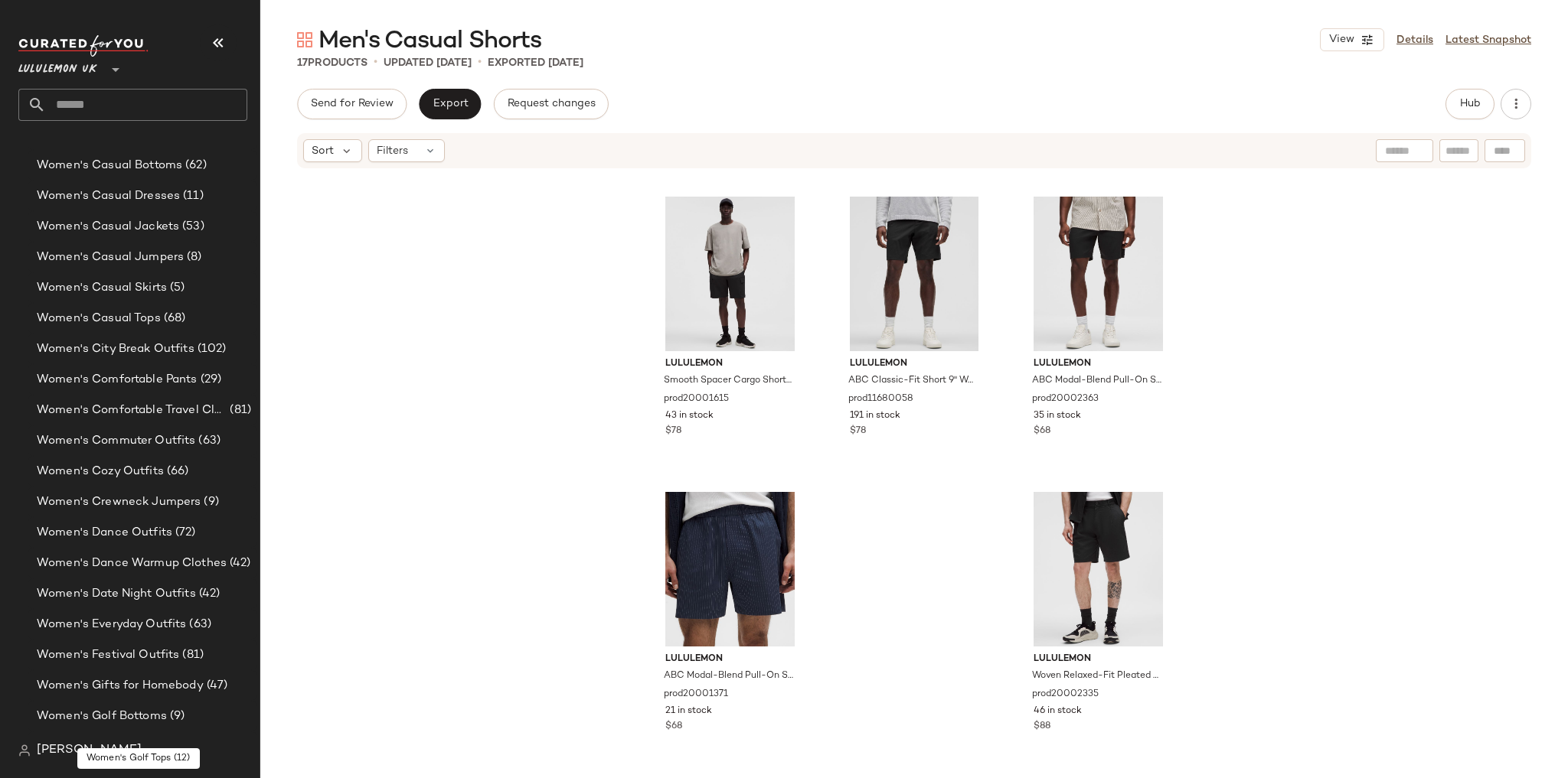
scroll to position [4062, 0]
click at [179, 237] on span "(53)" at bounding box center [191, 230] width 25 height 17
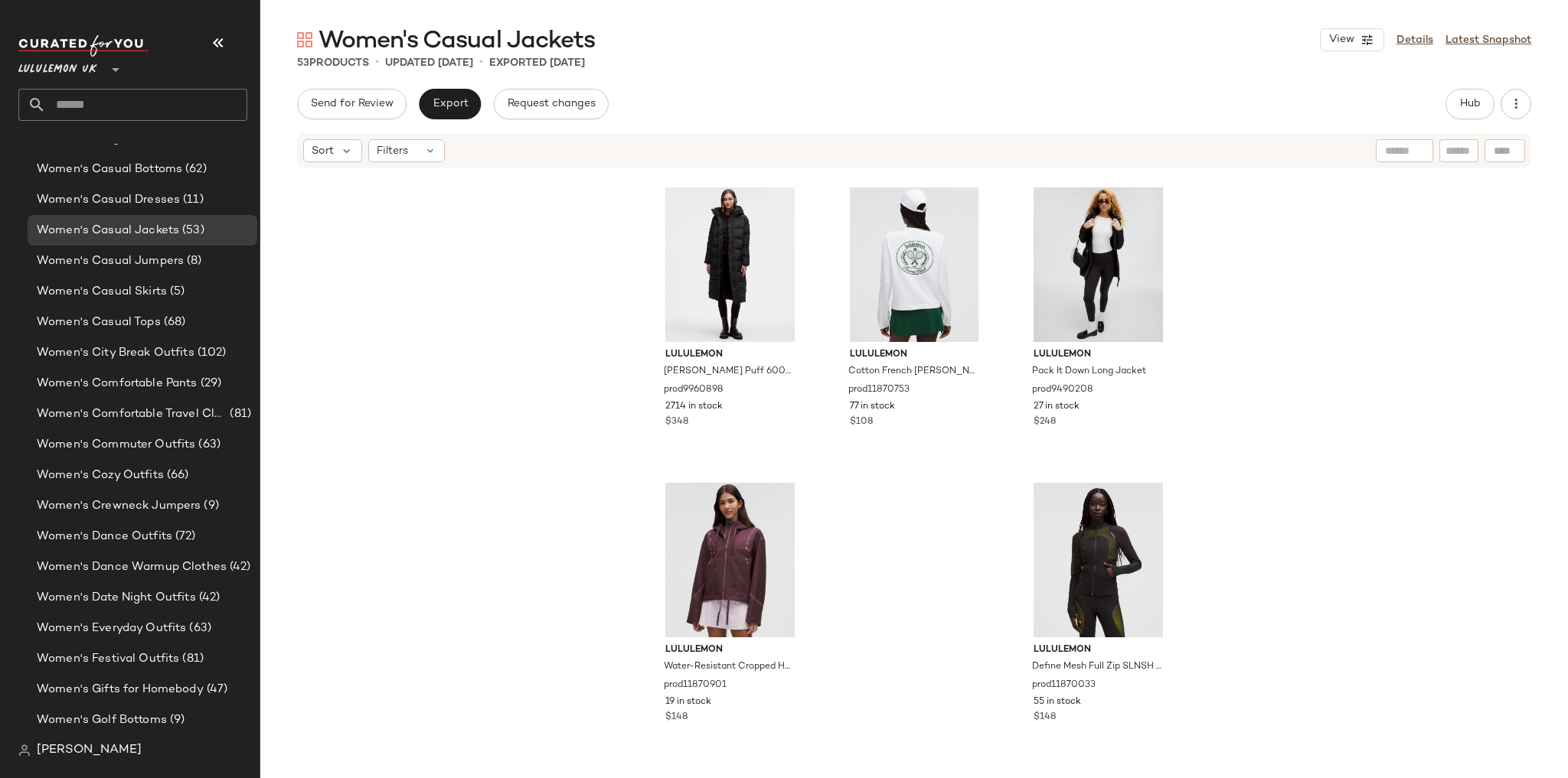
scroll to position [4730, 0]
click at [109, 95] on input "text" at bounding box center [146, 104] width 201 height 32
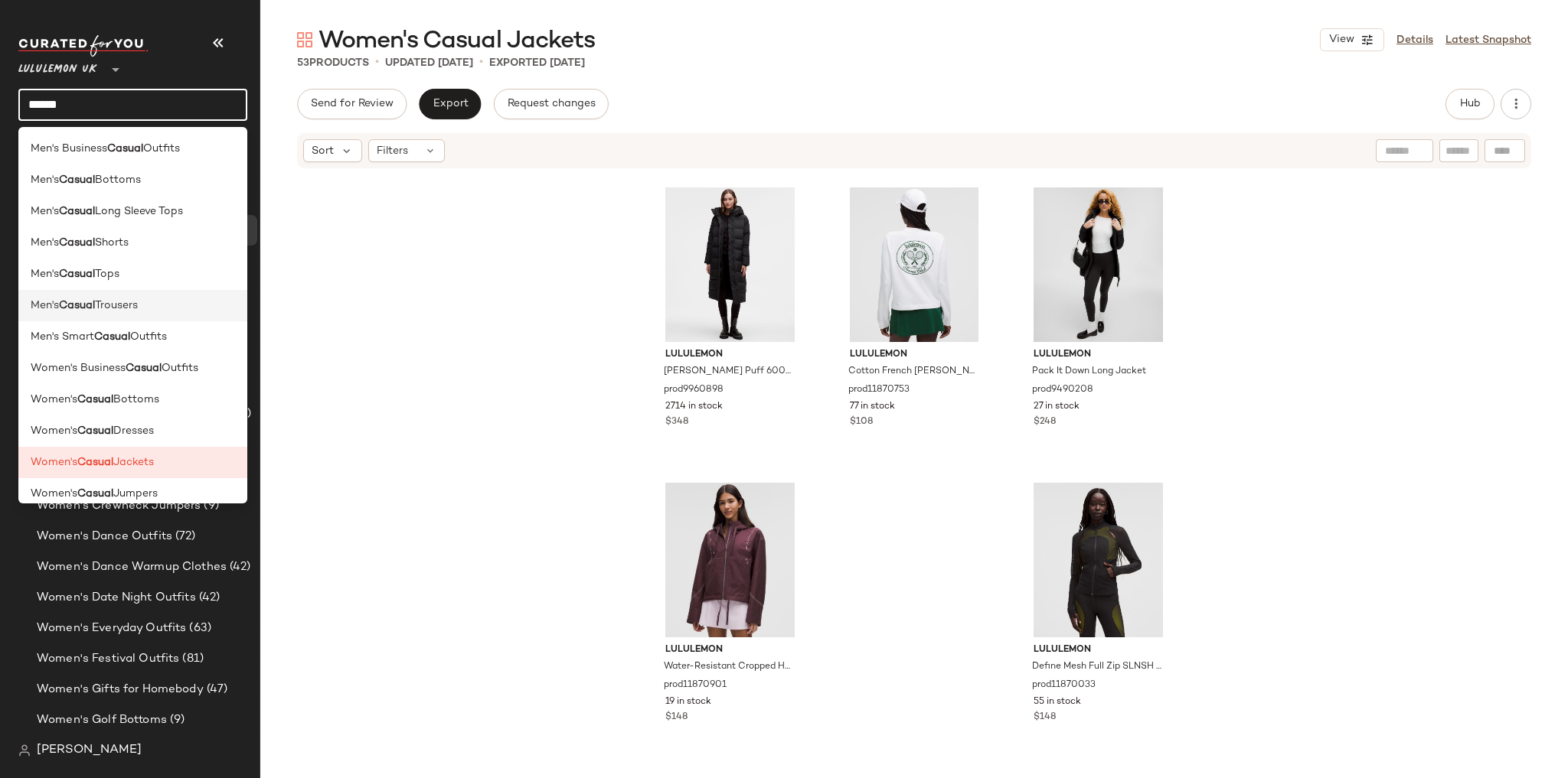
type input "******"
click at [129, 352] on div "Men's Casual Trousers" at bounding box center [132, 368] width 229 height 31
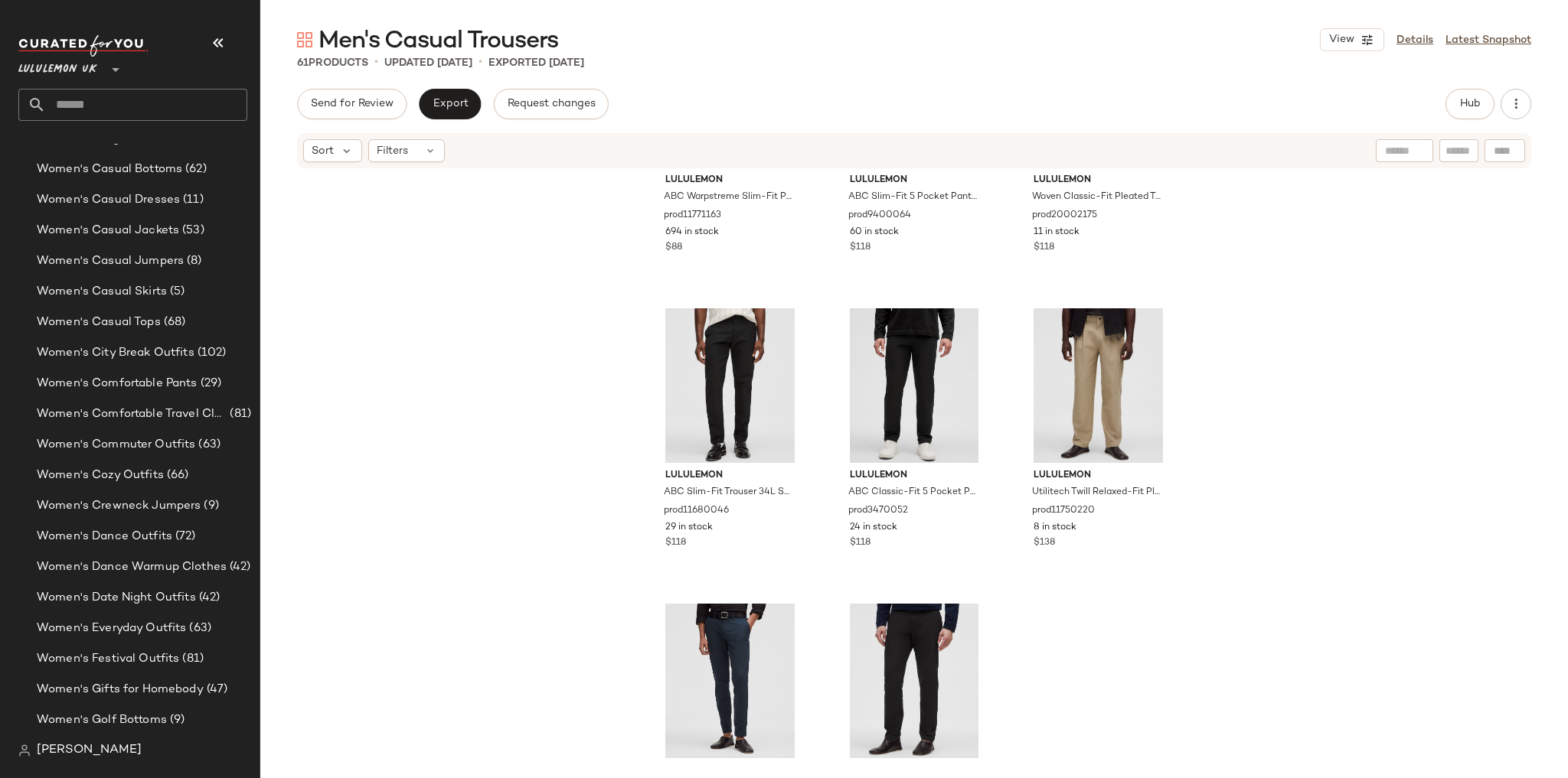
scroll to position [4359, 0]
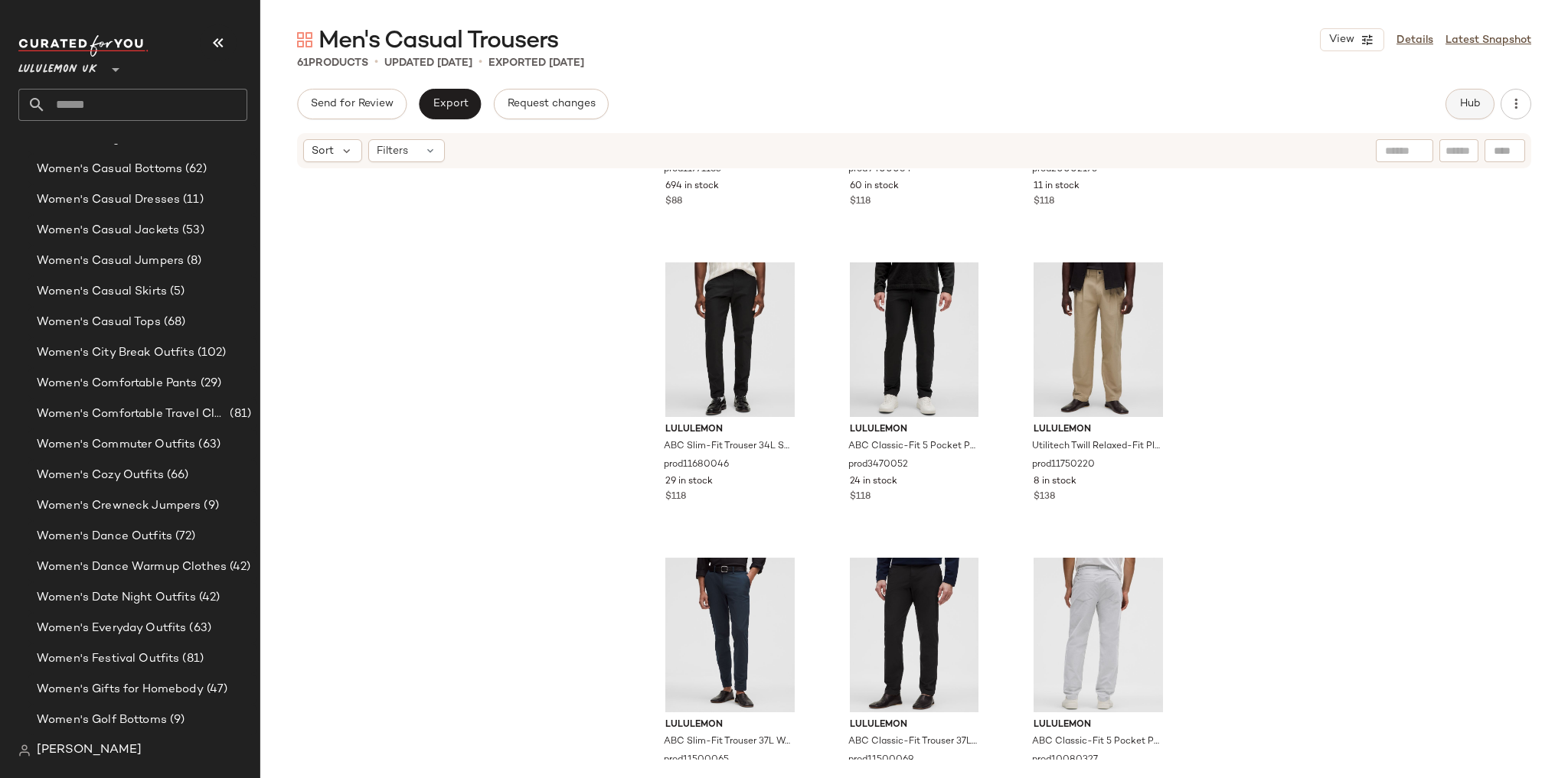
click at [1473, 108] on span "Hub" at bounding box center [1470, 104] width 21 height 12
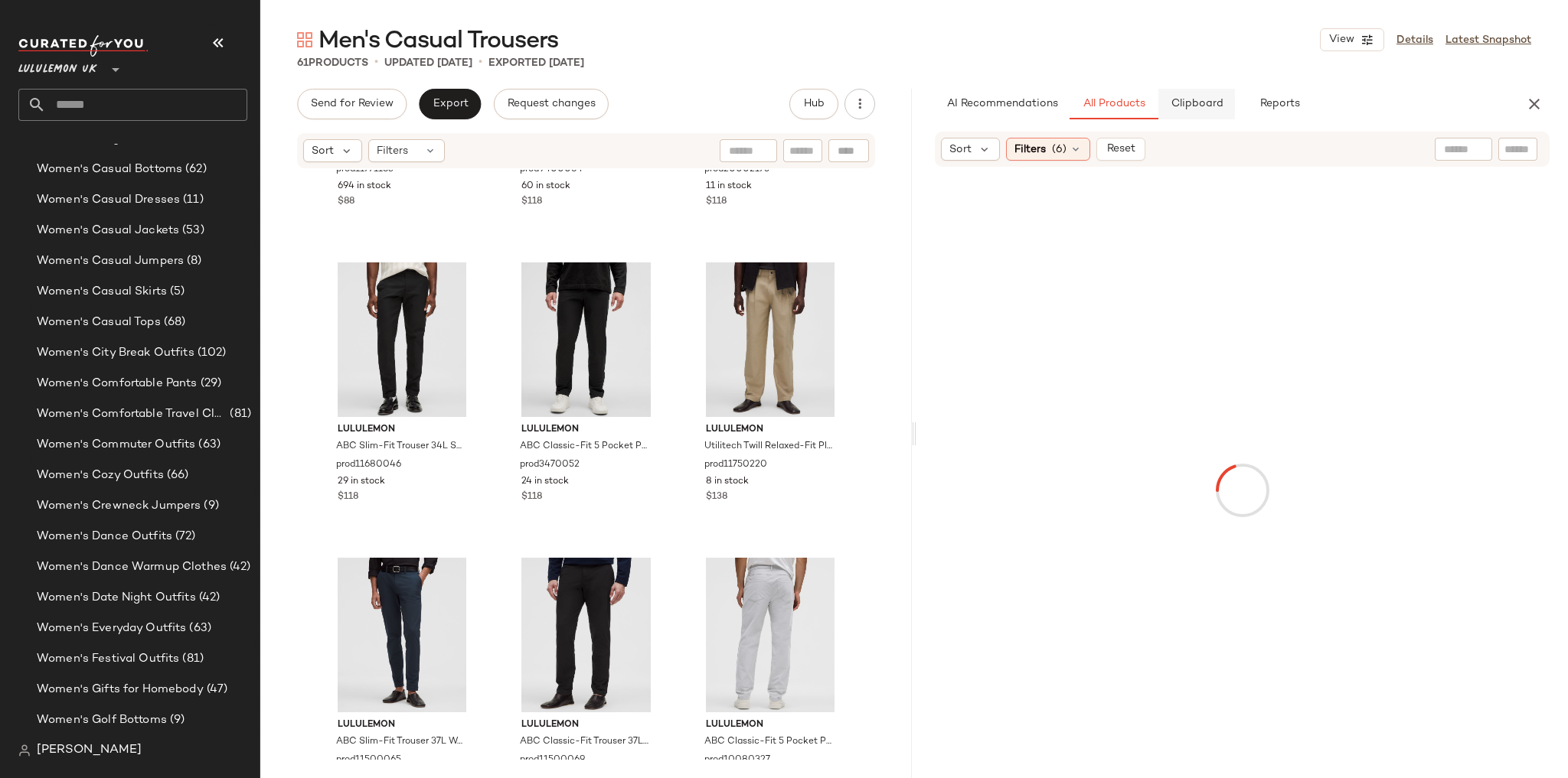
click at [1197, 109] on span "Clipboard" at bounding box center [1196, 104] width 53 height 12
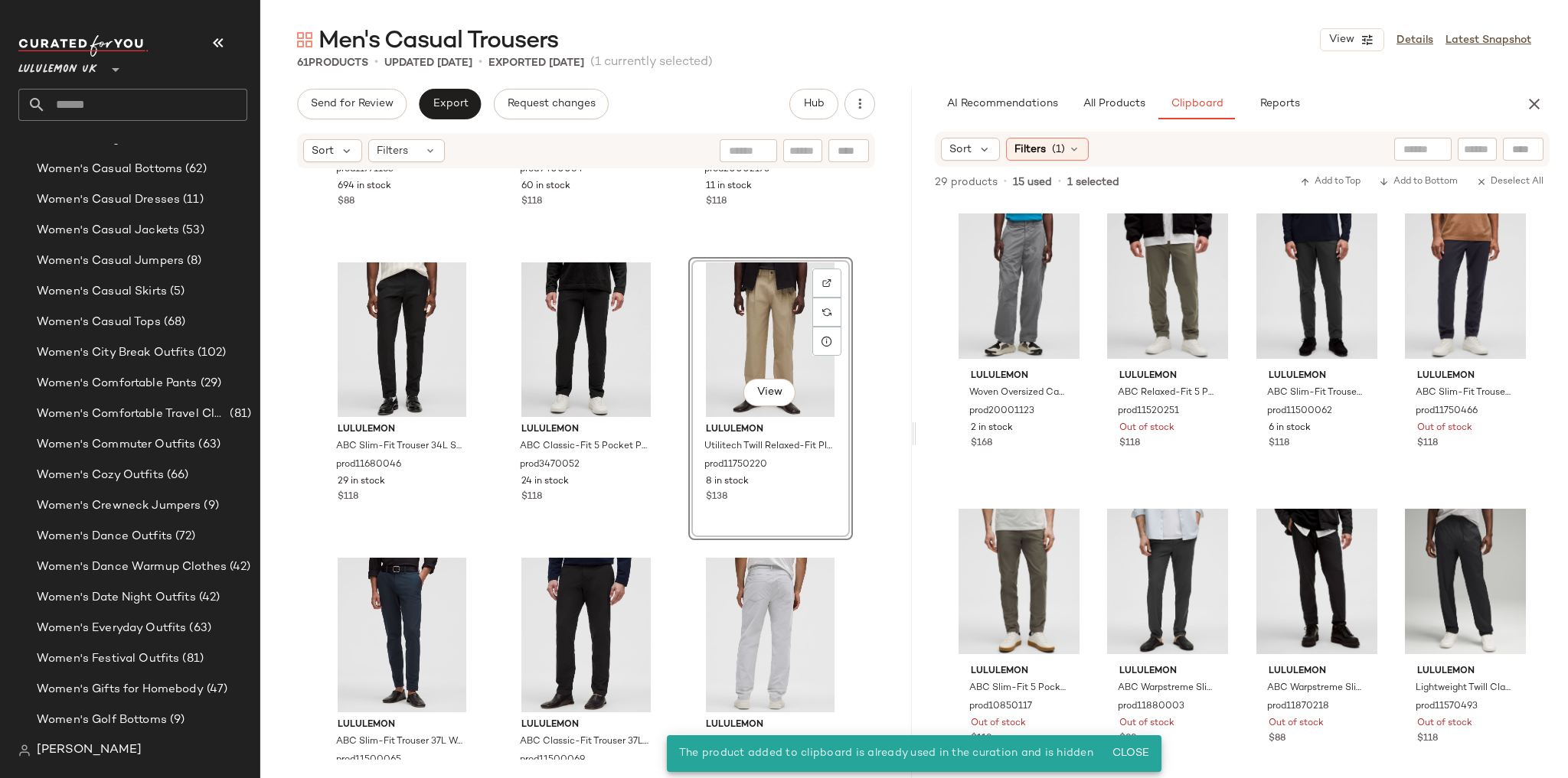
click at [858, 283] on div "lululemon ABC Warpstreme Slim-Fit Pull-On Pant Regular prod11771163 694 in stoc…" at bounding box center [586, 465] width 652 height 590
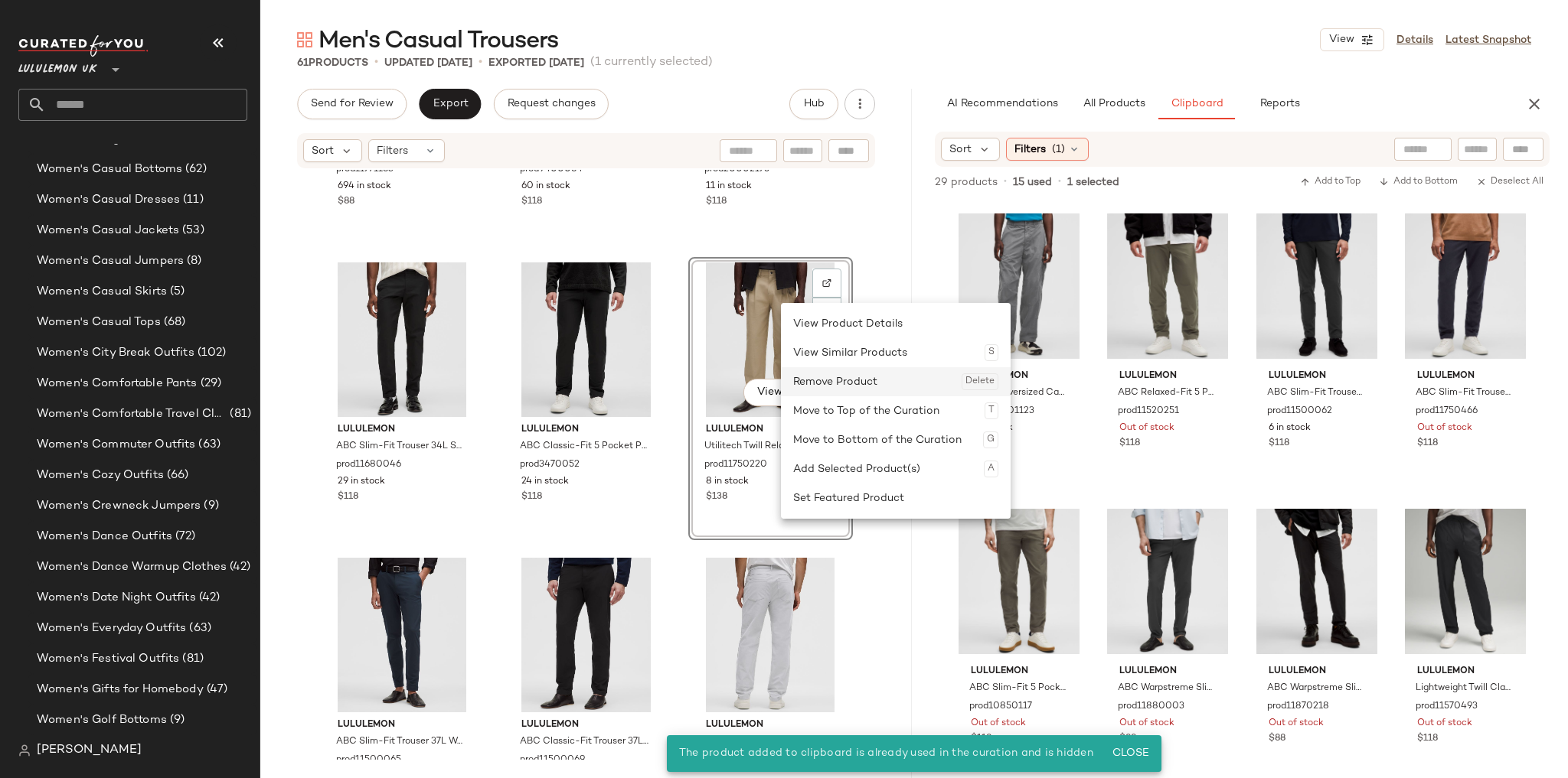
click at [809, 376] on div "Remove Product Delete" at bounding box center [896, 381] width 205 height 29
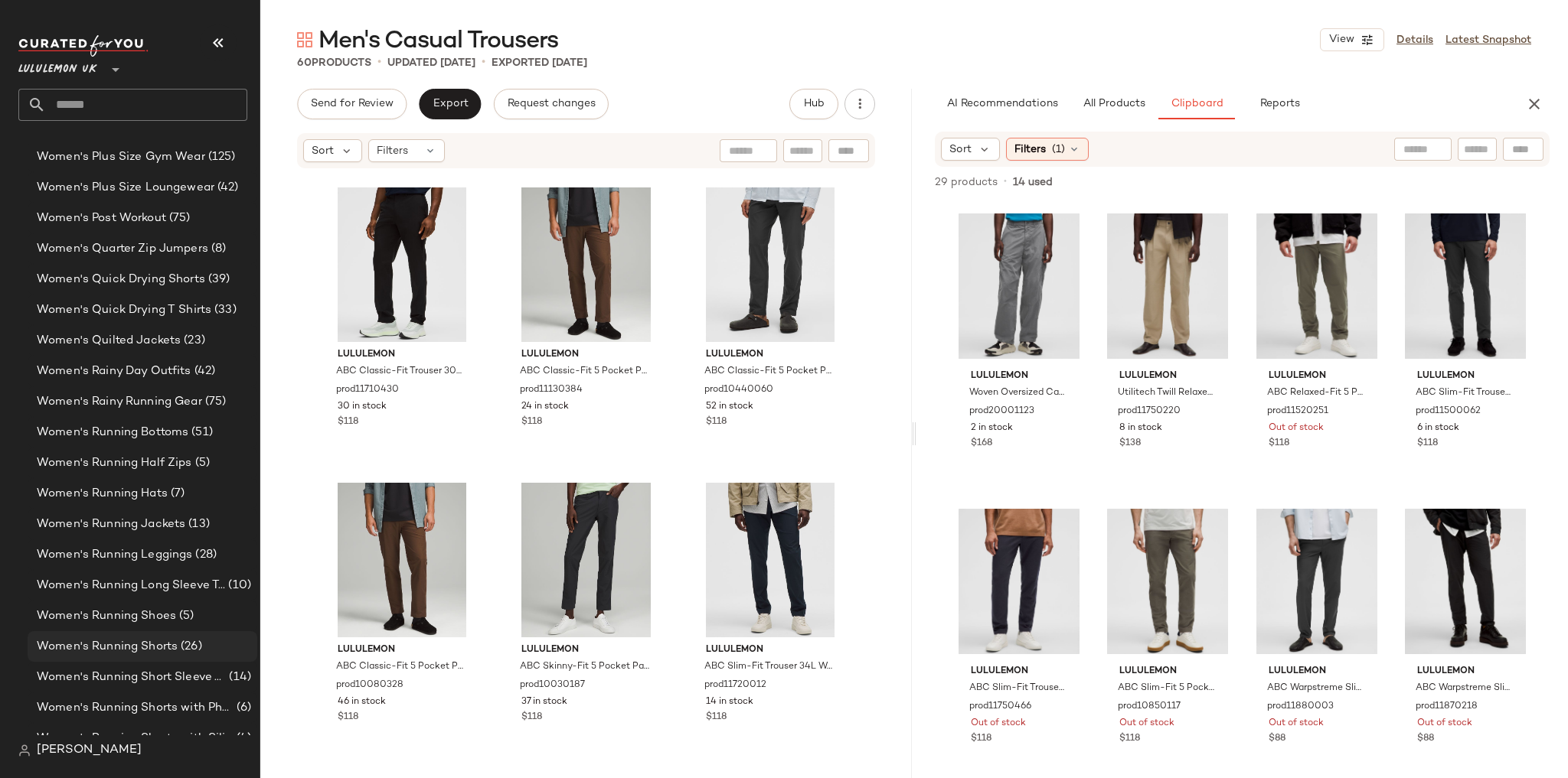
scroll to position [5320, 0]
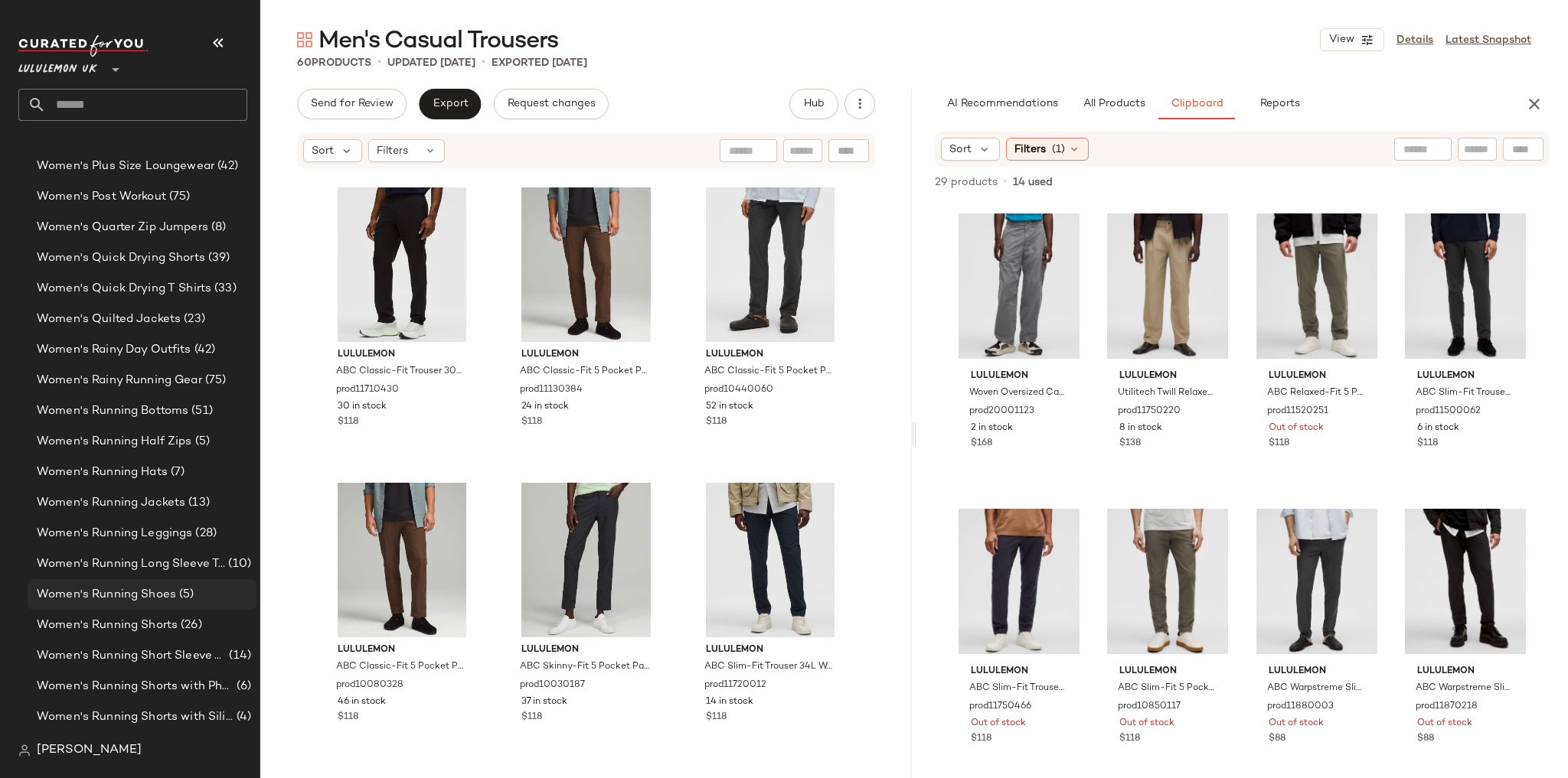
click at [145, 606] on div "Women's Running Shoes (5)" at bounding box center [142, 594] width 229 height 30
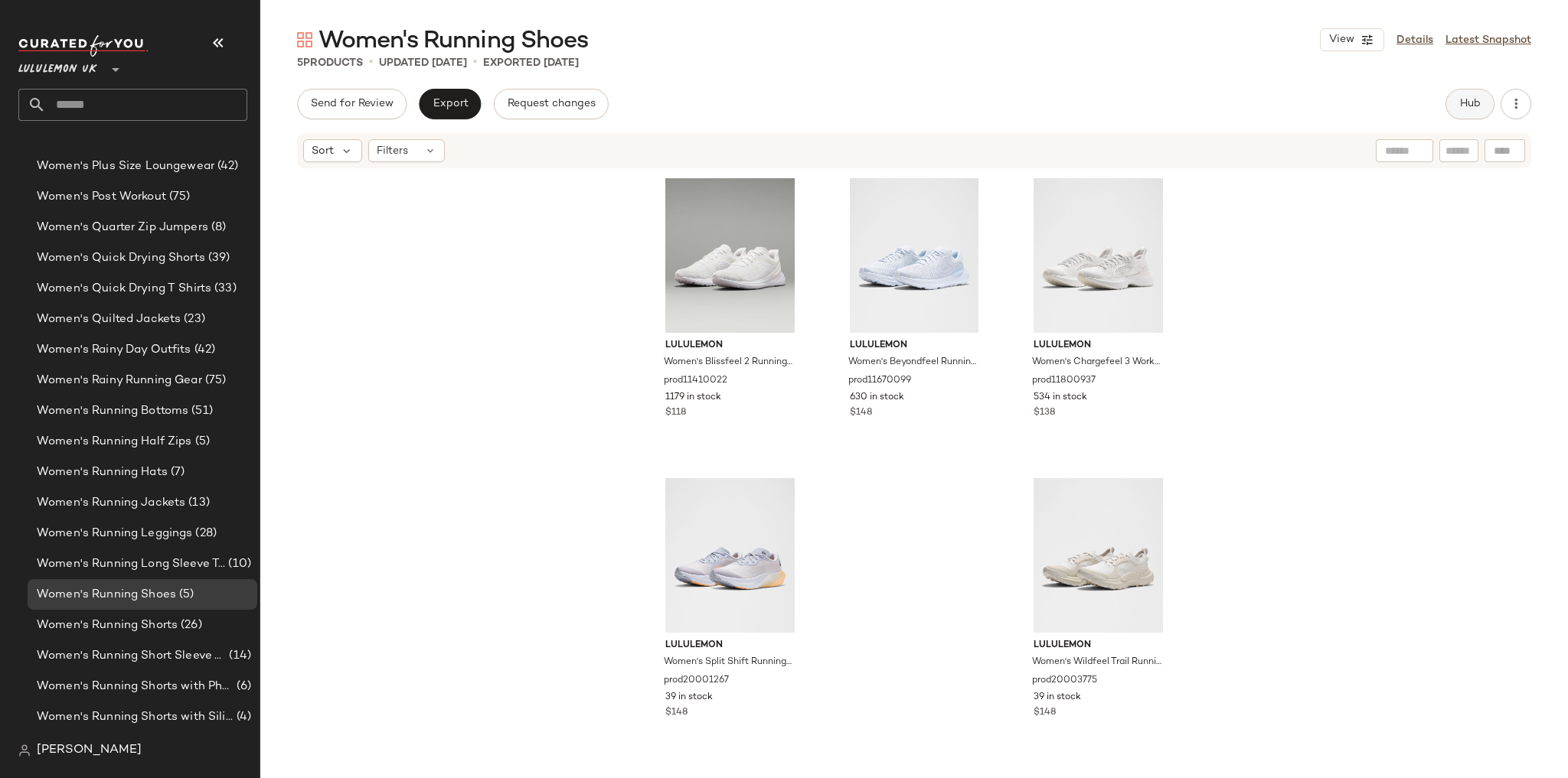
click at [1466, 90] on button "Hub" at bounding box center [1470, 104] width 49 height 30
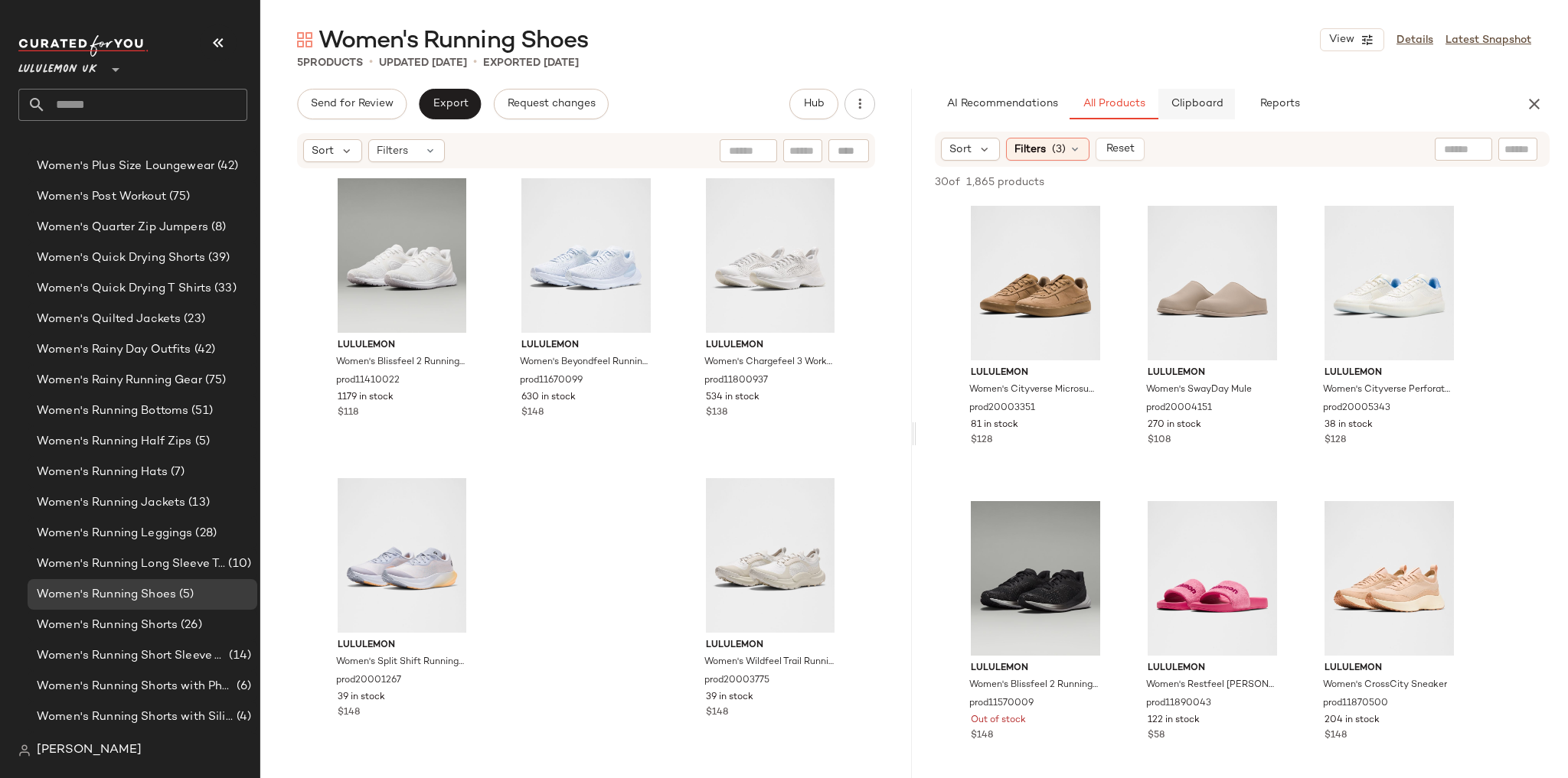
click at [1198, 95] on button "Clipboard" at bounding box center [1197, 104] width 76 height 30
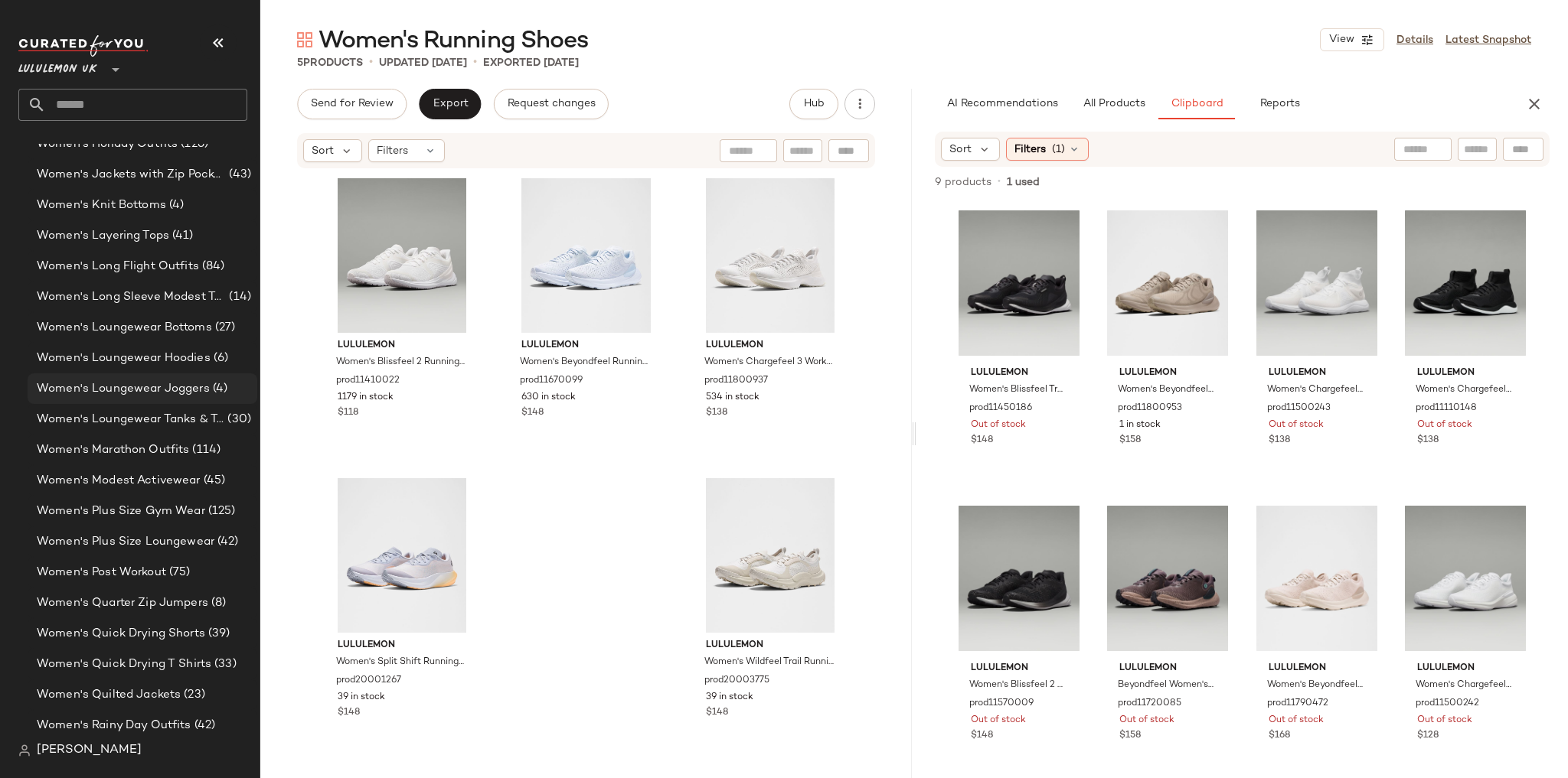
scroll to position [4952, 0]
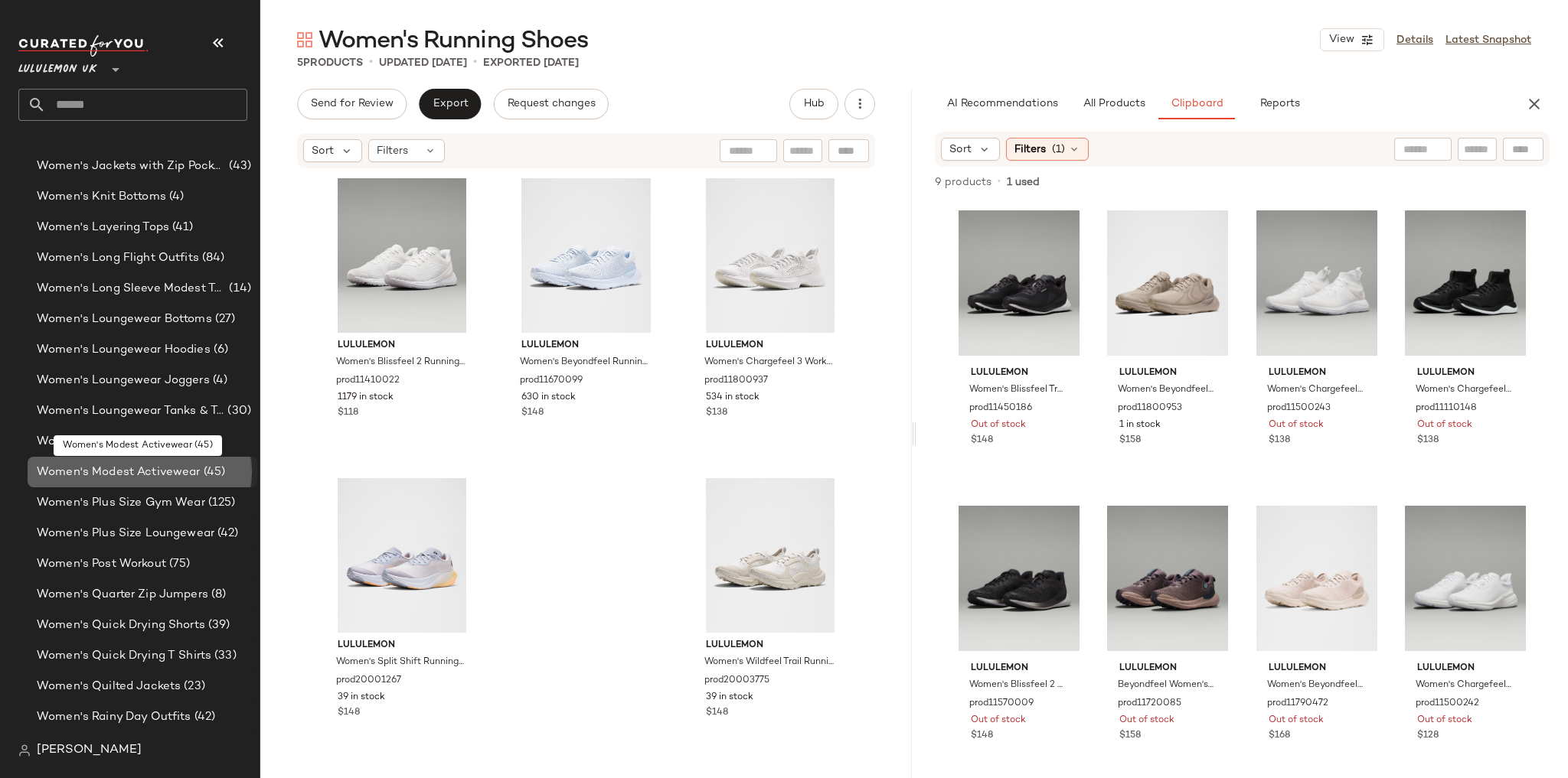
click at [131, 481] on span "Women's Modest Activewear" at bounding box center [118, 472] width 164 height 17
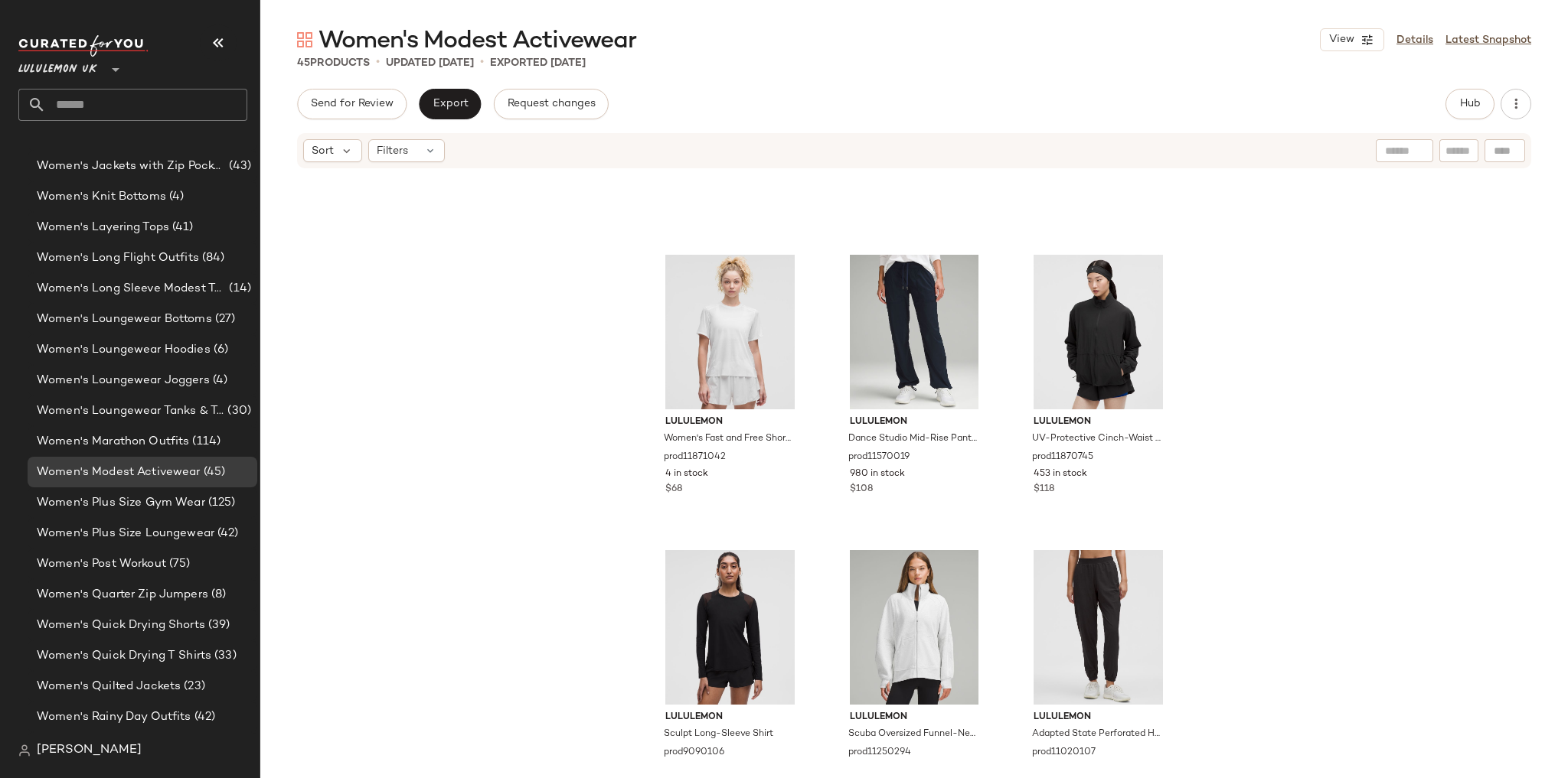
scroll to position [2277, 0]
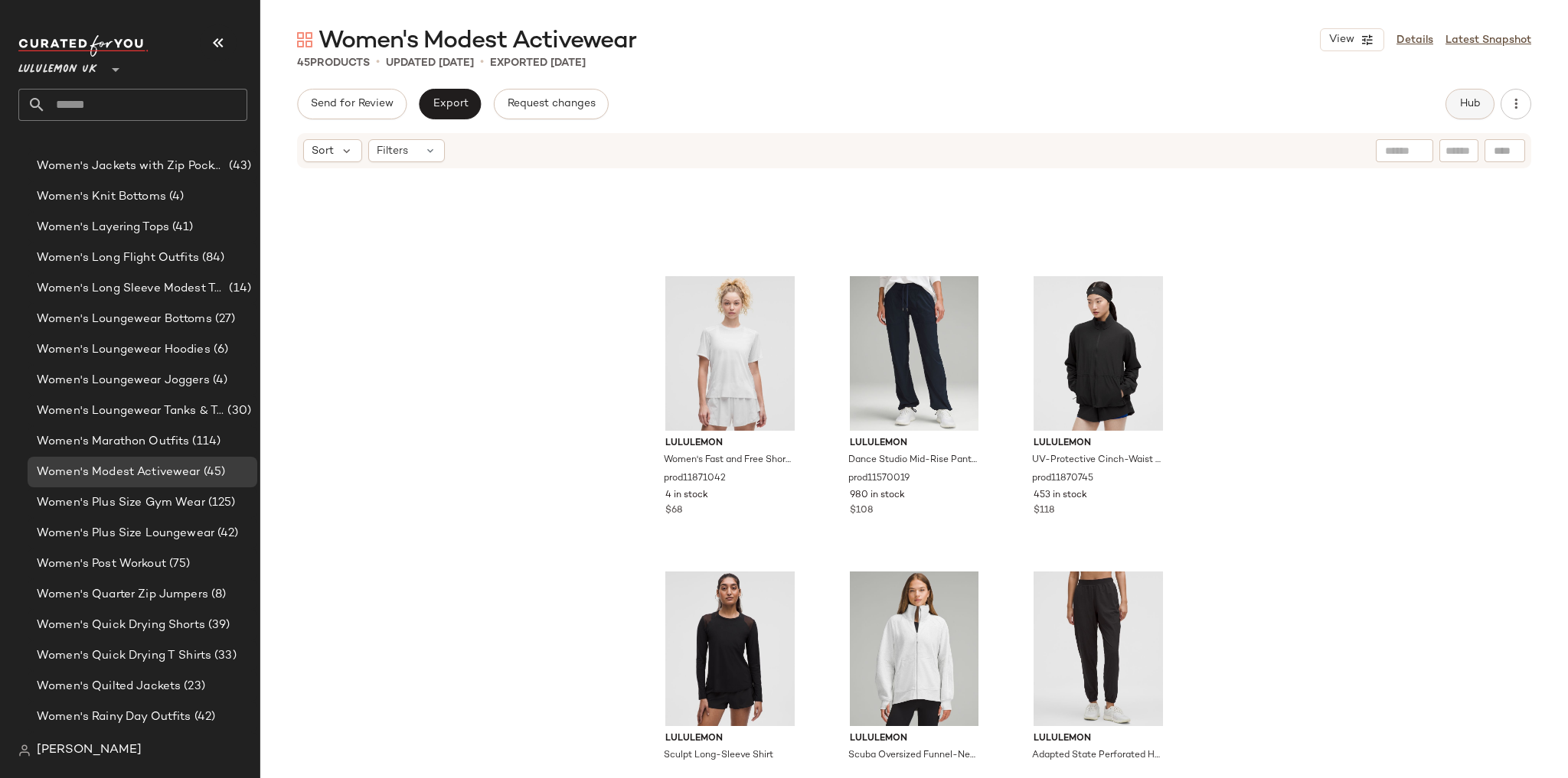
click at [1473, 108] on span "Hub" at bounding box center [1470, 104] width 21 height 12
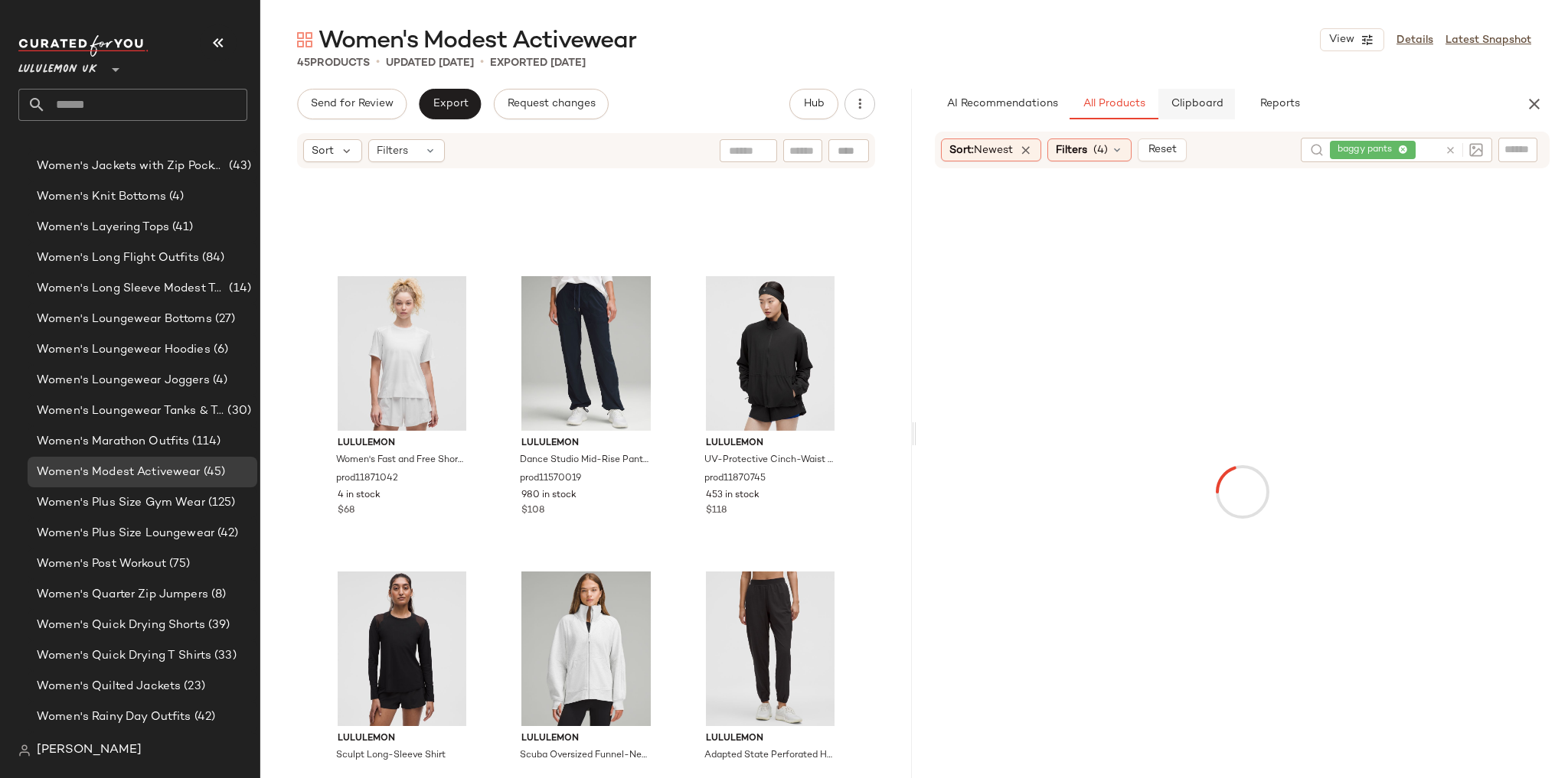
click at [1173, 117] on button "Clipboard" at bounding box center [1197, 104] width 76 height 30
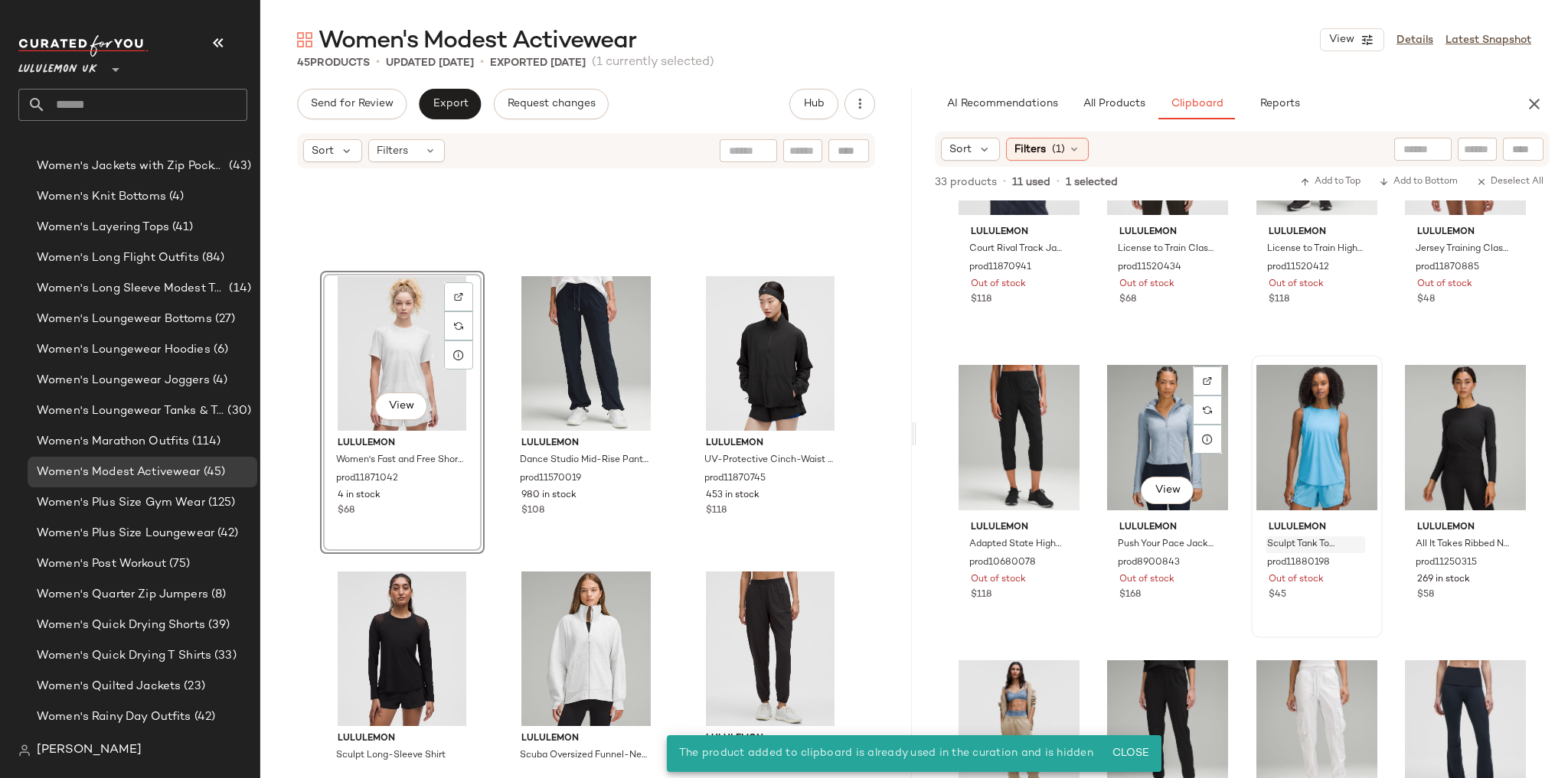
scroll to position [869, 0]
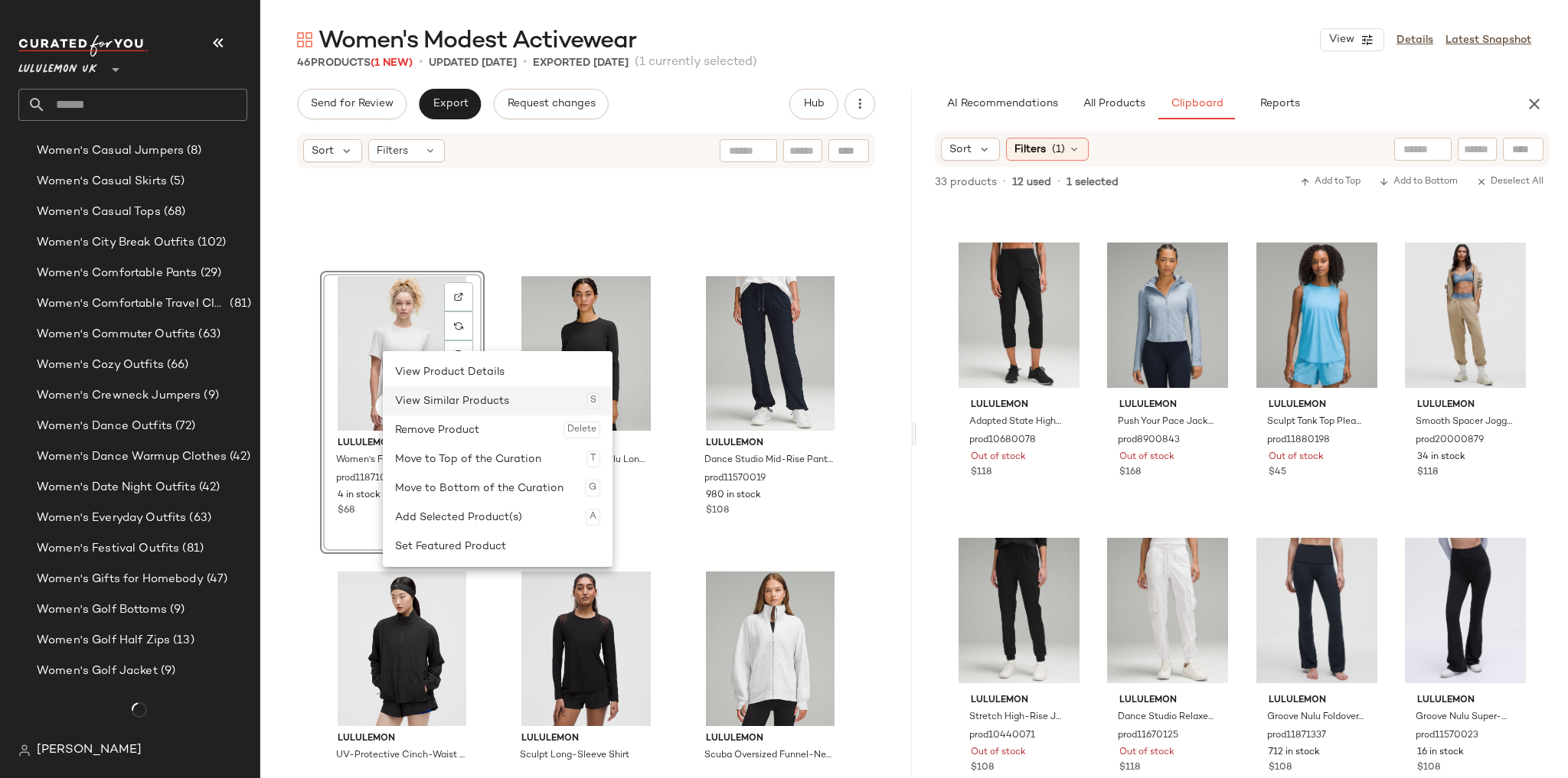
scroll to position [4952, 0]
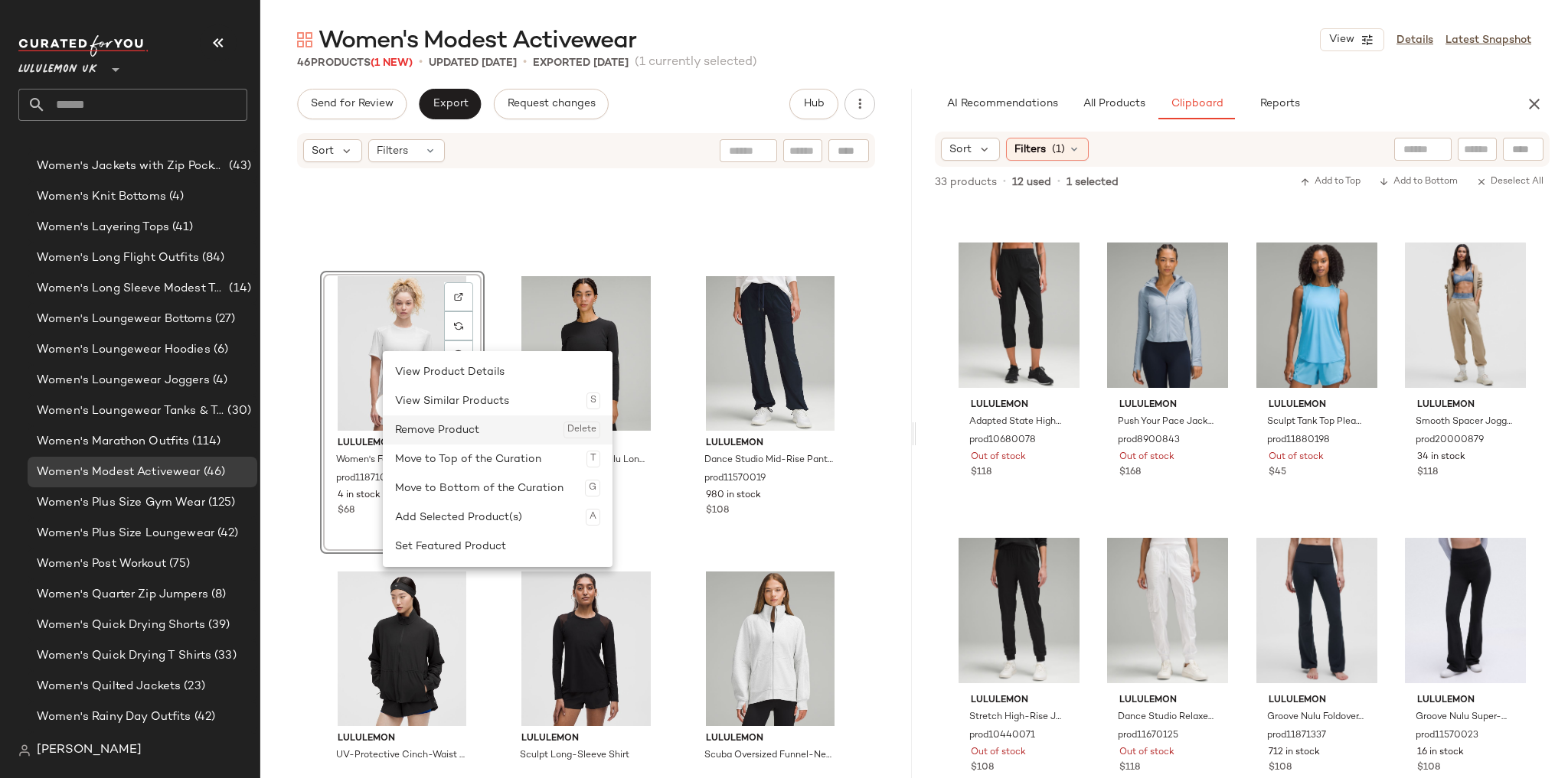
click at [413, 422] on div "Remove Product Delete" at bounding box center [498, 430] width 205 height 29
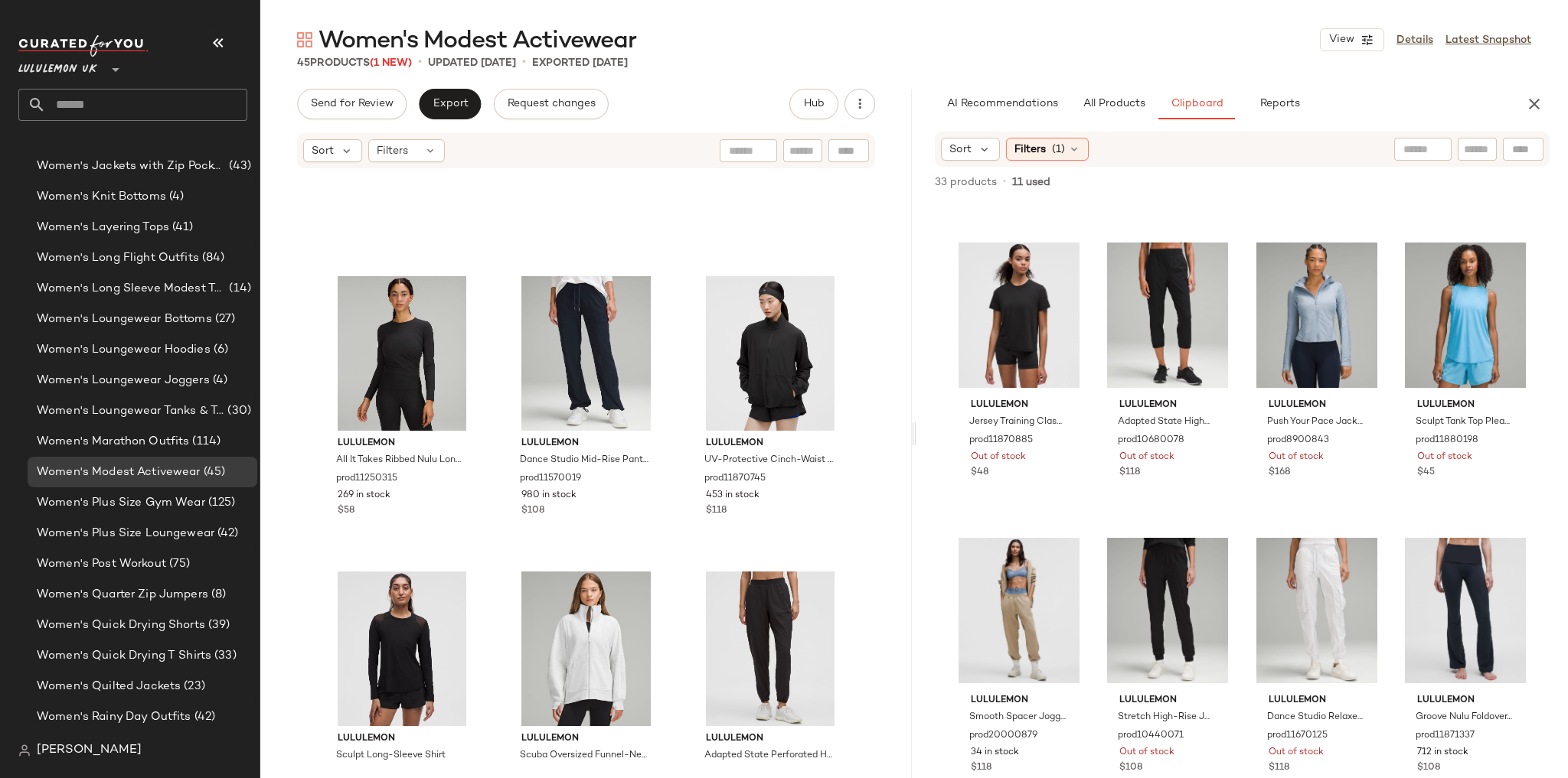
click at [680, 568] on div "lululemon All It Takes Ribbed Nulu Long-Sleeve Shirt prod11250315 269 in stock …" at bounding box center [586, 465] width 652 height 590
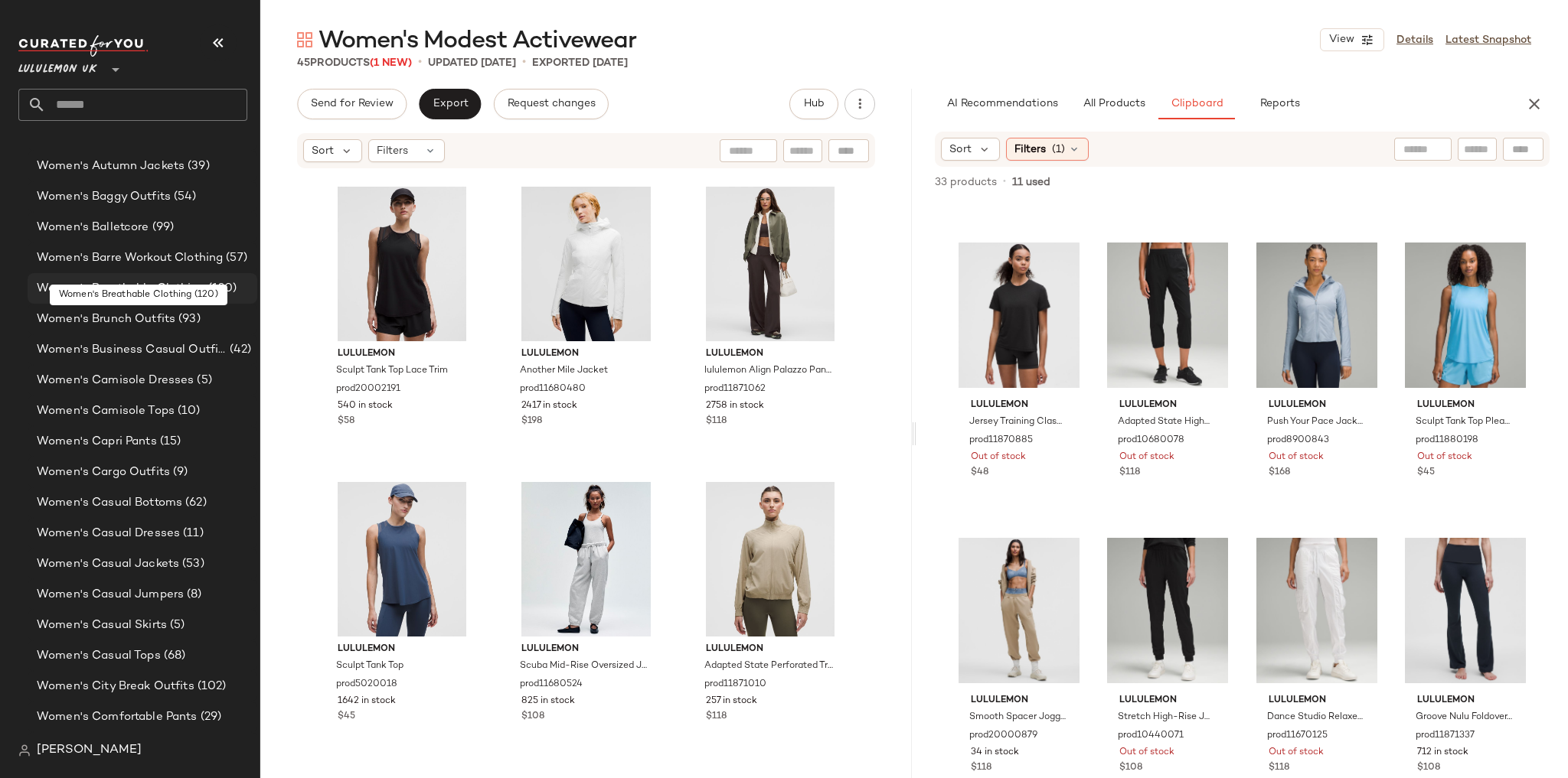
scroll to position [3667, 0]
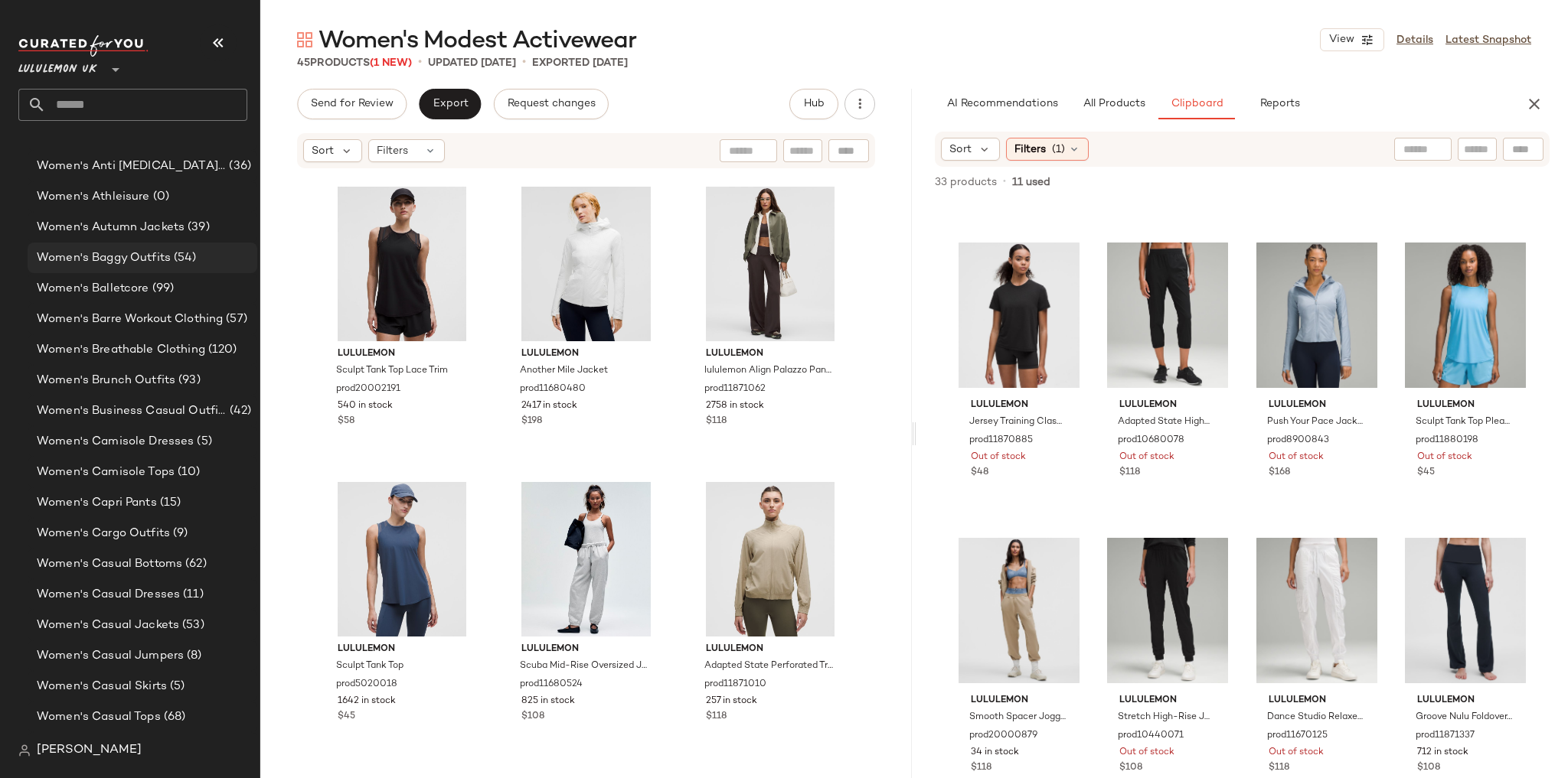
click at [170, 246] on div "Women's Baggy Outfits (54)" at bounding box center [142, 257] width 229 height 30
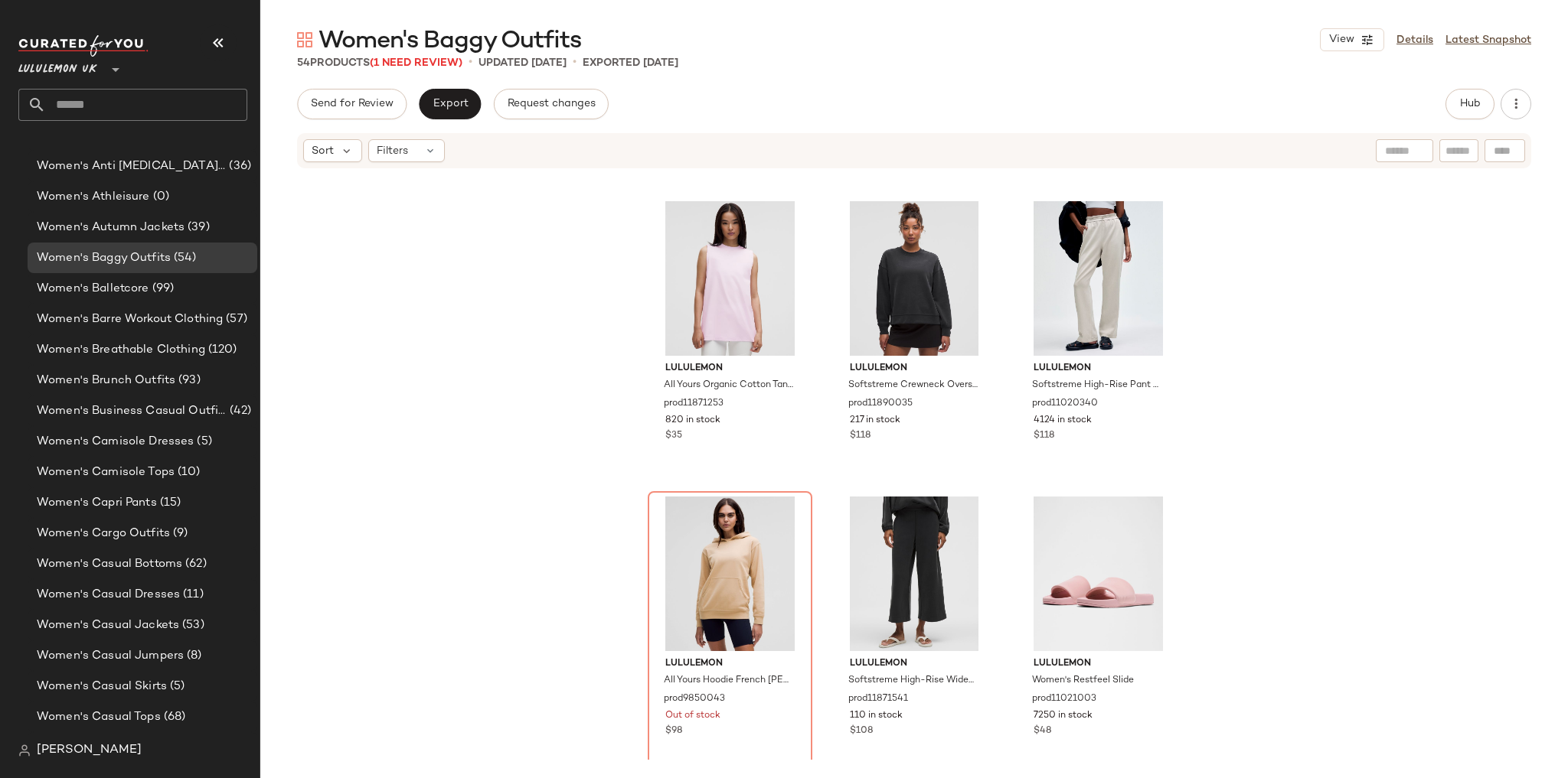
scroll to position [1176, 0]
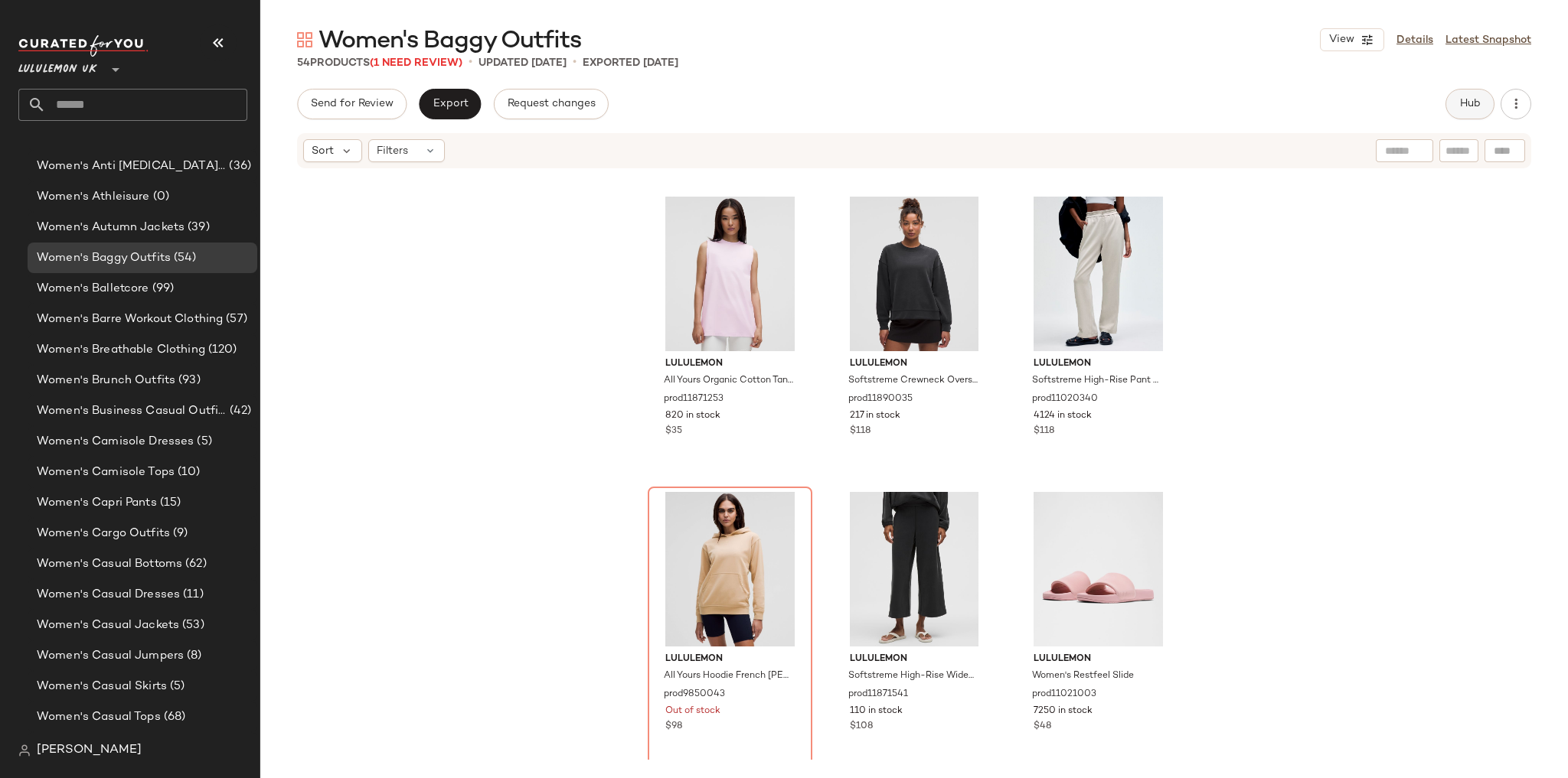
click at [1471, 108] on span "Hub" at bounding box center [1470, 104] width 21 height 12
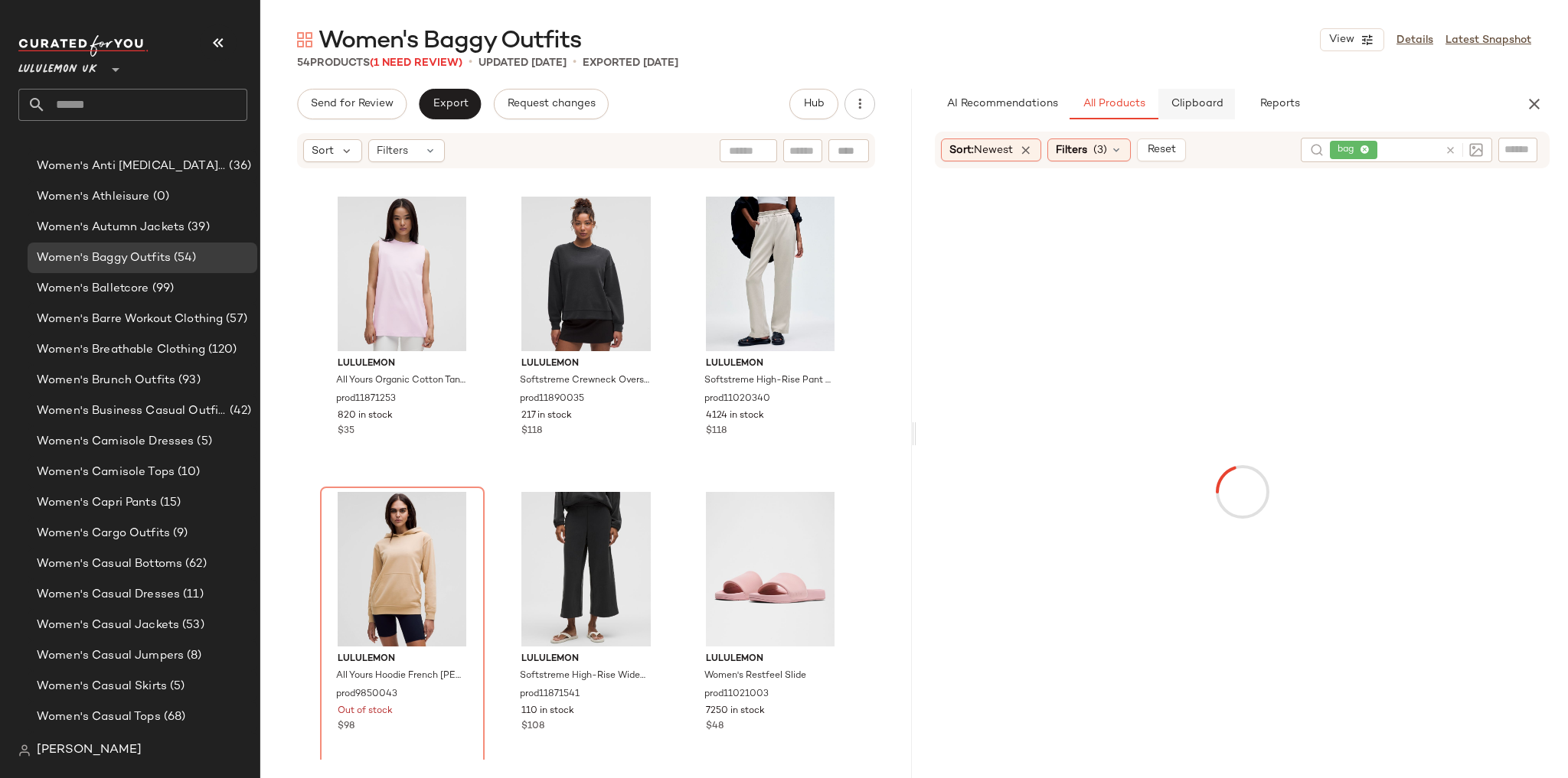
click at [1183, 105] on span "Clipboard" at bounding box center [1196, 104] width 53 height 12
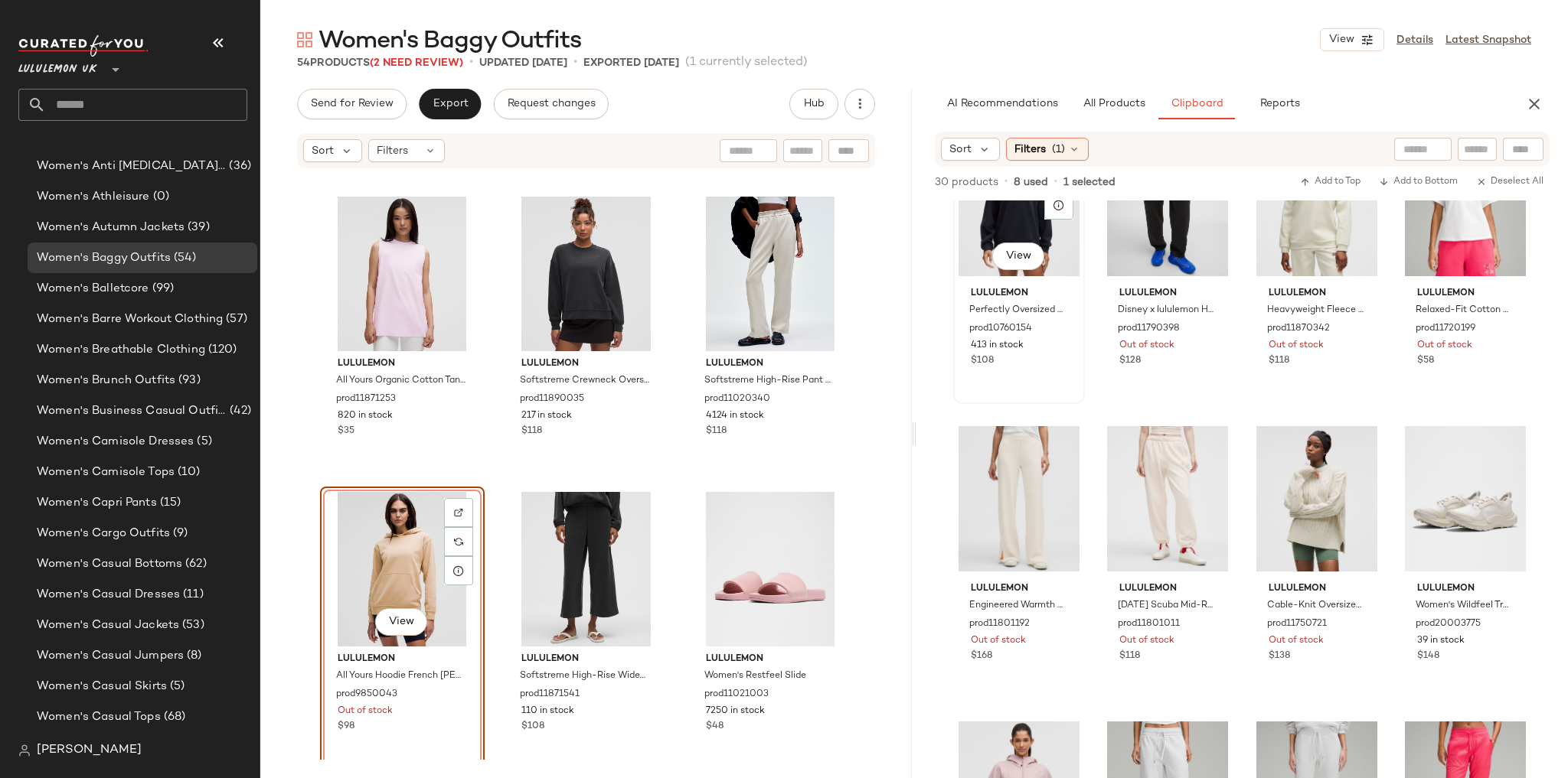
scroll to position [683, 0]
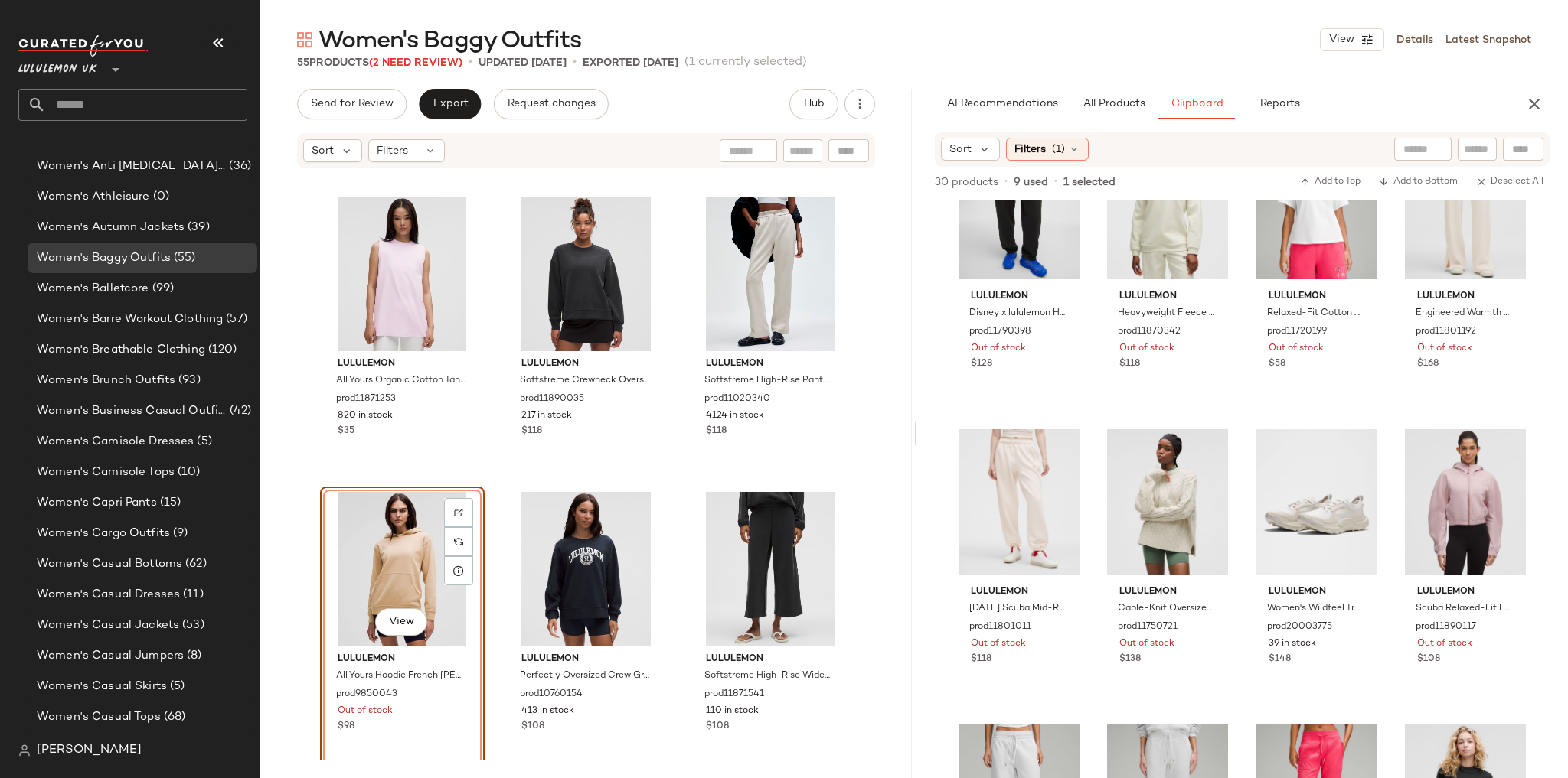
click at [484, 468] on div "lululemon Brushed Softstreme Half Zip prod11680498 297 in stock $108 lululemon …" at bounding box center [586, 465] width 652 height 590
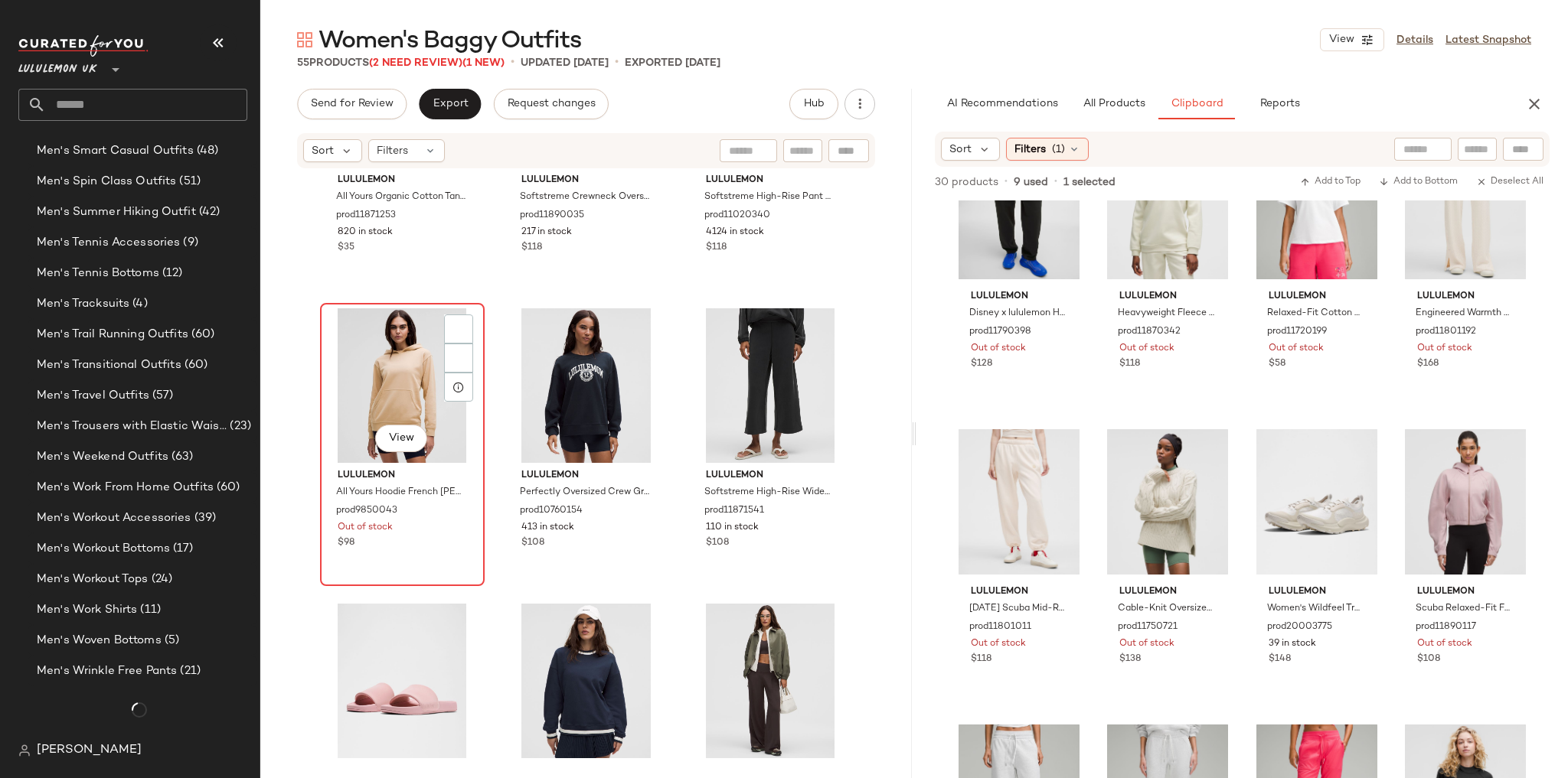
scroll to position [3667, 0]
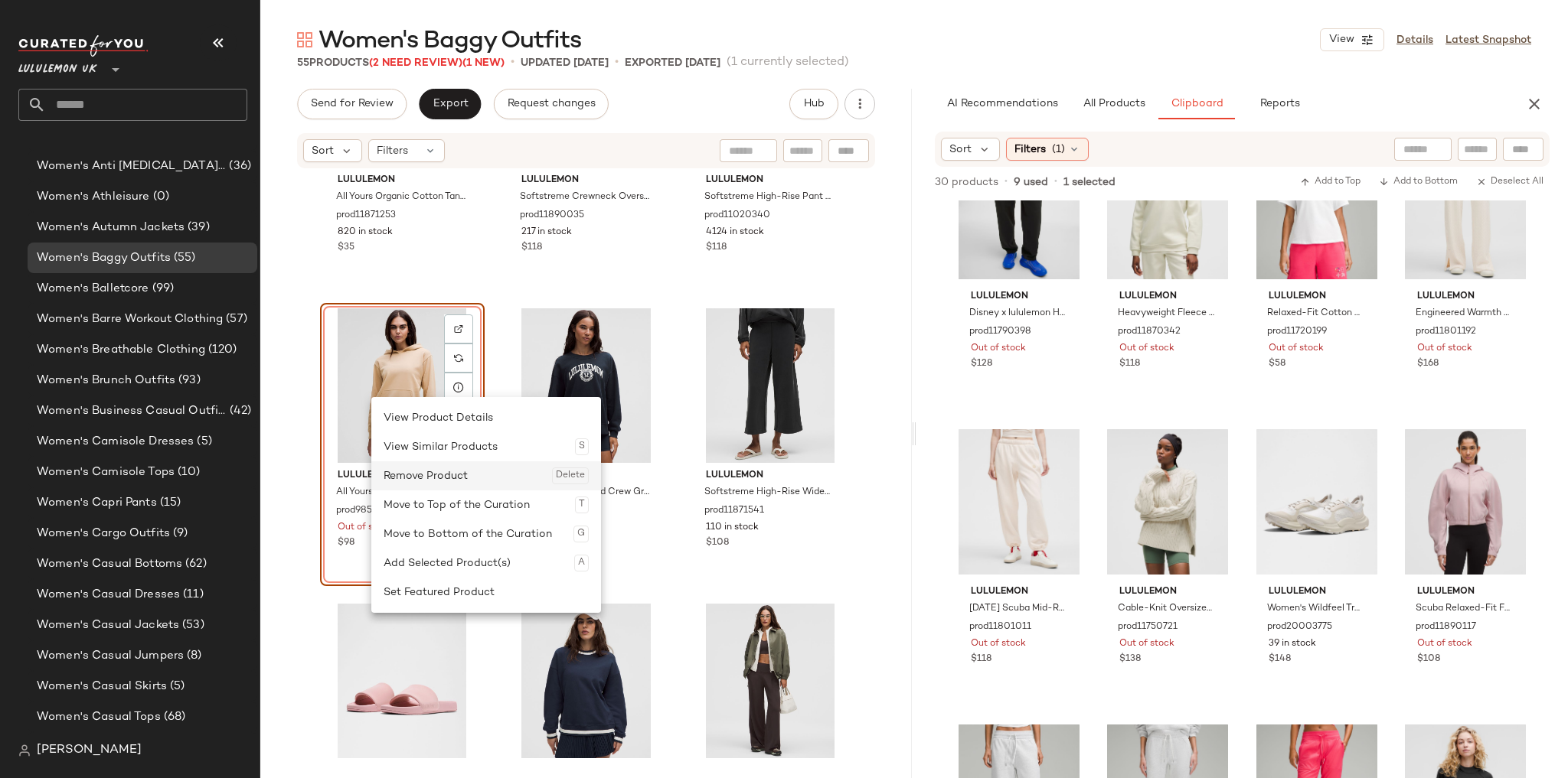
click at [434, 467] on div "Remove Product Delete" at bounding box center [487, 476] width 205 height 29
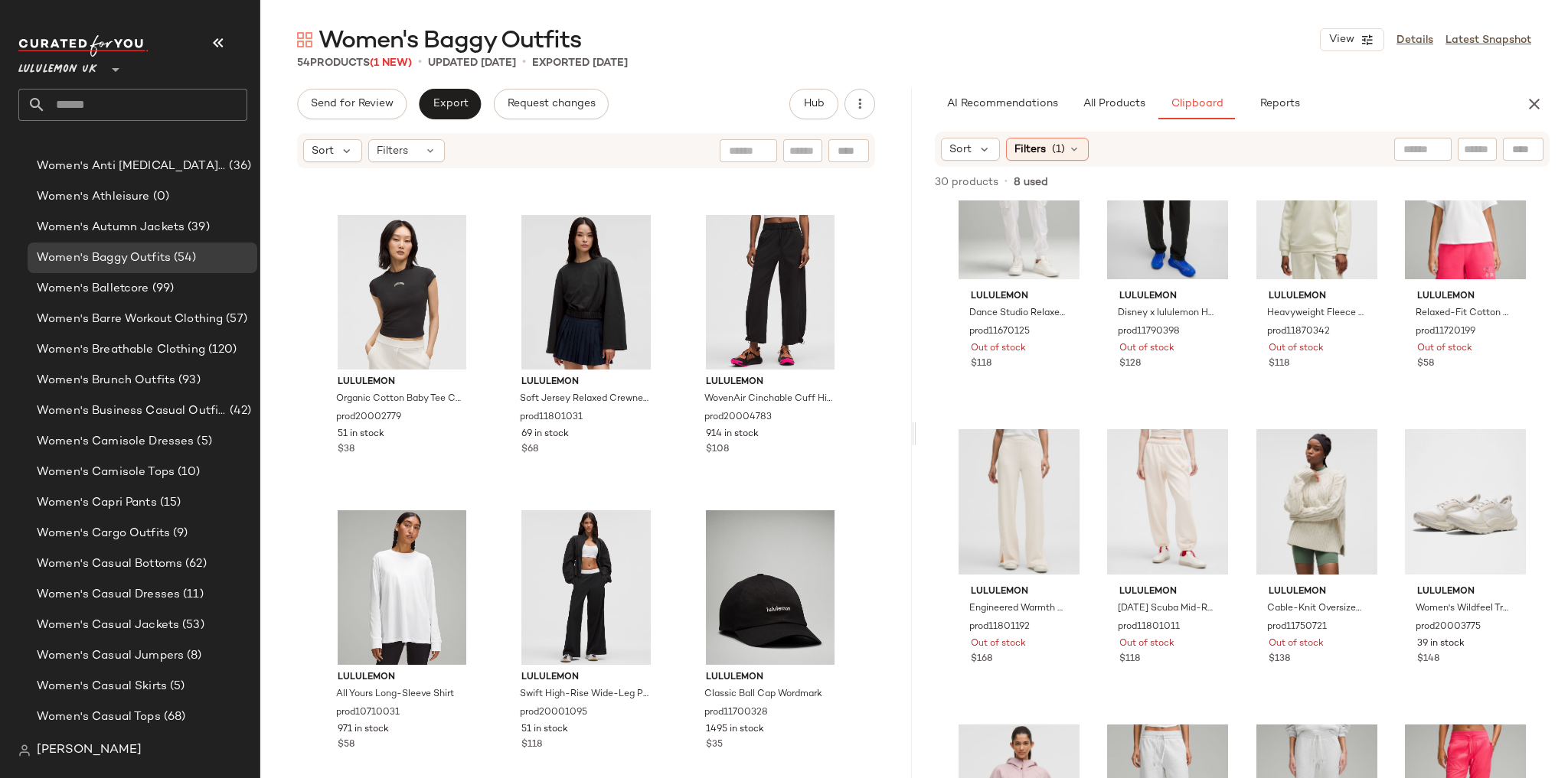
scroll to position [4730, 0]
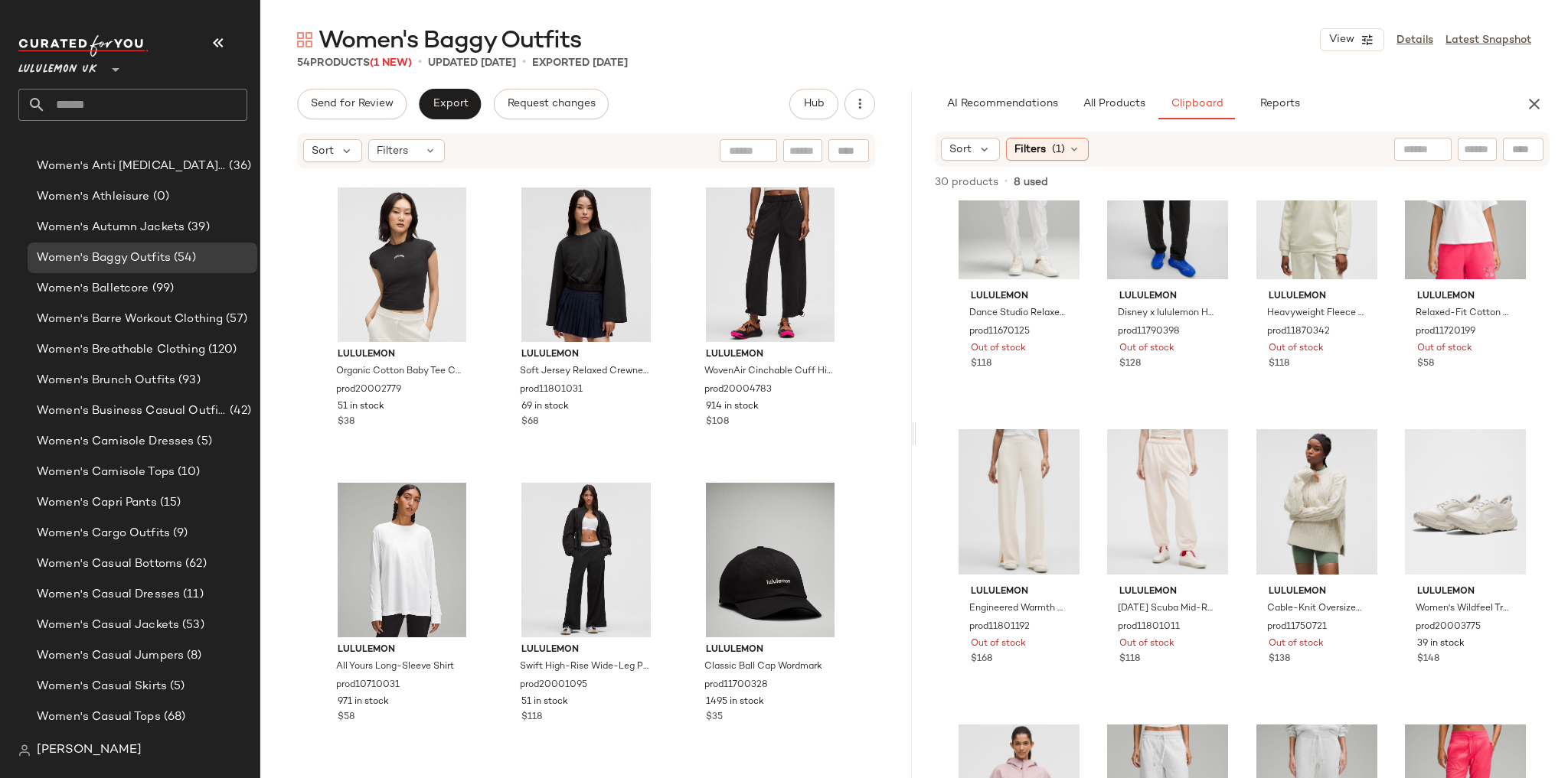
click at [173, 117] on input "text" at bounding box center [146, 104] width 201 height 32
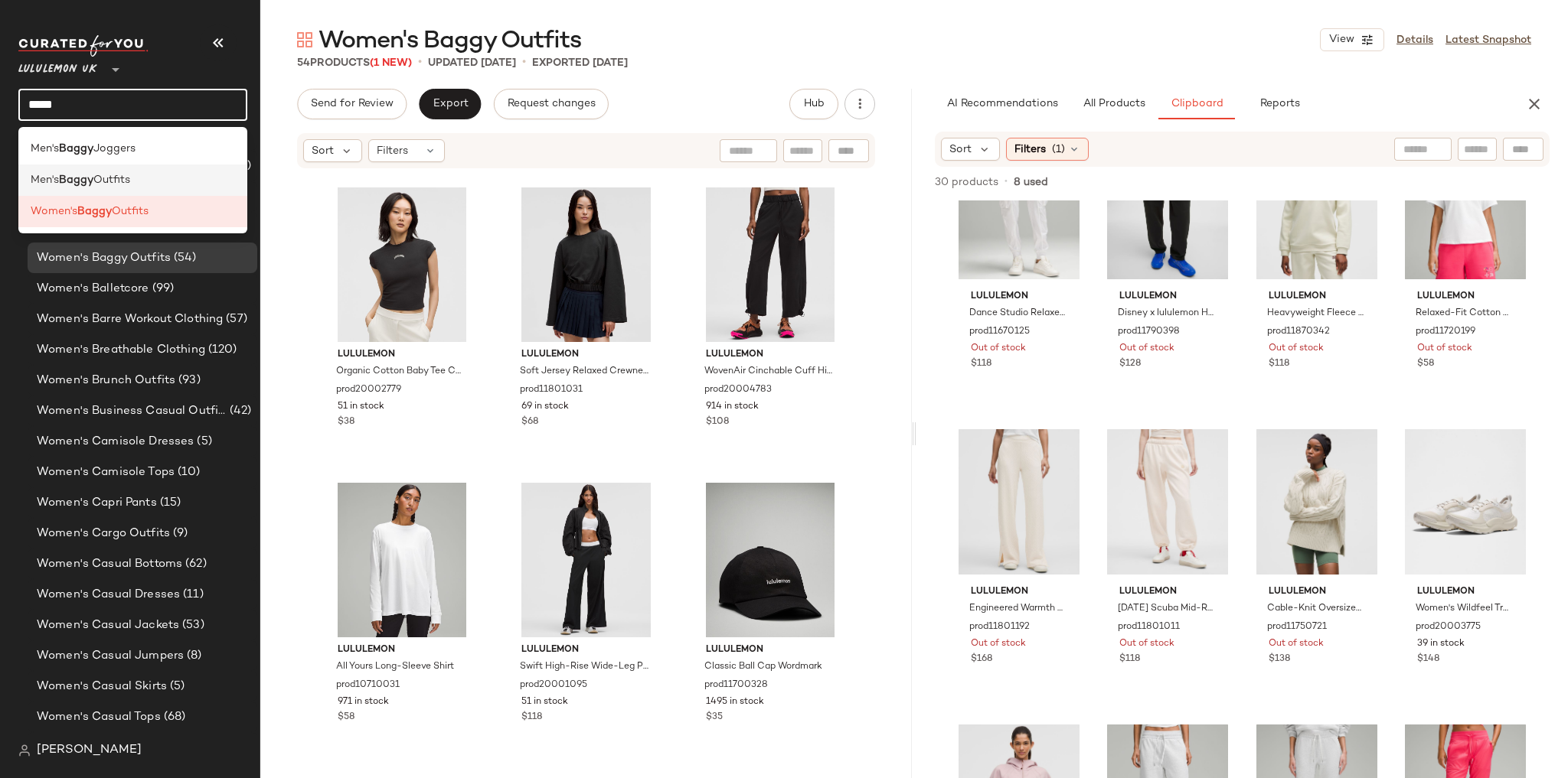
type input "*****"
click at [130, 178] on span "Outfits" at bounding box center [112, 181] width 37 height 16
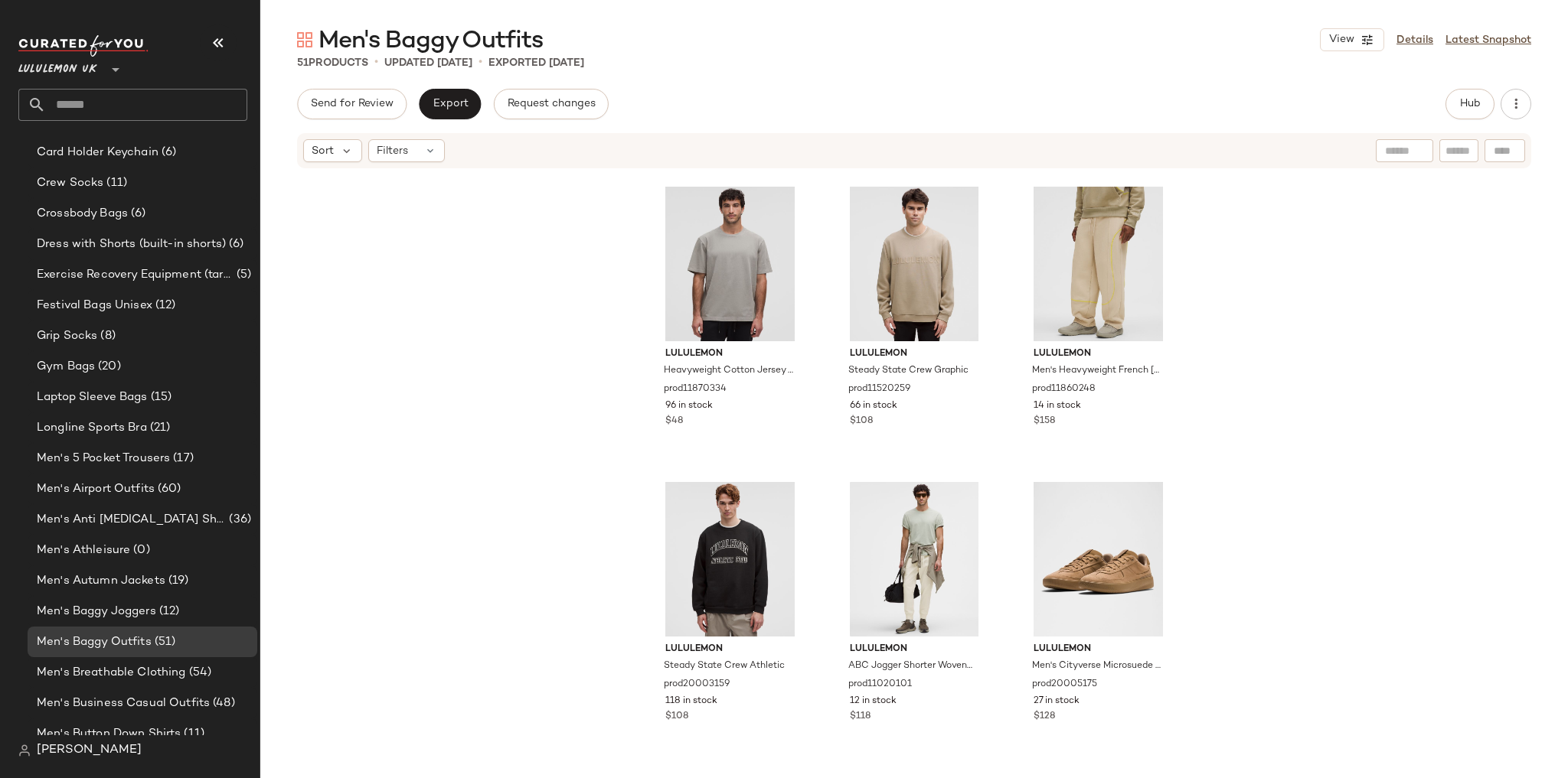
scroll to position [315, 0]
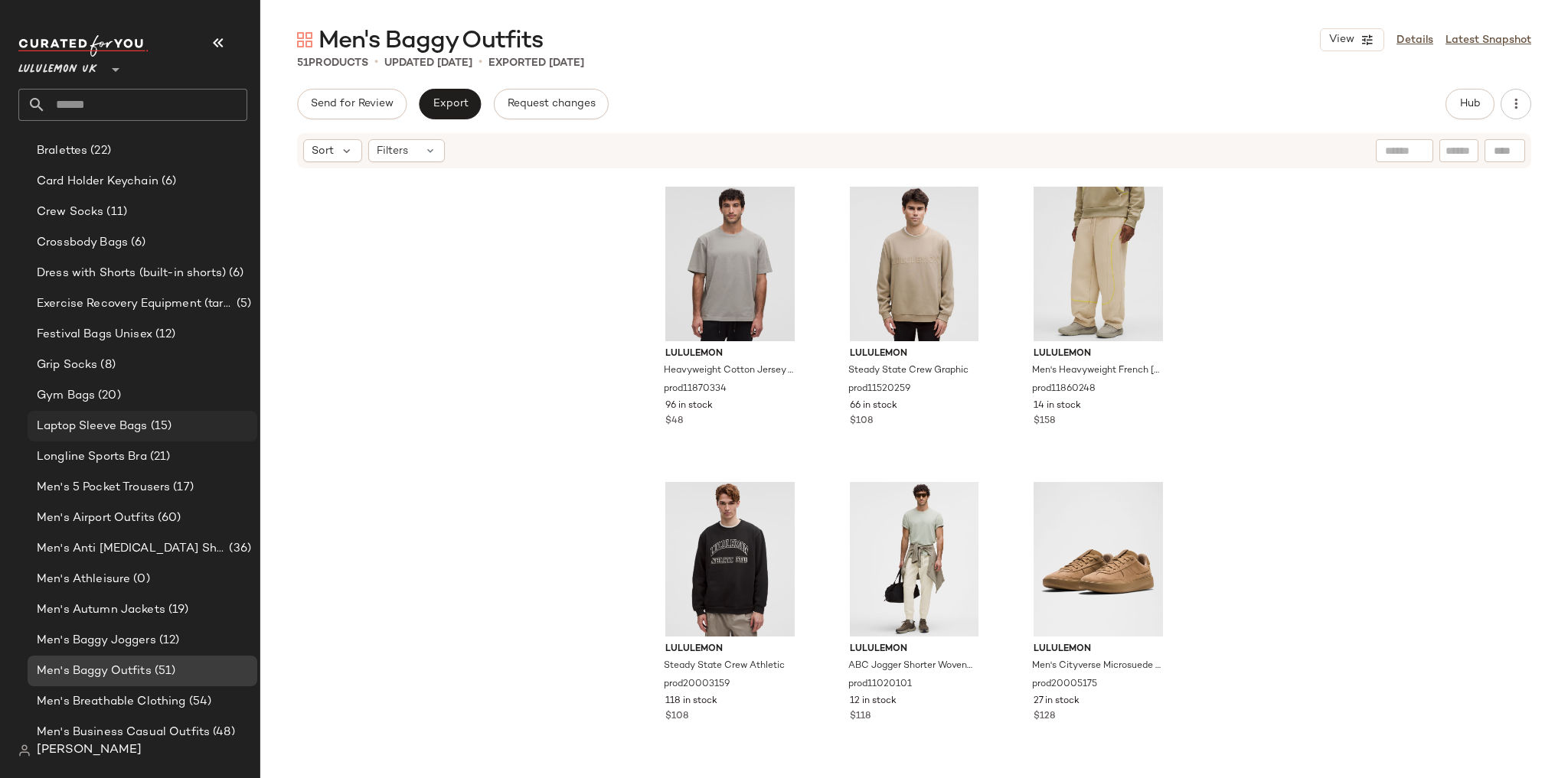
click at [133, 421] on span "Laptop Sleeve Bags" at bounding box center [92, 426] width 111 height 17
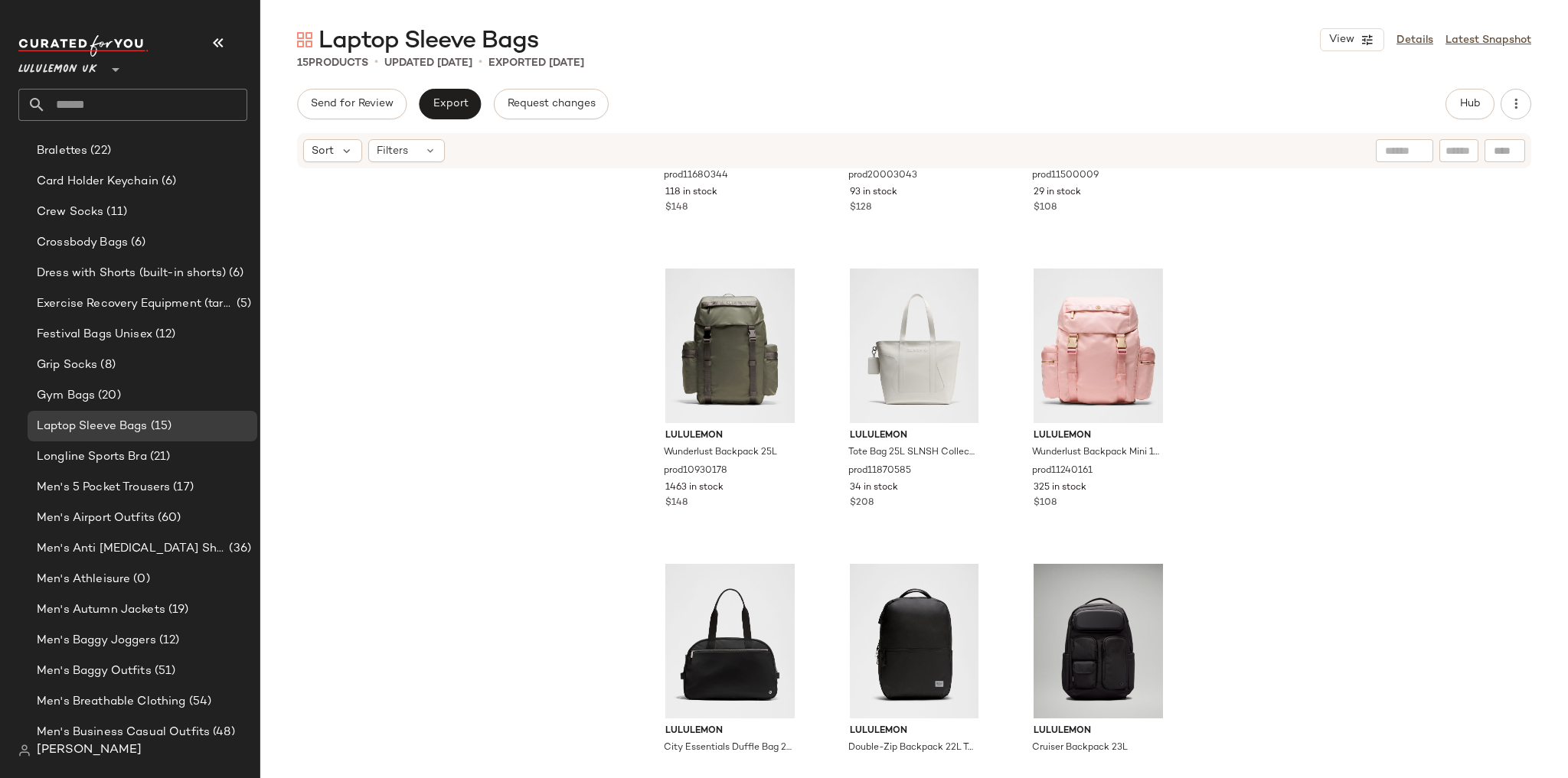
scroll to position [890, 0]
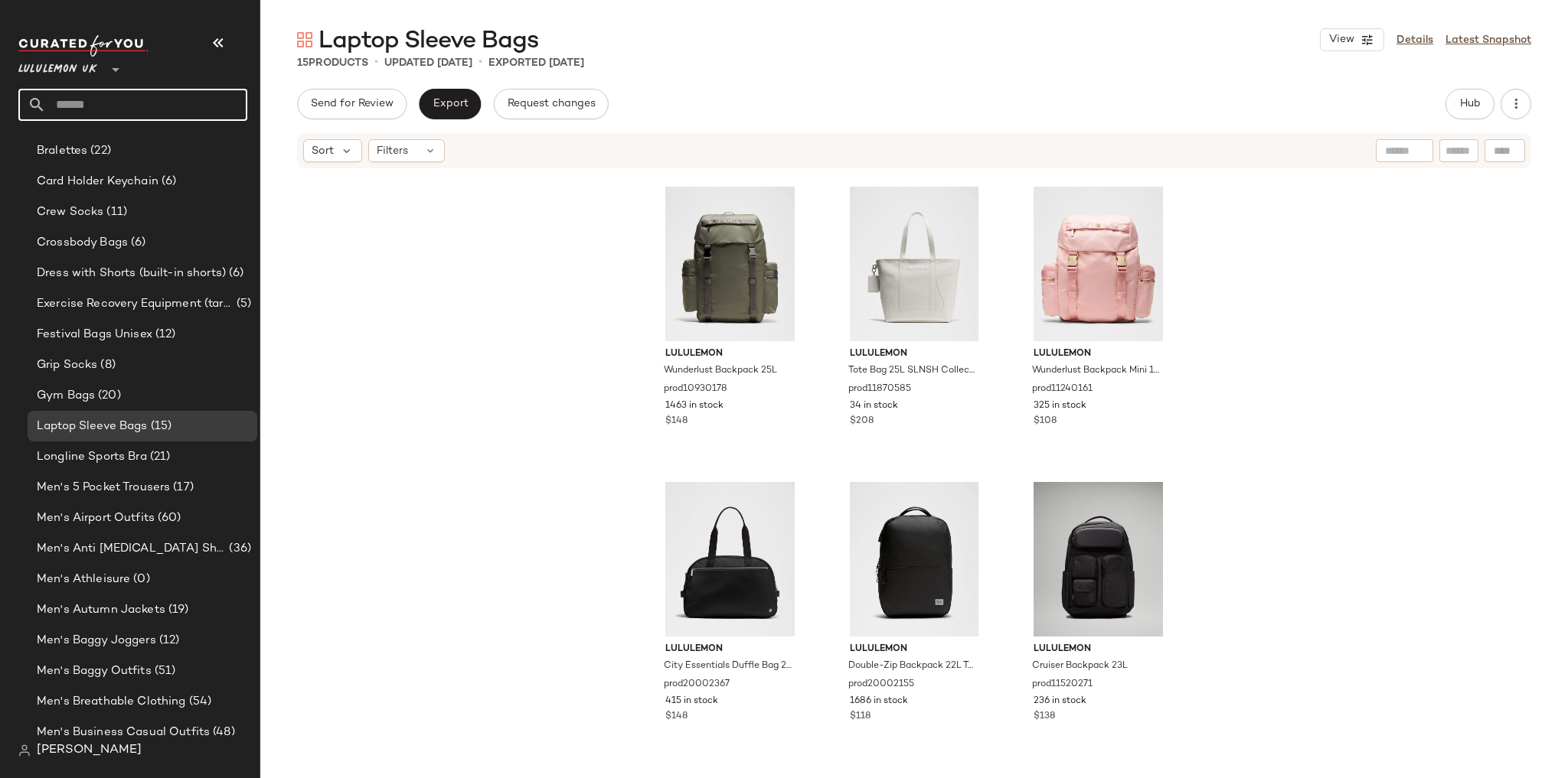
click at [96, 99] on input "text" at bounding box center [146, 104] width 201 height 32
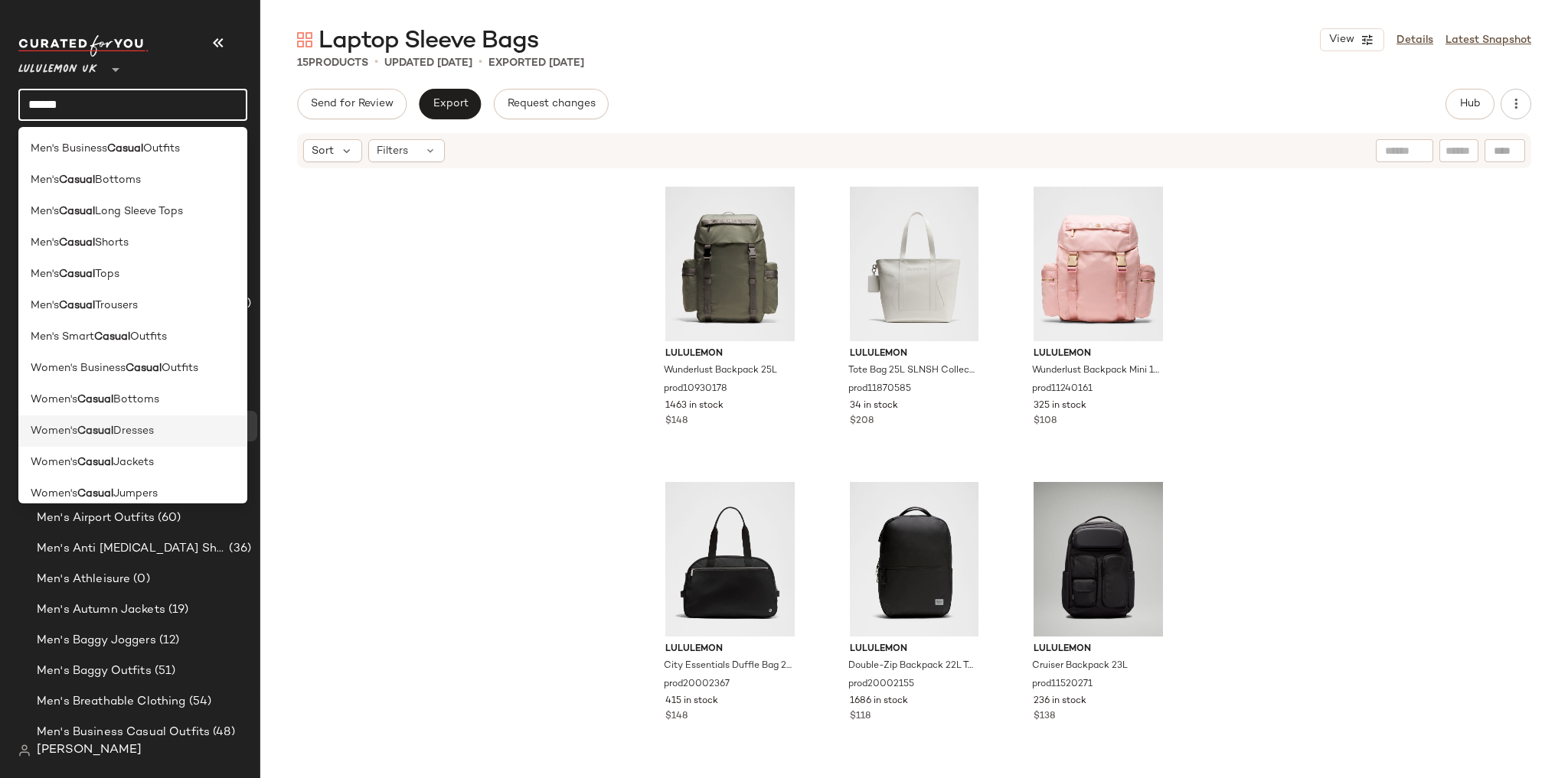
type input "******"
click at [122, 429] on span "Dresses" at bounding box center [133, 431] width 40 height 16
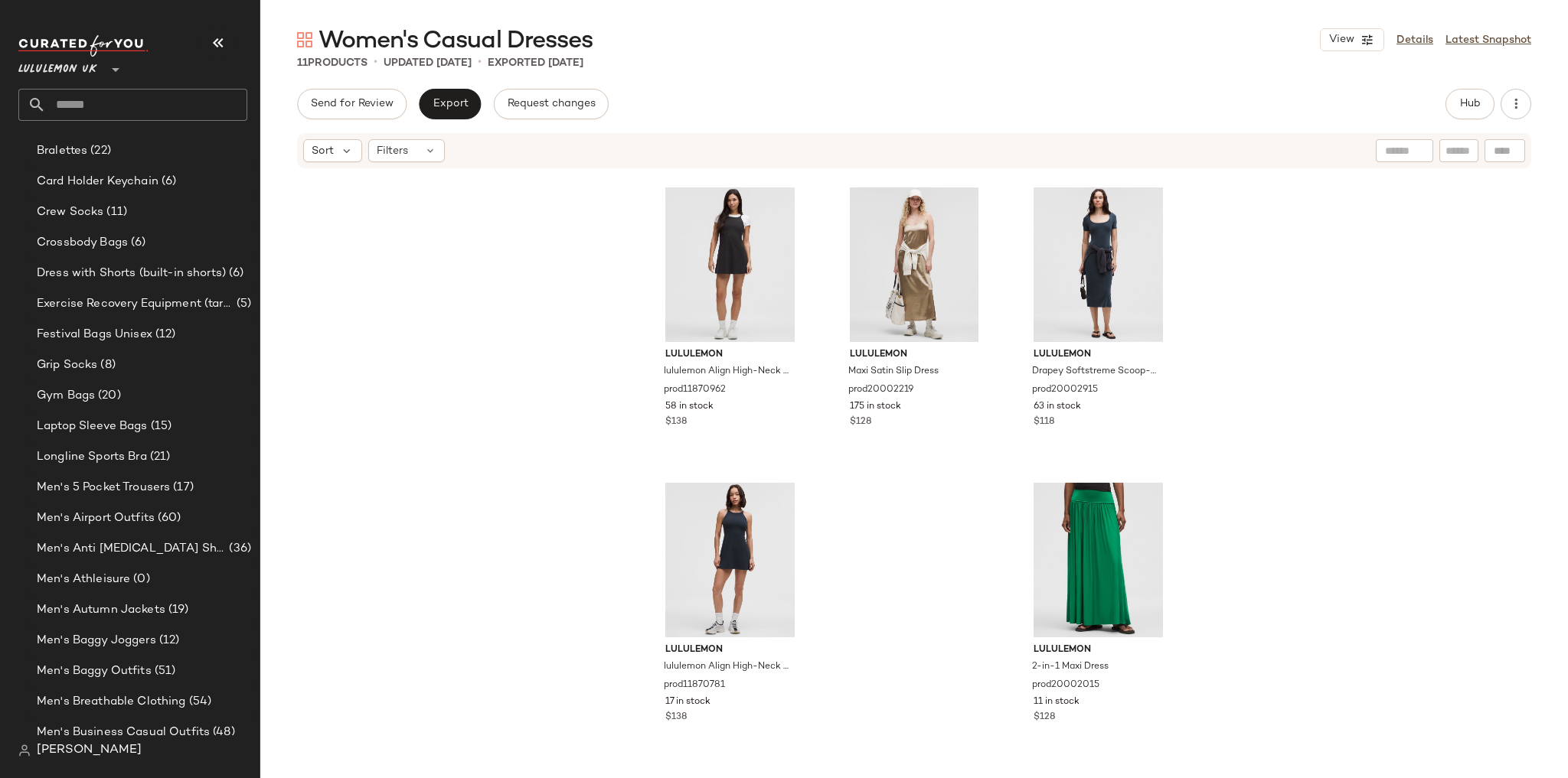
scroll to position [594, 0]
click at [157, 108] on input "text" at bounding box center [146, 104] width 201 height 32
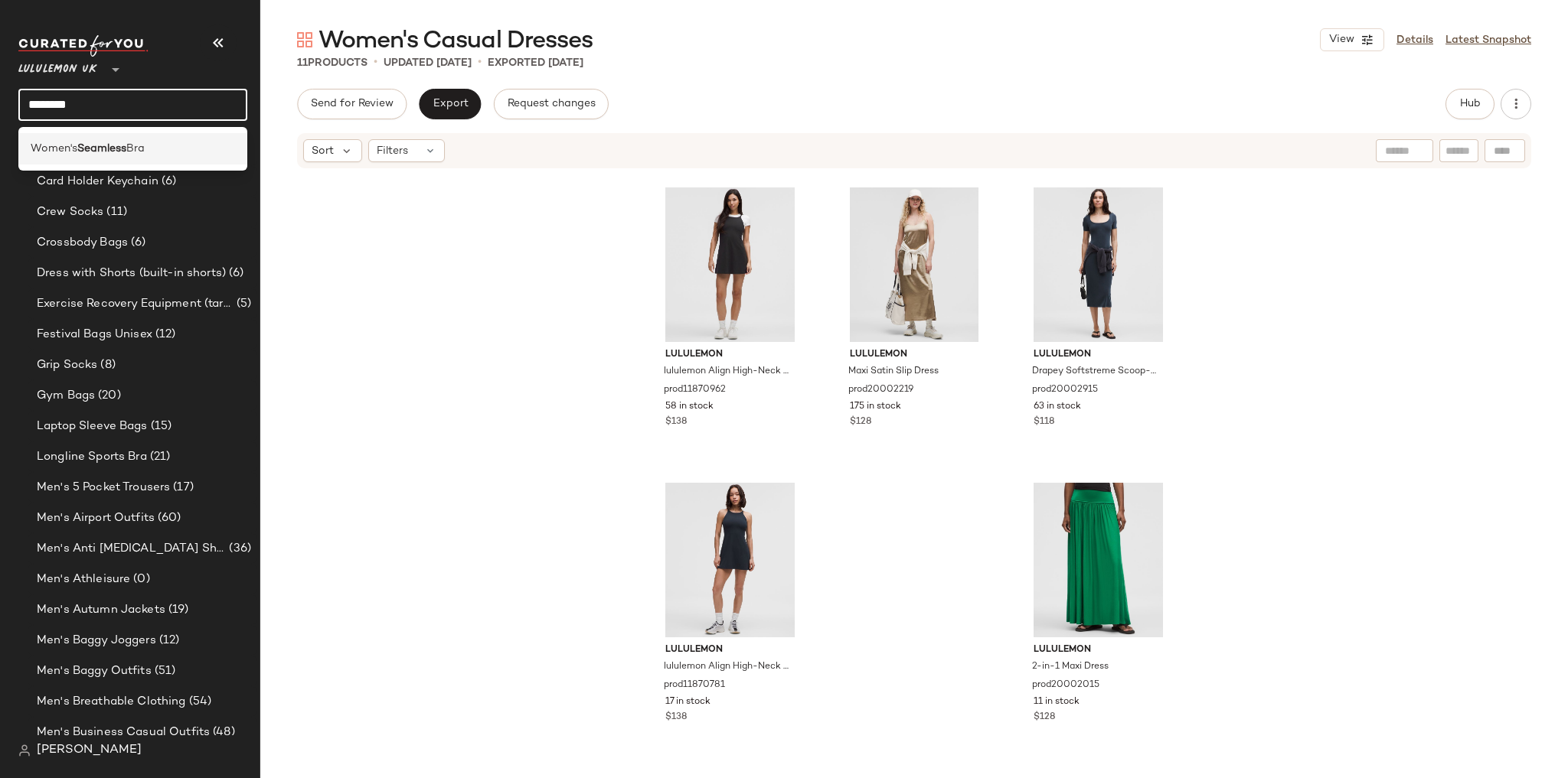
type input "********"
click at [154, 140] on div "Women's Seamless Bra" at bounding box center [132, 149] width 205 height 16
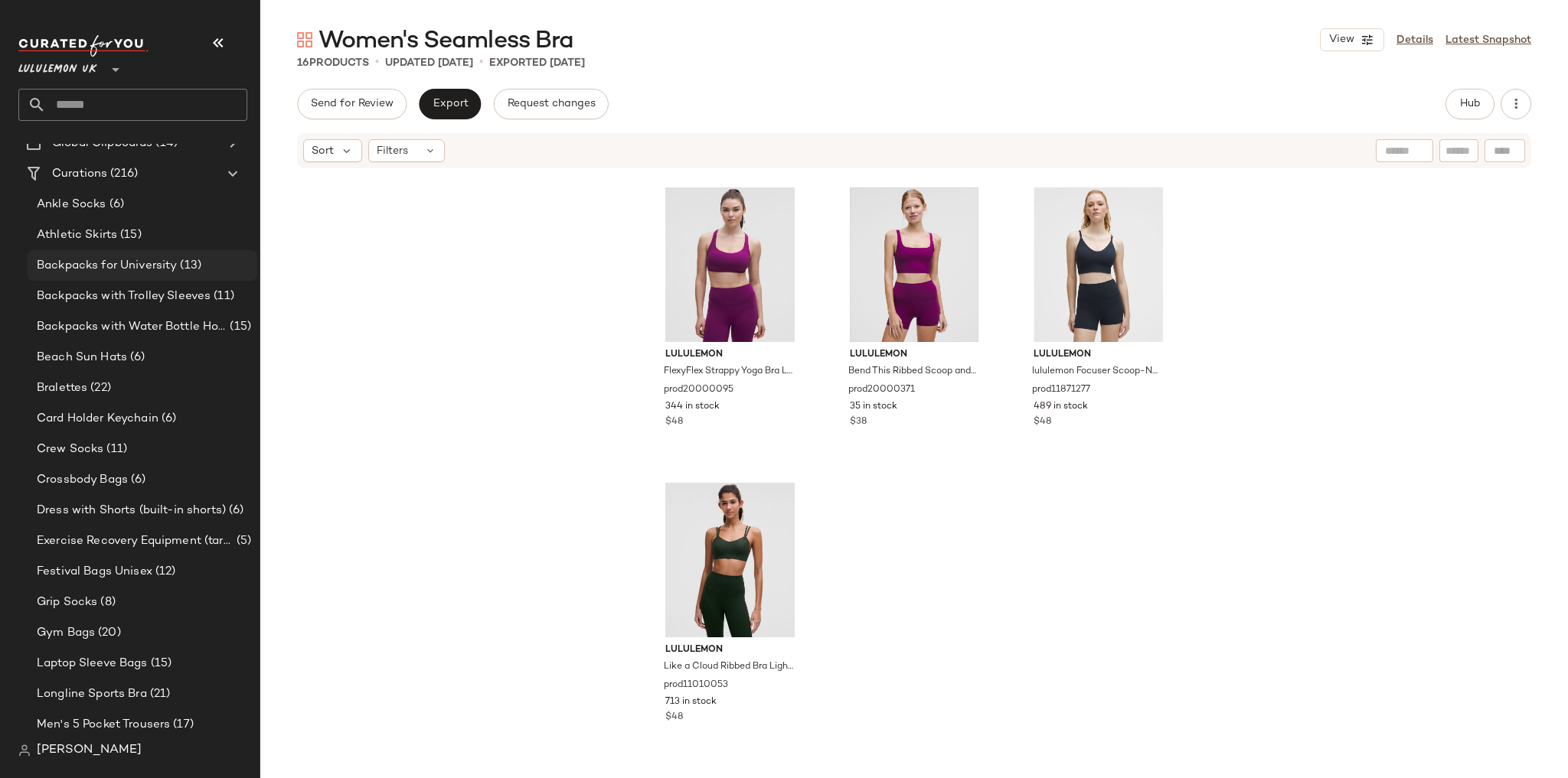
scroll to position [70, 0]
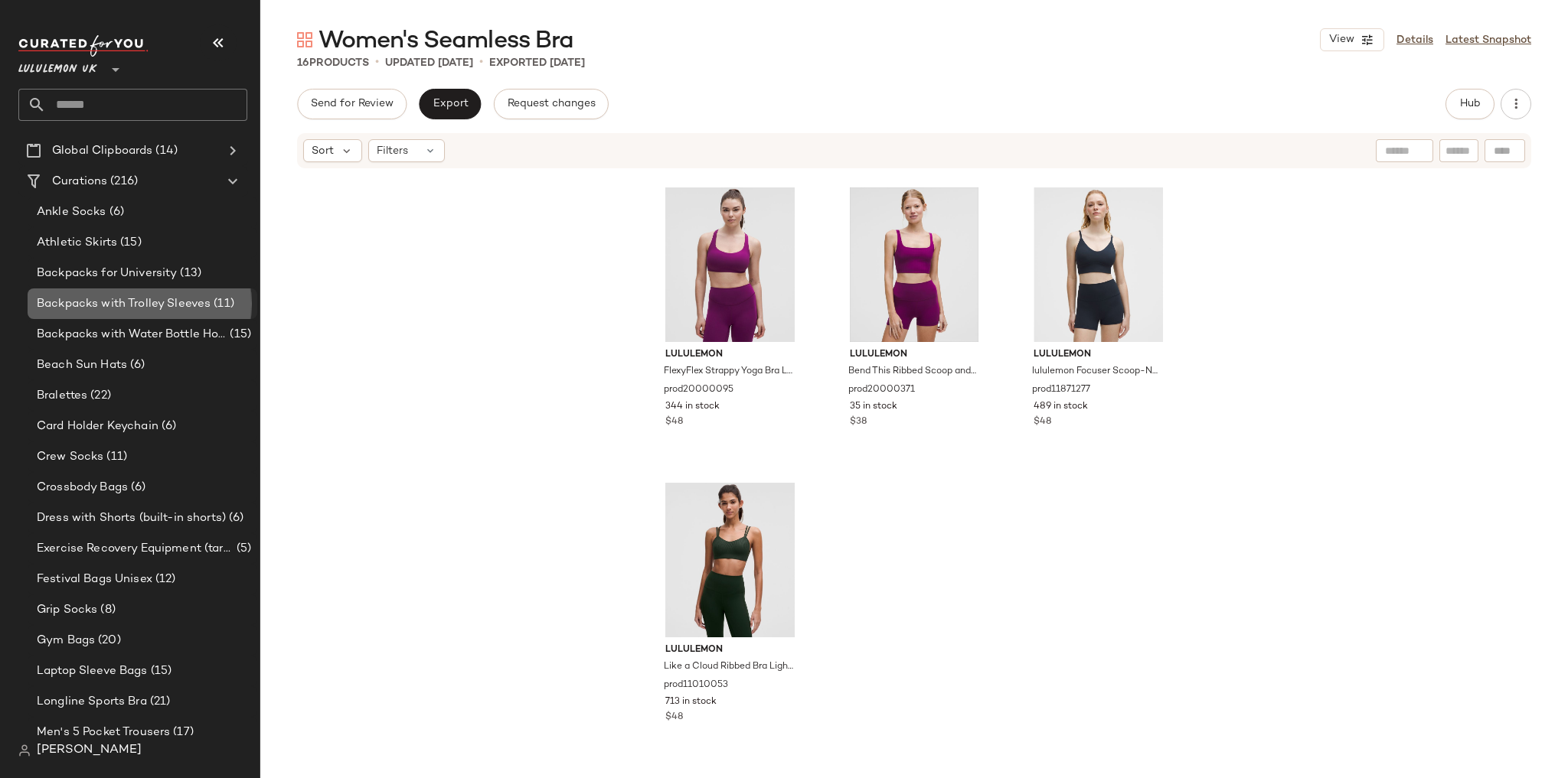
click at [158, 308] on span "Backpacks with Trolley Sleeves" at bounding box center [123, 304] width 173 height 17
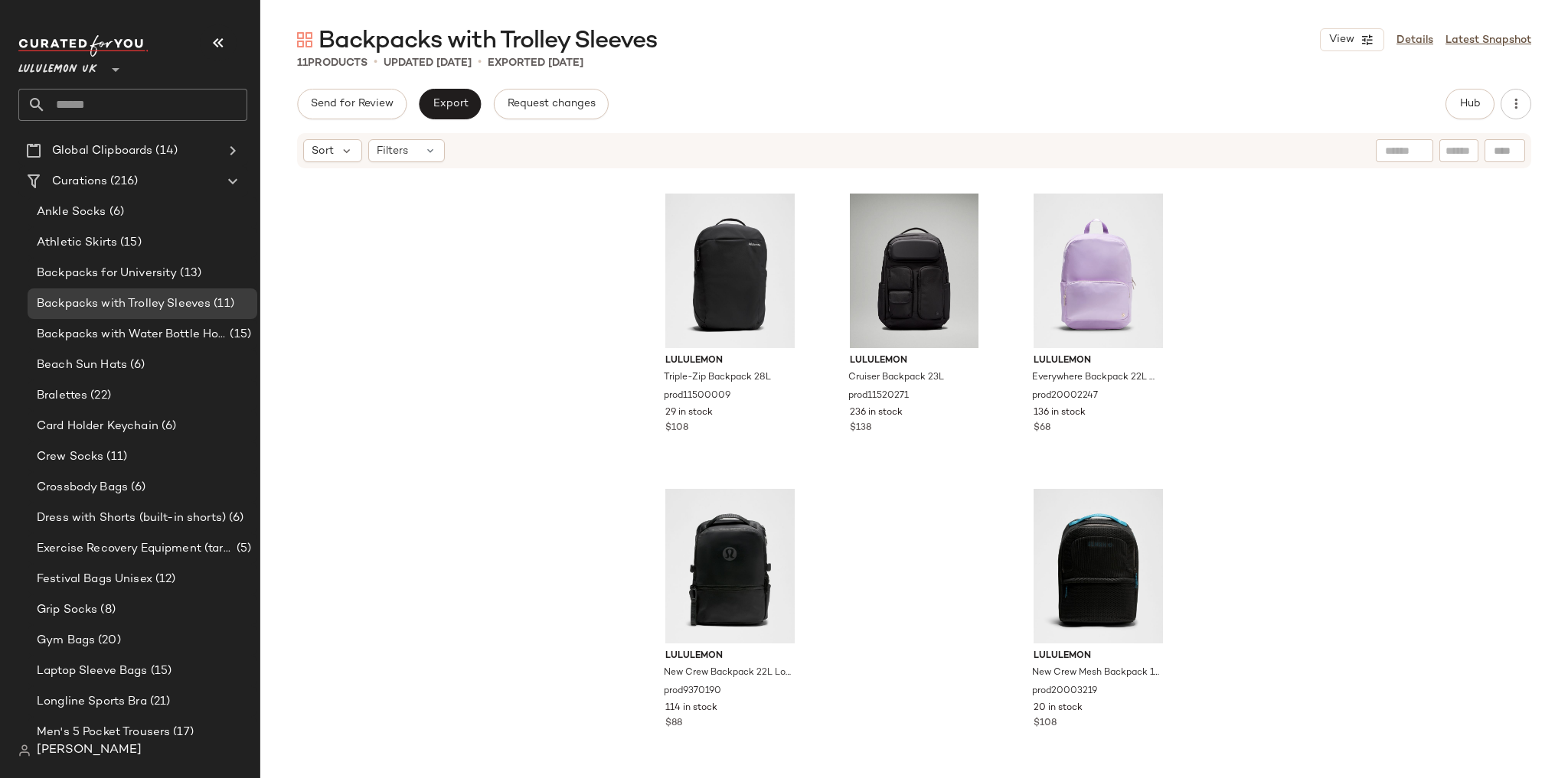
scroll to position [594, 0]
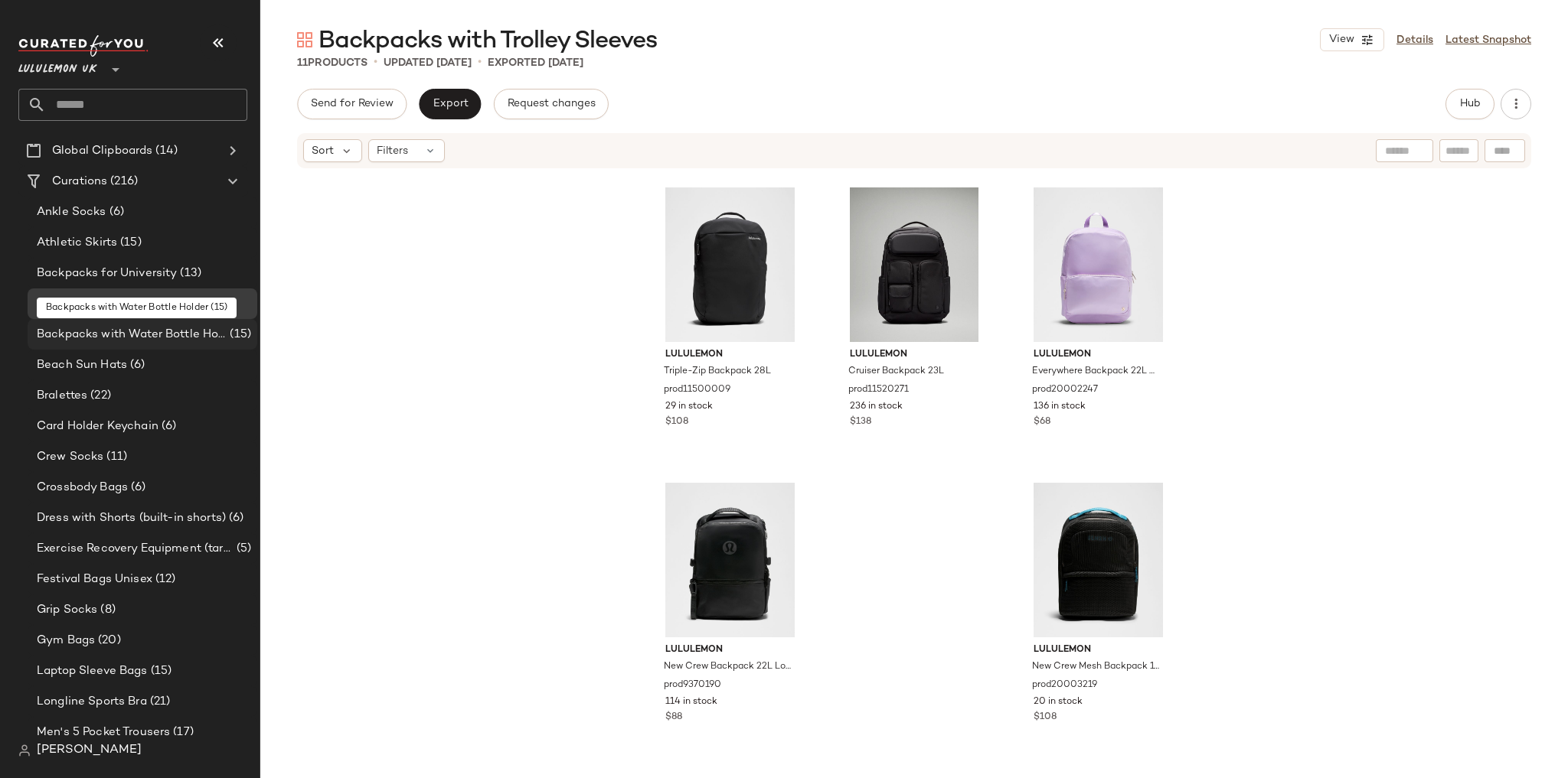
click at [190, 334] on span "Backpacks with Water Bottle Holder" at bounding box center [131, 334] width 190 height 17
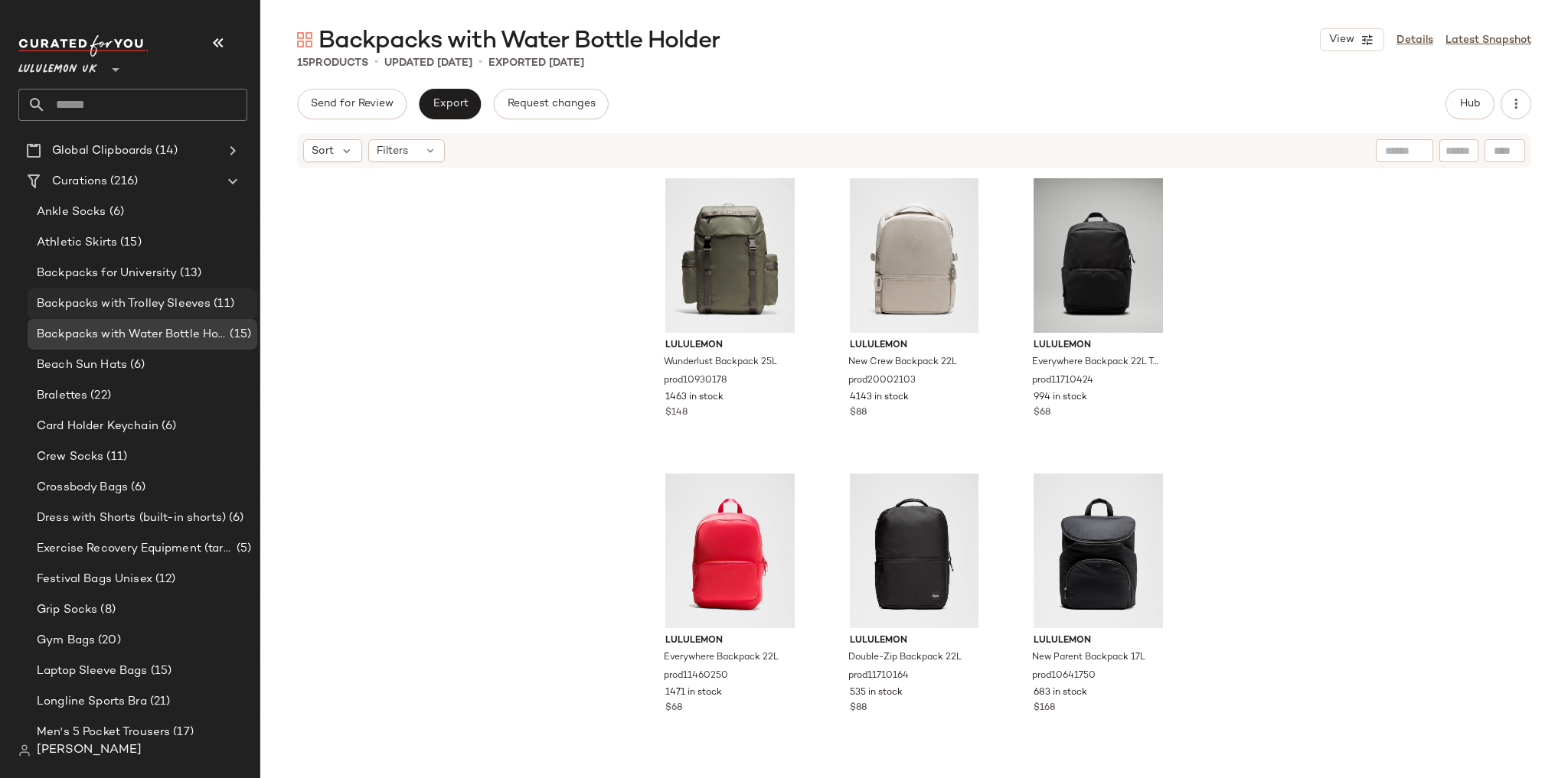
click at [230, 306] on span "(11)" at bounding box center [222, 304] width 24 height 17
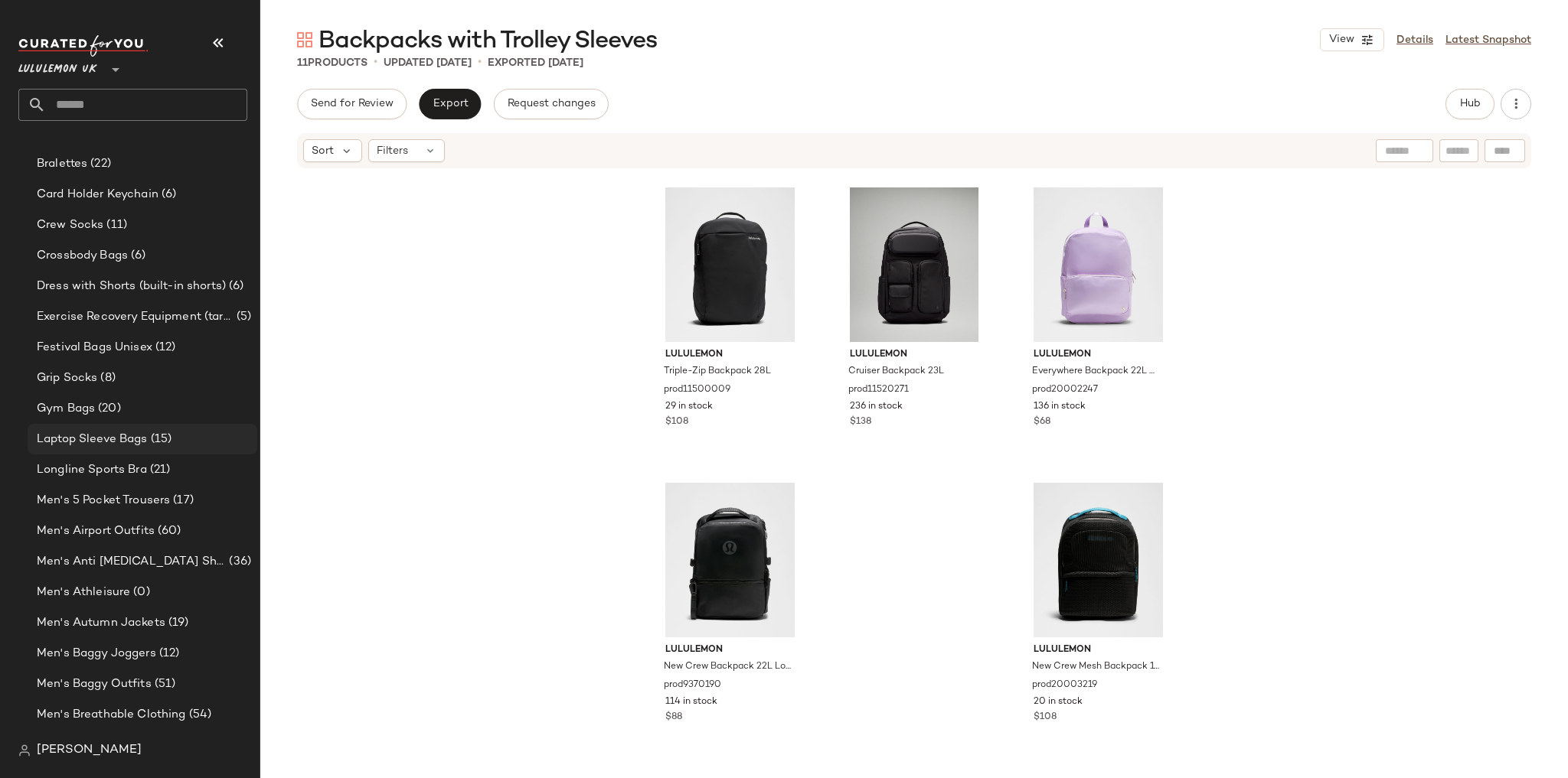
scroll to position [437, 0]
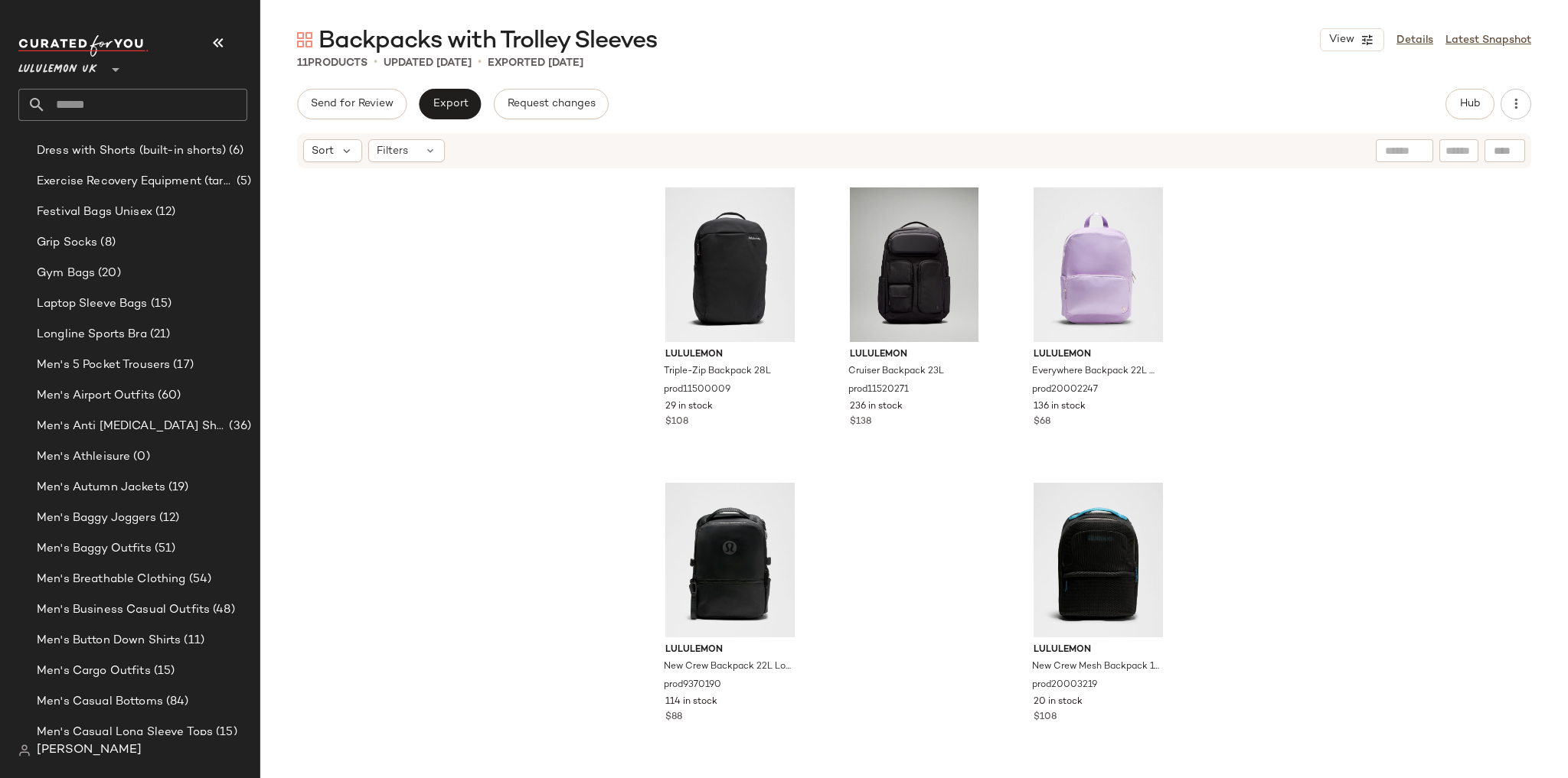
click at [159, 104] on input "text" at bounding box center [146, 104] width 201 height 32
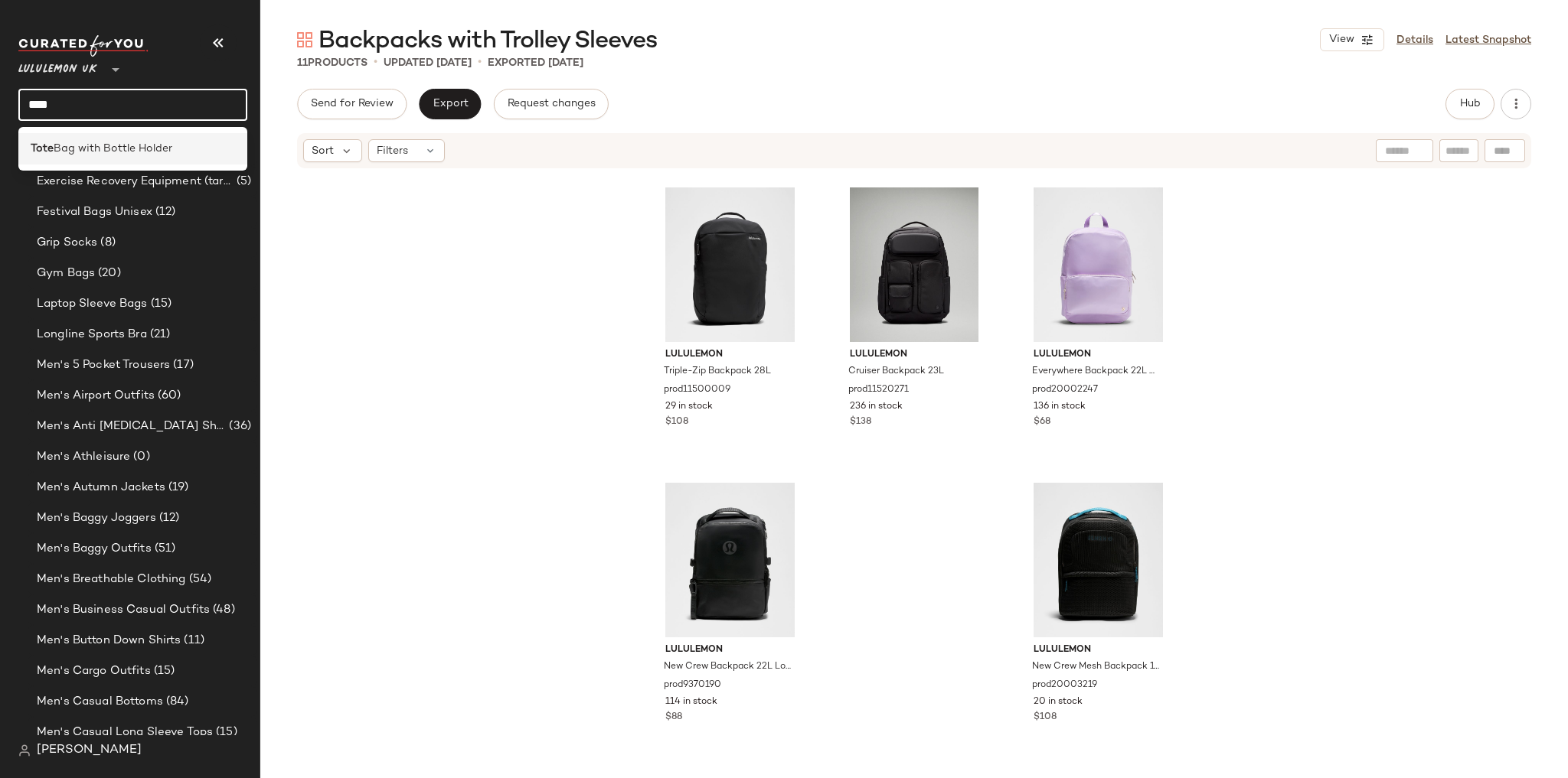
type input "****"
click at [176, 151] on div "Tote Bag with Bottle Holder" at bounding box center [132, 149] width 205 height 16
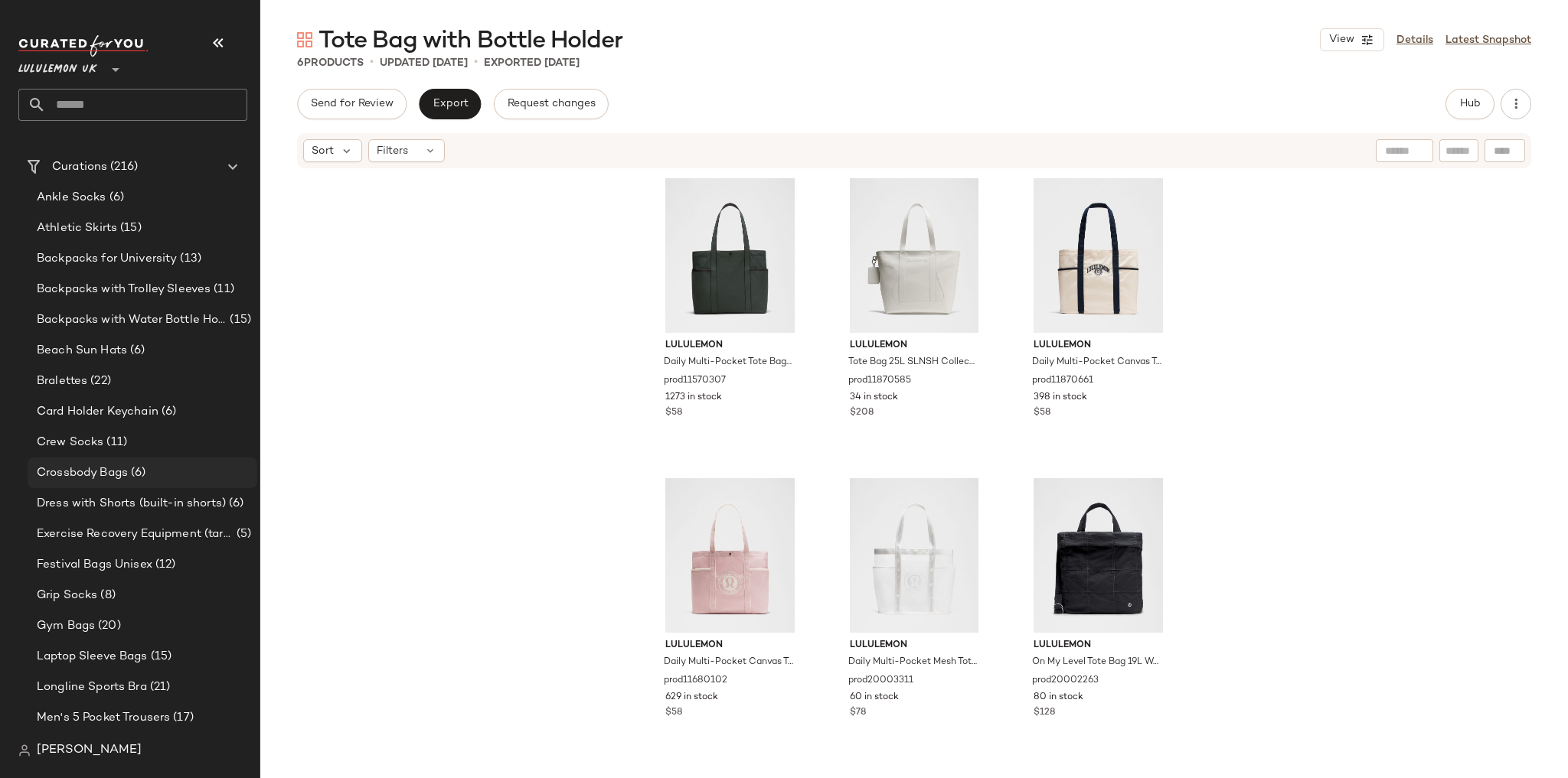
scroll to position [70, 0]
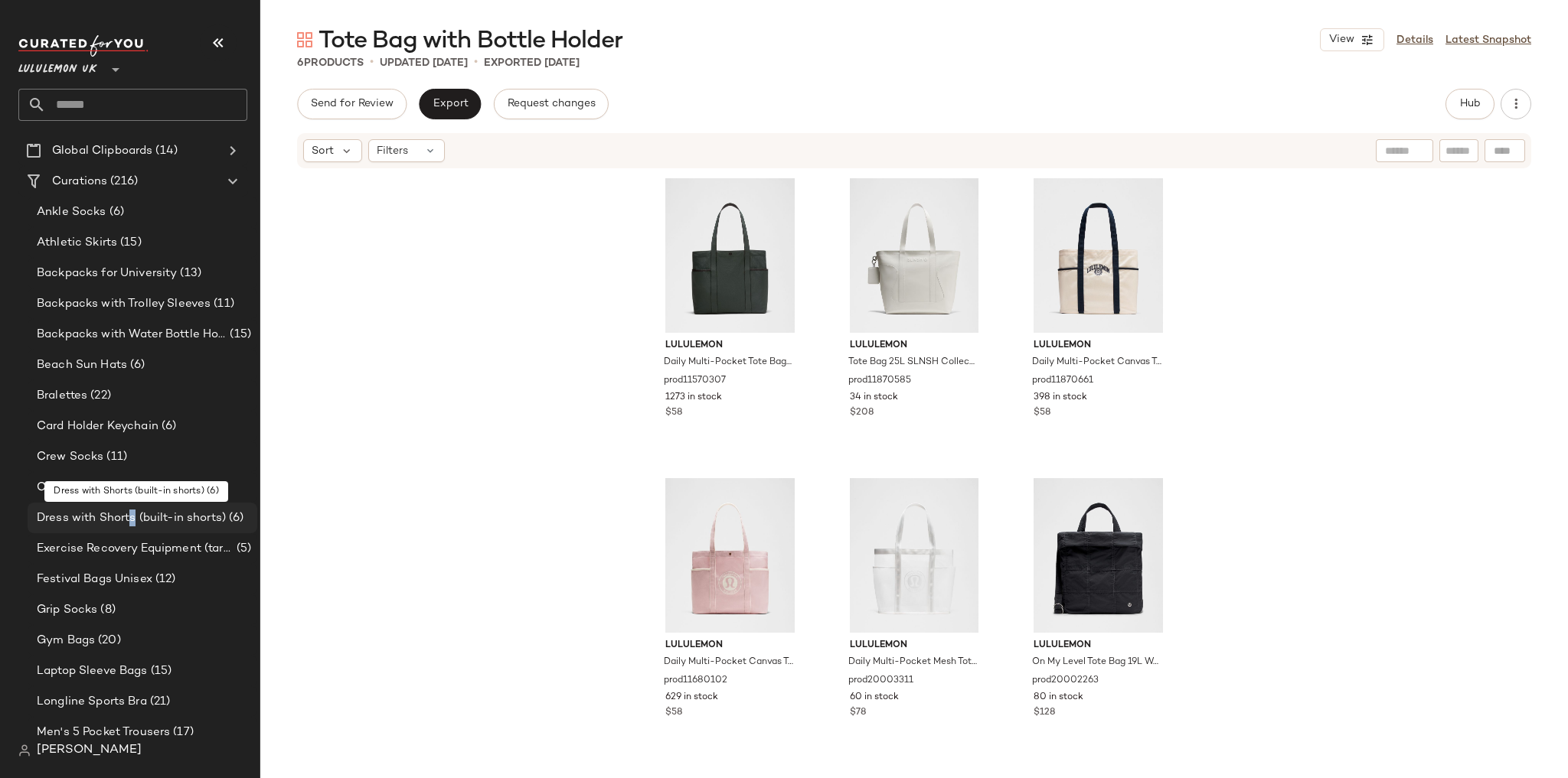
click at [132, 519] on span "Dress with Shorts (built-in shorts)" at bounding box center [131, 518] width 189 height 17
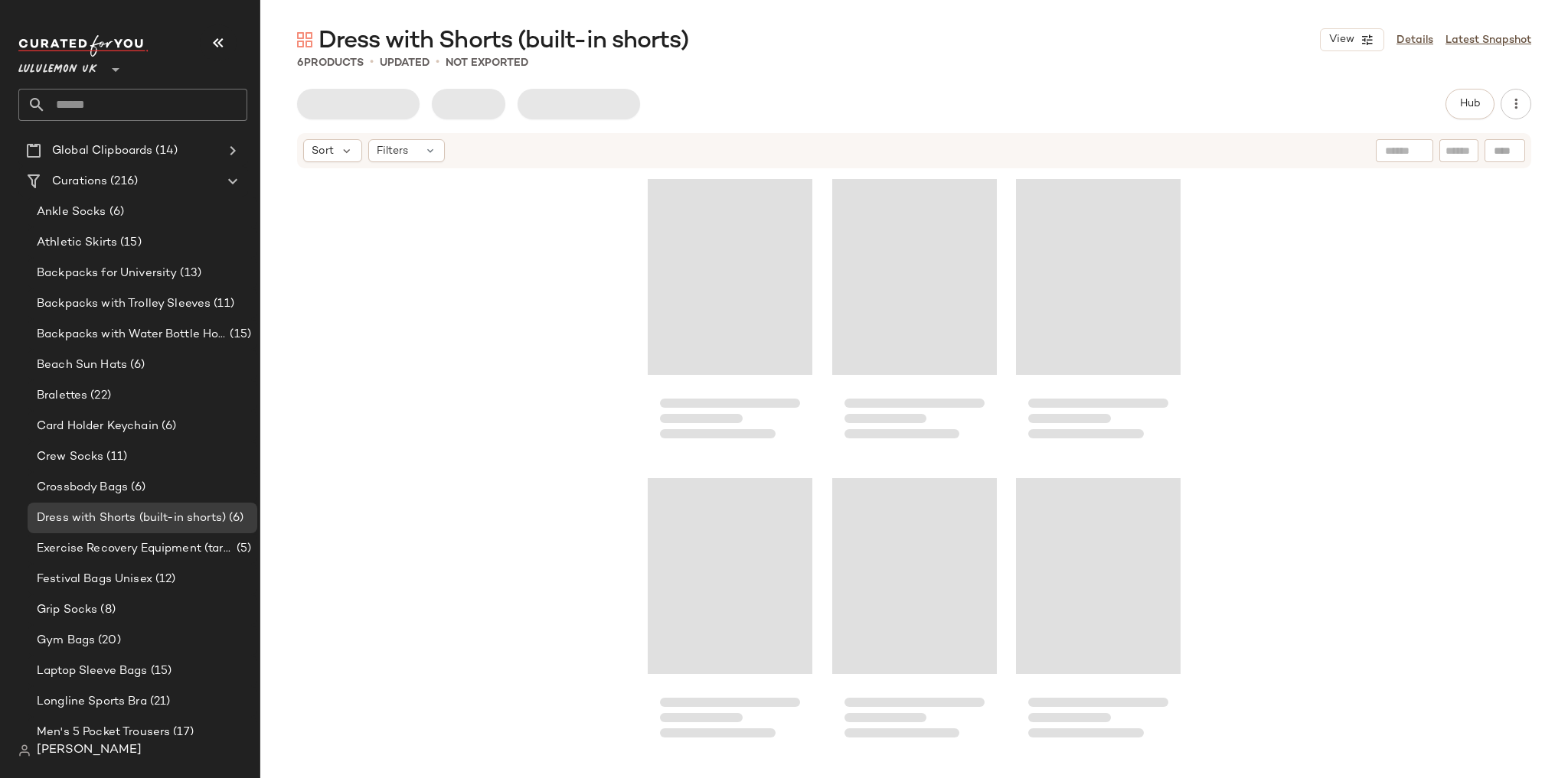
click at [374, 468] on div at bounding box center [914, 465] width 1307 height 590
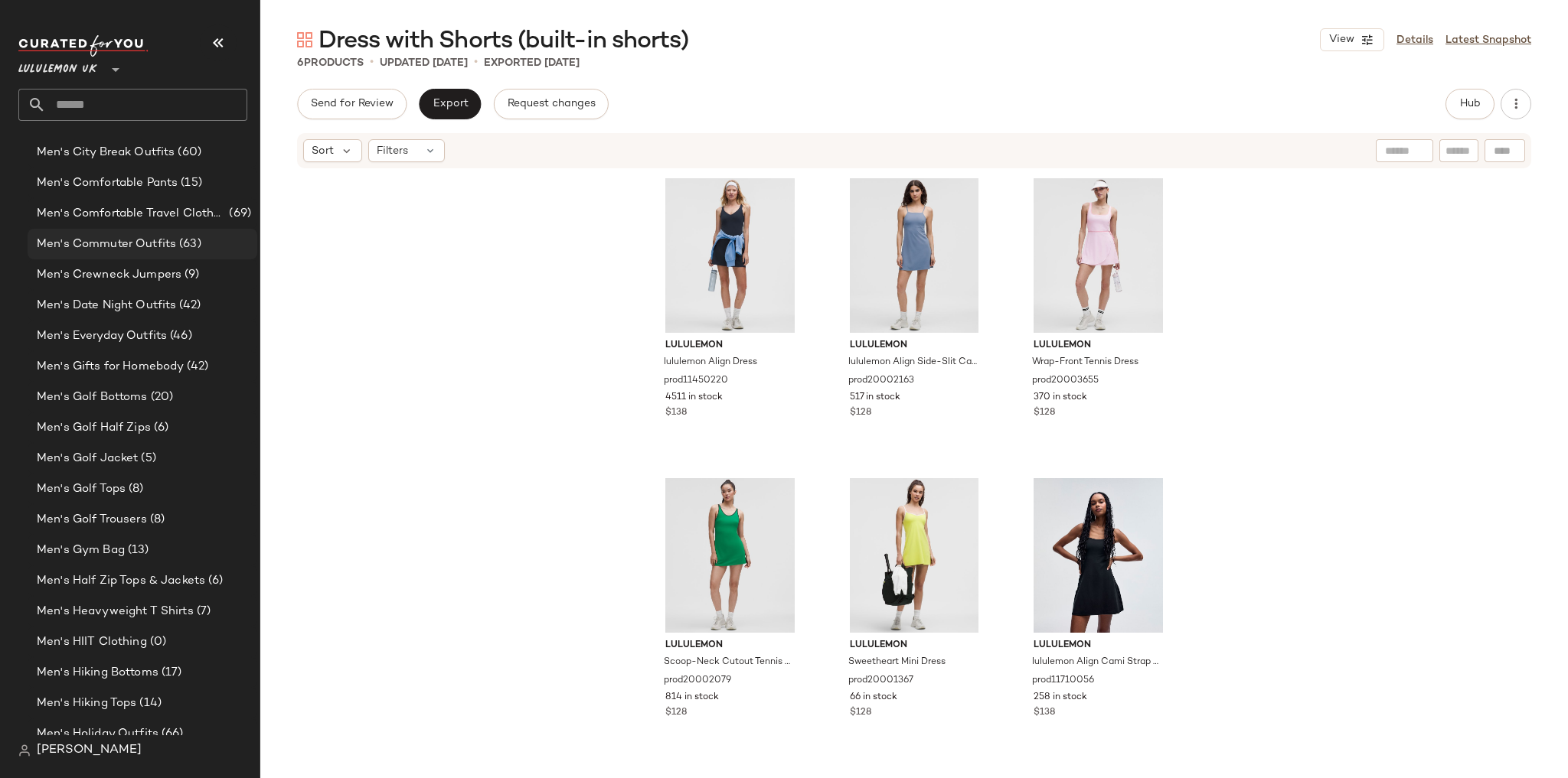
scroll to position [1172, 0]
click at [129, 106] on input "text" at bounding box center [146, 104] width 201 height 32
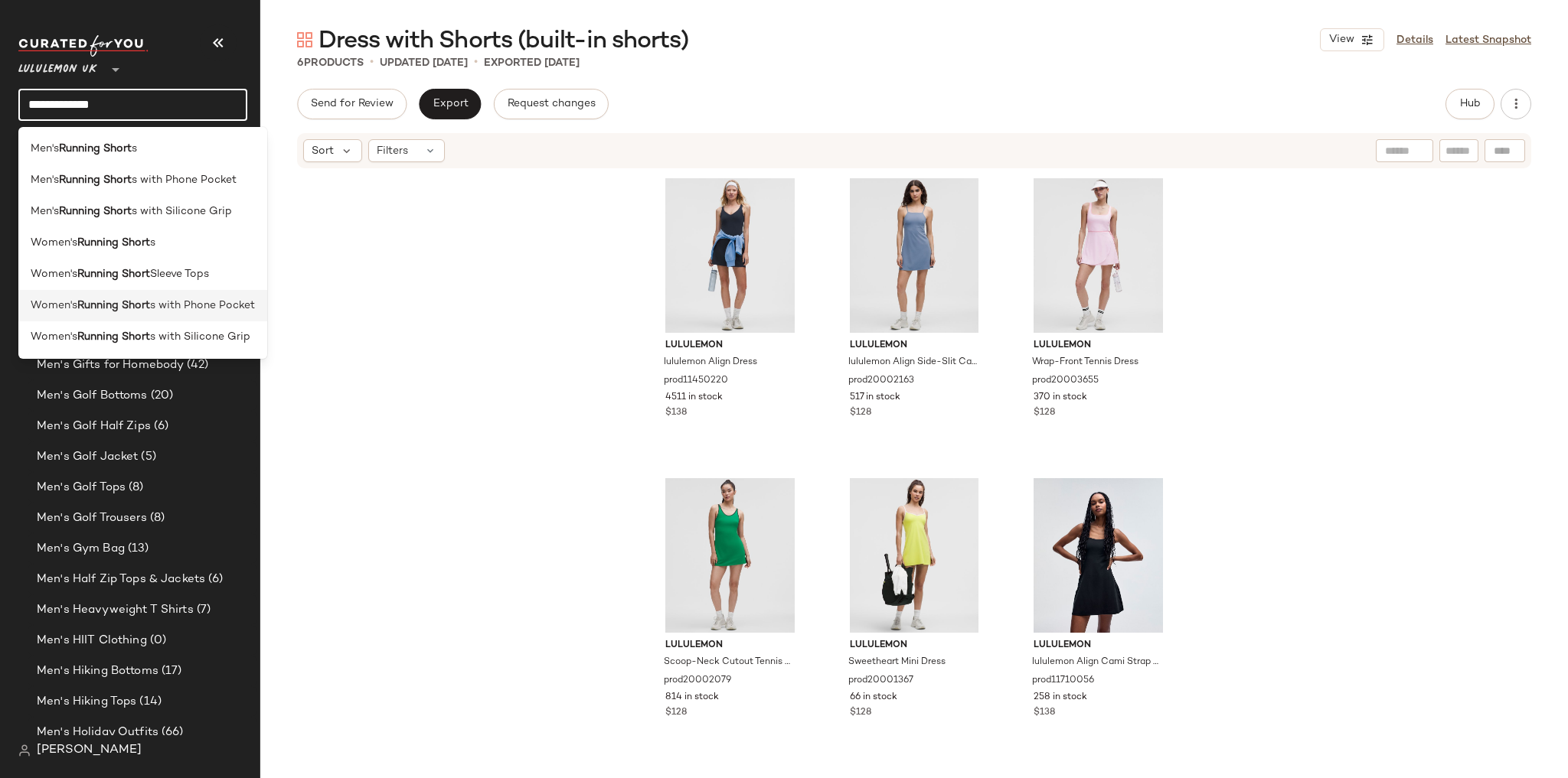
type input "**********"
click at [160, 315] on div "Women's Running Short s with Phone Pocket" at bounding box center [142, 306] width 249 height 31
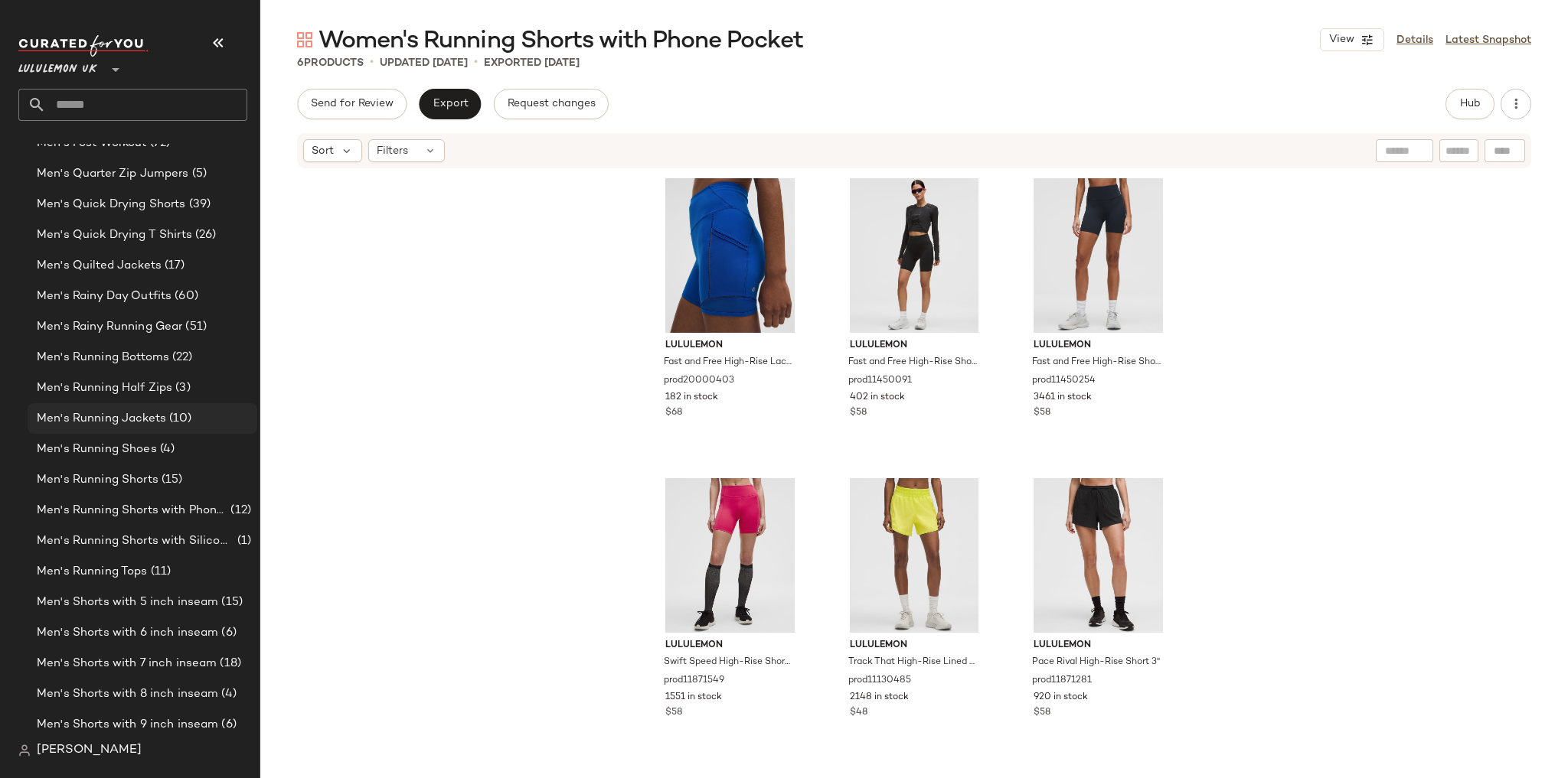
scroll to position [2029, 0]
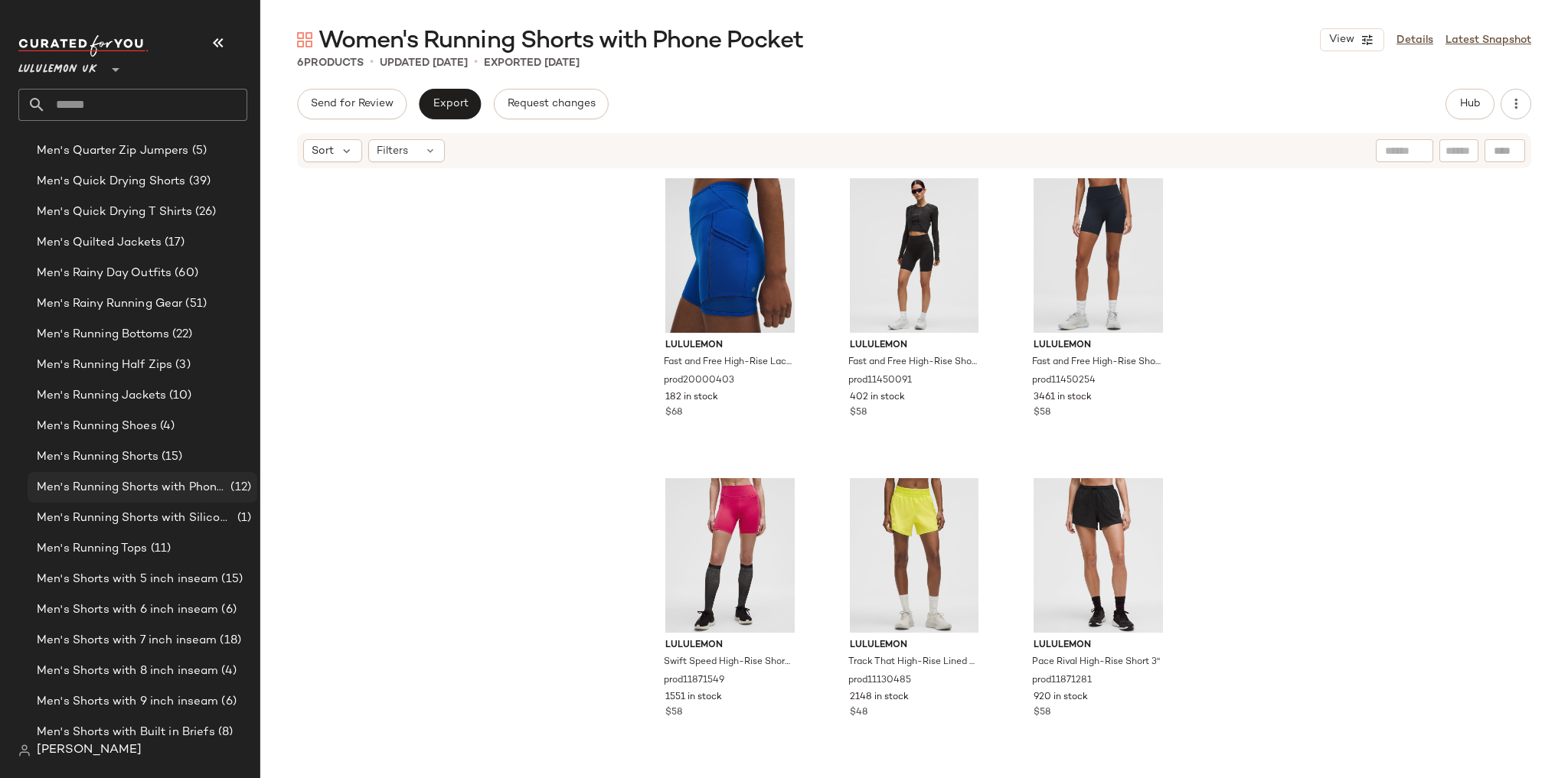
click at [132, 481] on span "Men's Running Shorts with Phone Pocket" at bounding box center [132, 487] width 191 height 17
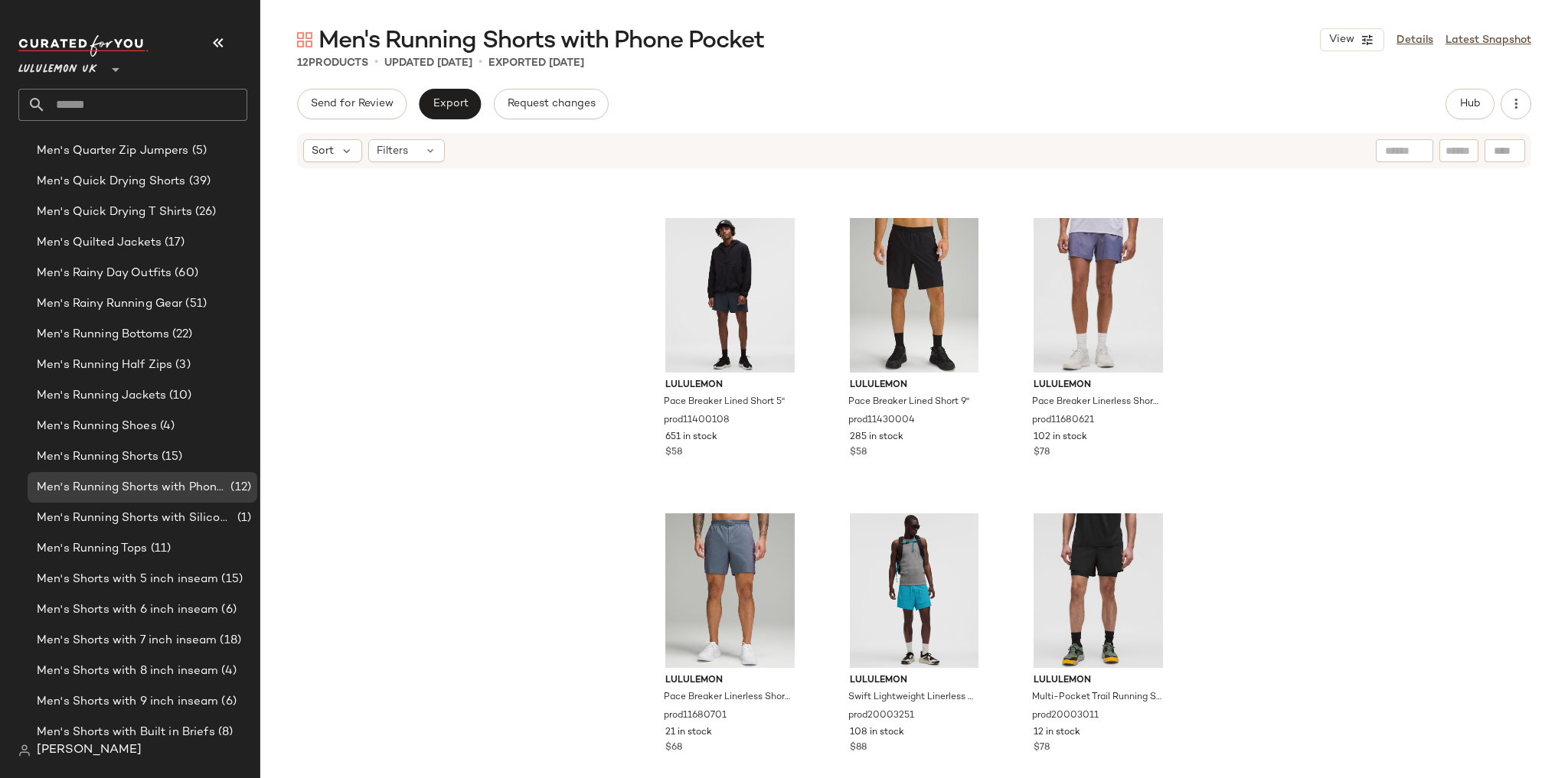
scroll to position [594, 0]
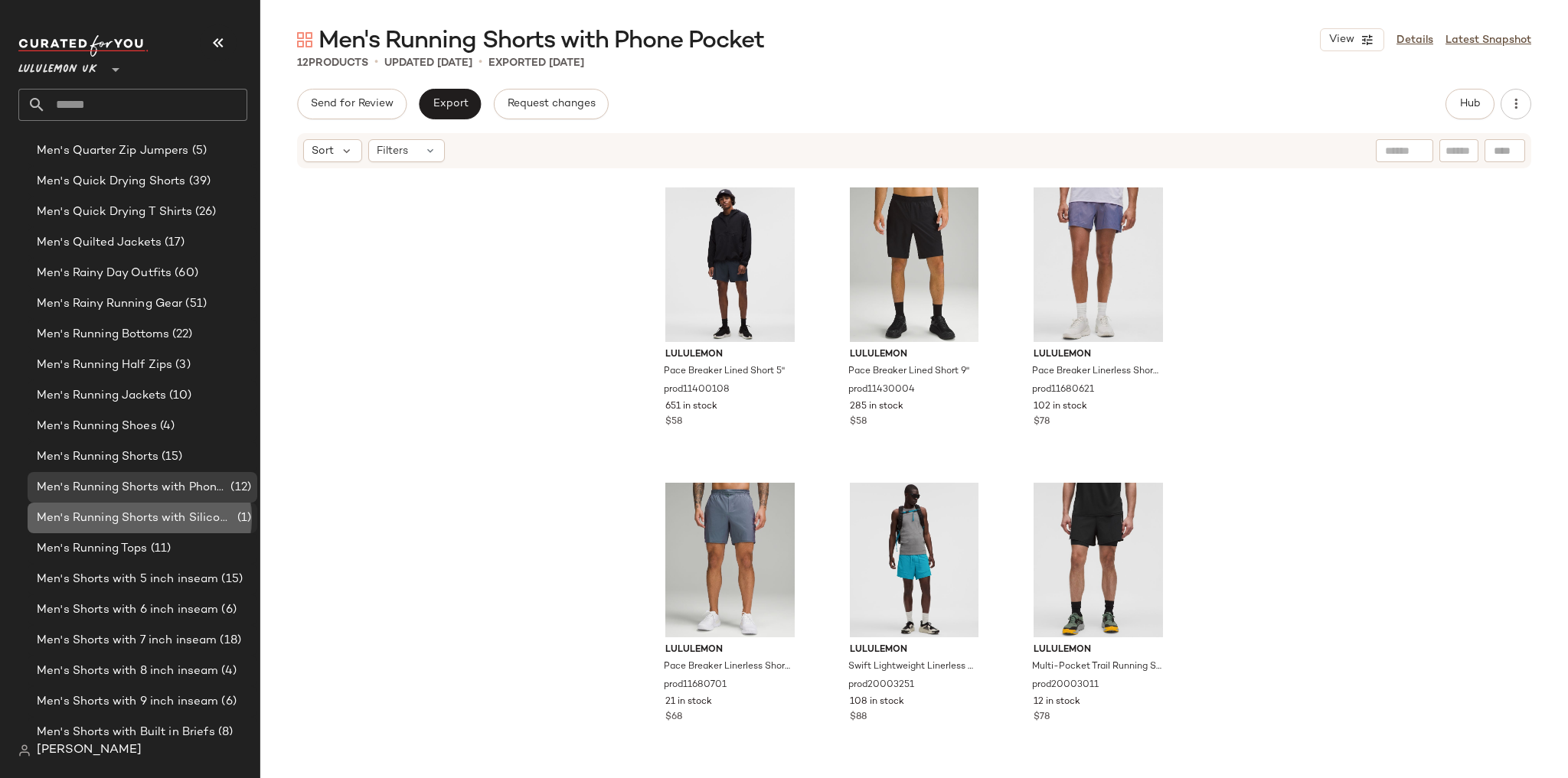
click at [201, 509] on span "Men's Running Shorts with Silicone Grip" at bounding box center [136, 518] width 197 height 17
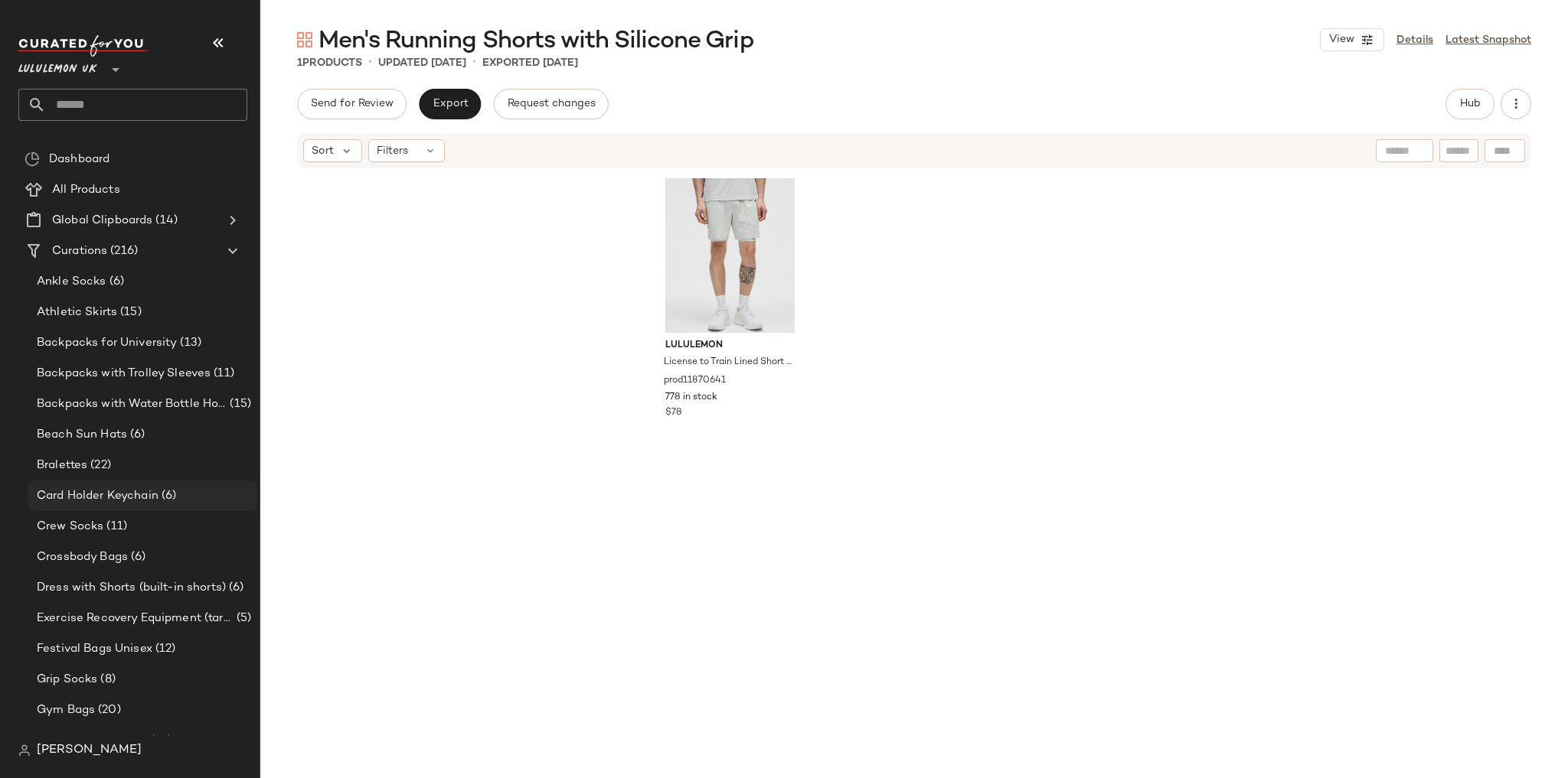
click at [134, 497] on span "Card Holder Keychain" at bounding box center [98, 495] width 122 height 17
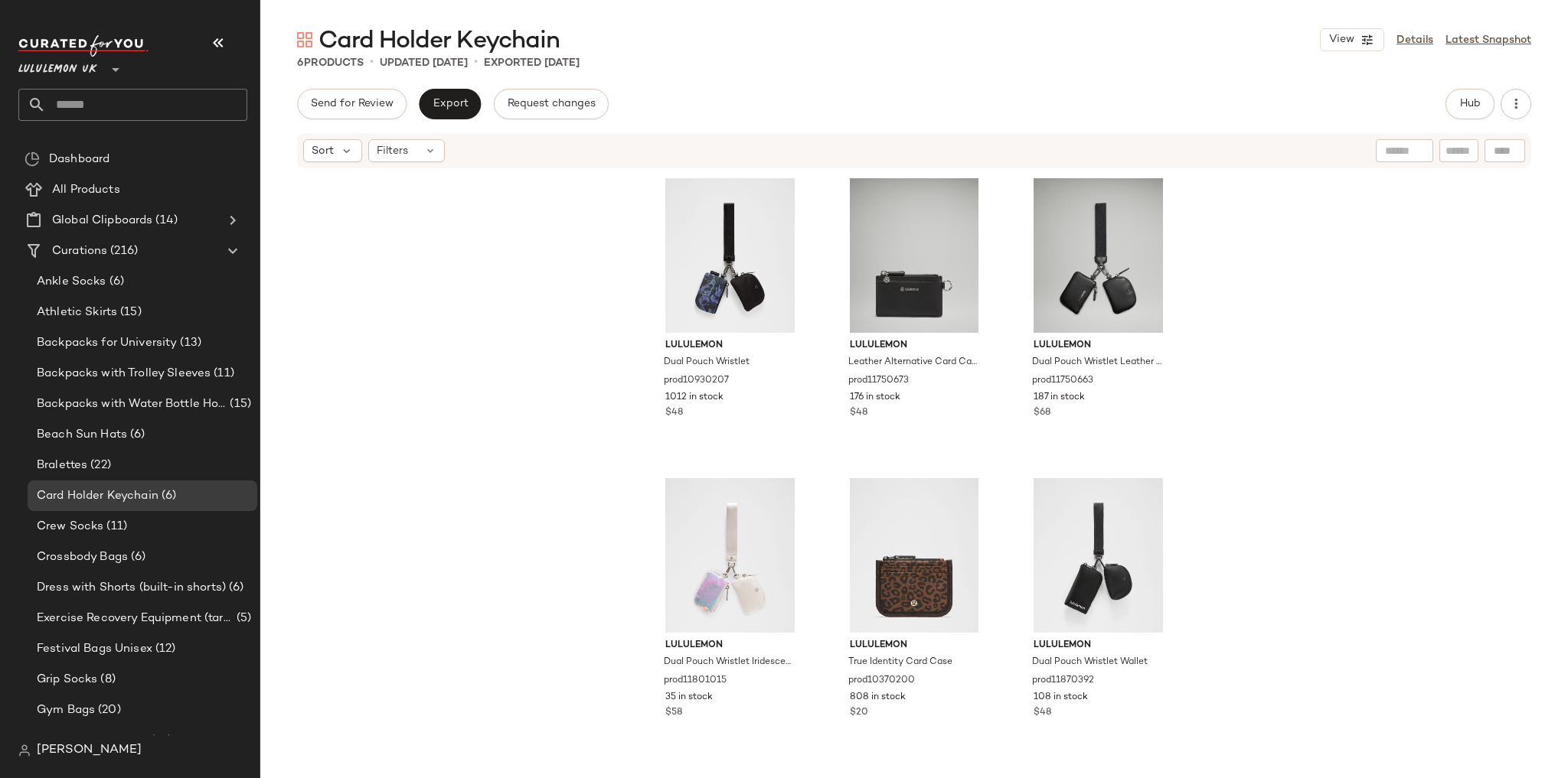
click at [111, 104] on input "text" at bounding box center [146, 104] width 201 height 32
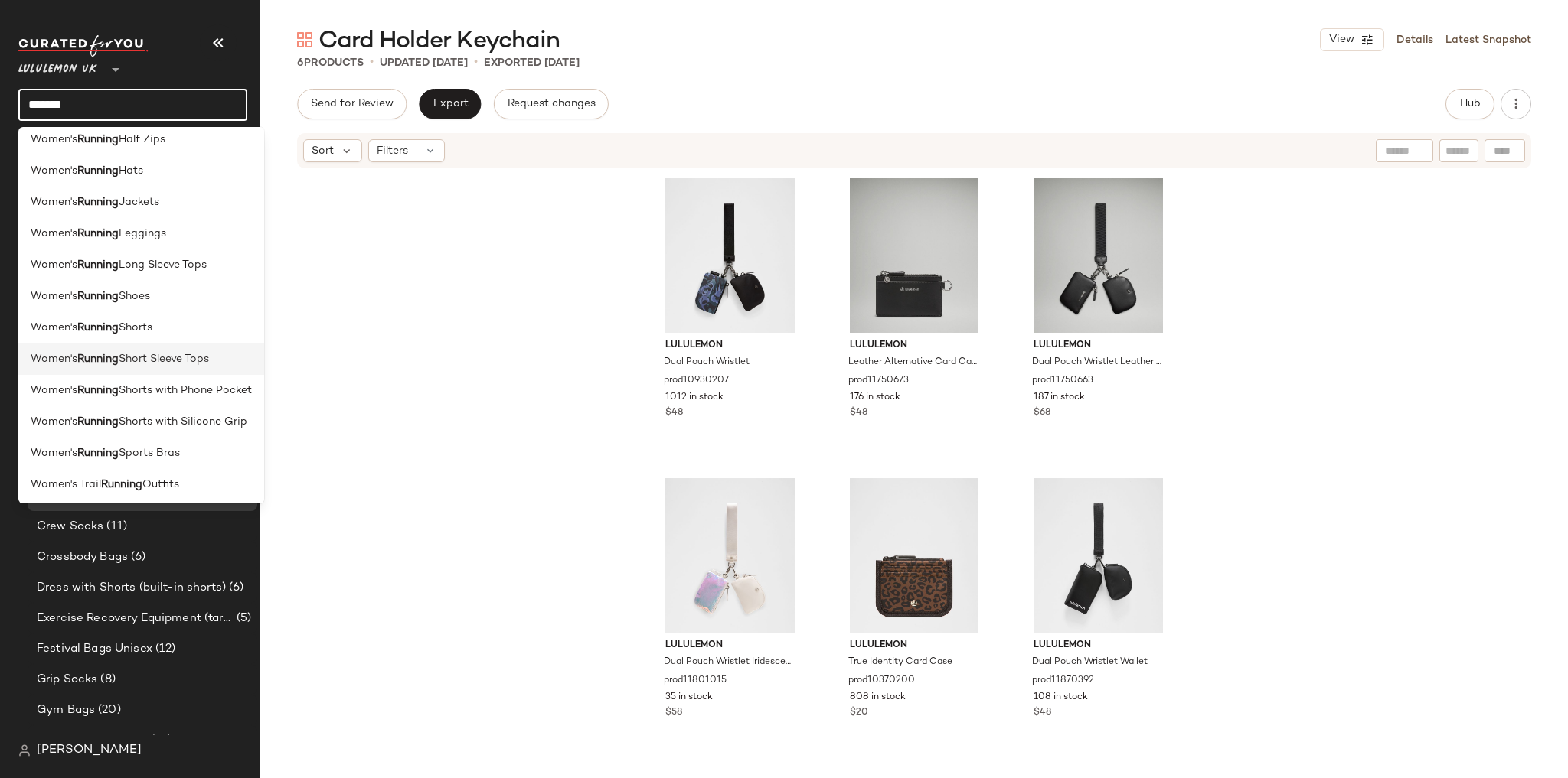
scroll to position [420, 0]
type input "*******"
click at [188, 467] on div "Women's Running Shorts with Silicone Grip" at bounding box center [141, 482] width 246 height 31
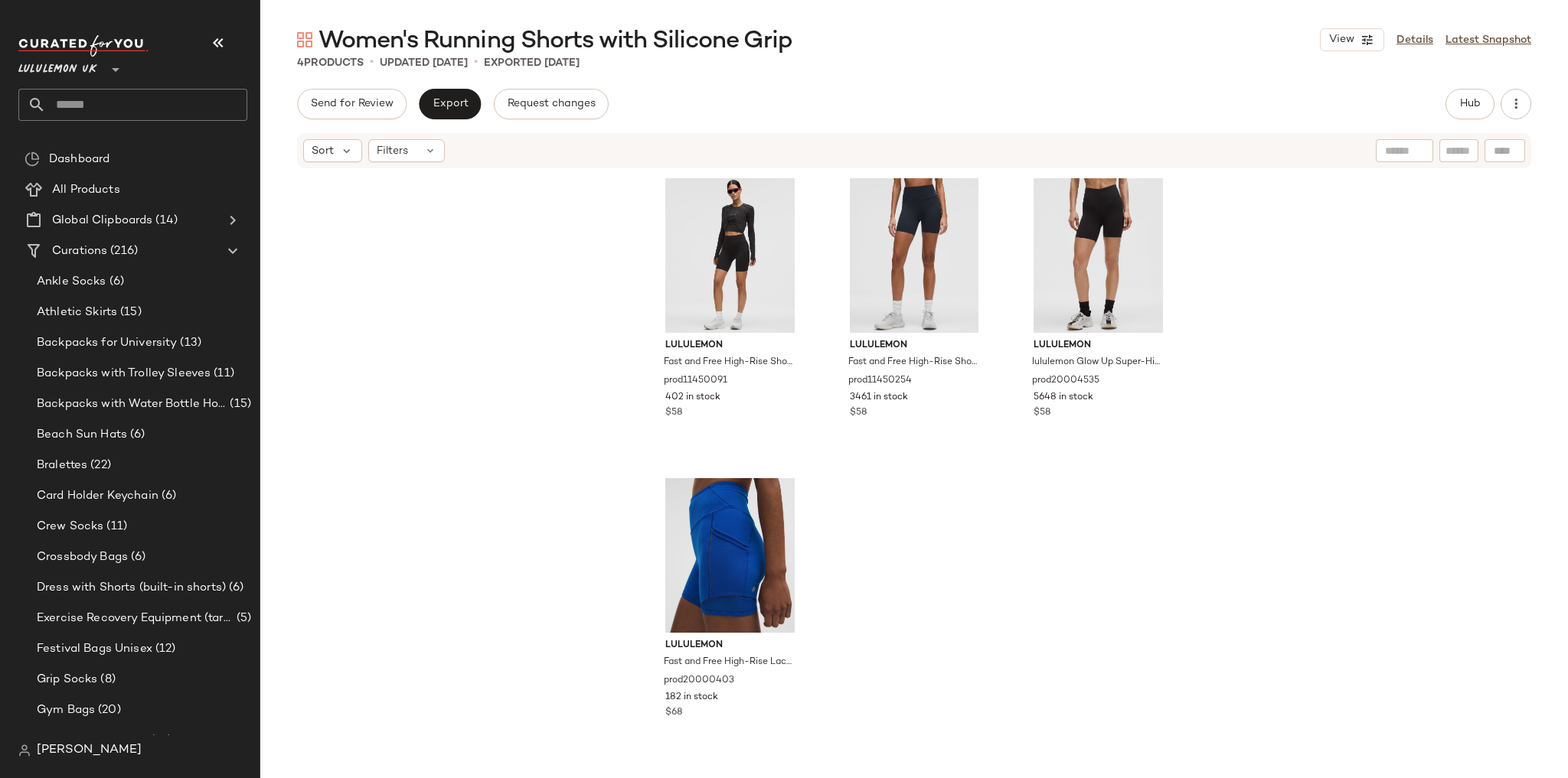
click at [162, 93] on input "text" at bounding box center [146, 104] width 201 height 32
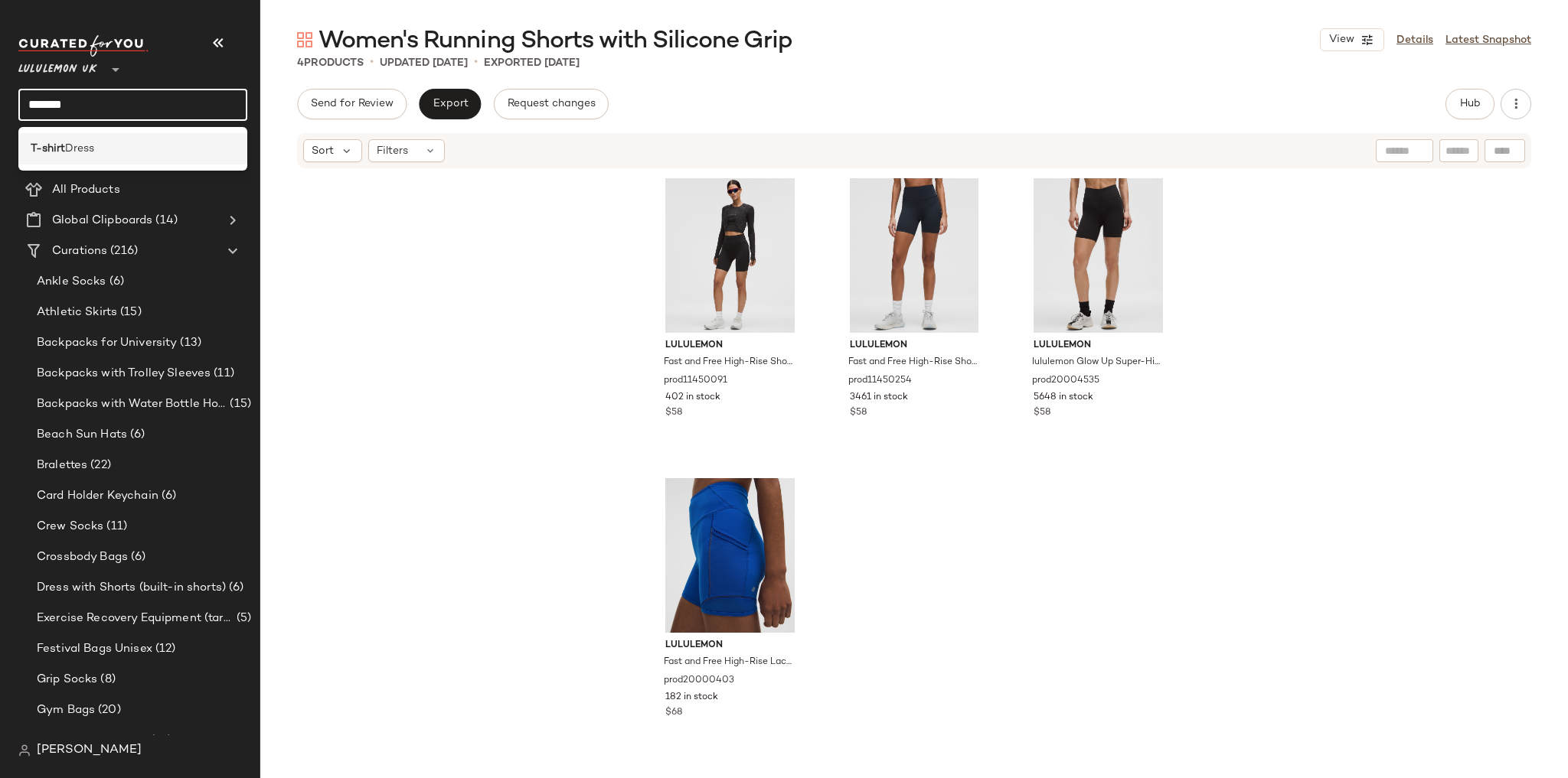
type input "*******"
click at [134, 147] on div "T-shirt Dress" at bounding box center [132, 149] width 205 height 16
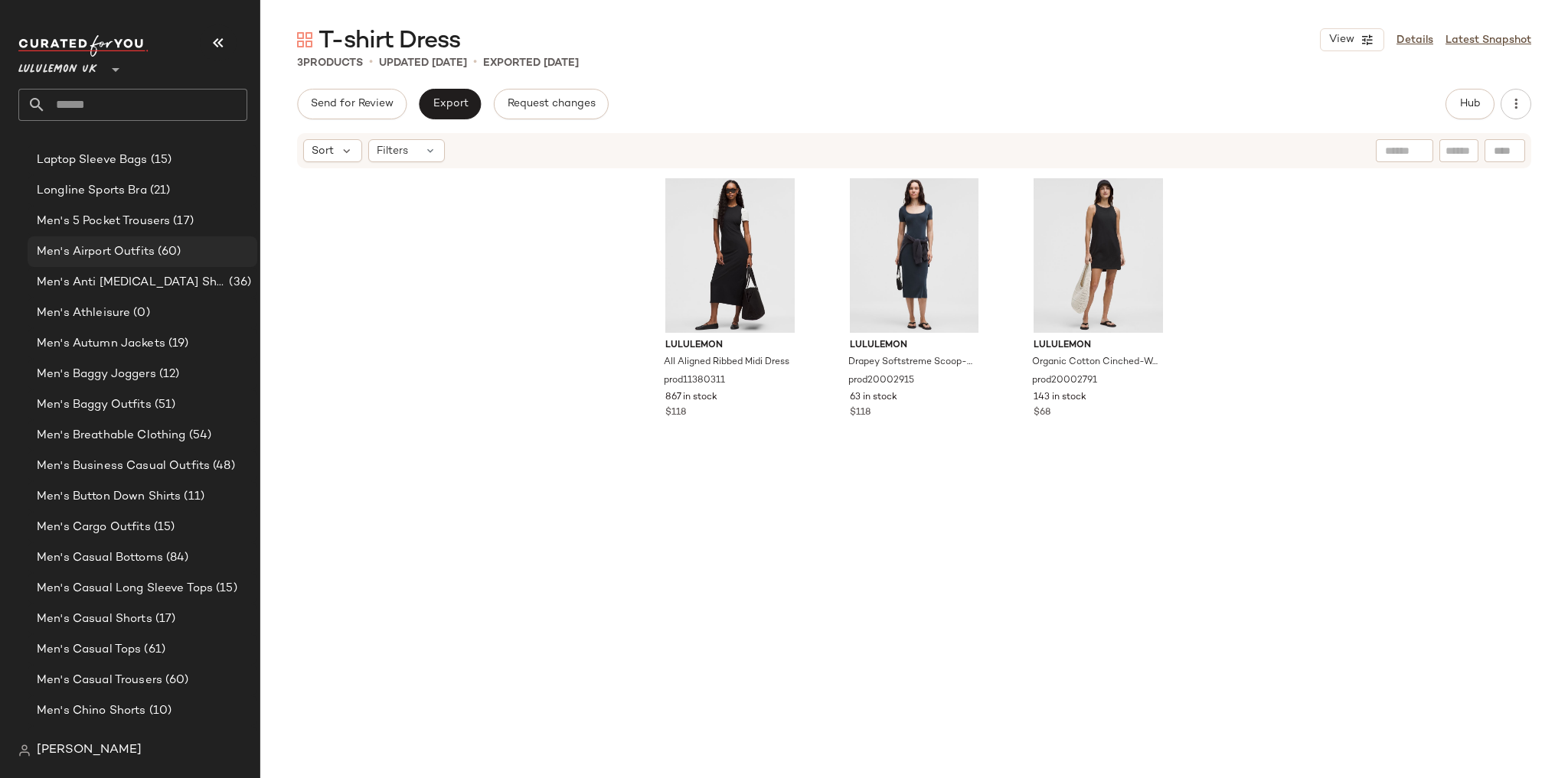
scroll to position [612, 0]
click at [90, 113] on input "text" at bounding box center [146, 104] width 201 height 32
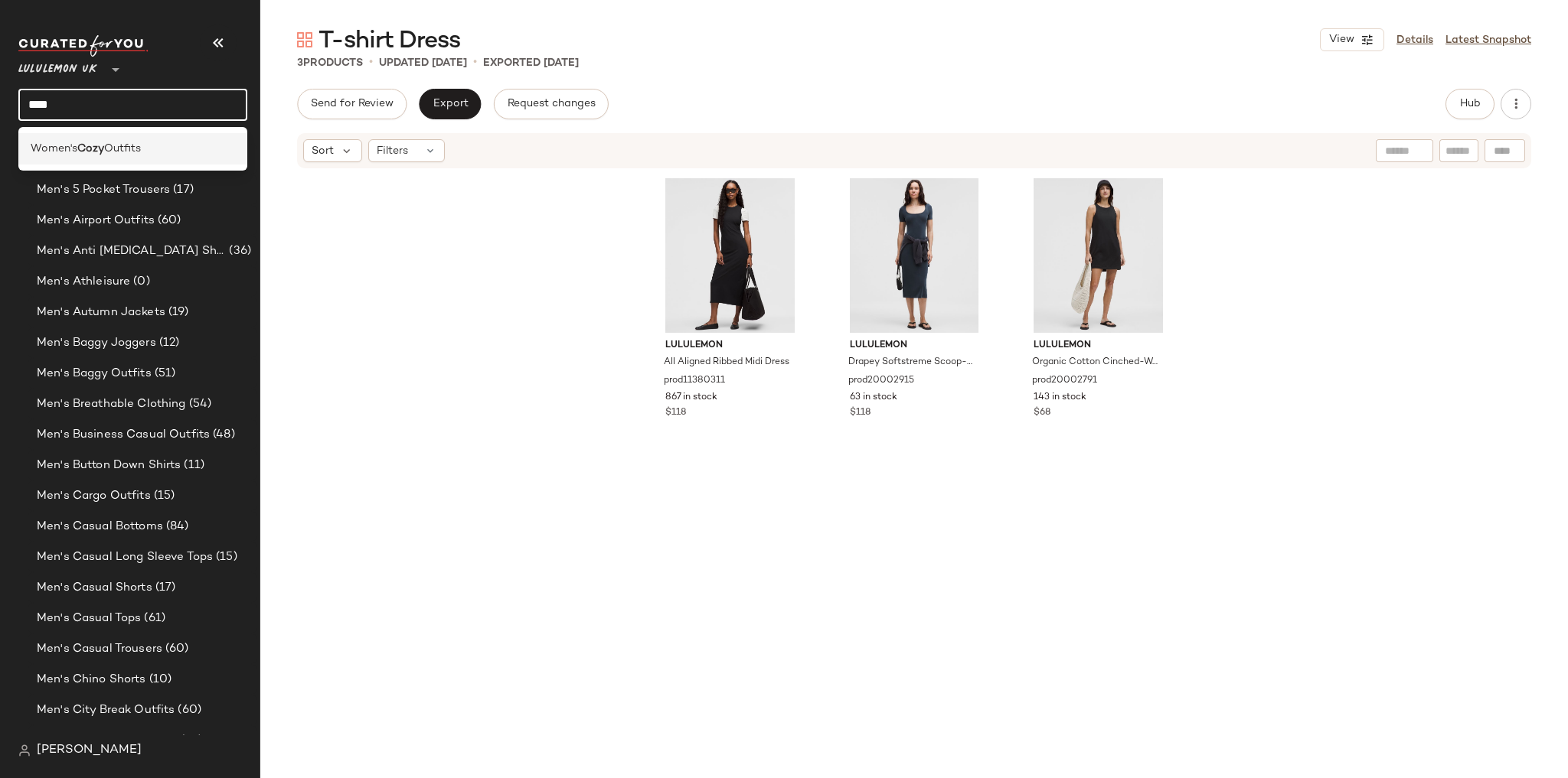
type input "****"
click at [108, 145] on span "Outfits" at bounding box center [122, 149] width 37 height 16
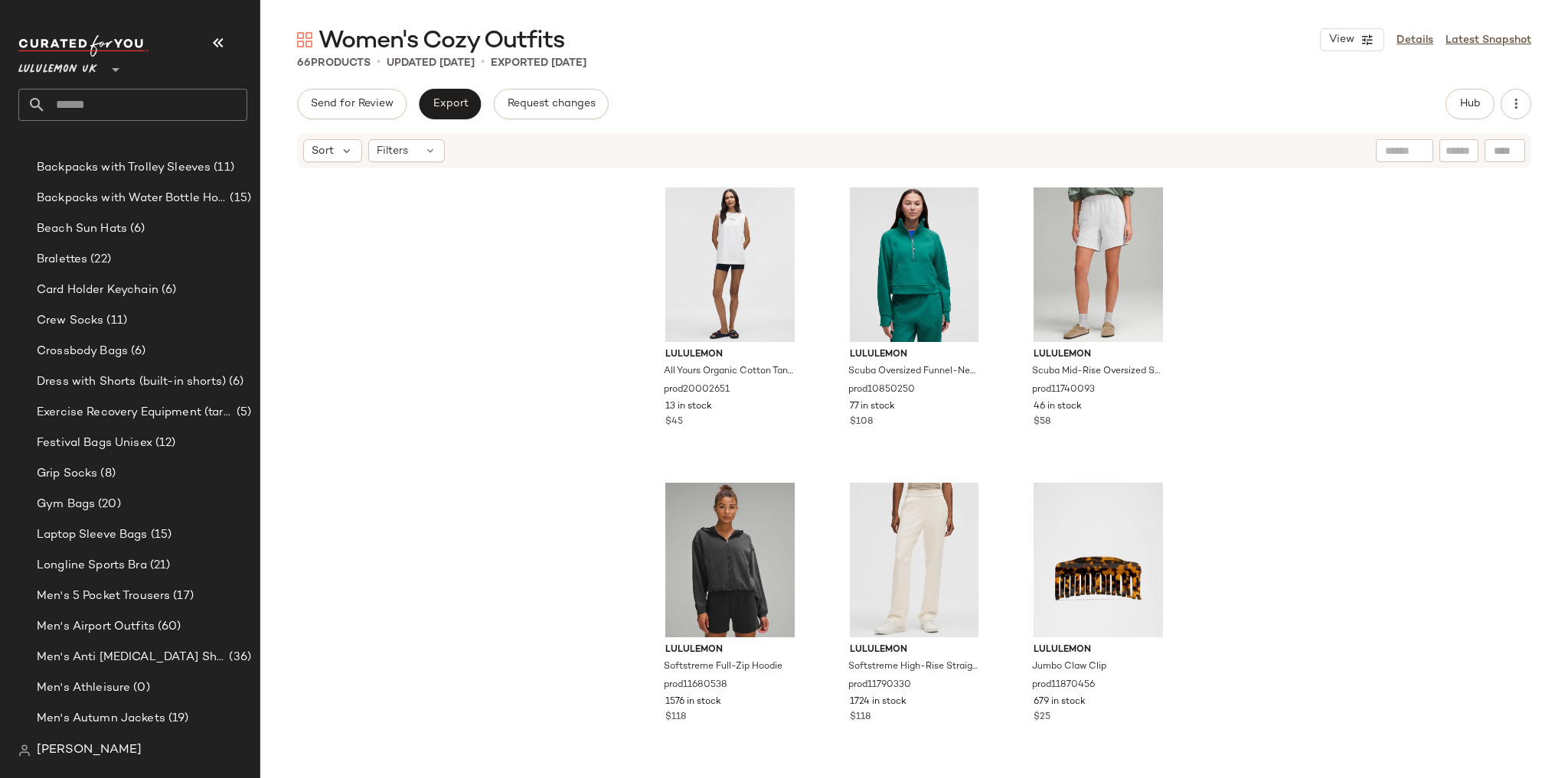
scroll to position [181, 0]
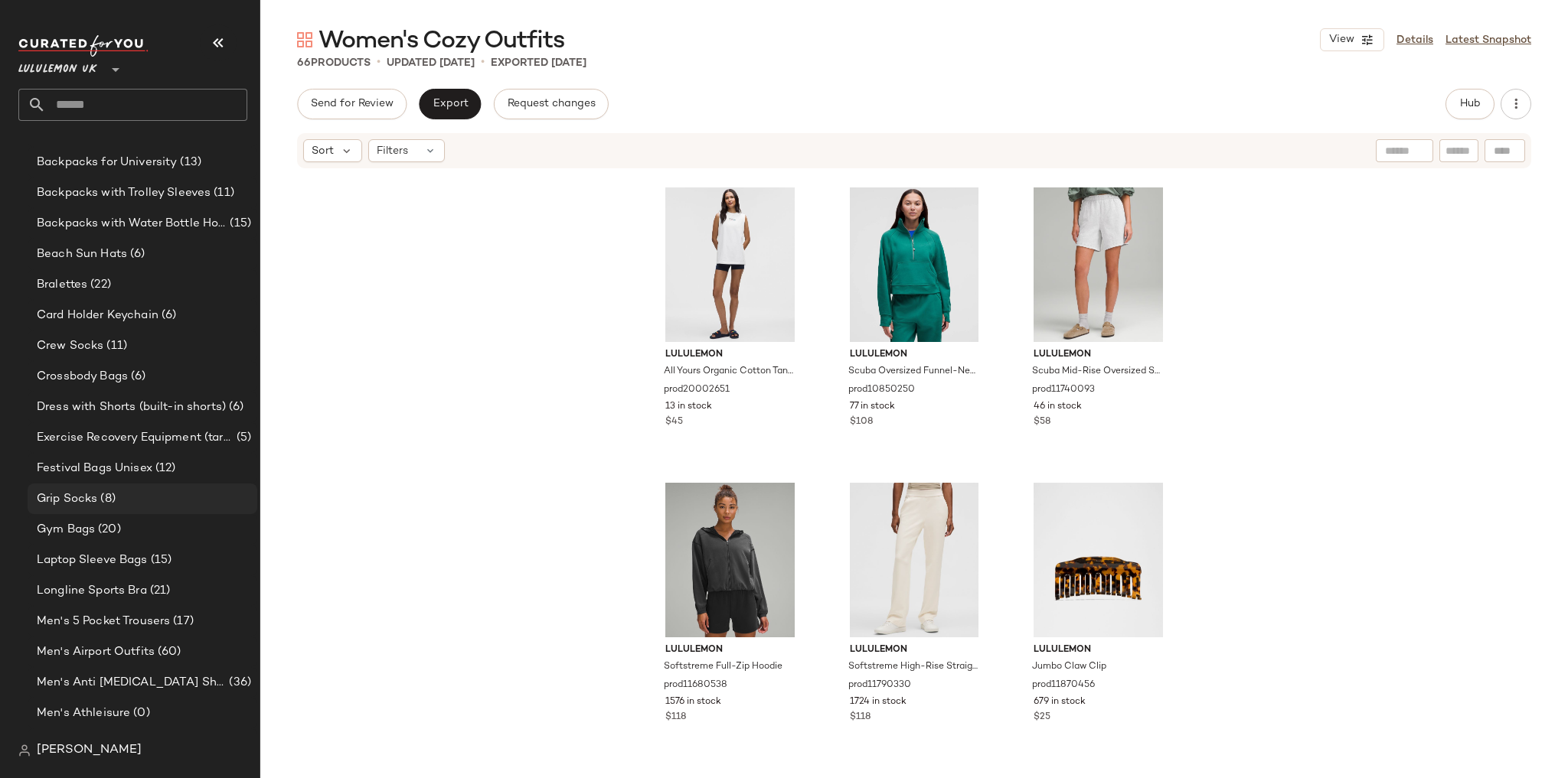
click at [111, 493] on span "(8)" at bounding box center [105, 499] width 17 height 17
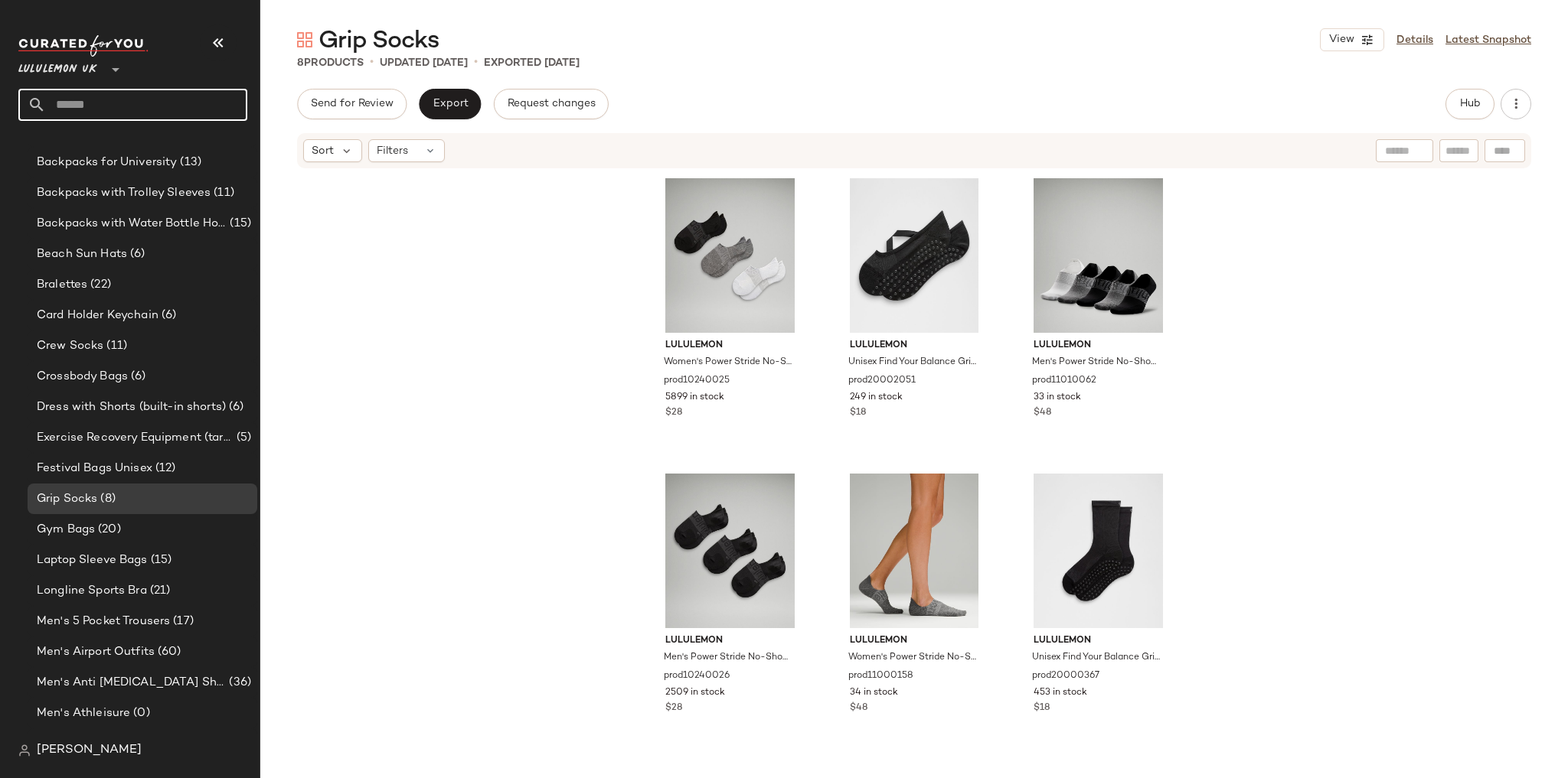
click at [157, 120] on input "text" at bounding box center [146, 104] width 201 height 32
type input "********"
click at [152, 159] on div "Women's Shoulder Bags" at bounding box center [132, 149] width 229 height 31
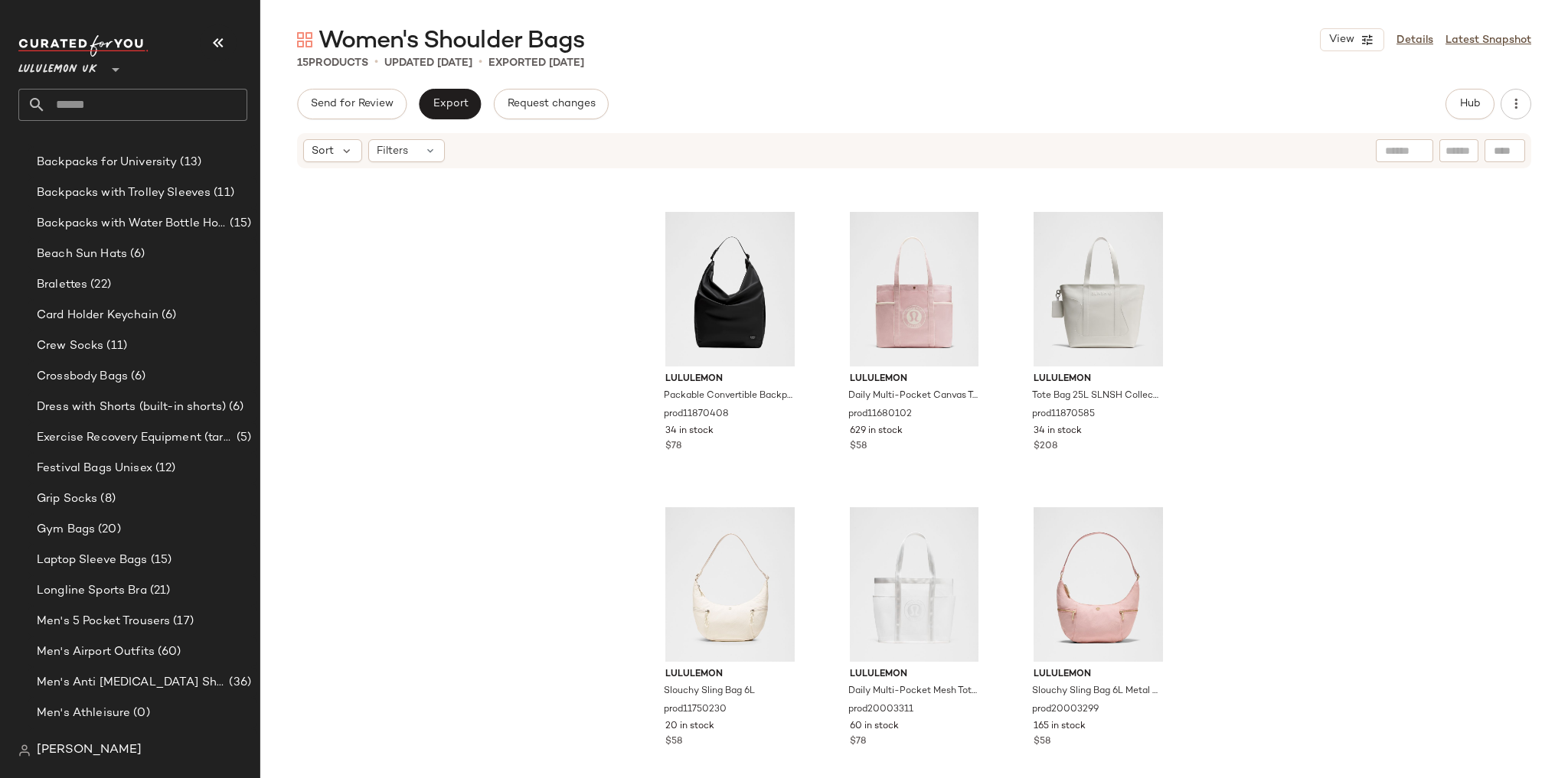
scroll to position [890, 0]
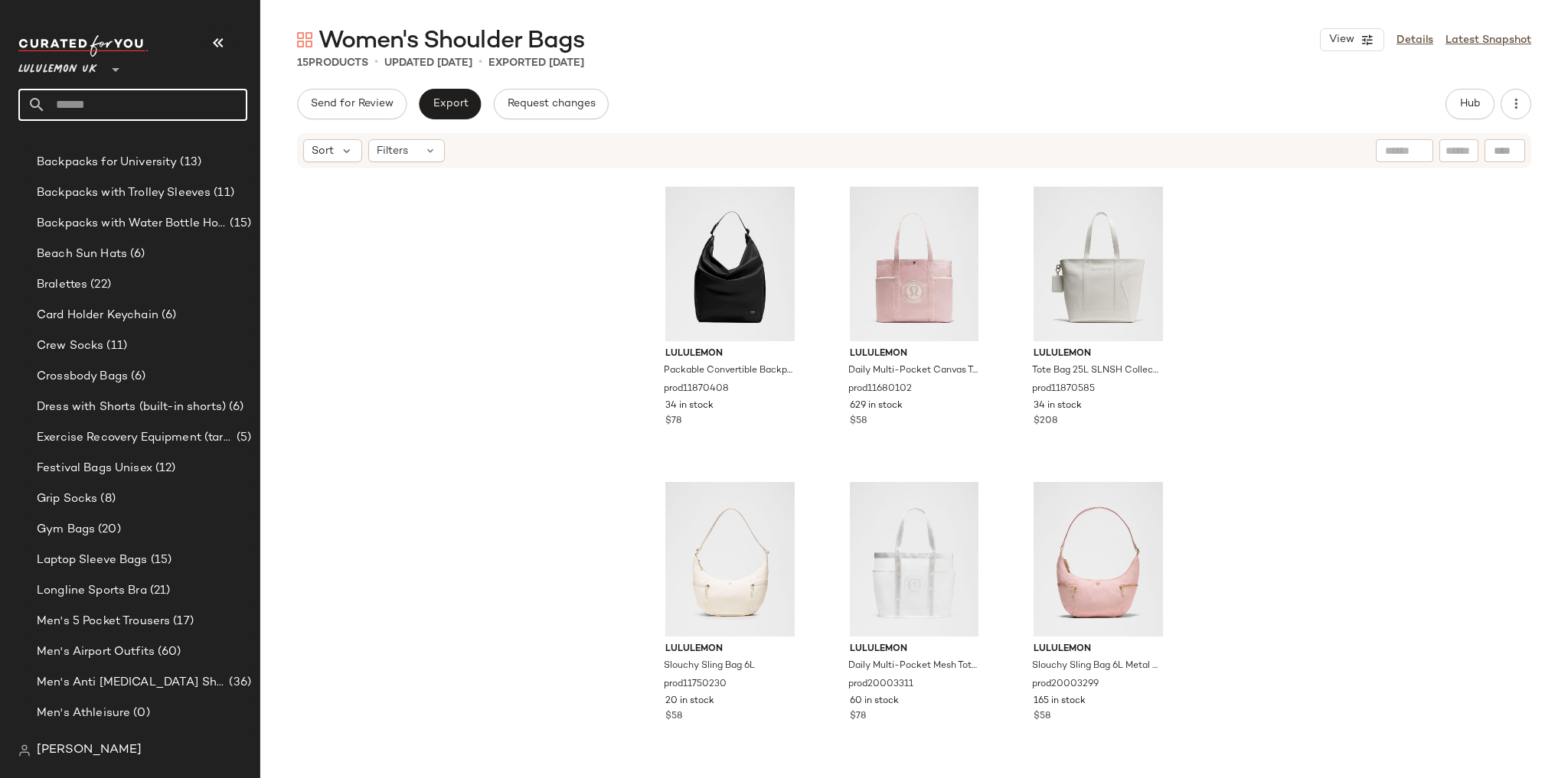
click at [76, 106] on input "text" at bounding box center [146, 104] width 201 height 32
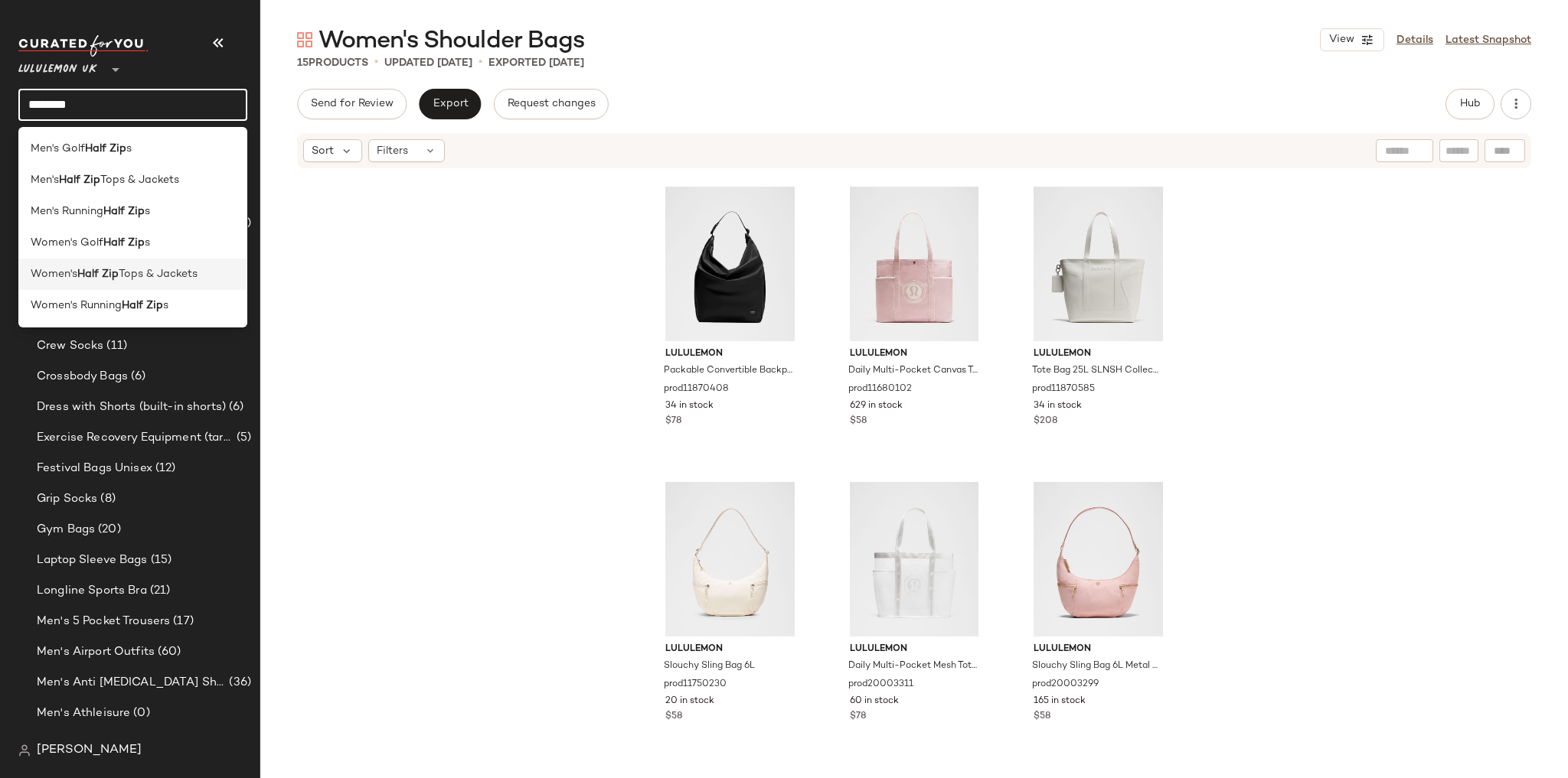
type input "********"
click at [109, 275] on b "Half Zip" at bounding box center [98, 274] width 41 height 16
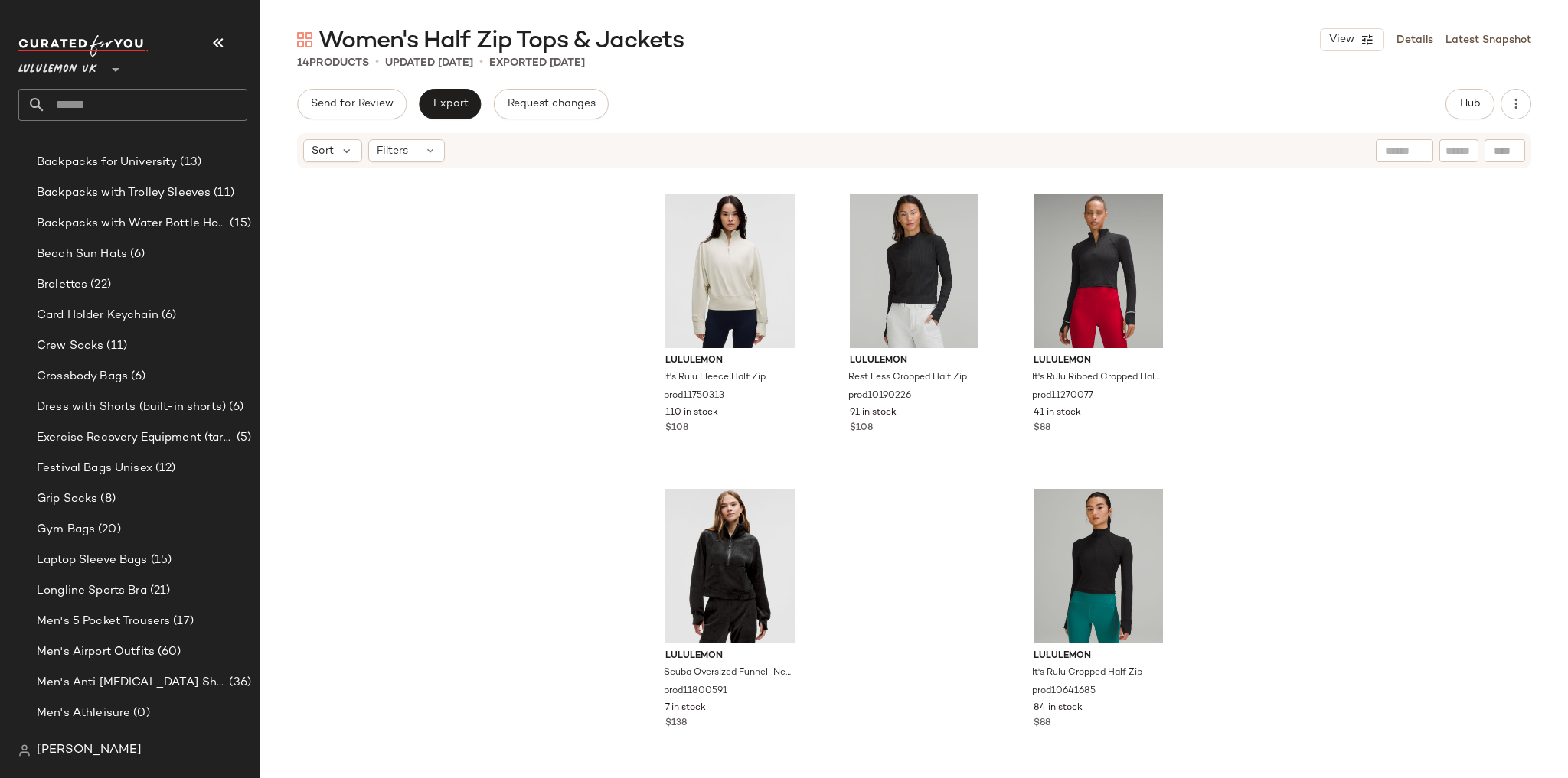
scroll to position [890, 0]
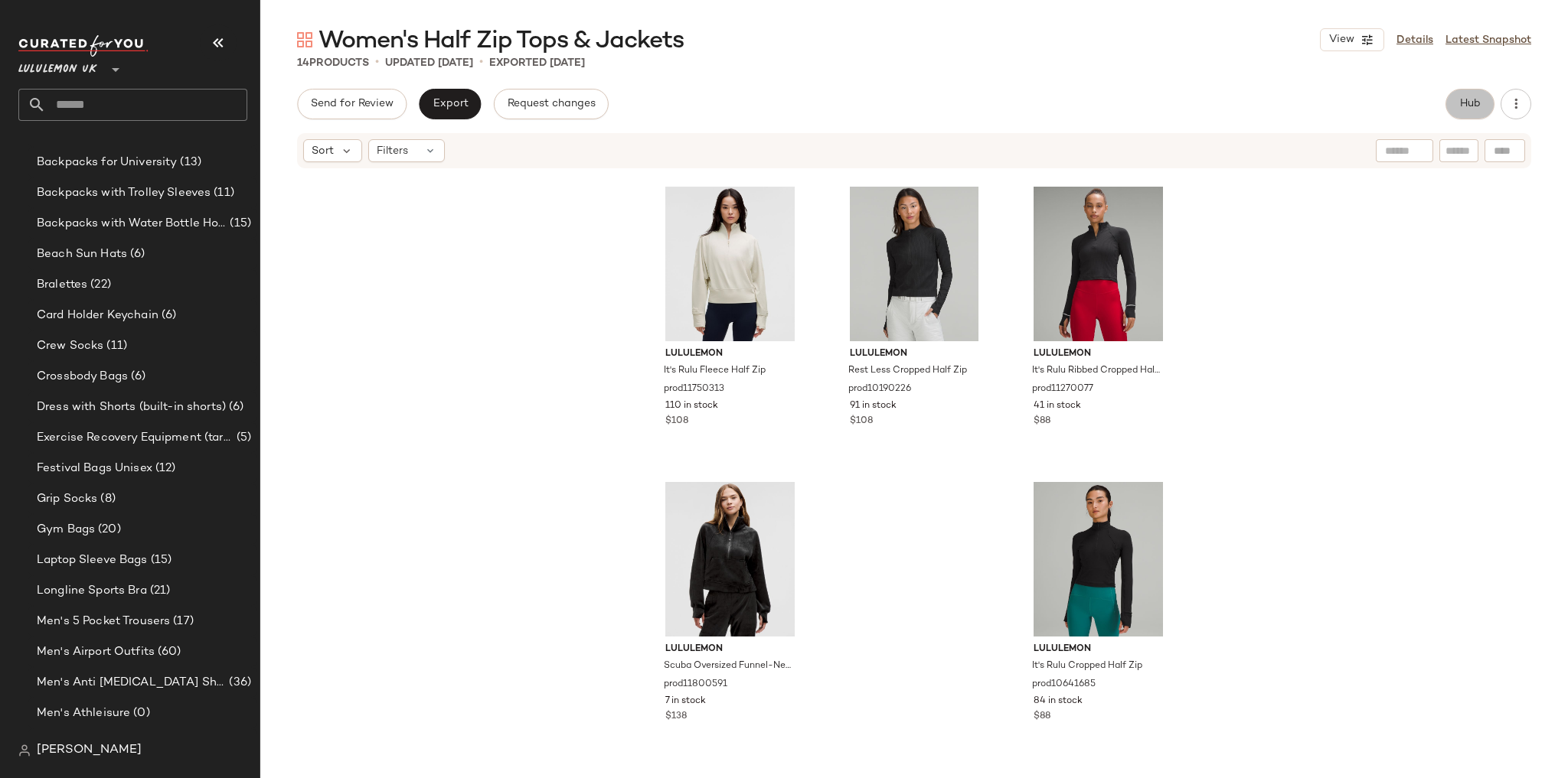
click at [1452, 106] on button "Hub" at bounding box center [1470, 104] width 49 height 30
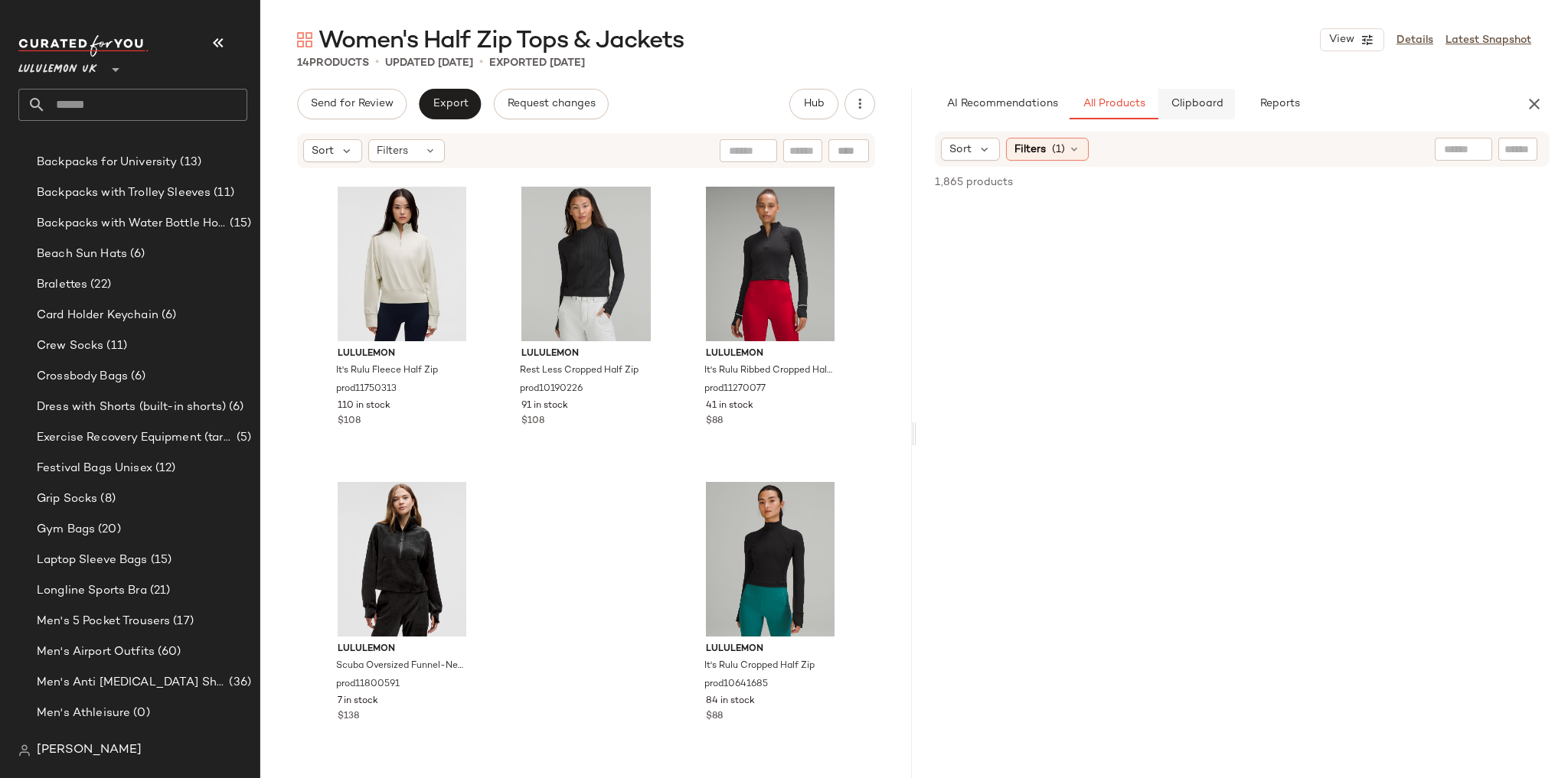
click at [1189, 111] on button "Clipboard" at bounding box center [1197, 104] width 76 height 30
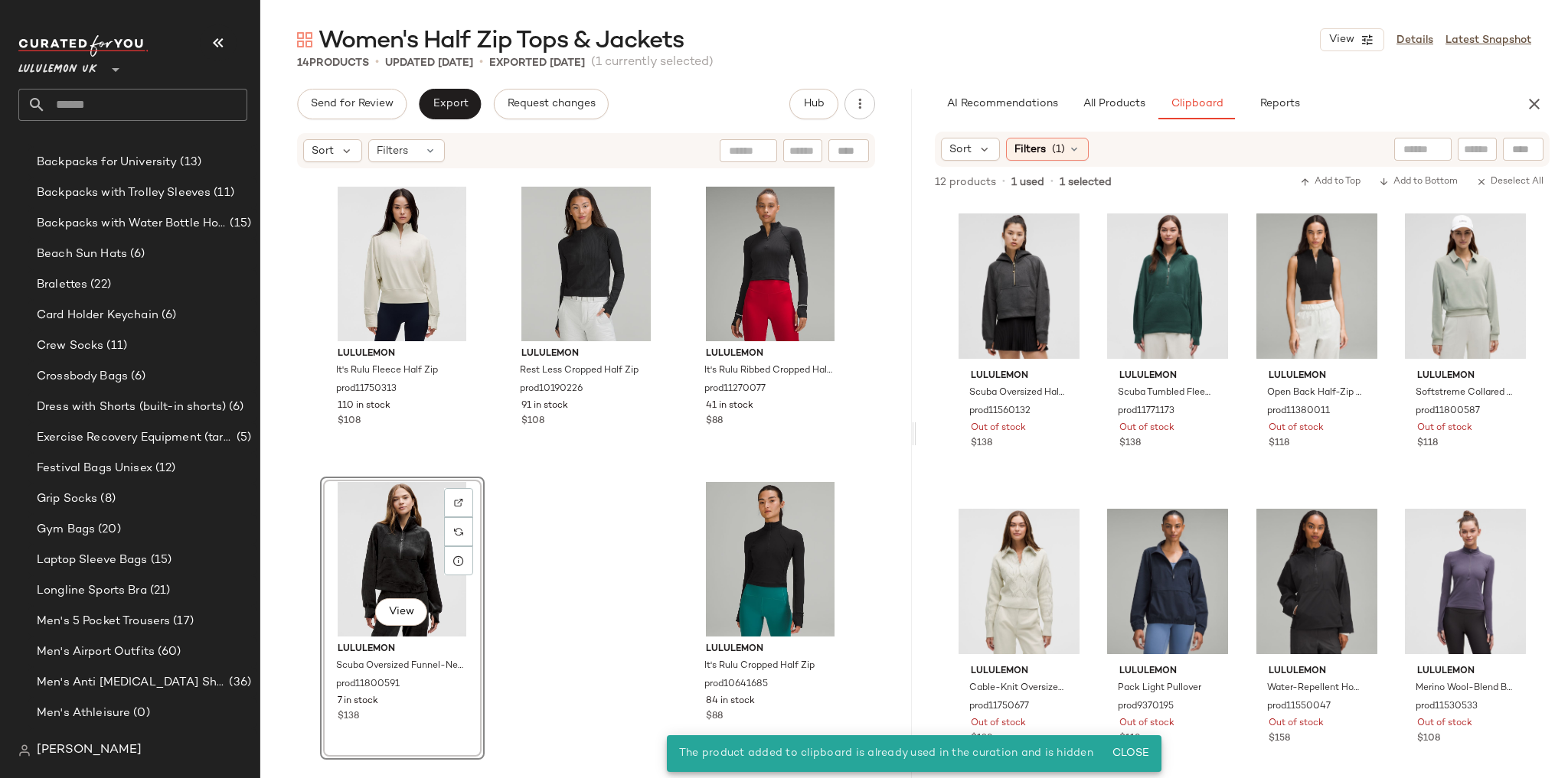
click at [598, 547] on div "lululemon Cotton French [PERSON_NAME] Cropped Half Zip prod20003247 94 in stock…" at bounding box center [586, 465] width 652 height 590
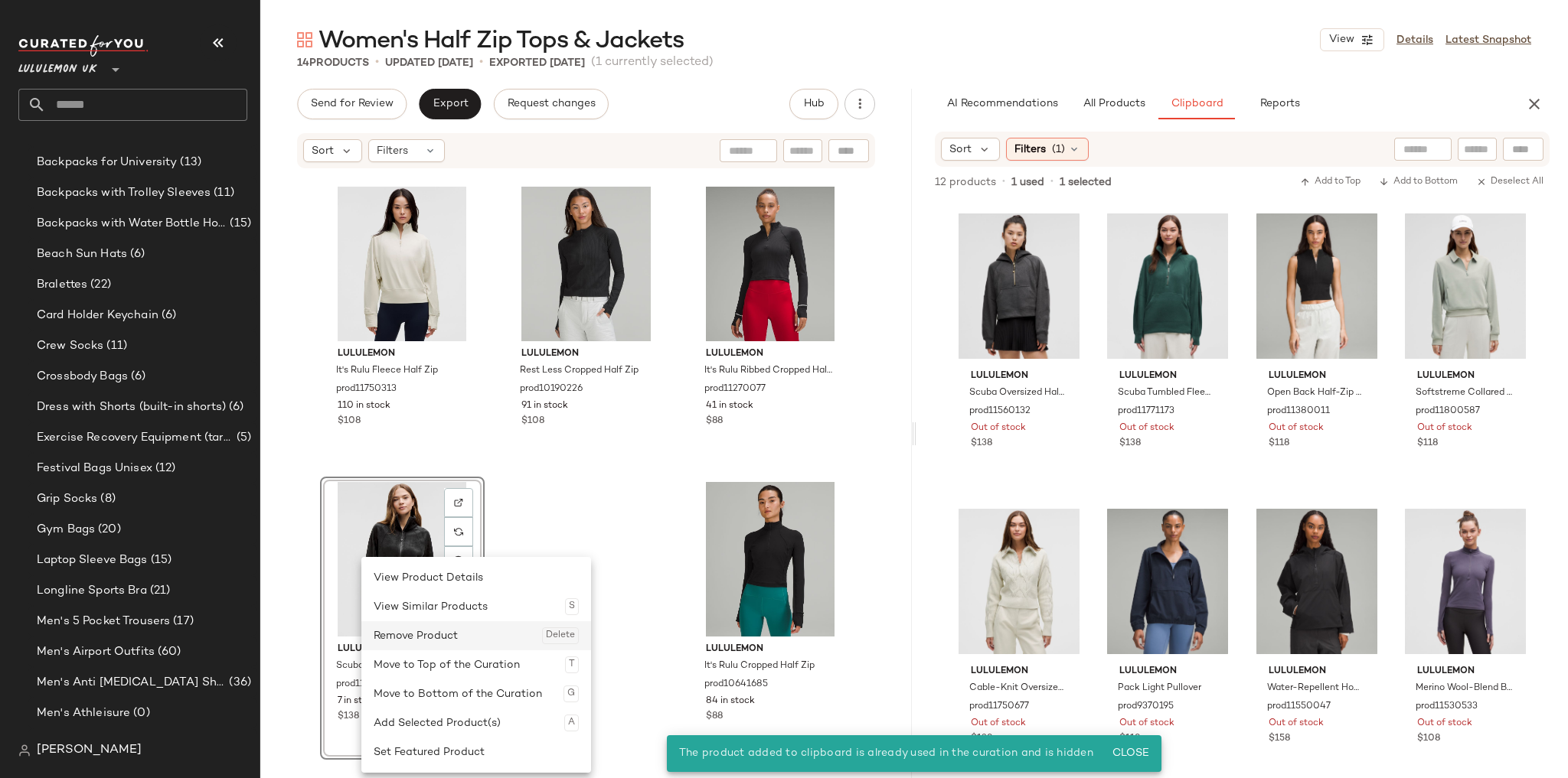
click at [414, 630] on div "Remove Product Delete" at bounding box center [477, 635] width 205 height 29
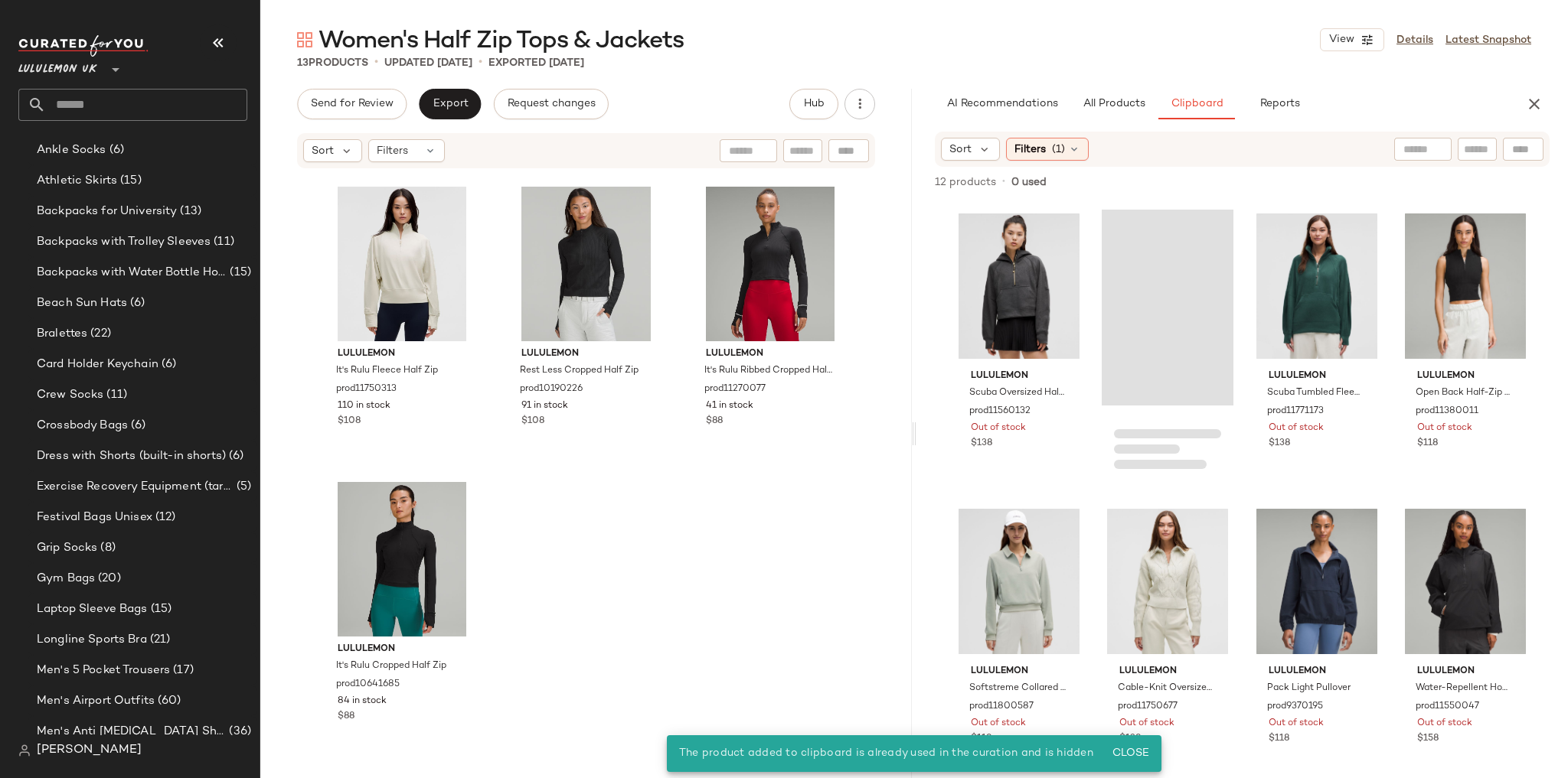
scroll to position [181, 0]
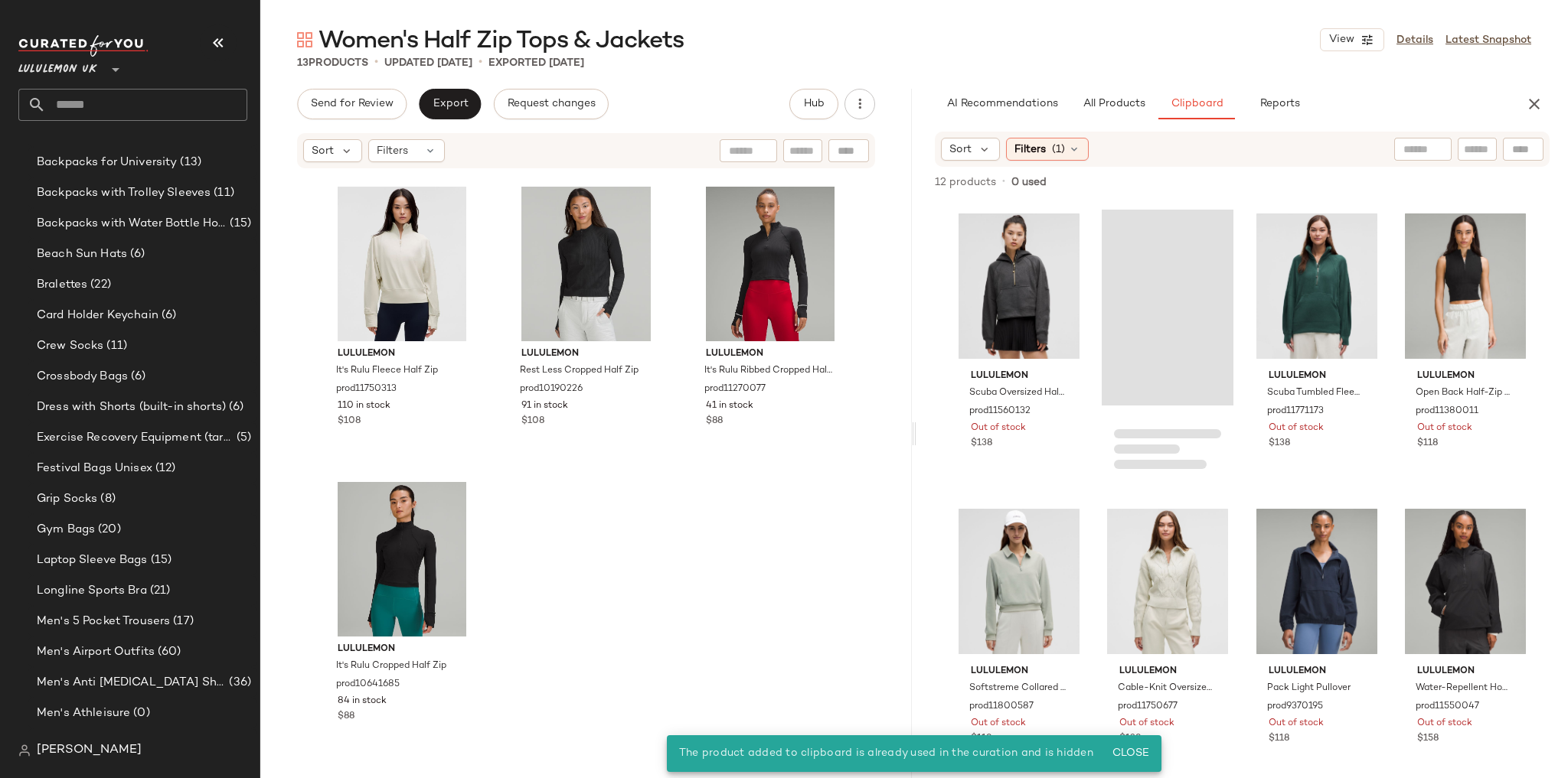
click at [576, 520] on div "lululemon Cotton French [PERSON_NAME] Cropped Half Zip prod20003247 94 in stock…" at bounding box center [586, 465] width 652 height 590
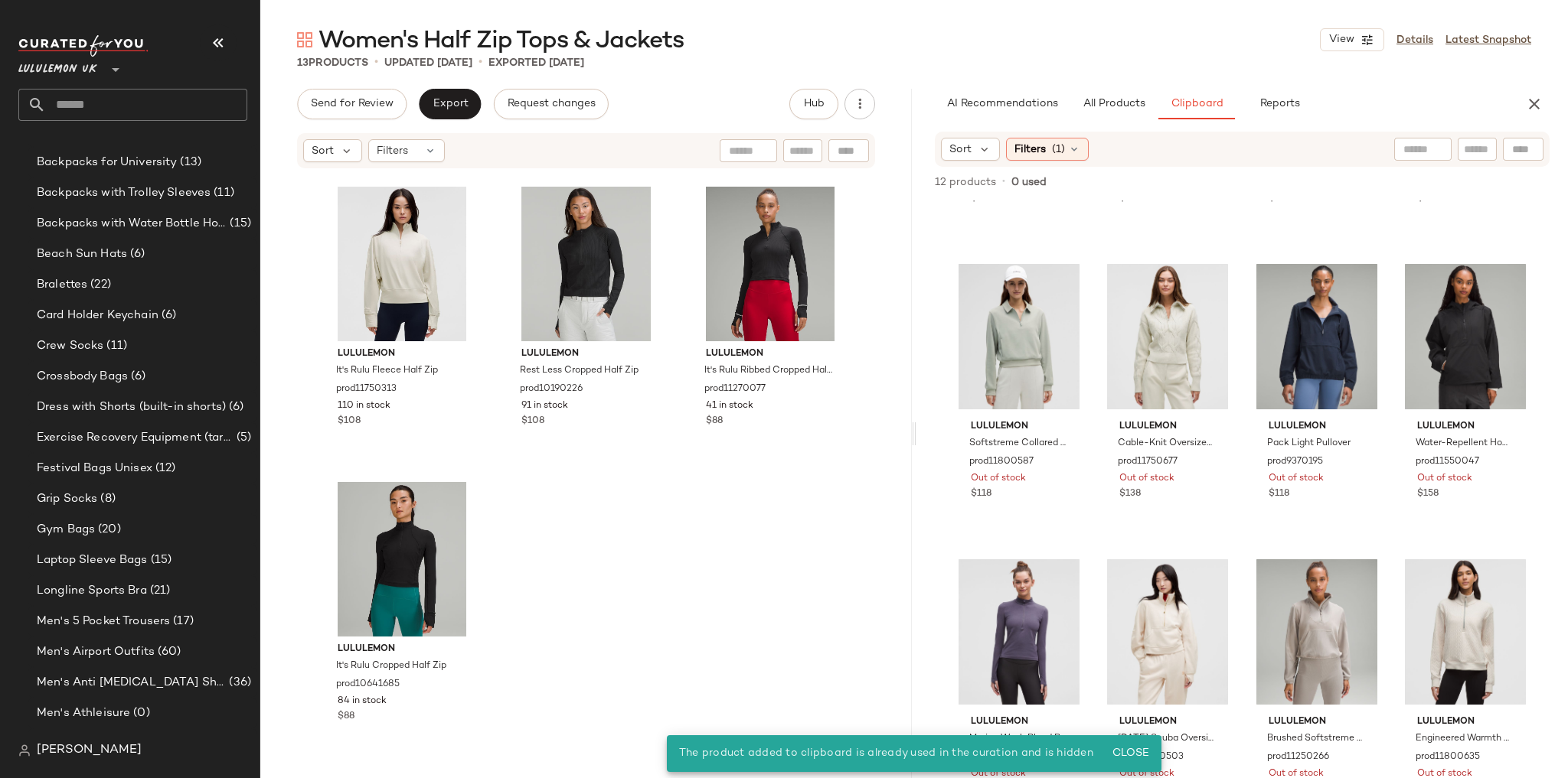
scroll to position [299, 0]
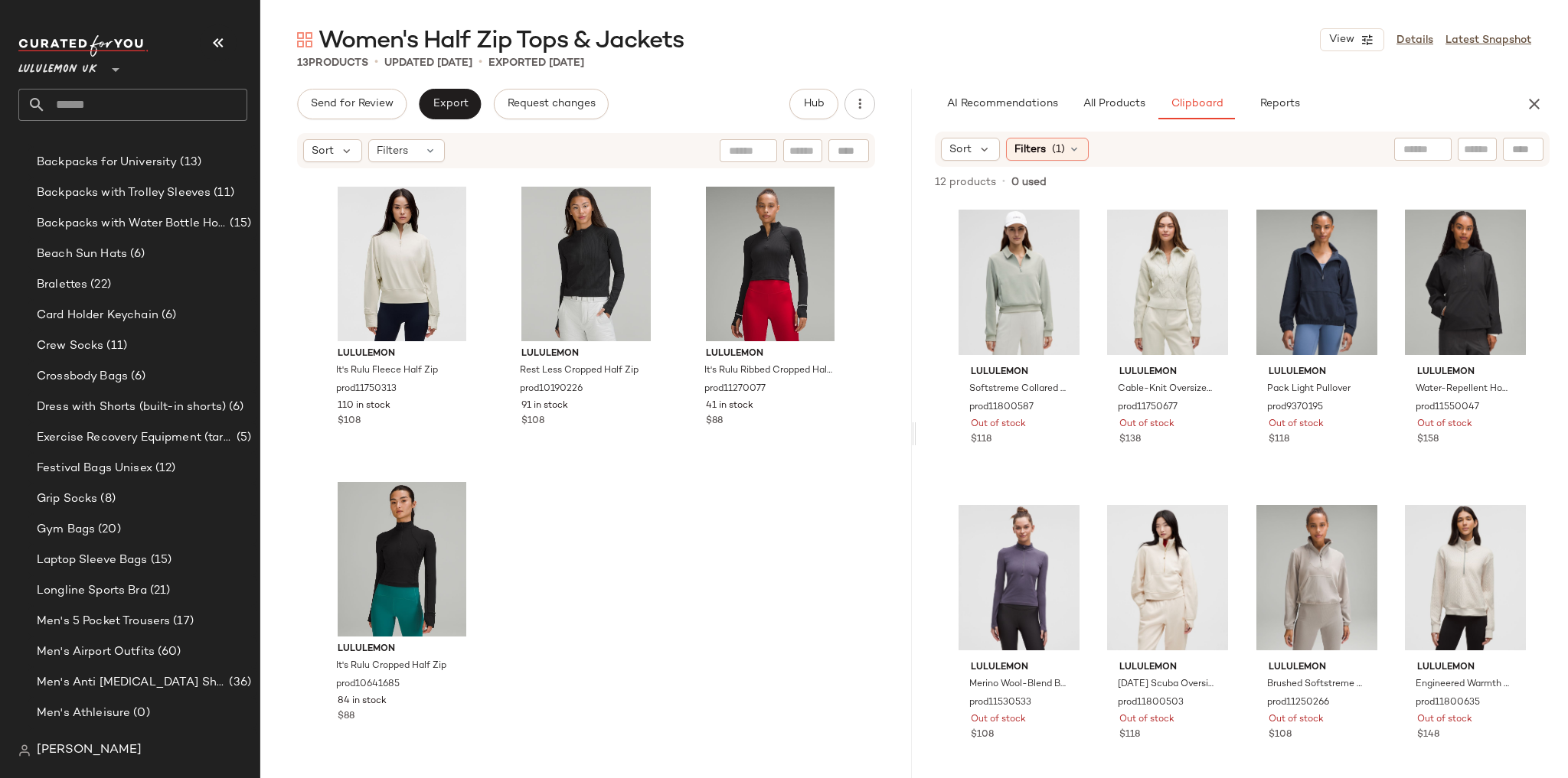
click at [114, 106] on input "text" at bounding box center [146, 104] width 201 height 32
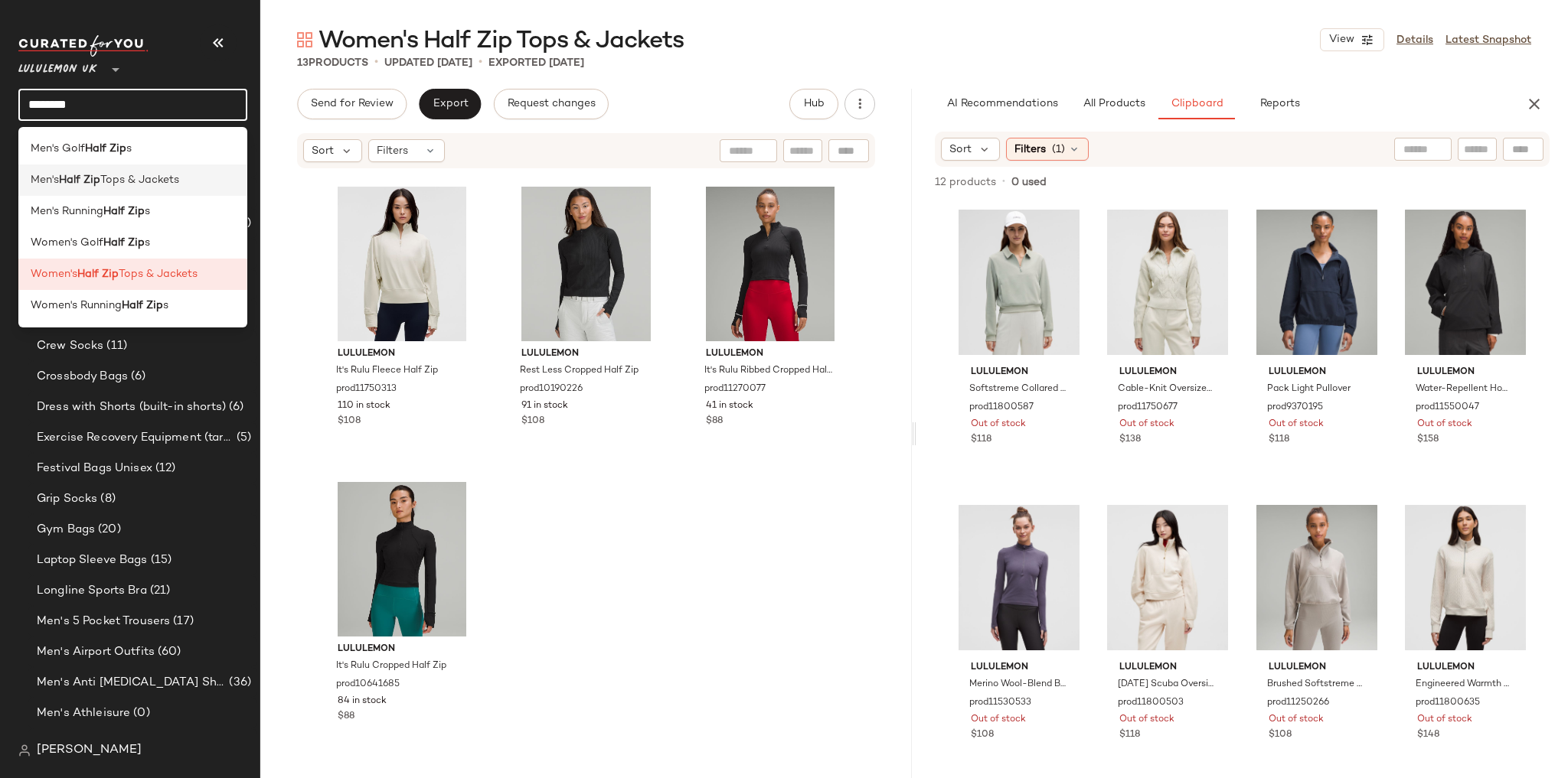
type input "********"
click at [118, 184] on span "Tops & Jackets" at bounding box center [140, 181] width 79 height 16
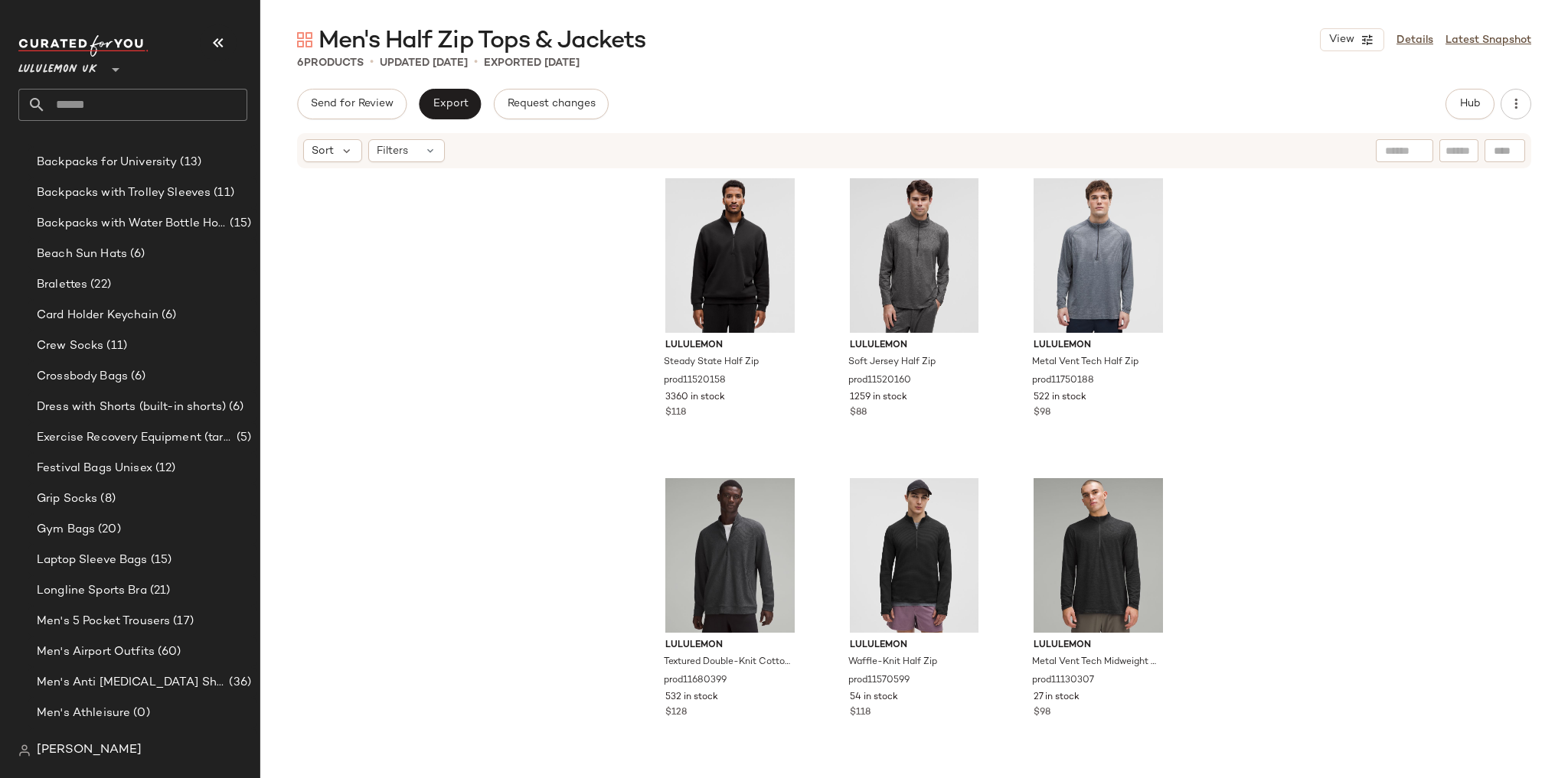
click at [136, 104] on input "text" at bounding box center [146, 104] width 201 height 32
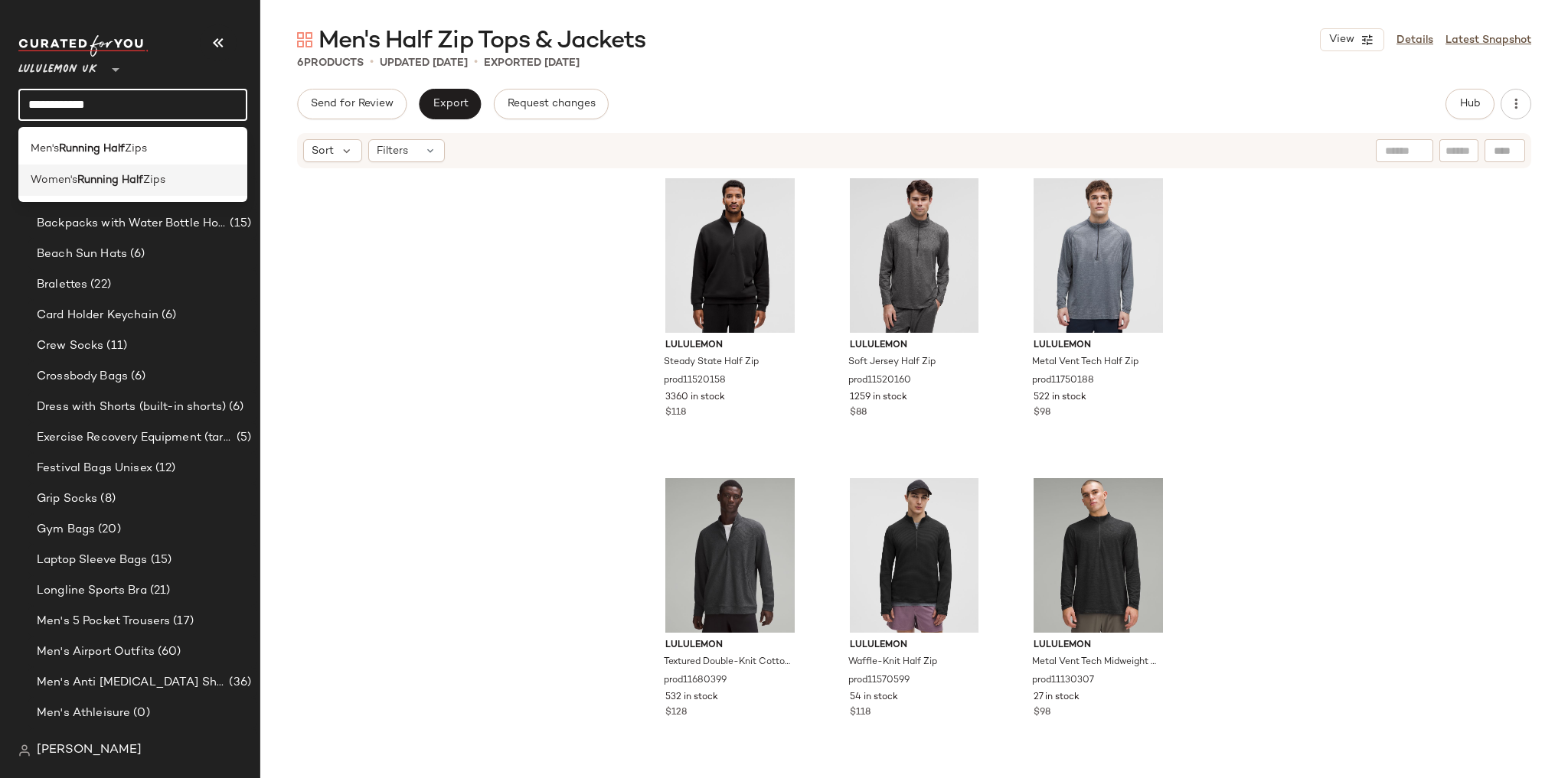
type input "**********"
click at [153, 185] on span "Zips" at bounding box center [154, 181] width 22 height 16
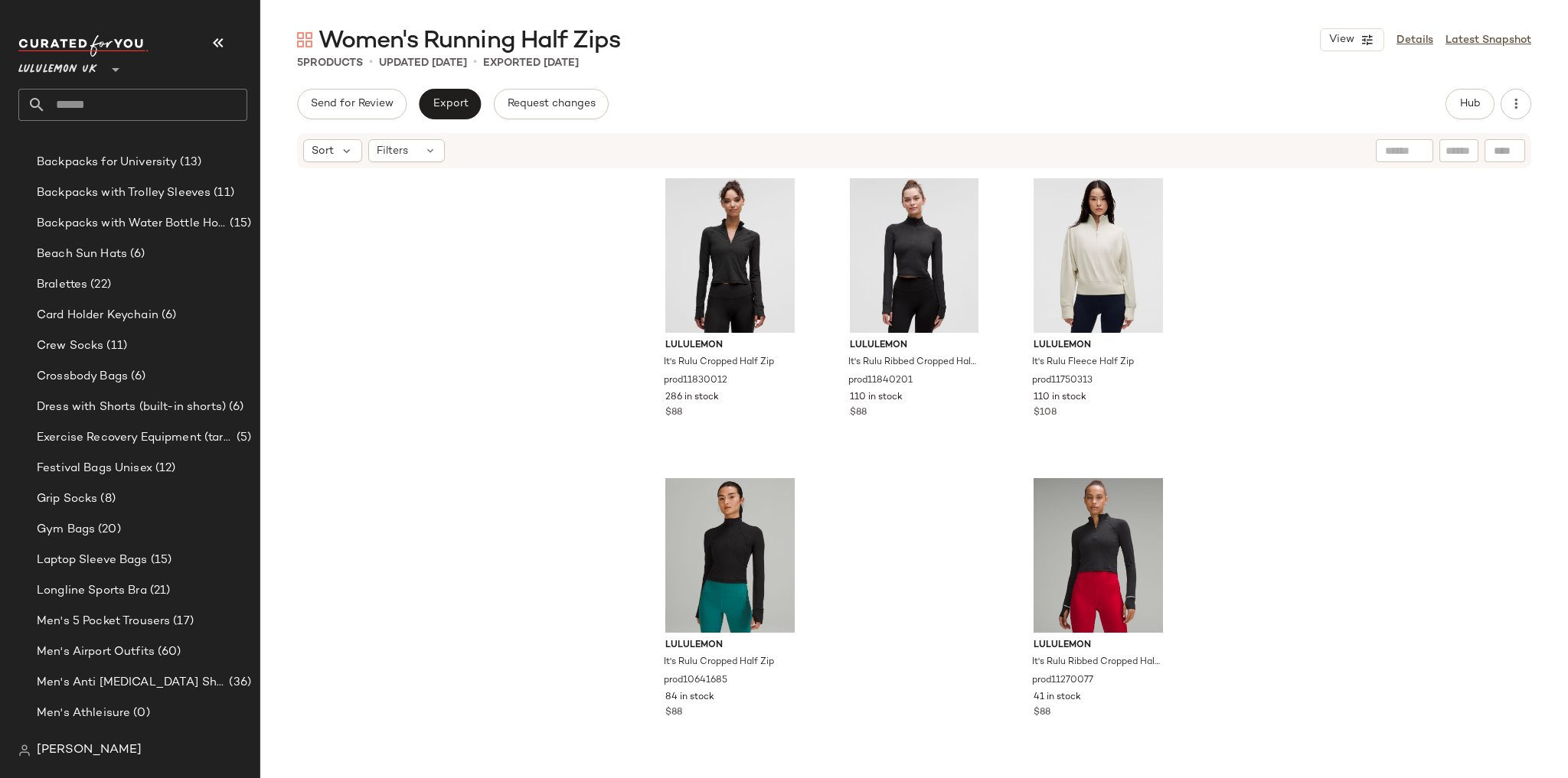
click at [75, 92] on input "text" at bounding box center [146, 104] width 201 height 32
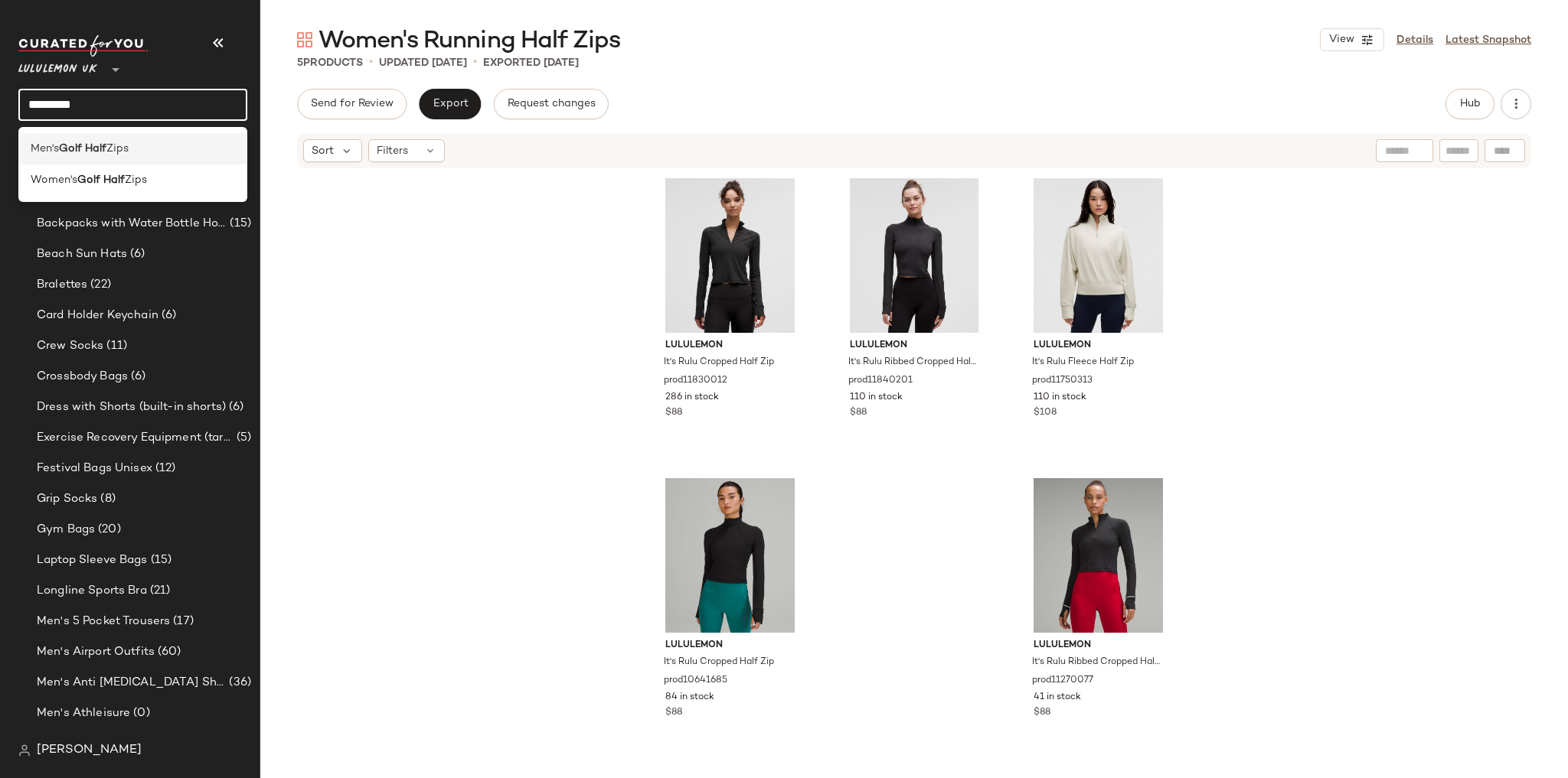
type input "*********"
click at [117, 154] on span "Zips" at bounding box center [117, 149] width 22 height 16
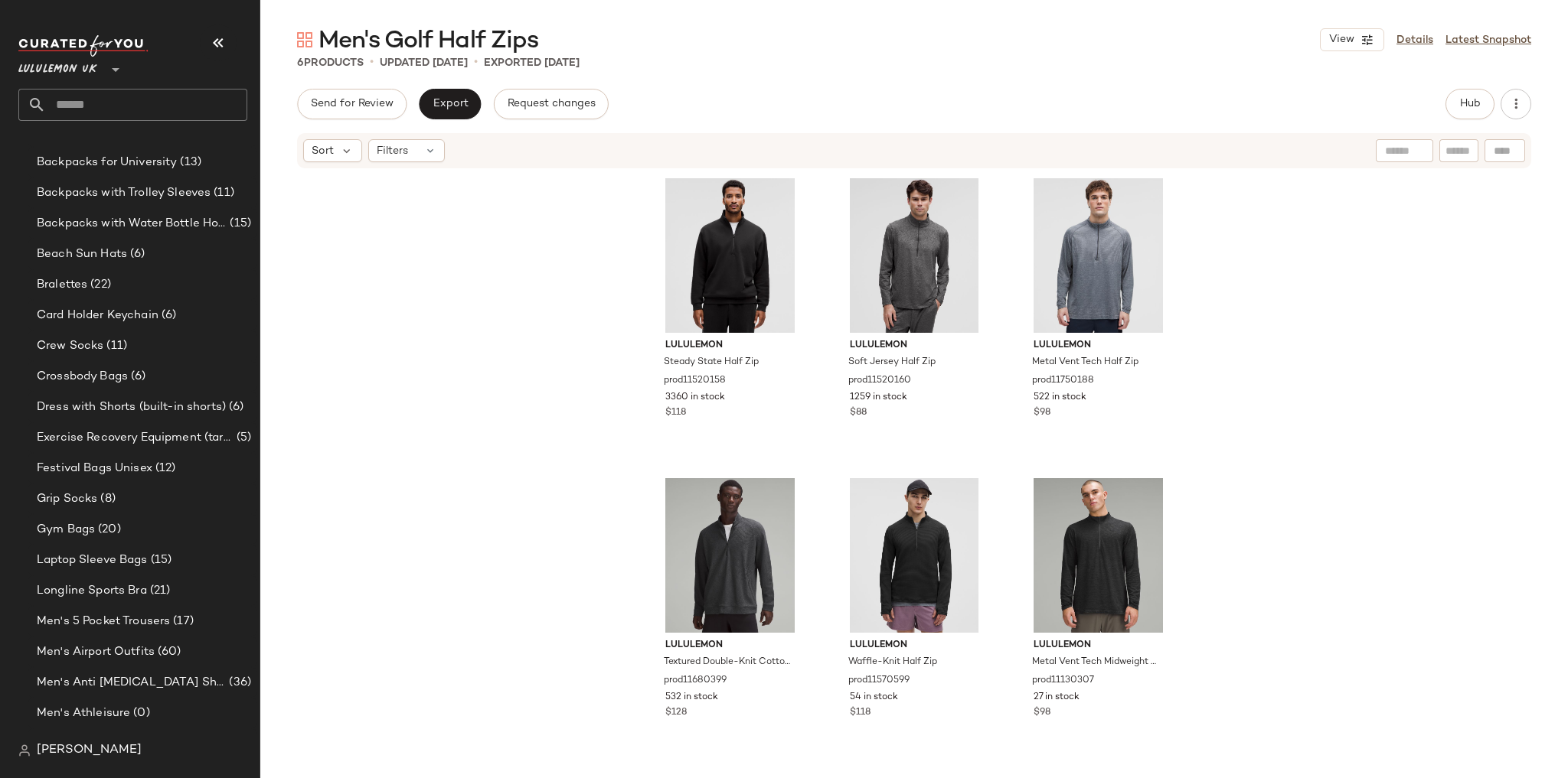
click at [168, 98] on input "text" at bounding box center [146, 104] width 201 height 32
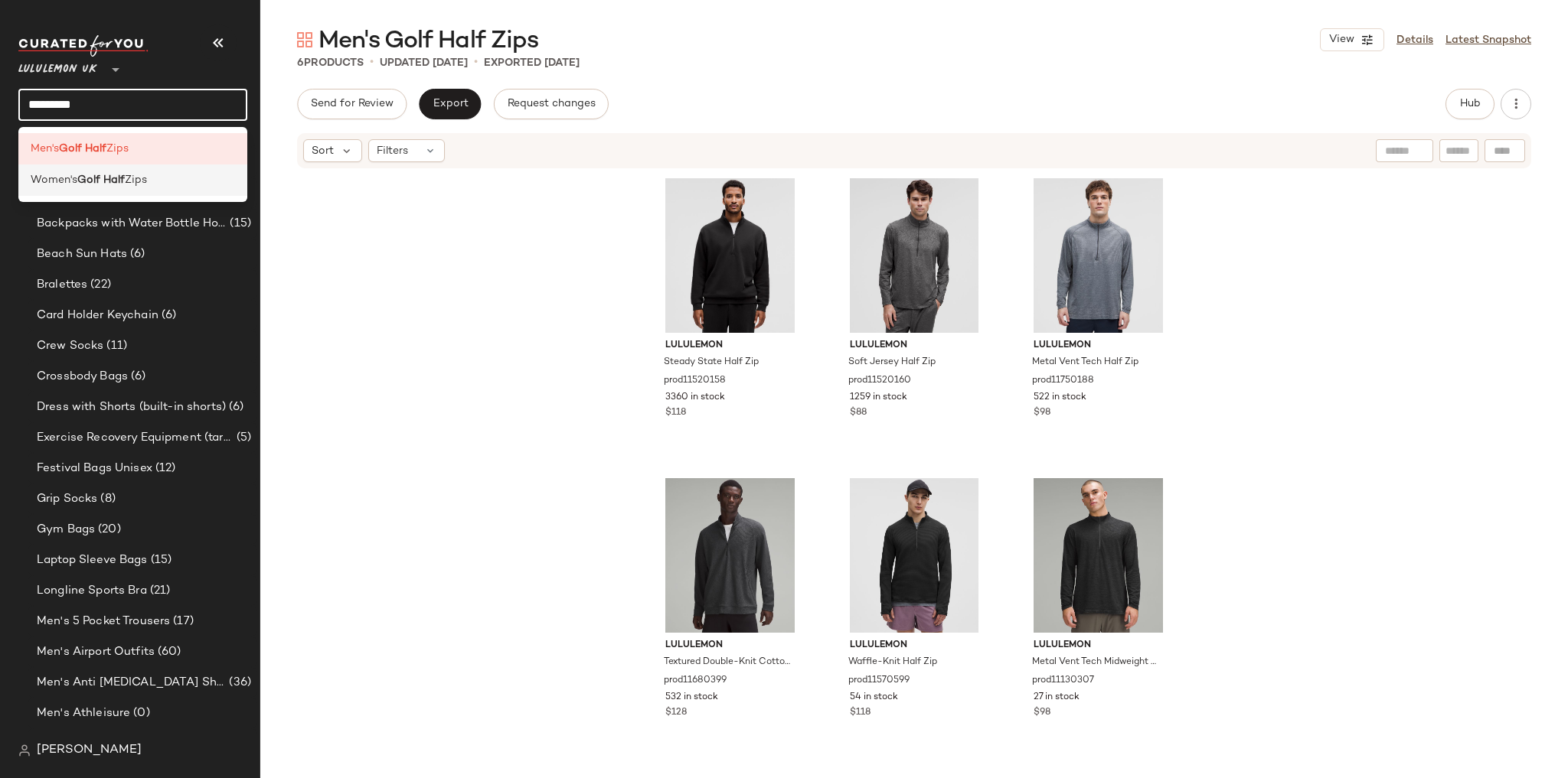
type input "*********"
click at [147, 175] on span "Zips" at bounding box center [136, 181] width 22 height 16
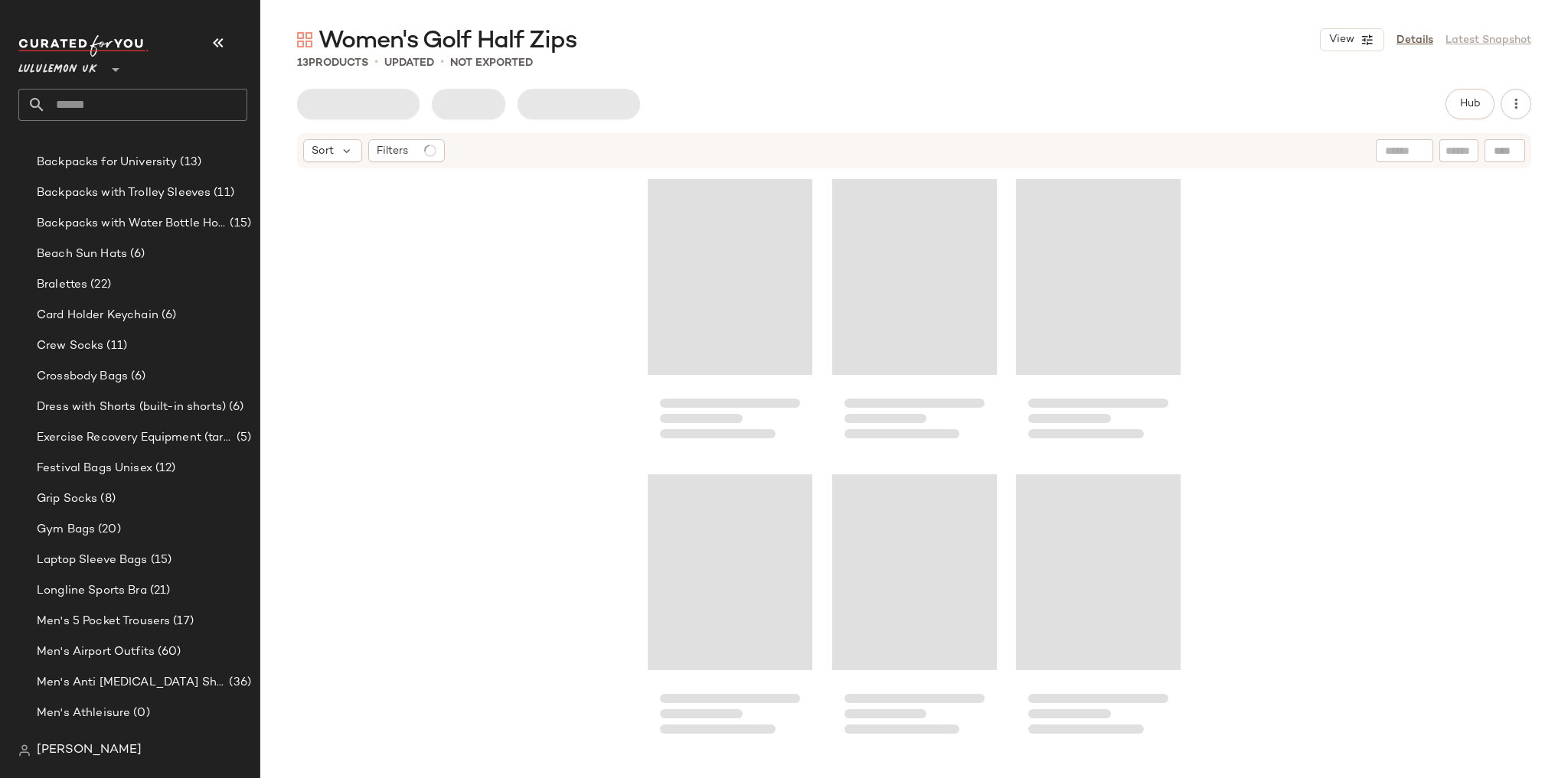
click at [130, 104] on input "text" at bounding box center [146, 104] width 201 height 32
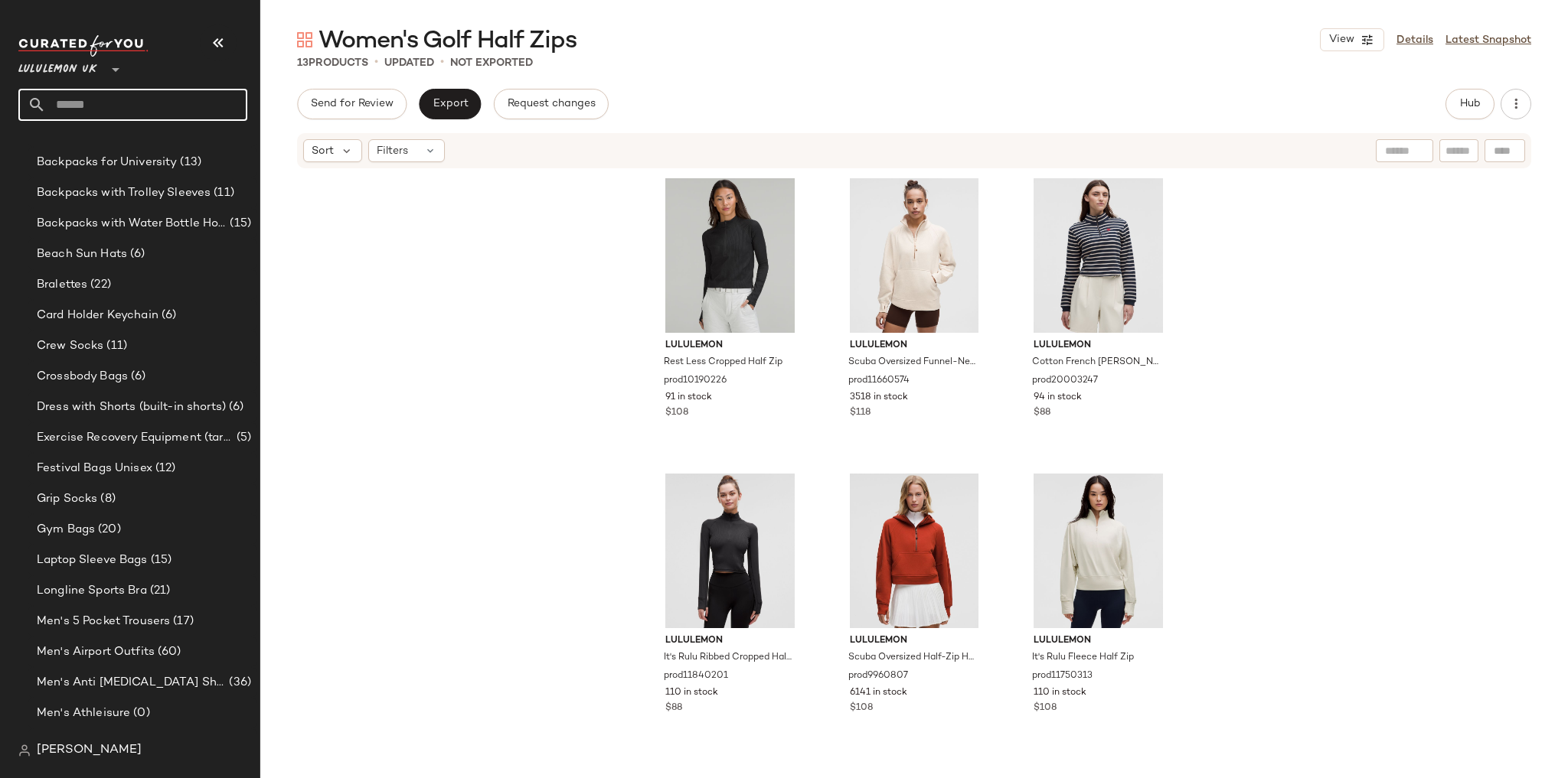
click at [465, 251] on div "lululemon Rest Less Cropped Half Zip prod10190226 91 in stock $108 lululemon Sc…" at bounding box center [914, 465] width 1307 height 590
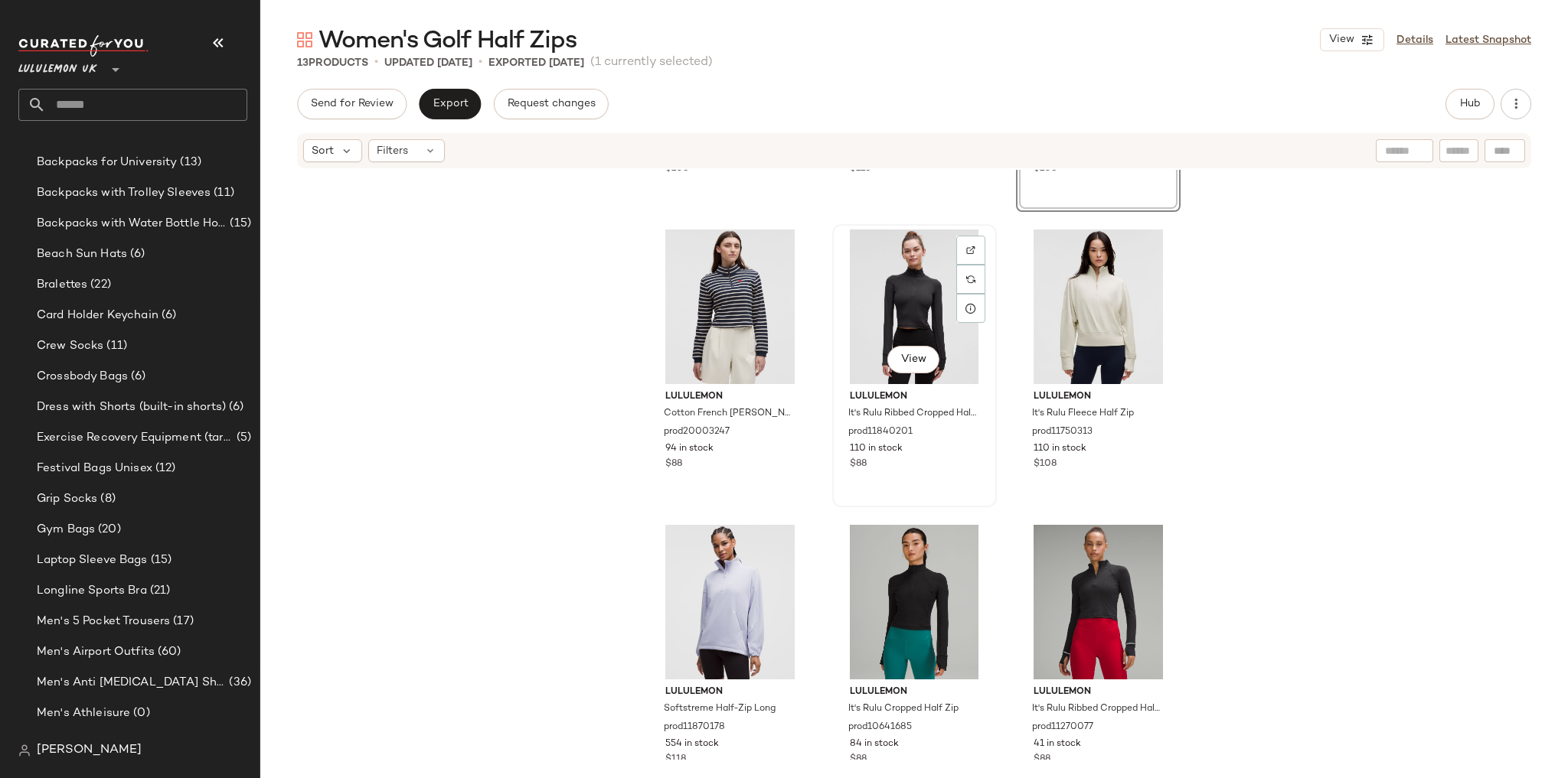
scroll to position [245, 0]
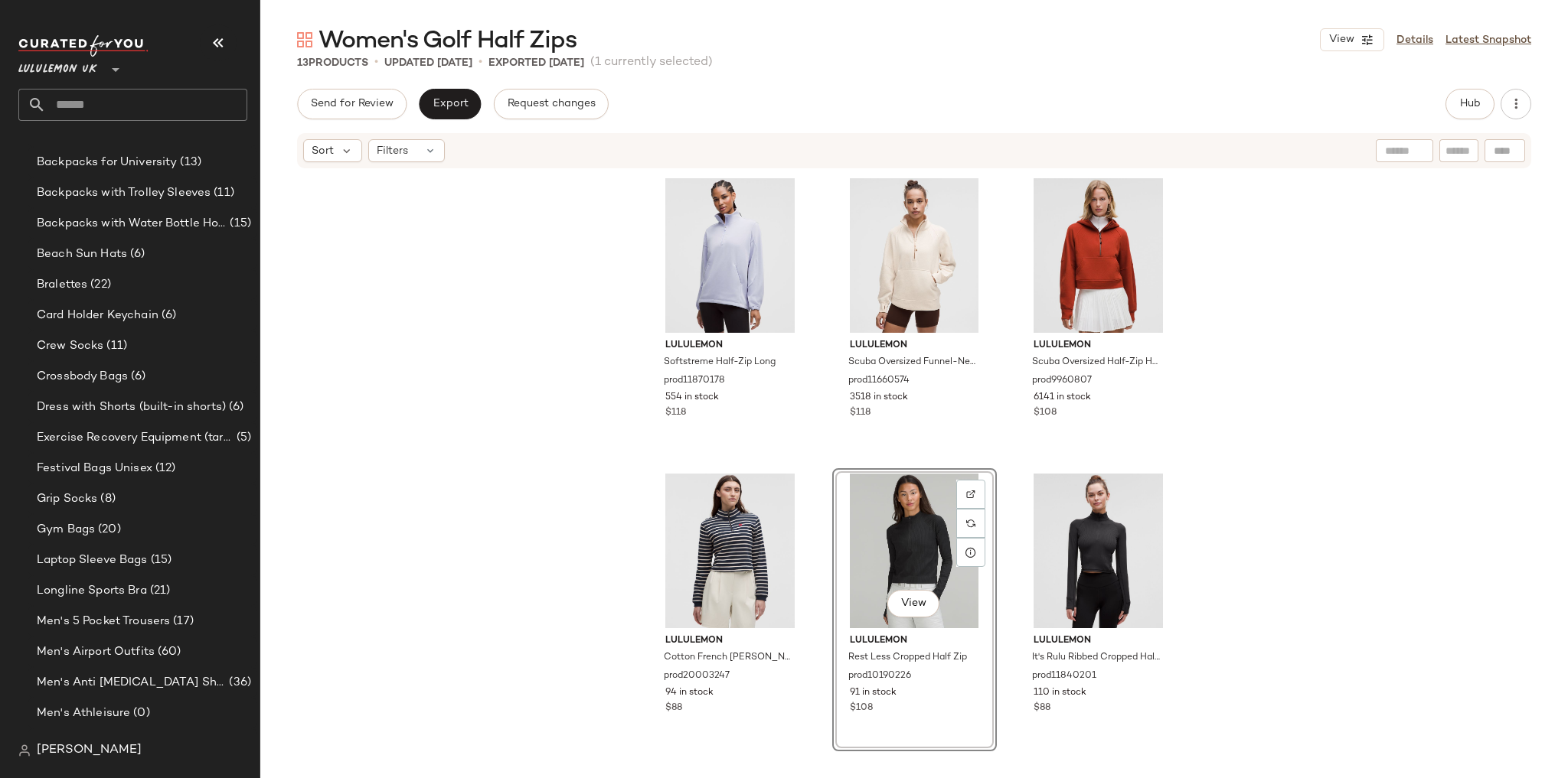
click at [1203, 463] on div "lululemon Softstreme Half-Zip Long prod11870178 554 in stock $118 lululemon Scu…" at bounding box center [914, 465] width 1307 height 590
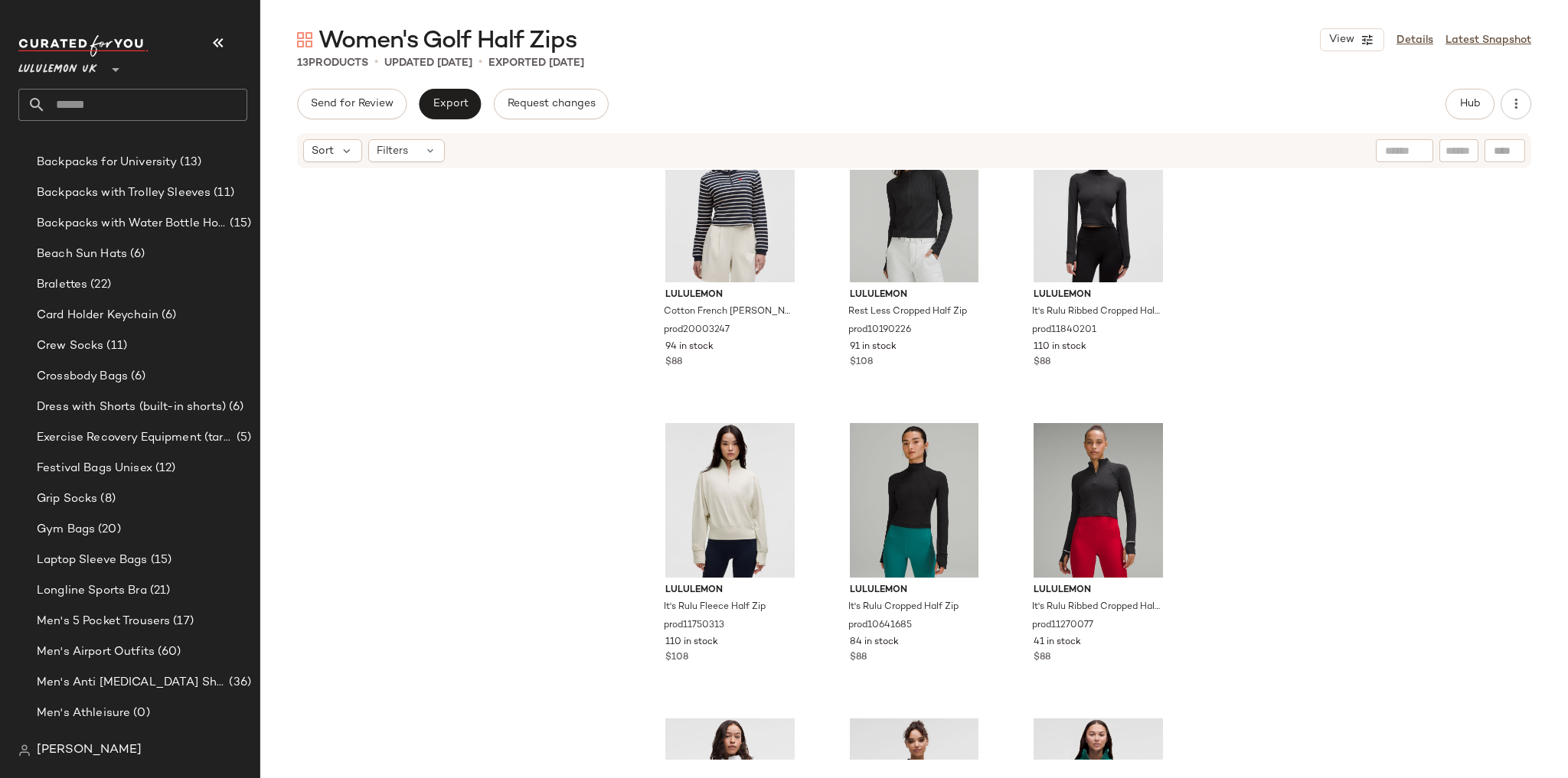
scroll to position [624, 0]
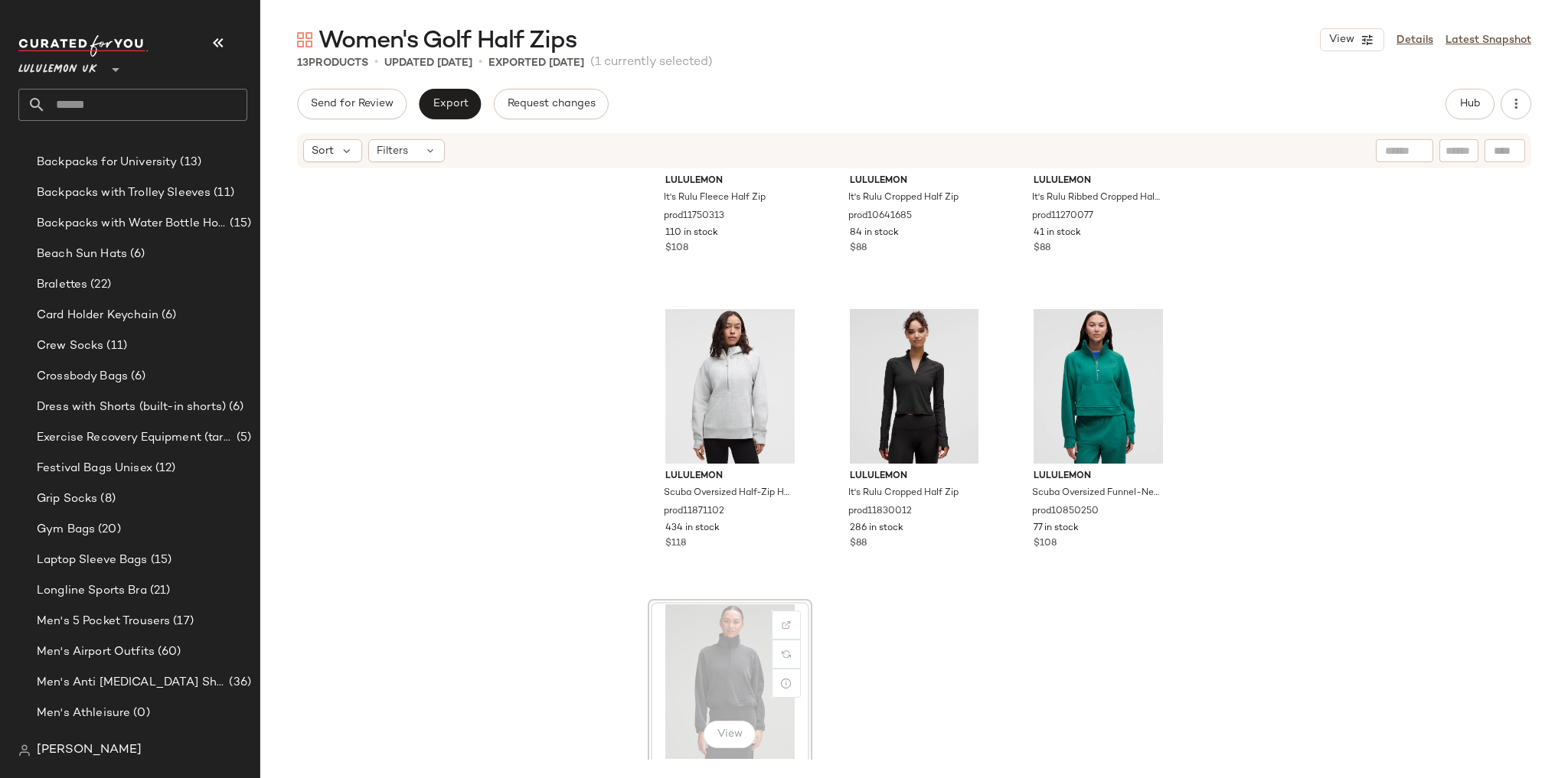
scroll to position [769, 0]
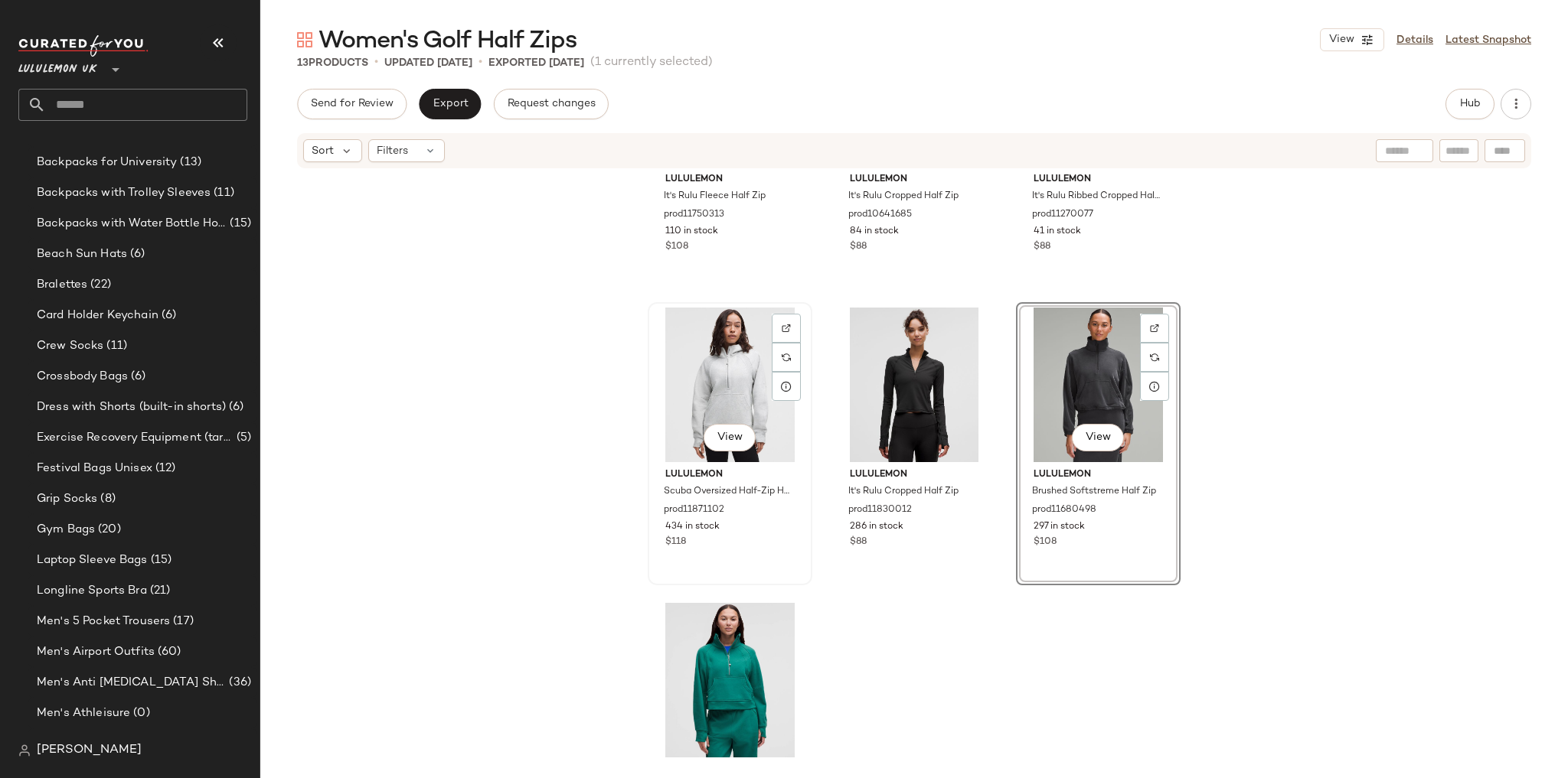
click at [726, 372] on div "View" at bounding box center [730, 385] width 154 height 154
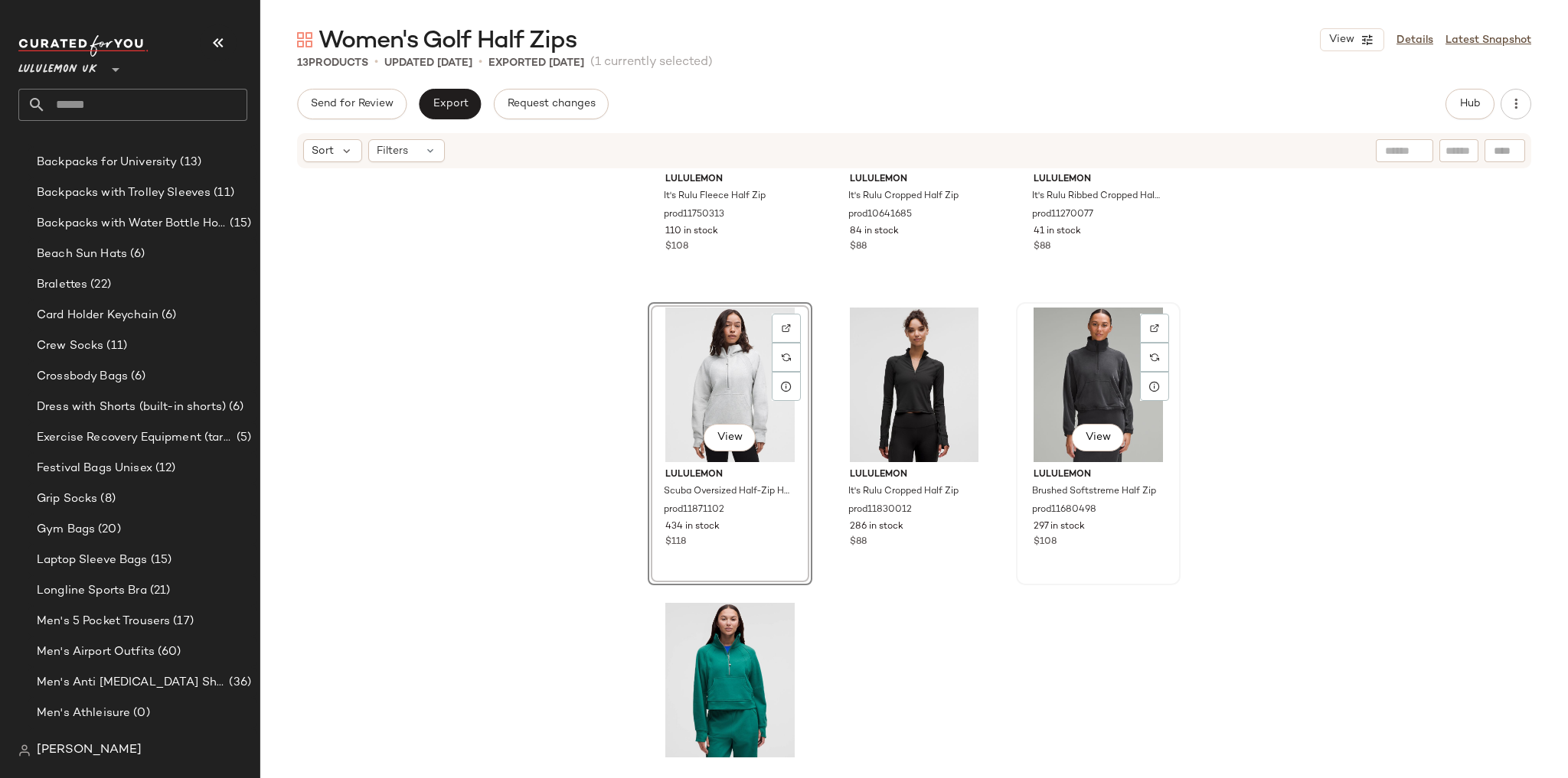
click at [1095, 380] on div "View" at bounding box center [1098, 385] width 154 height 154
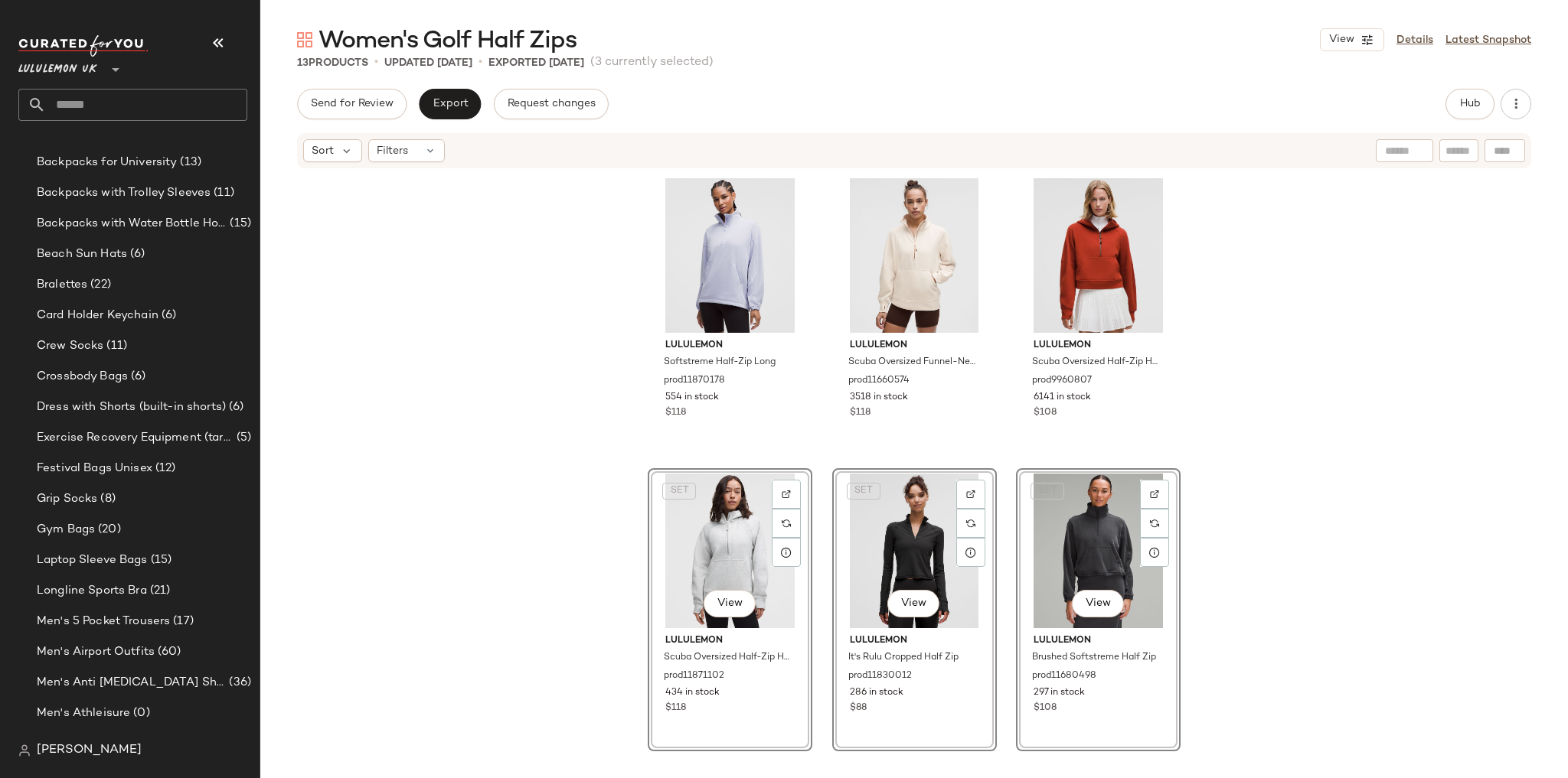
click at [820, 404] on div "lululemon Softstreme Half-Zip Long prod11870178 554 in stock $118 lululemon Scu…" at bounding box center [914, 467] width 533 height 587
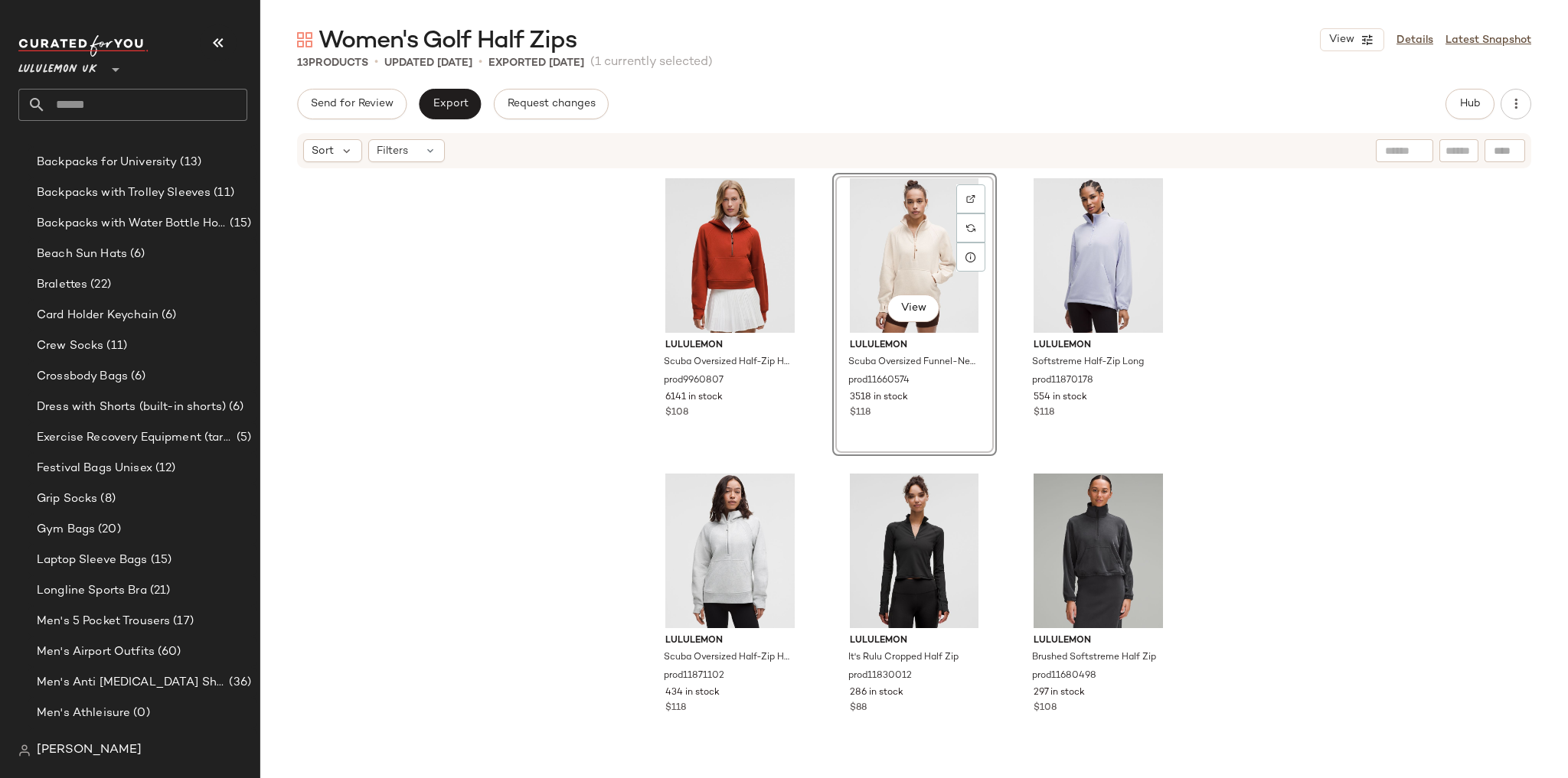
click at [839, 453] on div "View lululemon Scuba Oversized Funnel-Neck Half Zip Long prod11660574 3518 in s…" at bounding box center [915, 315] width 164 height 283
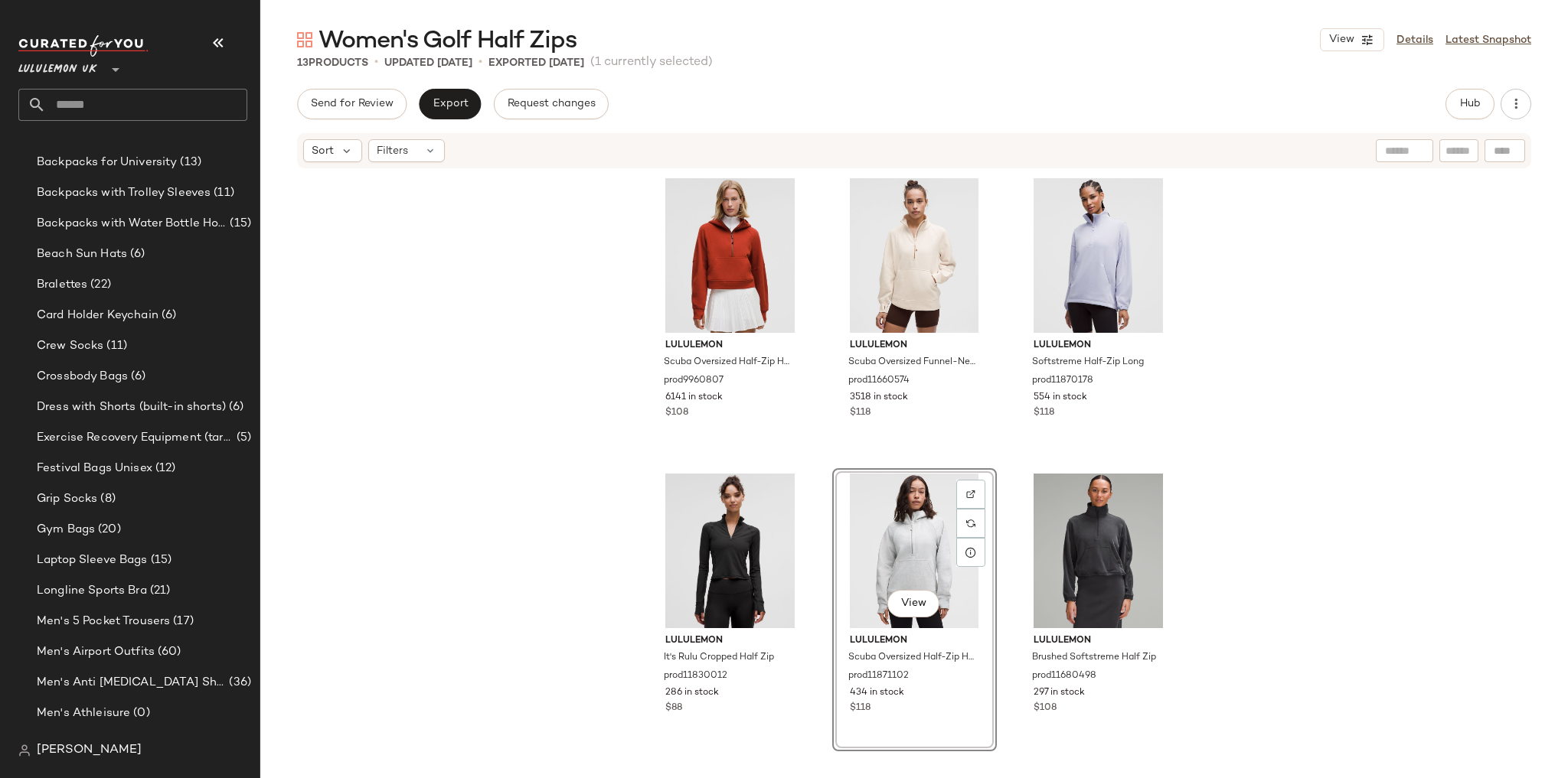
click at [1179, 509] on div "lululemon Scuba Oversized Half-Zip Hoodie prod9960807 6141 in stock $108 lulule…" at bounding box center [914, 465] width 1307 height 590
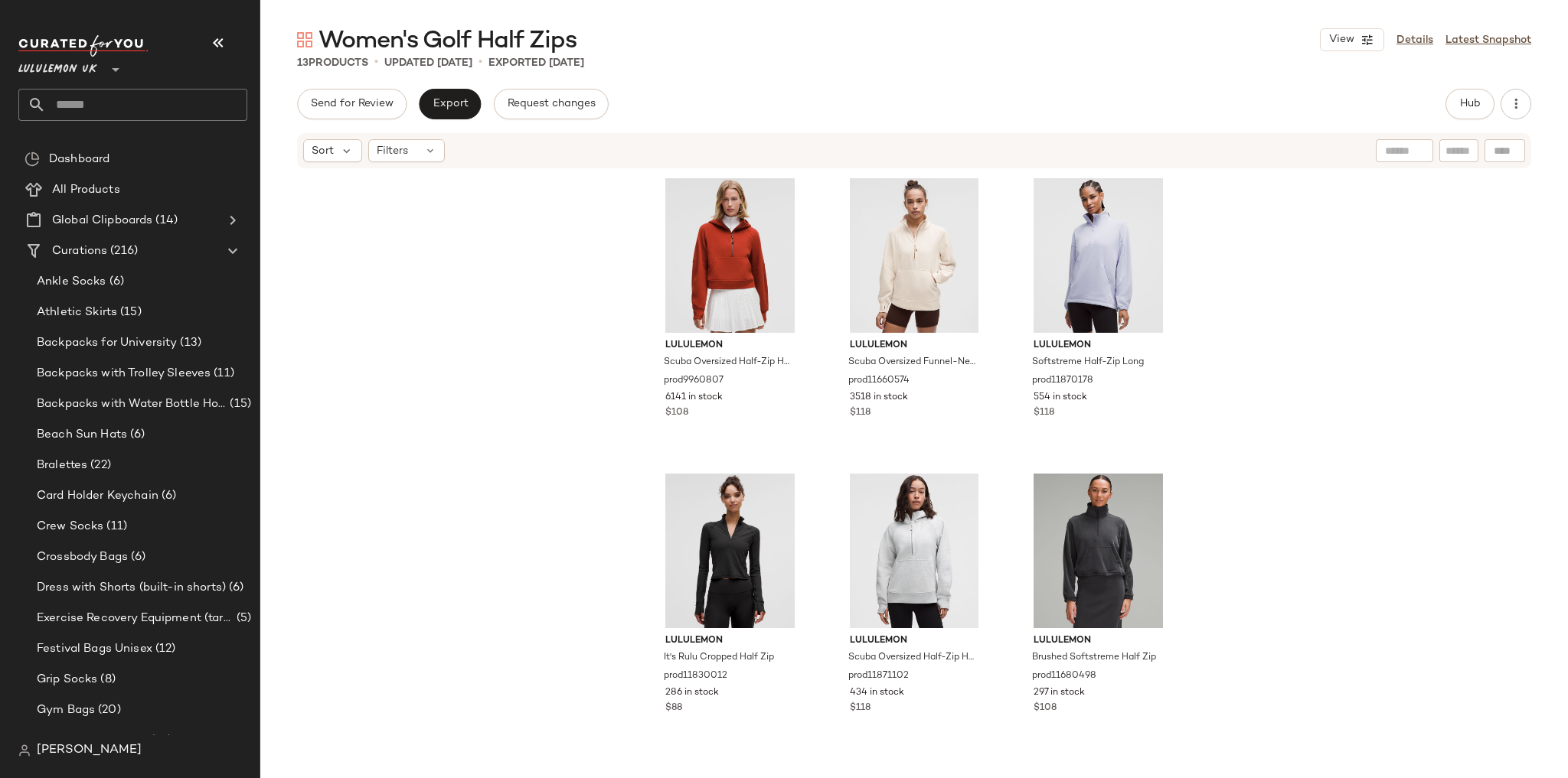
click at [162, 104] on input "text" at bounding box center [146, 104] width 201 height 32
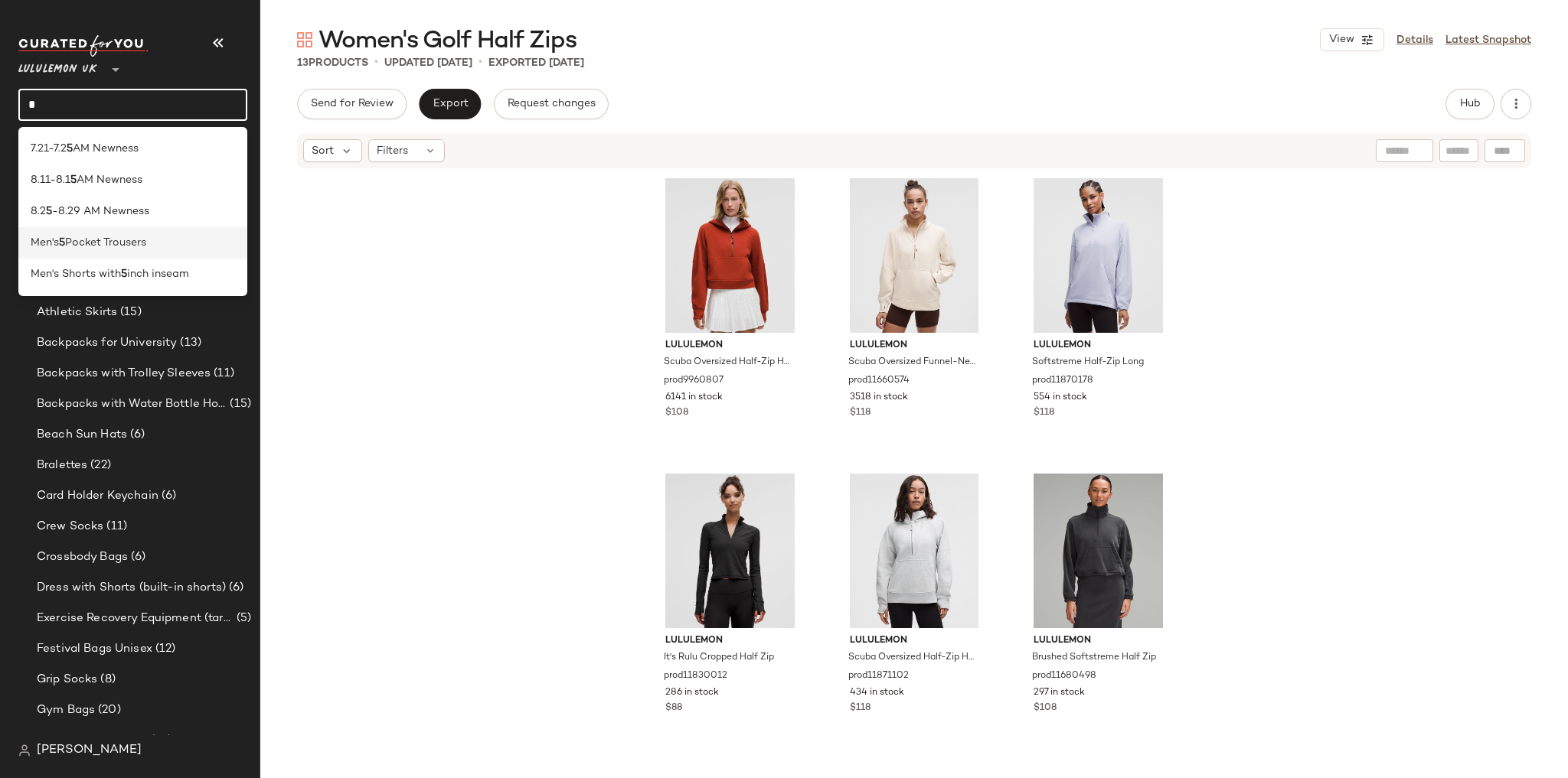
type input "*"
click at [131, 241] on span "Pocket Trousers" at bounding box center [105, 243] width 81 height 16
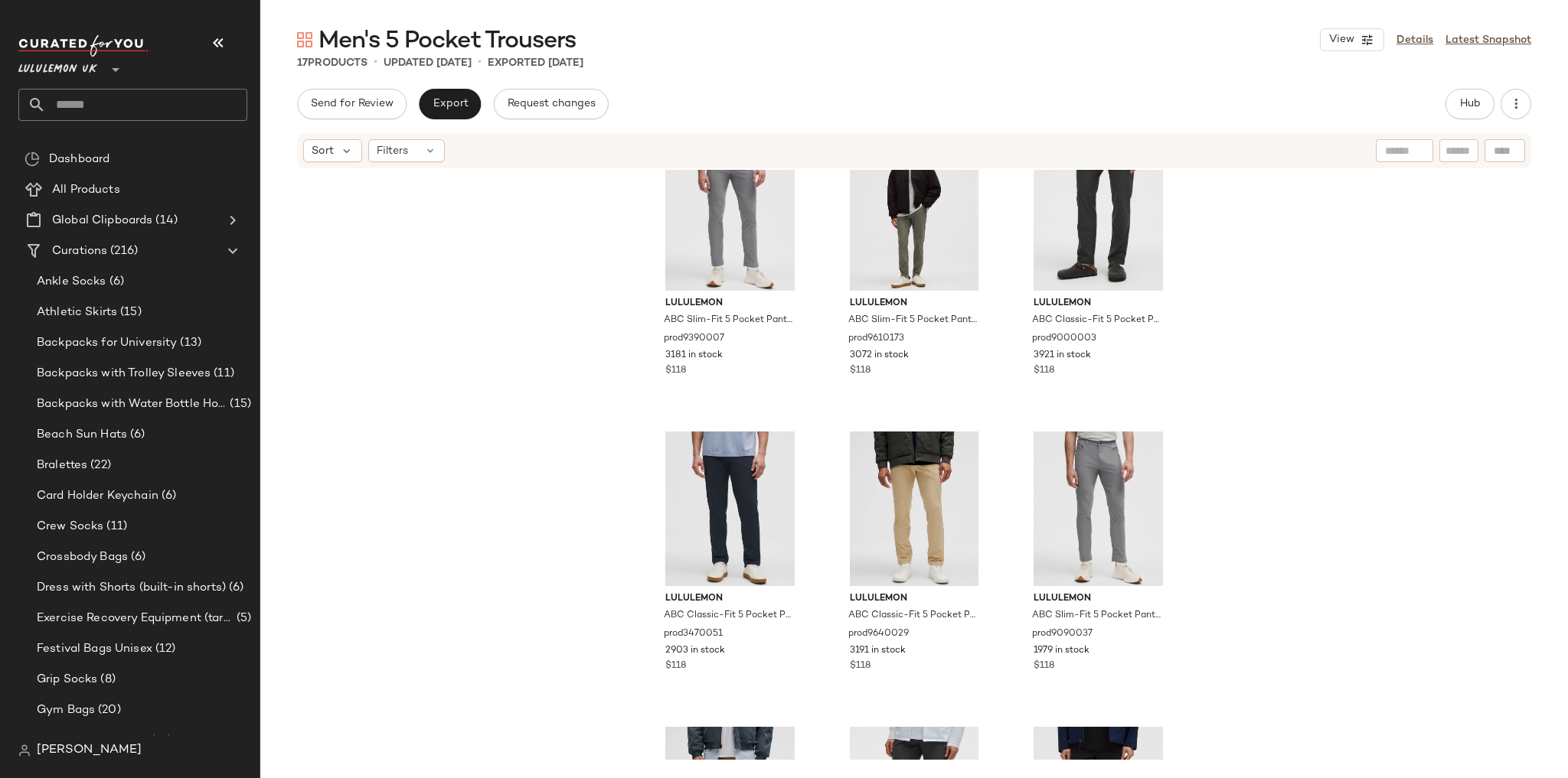
scroll to position [62, 0]
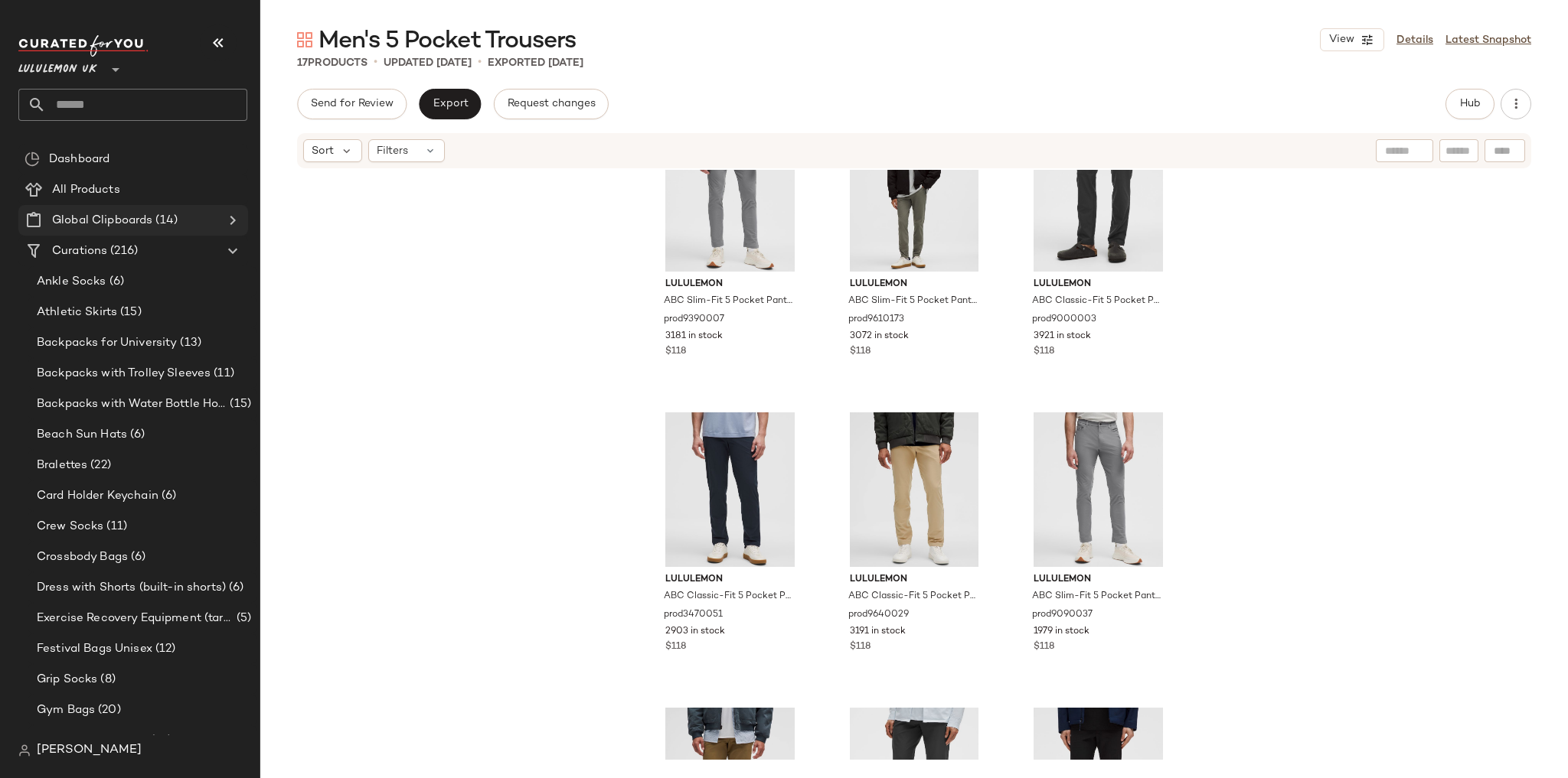
click at [230, 222] on icon at bounding box center [233, 220] width 18 height 18
click at [184, 582] on span "(35)" at bounding box center [177, 587] width 25 height 17
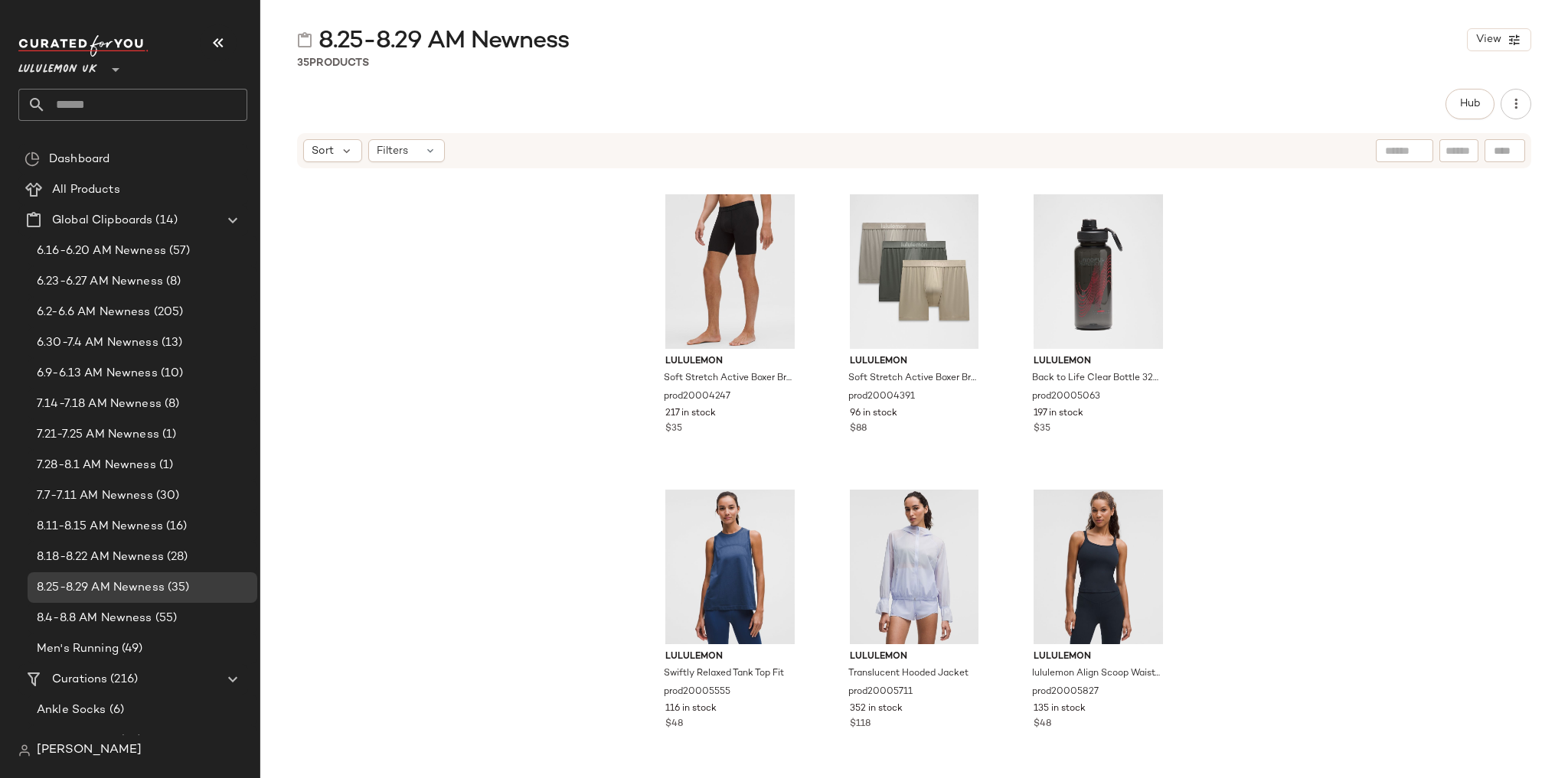
scroll to position [2958, 0]
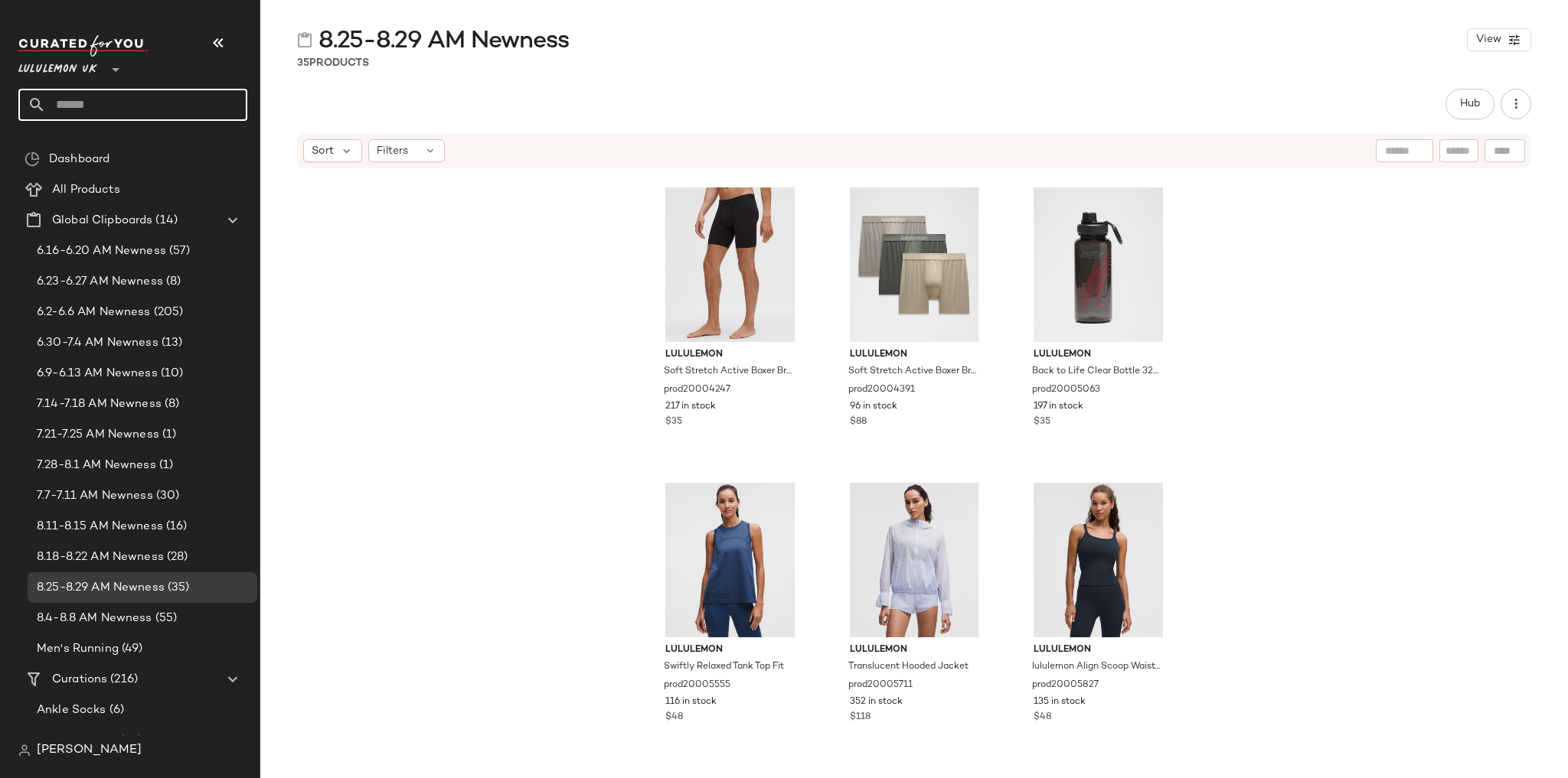
click at [107, 108] on input "text" at bounding box center [146, 104] width 201 height 32
type input "****"
click at [126, 147] on span "cket Trousers" at bounding box center [116, 149] width 67 height 16
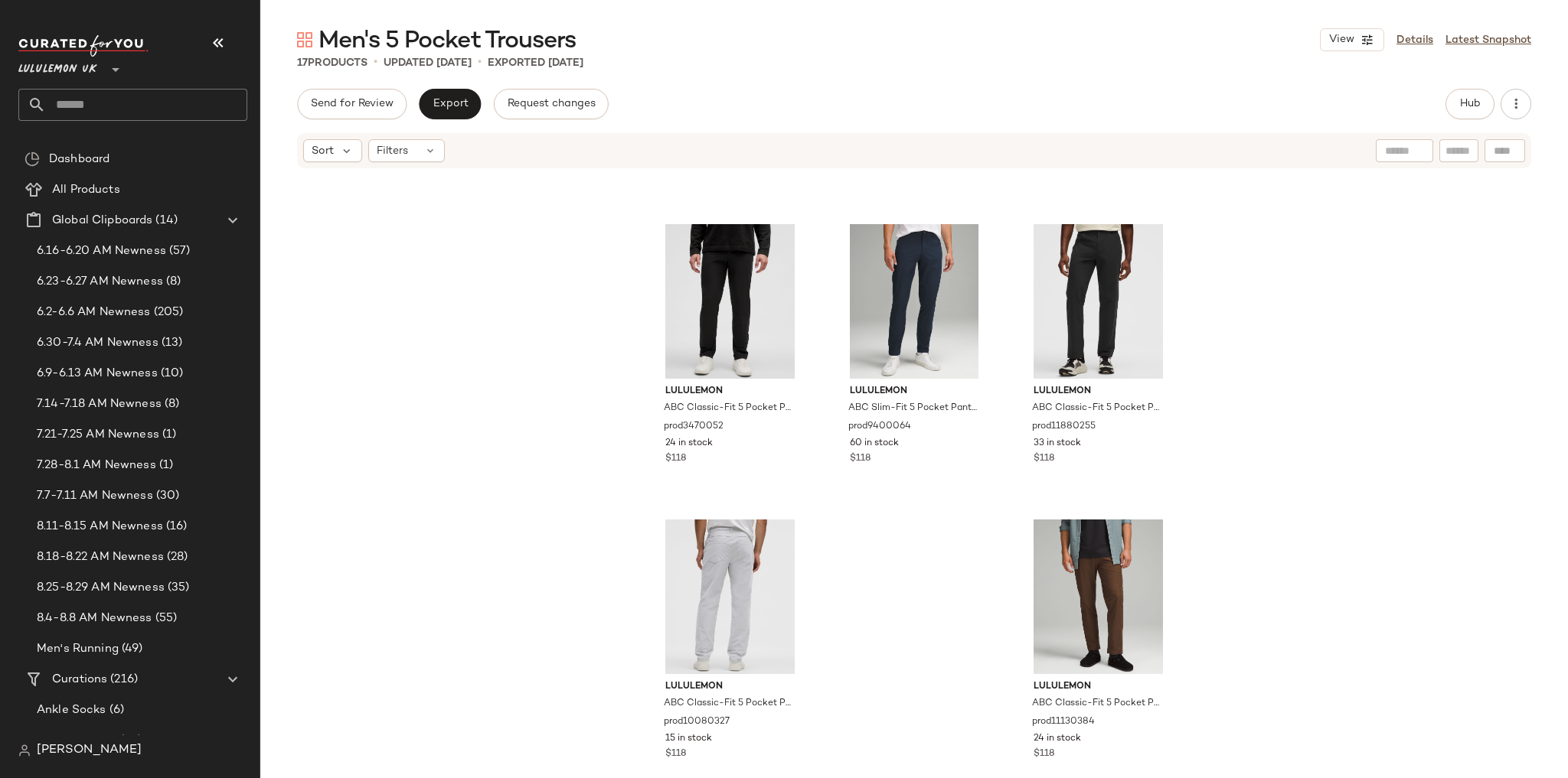
scroll to position [1185, 0]
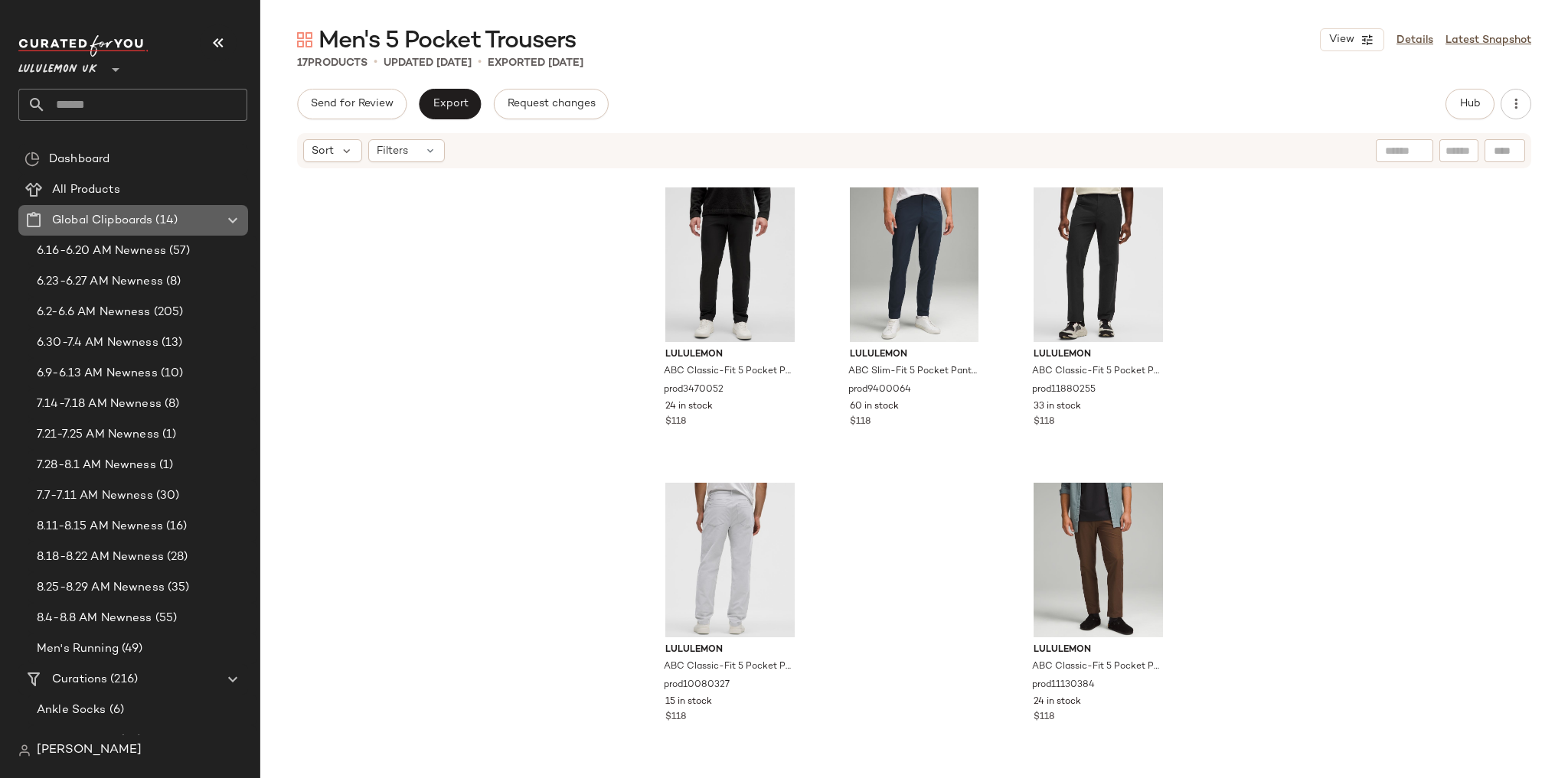
drag, startPoint x: 222, startPoint y: 222, endPoint x: 221, endPoint y: 214, distance: 8.1
click at [222, 221] on div at bounding box center [231, 220] width 21 height 18
click at [227, 217] on icon at bounding box center [233, 220] width 18 height 18
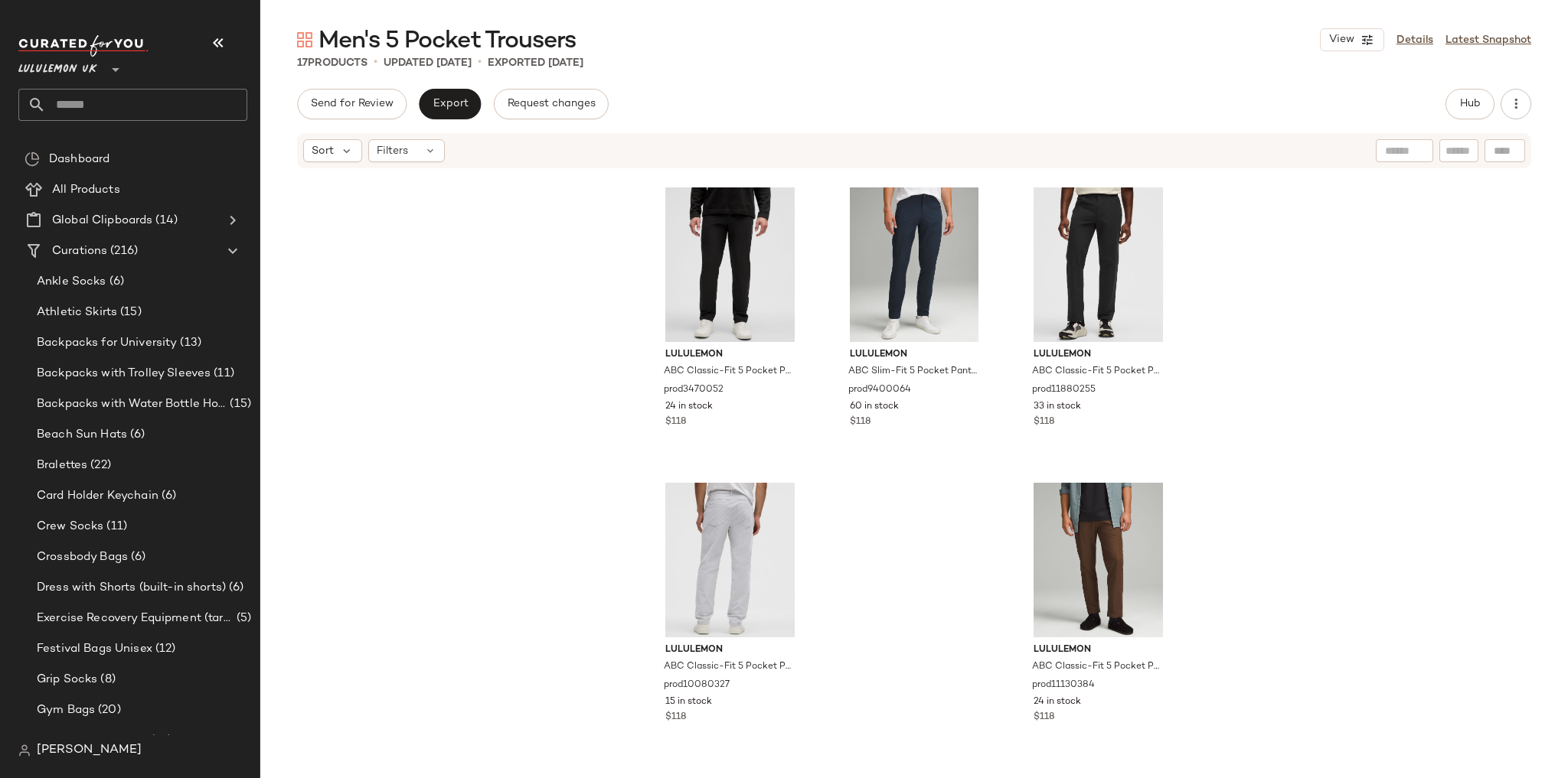
click at [214, 104] on input "text" at bounding box center [146, 104] width 201 height 32
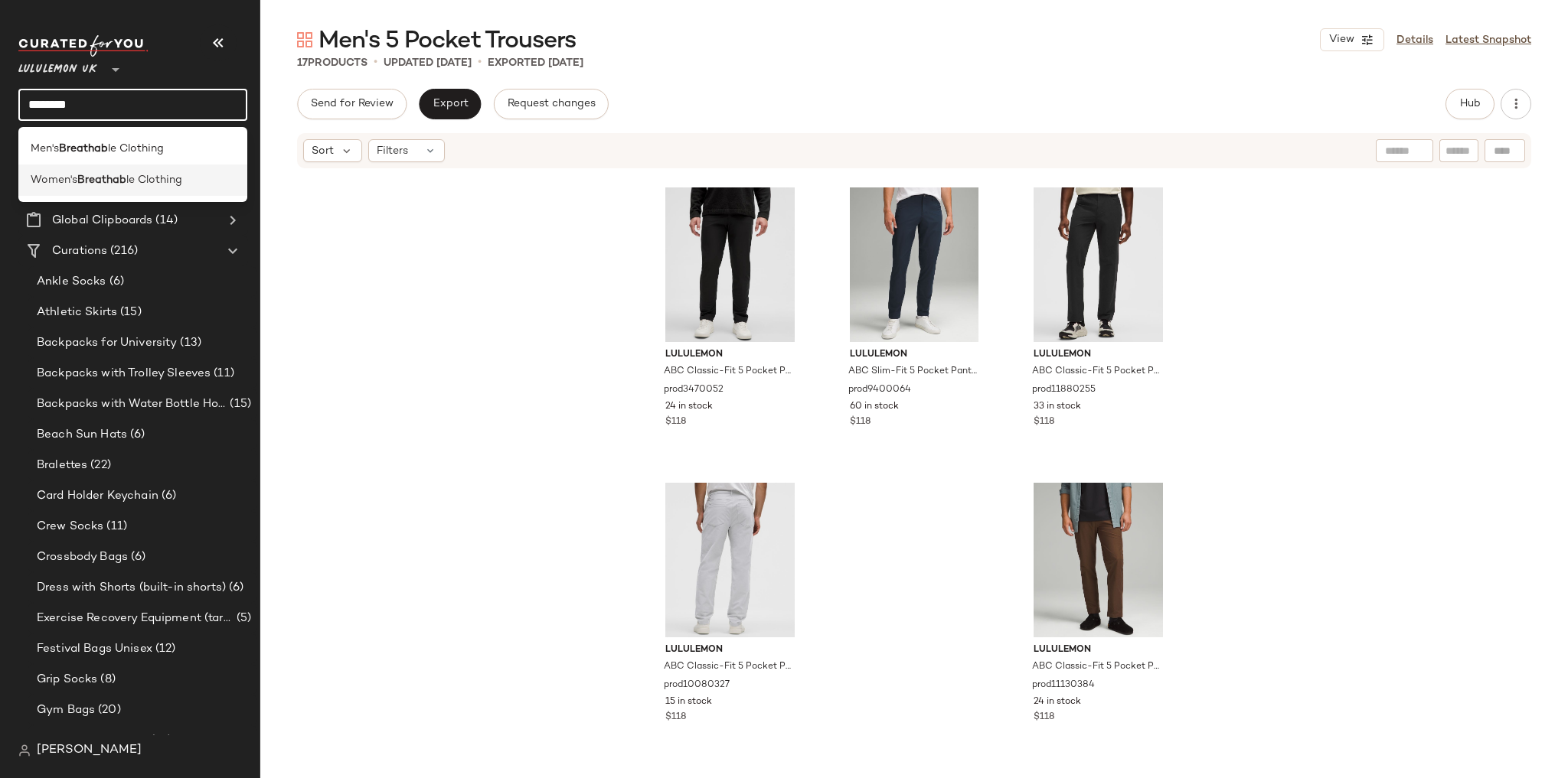
type input "********"
click at [164, 182] on span "le Clothing" at bounding box center [154, 181] width 56 height 16
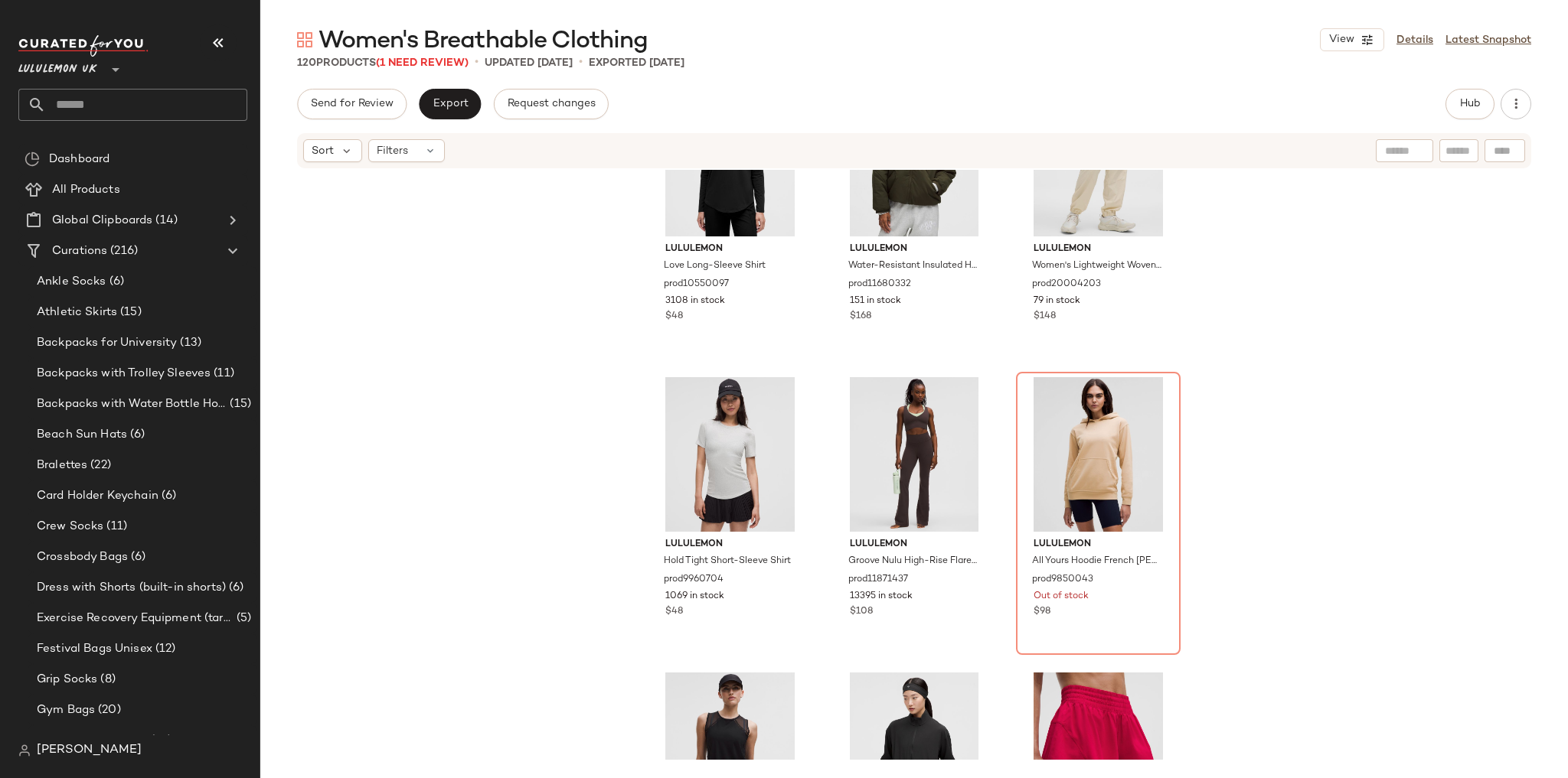
scroll to position [7543, 0]
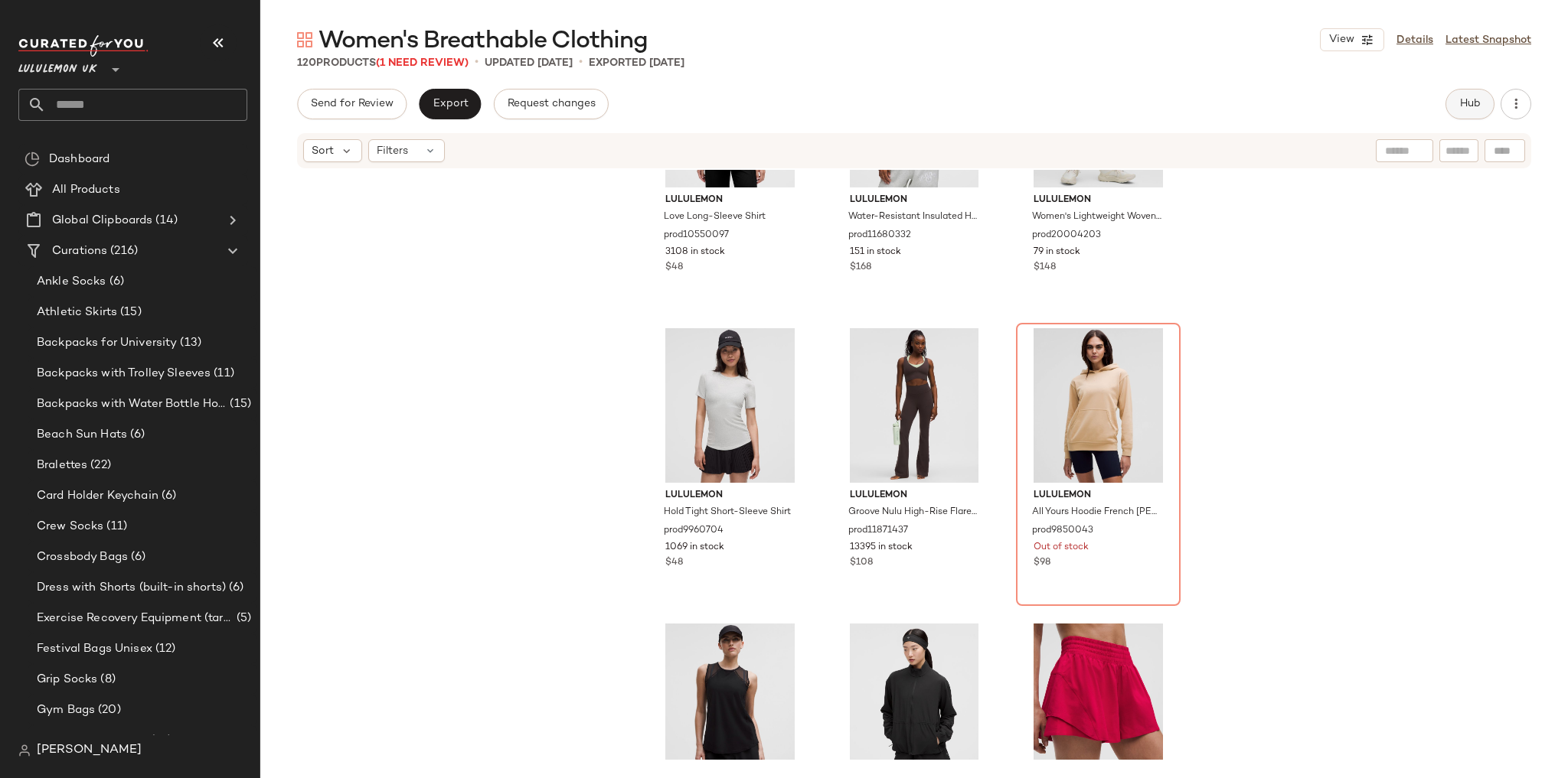
click at [1469, 109] on span "Hub" at bounding box center [1470, 104] width 21 height 12
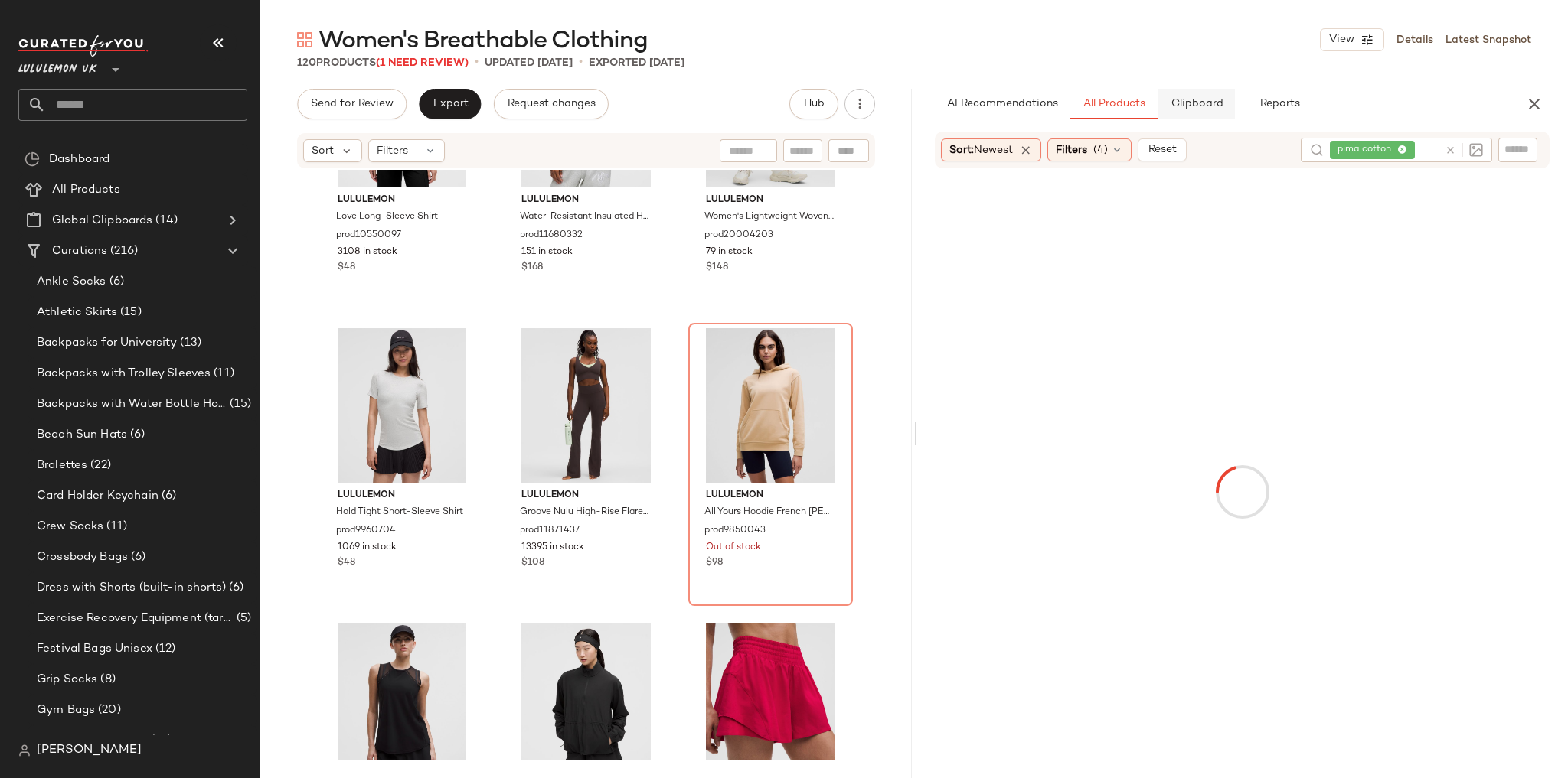
click at [1228, 113] on button "Clipboard" at bounding box center [1197, 104] width 76 height 30
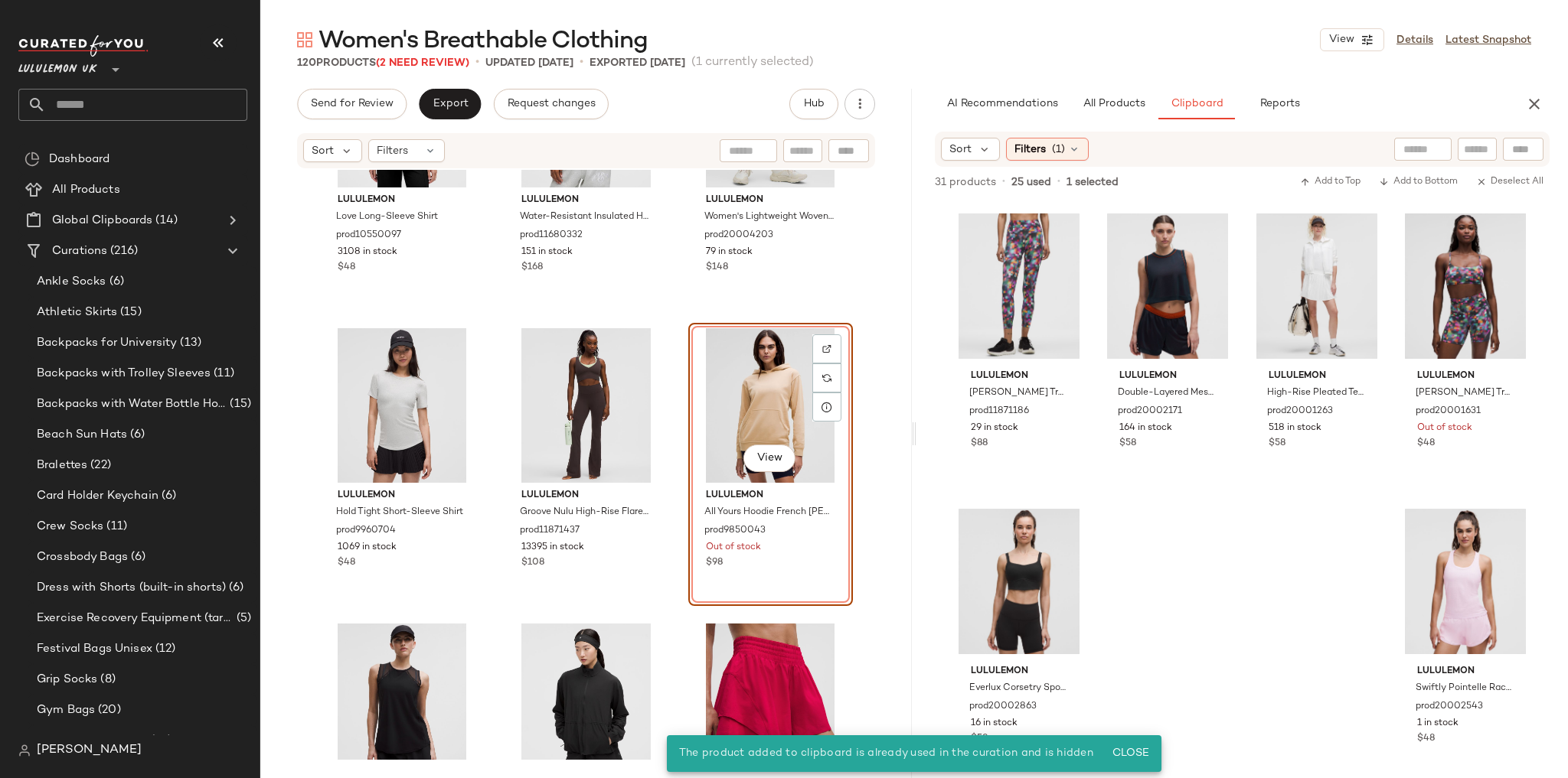
click at [1120, 507] on div "lululemon [PERSON_NAME] Train Mesh Panel High-Rise Tight 25" Pride prod11871186…" at bounding box center [1242, 491] width 578 height 575
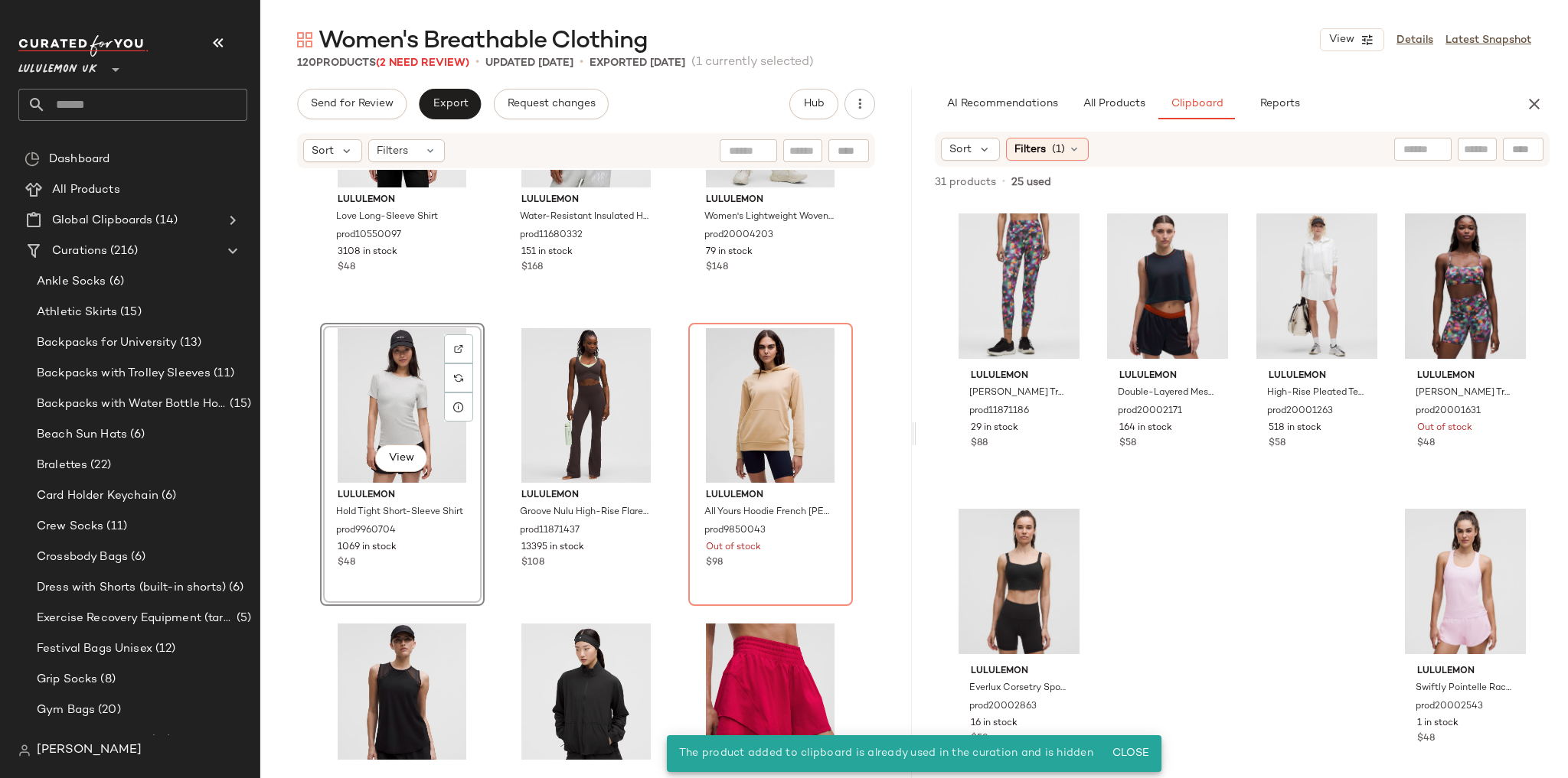
click at [860, 319] on div "lululemon Love Long-Sleeve Shirt prod10550097 3108 in stock $48 lululemon Water…" at bounding box center [586, 465] width 652 height 590
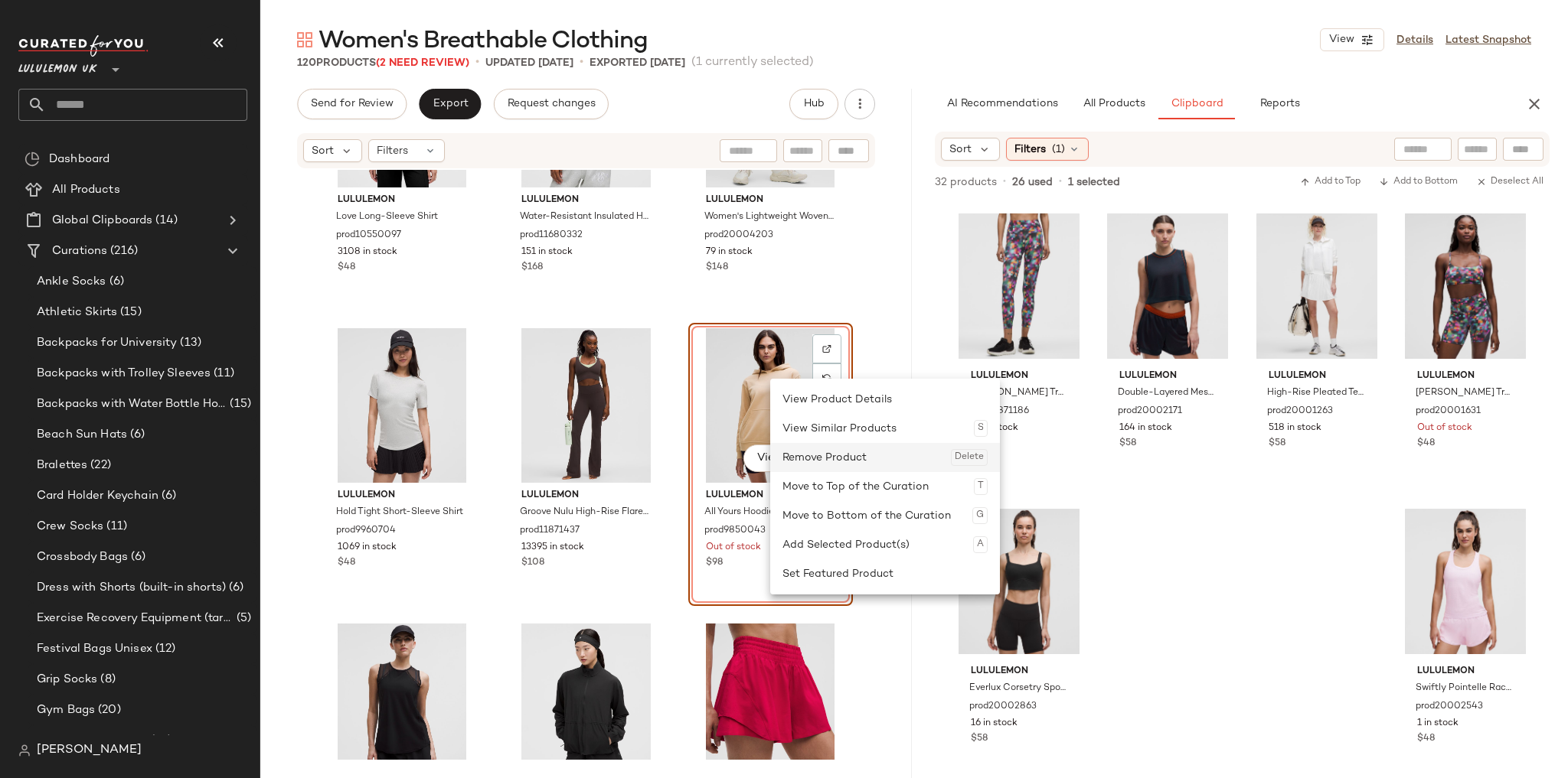
click at [807, 472] on div "Remove Product Delete" at bounding box center [885, 457] width 205 height 29
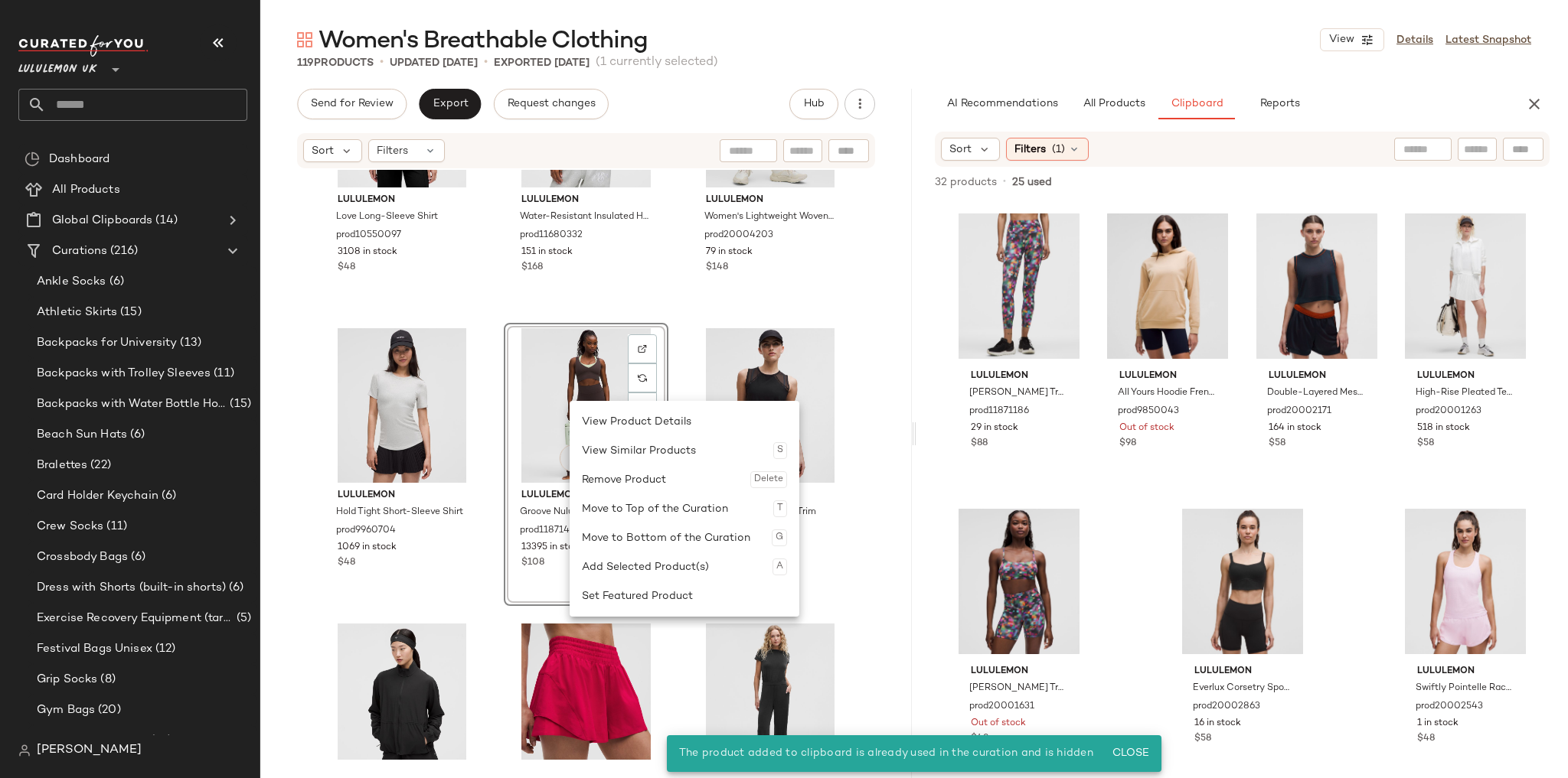
click at [612, 474] on div "Remove Product Delete" at bounding box center [685, 479] width 205 height 29
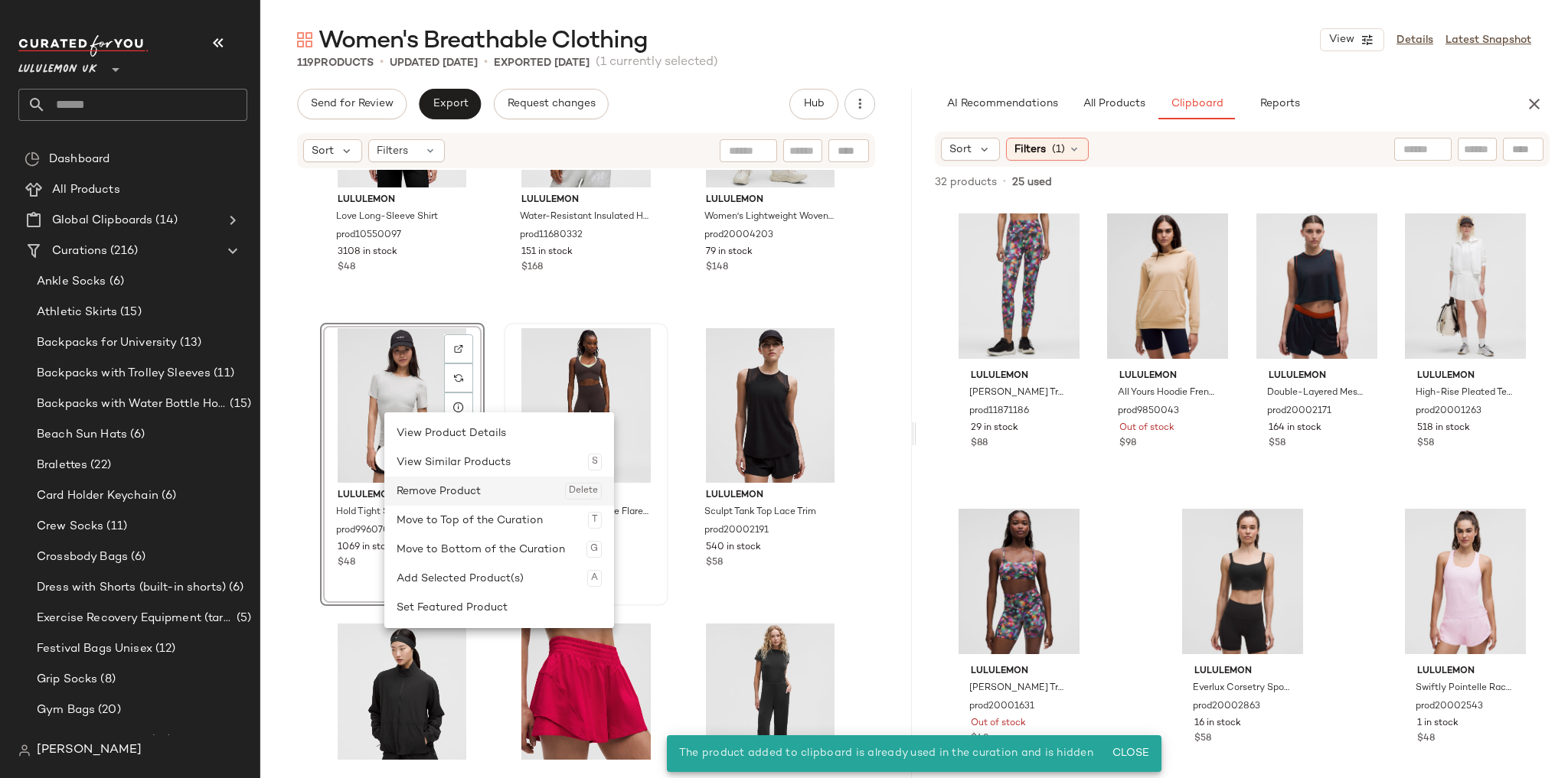
click at [441, 486] on div "Remove Product Delete" at bounding box center [500, 490] width 205 height 29
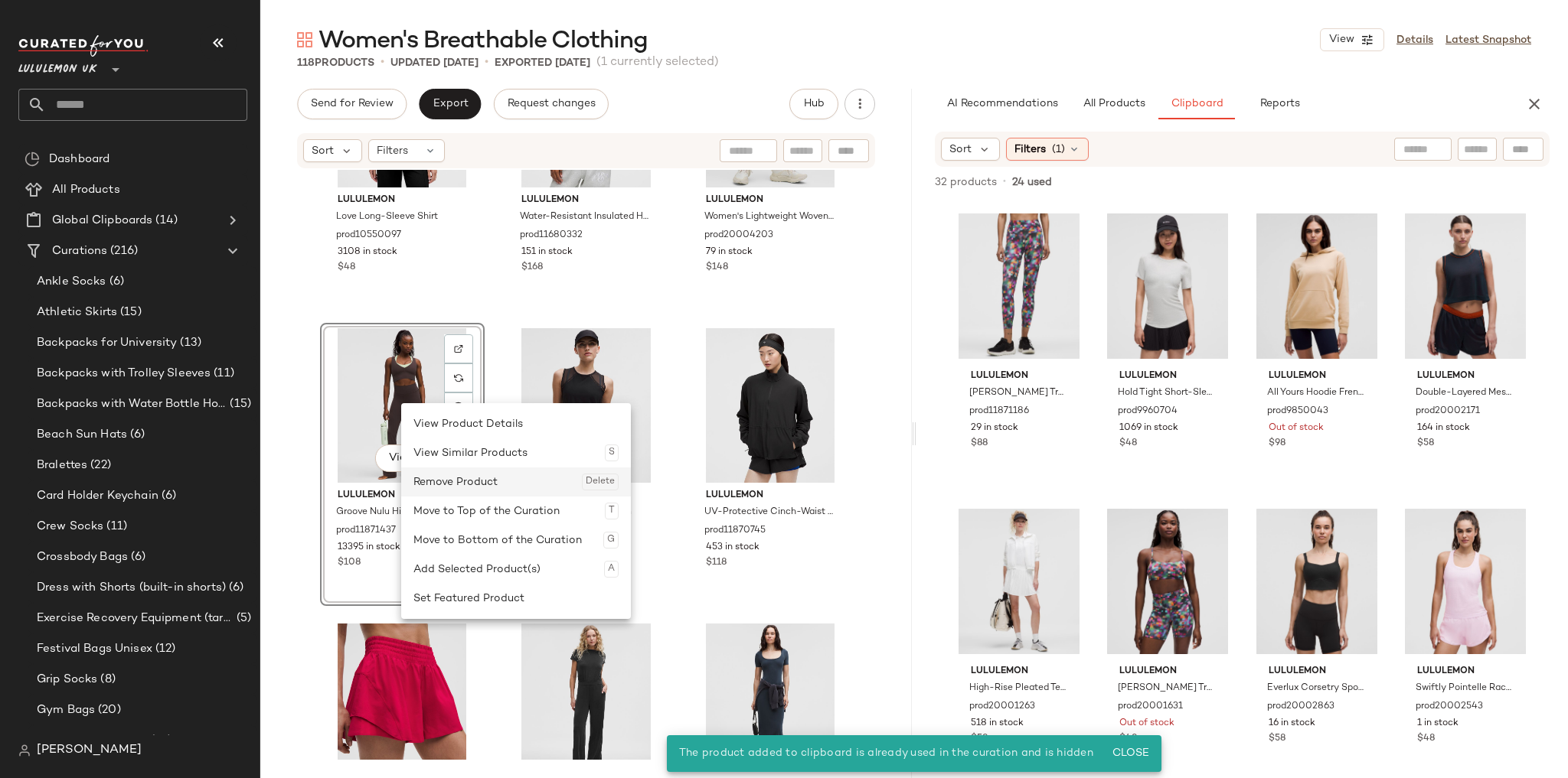
click at [444, 479] on div "Remove Product Delete" at bounding box center [516, 481] width 205 height 29
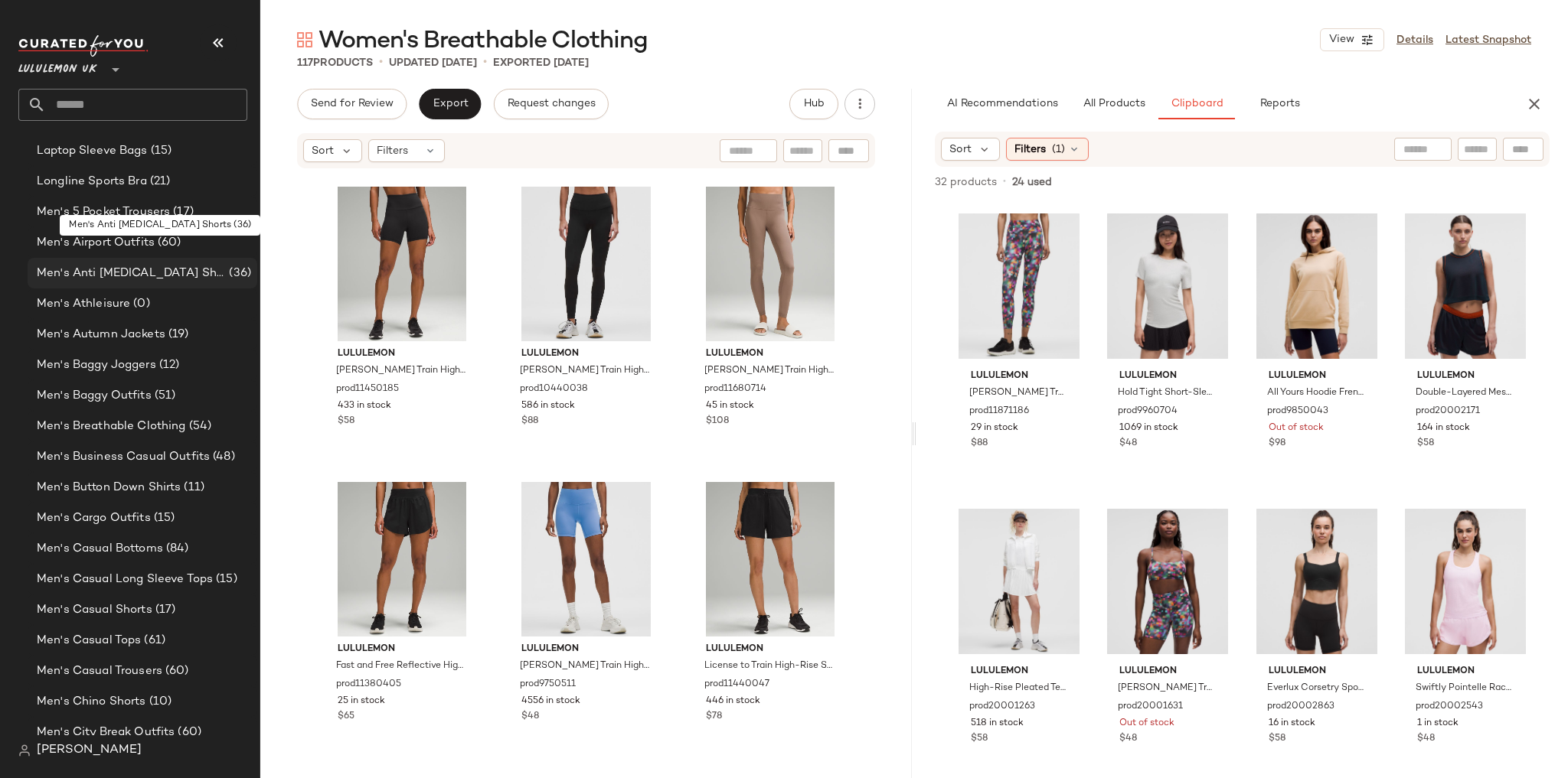
scroll to position [612, 0]
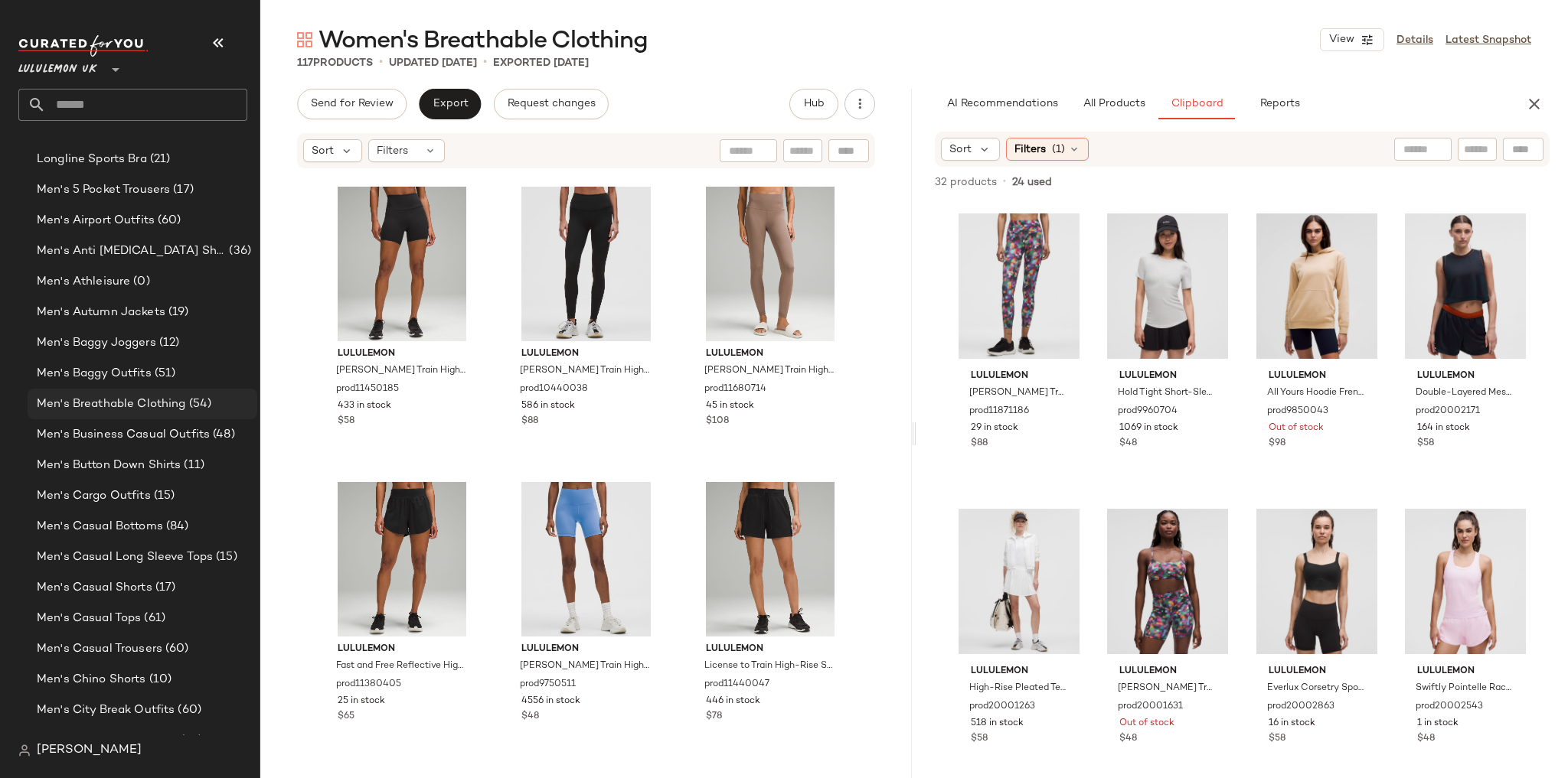
click at [140, 410] on span "Men's Breathable Clothing" at bounding box center [112, 404] width 150 height 17
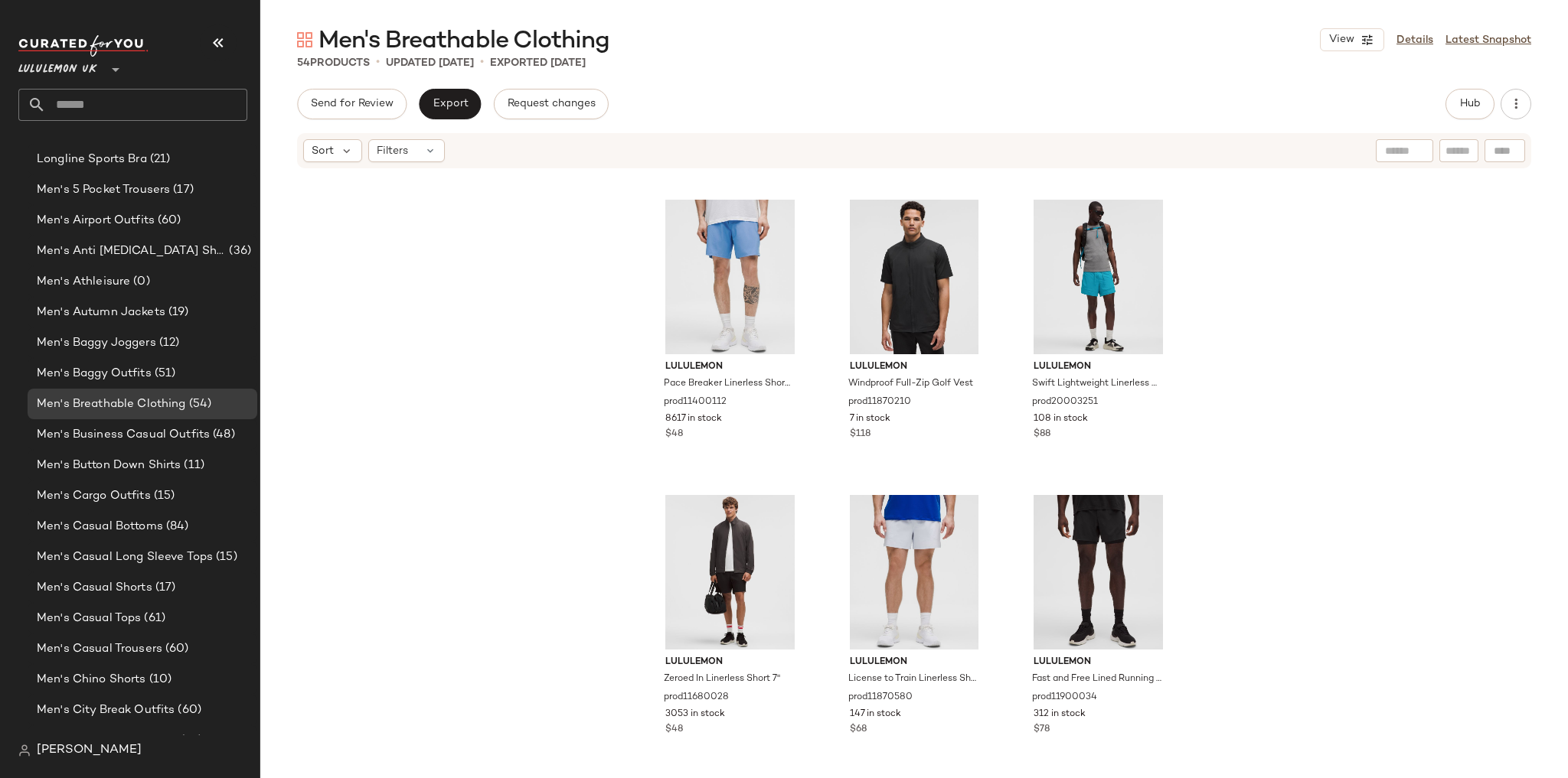
scroll to position [4730, 0]
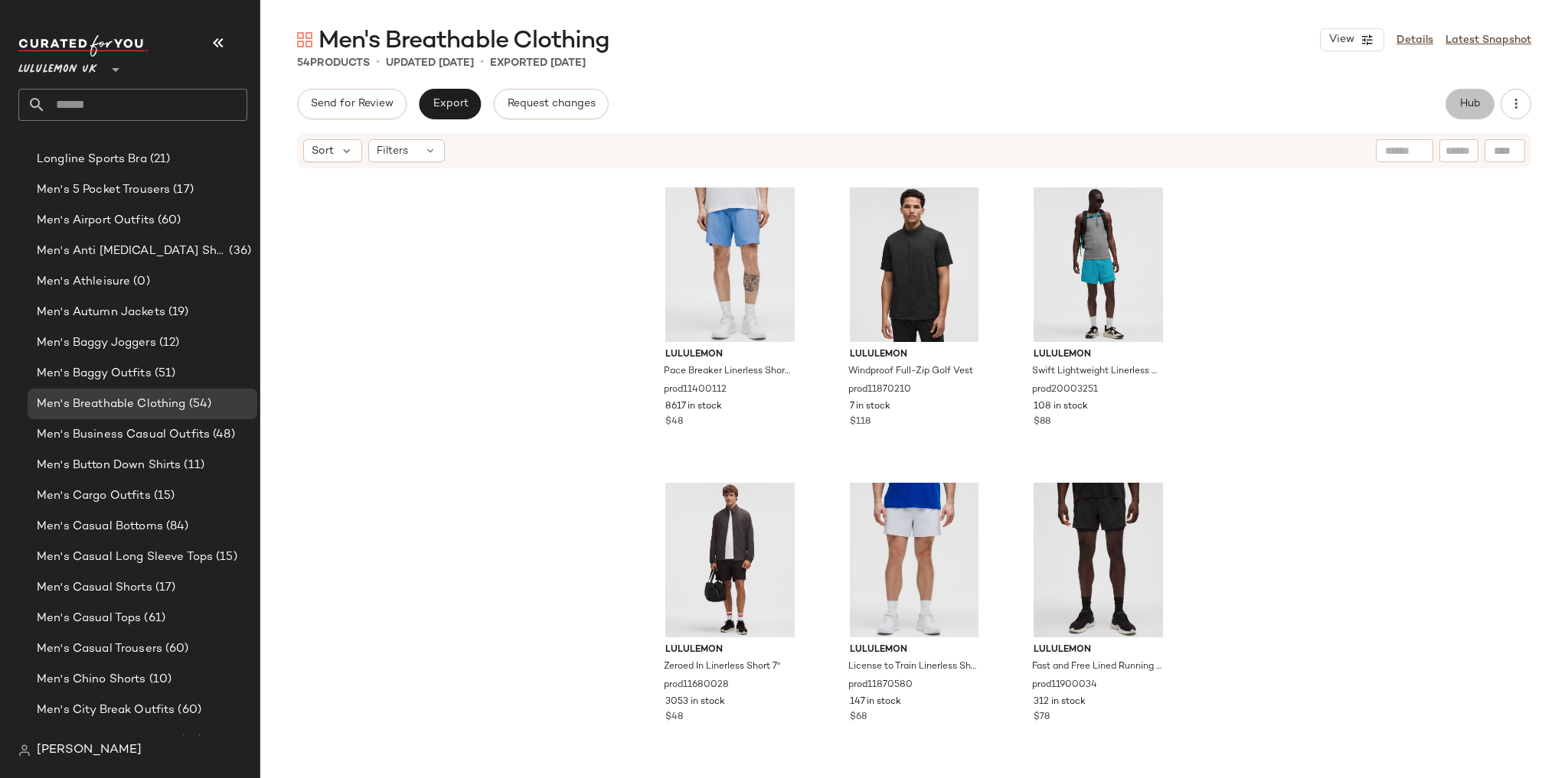
click at [1482, 98] on button "Hub" at bounding box center [1470, 104] width 49 height 30
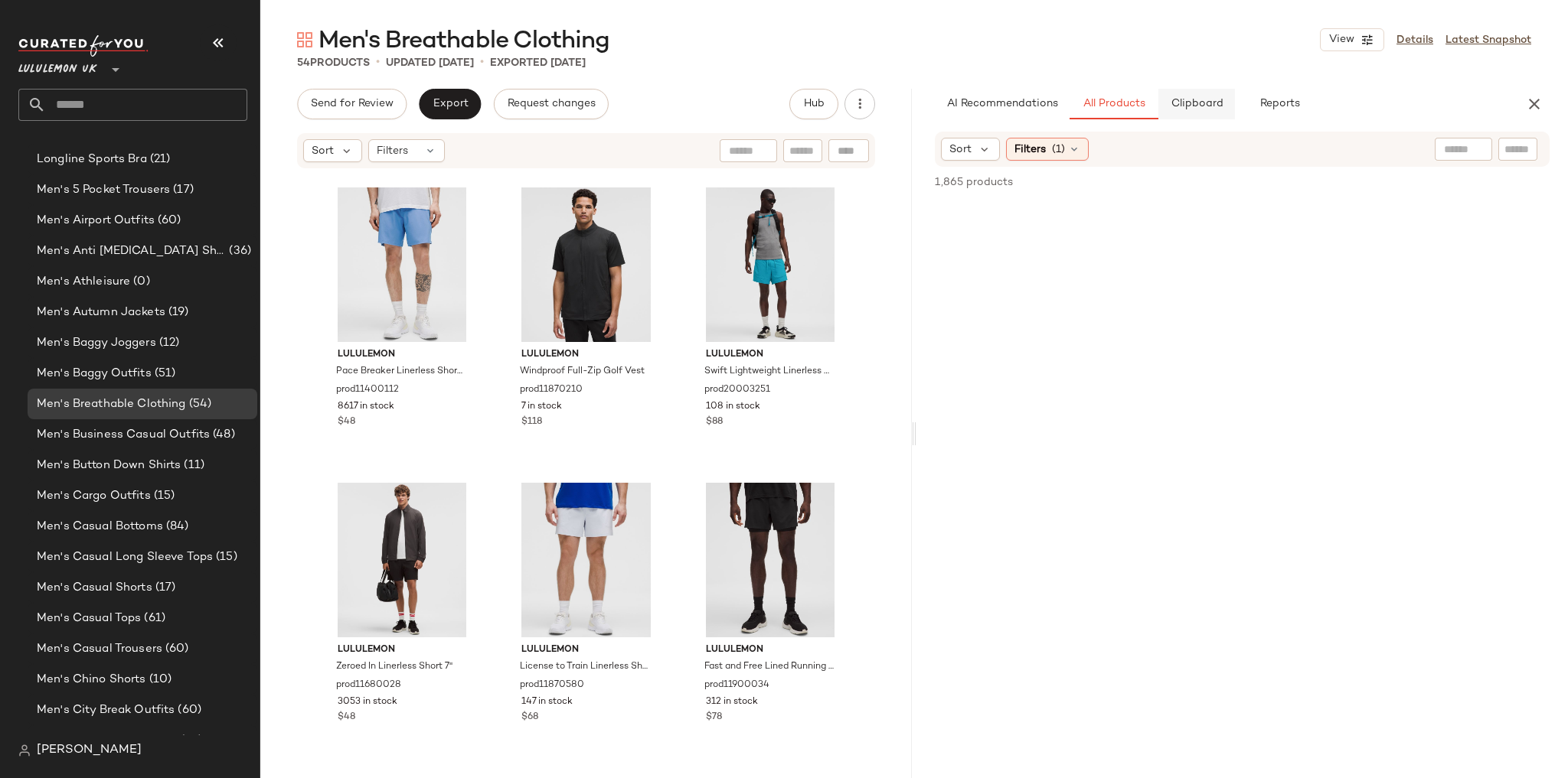
click at [1224, 97] on button "Clipboard" at bounding box center [1197, 104] width 76 height 30
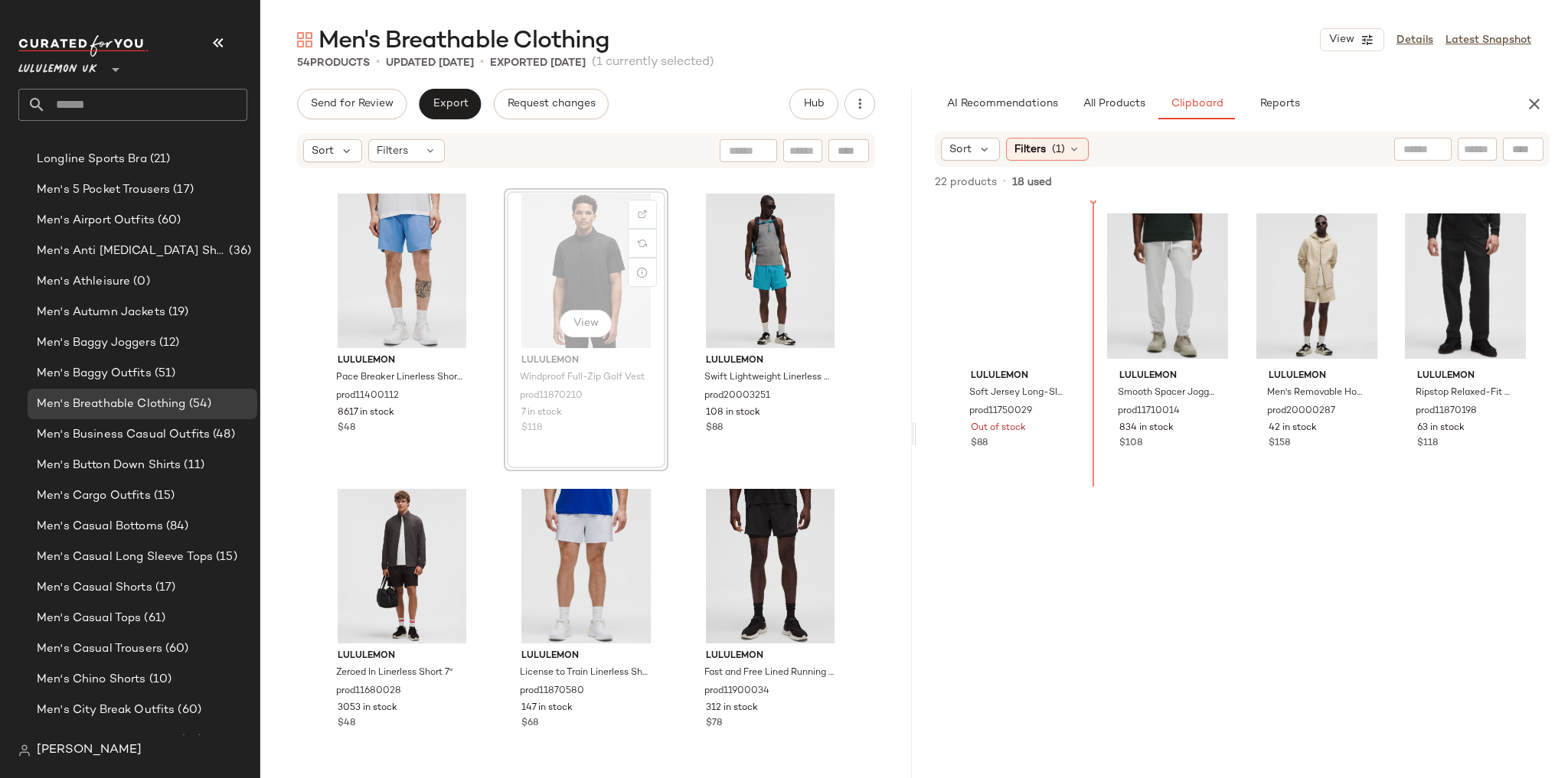
scroll to position [4724, 0]
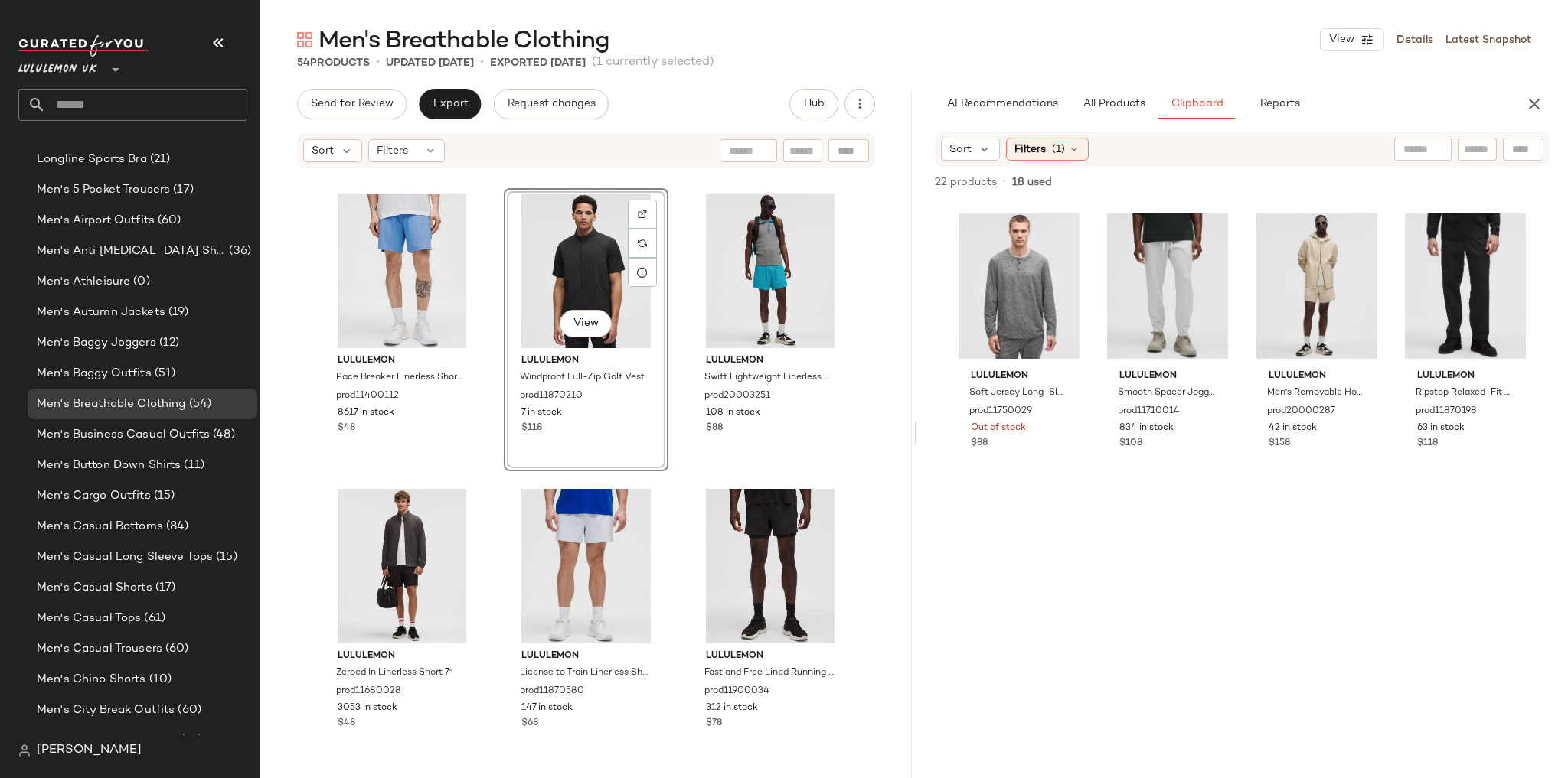
click at [853, 321] on div "lululemon Pace Breaker Linerless Short 5" Iridescent prod11680621 102 in stock …" at bounding box center [586, 465] width 652 height 590
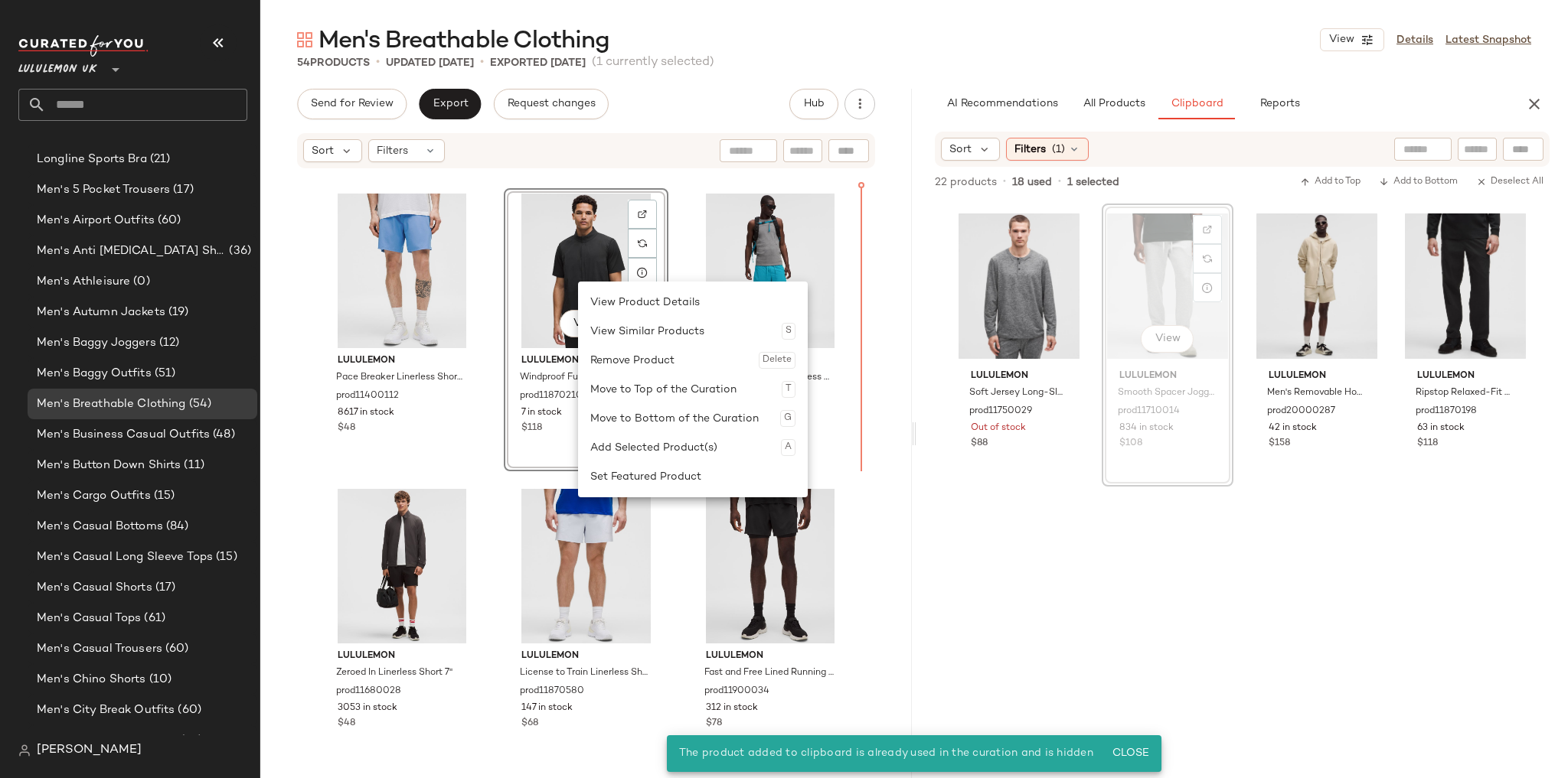
scroll to position [4724, 0]
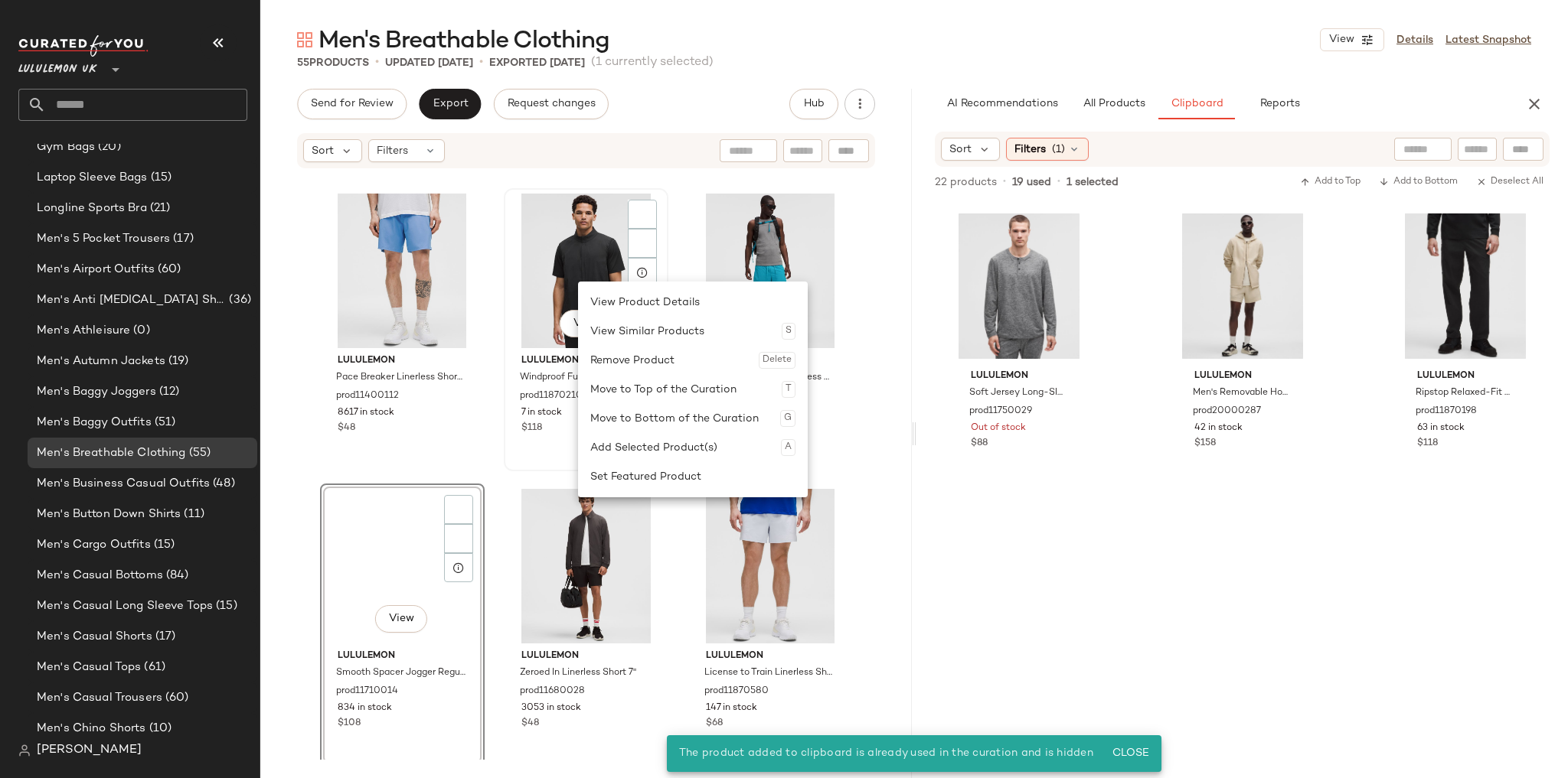
scroll to position [612, 0]
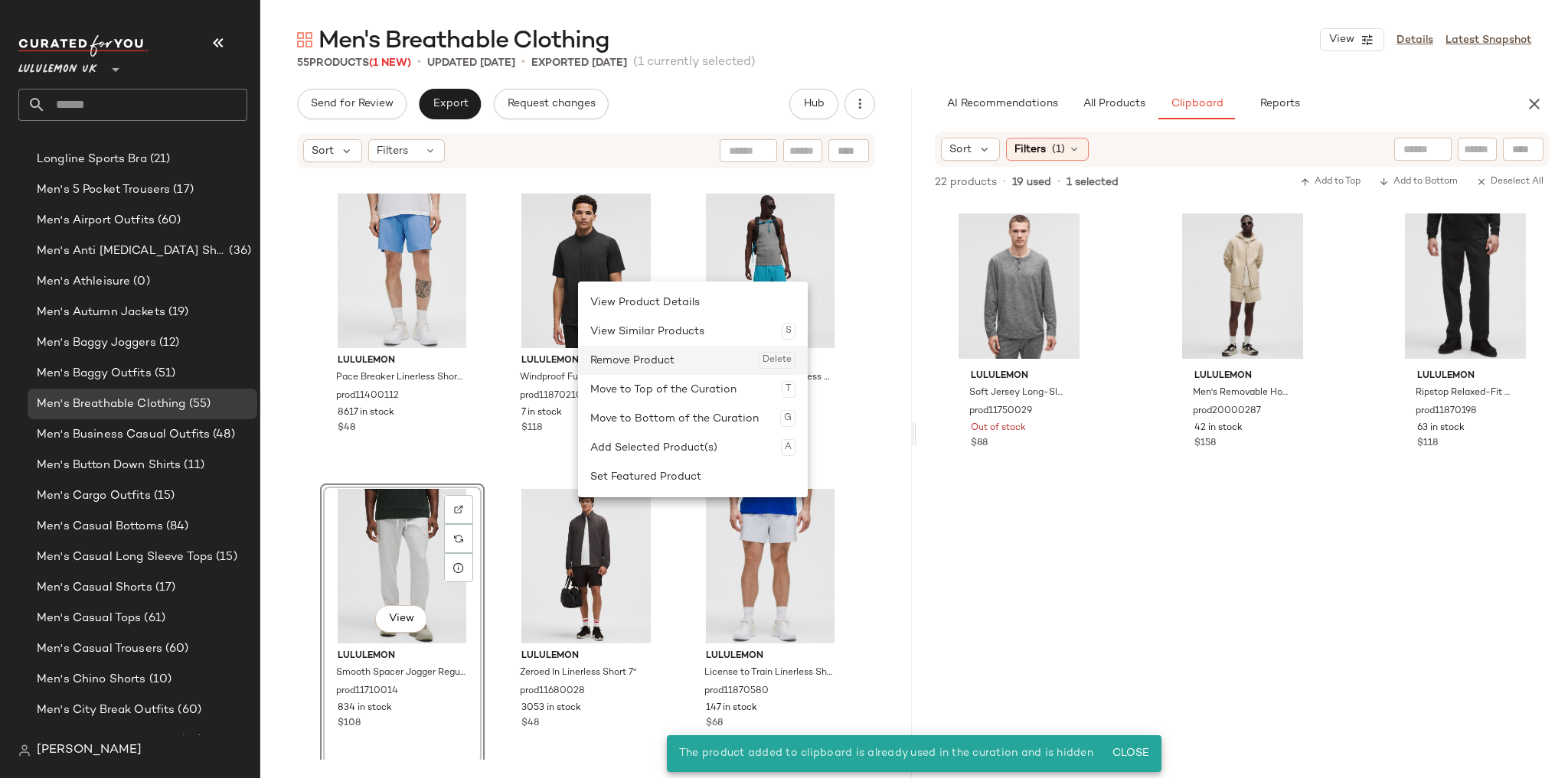
click at [646, 361] on div "Remove Product Delete" at bounding box center [693, 360] width 205 height 29
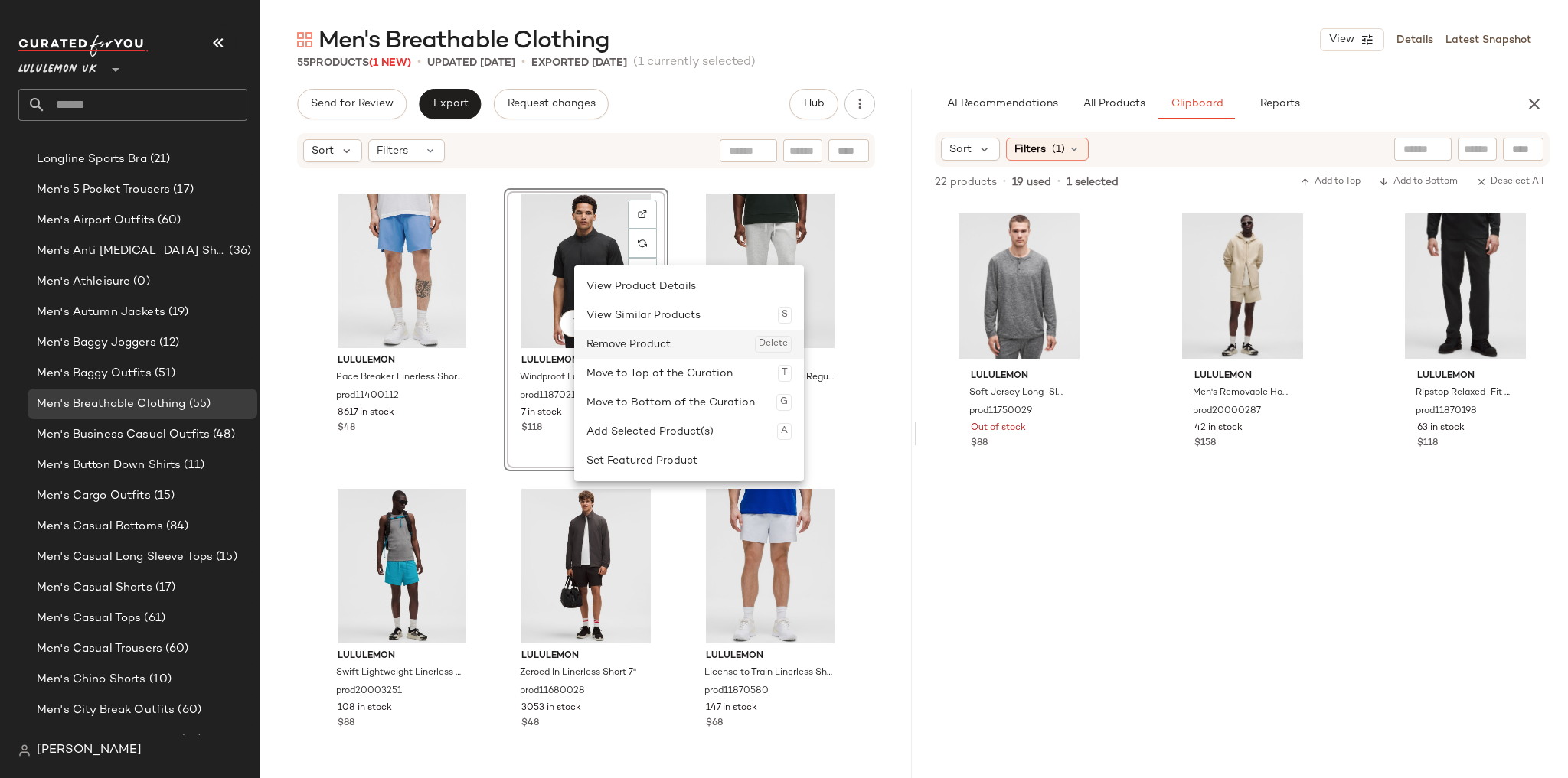
click at [619, 348] on div "Remove Product Delete" at bounding box center [689, 344] width 205 height 29
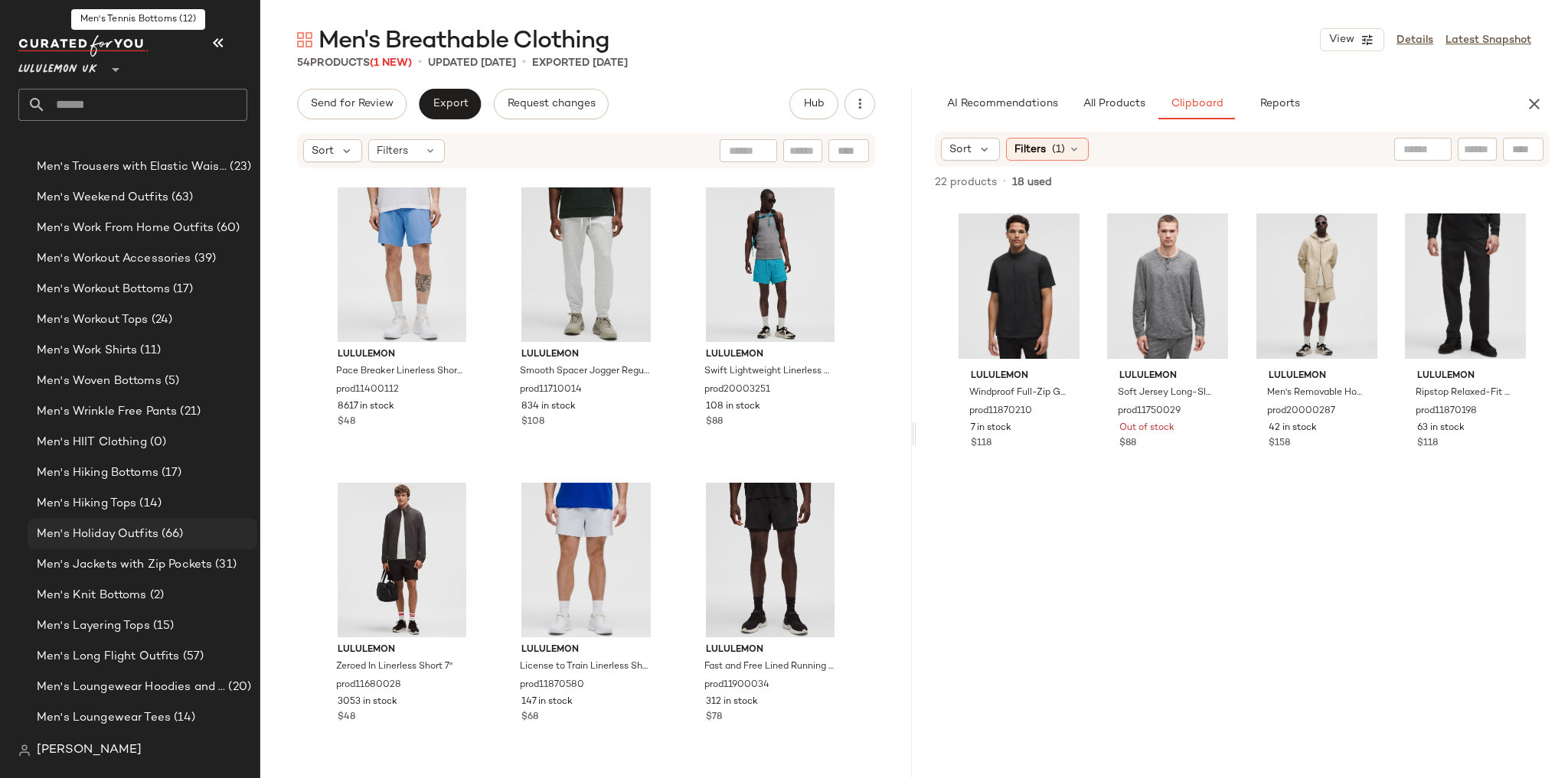
scroll to position [4478, 0]
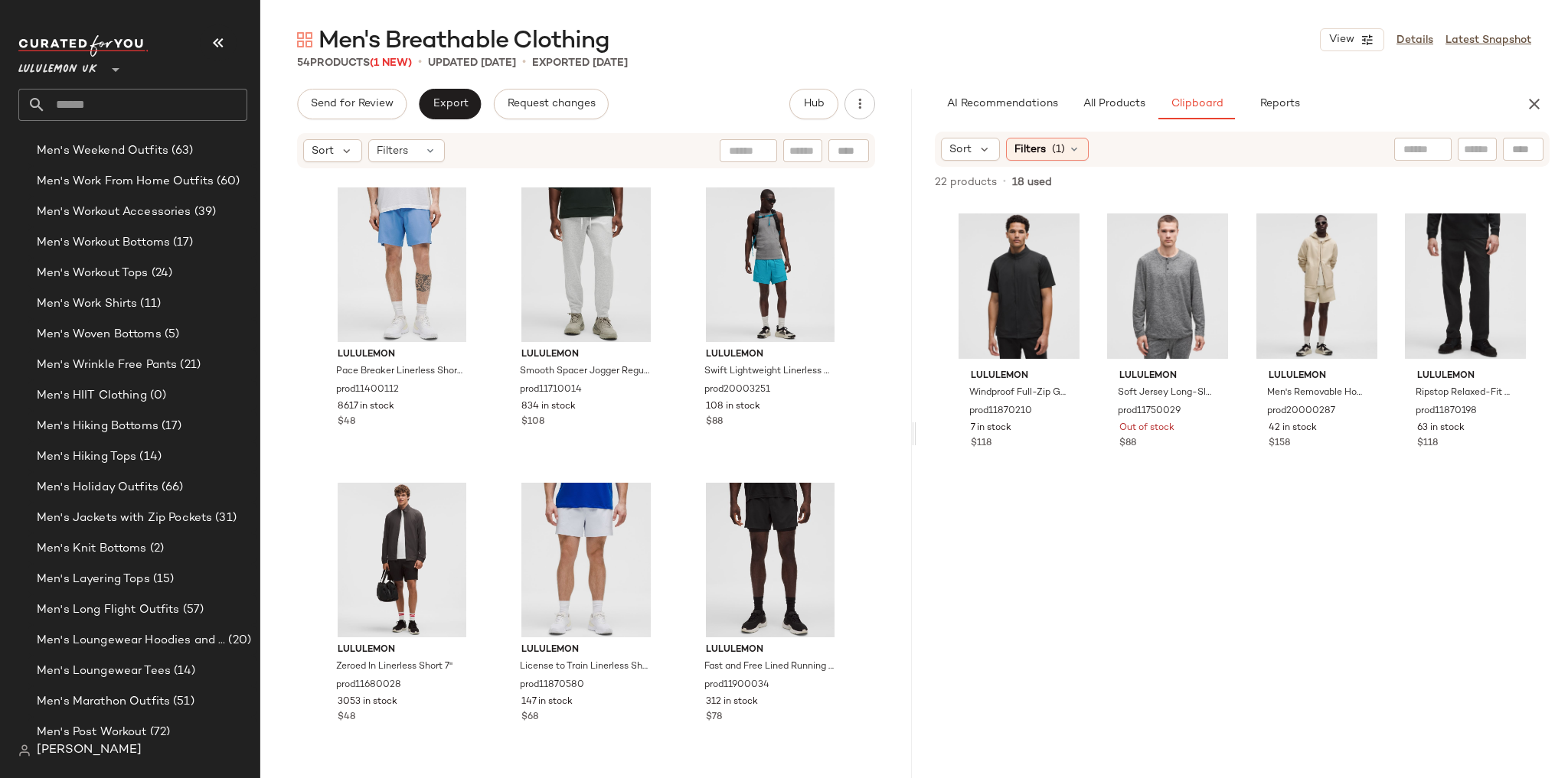
click at [126, 127] on div "Lululemon UK **" at bounding box center [138, 84] width 241 height 119
click at [142, 95] on input "text" at bounding box center [146, 104] width 201 height 32
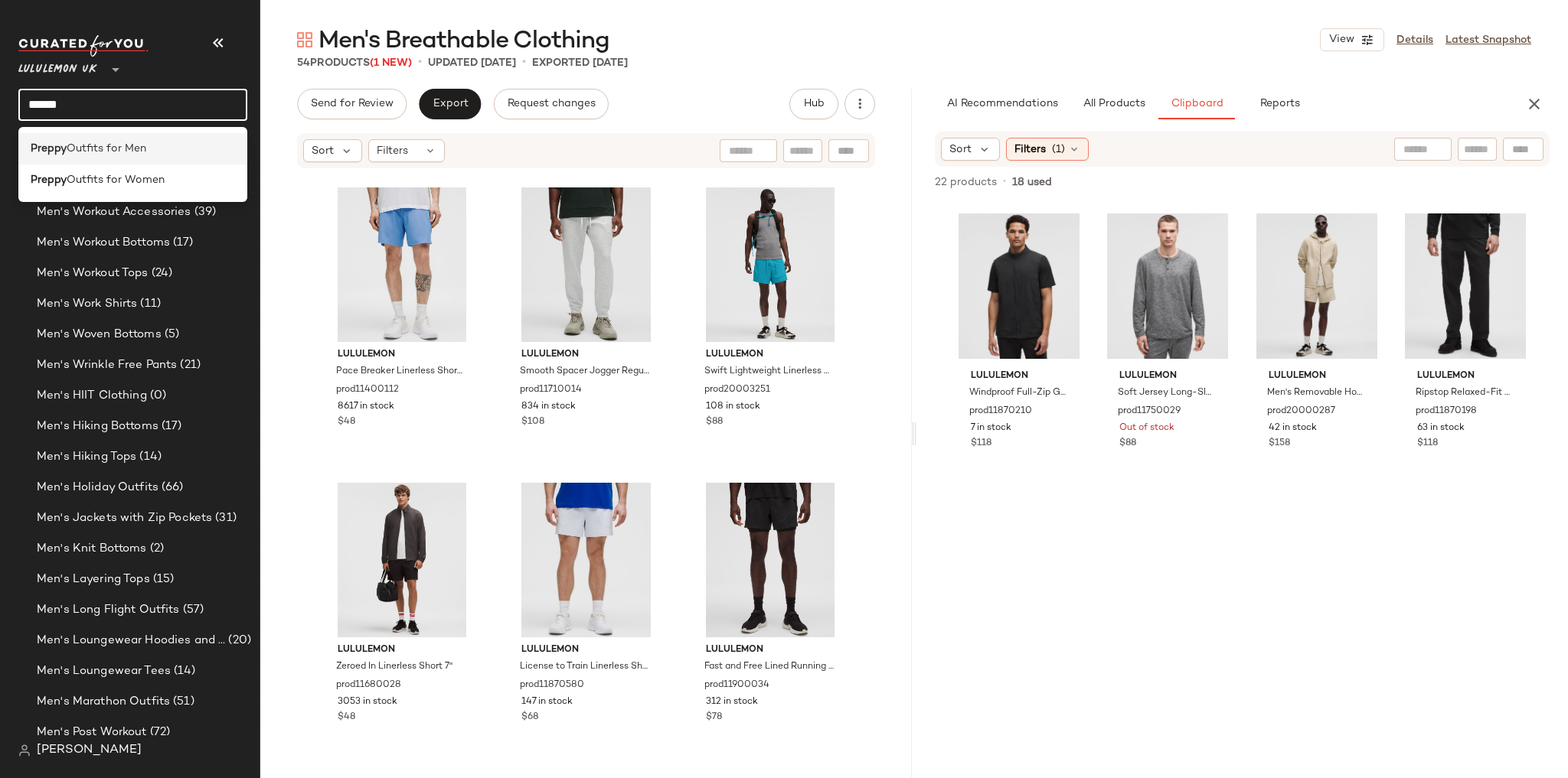
type input "******"
click at [129, 154] on span "Outfits for Men" at bounding box center [106, 149] width 80 height 16
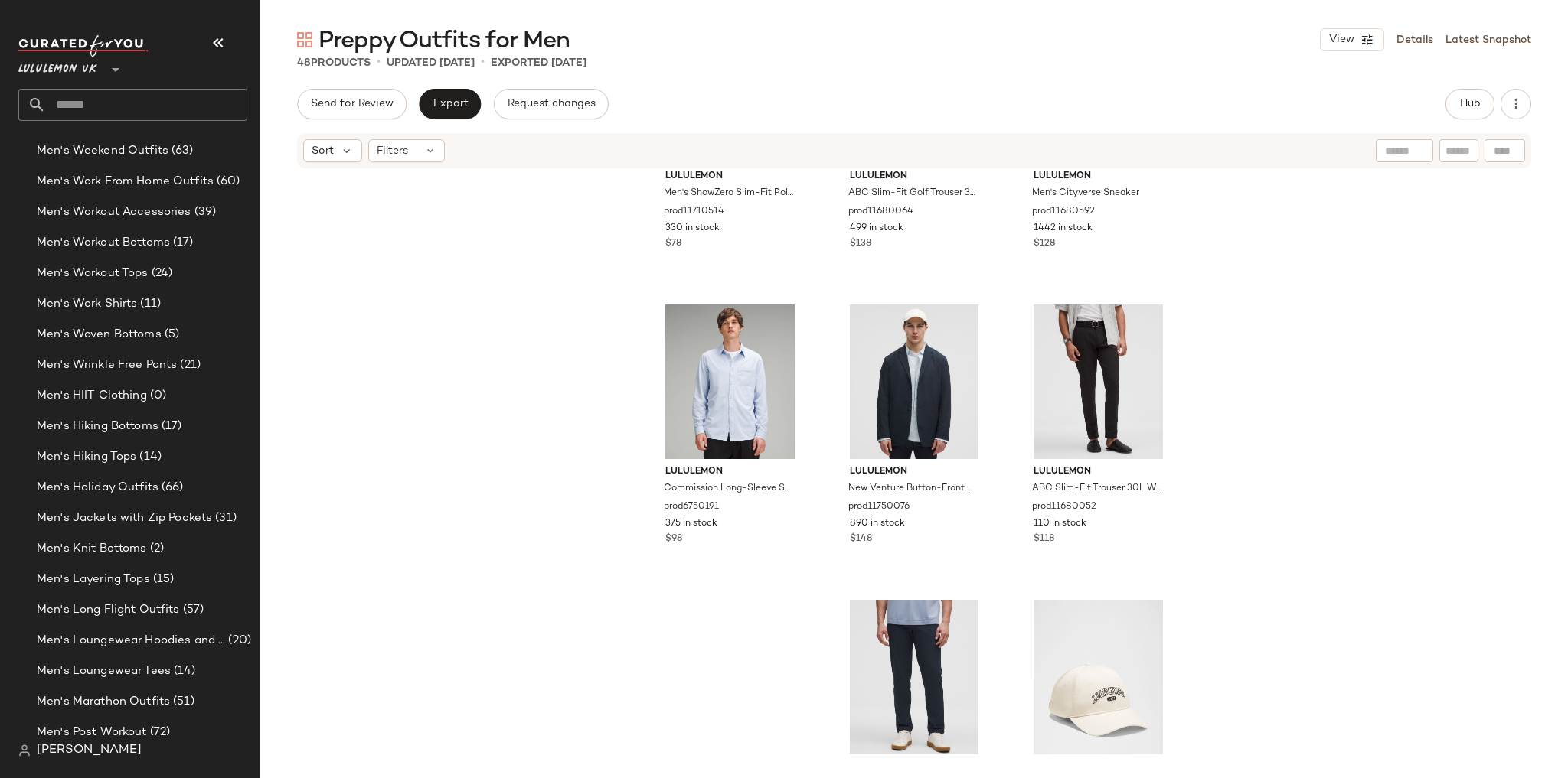
scroll to position [245, 0]
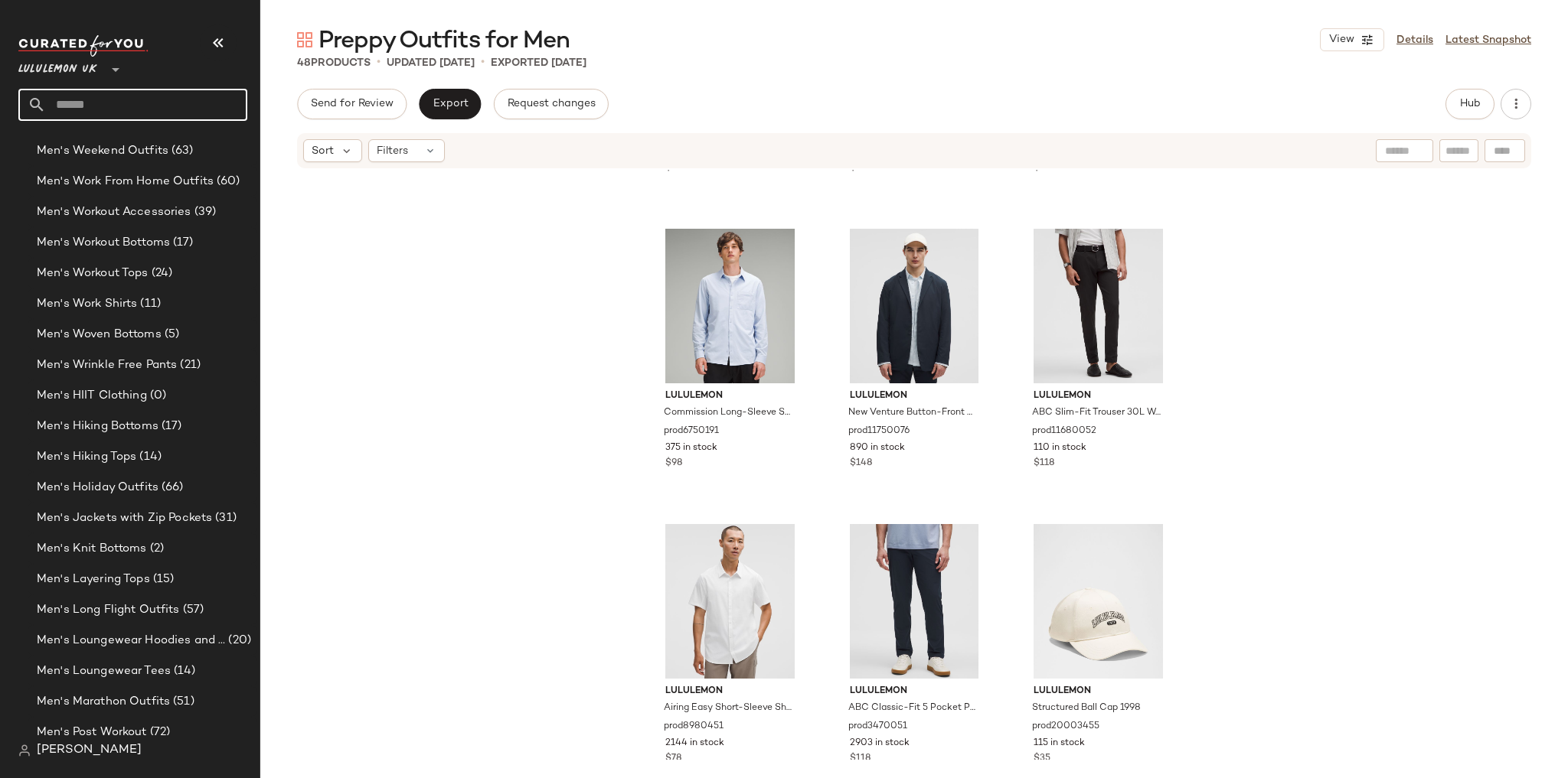
click at [136, 99] on input "text" at bounding box center [146, 104] width 201 height 32
click at [438, 323] on div "lululemon Men's ShowZero Slim-Fit Polo Shirt prod11710514 330 in stock $78 lulu…" at bounding box center [914, 465] width 1307 height 590
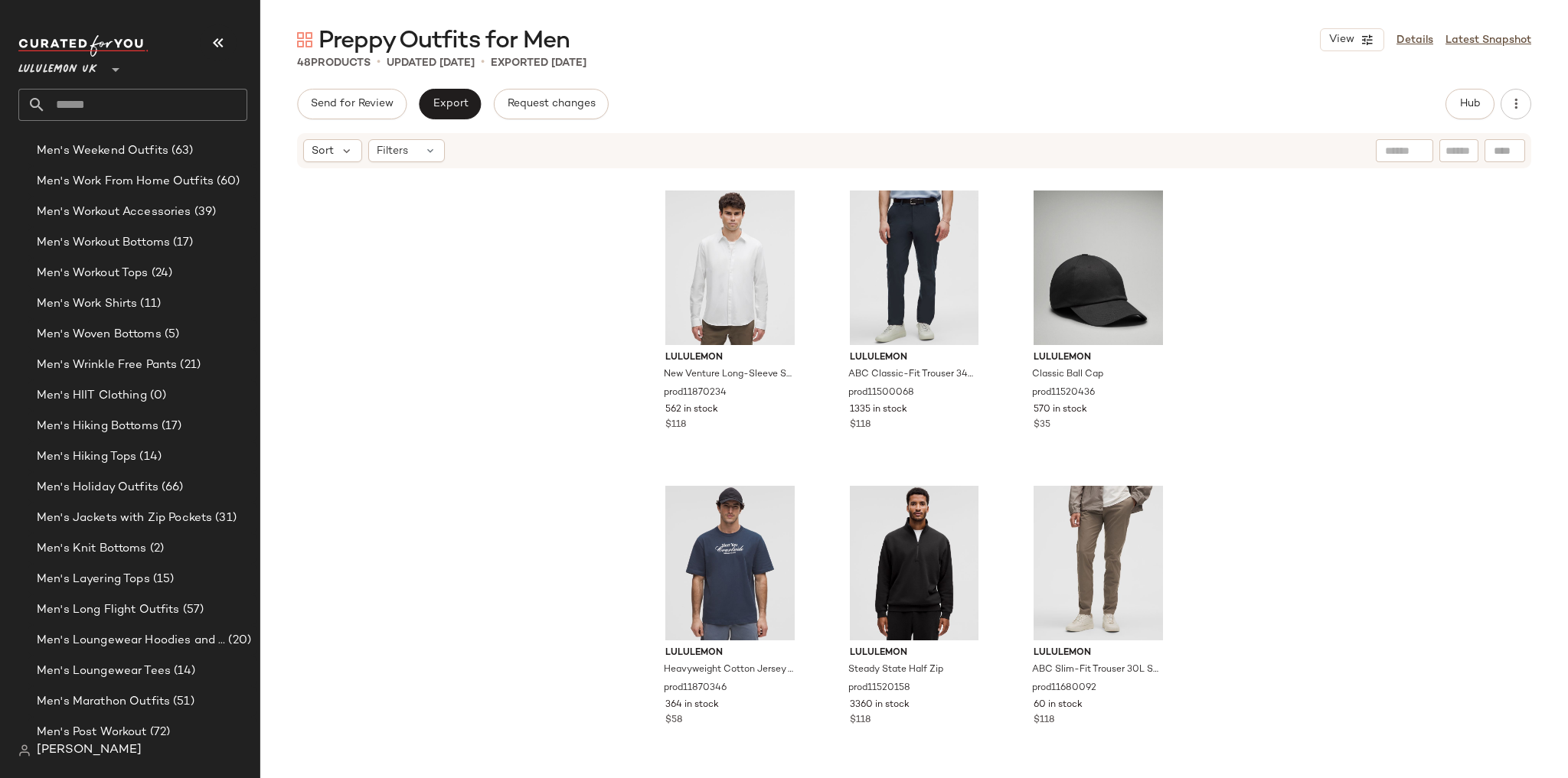
scroll to position [4139, 0]
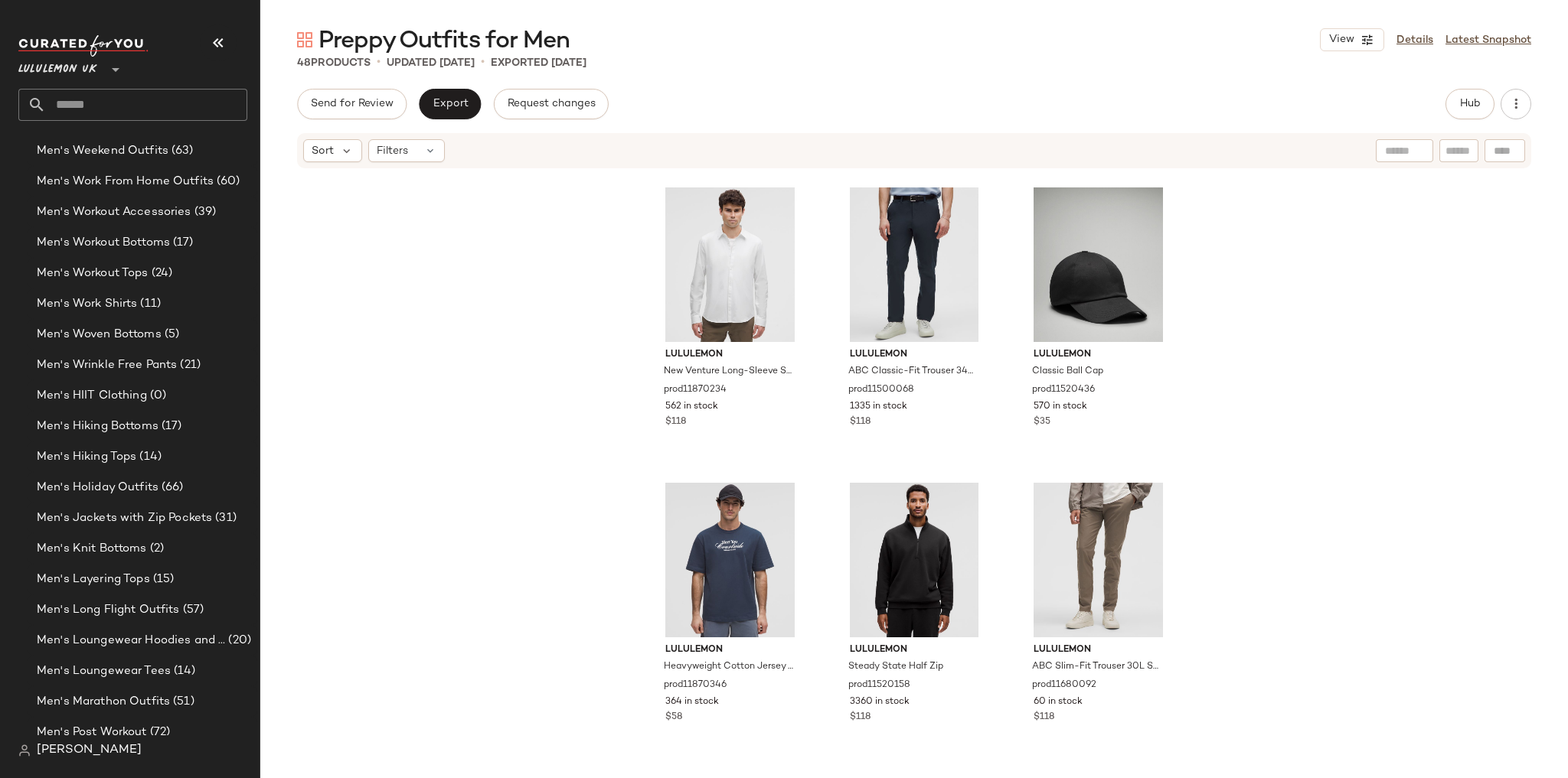
click at [153, 104] on input "text" at bounding box center [146, 104] width 201 height 32
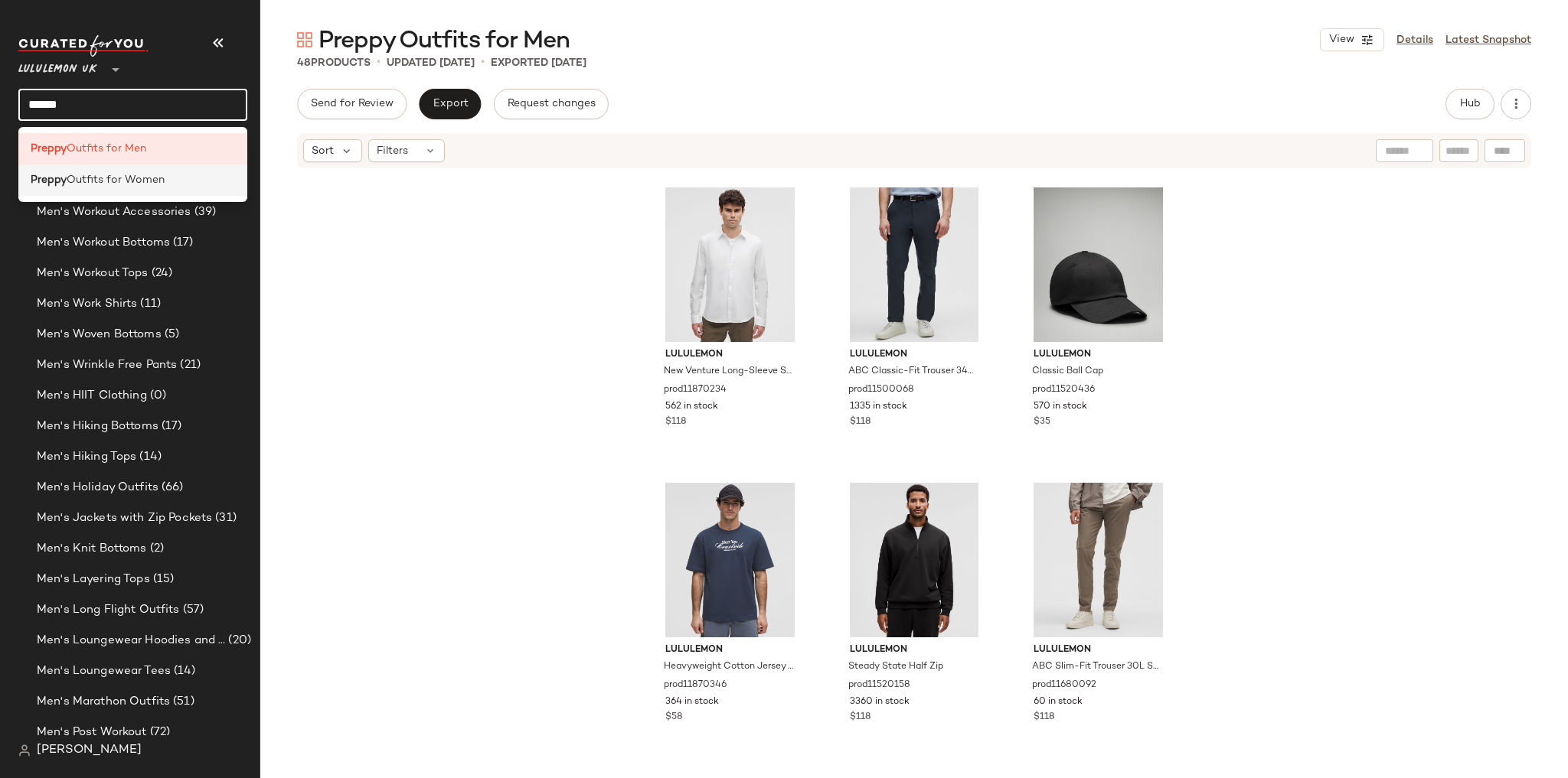
type input "******"
click at [159, 173] on span "Outfits for Women" at bounding box center [115, 181] width 98 height 16
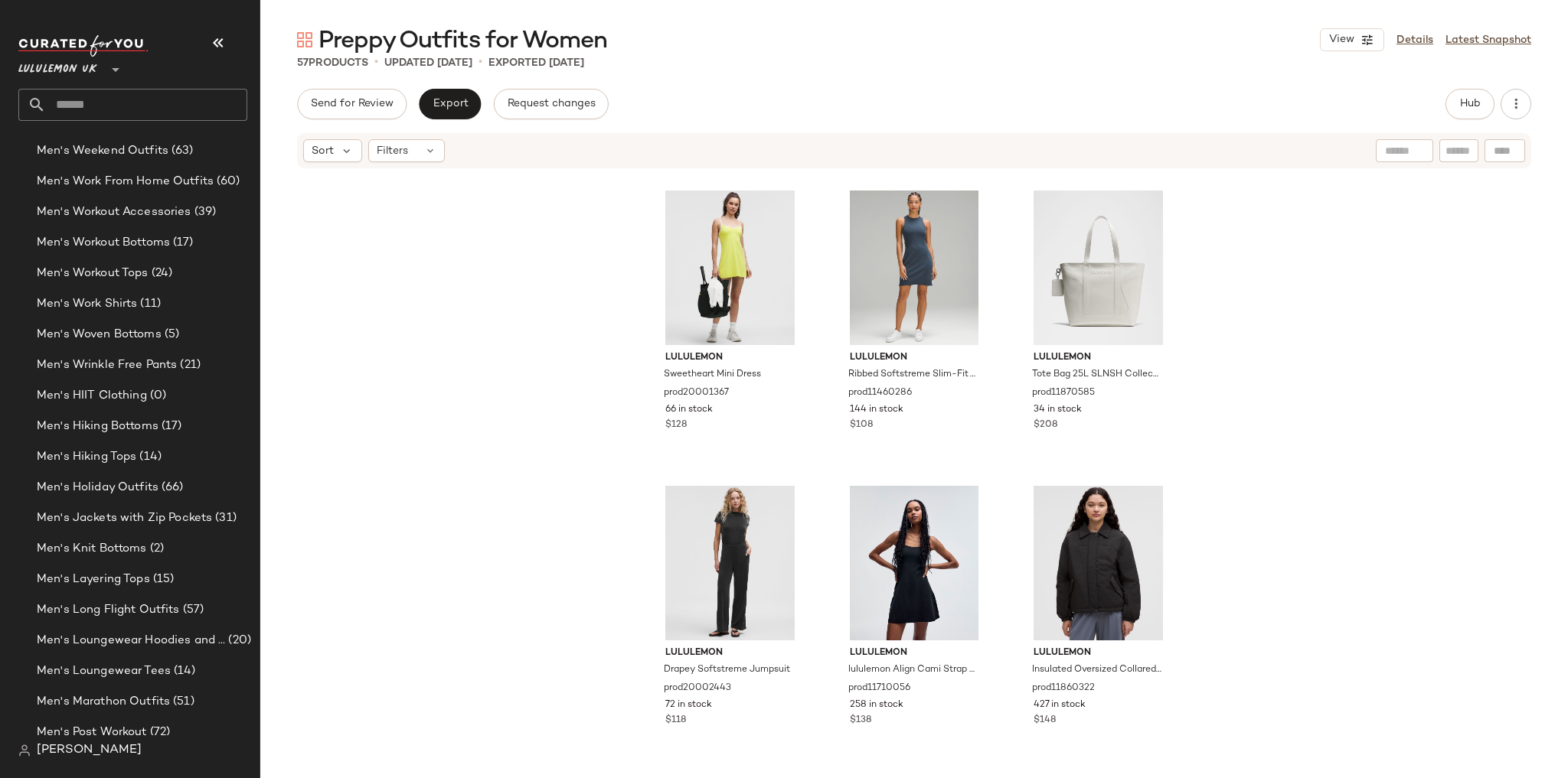
scroll to position [5026, 0]
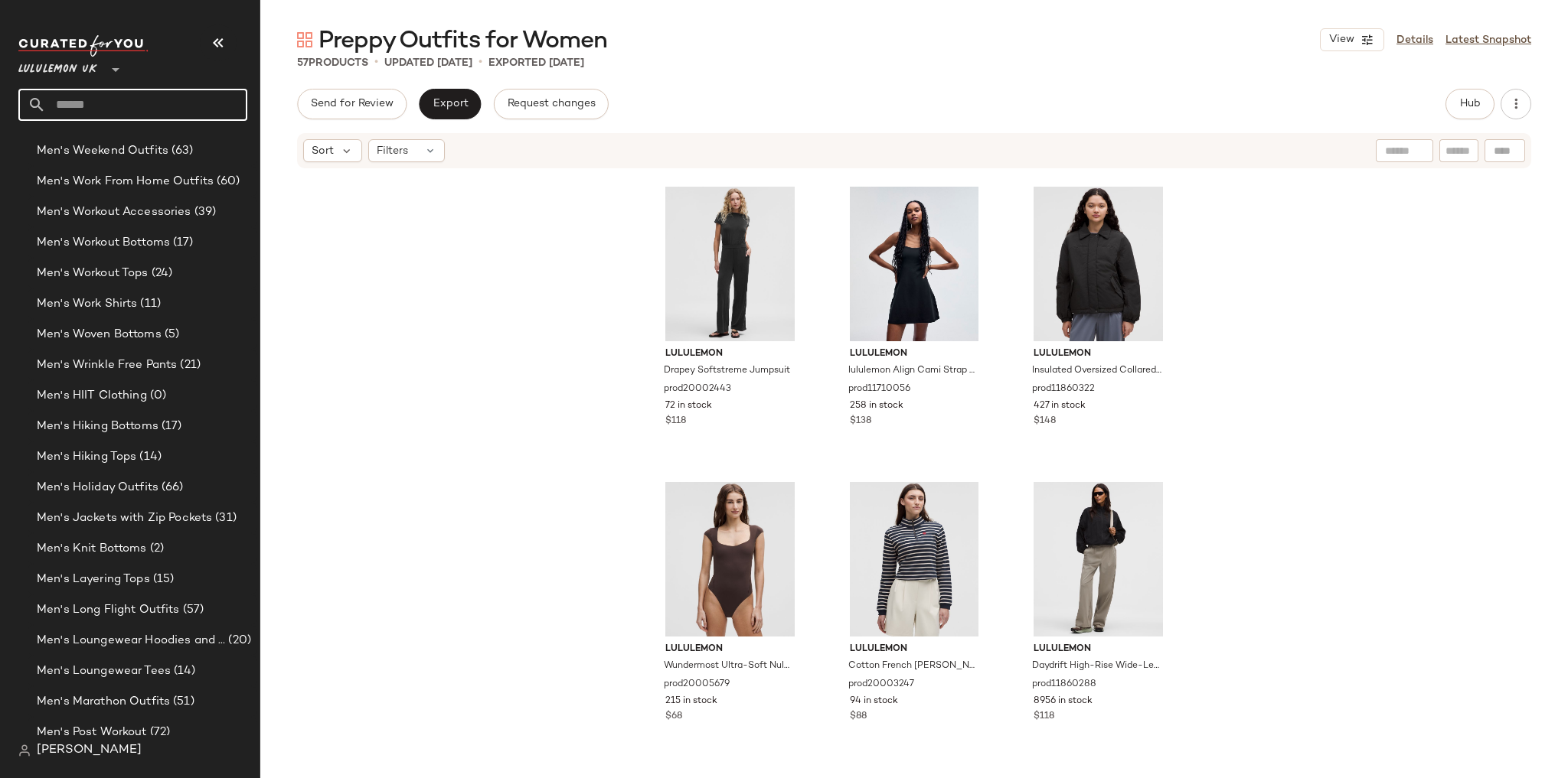
click at [118, 94] on input "text" at bounding box center [146, 104] width 201 height 32
type input "******"
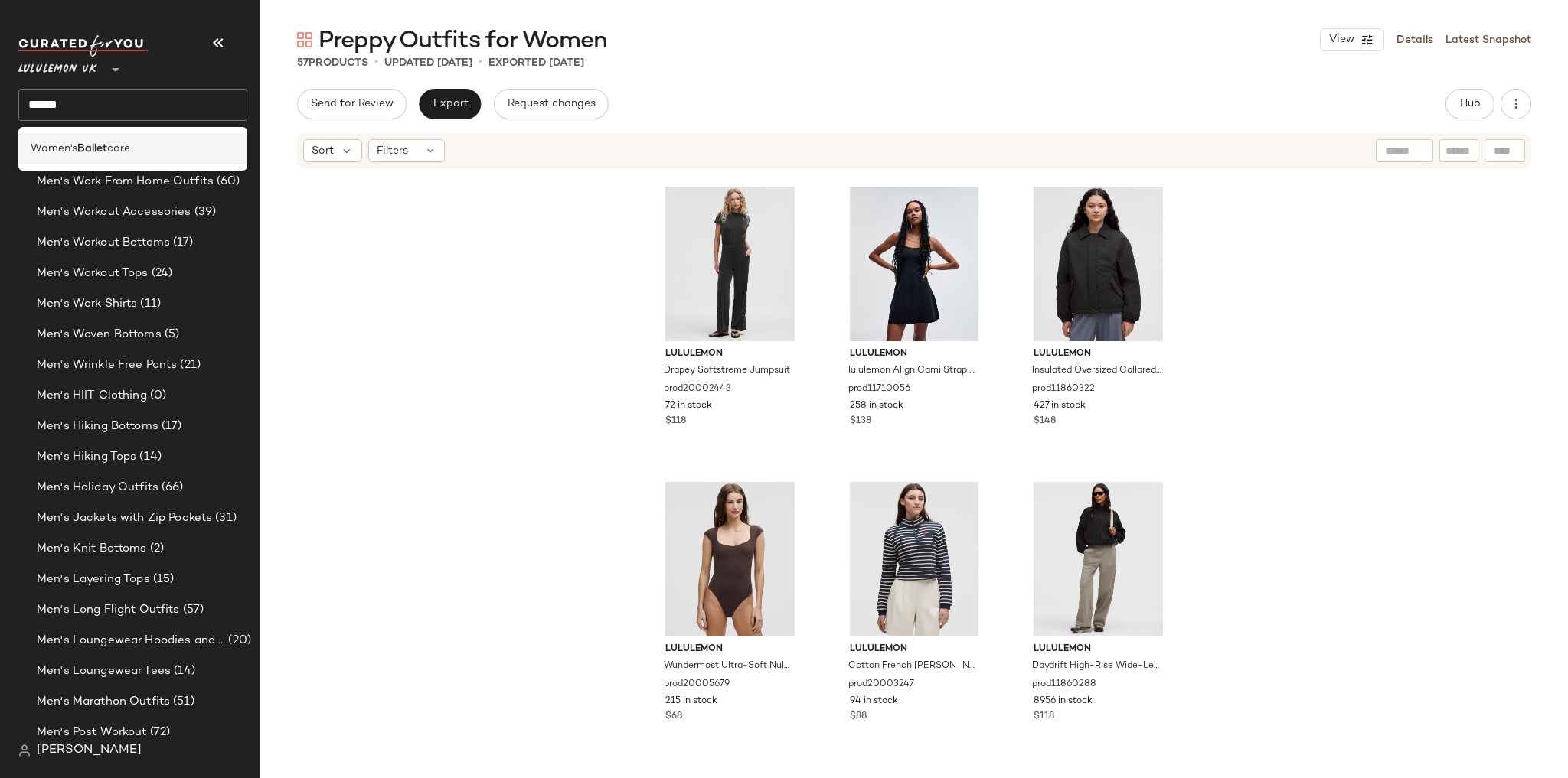
click at [151, 135] on div "Women's Ballet core" at bounding box center [132, 149] width 229 height 31
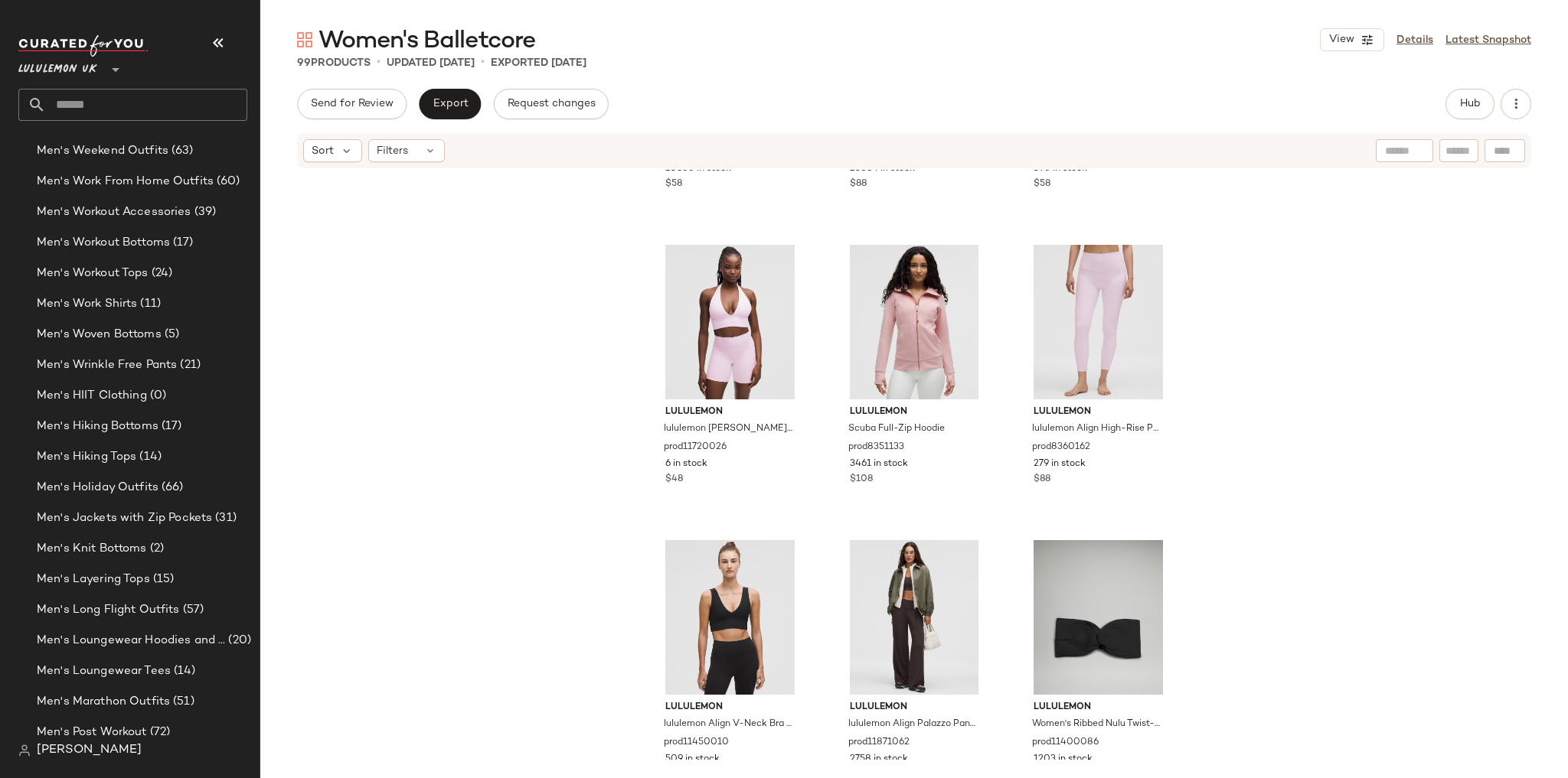
scroll to position [6135, 0]
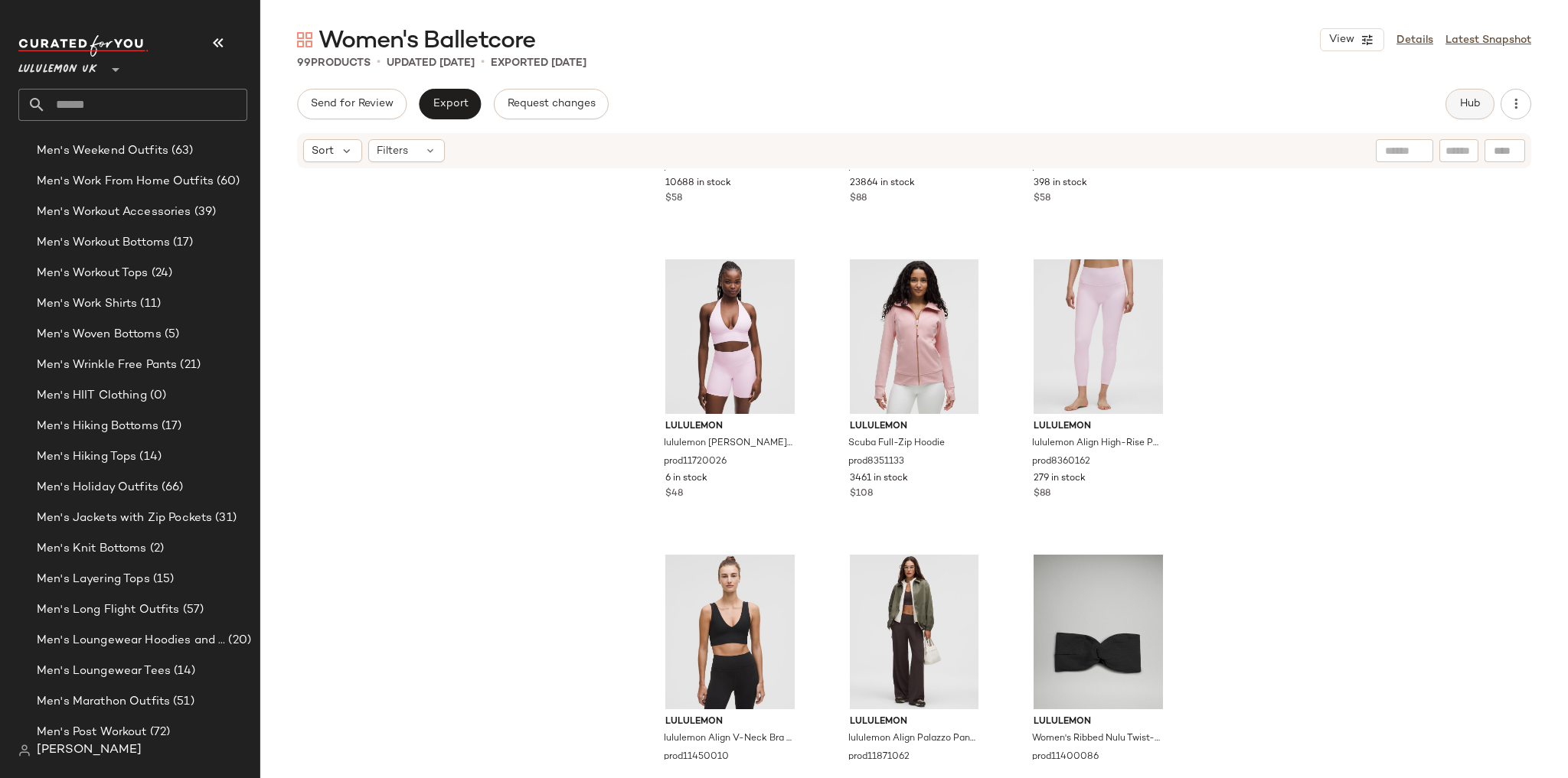
click at [1482, 101] on button "Hub" at bounding box center [1470, 104] width 49 height 30
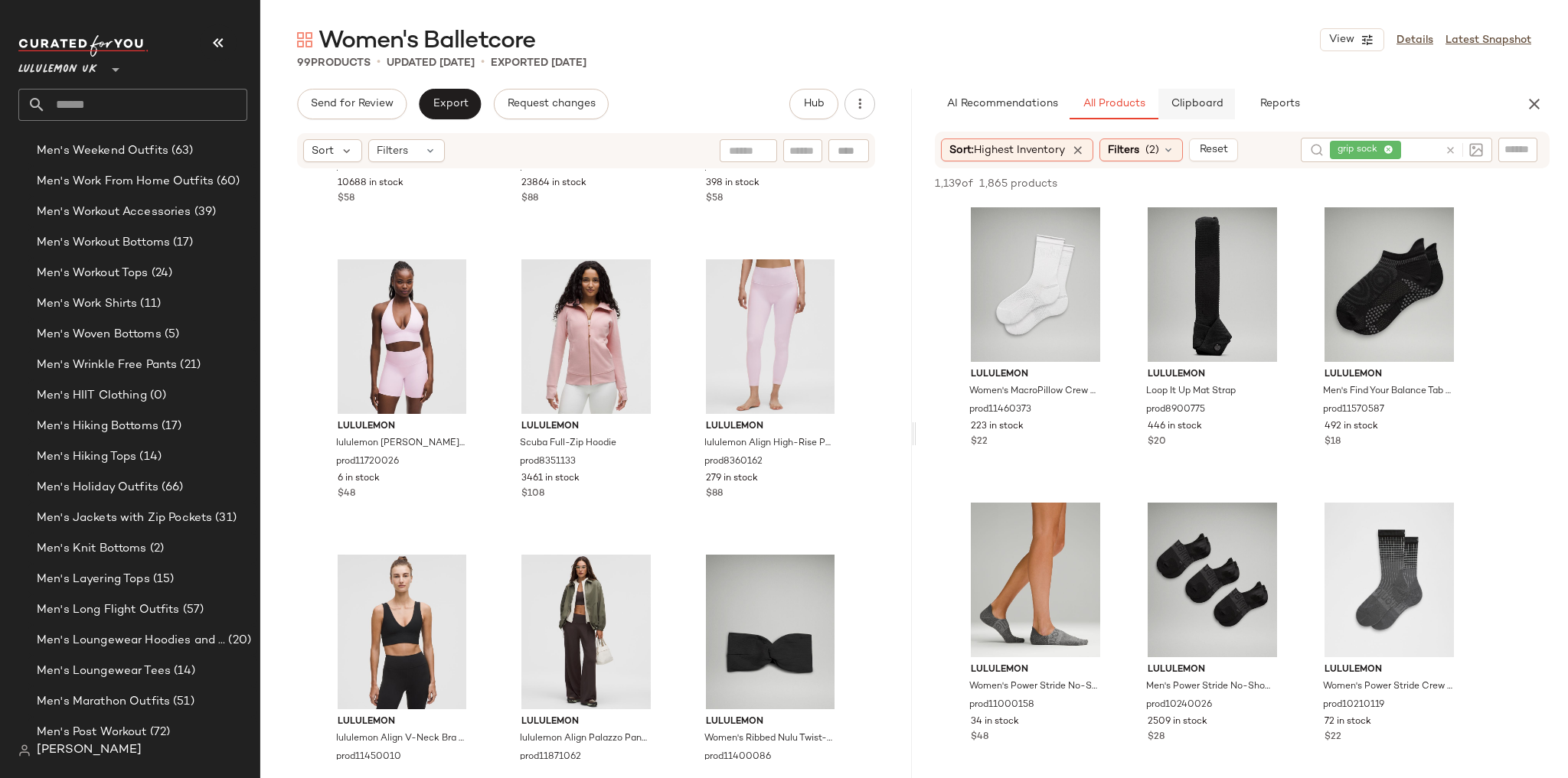
click at [1201, 106] on span "Clipboard" at bounding box center [1196, 104] width 53 height 12
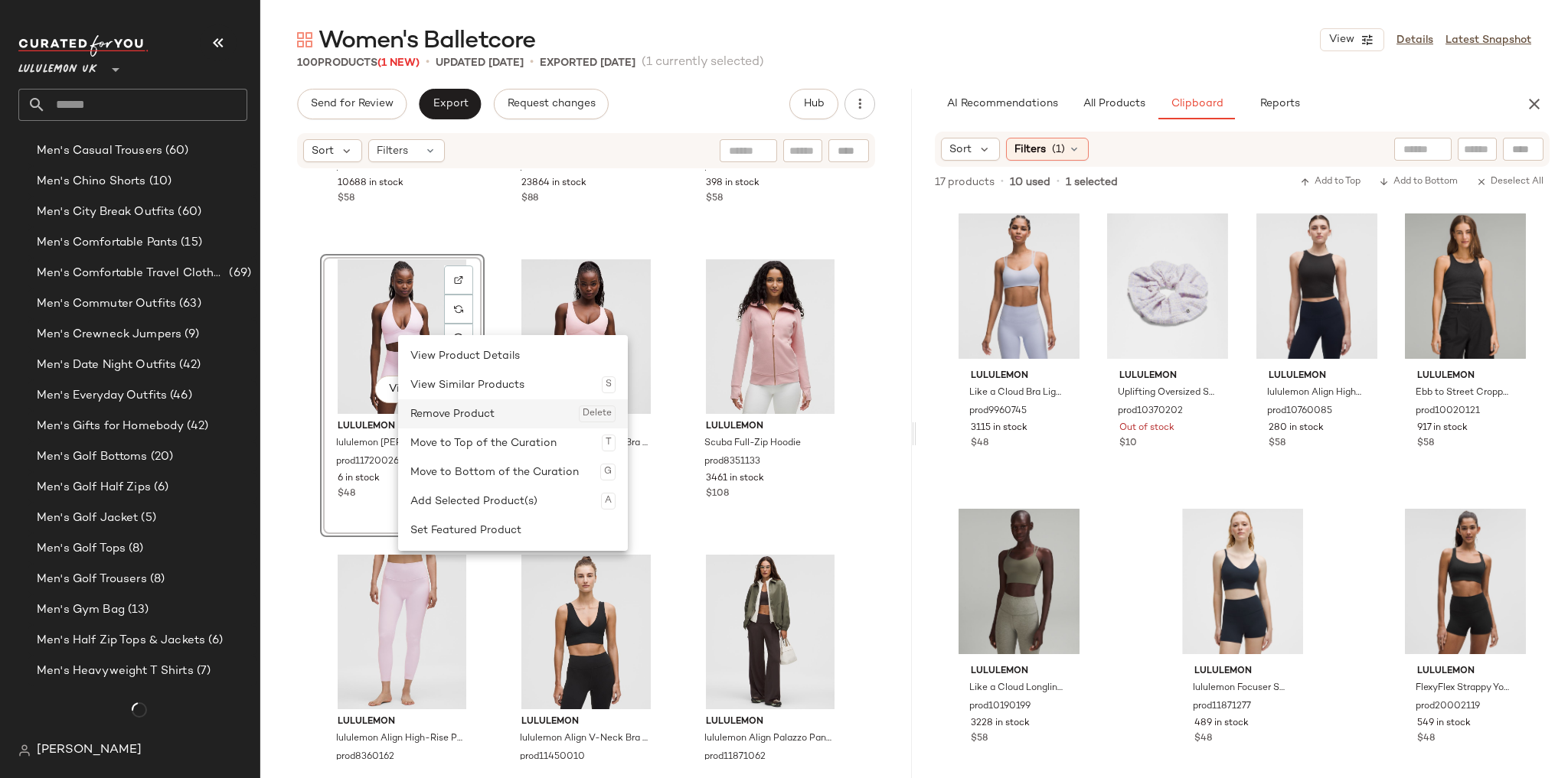
click at [447, 417] on div "Remove Product Delete" at bounding box center [513, 413] width 205 height 29
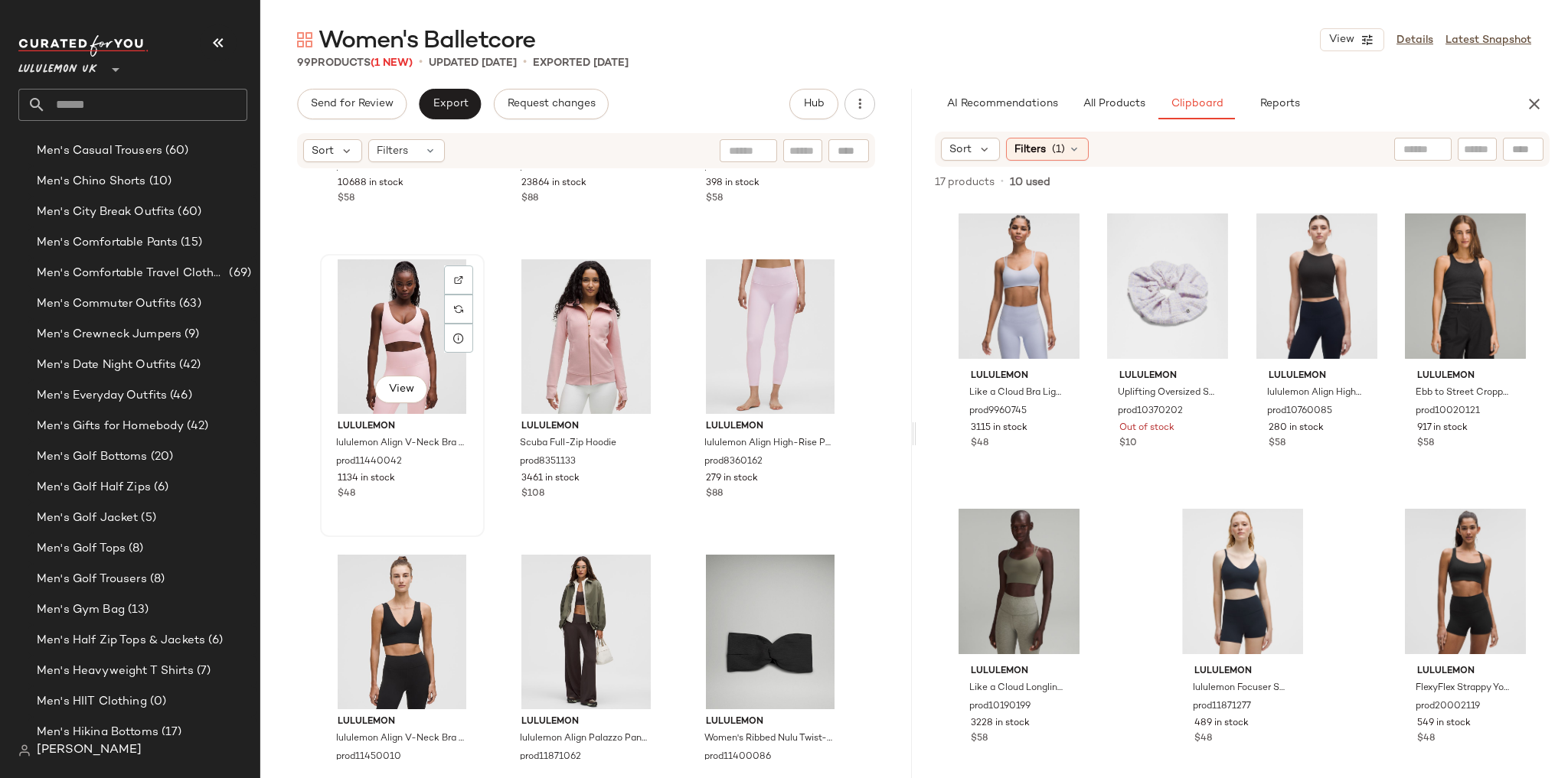
scroll to position [4478, 0]
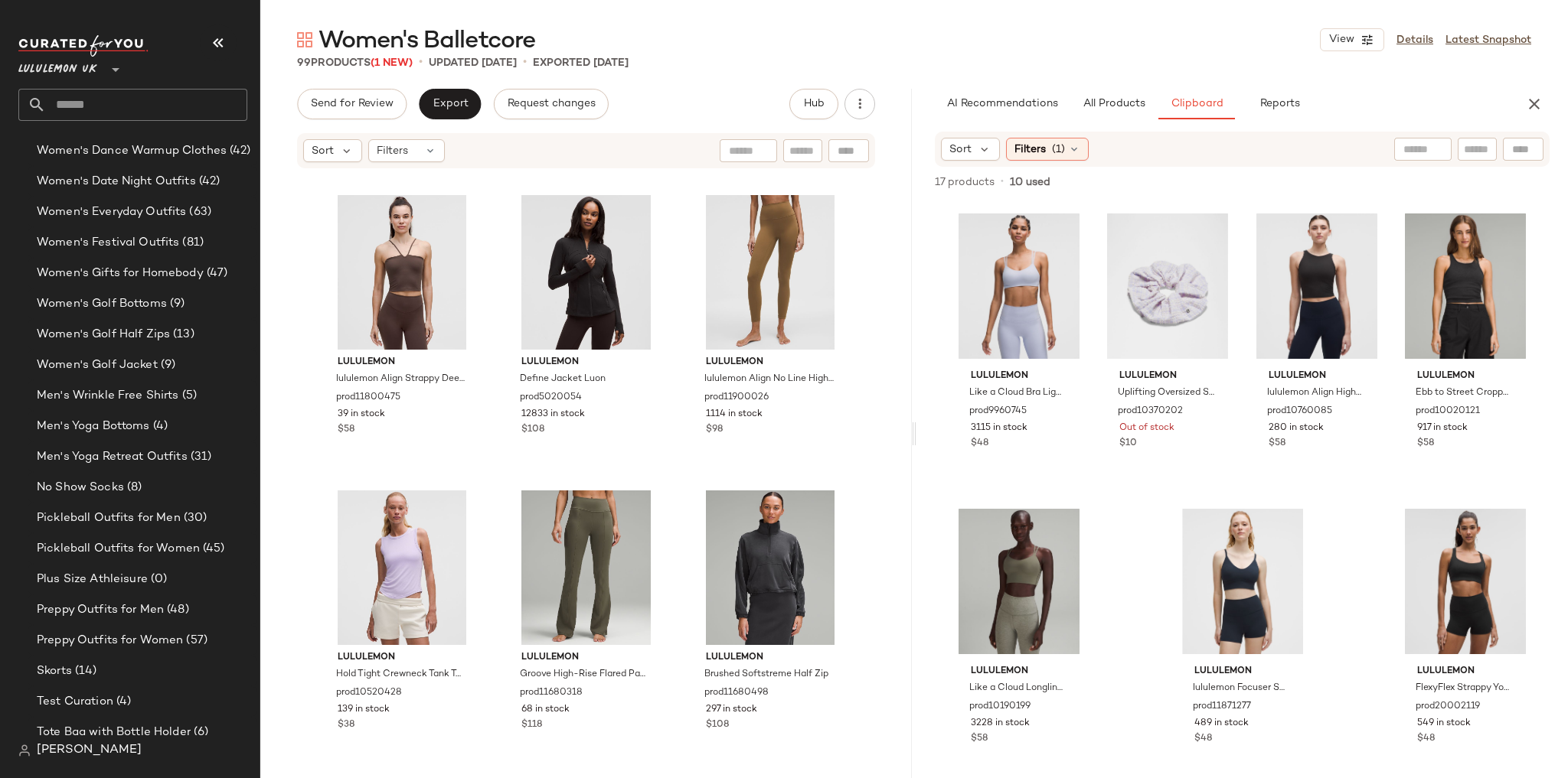
scroll to position [9162, 0]
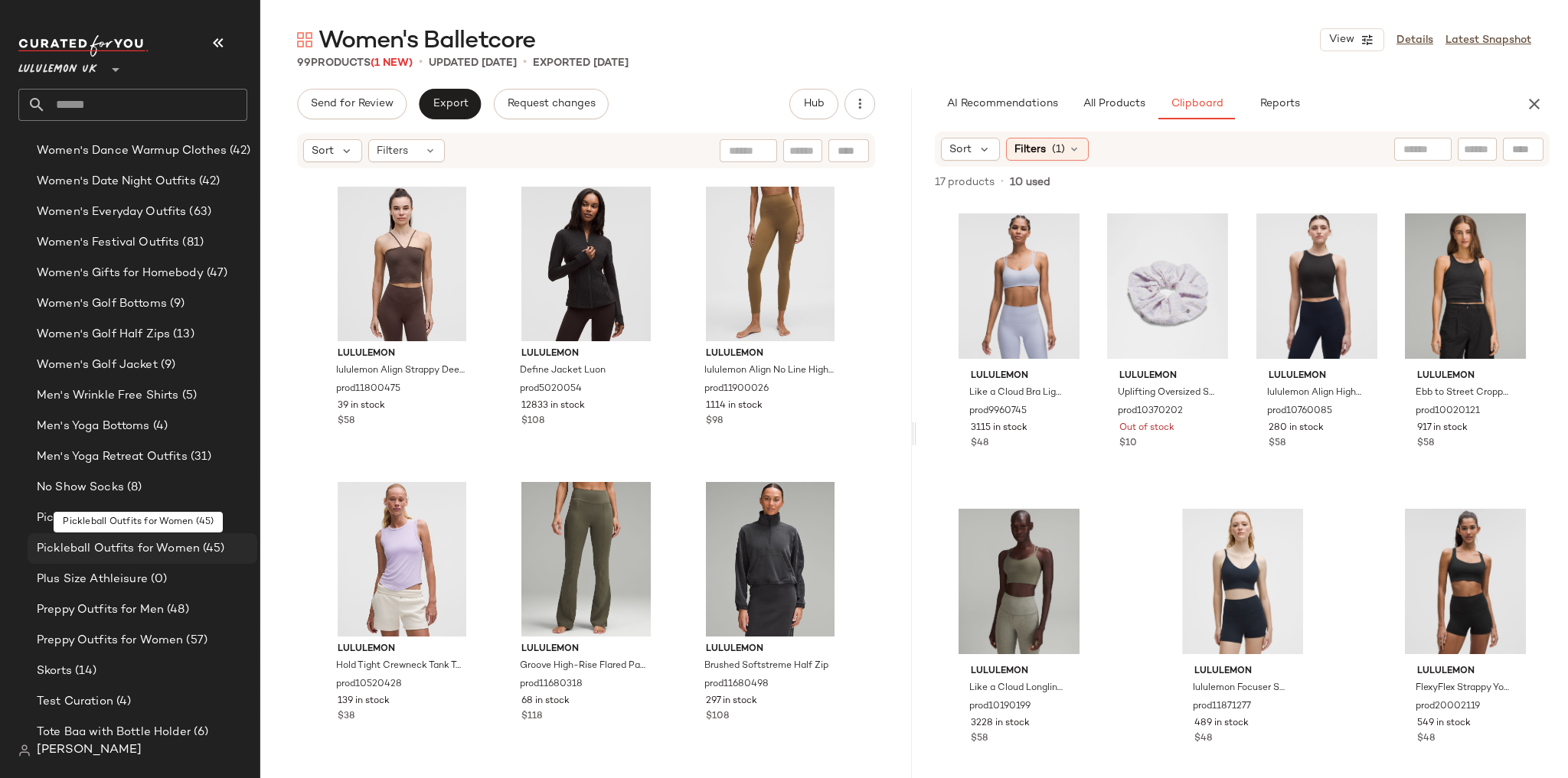
click at [185, 545] on span "Pickleball Outfits for Women" at bounding box center [118, 549] width 163 height 17
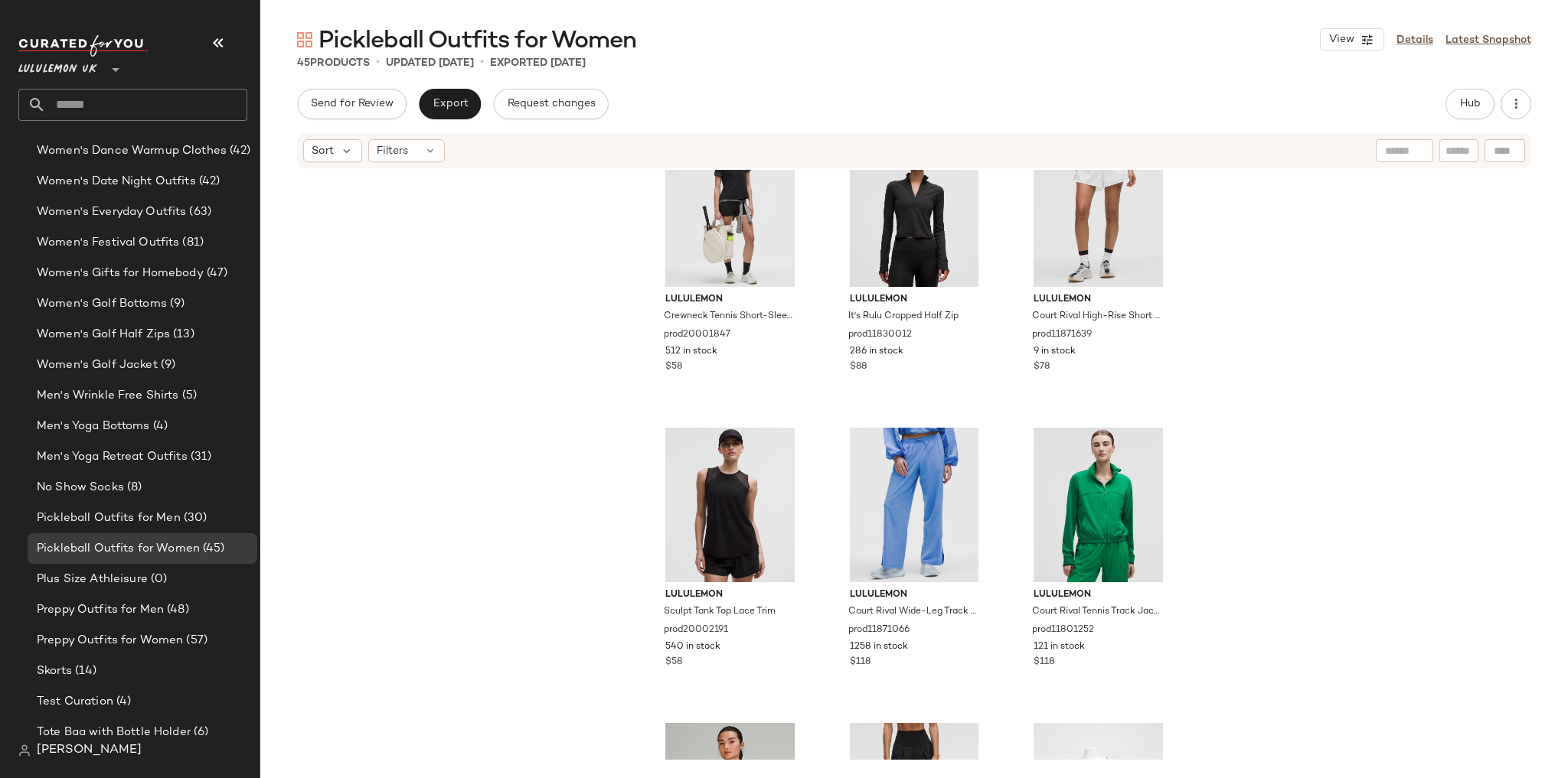
scroll to position [2829, 0]
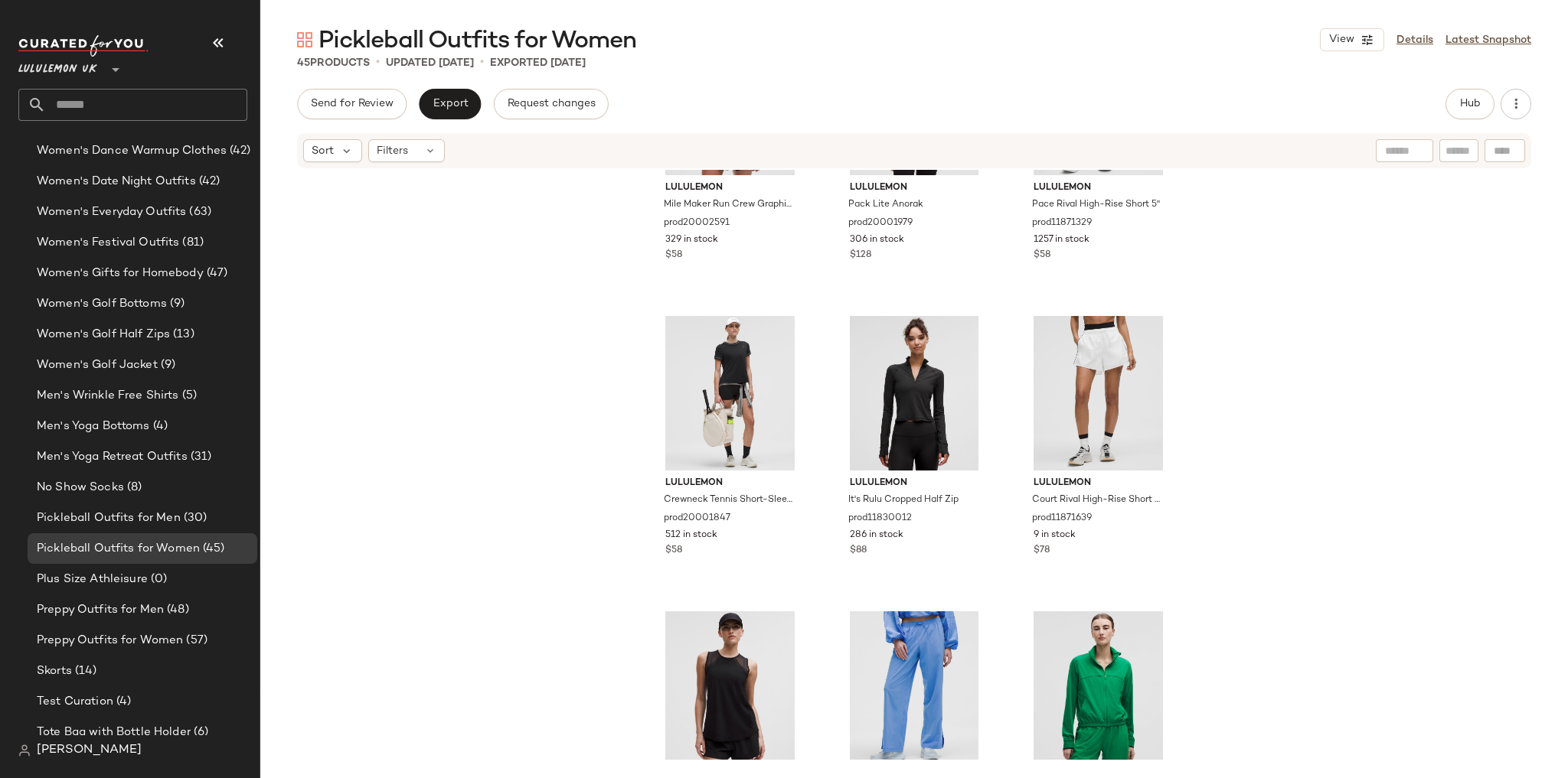
click at [1492, 113] on div "Hub" at bounding box center [1470, 104] width 49 height 30
click at [1482, 107] on button "Hub" at bounding box center [1470, 104] width 49 height 30
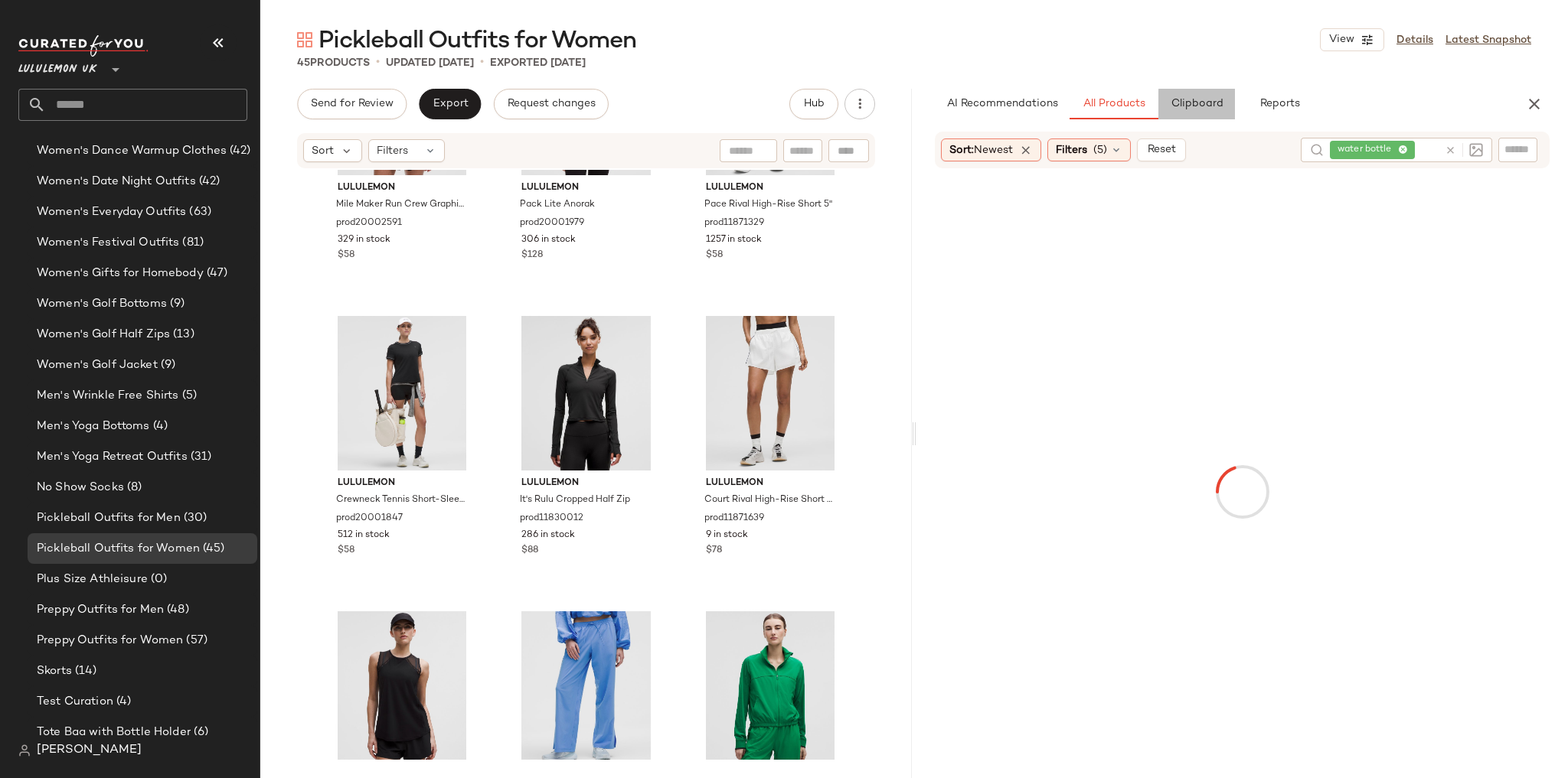
click at [1227, 101] on button "Clipboard" at bounding box center [1197, 104] width 76 height 30
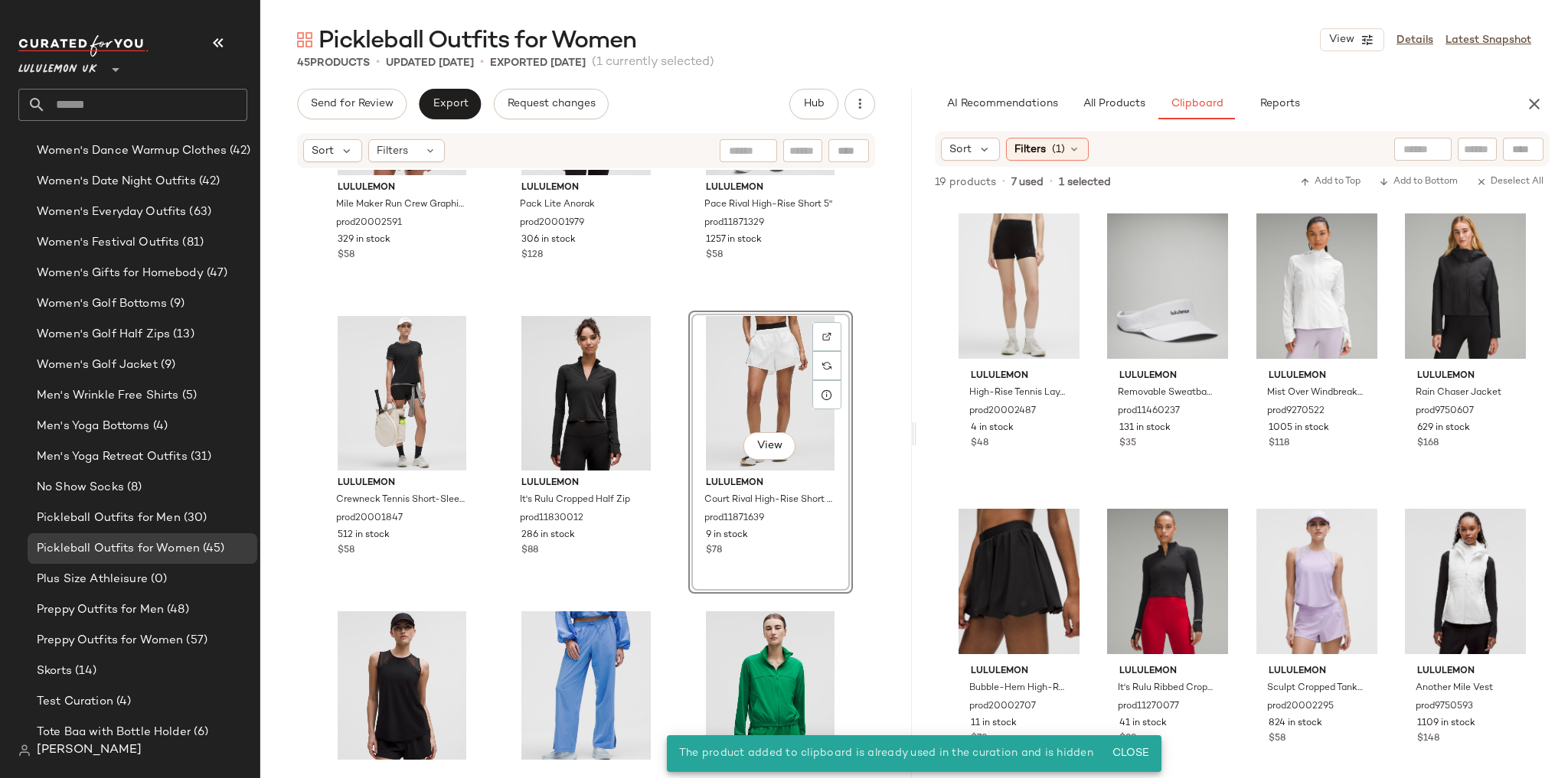
drag, startPoint x: 1090, startPoint y: 494, endPoint x: 1089, endPoint y: 463, distance: 31.0
click at [1090, 495] on div "lululemon High-Rise Tennis Layering Short 3.5" prod20002487 4 in stock $48 lulu…" at bounding box center [1242, 491] width 578 height 575
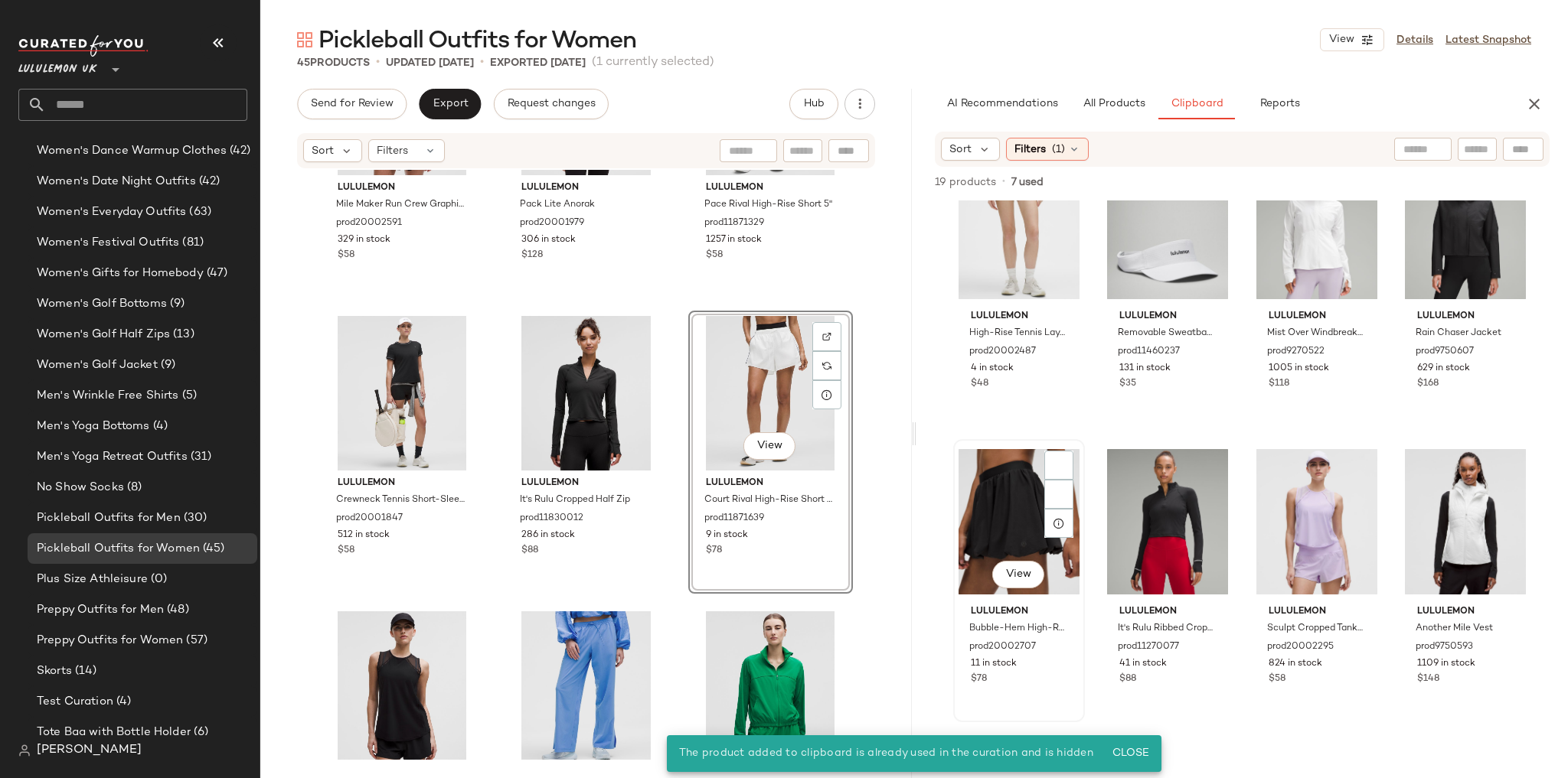
scroll to position [62, 0]
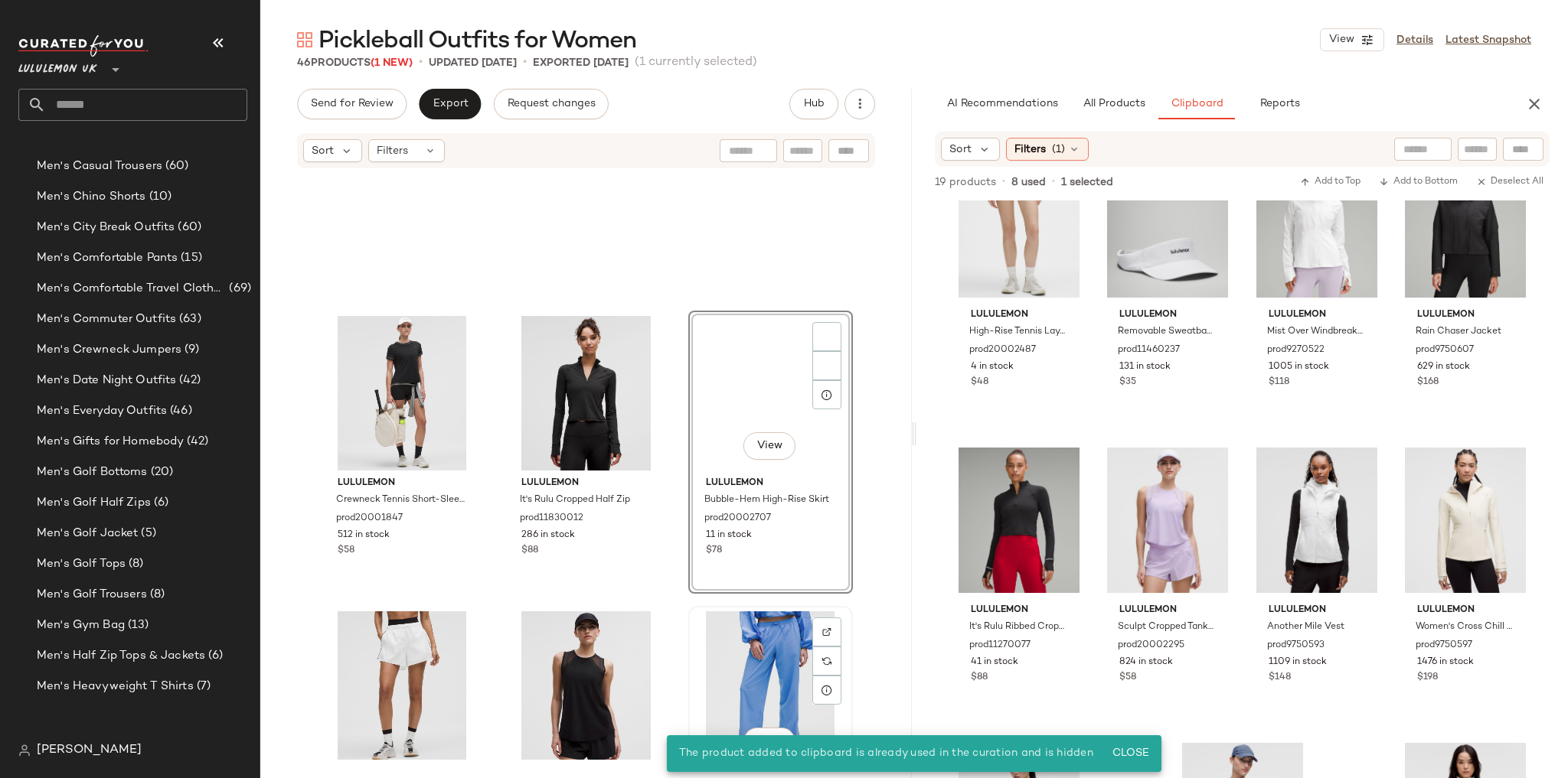
scroll to position [3073, 0]
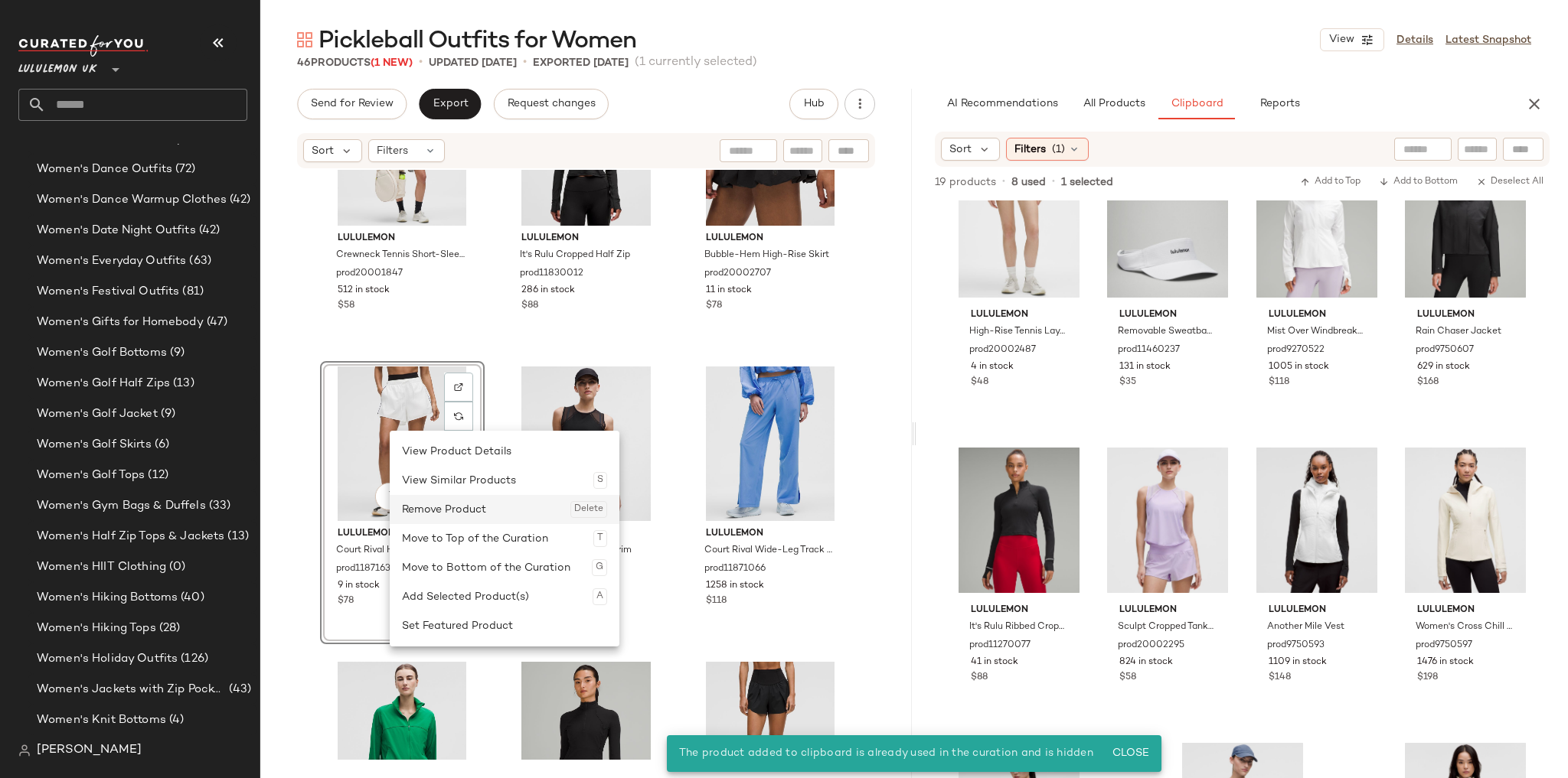
click at [429, 509] on div "Remove Product Delete" at bounding box center [505, 509] width 205 height 29
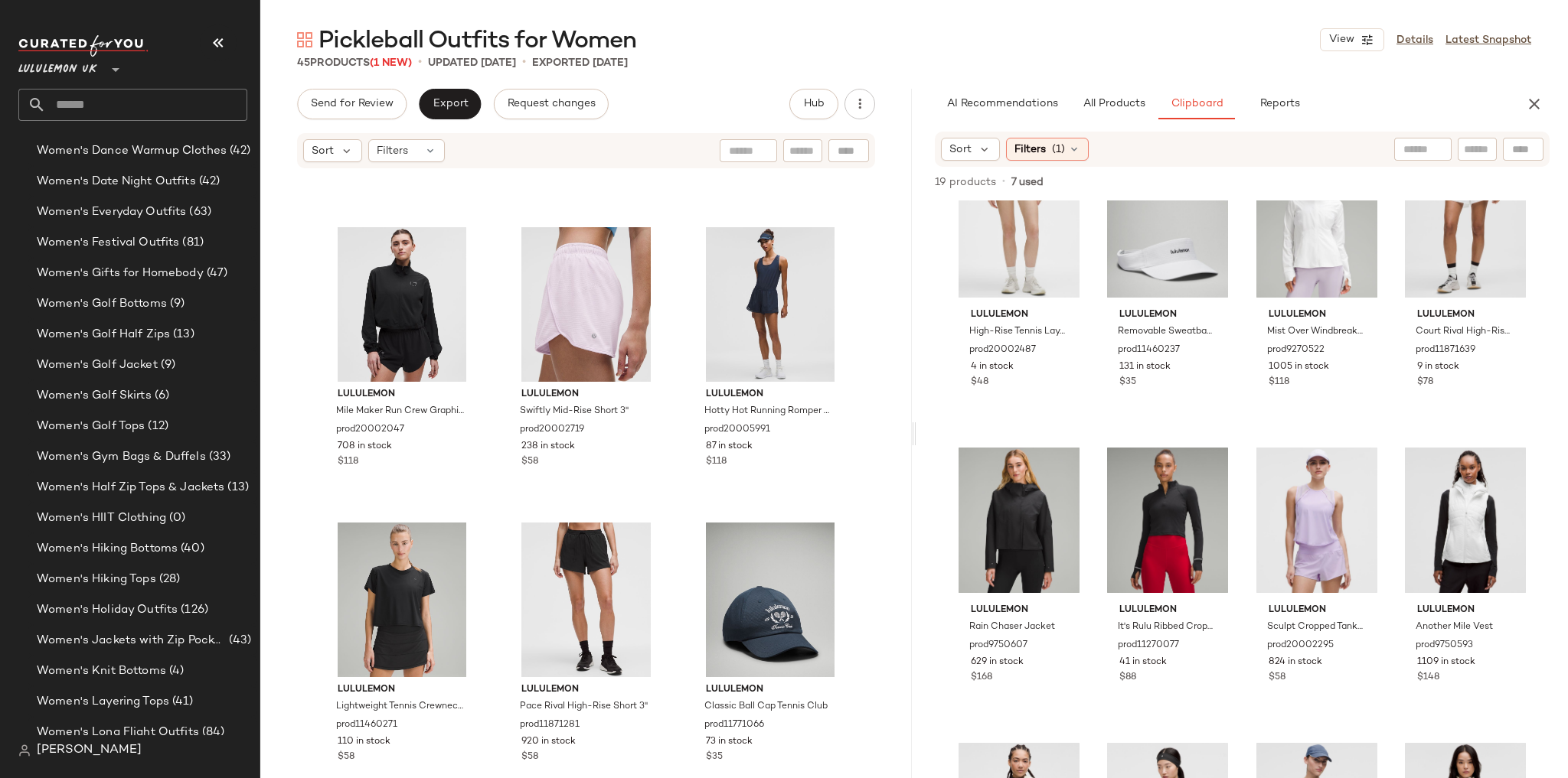
scroll to position [3844, 0]
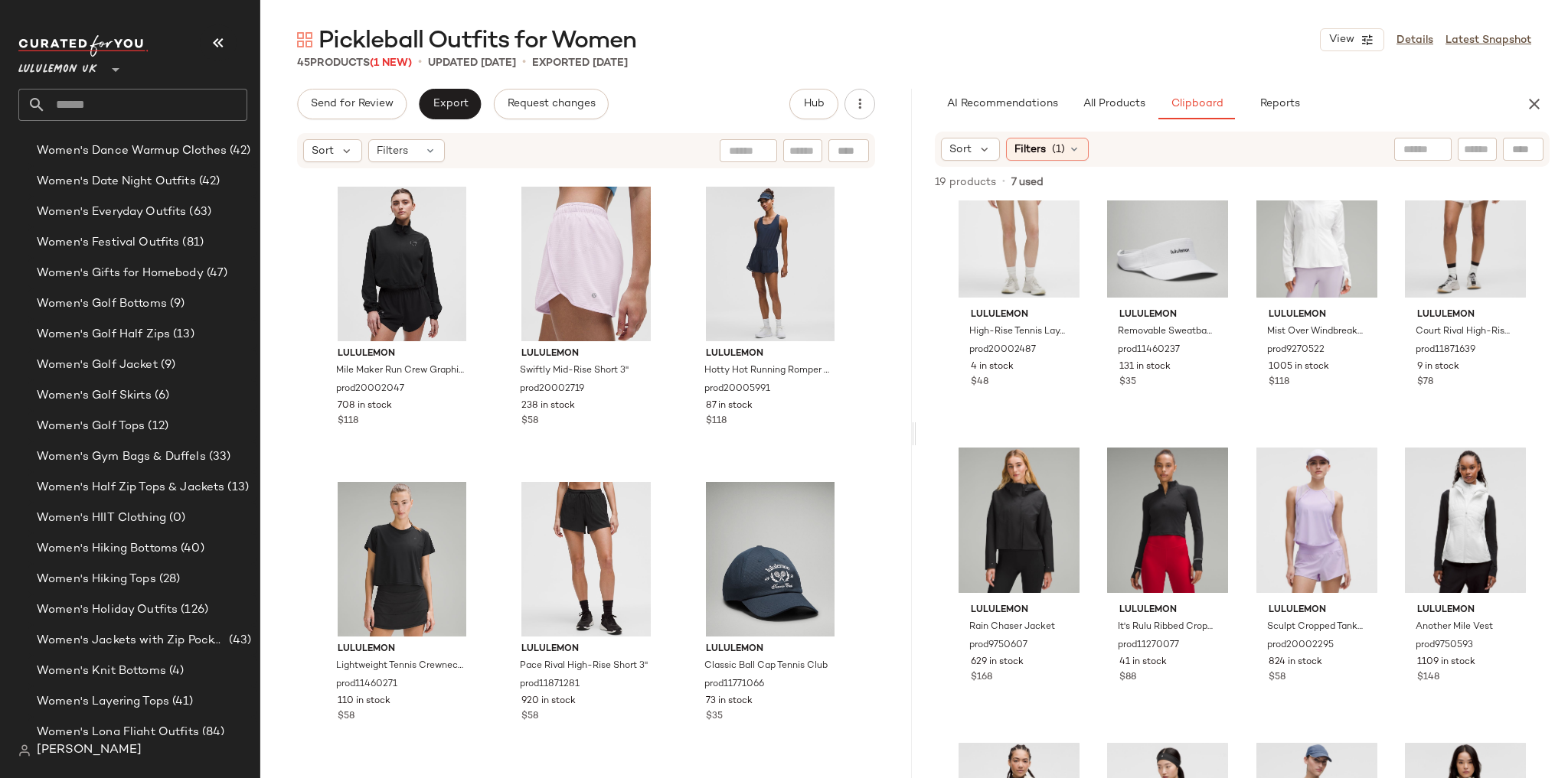
click at [118, 93] on input "text" at bounding box center [146, 104] width 201 height 32
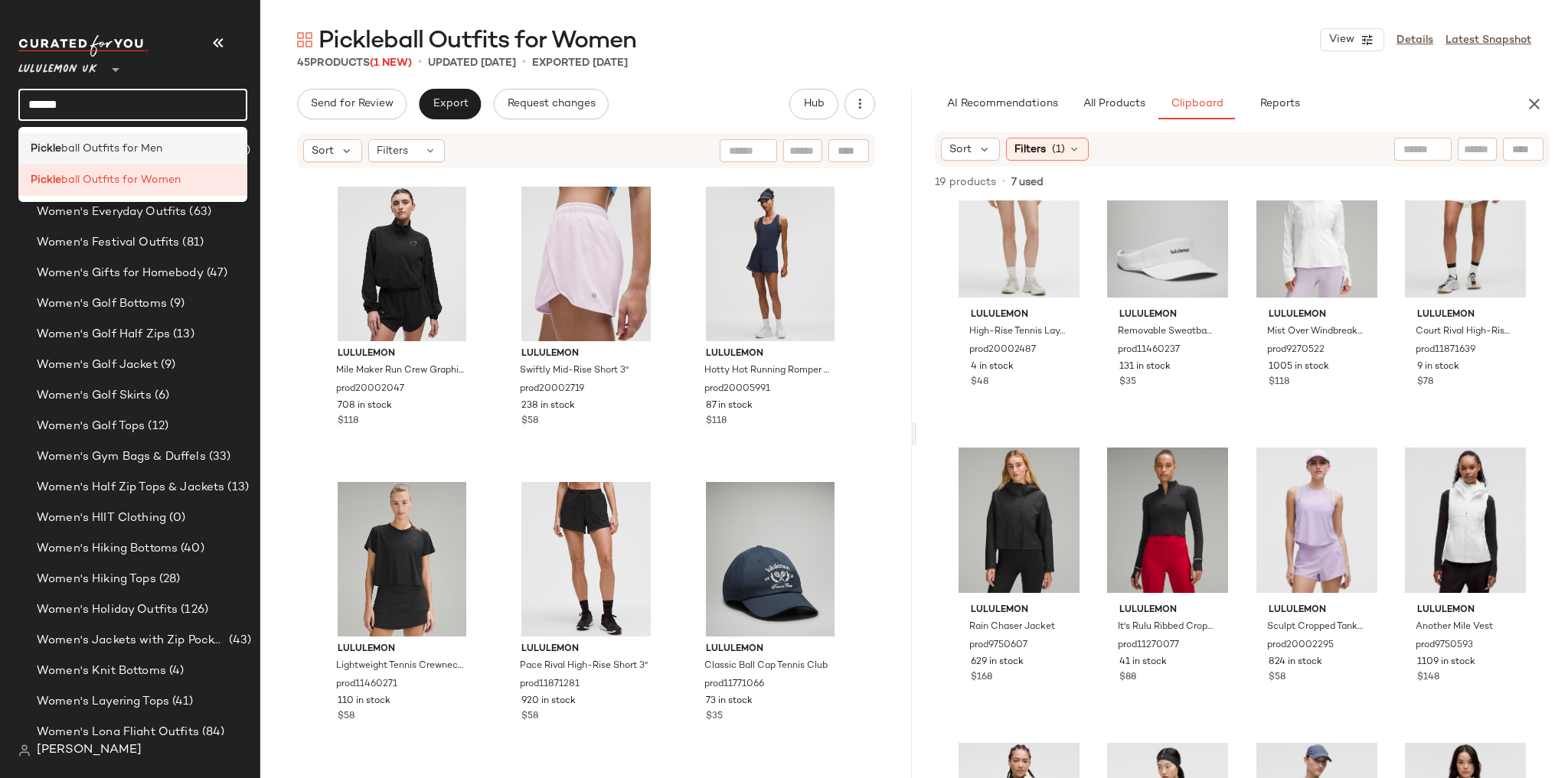
type input "******"
click at [165, 154] on div "Pickle ball Outfits for Men" at bounding box center [132, 149] width 205 height 16
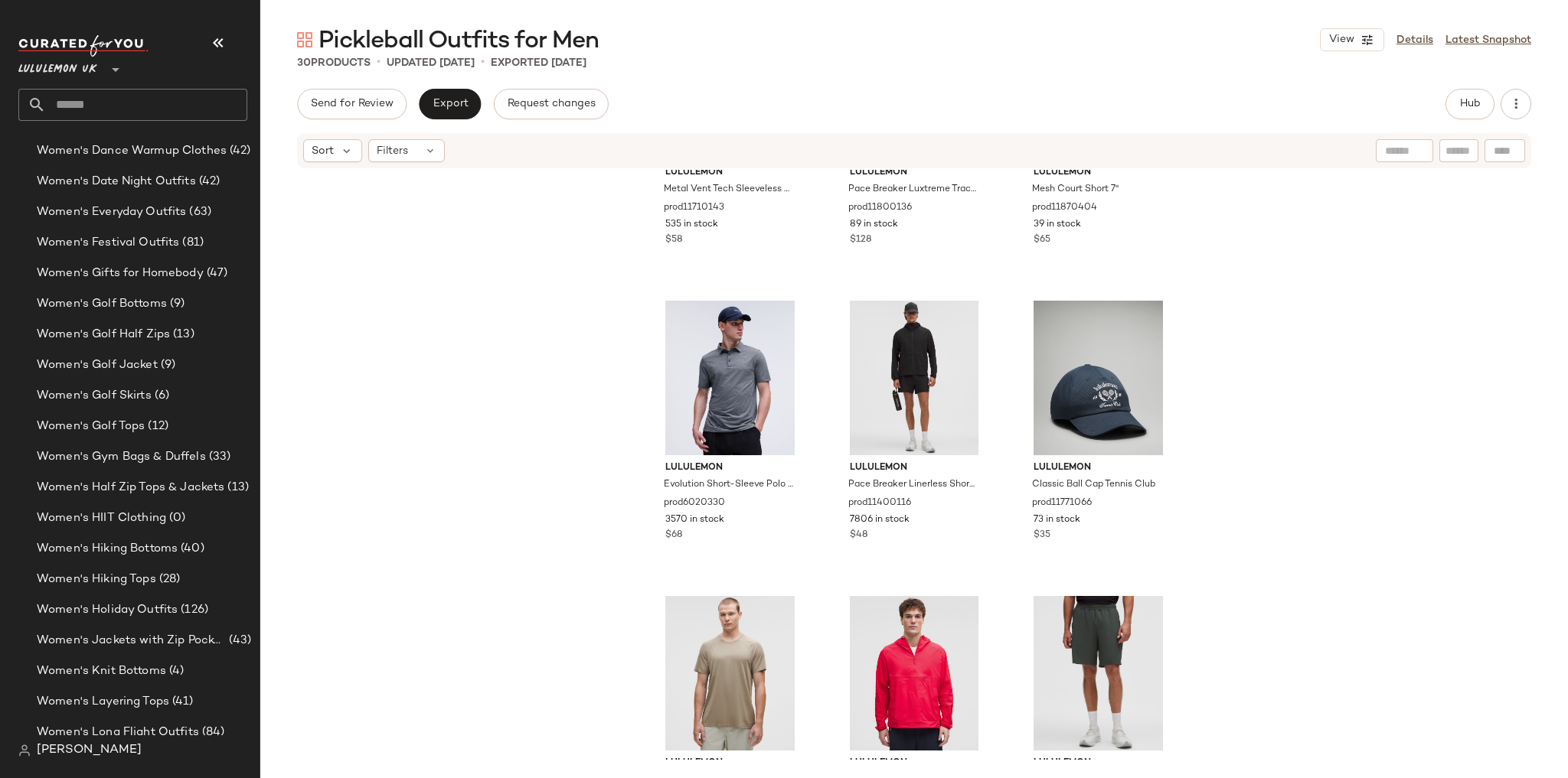
scroll to position [2367, 0]
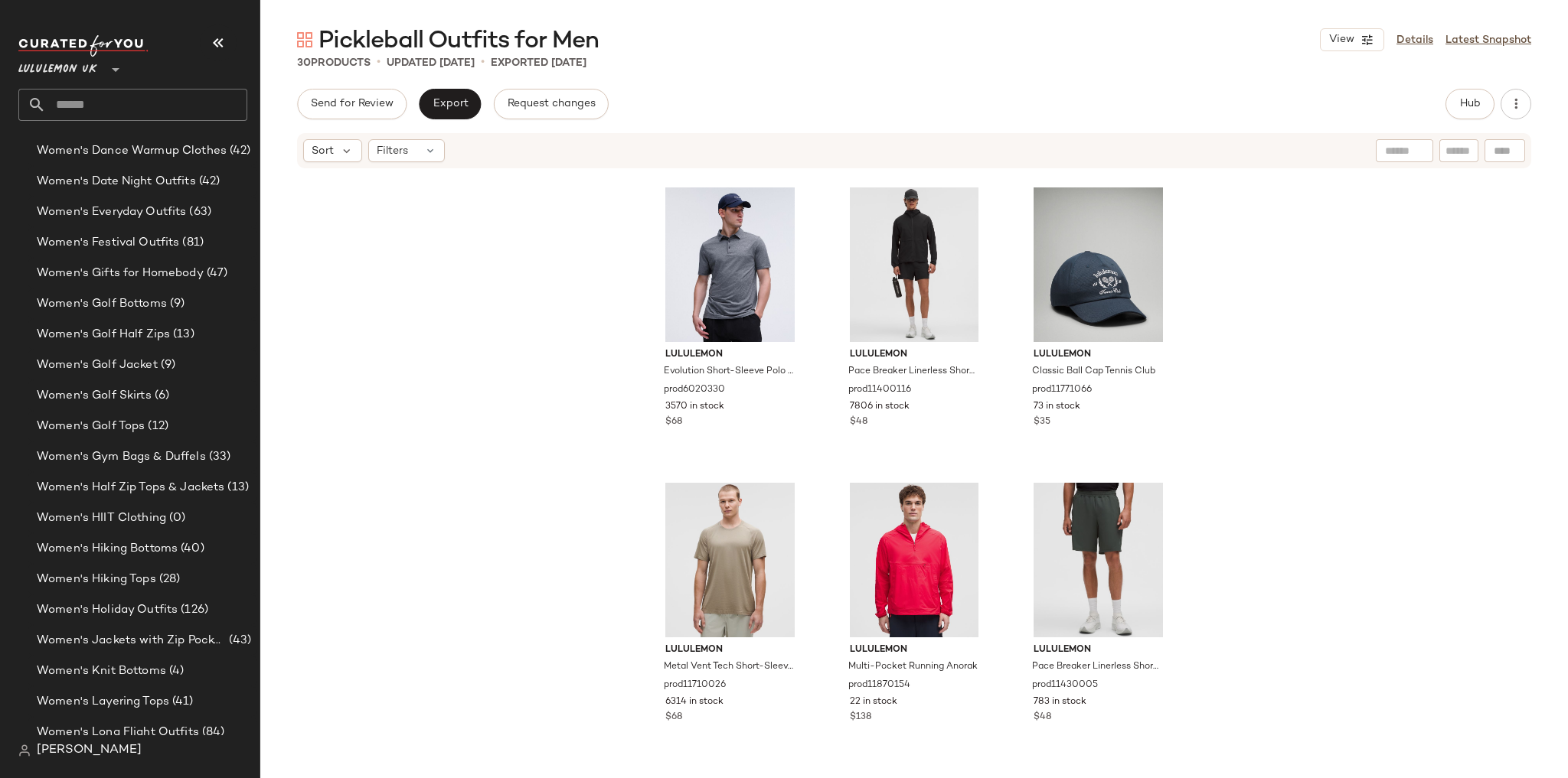
click at [95, 107] on input "text" at bounding box center [146, 104] width 201 height 32
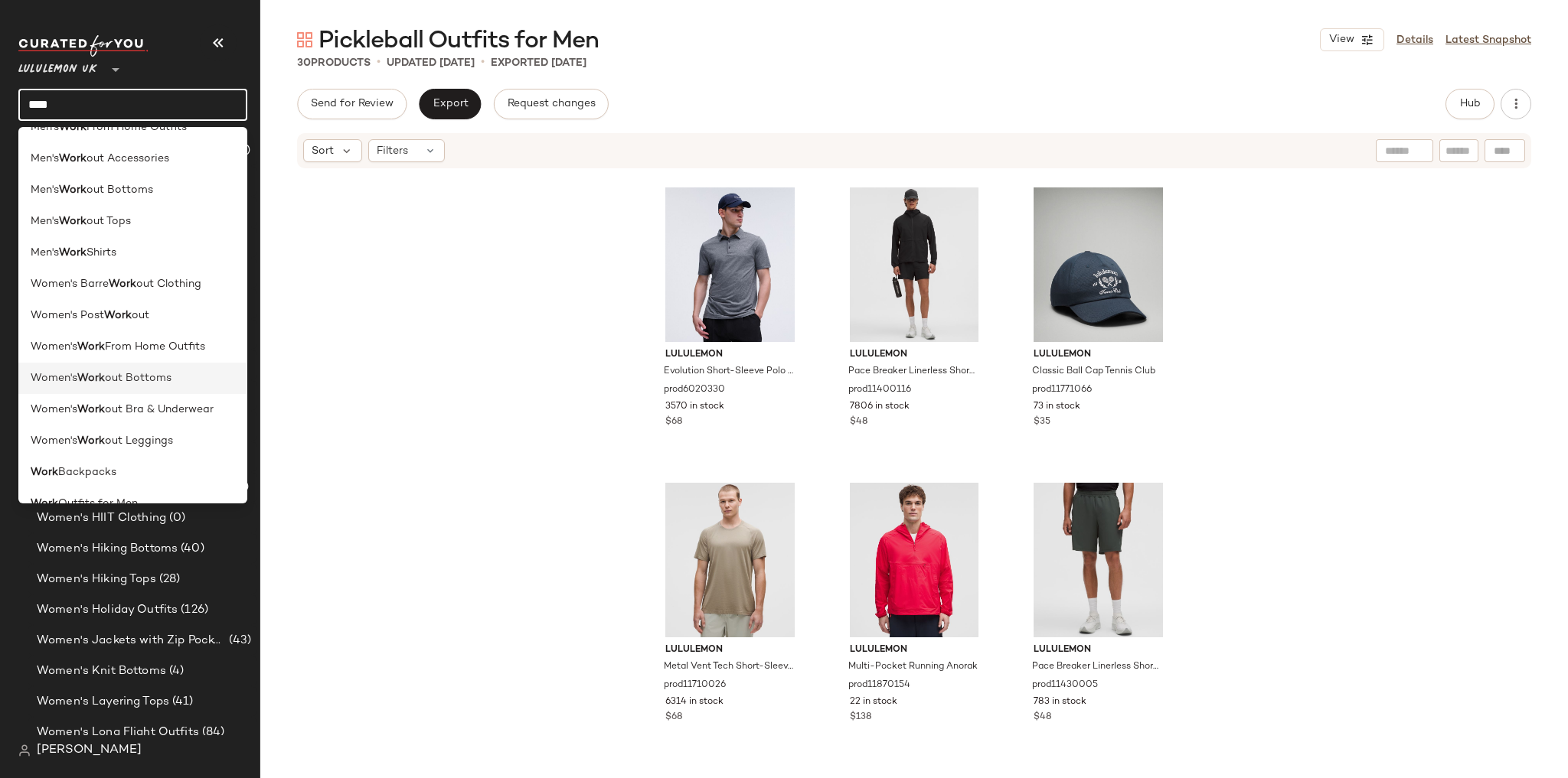
scroll to position [106, 0]
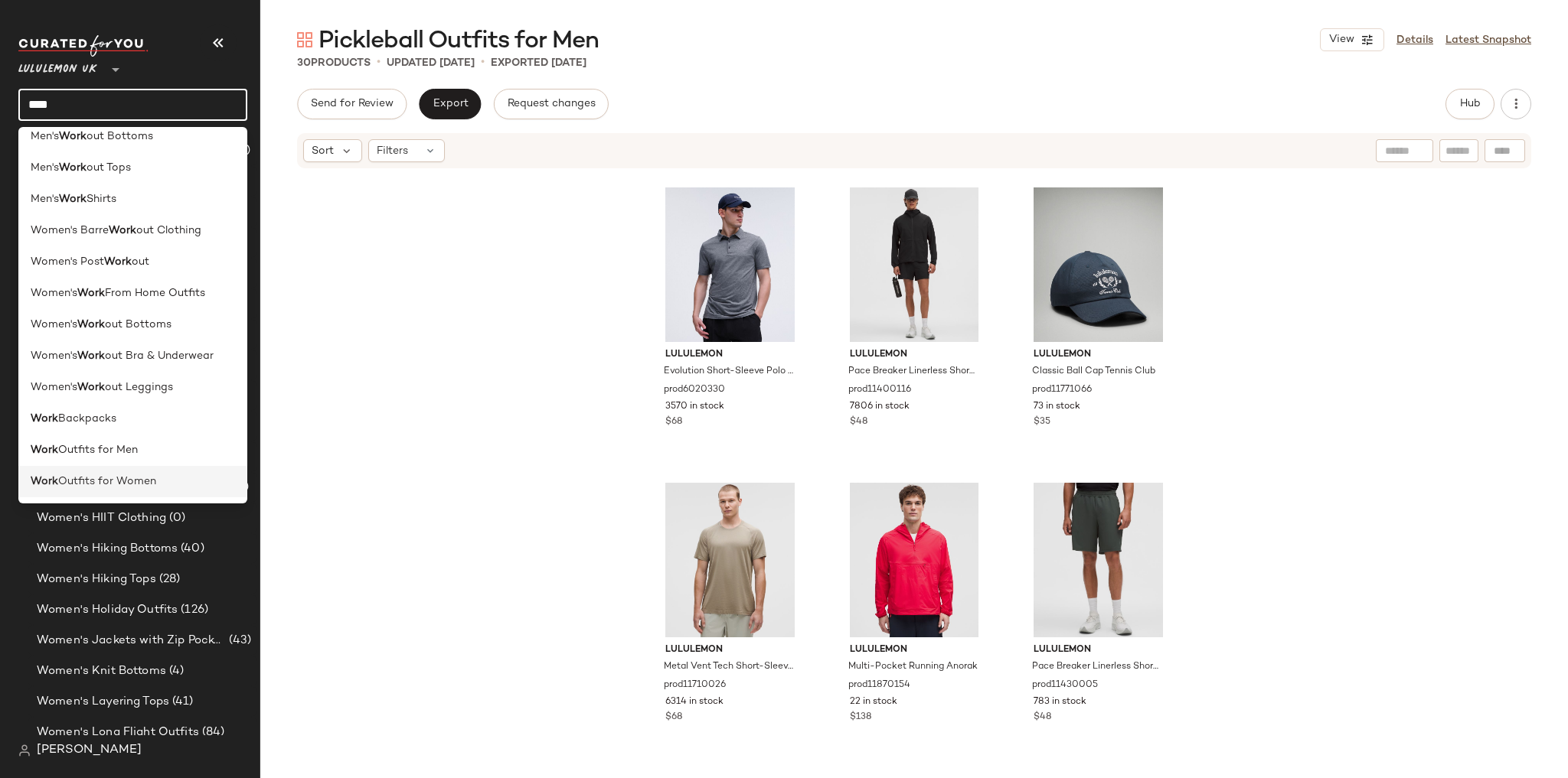
type input "****"
click at [159, 472] on div "Work Outfits for Women" at bounding box center [132, 481] width 229 height 31
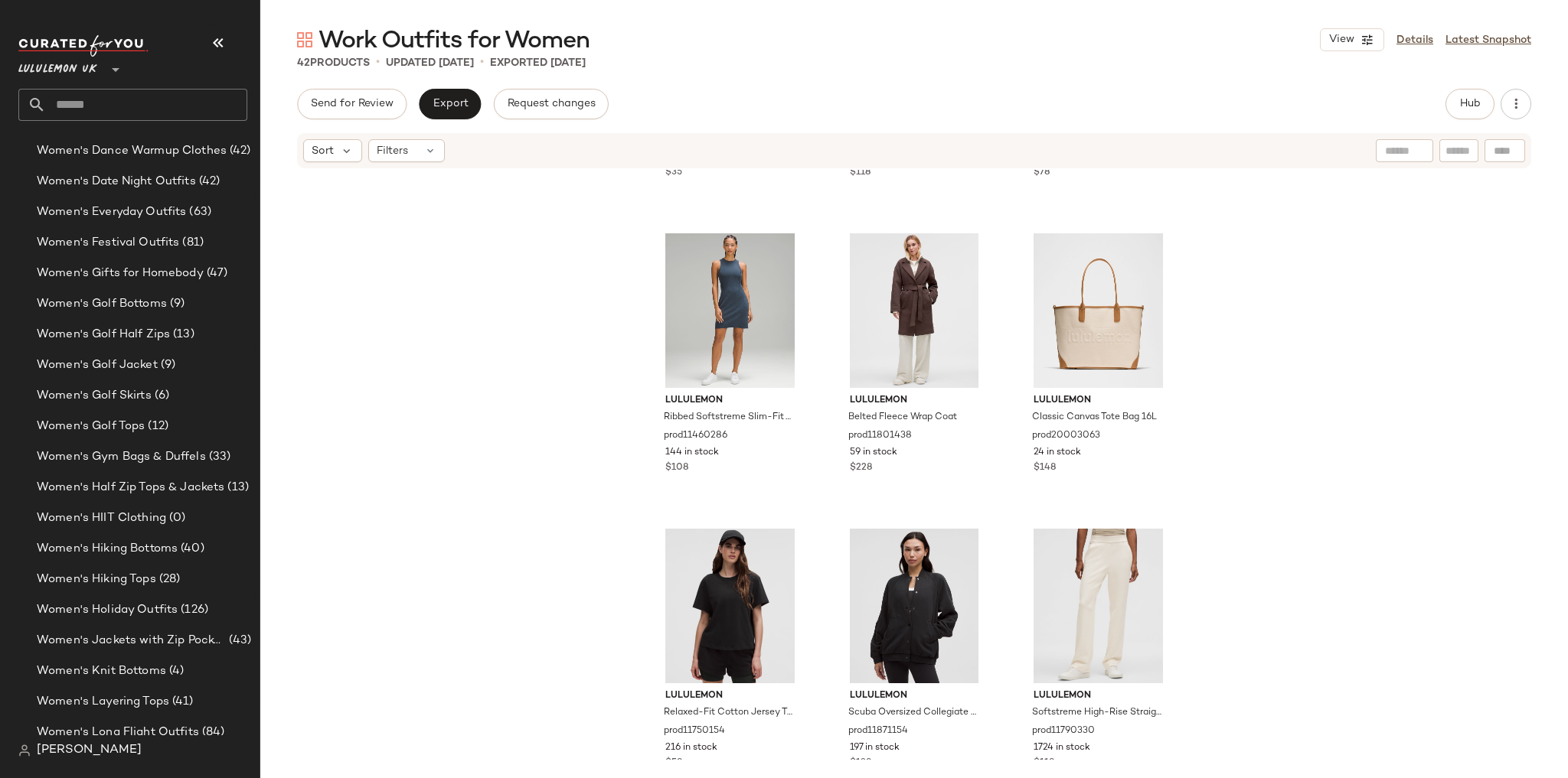
scroll to position [3548, 0]
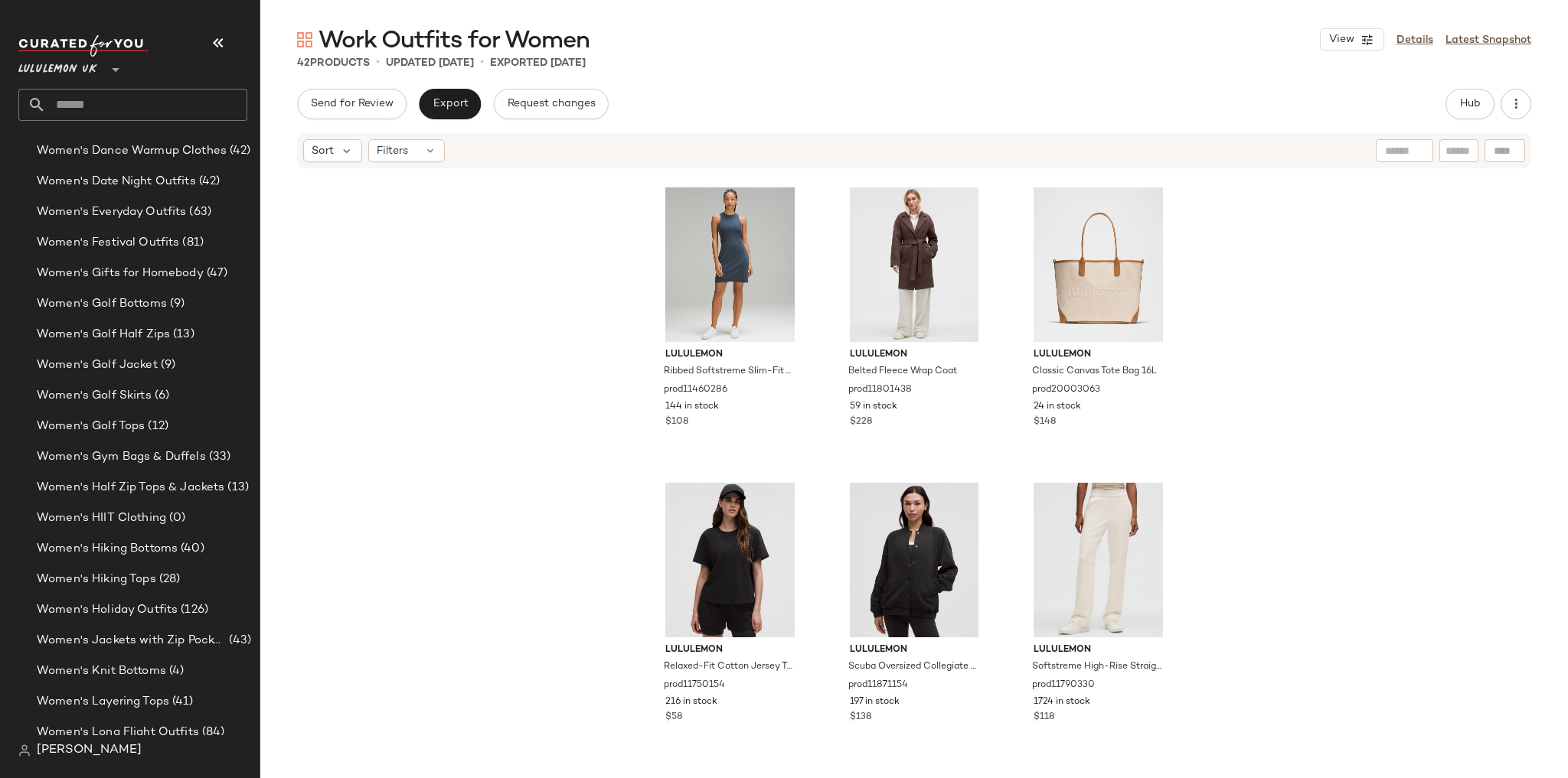
click at [102, 98] on input "text" at bounding box center [146, 104] width 201 height 32
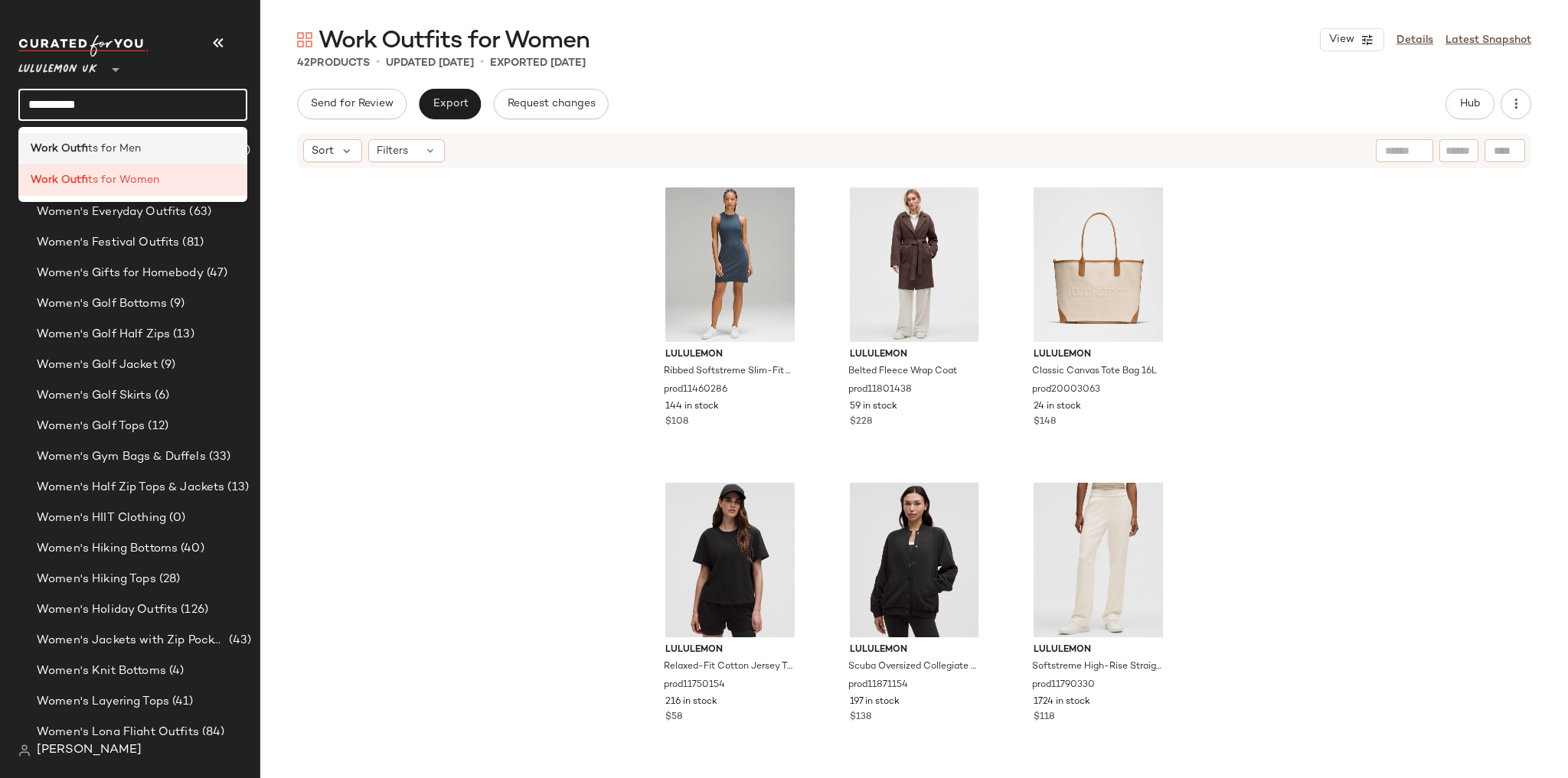
type input "**********"
click at [132, 156] on span "ts for Men" at bounding box center [114, 149] width 53 height 16
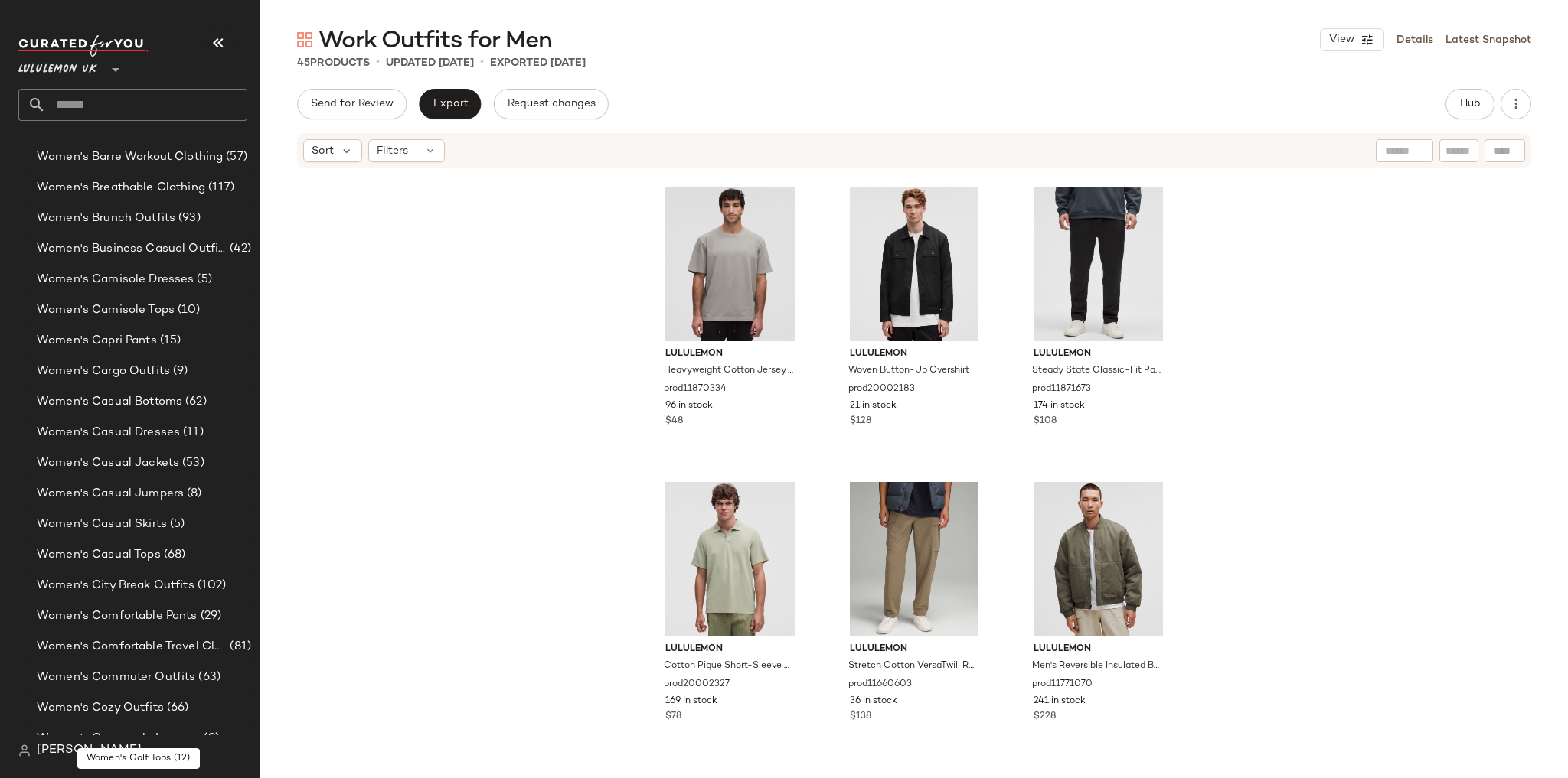
scroll to position [3805, 0]
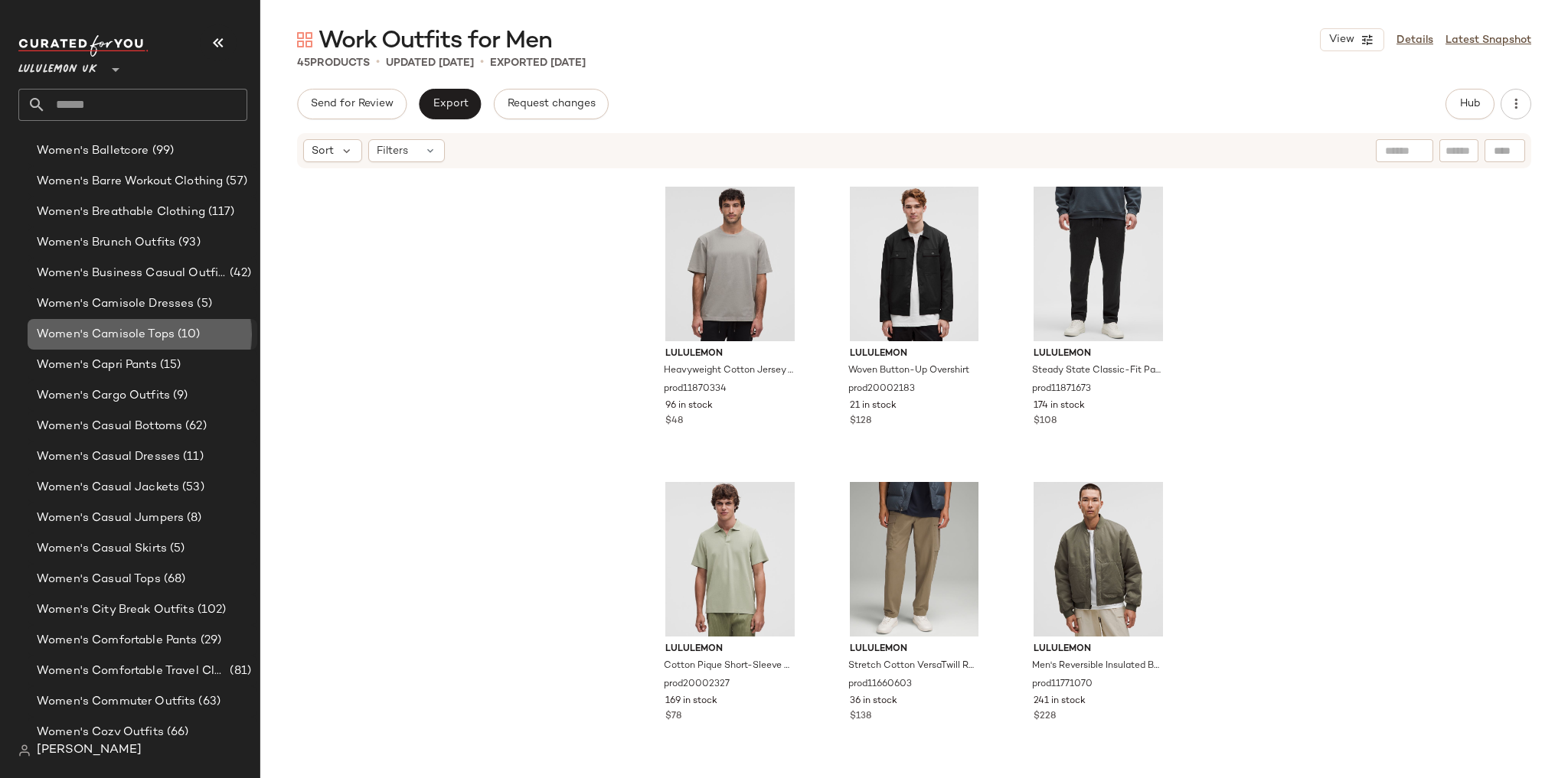
click at [148, 335] on span "Women's Camisole Tops" at bounding box center [106, 334] width 138 height 17
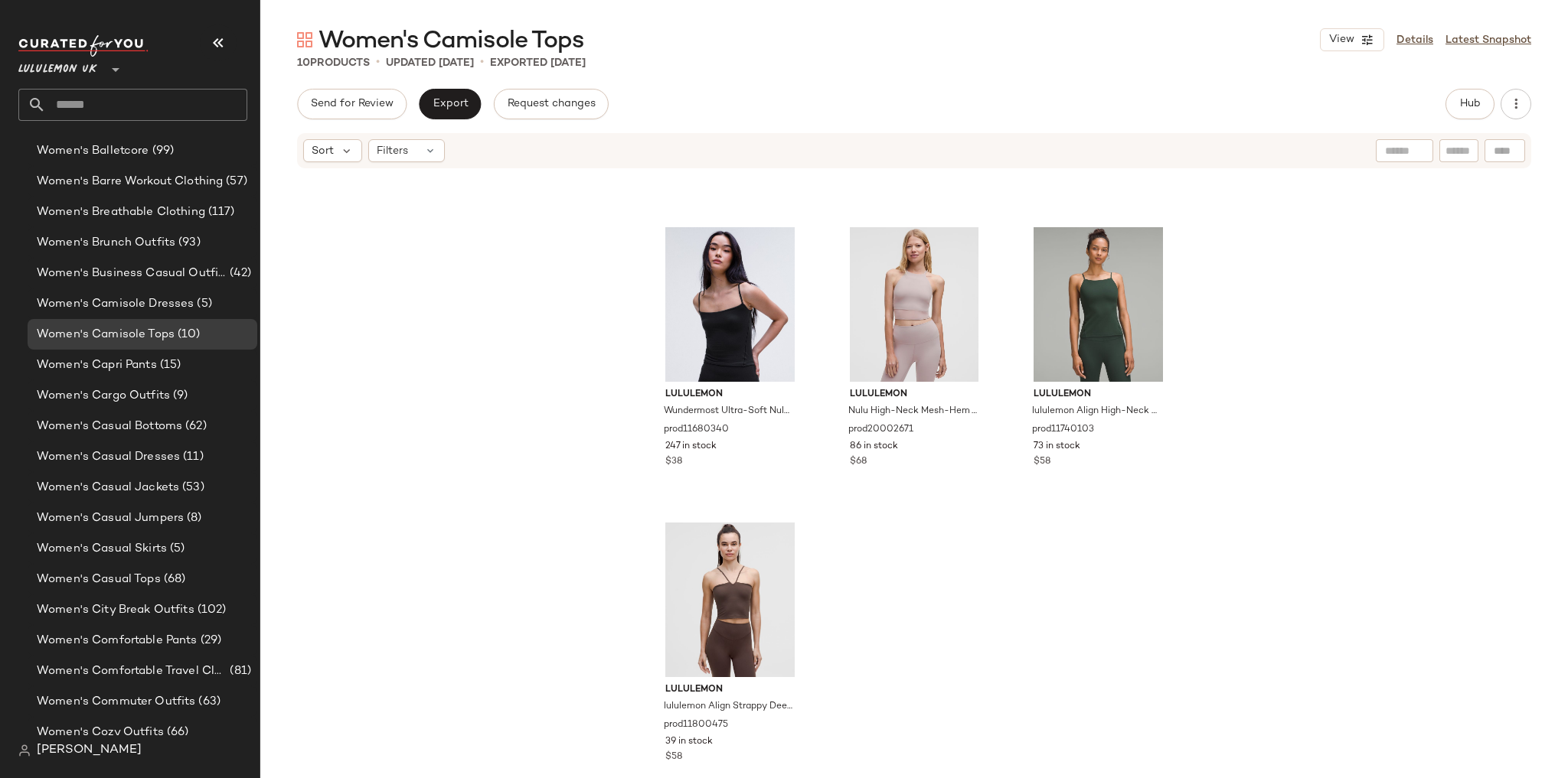
scroll to position [594, 0]
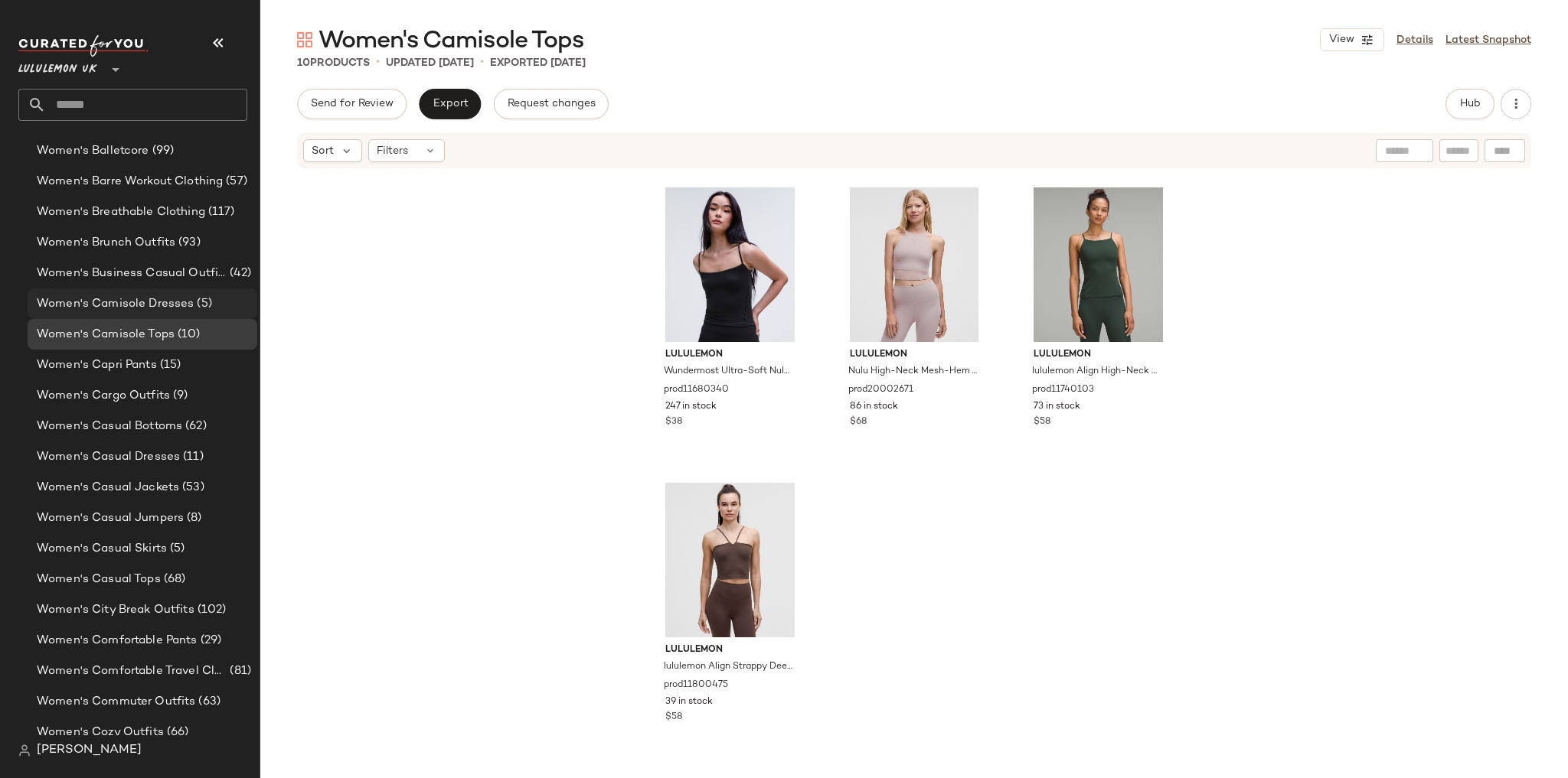
click at [202, 312] on div "Women's Camisole Dresses (5)" at bounding box center [142, 303] width 229 height 30
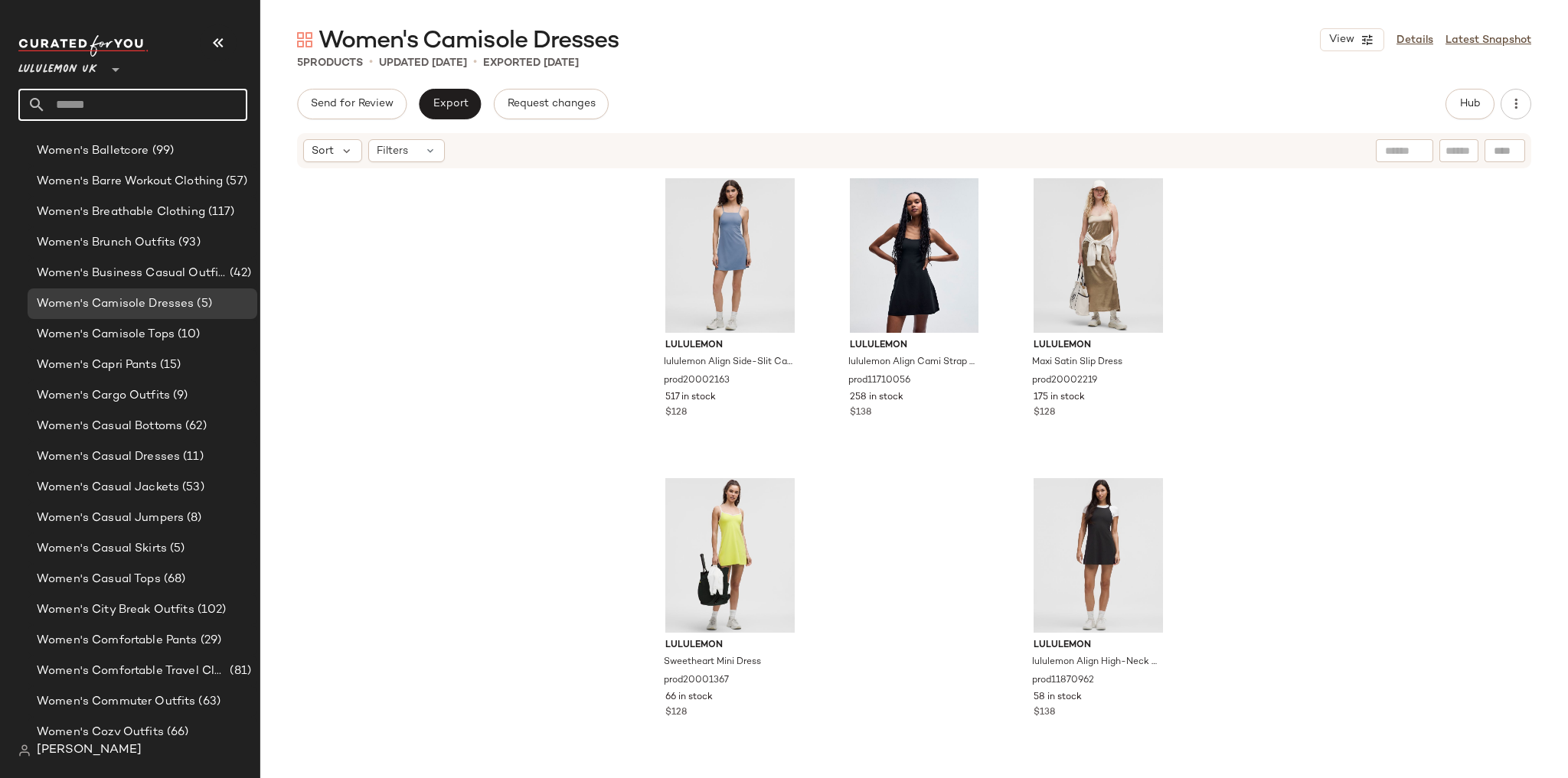
click at [164, 113] on input "text" at bounding box center [146, 104] width 201 height 32
type input "*****"
click at [184, 154] on div "Men's Heavy weight T Shirts" at bounding box center [132, 149] width 205 height 16
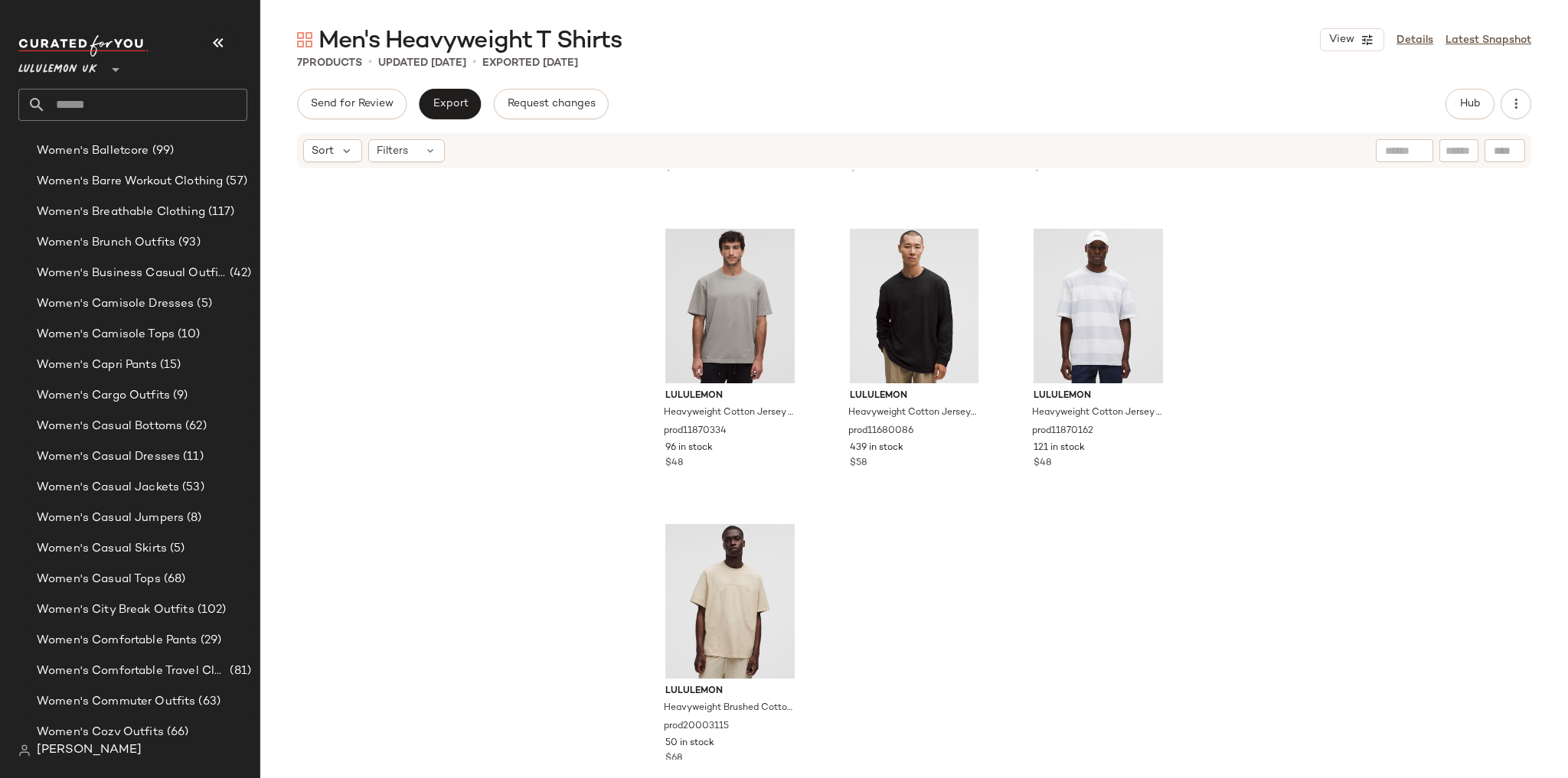
scroll to position [287, 0]
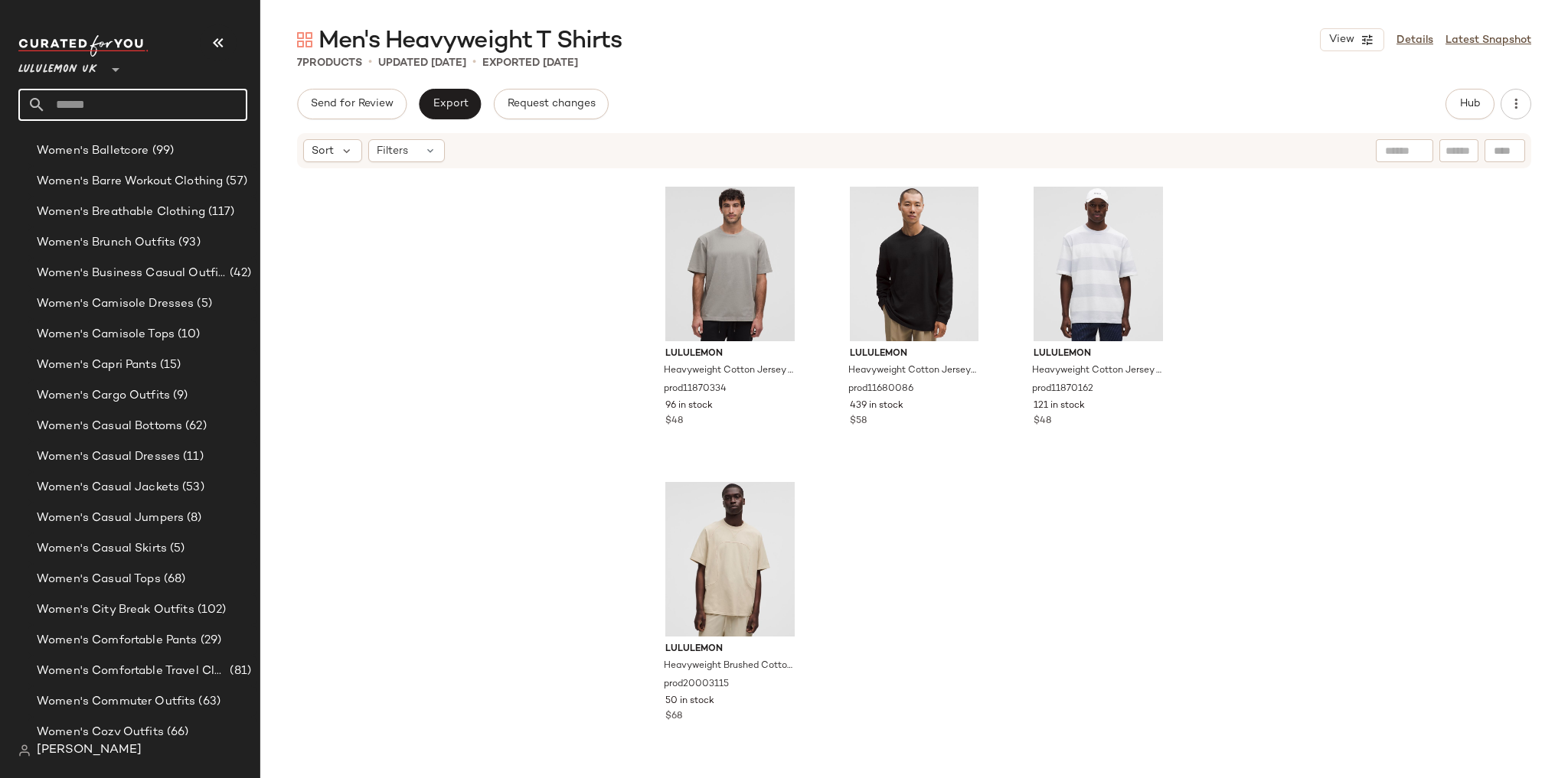
click at [67, 95] on input "text" at bounding box center [146, 104] width 201 height 32
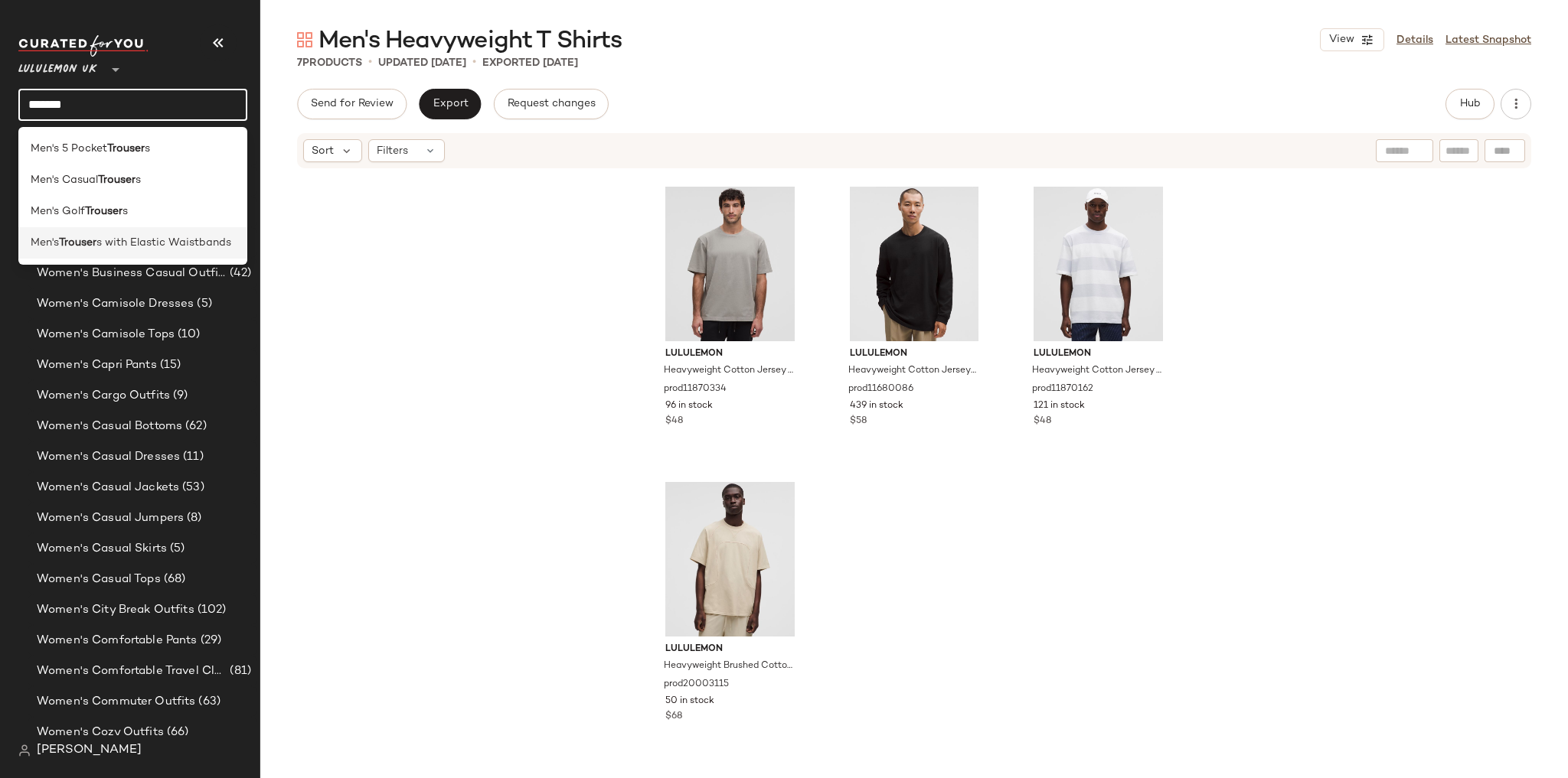
type input "*******"
click at [130, 242] on span "s with Elastic Waistbands" at bounding box center [164, 243] width 135 height 16
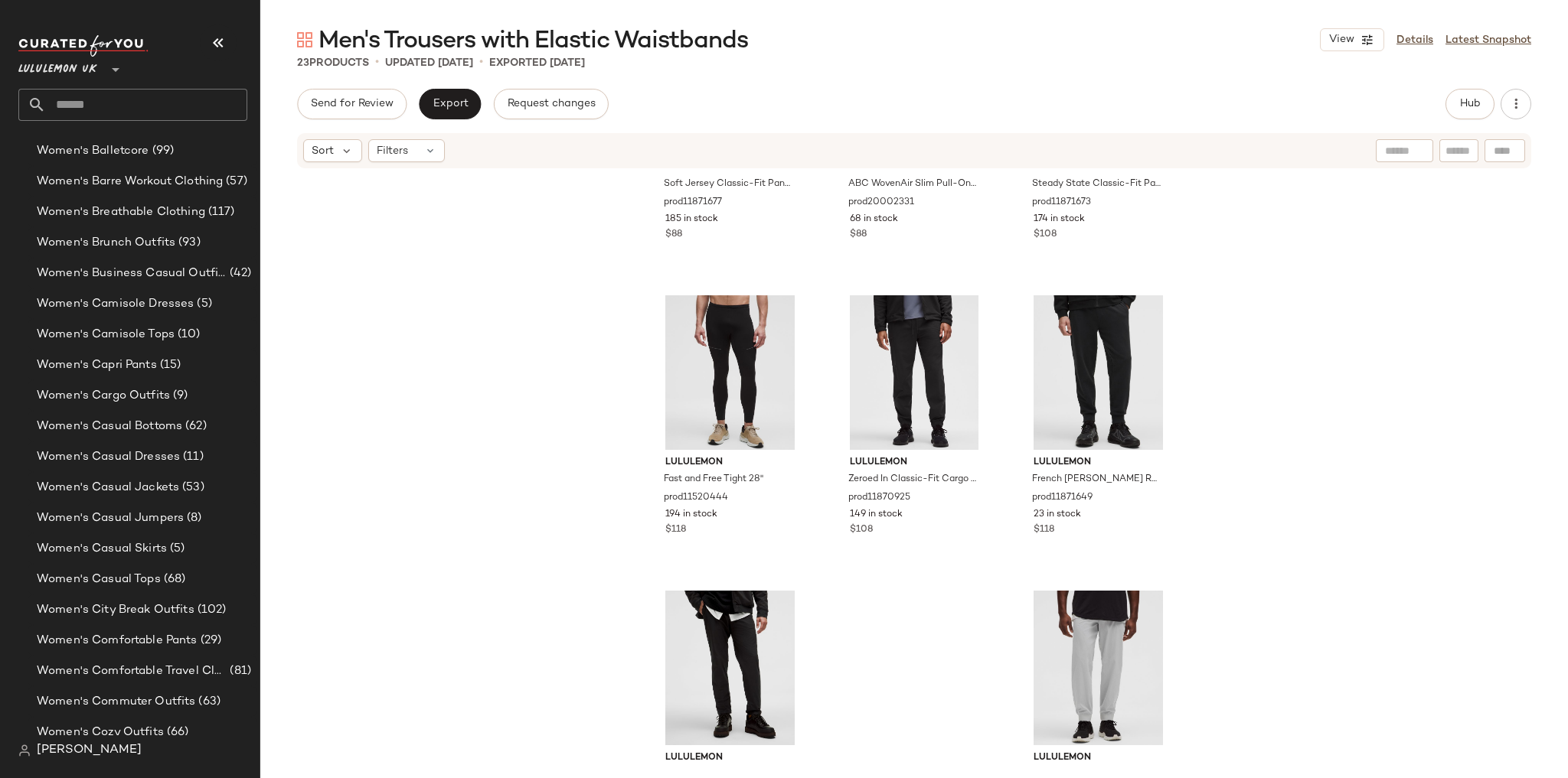
scroll to position [1775, 0]
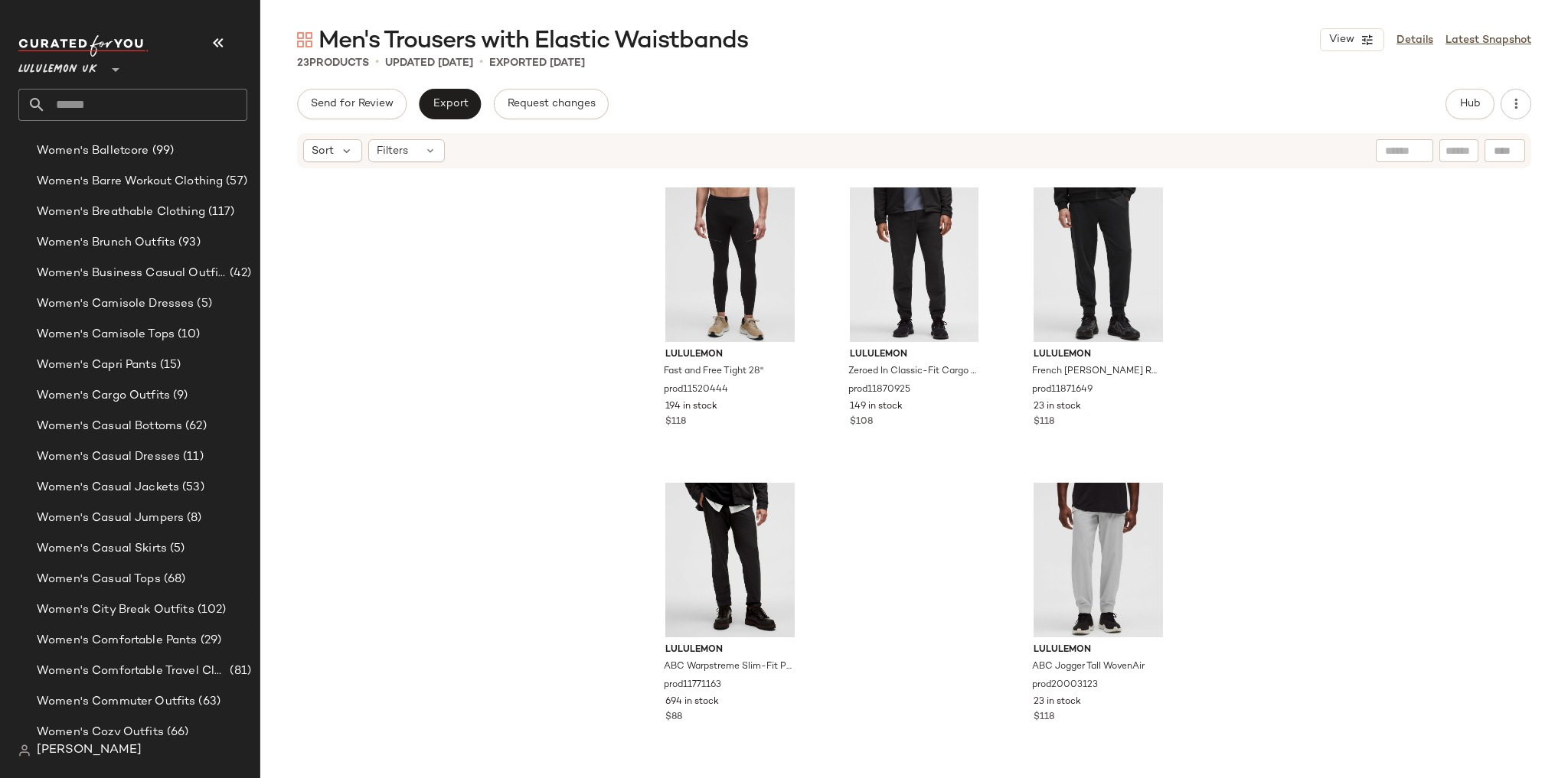
click at [163, 127] on div "Lululemon UK **" at bounding box center [138, 84] width 241 height 119
click at [162, 119] on input "text" at bounding box center [146, 104] width 201 height 32
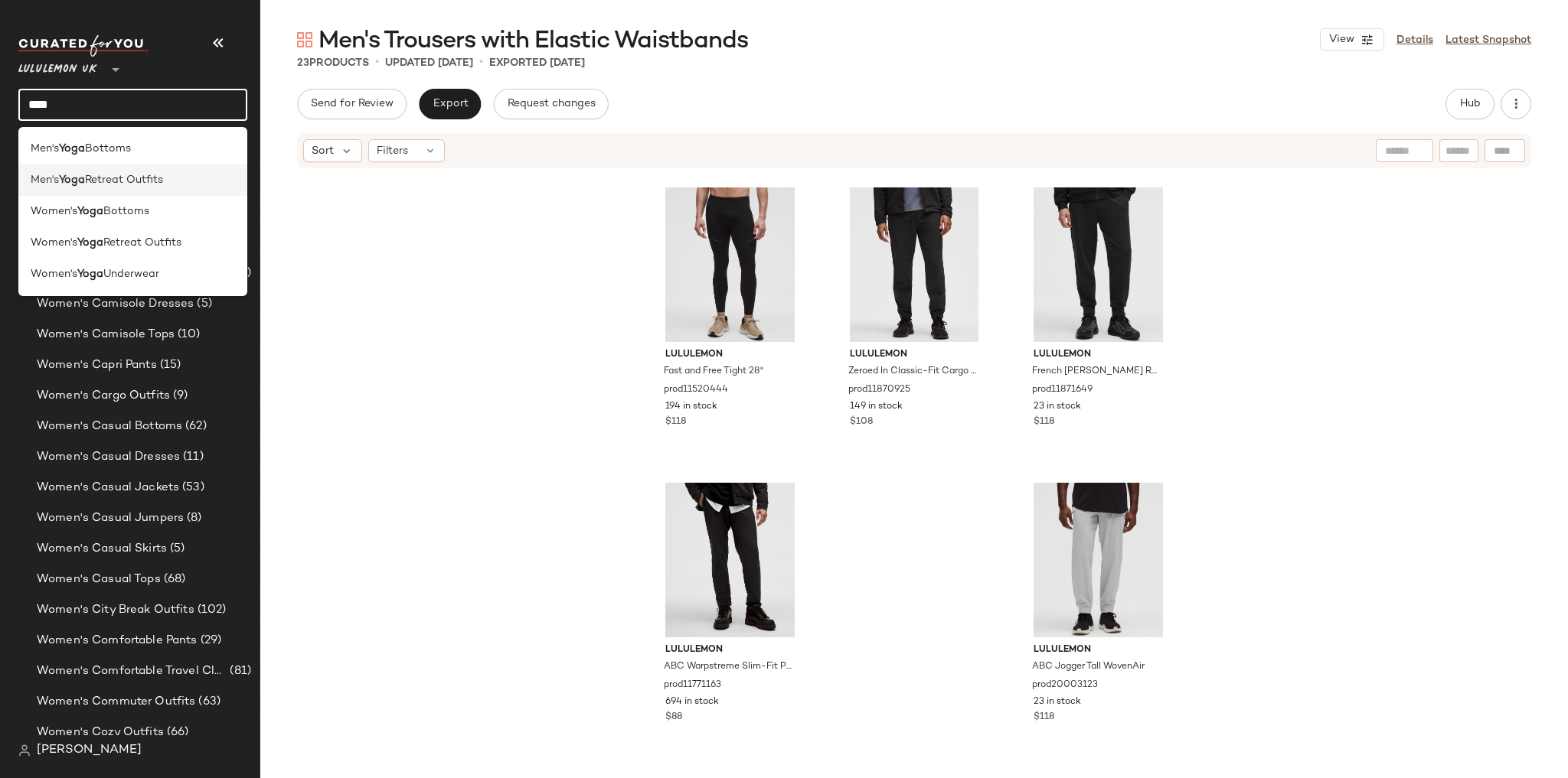
type input "****"
click at [131, 181] on span "Retreat Outfits" at bounding box center [123, 181] width 78 height 16
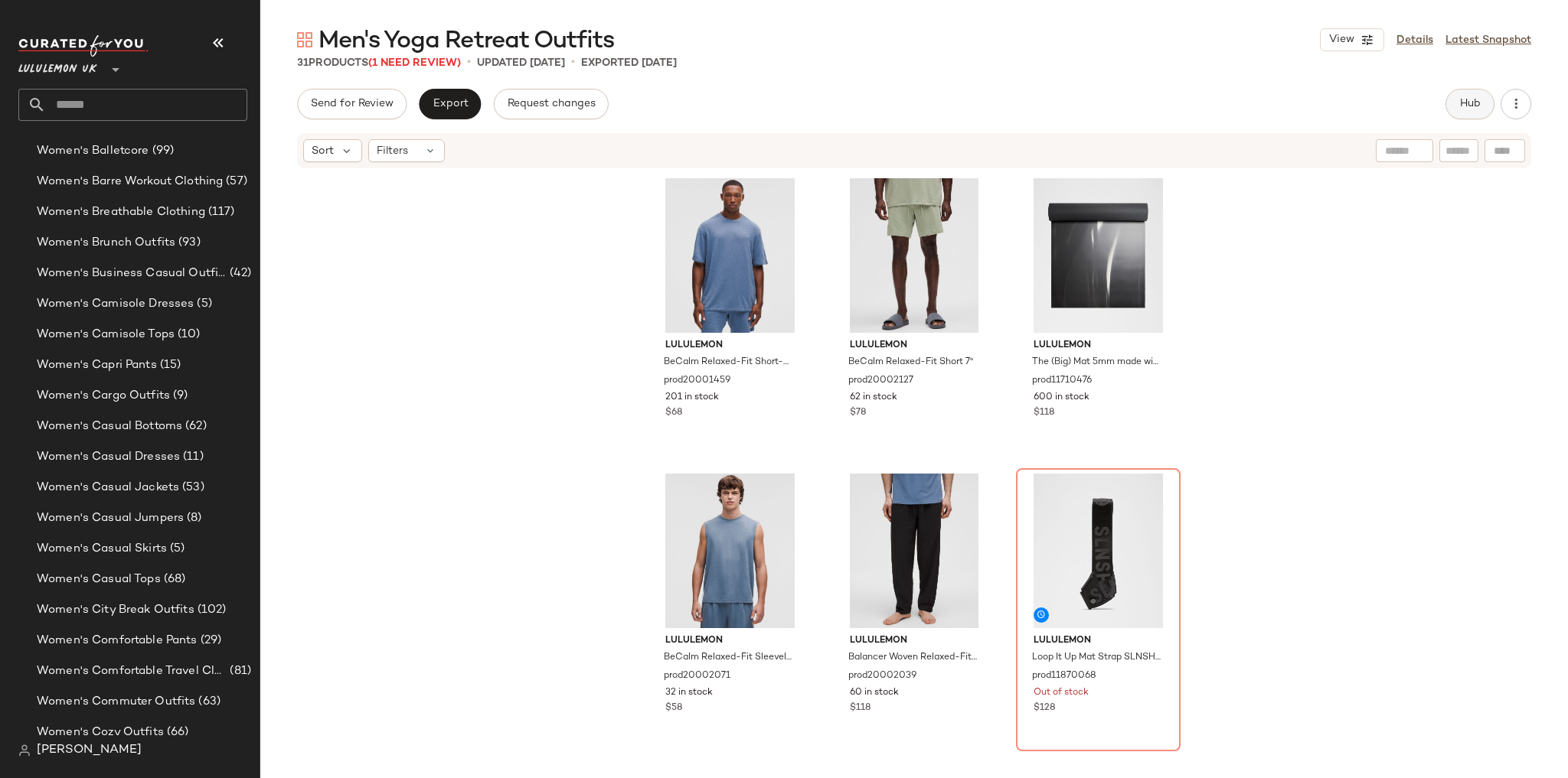
click at [1491, 101] on button "Hub" at bounding box center [1470, 104] width 49 height 30
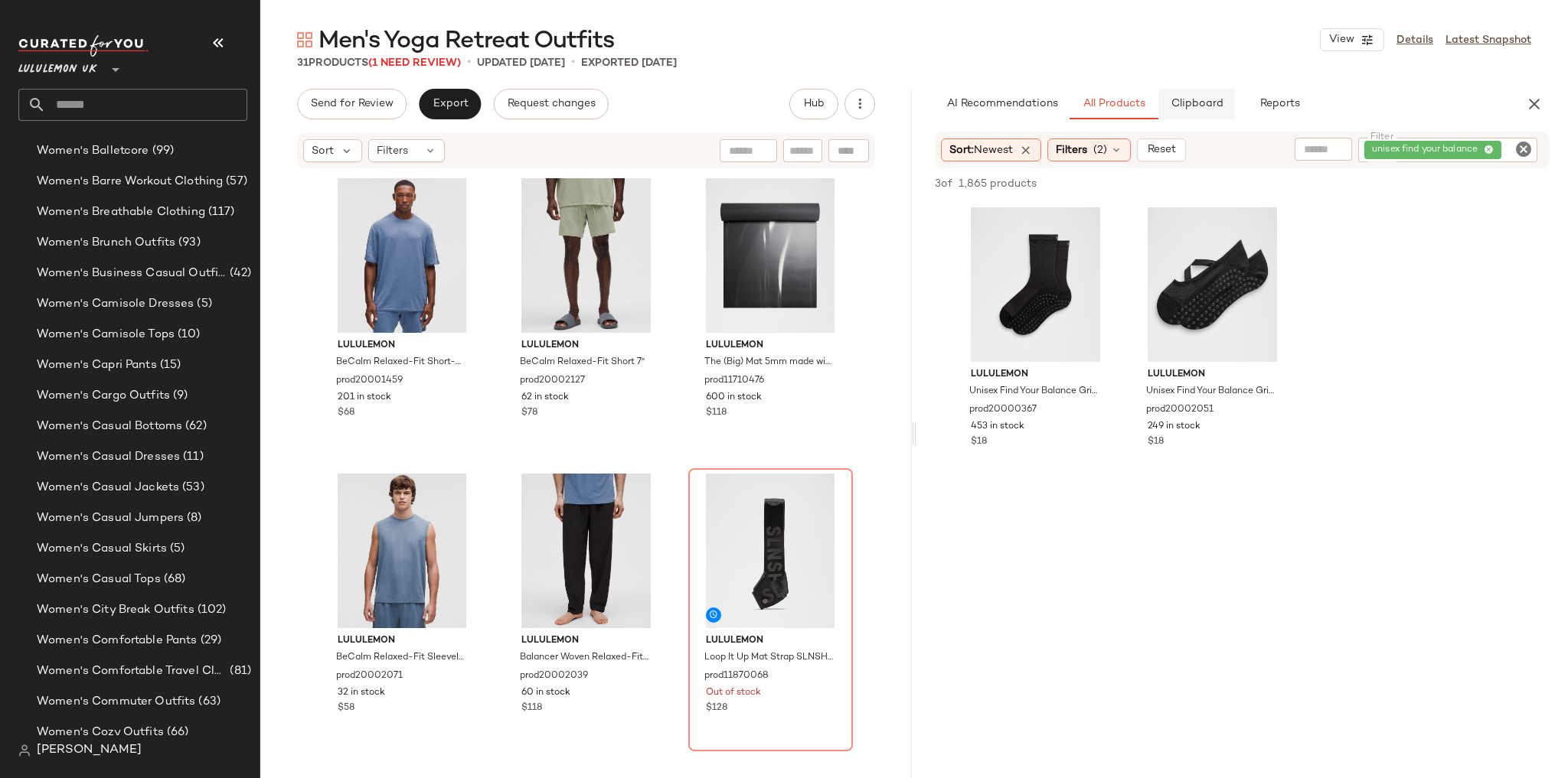
click at [1192, 95] on button "Clipboard" at bounding box center [1197, 104] width 76 height 30
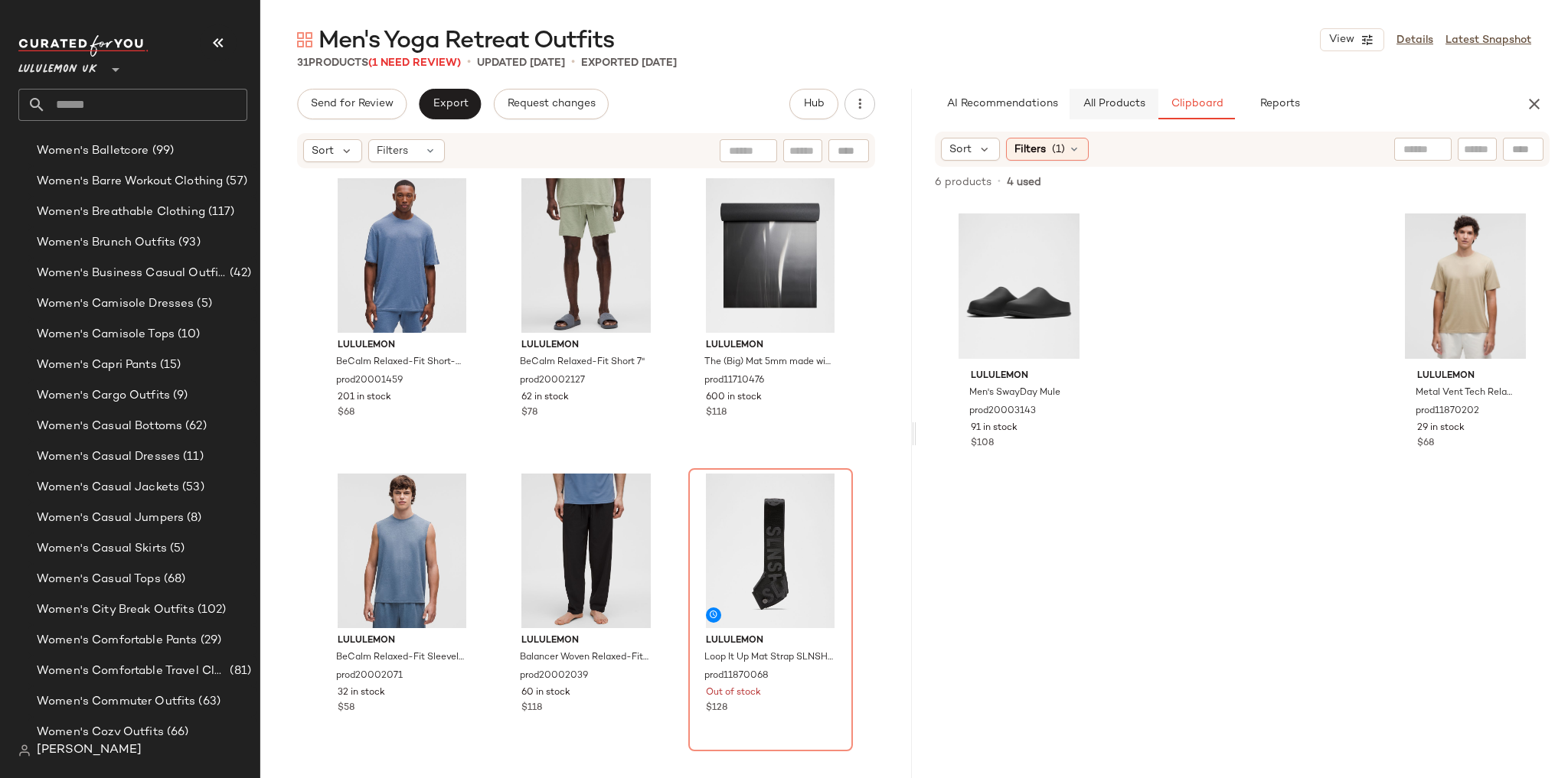
click at [1124, 101] on span "All Products" at bounding box center [1114, 104] width 62 height 12
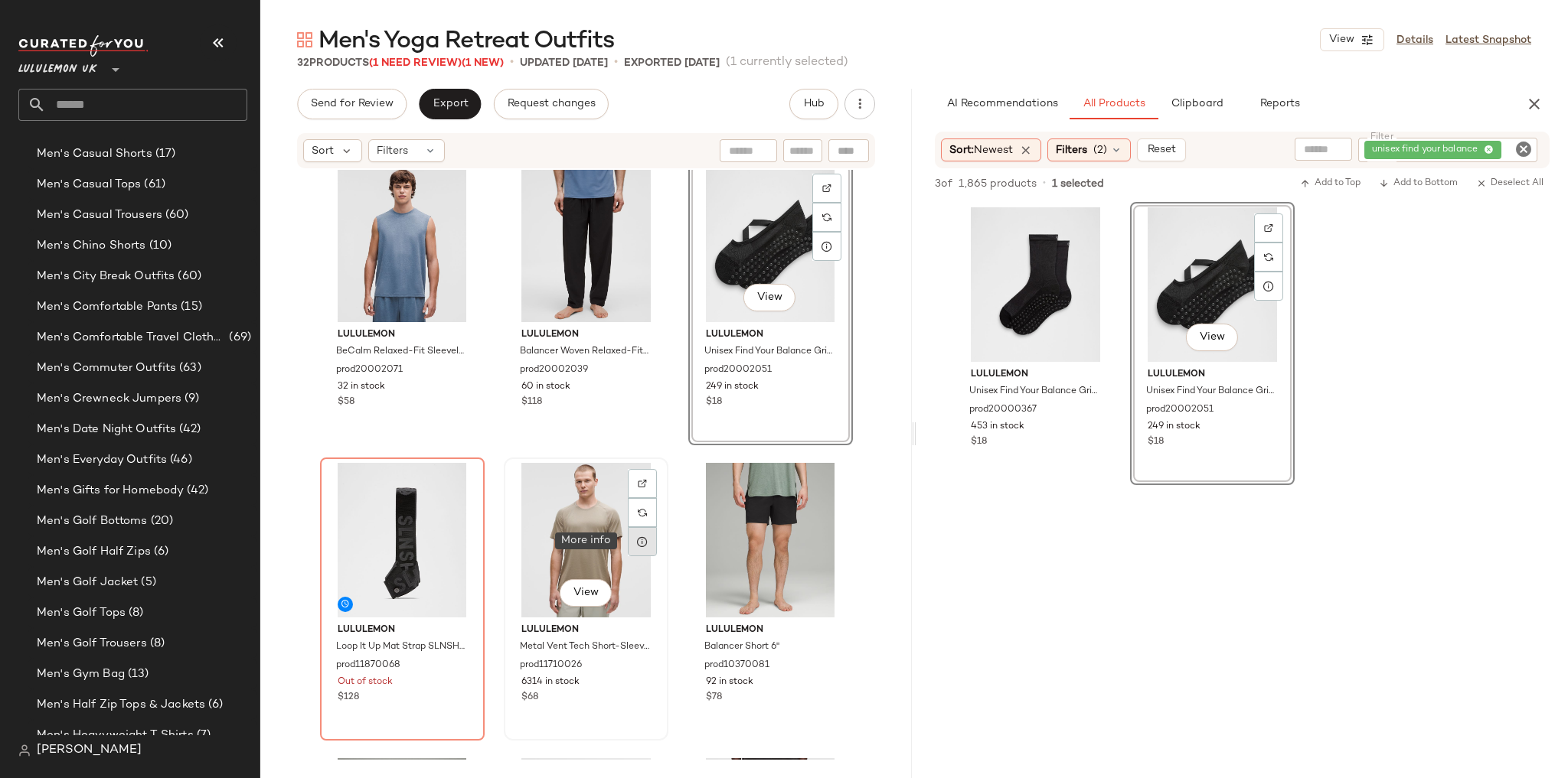
scroll to position [1159, 0]
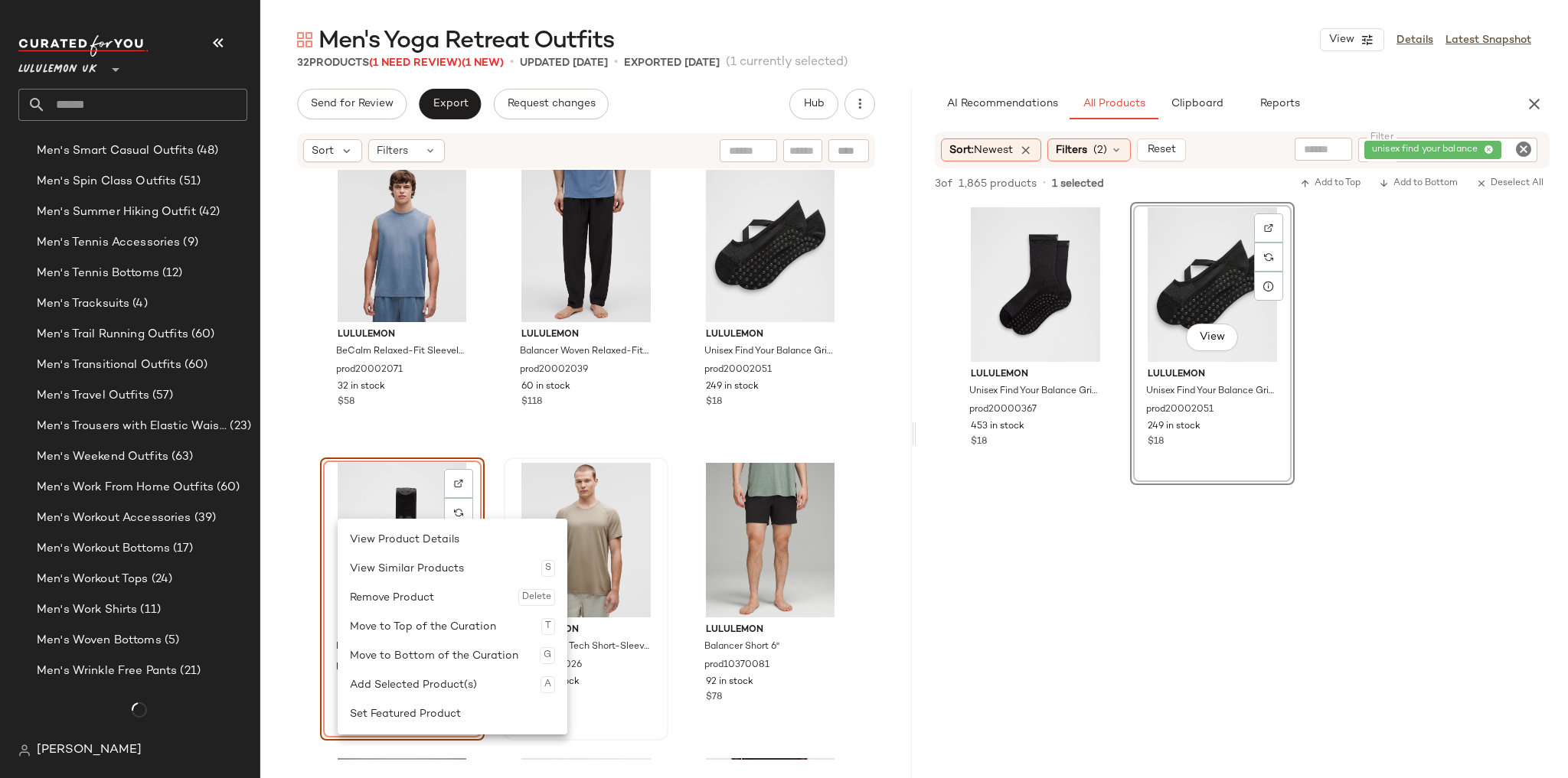
click at [408, 594] on div "Remove Product Delete" at bounding box center [453, 597] width 205 height 29
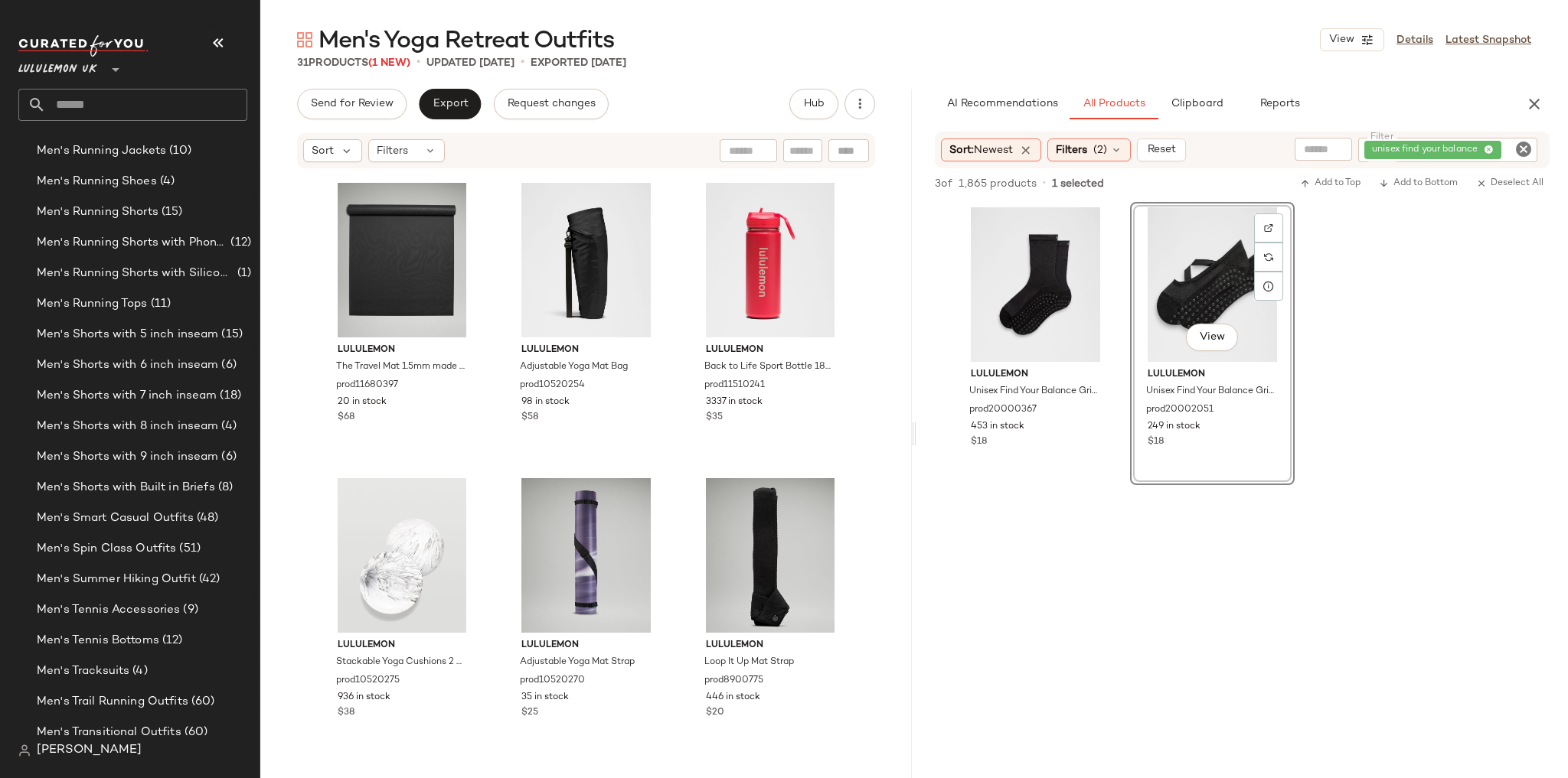
scroll to position [2356, 0]
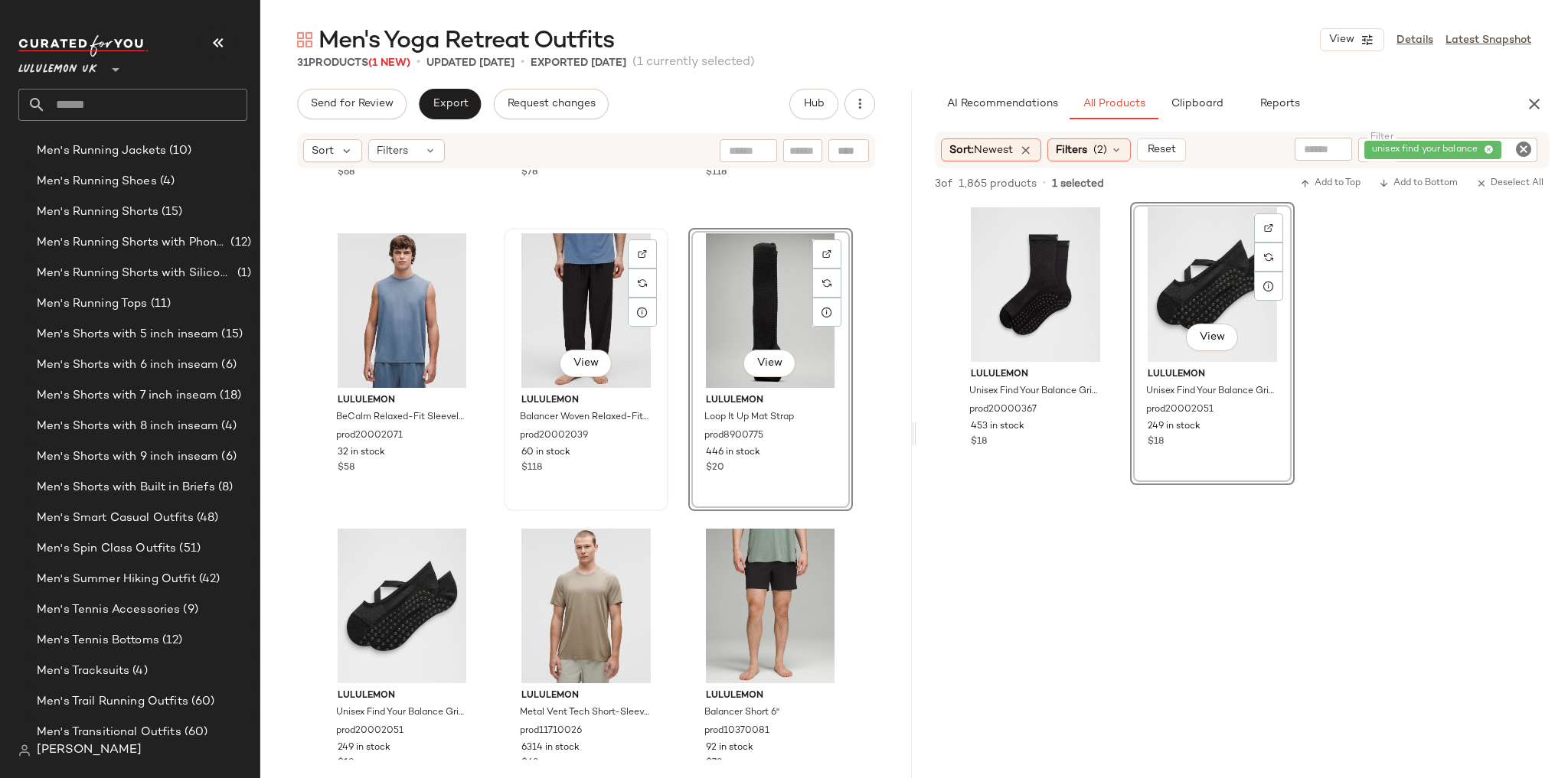
scroll to position [245, 0]
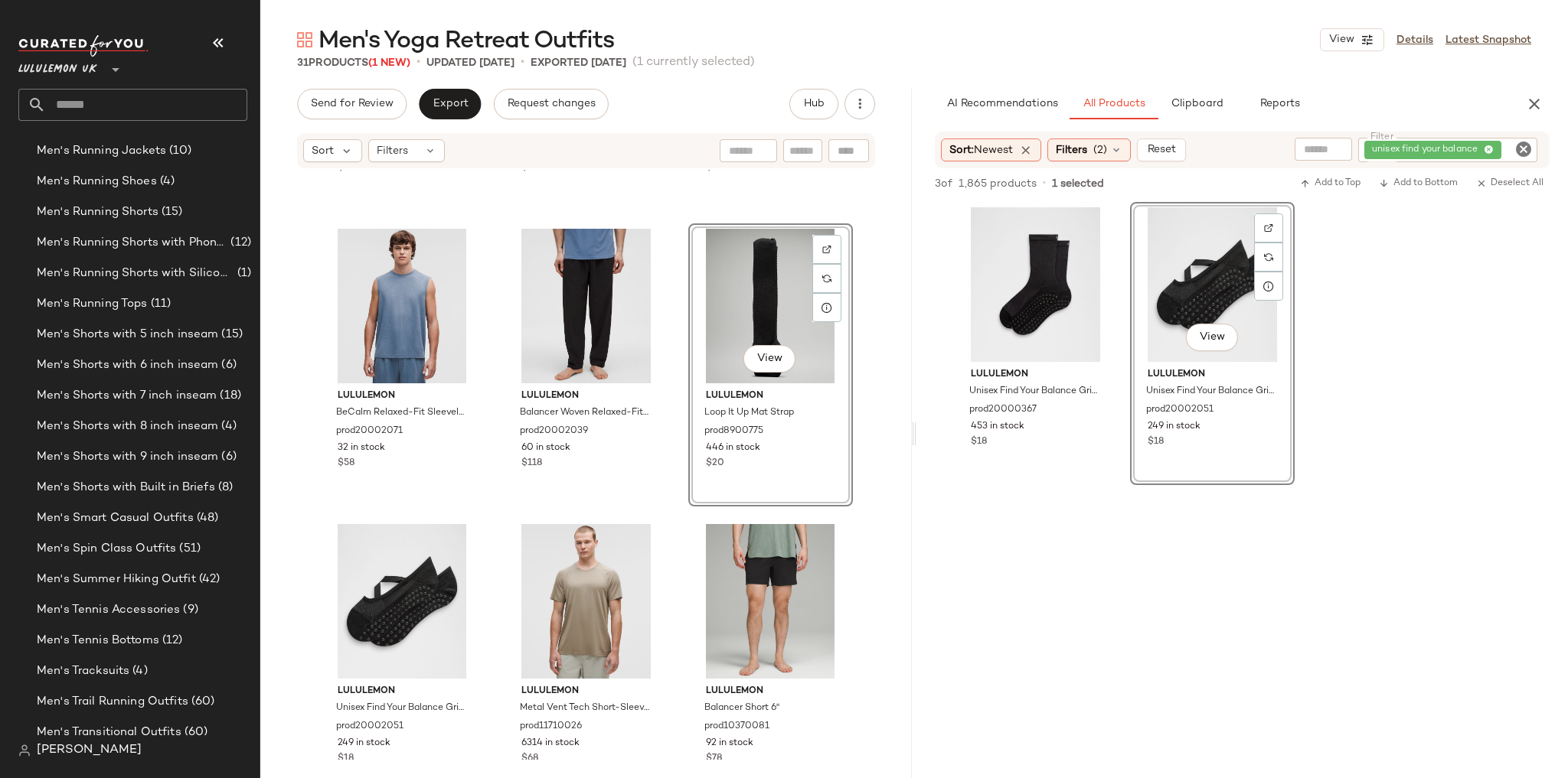
click at [677, 514] on div "lululemon BeCalm Relaxed-Fit Short-Sleeve Shirt prod20001459 201 in stock $68 l…" at bounding box center [586, 221] width 533 height 587
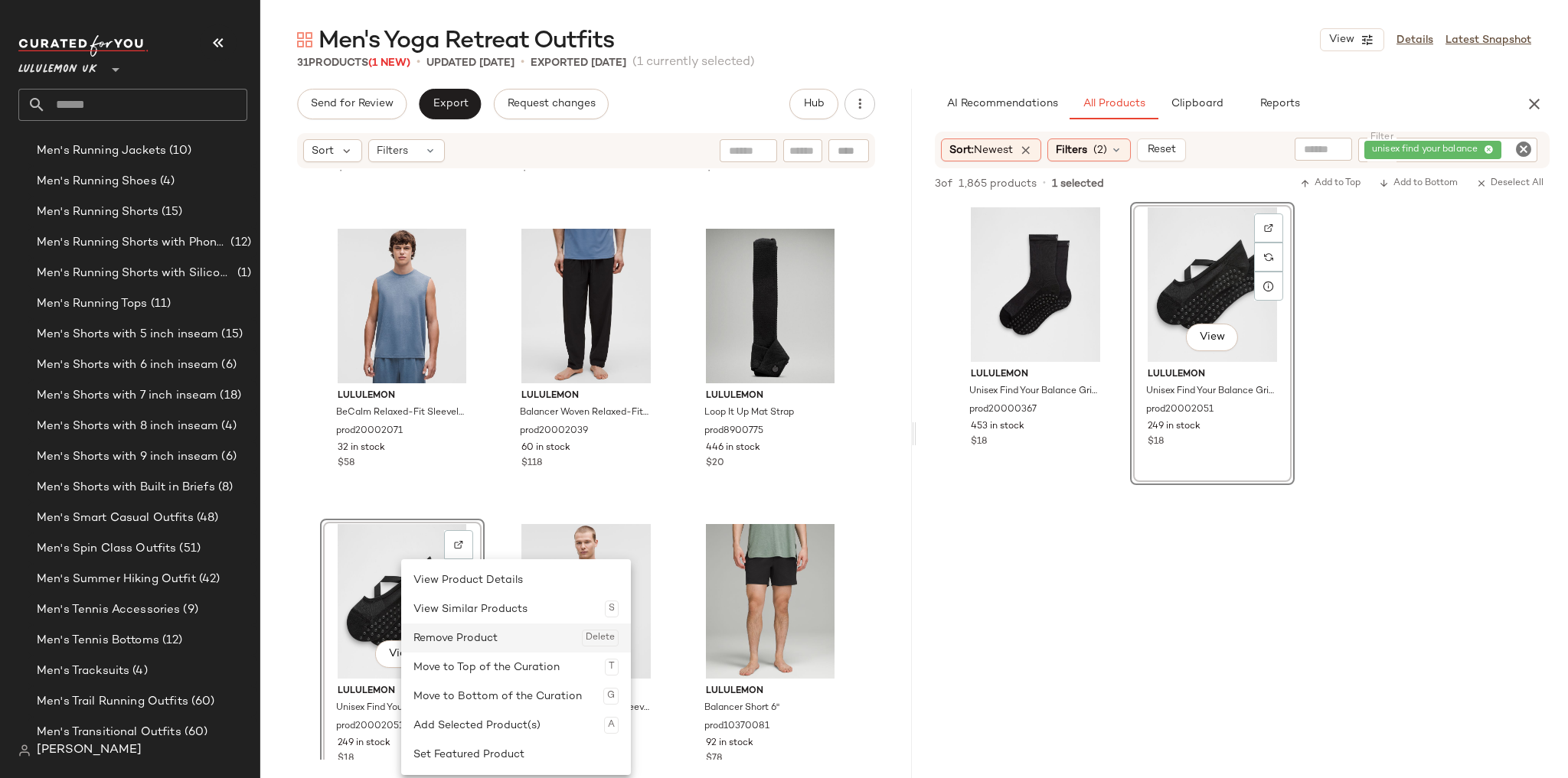
click at [450, 646] on div "Remove Product Delete" at bounding box center [516, 638] width 205 height 29
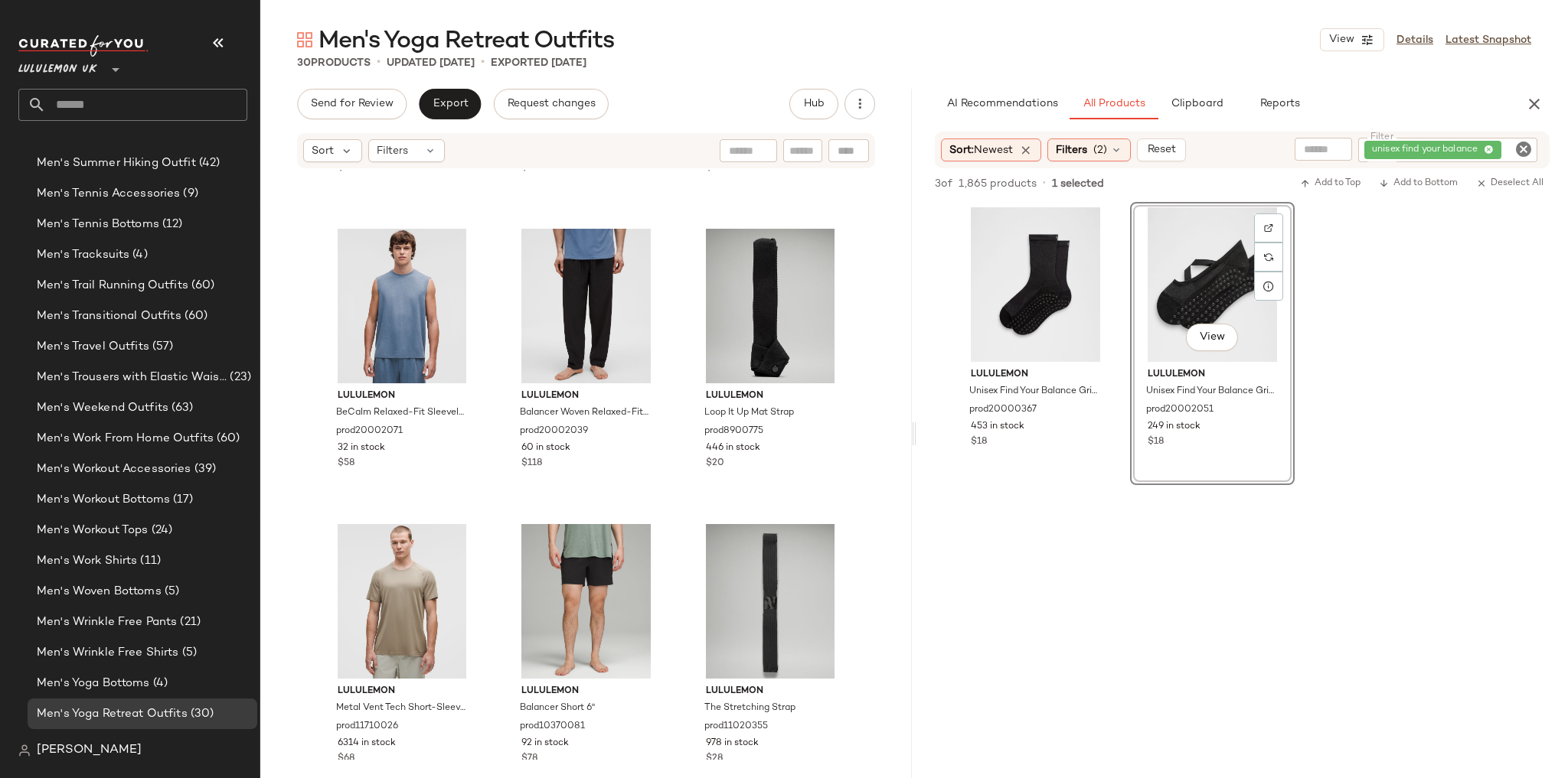
scroll to position [3805, 0]
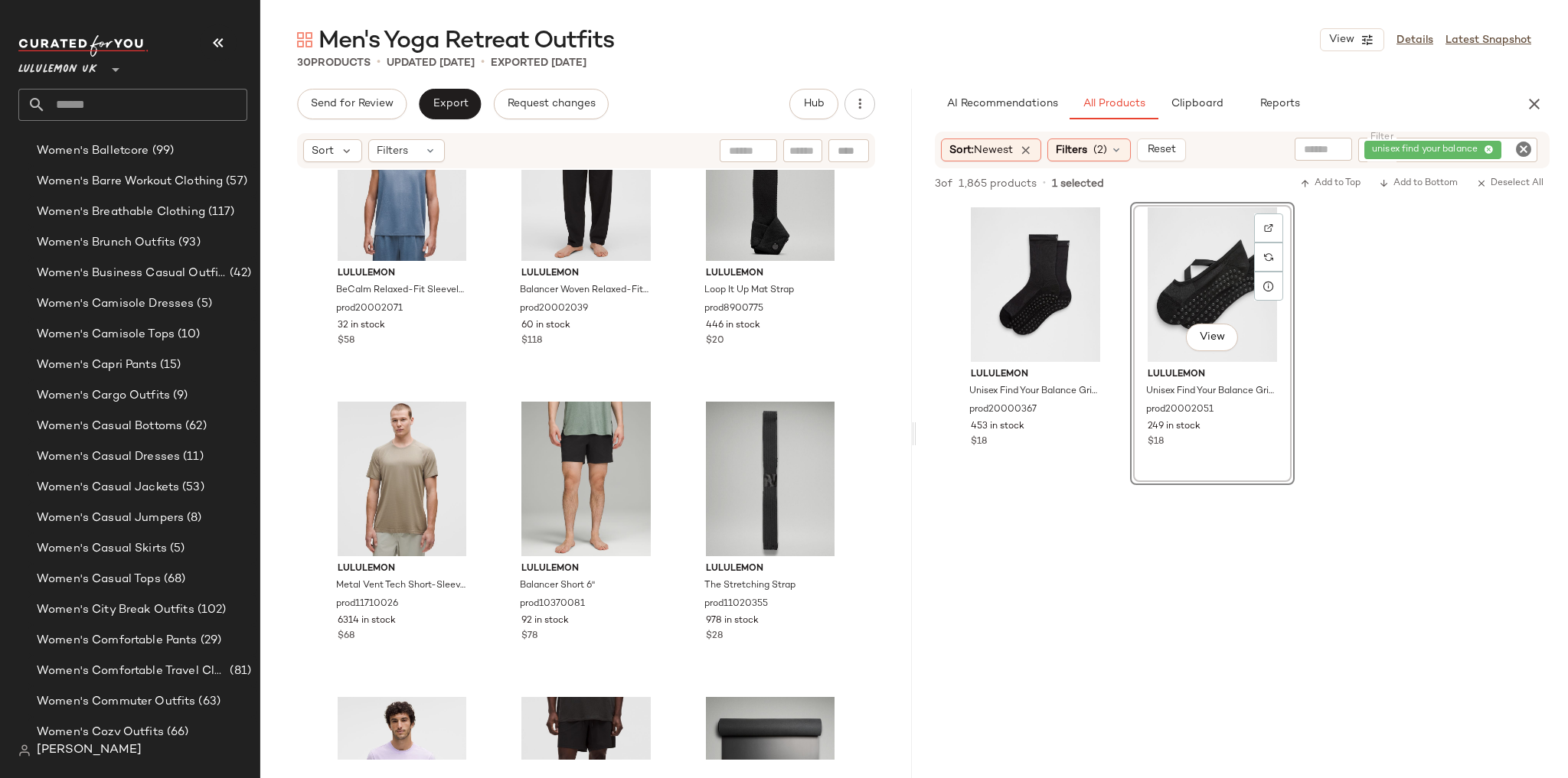
click at [671, 496] on div "lululemon BeCalm Relaxed-Fit Short-Sleeve Shirt prod20001459 201 in stock $68 l…" at bounding box center [586, 465] width 652 height 590
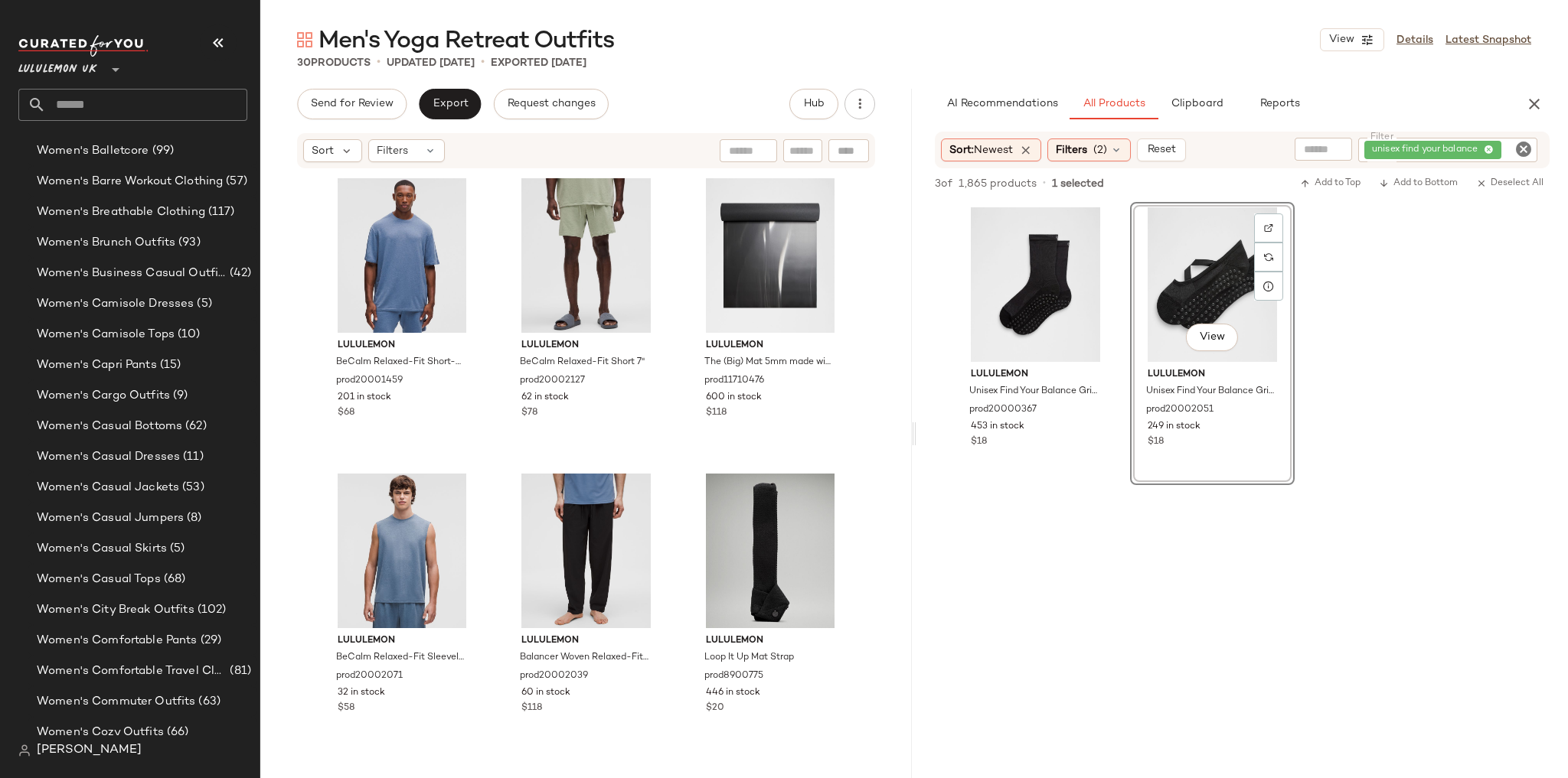
click at [126, 116] on input "text" at bounding box center [146, 104] width 201 height 32
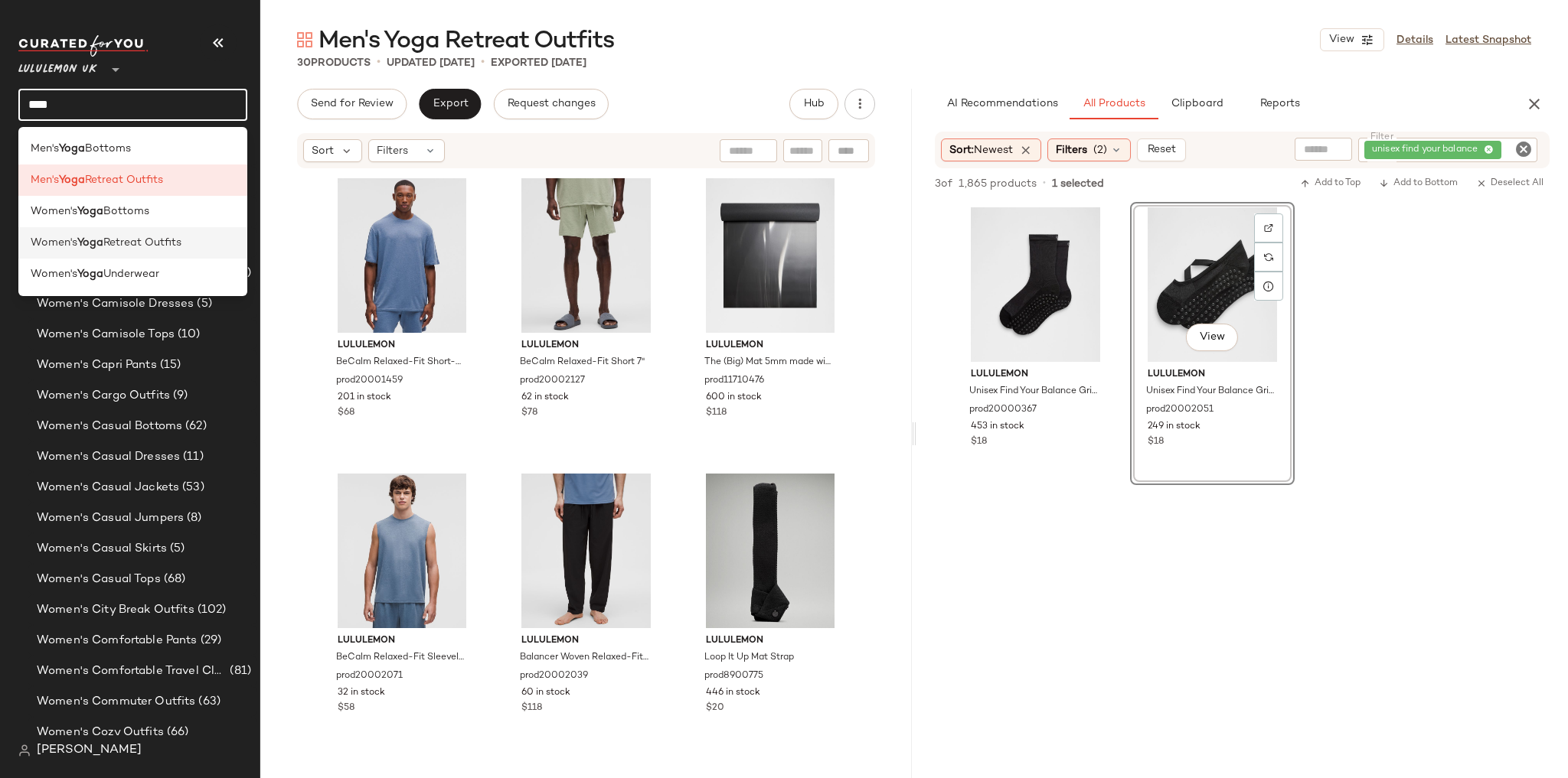
type input "****"
click at [116, 243] on span "Retreat Outfits" at bounding box center [142, 243] width 78 height 16
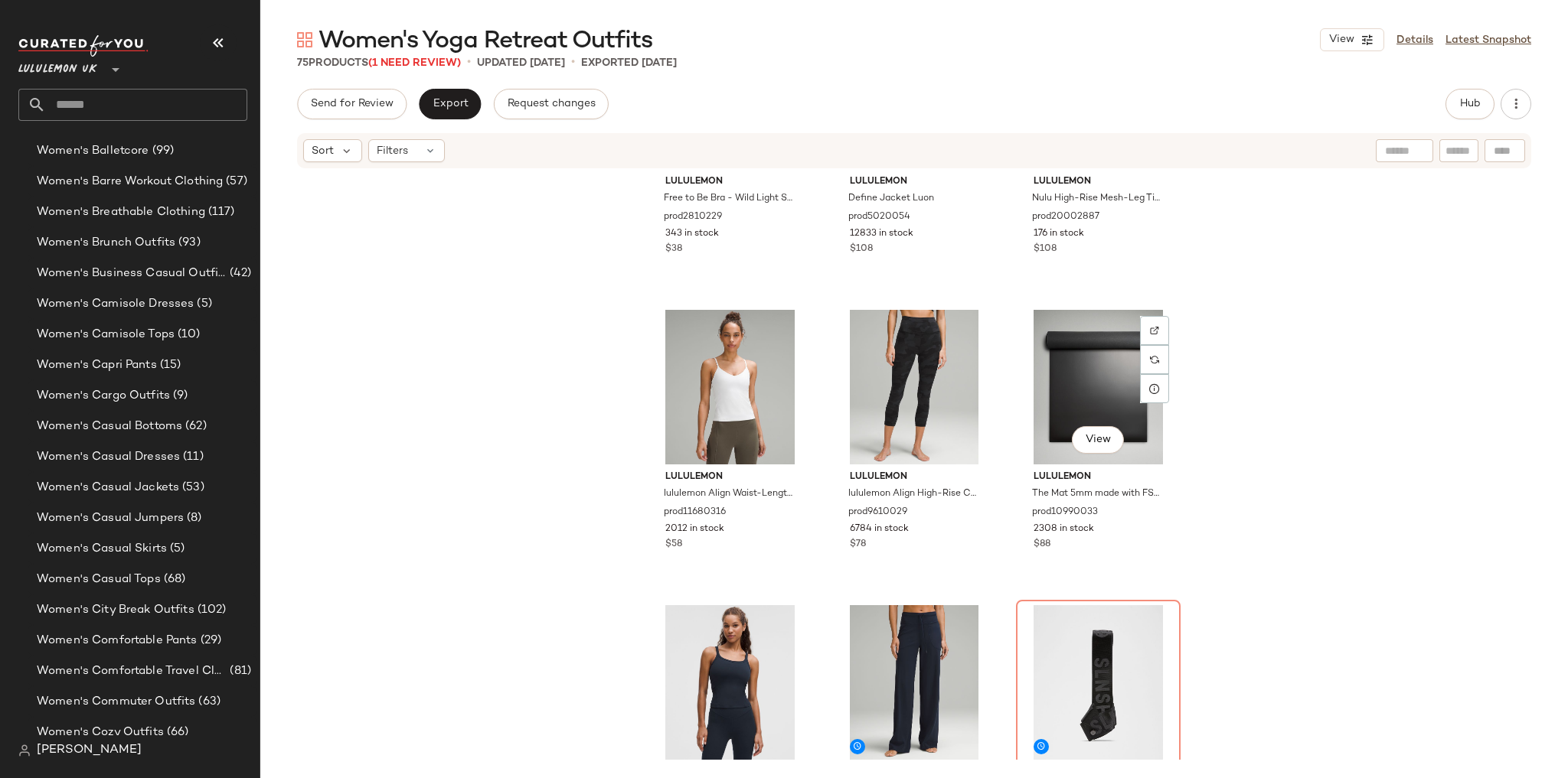
scroll to position [380, 0]
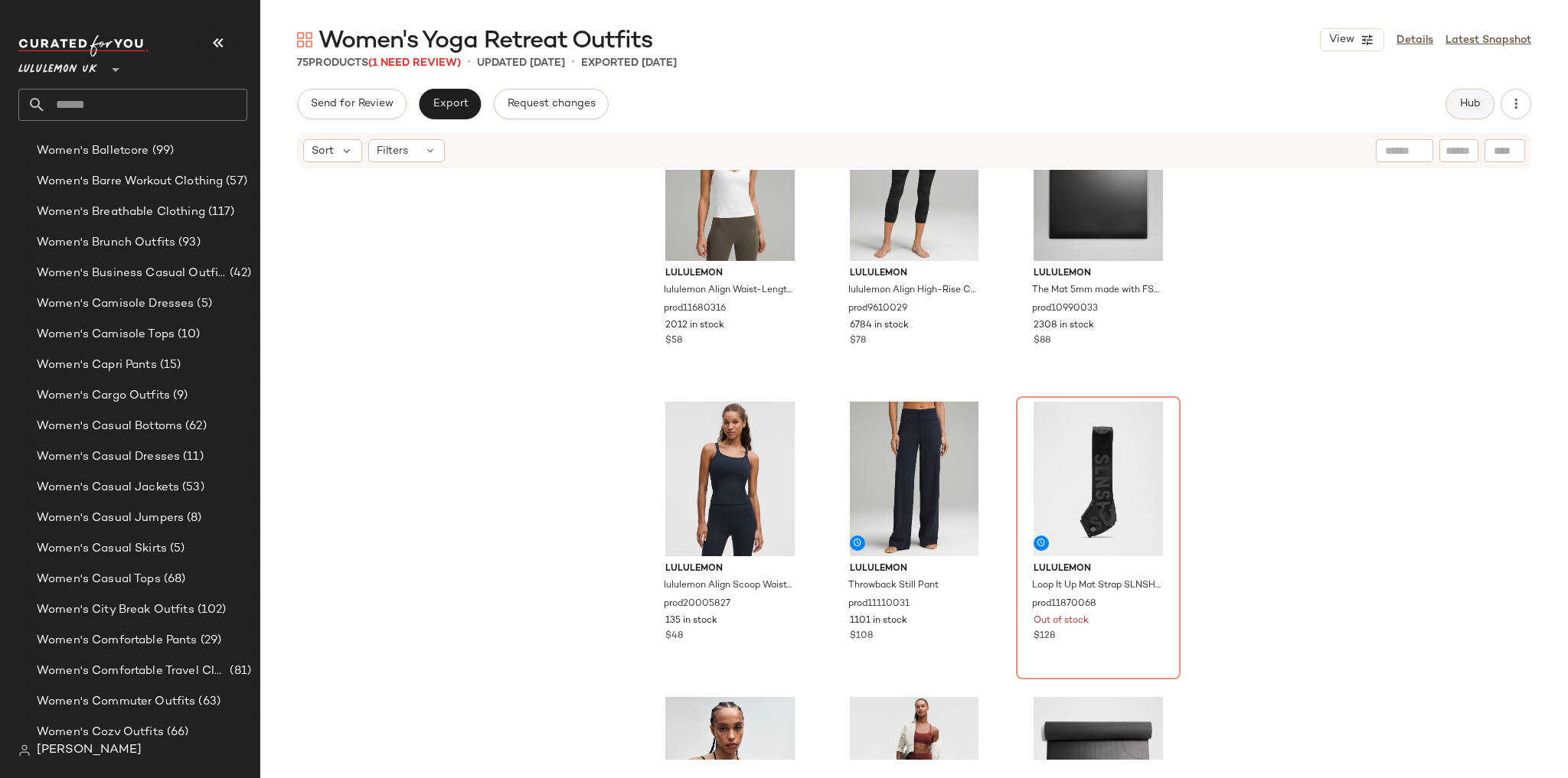
click at [1452, 103] on button "Hub" at bounding box center [1470, 104] width 49 height 30
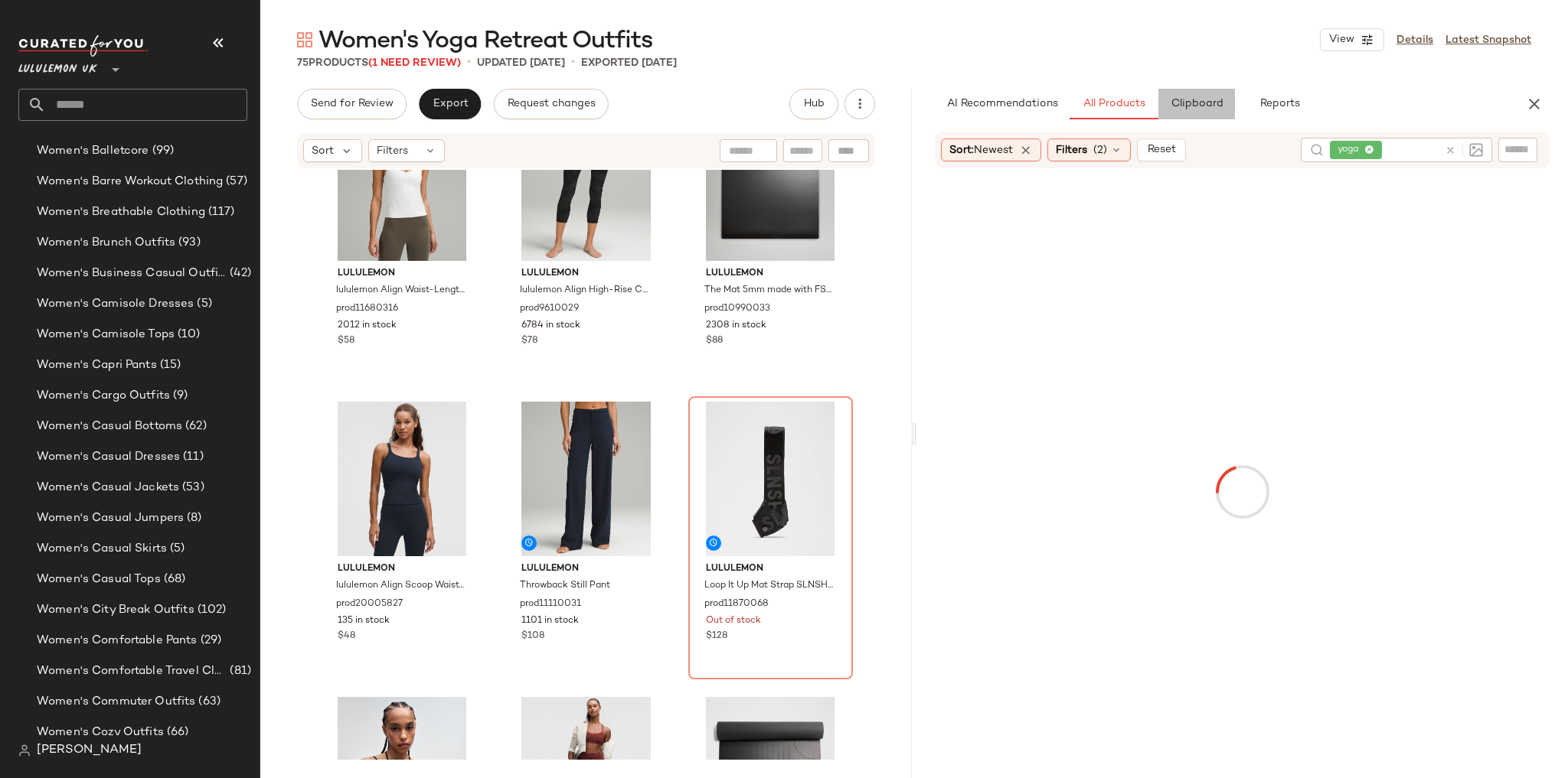
click at [1180, 99] on span "Clipboard" at bounding box center [1196, 104] width 53 height 12
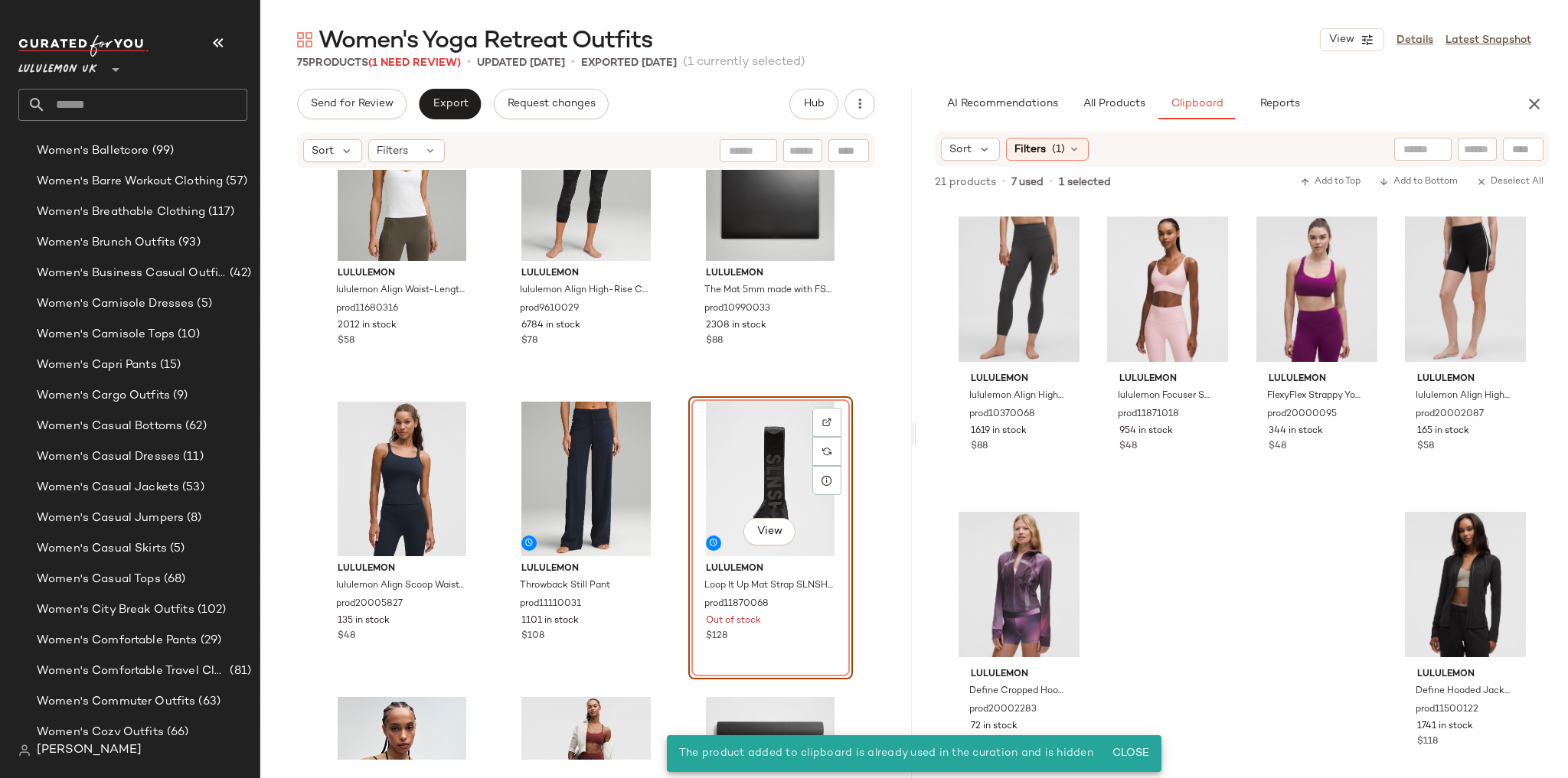
scroll to position [606, 0]
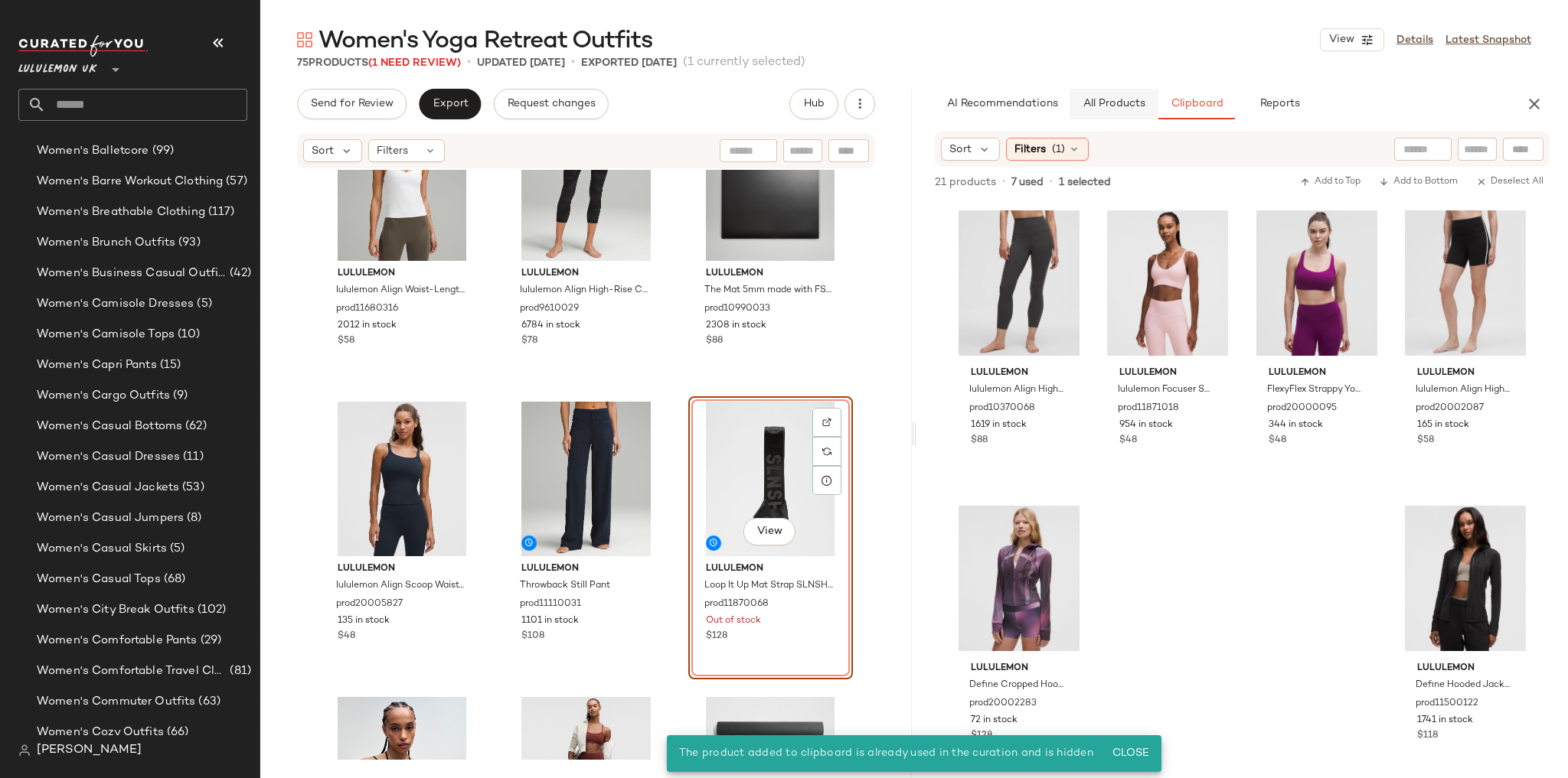
click at [1118, 90] on button "All Products" at bounding box center [1114, 104] width 89 height 30
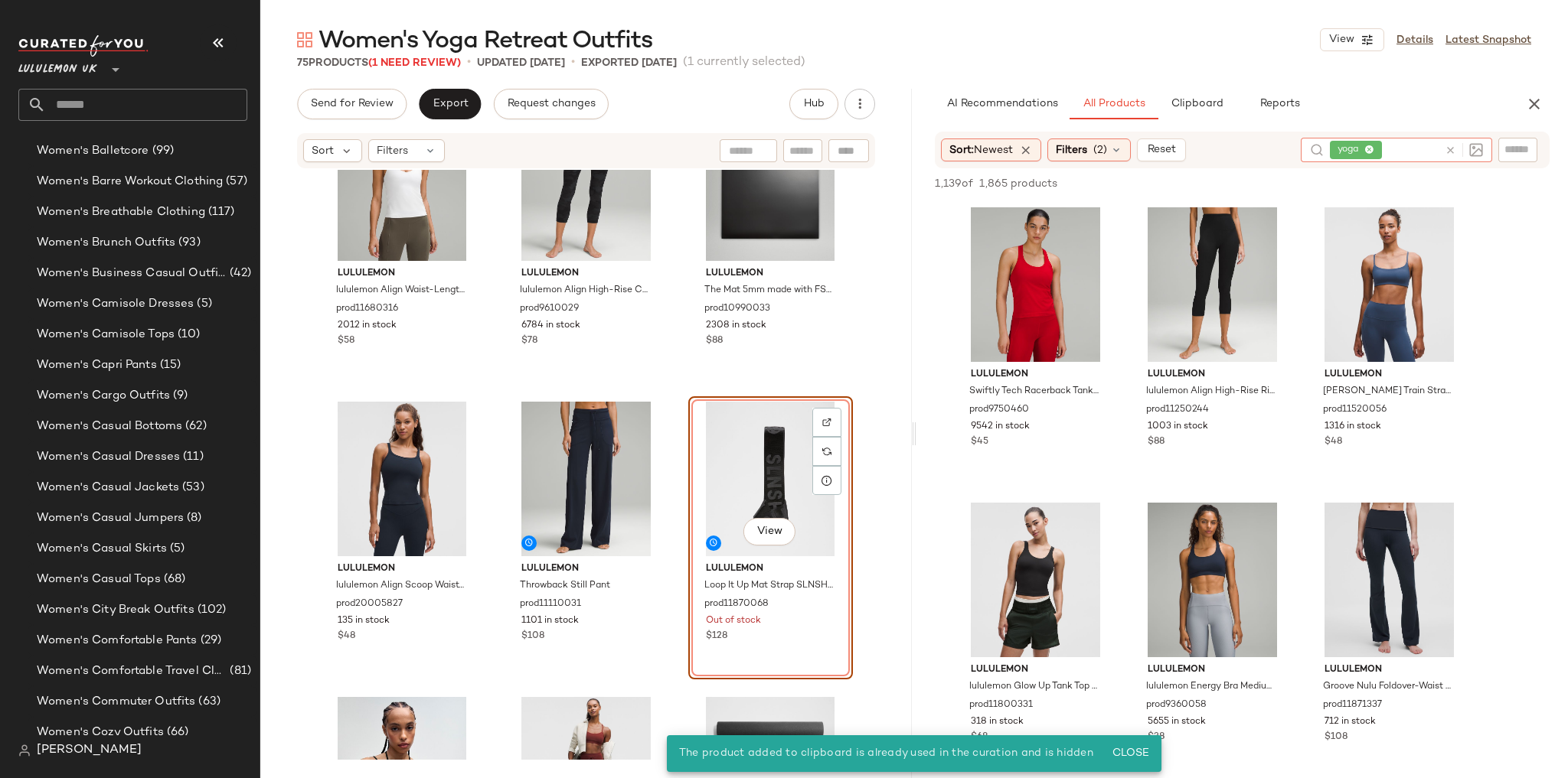
click at [1453, 147] on icon at bounding box center [1450, 150] width 12 height 12
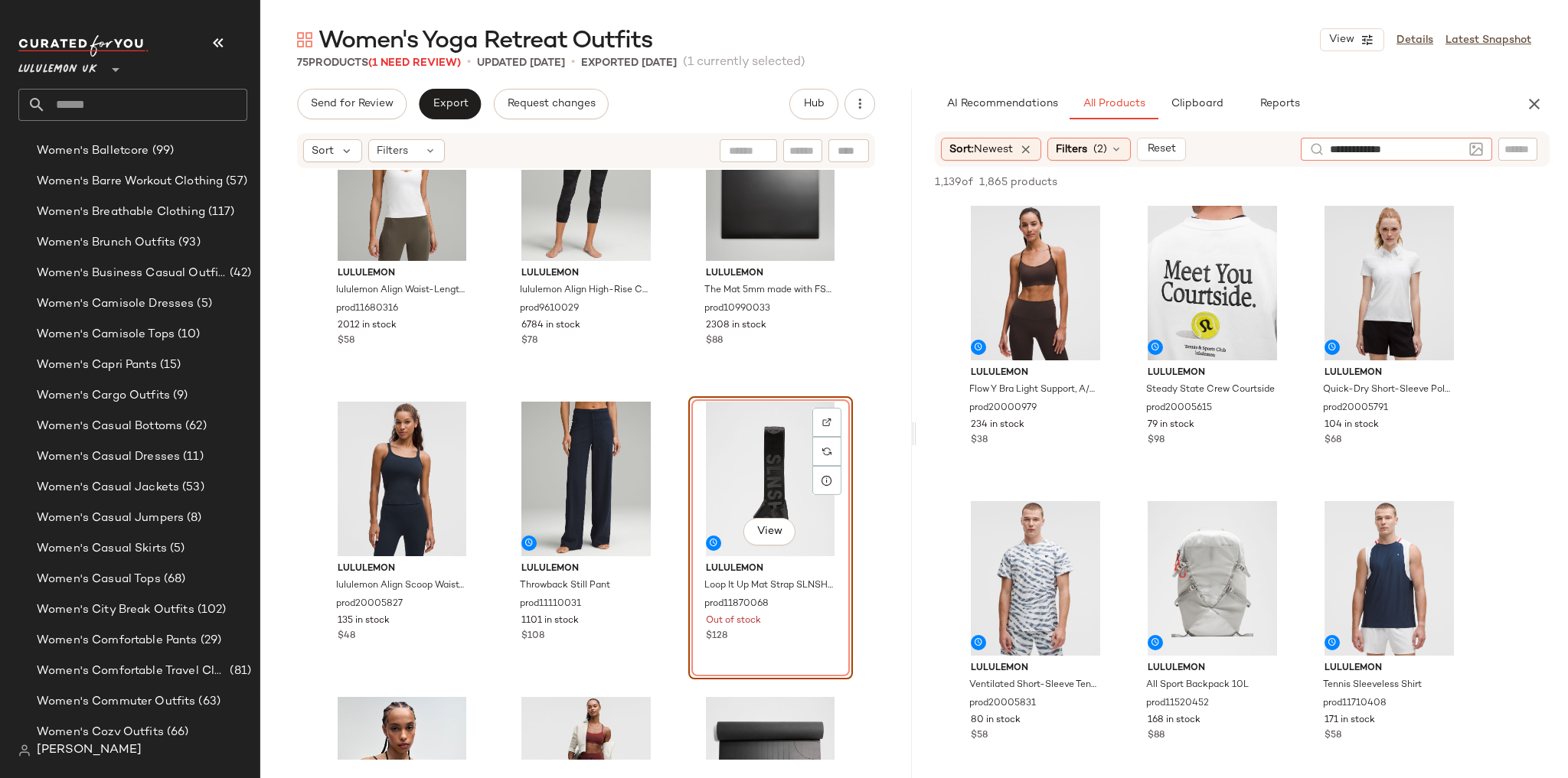
type input "**********"
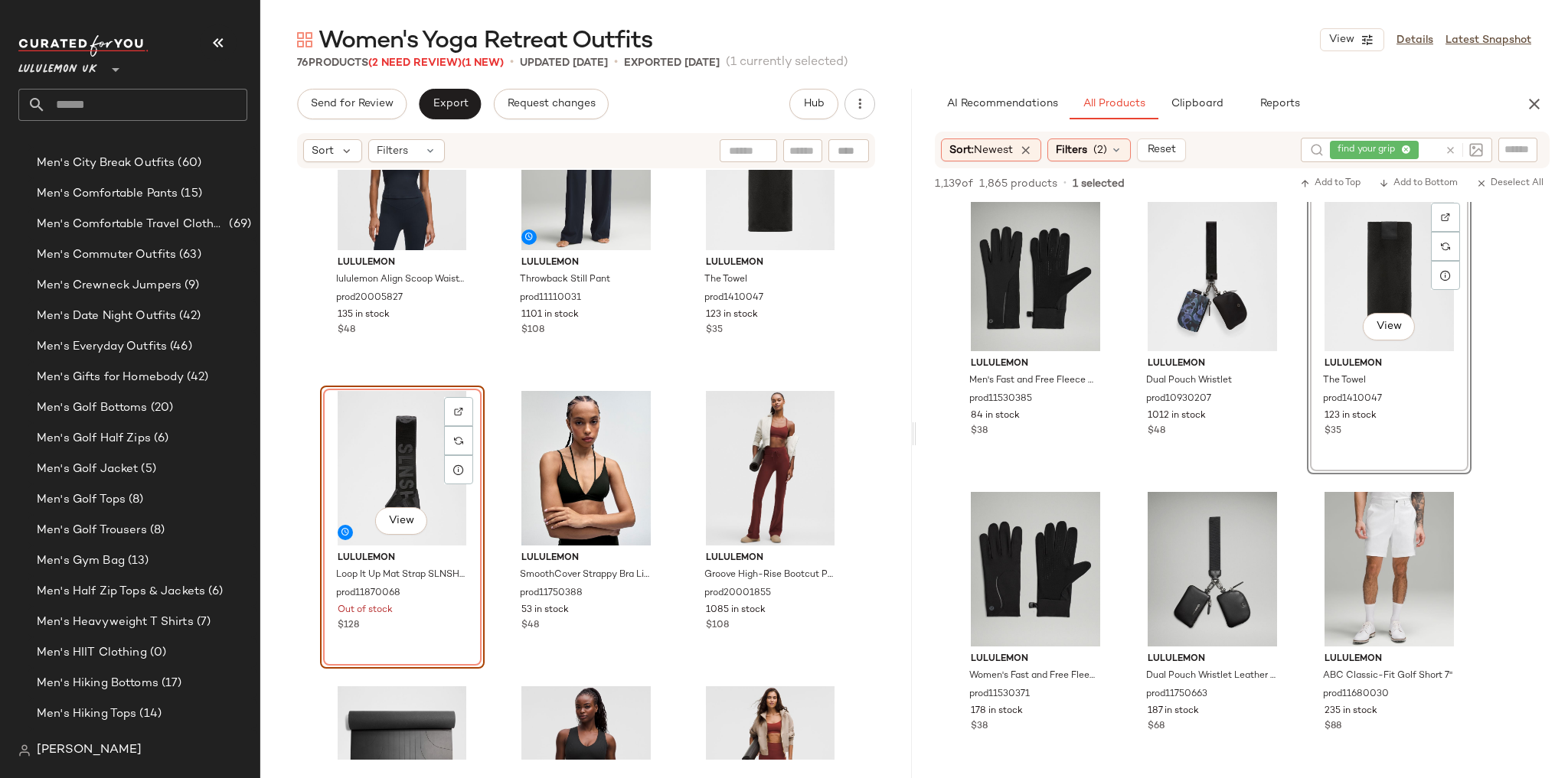
scroll to position [3805, 0]
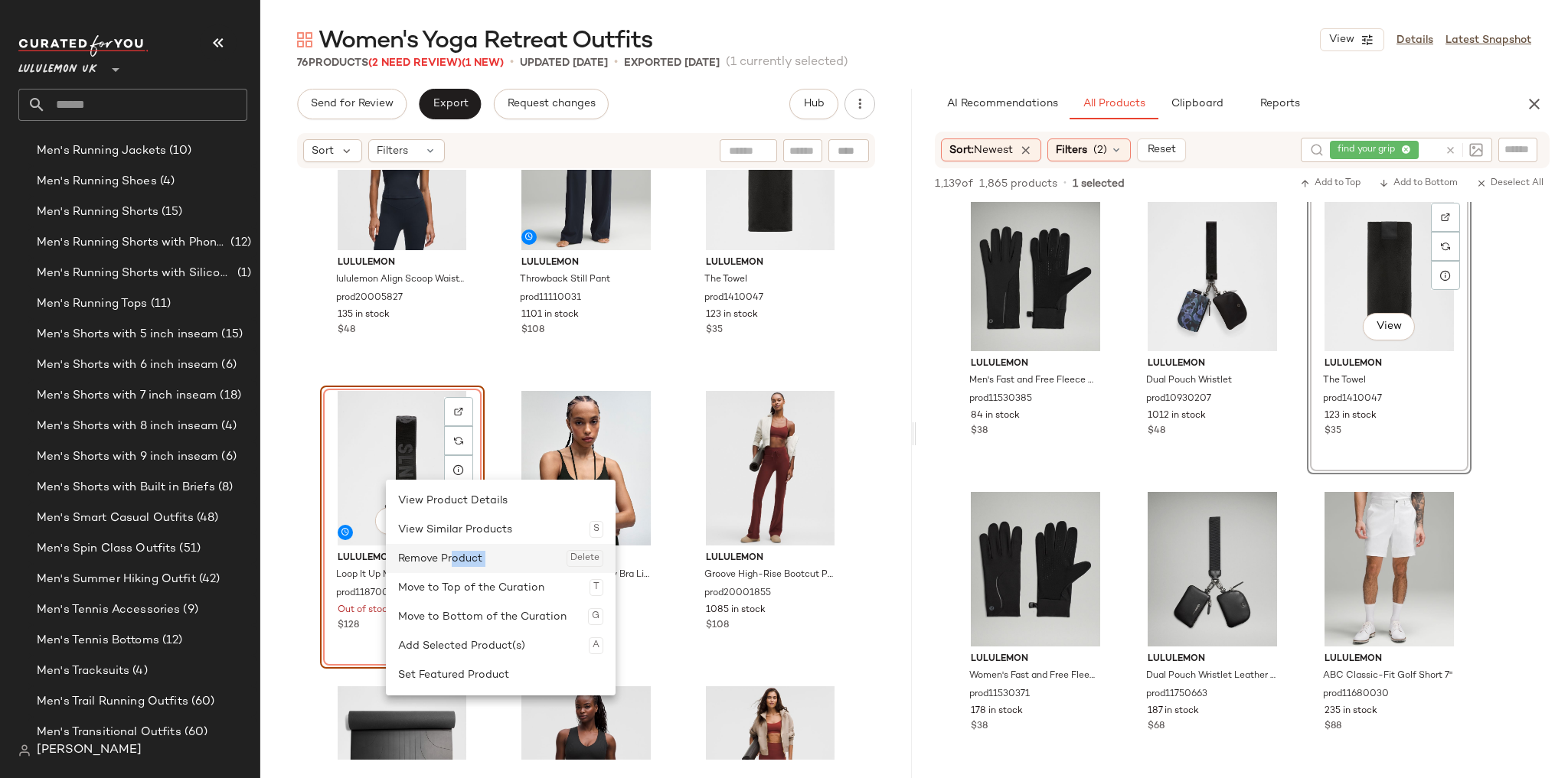
click at [455, 567] on div "Remove Product Delete" at bounding box center [500, 558] width 205 height 29
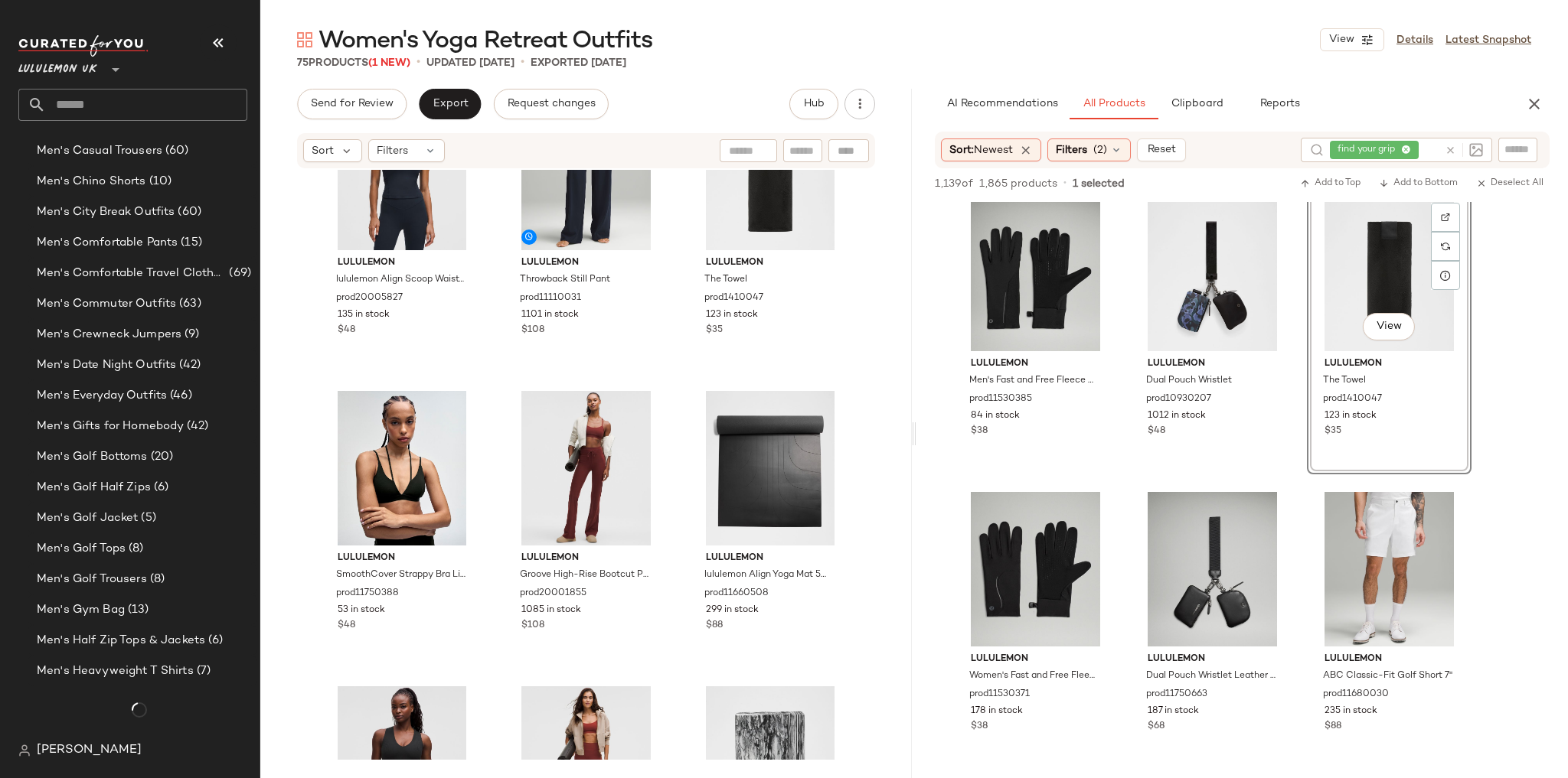
click at [671, 380] on div "lululemon lululemon Align Scoop Waist-Length Tank Top prod20005827 135 in stock…" at bounding box center [586, 465] width 652 height 590
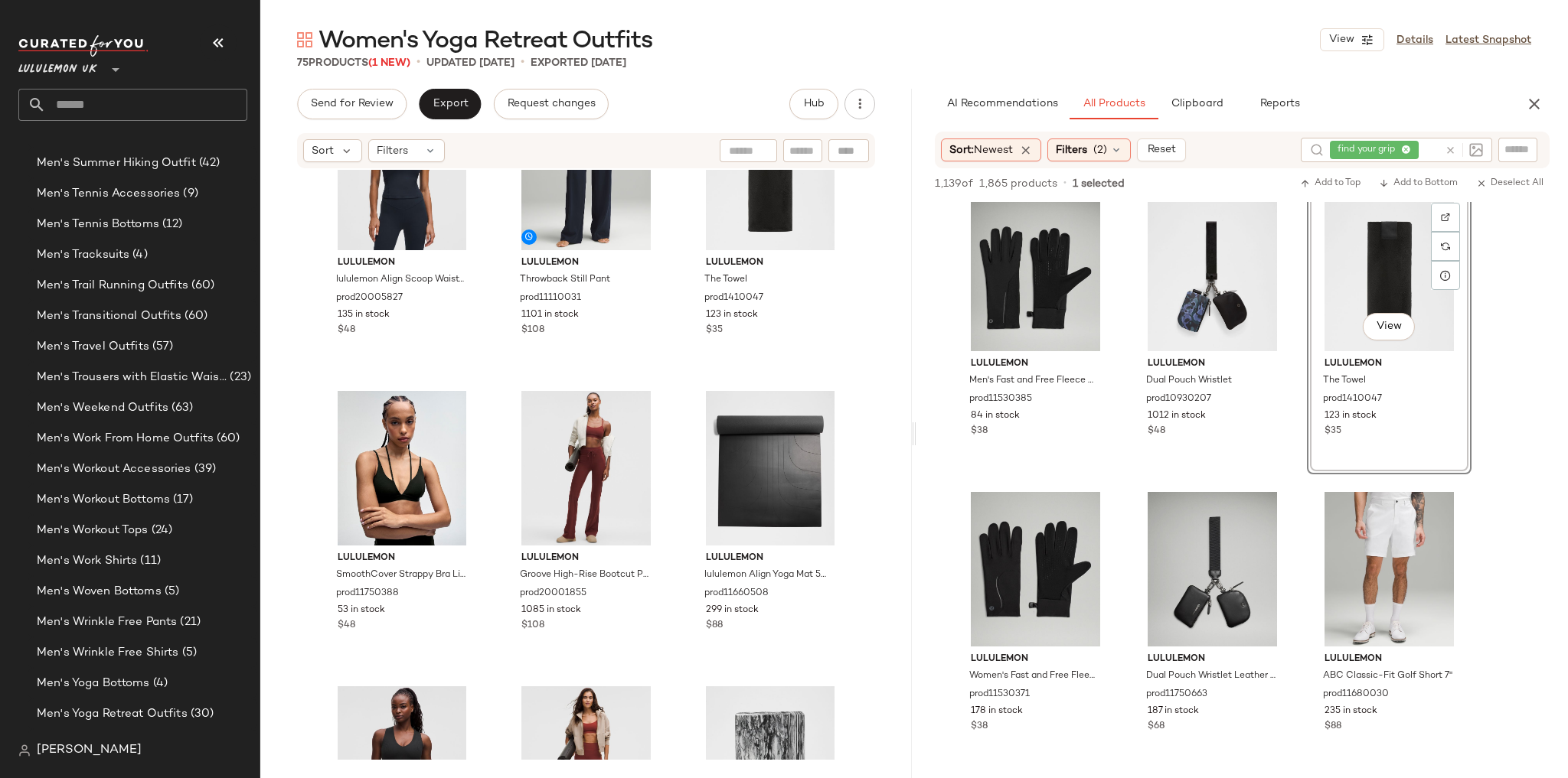
scroll to position [3805, 0]
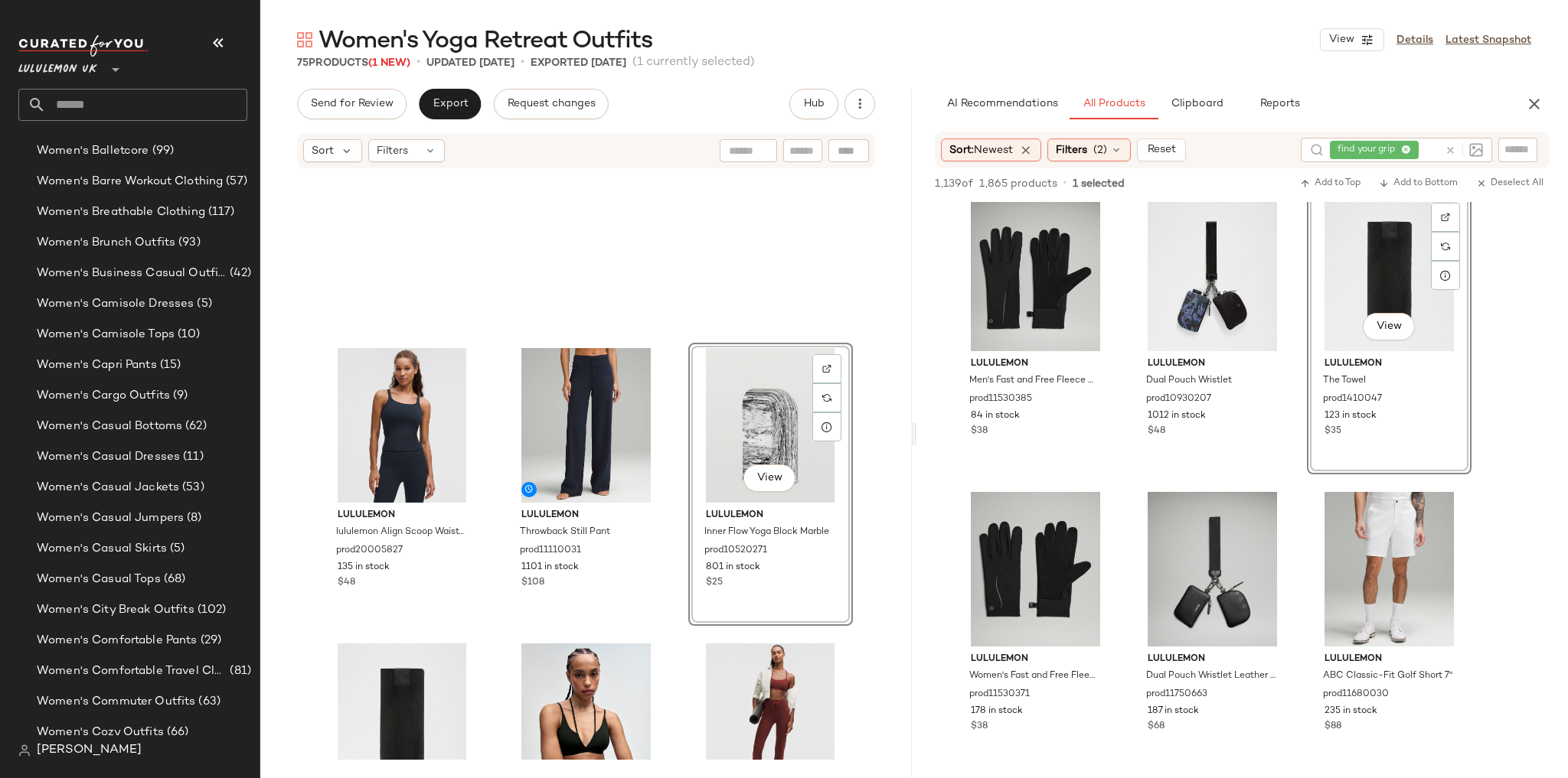
scroll to position [739, 0]
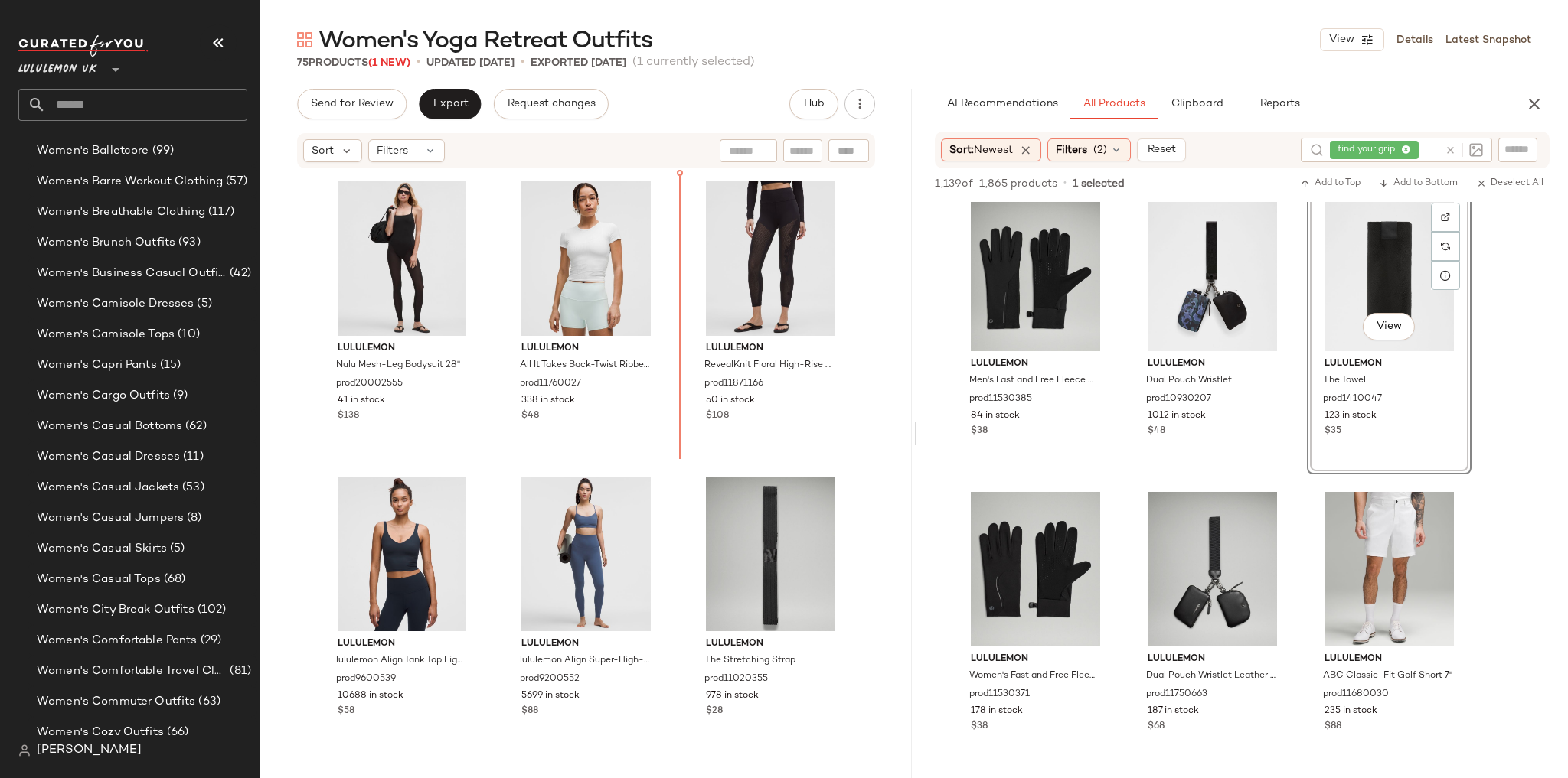
scroll to position [1779, 0]
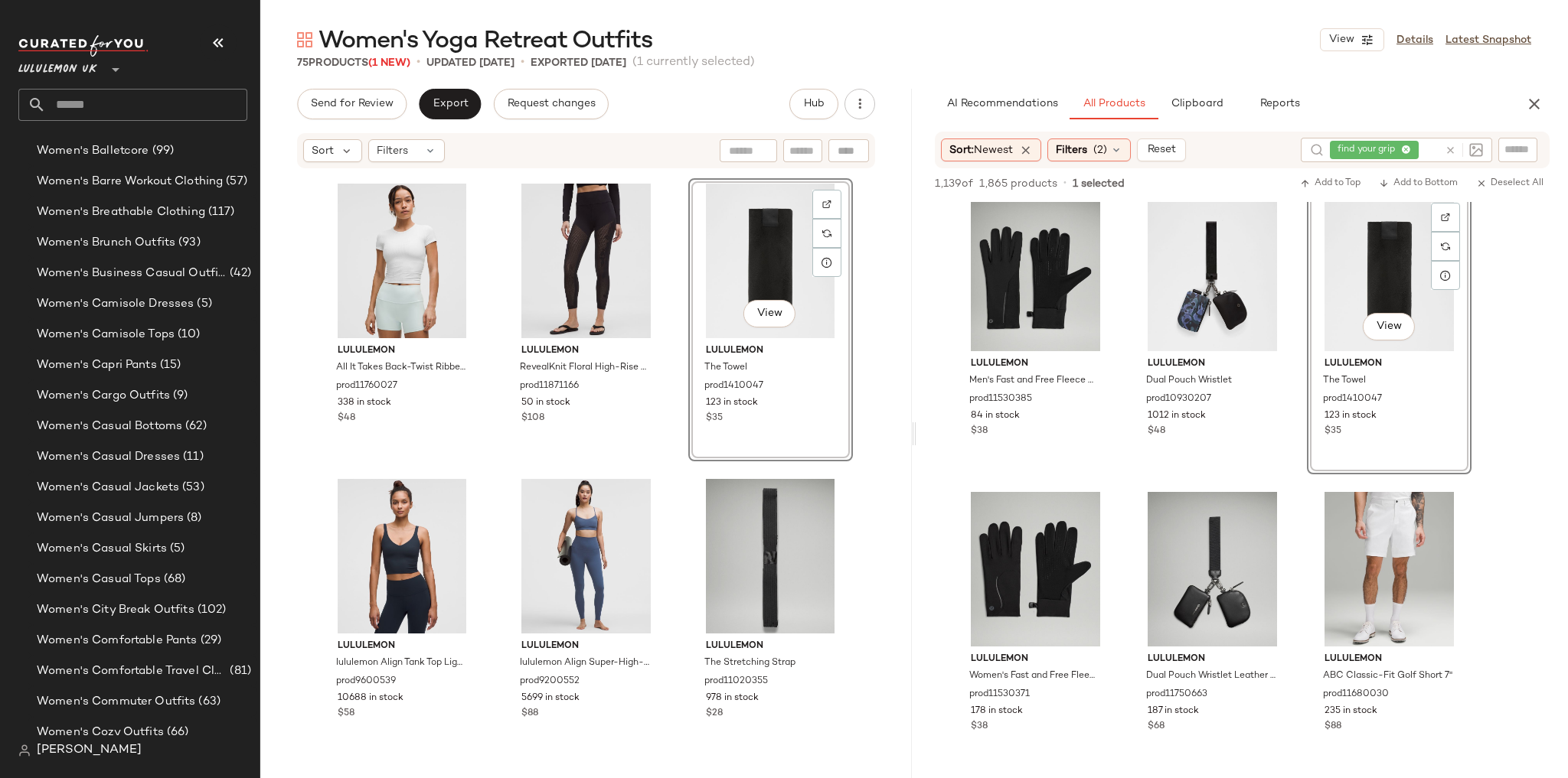
click at [877, 386] on div "lululemon All It Takes Back-Twist Ribbed Short-Sleeve Shirt prod11760027 338 in…" at bounding box center [586, 465] width 652 height 590
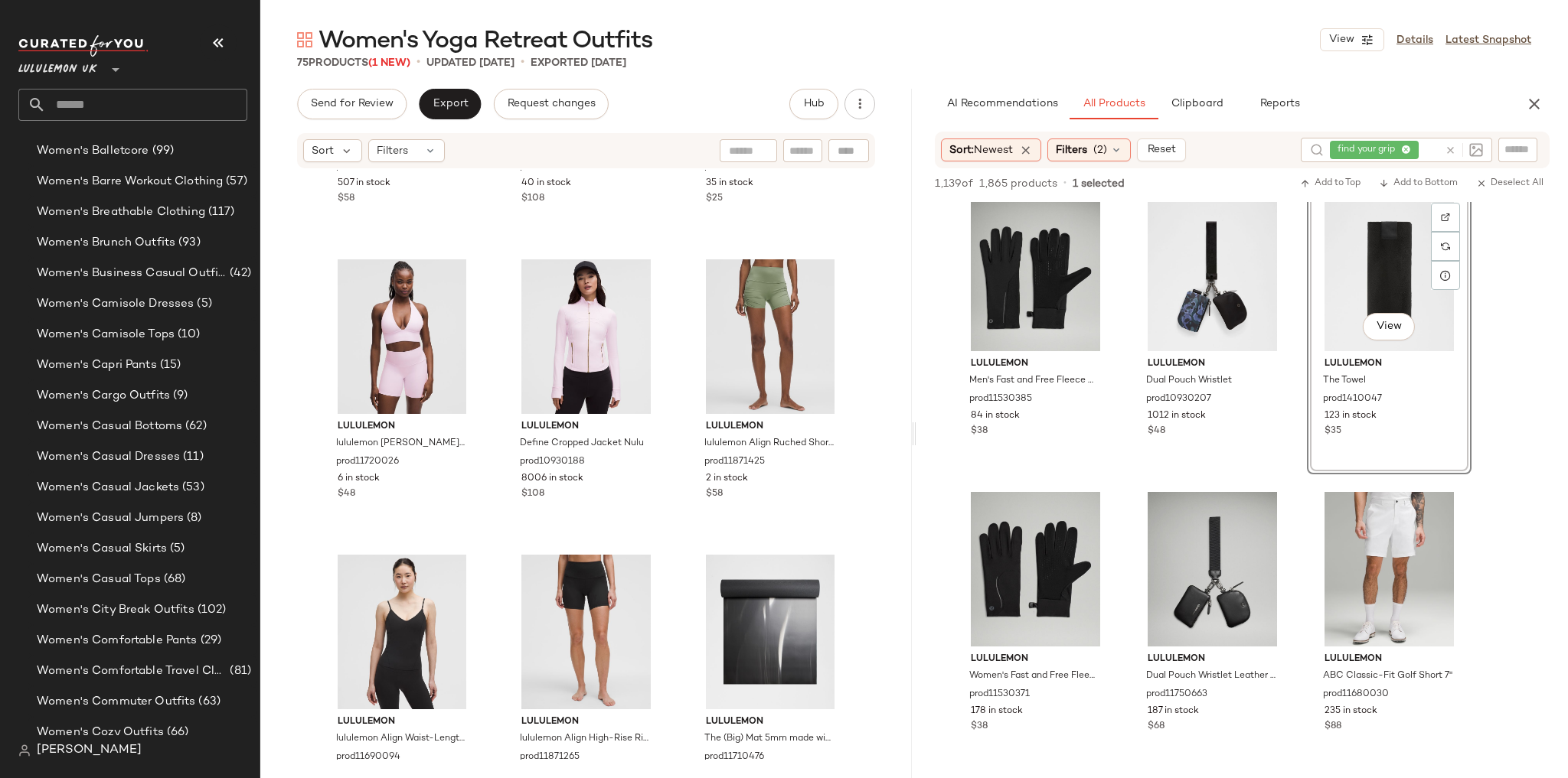
scroll to position [4351, 0]
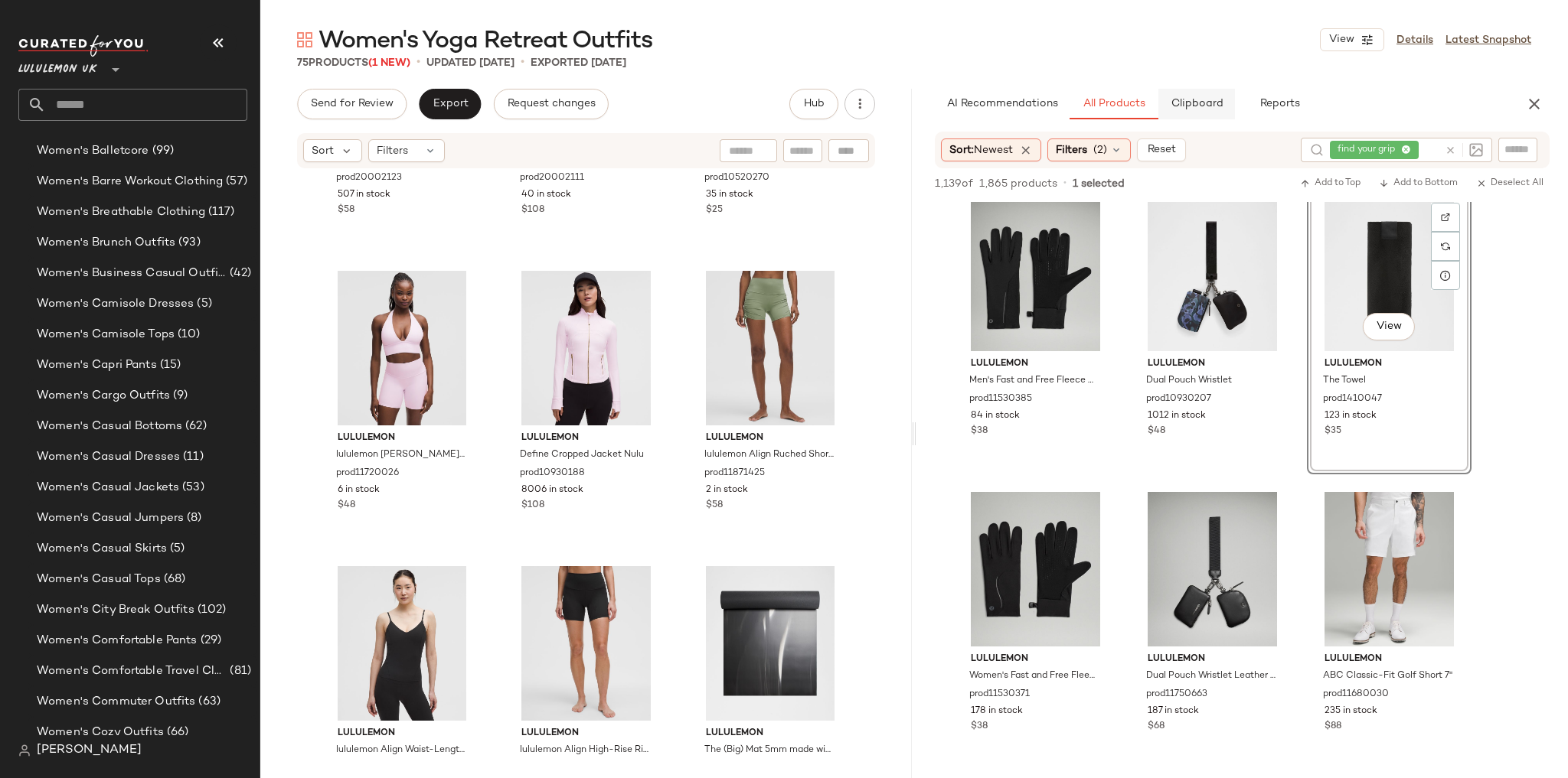
click at [1186, 107] on span "Clipboard" at bounding box center [1196, 104] width 53 height 12
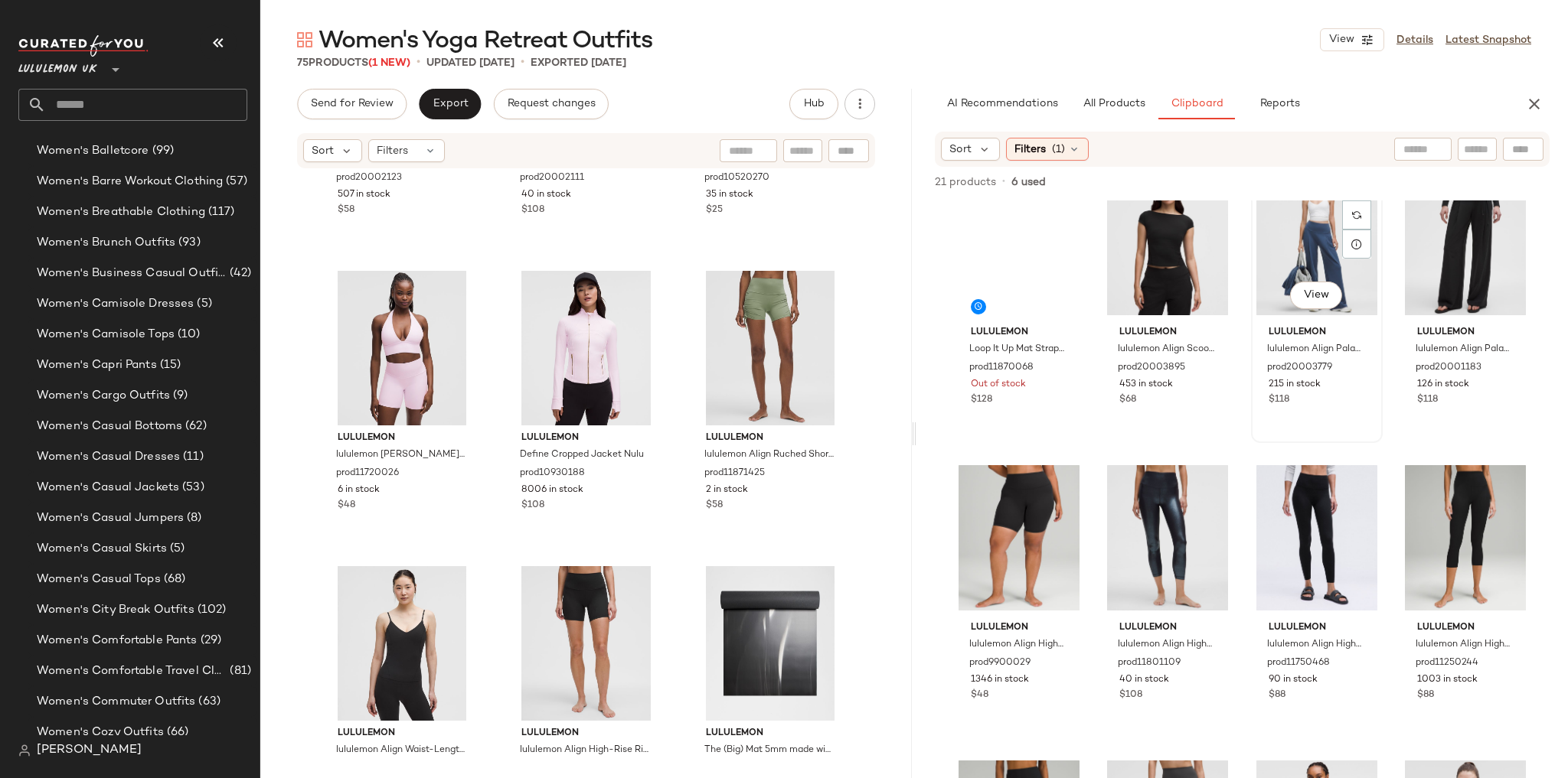
scroll to position [0, 0]
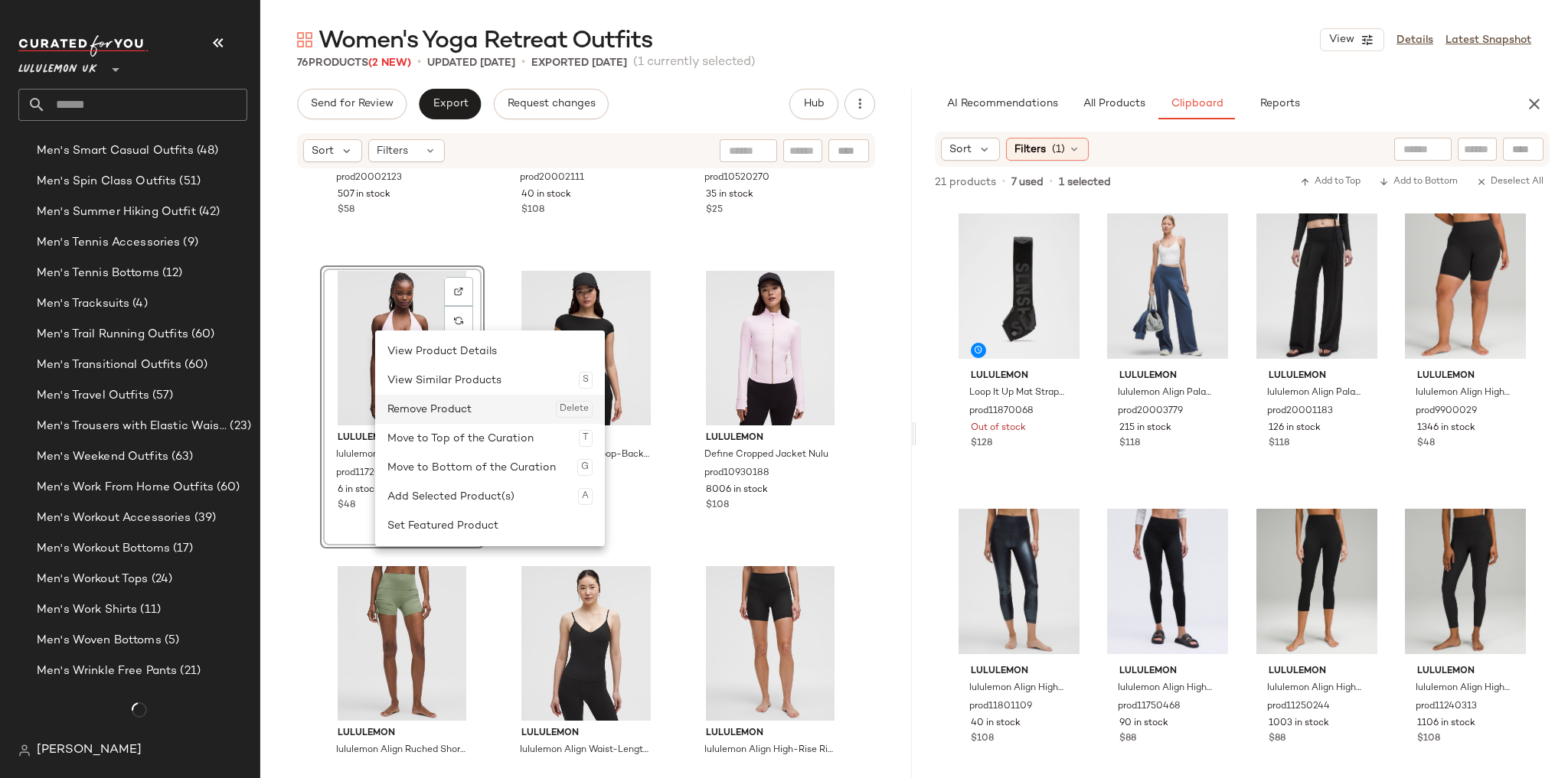
scroll to position [3805, 0]
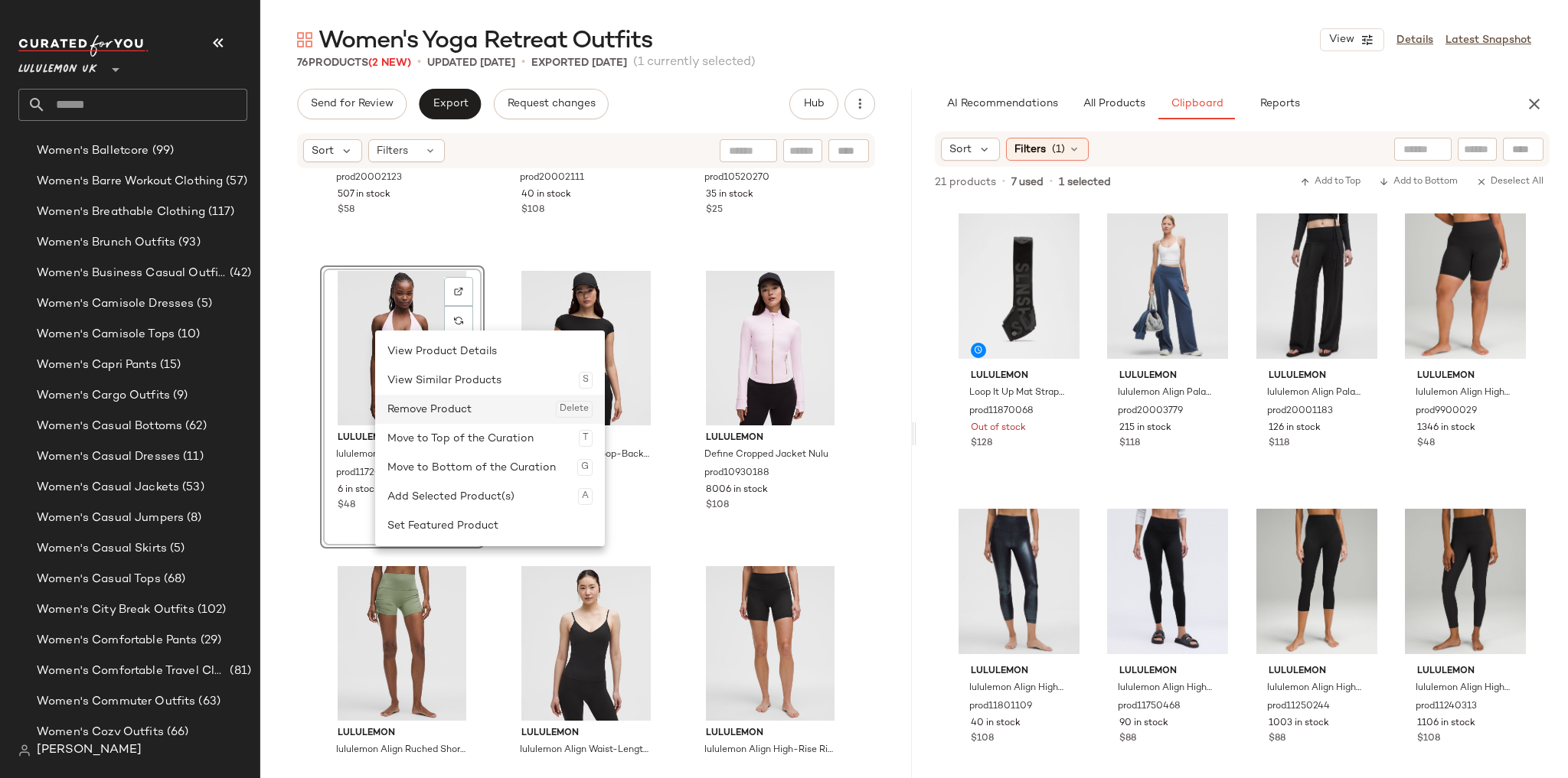
click at [433, 407] on div "Remove Product Delete" at bounding box center [490, 409] width 205 height 29
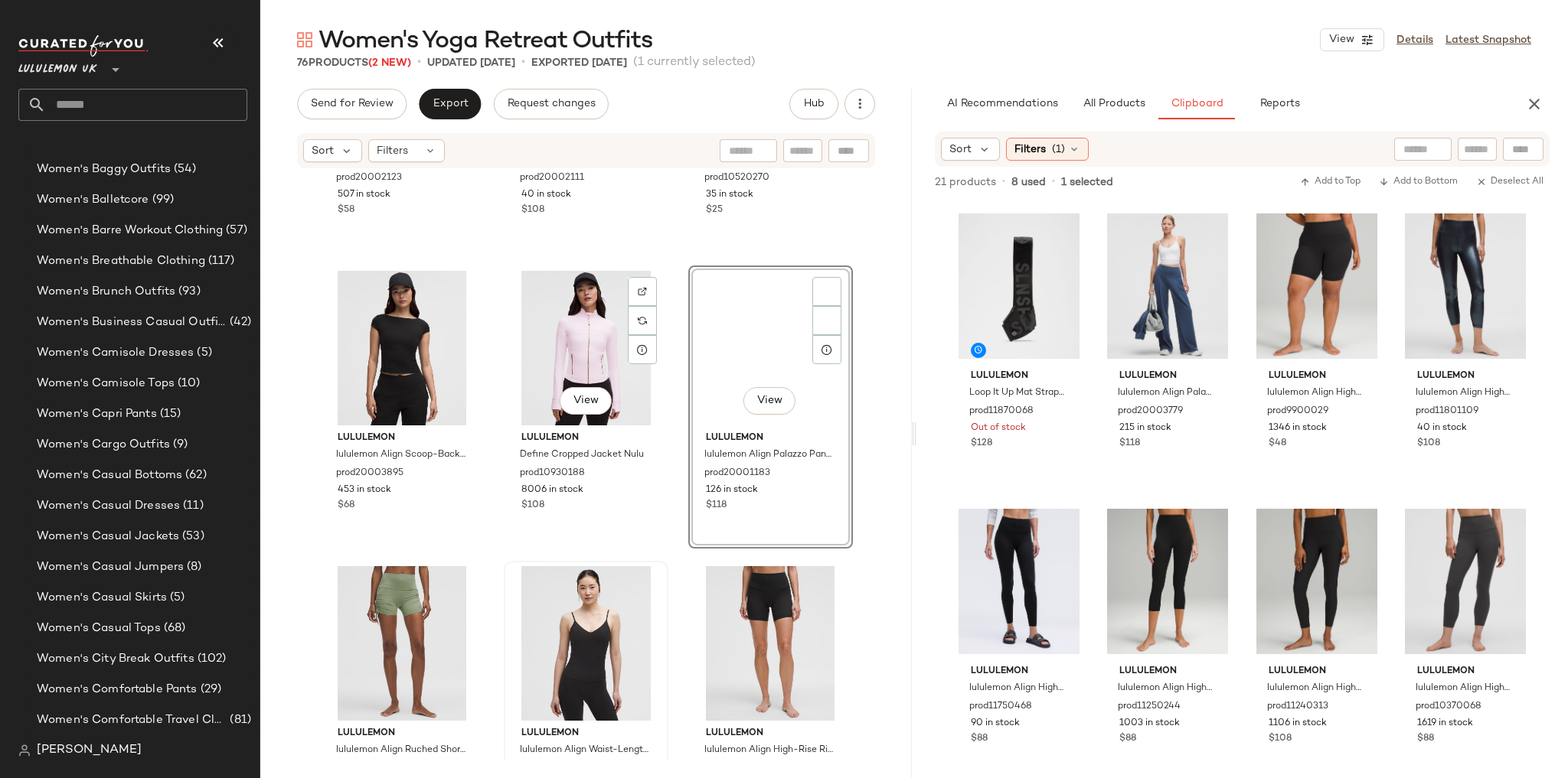
scroll to position [4657, 0]
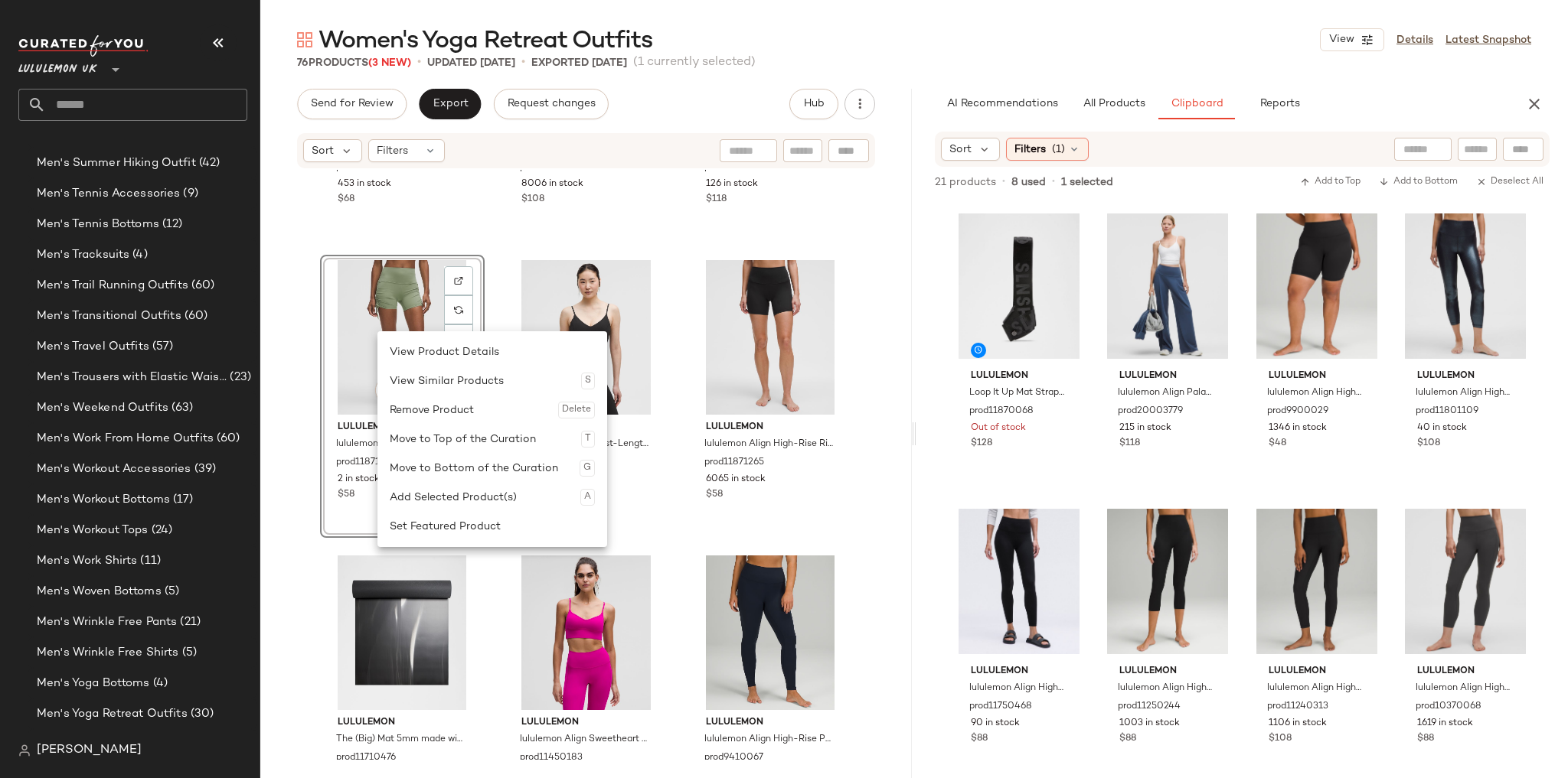
scroll to position [3805, 0]
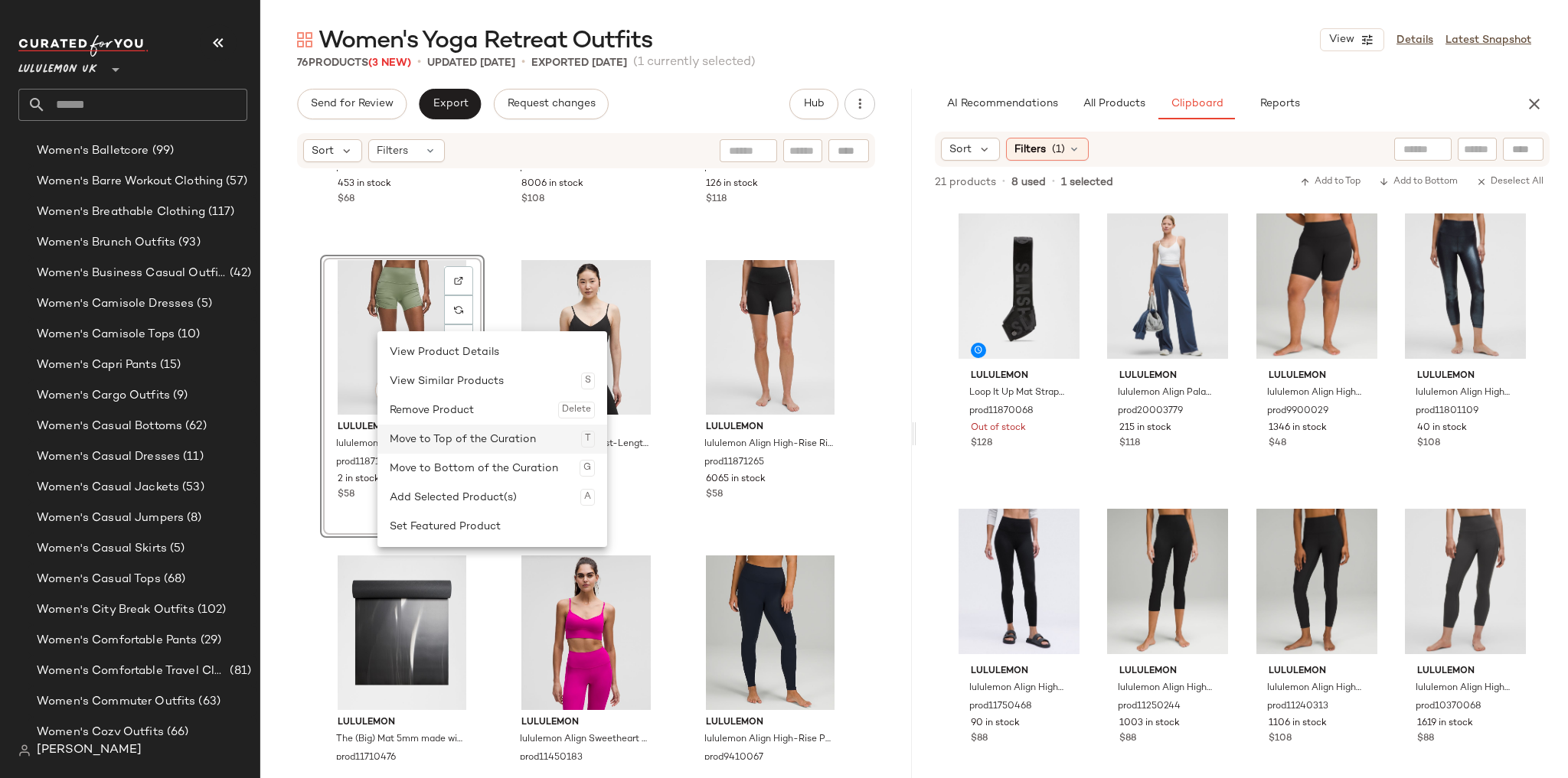
click at [440, 435] on div "Move to Top of the Curation T" at bounding box center [492, 439] width 205 height 29
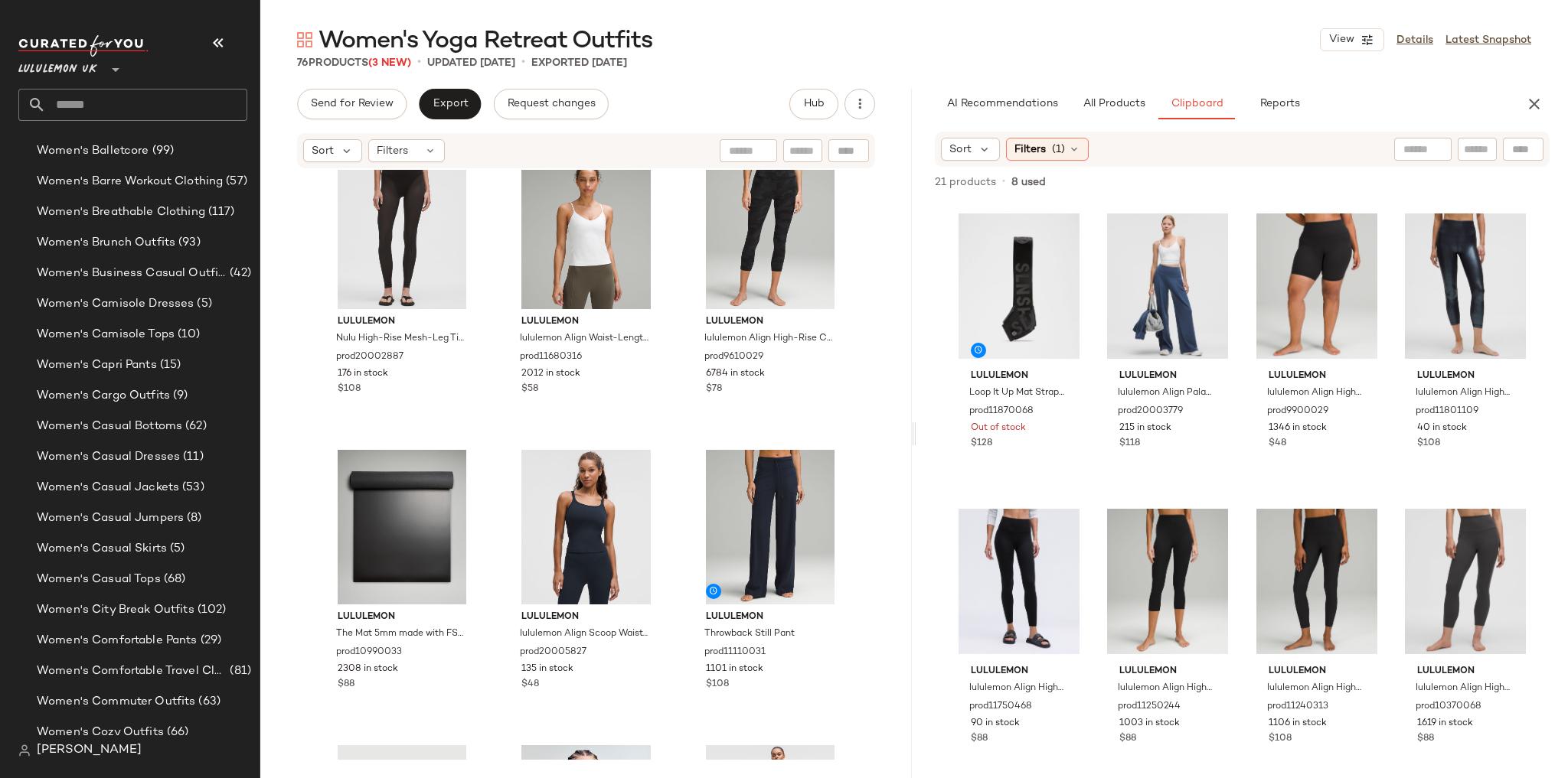
scroll to position [0, 0]
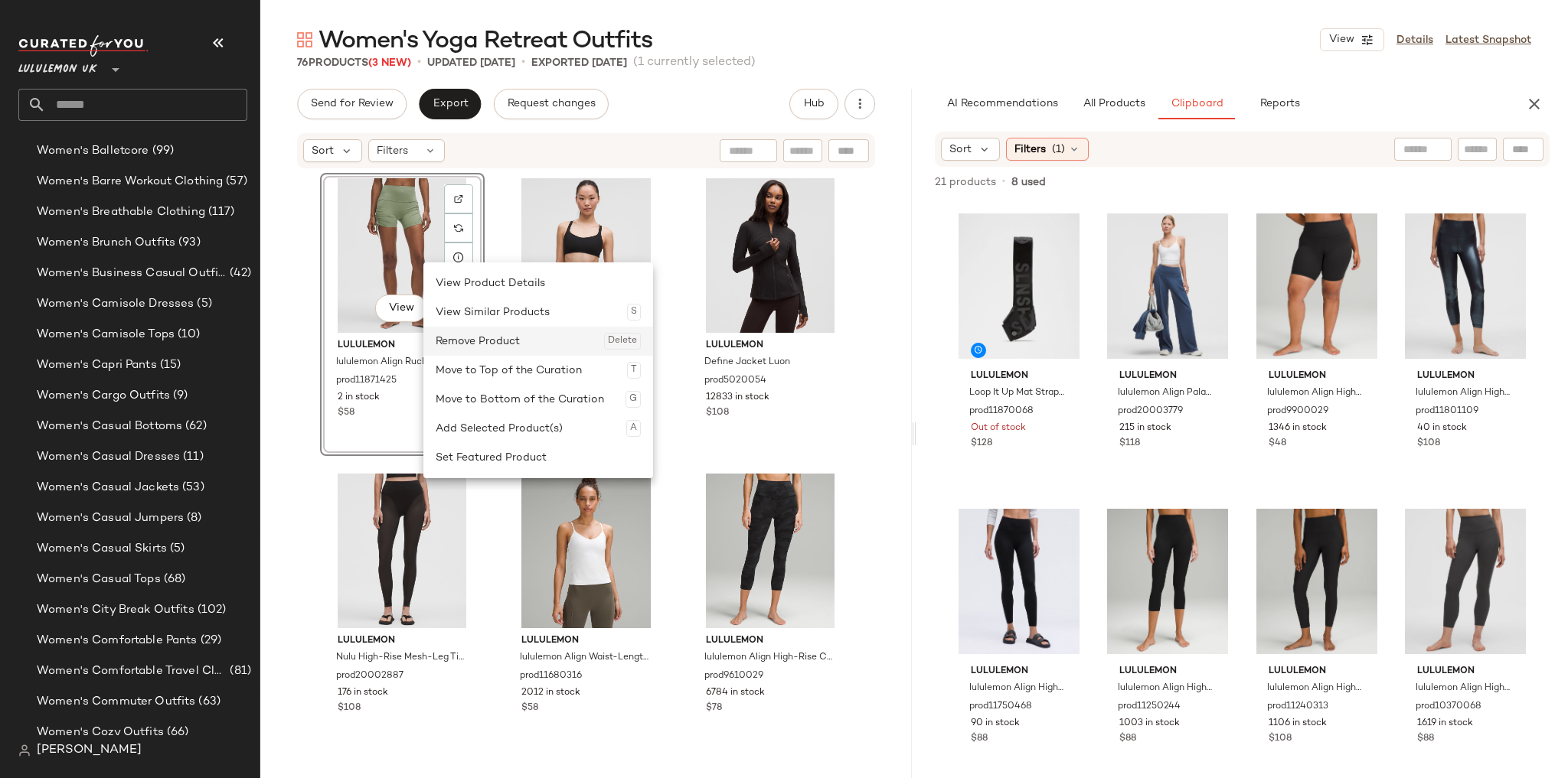
click at [498, 343] on div "Remove Product Delete" at bounding box center [538, 341] width 205 height 29
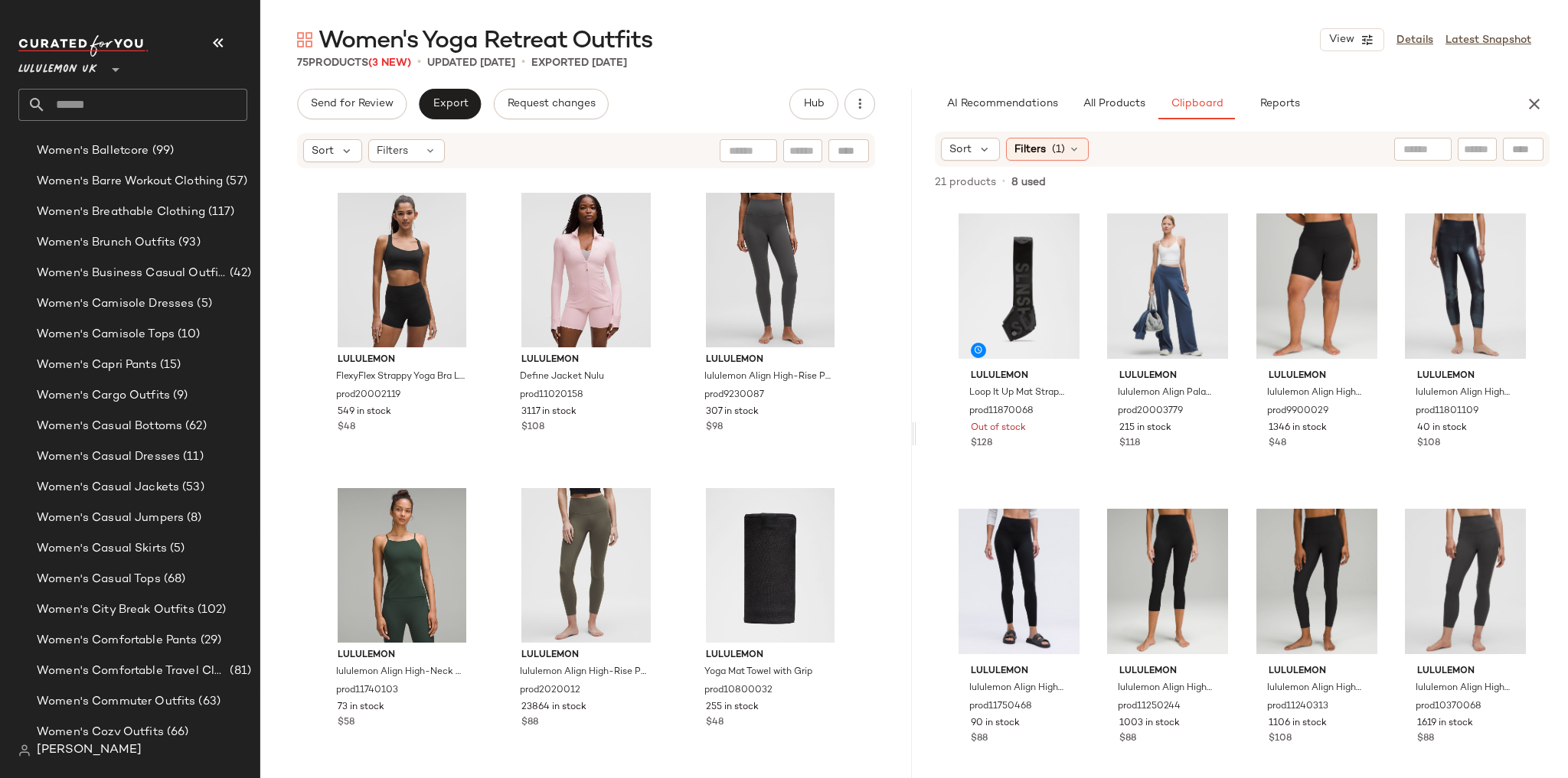
scroll to position [6798, 0]
